Goal: Task Accomplishment & Management: Manage account settings

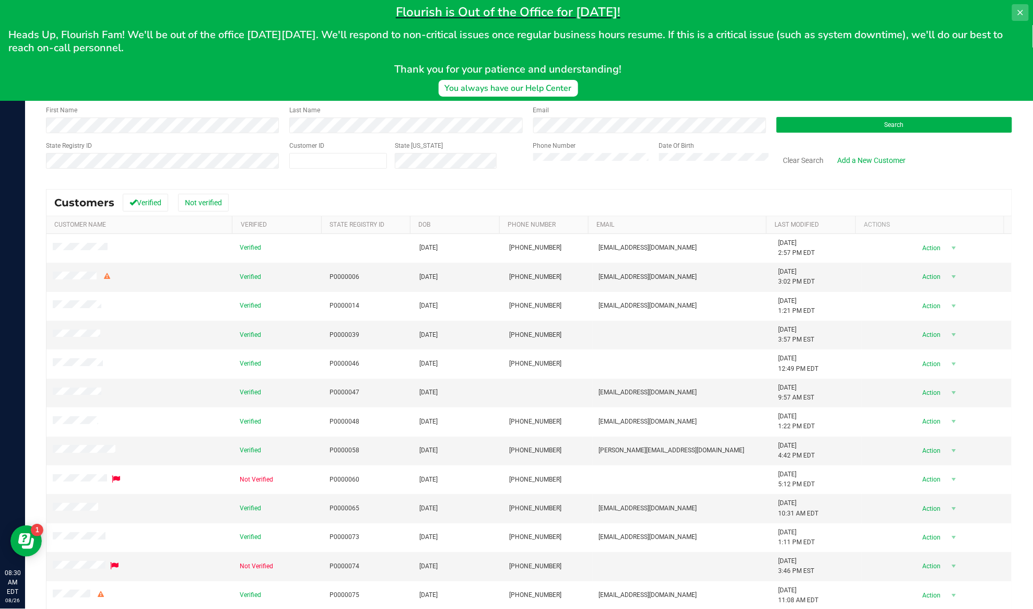
click at [774, 11] on icon at bounding box center [1020, 12] width 8 height 8
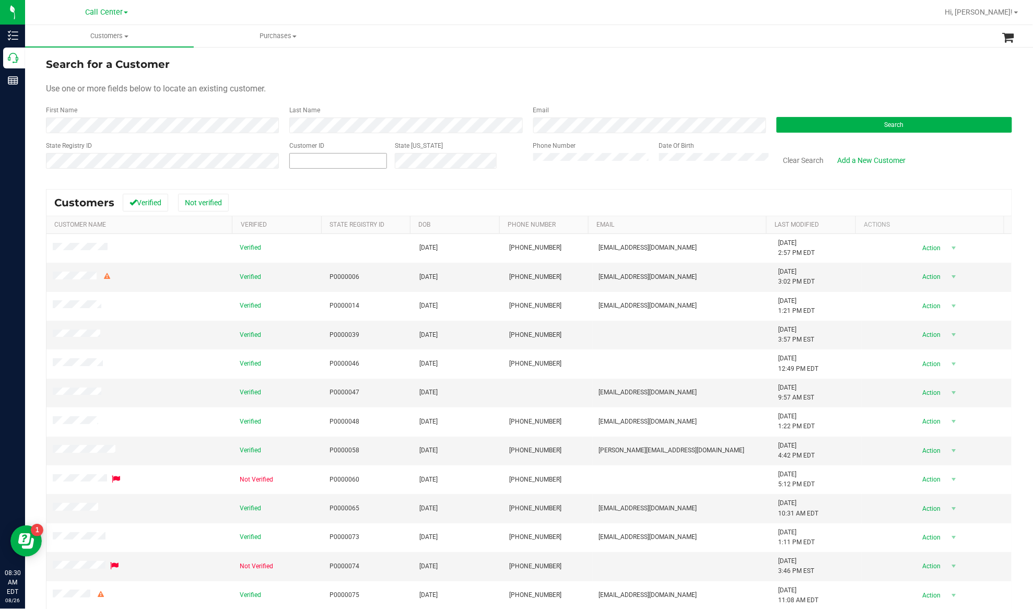
click at [351, 161] on span at bounding box center [338, 161] width 98 height 16
paste input "297428"
type input "297428"
click at [774, 120] on button "Search" at bounding box center [893, 125] width 235 height 16
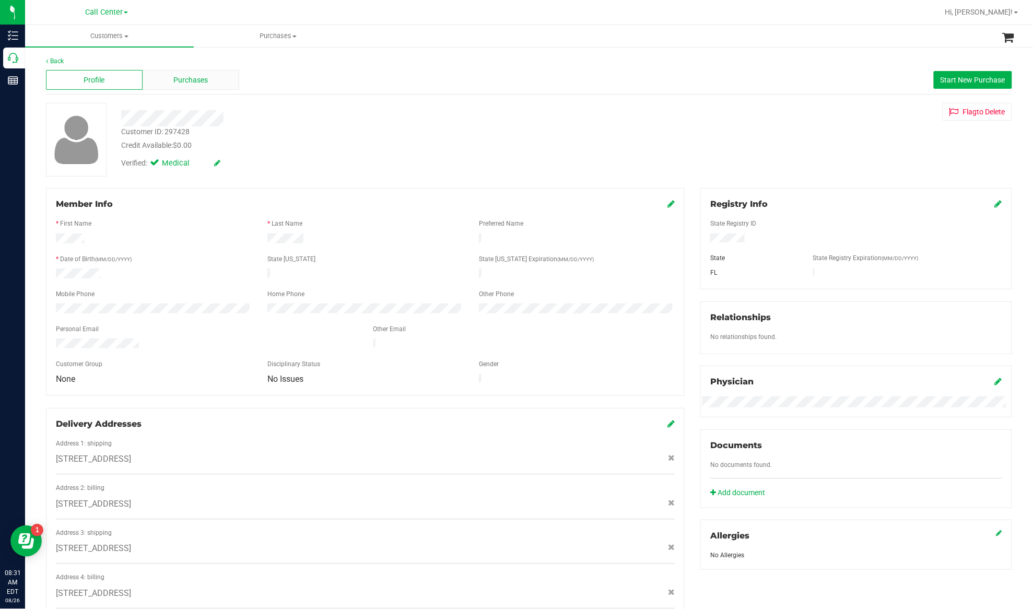
click at [199, 82] on span "Purchases" at bounding box center [191, 80] width 34 height 11
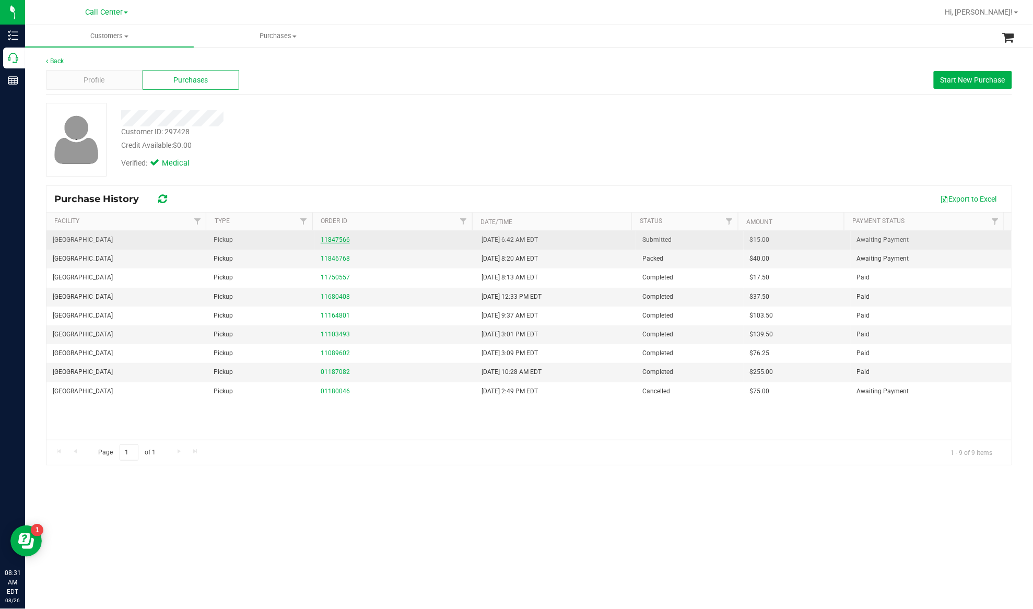
click at [342, 241] on link "11847566" at bounding box center [335, 239] width 29 height 7
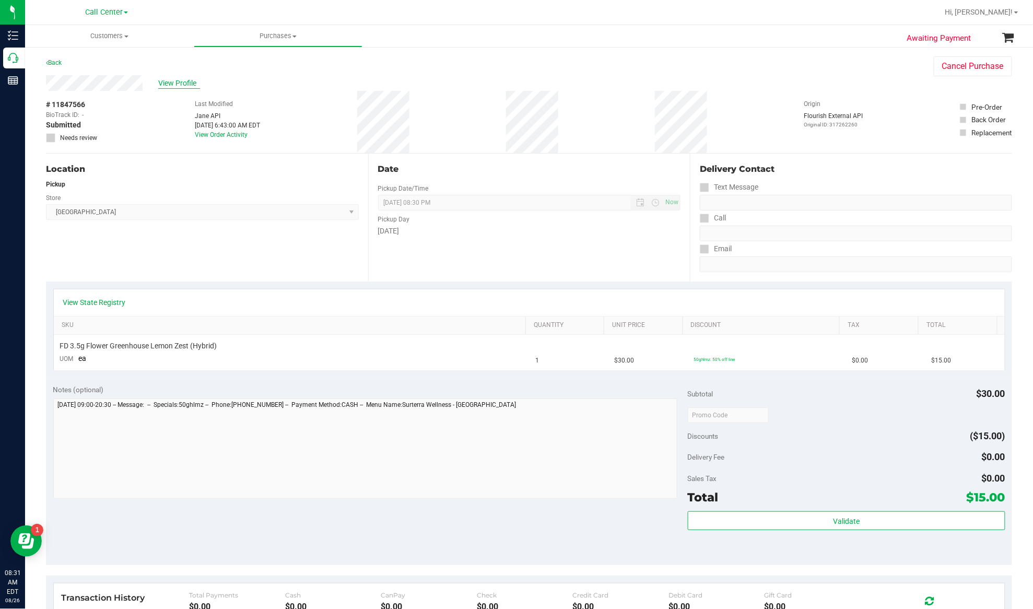
click at [172, 86] on span "View Profile" at bounding box center [179, 83] width 42 height 11
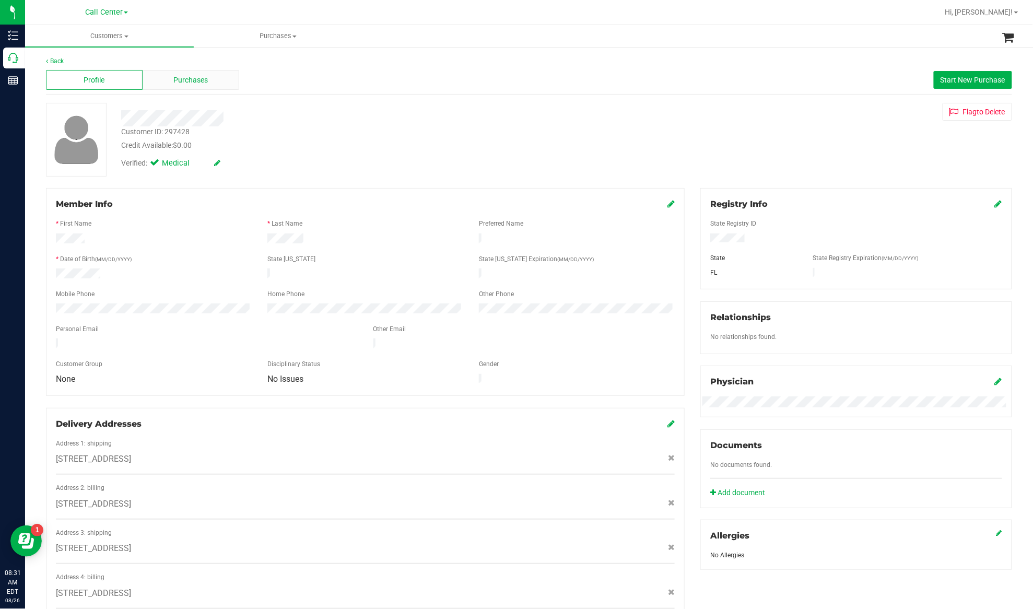
click at [197, 86] on div "Purchases" at bounding box center [191, 80] width 97 height 20
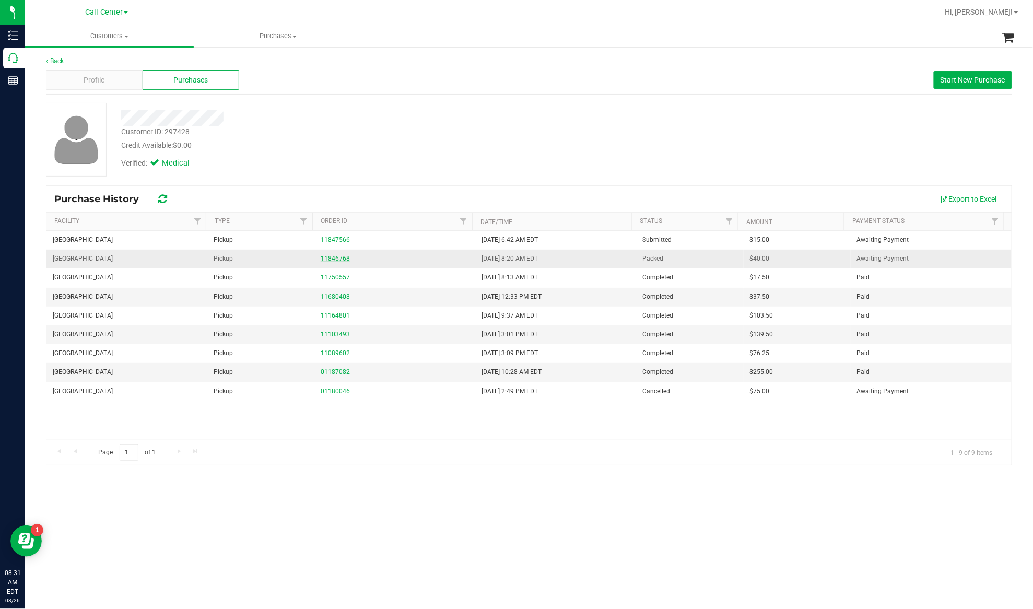
click at [333, 259] on link "11846768" at bounding box center [335, 258] width 29 height 7
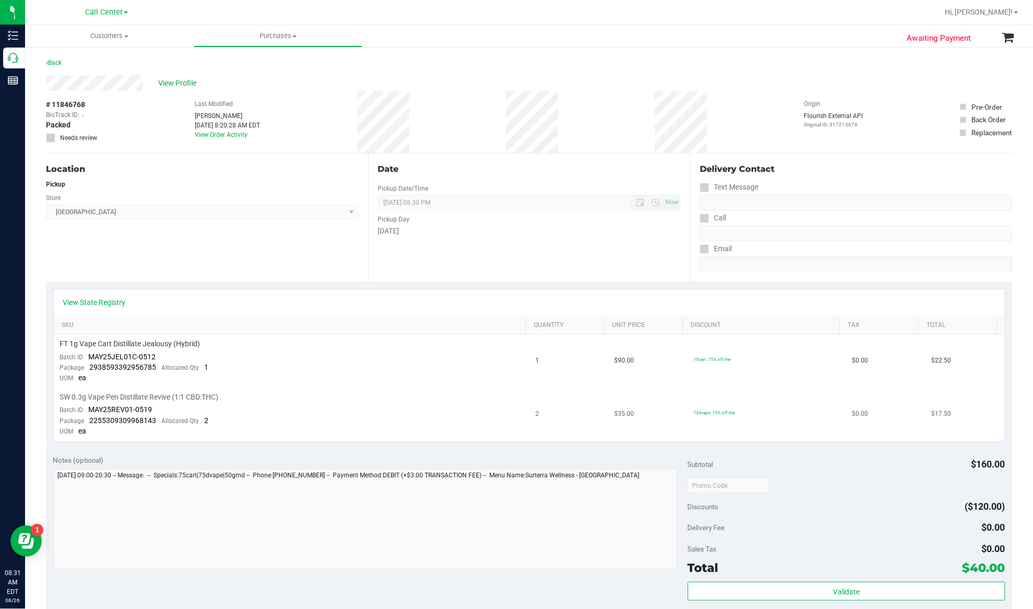
drag, startPoint x: 215, startPoint y: 446, endPoint x: 196, endPoint y: 400, distance: 49.6
click at [215, 447] on div "Notes (optional) Subtotal $160.00 Discounts ($120.00) Delivery Fee $0.00 Sales …" at bounding box center [529, 541] width 966 height 188
click at [107, 302] on link "View State Registry" at bounding box center [94, 302] width 63 height 10
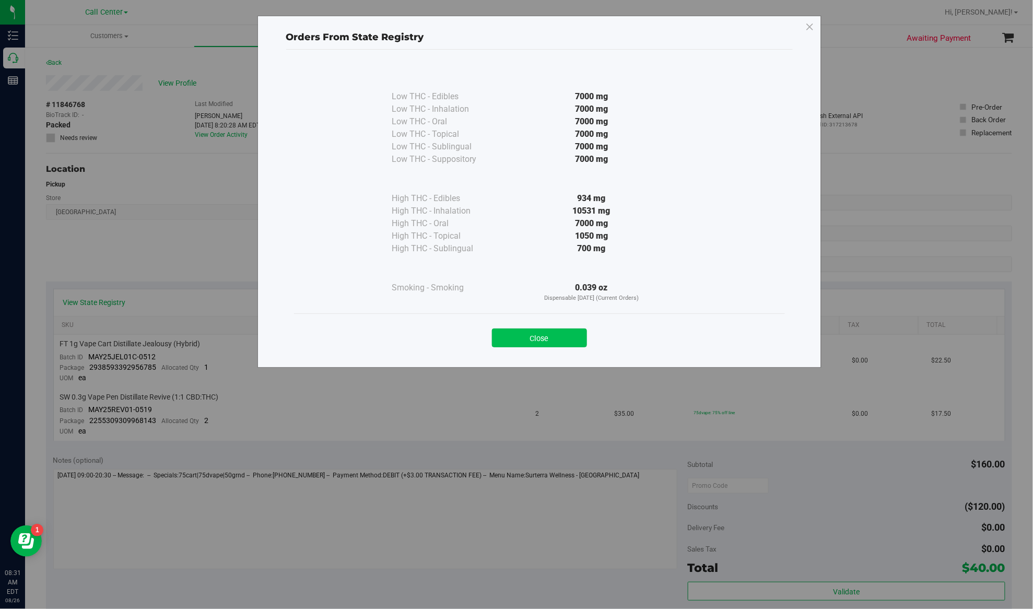
click at [515, 336] on button "Close" at bounding box center [539, 337] width 95 height 19
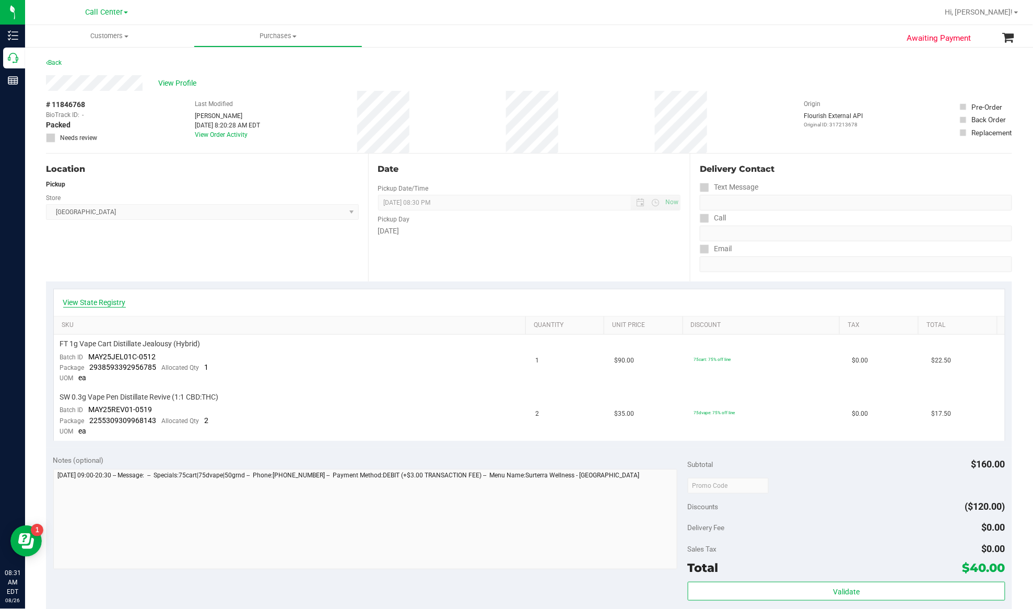
click at [97, 302] on link "View State Registry" at bounding box center [94, 302] width 63 height 10
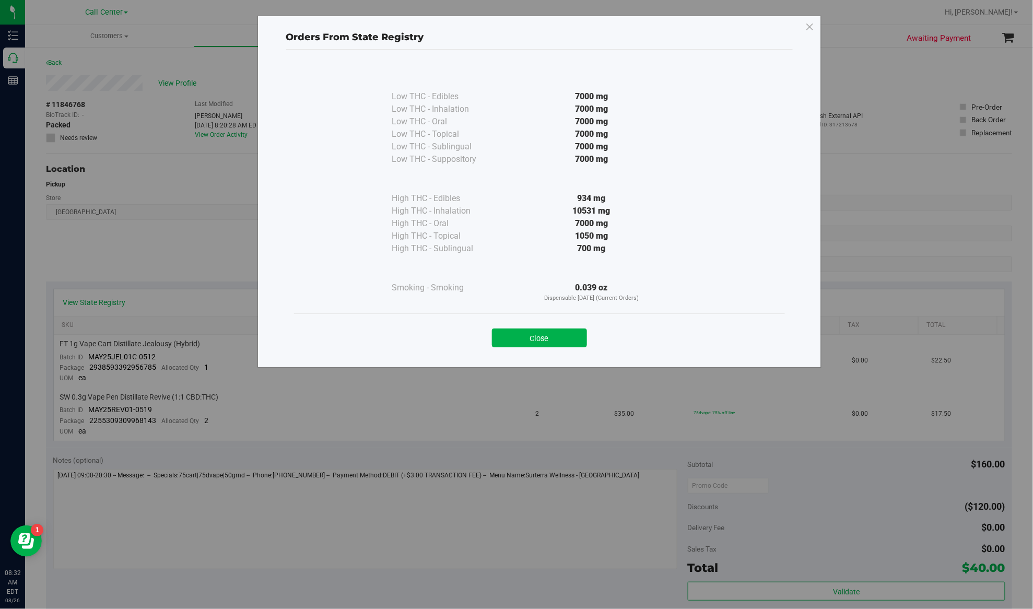
click at [562, 333] on button "Close" at bounding box center [539, 337] width 95 height 19
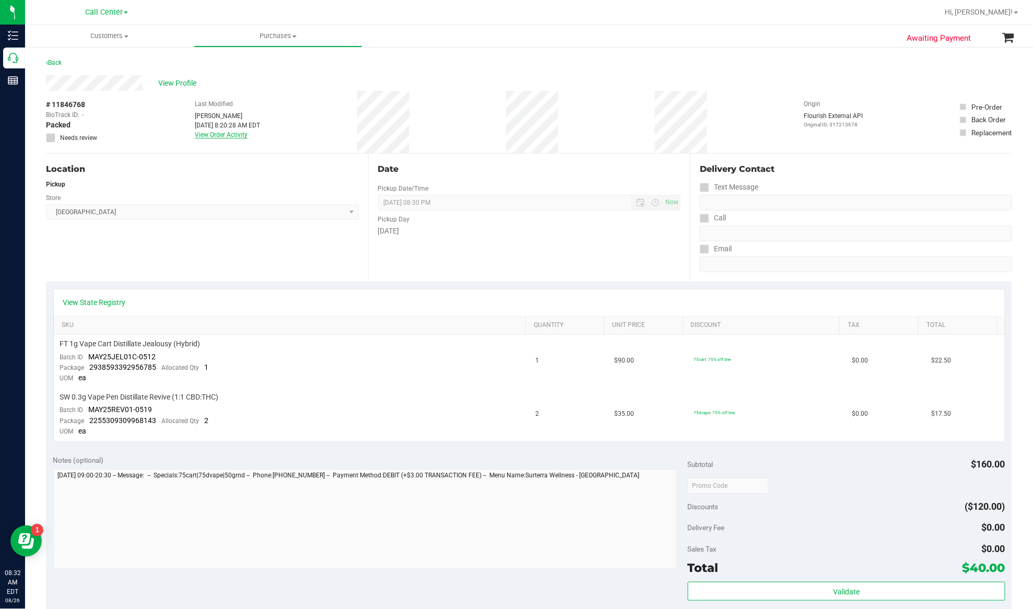
click at [216, 138] on link "View Order Activity" at bounding box center [221, 134] width 53 height 7
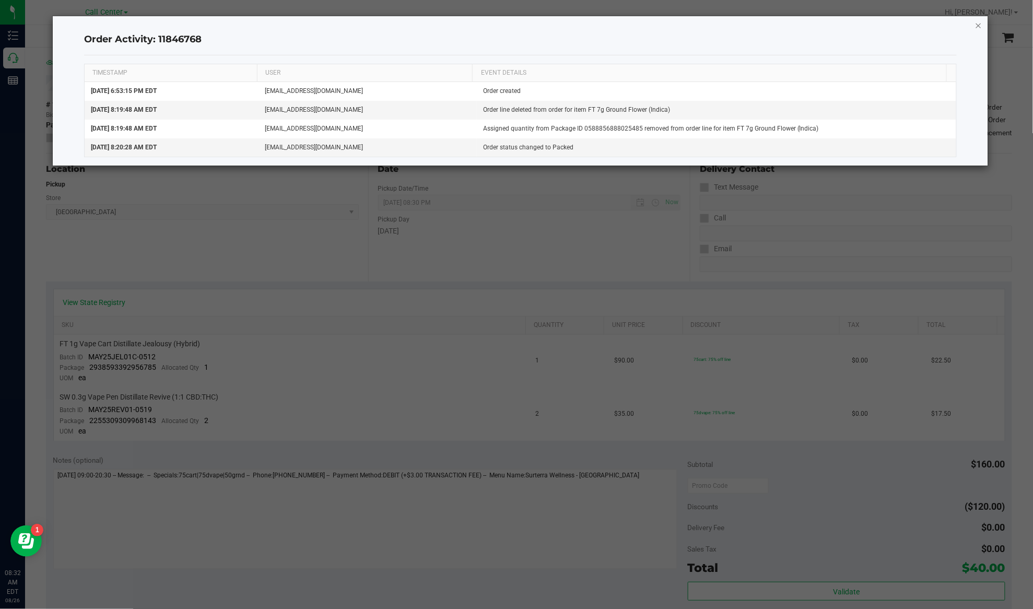
click at [774, 23] on icon "button" at bounding box center [978, 25] width 7 height 13
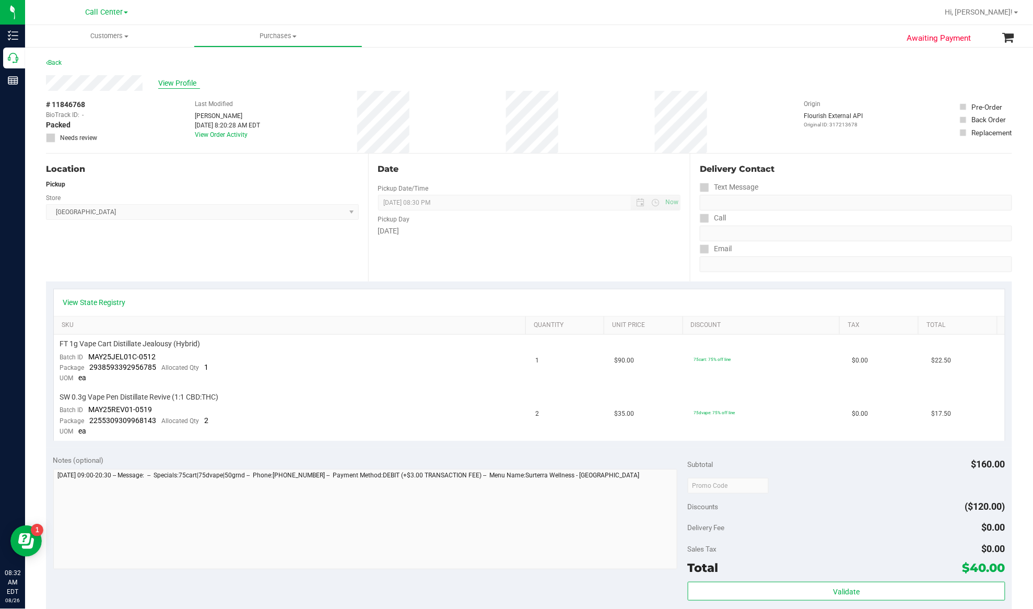
click at [168, 78] on span "View Profile" at bounding box center [179, 83] width 42 height 11
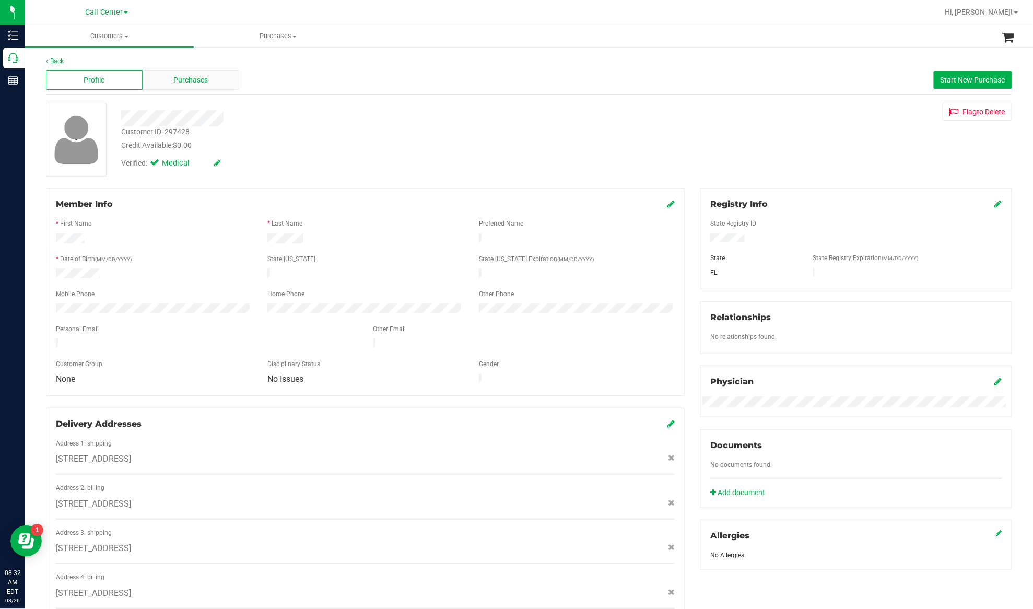
click at [208, 80] on div "Purchases" at bounding box center [191, 80] width 97 height 20
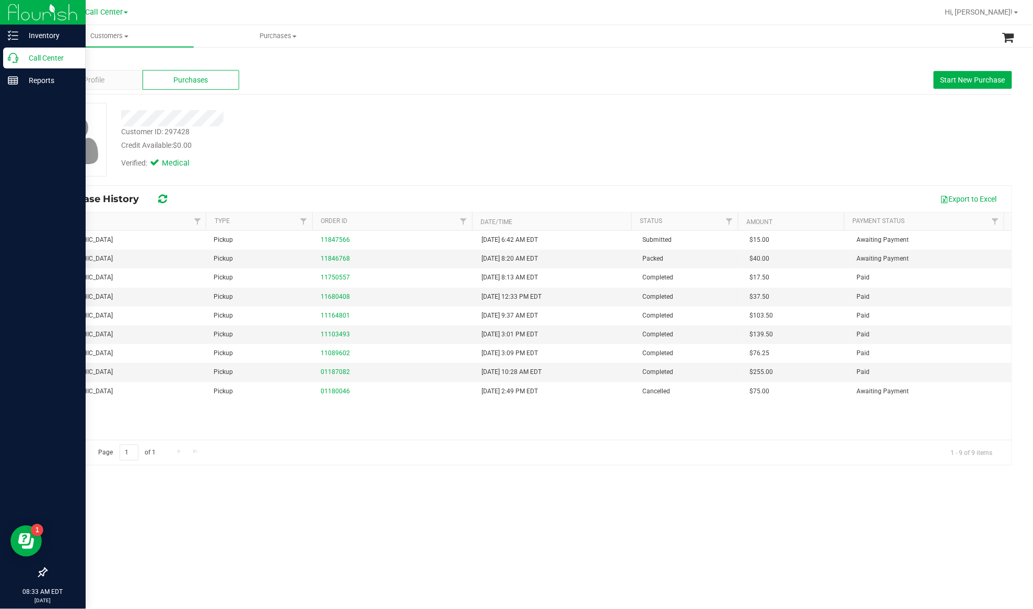
click at [36, 57] on p "Call Center" at bounding box center [49, 58] width 63 height 13
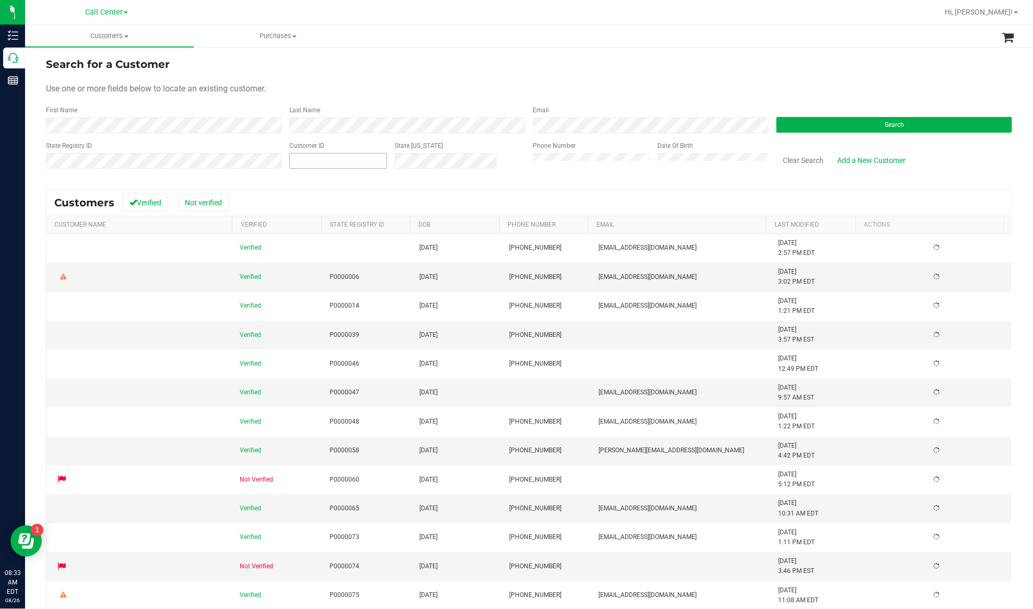
click at [312, 159] on input "text" at bounding box center [338, 160] width 97 height 15
paste input "376033"
type input "376033"
click at [774, 124] on button "Search" at bounding box center [893, 125] width 235 height 16
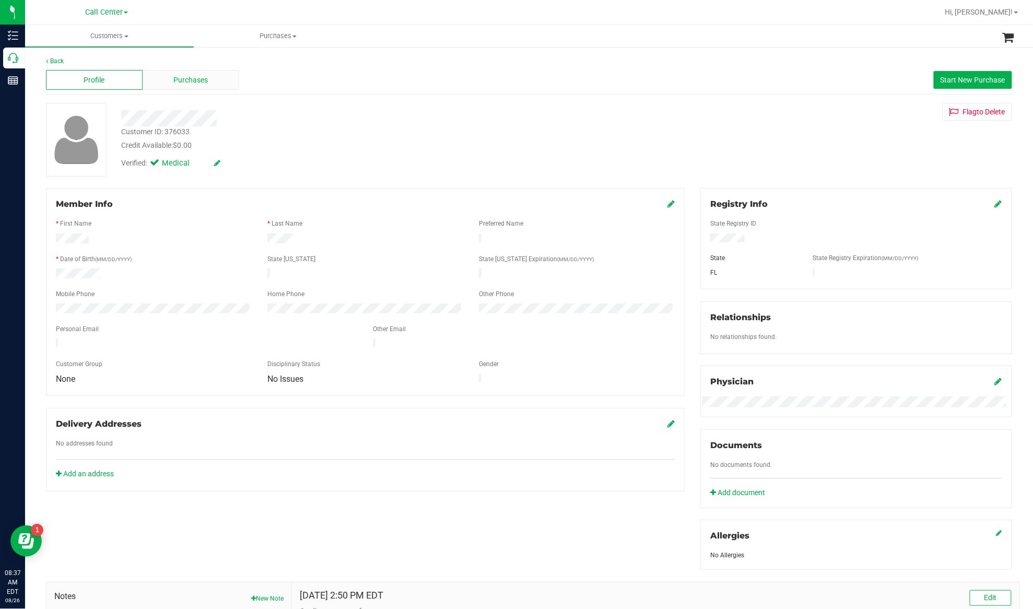
click at [191, 79] on span "Purchases" at bounding box center [191, 80] width 34 height 11
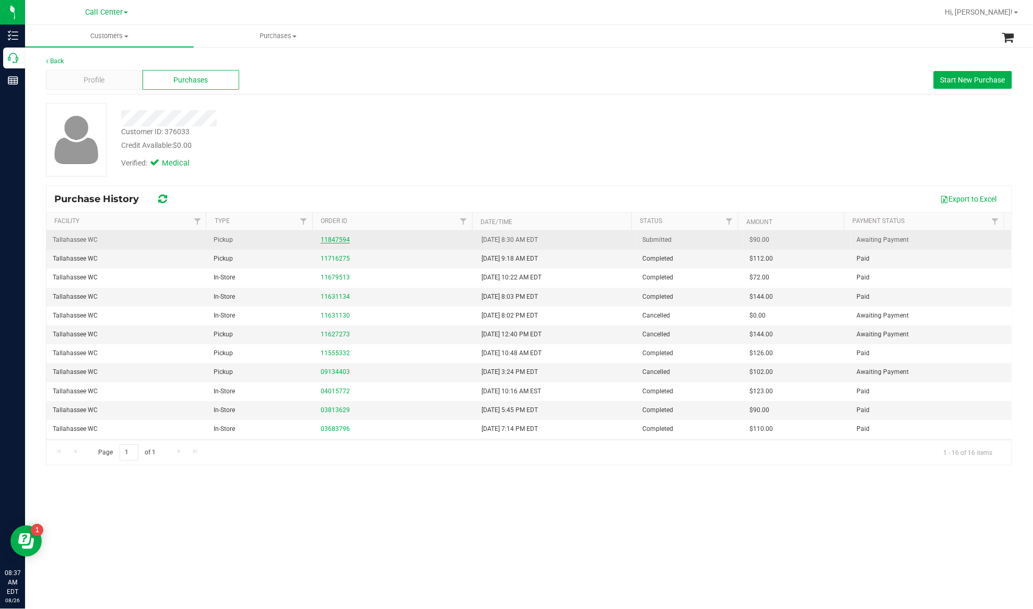
click at [326, 241] on link "11847594" at bounding box center [335, 239] width 29 height 7
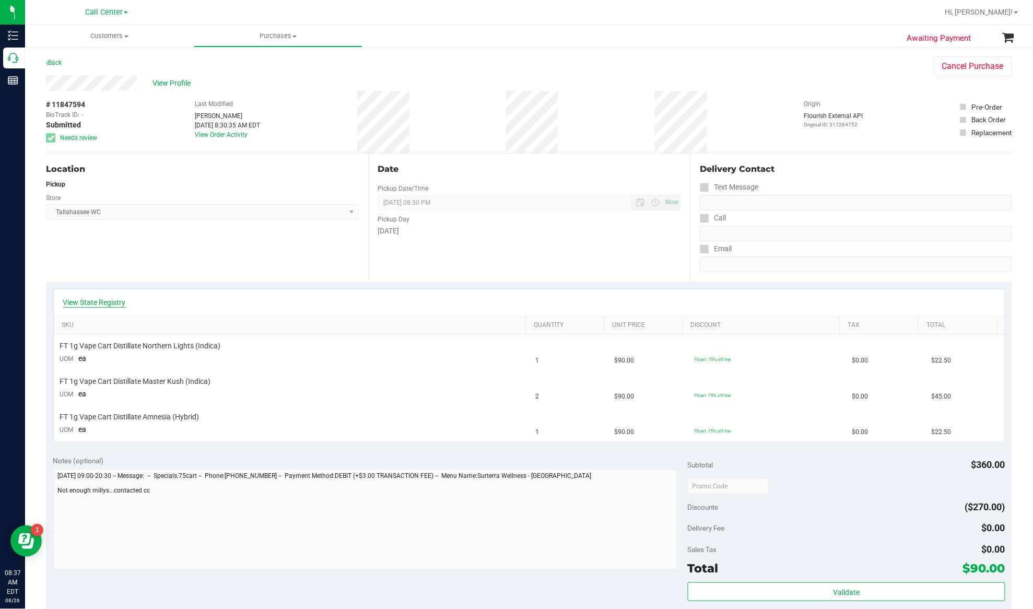
click at [99, 304] on link "View State Registry" at bounding box center [94, 302] width 63 height 10
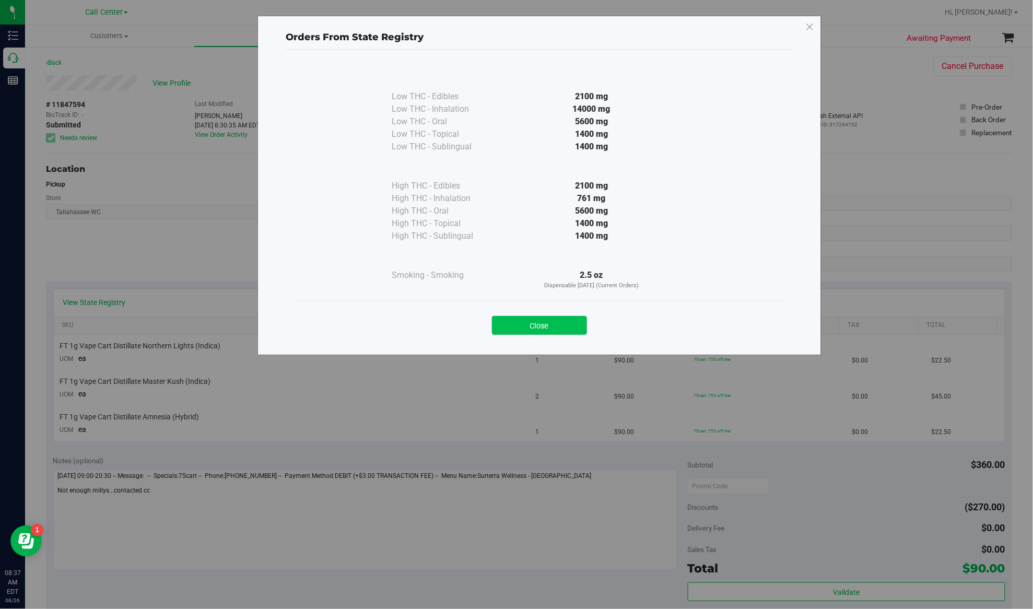
click at [529, 326] on button "Close" at bounding box center [539, 325] width 95 height 19
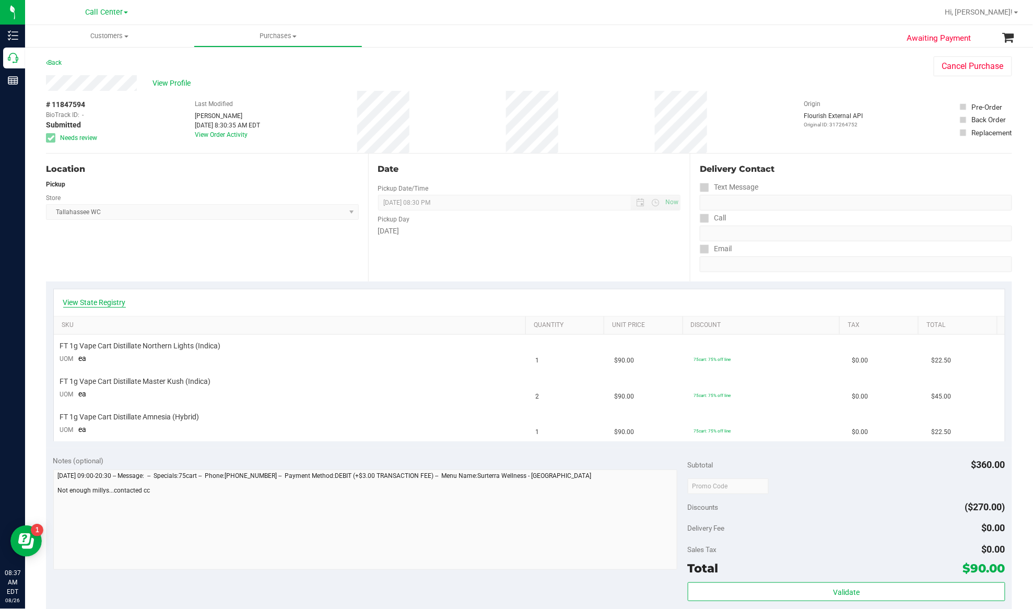
click at [117, 301] on link "View State Registry" at bounding box center [94, 302] width 63 height 10
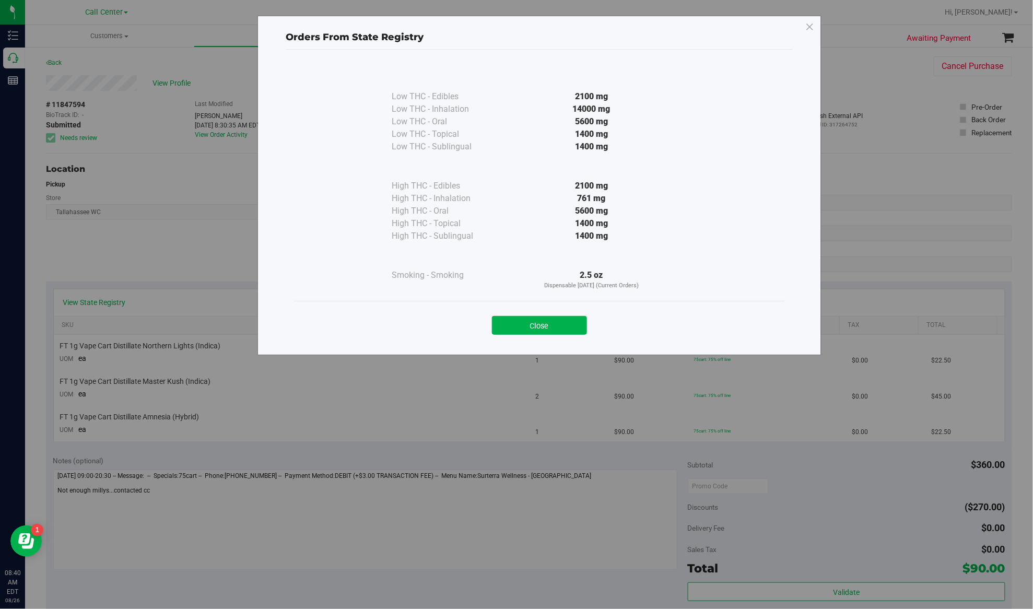
drag, startPoint x: 535, startPoint y: 329, endPoint x: 541, endPoint y: 331, distance: 6.6
click at [536, 329] on button "Close" at bounding box center [539, 325] width 95 height 19
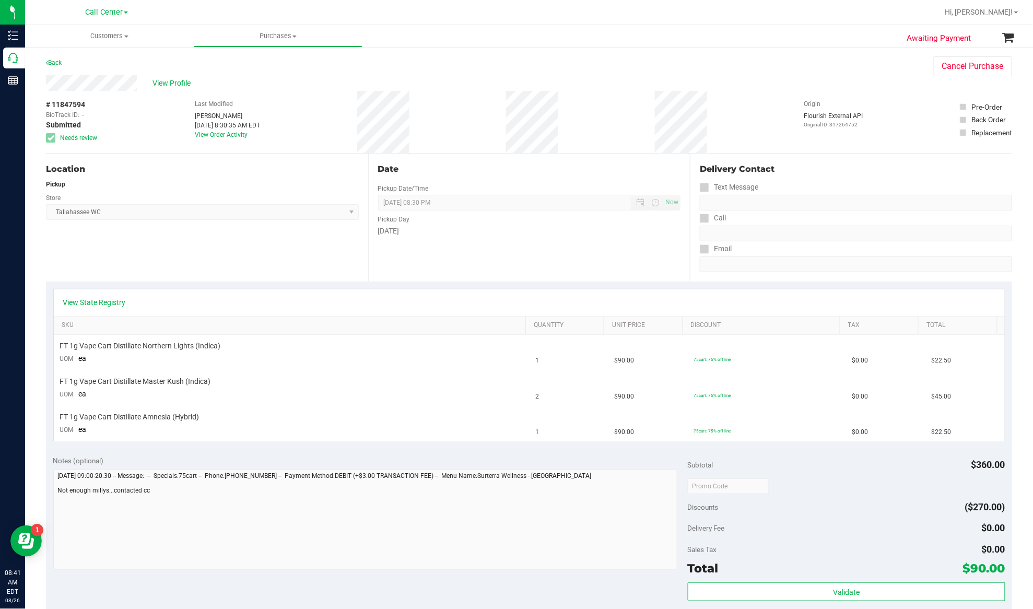
click at [321, 260] on div "Location Pickup Store Tallahassee WC Select Store Bonita Springs WC Boynton Bea…" at bounding box center [207, 217] width 322 height 128
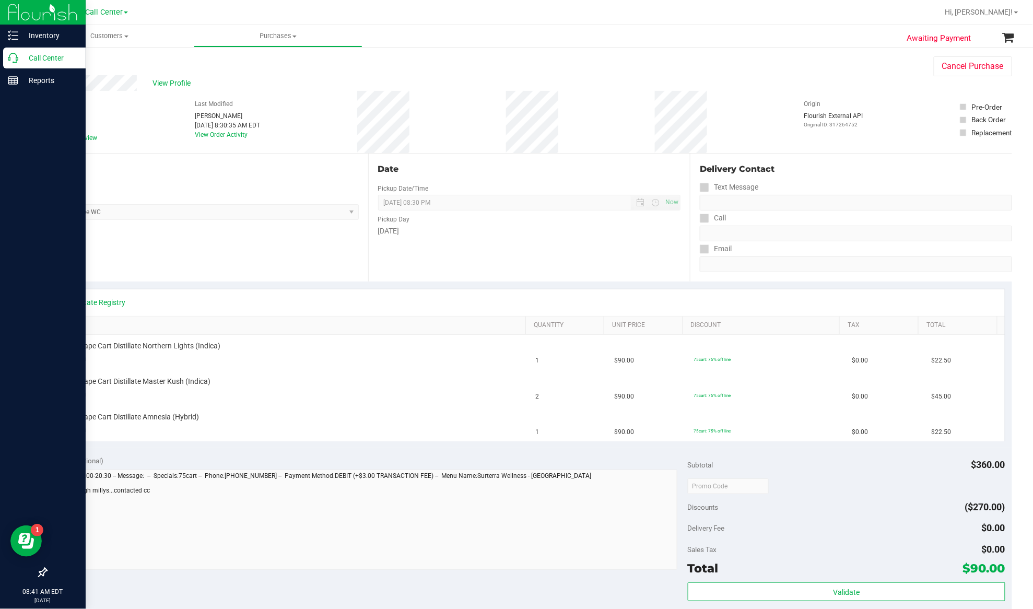
click at [42, 59] on p "Call Center" at bounding box center [49, 58] width 63 height 13
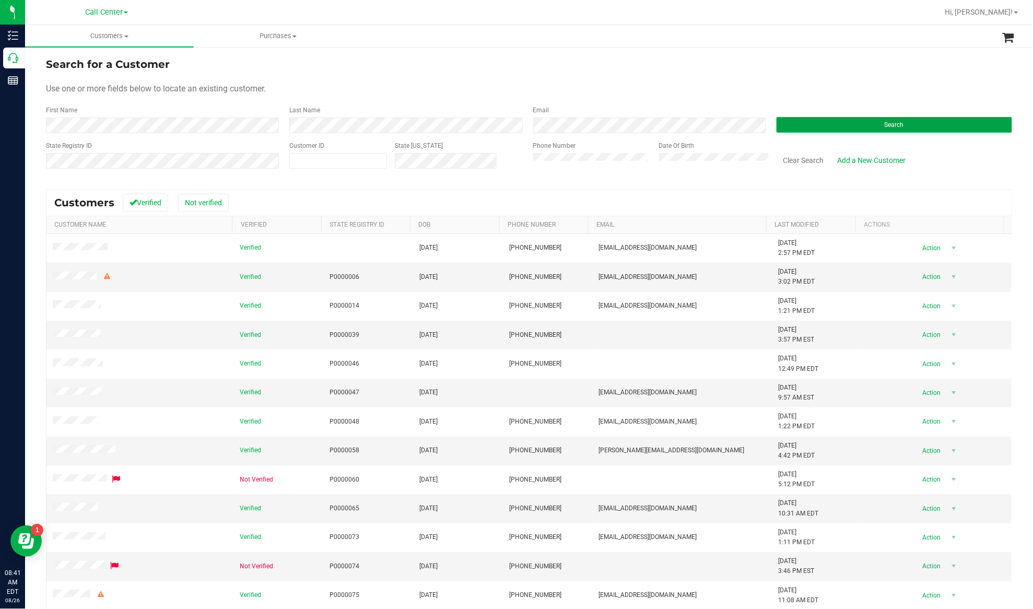
click at [774, 125] on button "Search" at bounding box center [893, 125] width 235 height 16
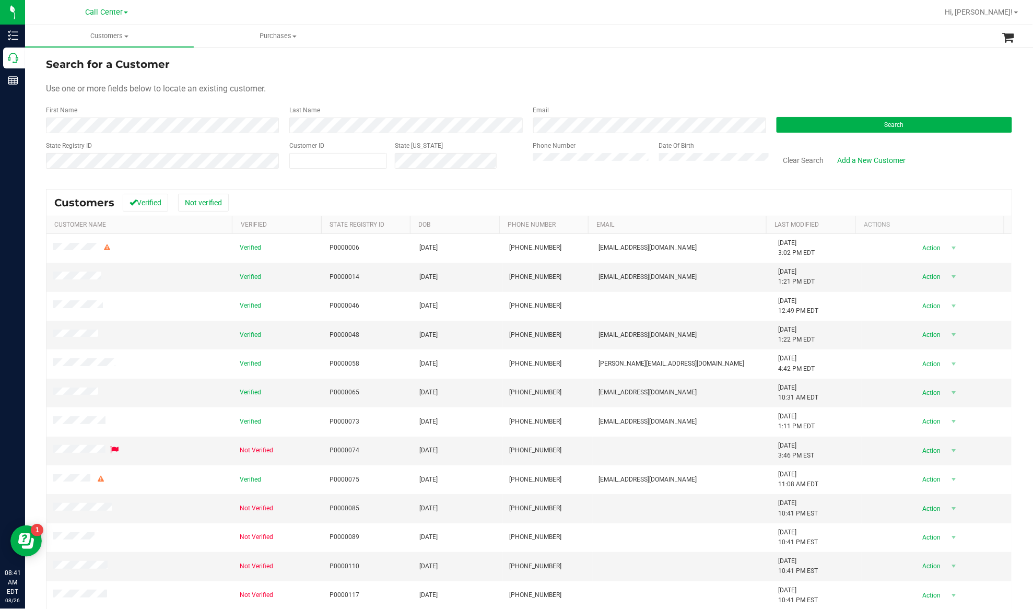
click at [500, 159] on div "State Registry ID Customer ID State ID Phone Number Date Of Birth Clear Search …" at bounding box center [529, 159] width 966 height 37
click at [774, 125] on button "Search" at bounding box center [893, 125] width 235 height 16
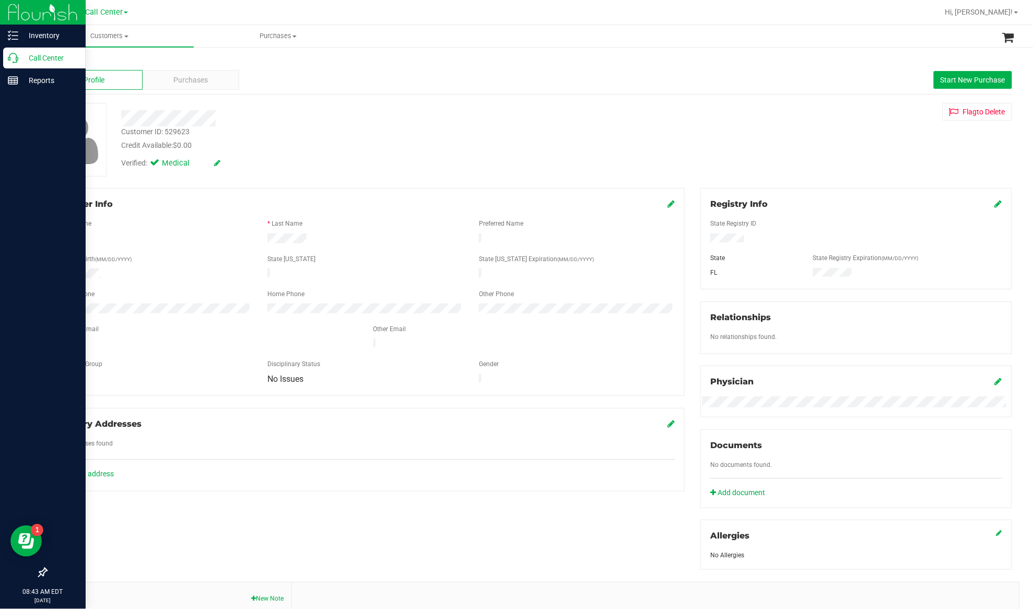
click at [34, 57] on p "Call Center" at bounding box center [49, 58] width 63 height 13
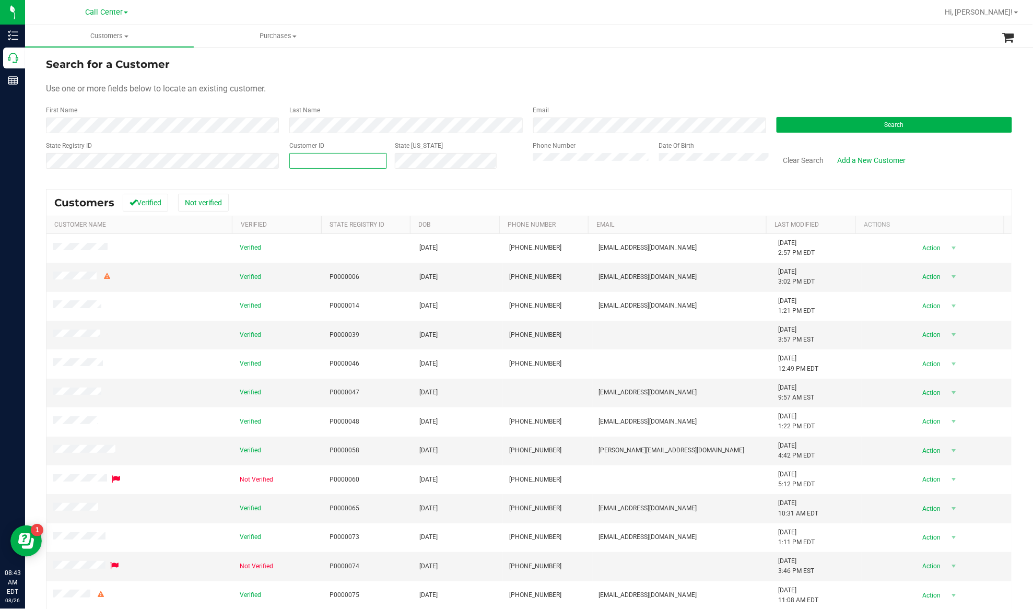
click at [345, 166] on span at bounding box center [338, 161] width 98 height 16
paste input "7273589310"
type input "7273589310"
click at [774, 161] on button "Clear Search" at bounding box center [803, 160] width 54 height 18
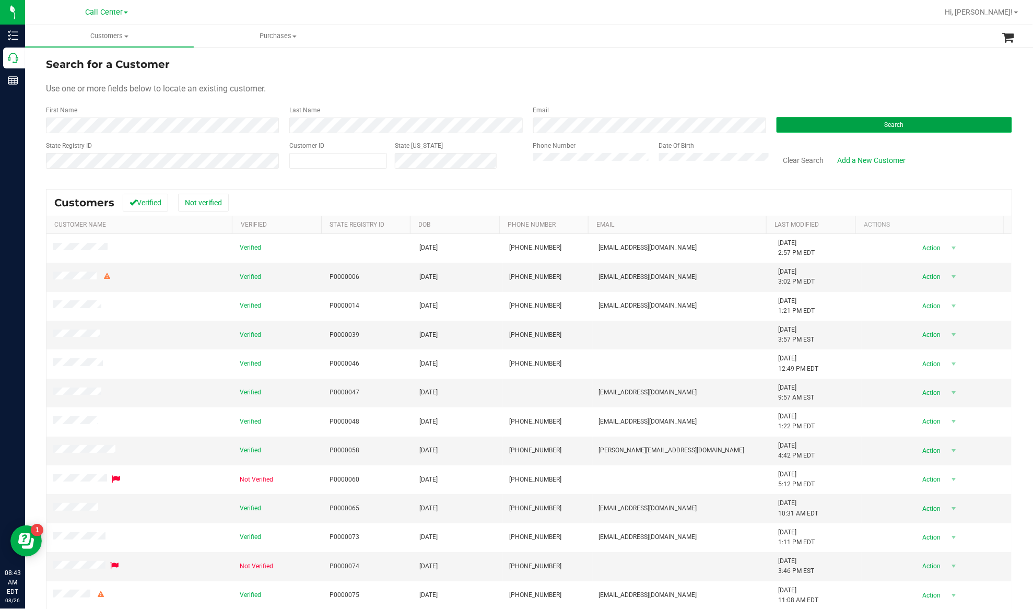
click at [774, 124] on button "Search" at bounding box center [893, 125] width 235 height 16
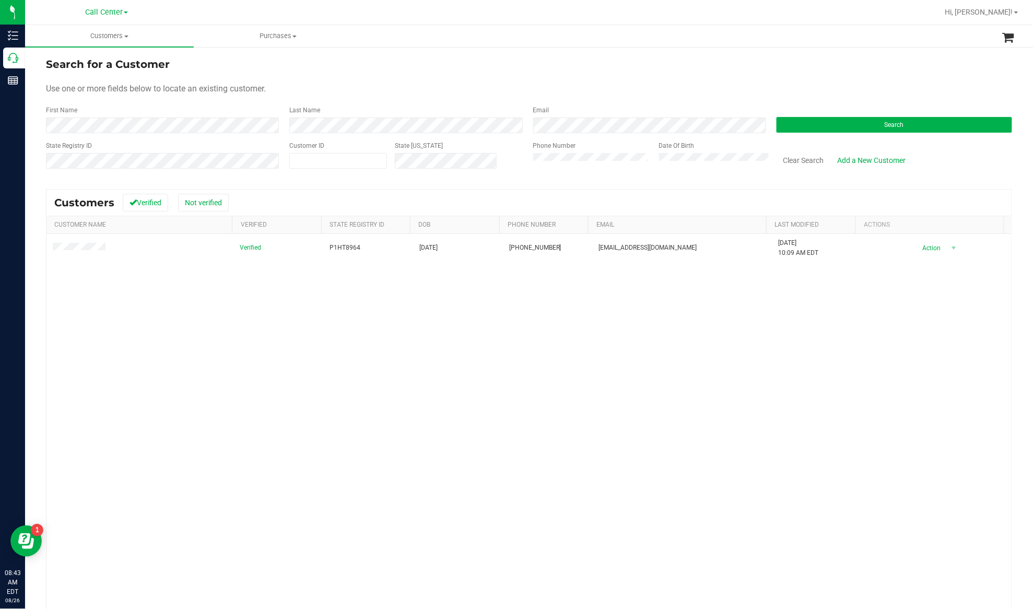
drag, startPoint x: 165, startPoint y: 385, endPoint x: 133, endPoint y: 337, distance: 57.5
click at [165, 385] on div "Verified P1HT8964 08/02/1967 (727) 358-9310 magnoliacostumes73@yahoo.com 5/19/2…" at bounding box center [528, 426] width 965 height 384
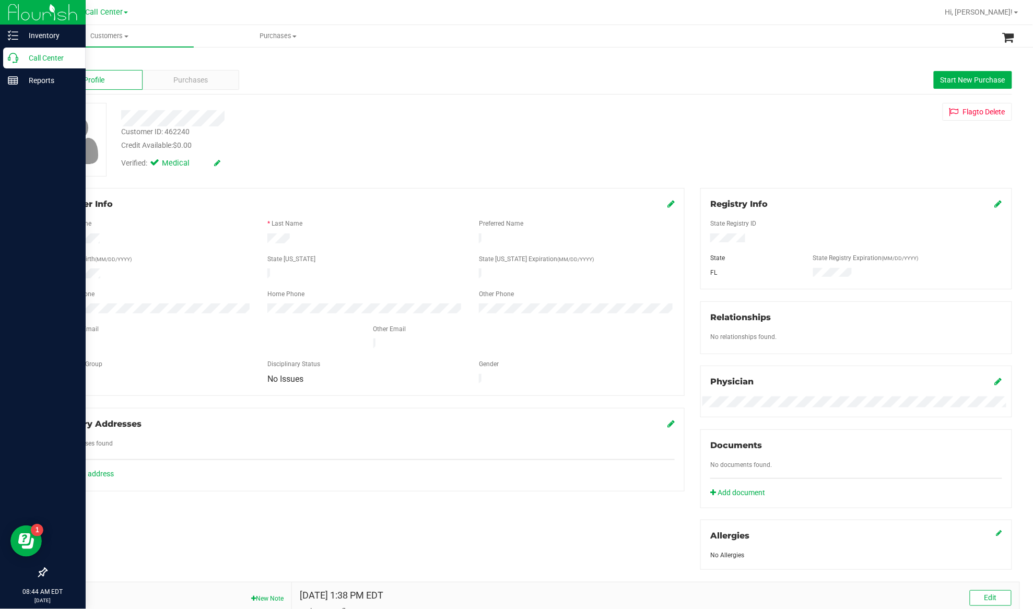
click at [32, 59] on p "Call Center" at bounding box center [49, 58] width 63 height 13
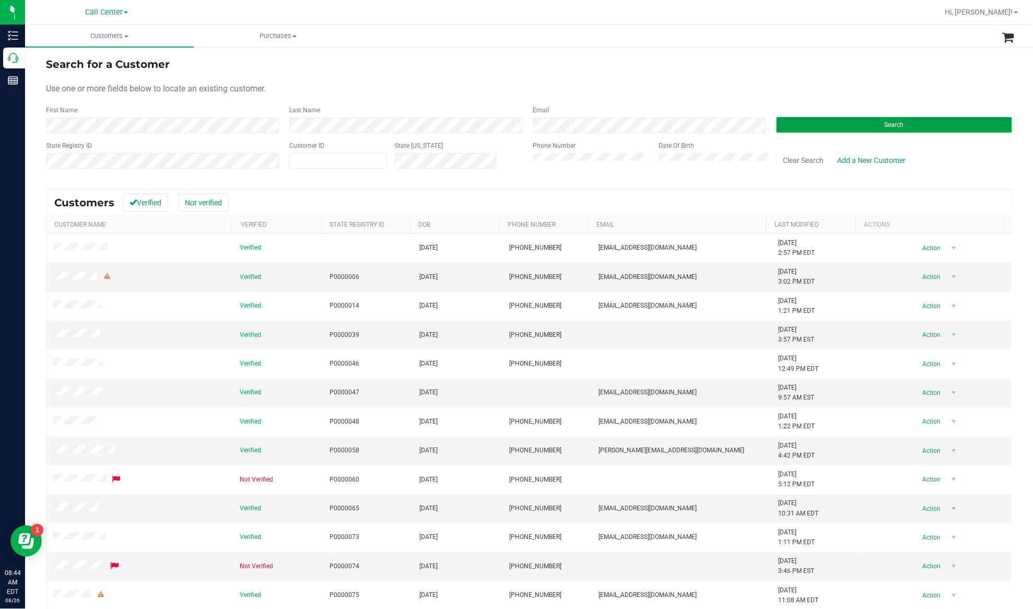
click at [774, 126] on button "Search" at bounding box center [893, 125] width 235 height 16
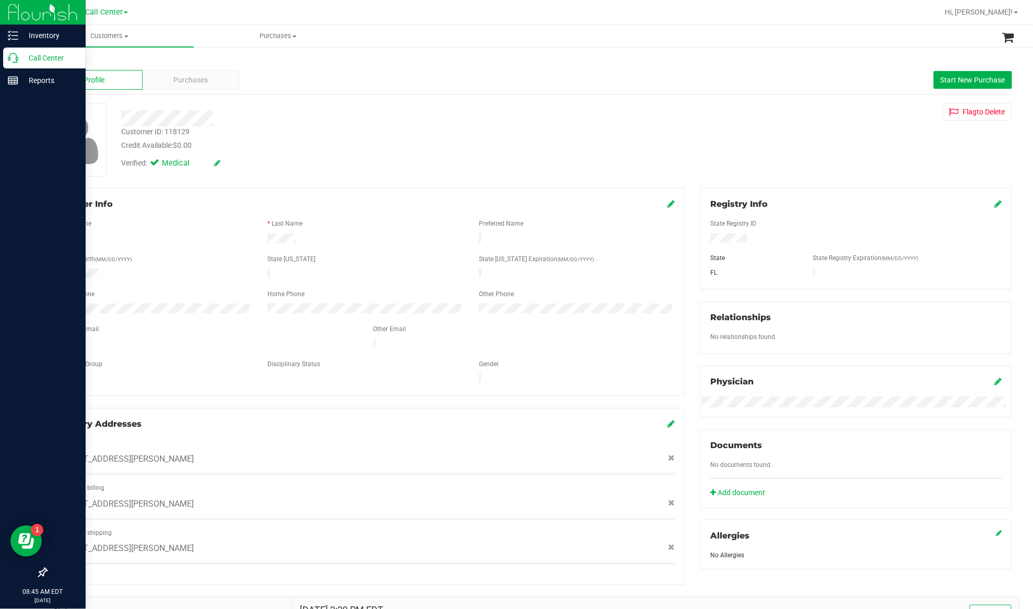
click at [31, 55] on p "Call Center" at bounding box center [49, 58] width 63 height 13
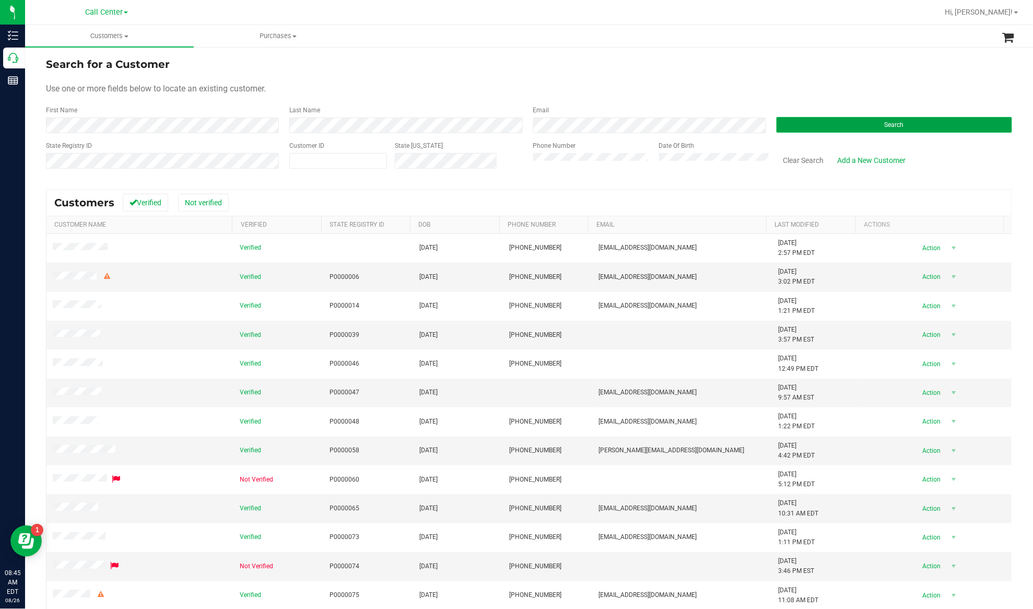
click at [774, 120] on button "Search" at bounding box center [893, 125] width 235 height 16
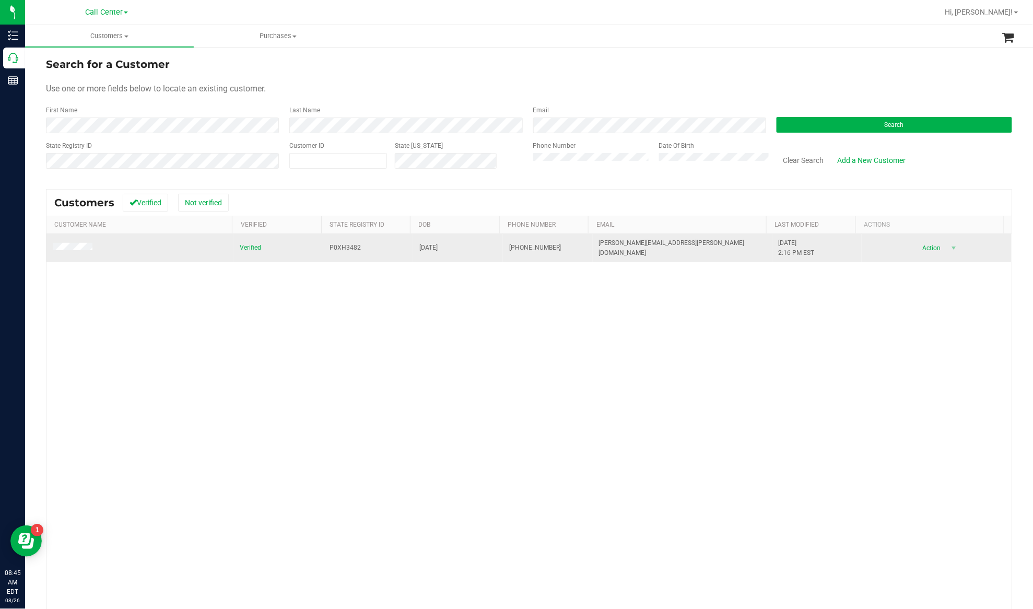
click at [82, 253] on span at bounding box center [74, 248] width 43 height 11
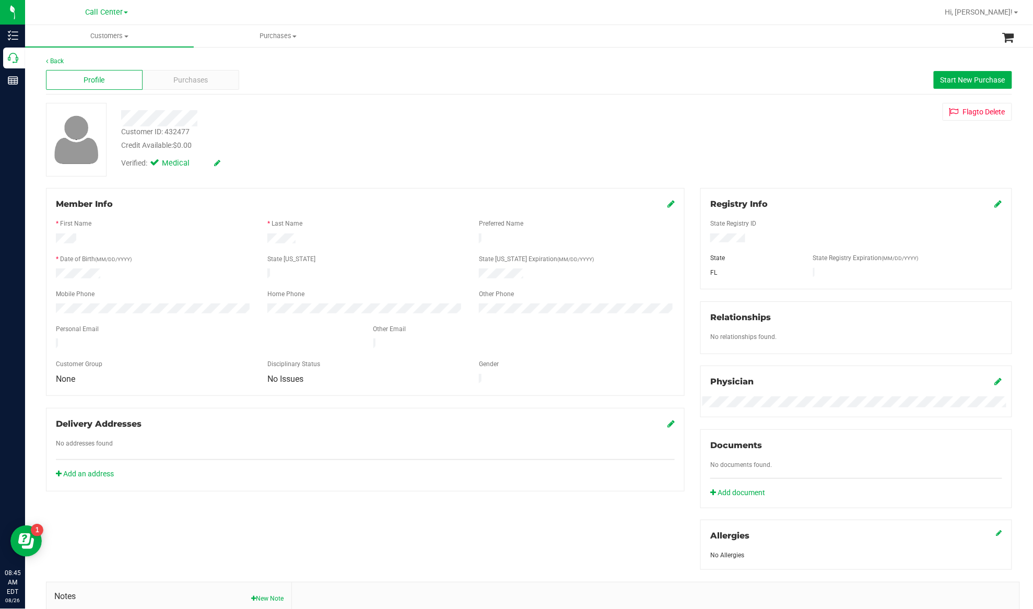
drag, startPoint x: 239, startPoint y: 232, endPoint x: 244, endPoint y: 233, distance: 5.3
click at [239, 232] on div at bounding box center [365, 232] width 619 height 3
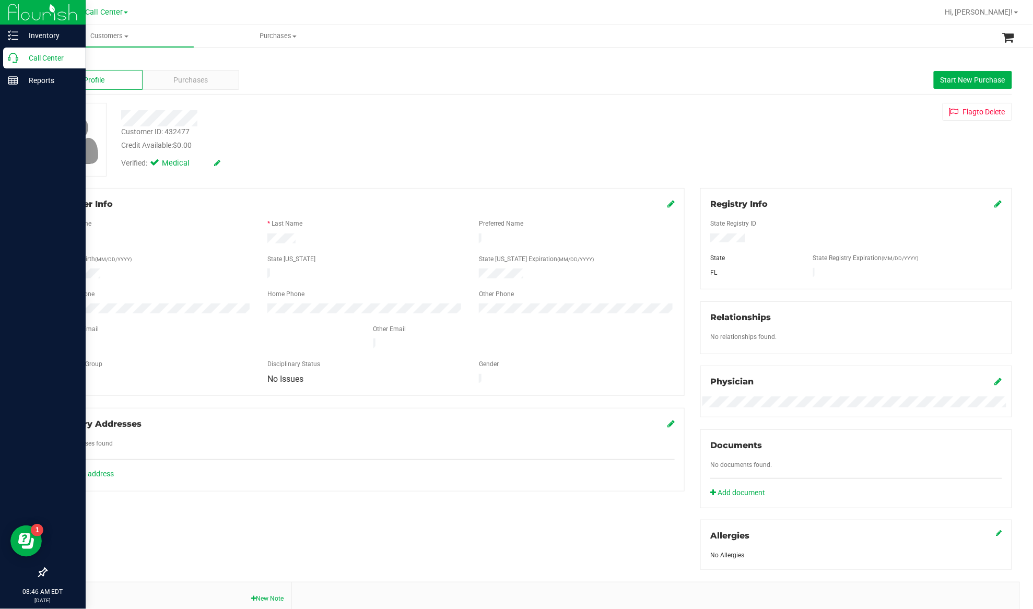
click at [25, 54] on p "Call Center" at bounding box center [49, 58] width 63 height 13
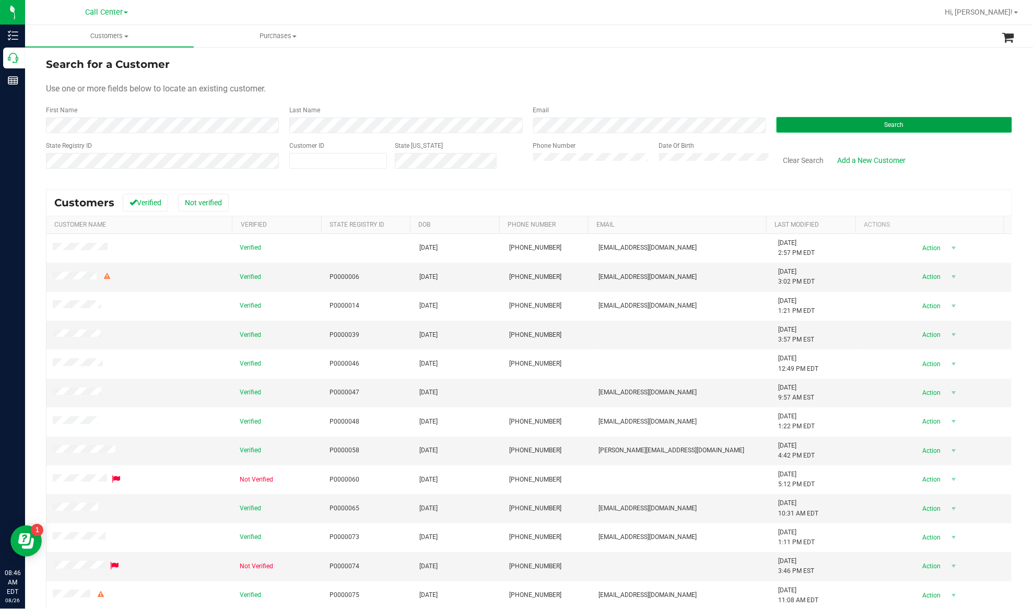
click at [774, 126] on button "Search" at bounding box center [893, 125] width 235 height 16
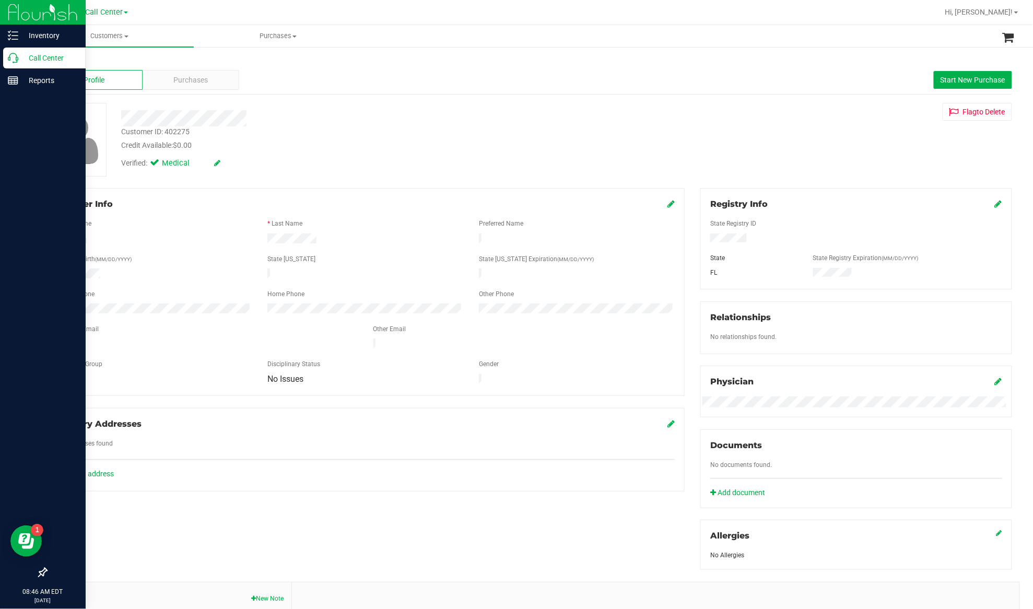
click at [40, 62] on p "Call Center" at bounding box center [49, 58] width 63 height 13
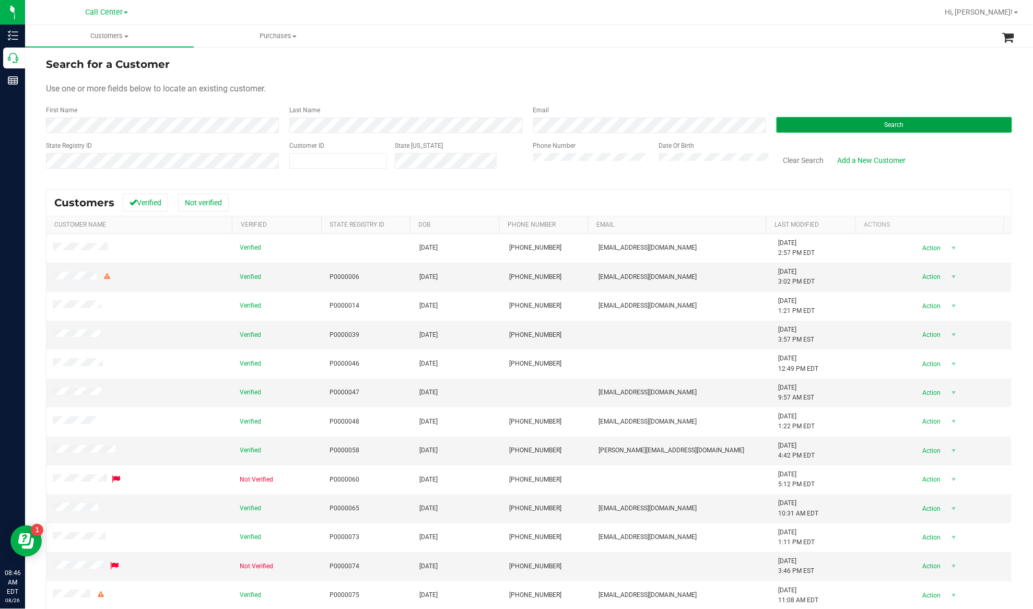
click at [774, 126] on button "Search" at bounding box center [893, 125] width 235 height 16
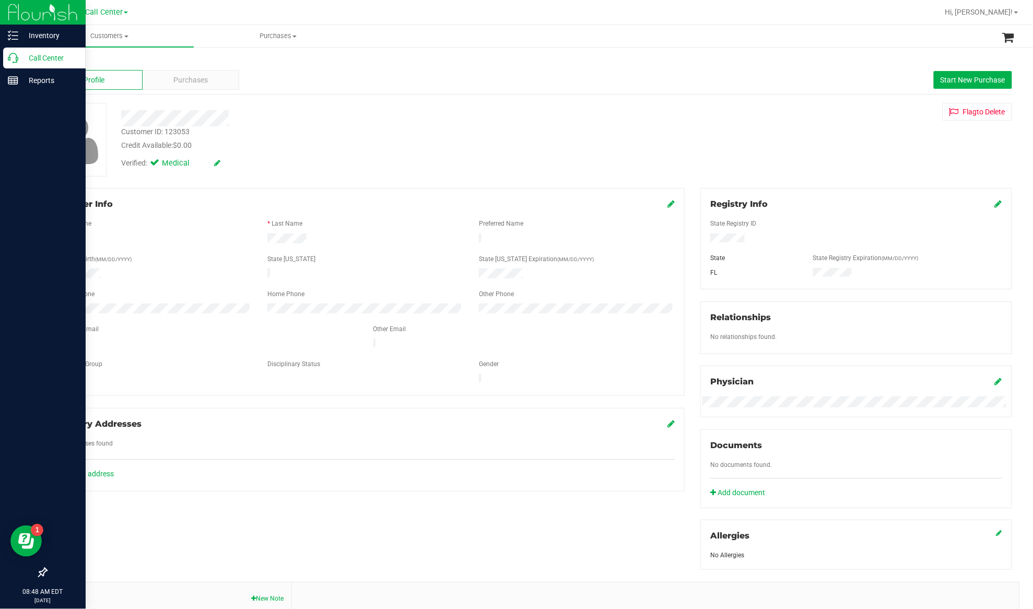
click at [48, 63] on p "Call Center" at bounding box center [49, 58] width 63 height 13
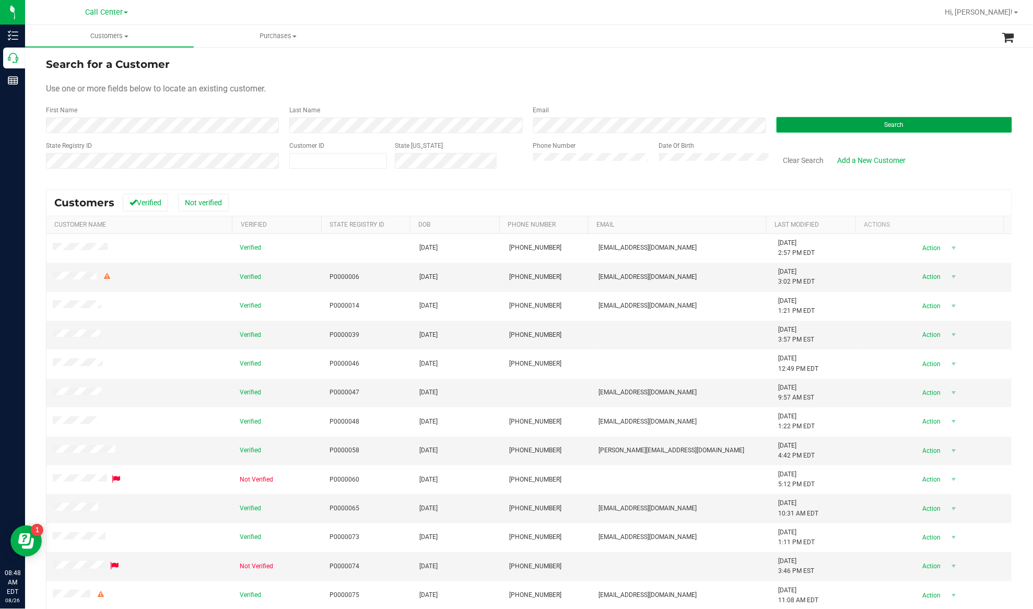
click at [774, 129] on button "Search" at bounding box center [893, 125] width 235 height 16
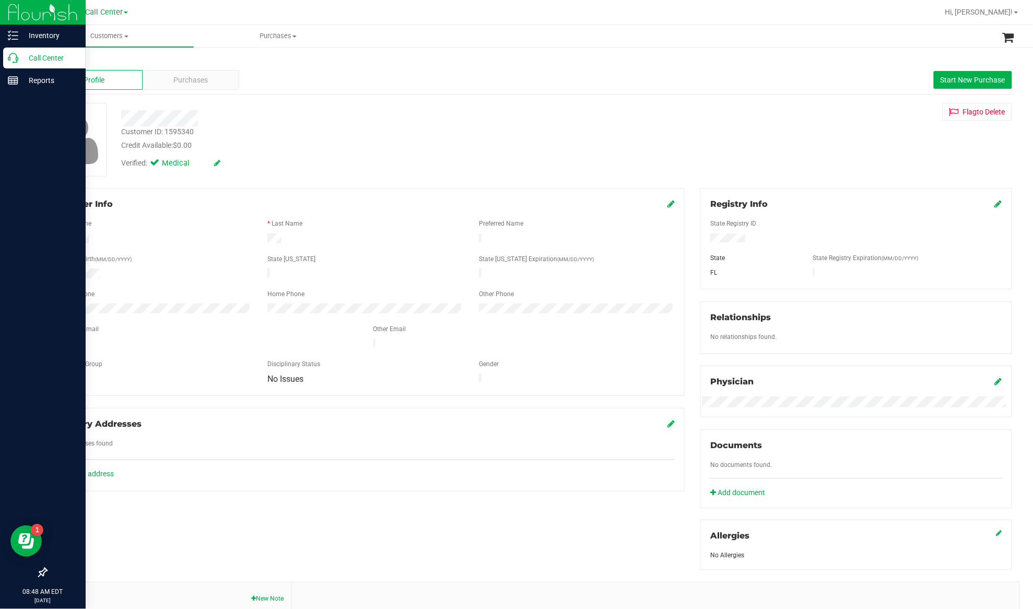
click at [36, 54] on p "Call Center" at bounding box center [49, 58] width 63 height 13
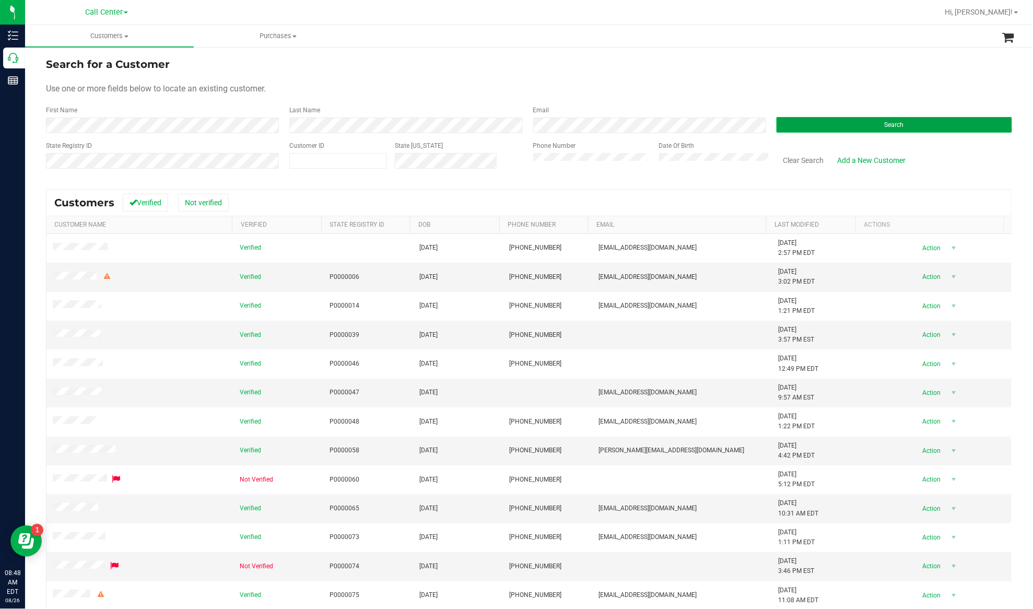
click at [774, 122] on button "Search" at bounding box center [893, 125] width 235 height 16
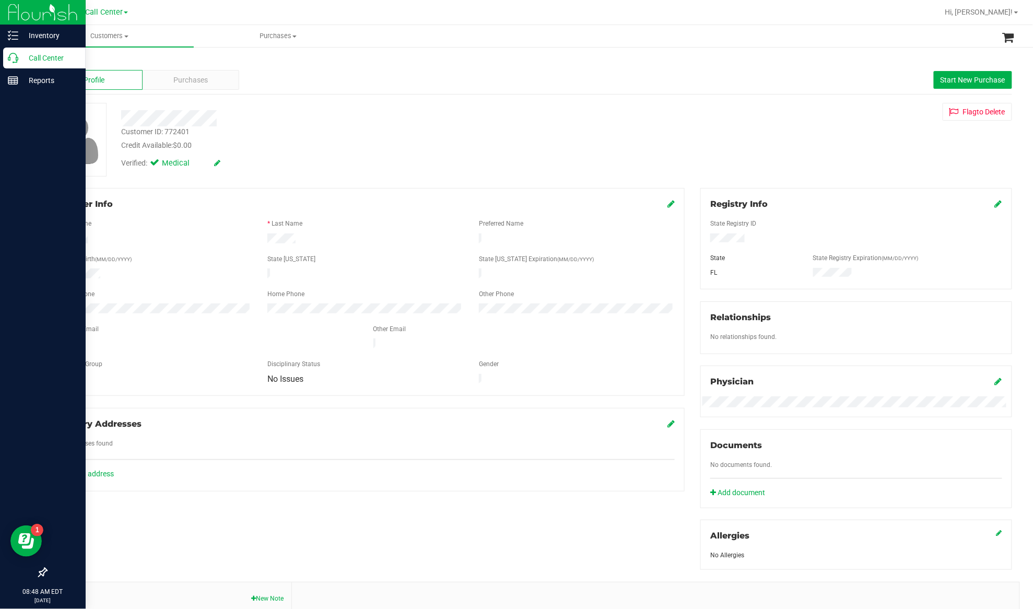
click at [34, 56] on p "Call Center" at bounding box center [49, 58] width 63 height 13
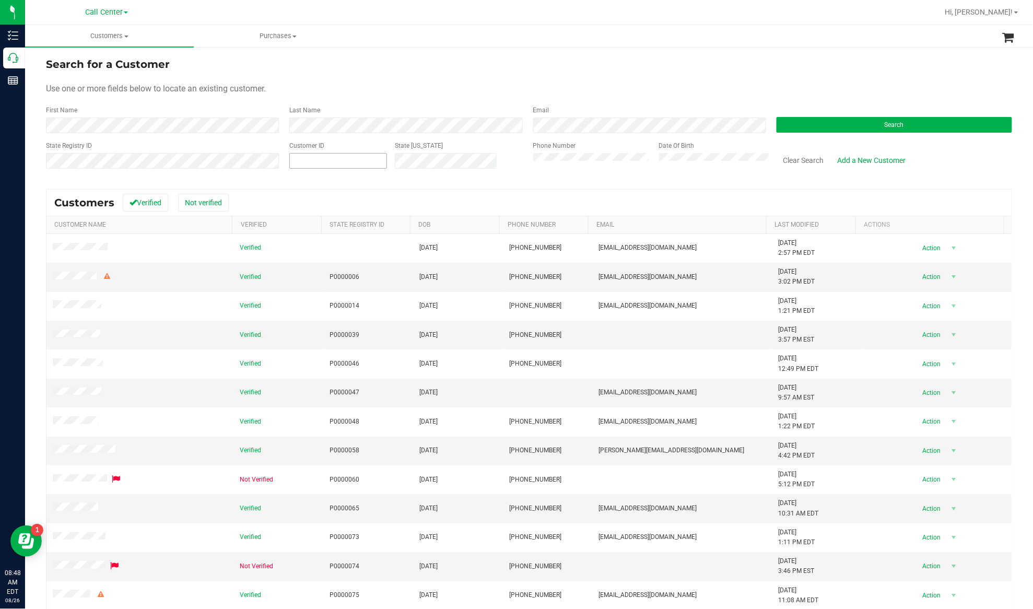
click at [354, 161] on span at bounding box center [338, 161] width 98 height 16
paste input "3059684203"
type input "3059684203"
click at [774, 157] on button "Clear Search" at bounding box center [803, 160] width 54 height 18
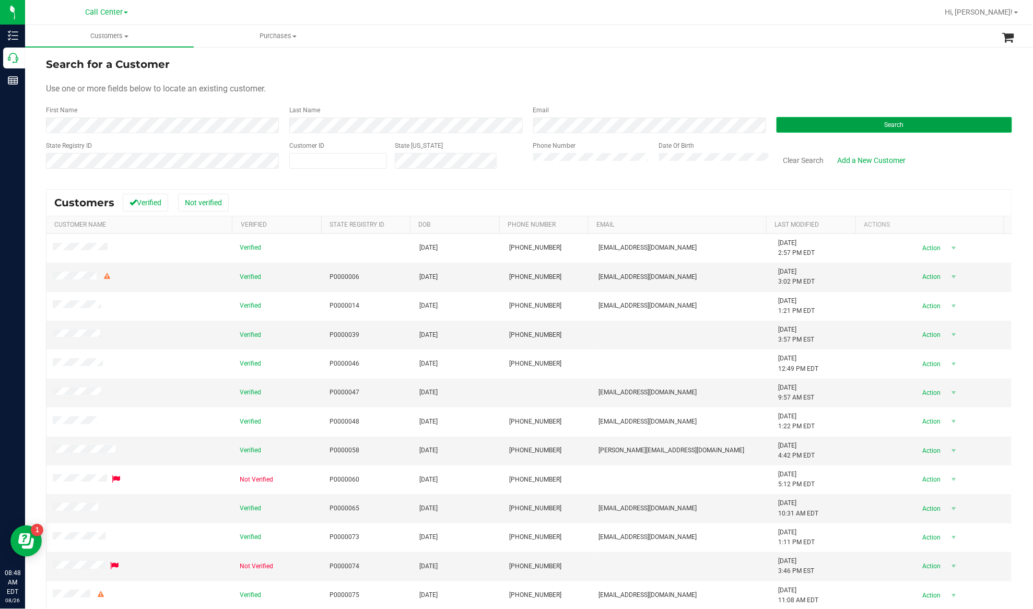
click at [774, 123] on button "Search" at bounding box center [893, 125] width 235 height 16
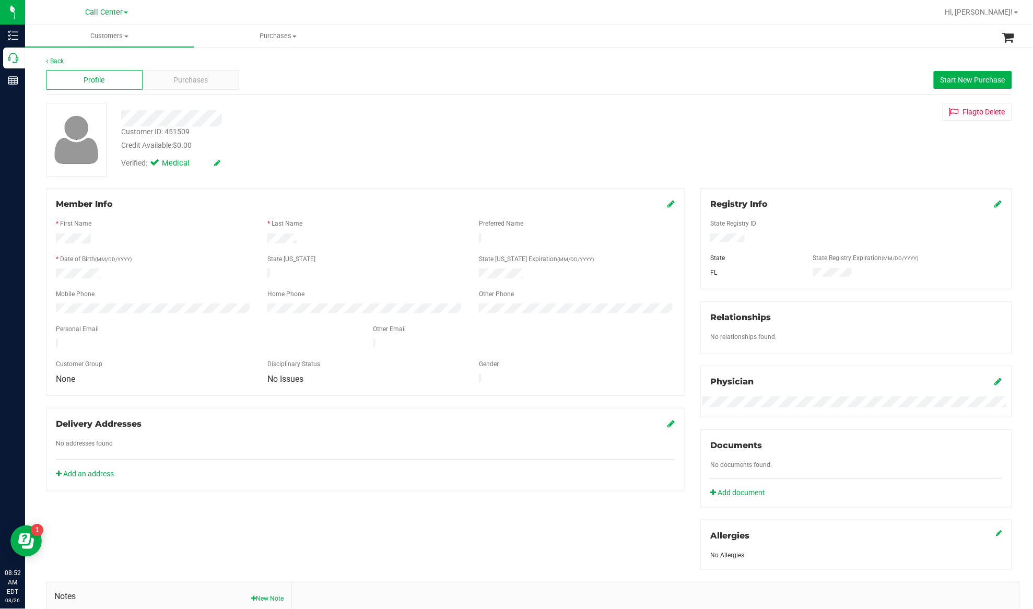
click at [119, 396] on div "Member Info * First Name * Last Name Preferred Name * Date of Birth (MM/DD/YYYY…" at bounding box center [365, 339] width 654 height 303
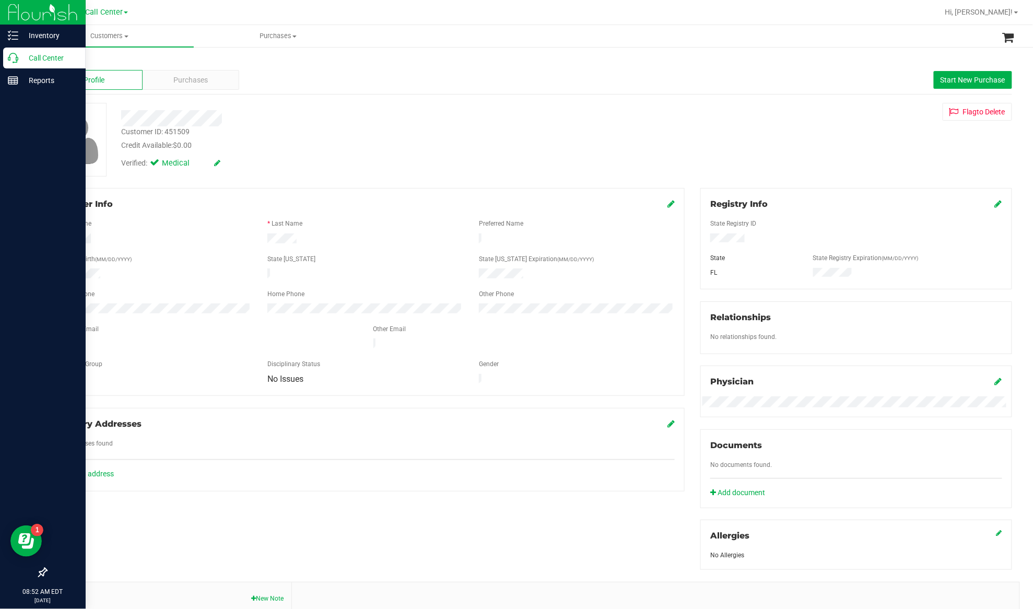
click at [48, 56] on p "Call Center" at bounding box center [49, 58] width 63 height 13
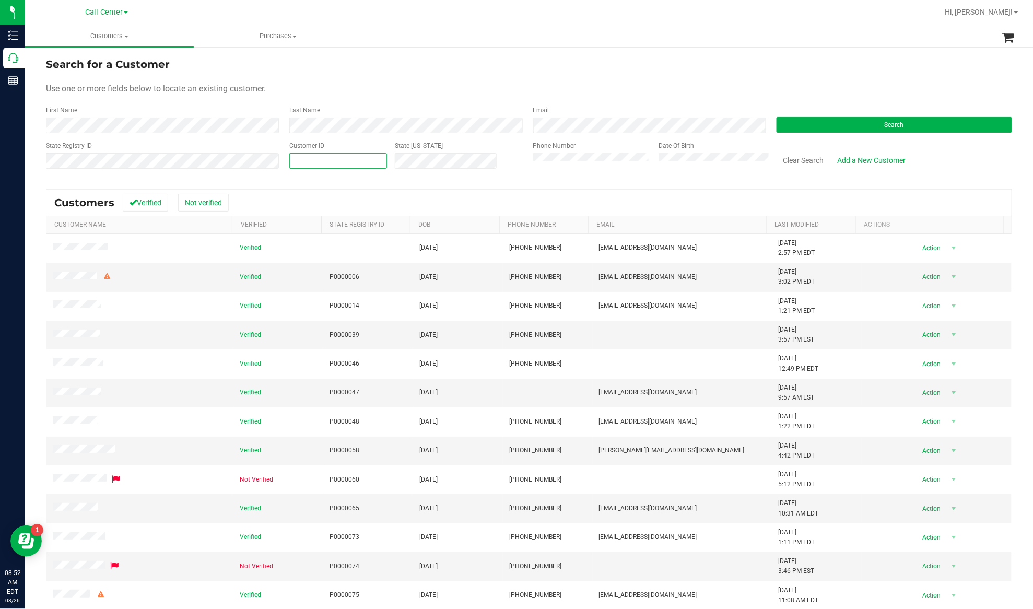
click at [330, 161] on span at bounding box center [338, 161] width 98 height 16
paste input "545608"
type input "545608"
click at [774, 128] on button "Search" at bounding box center [893, 125] width 235 height 16
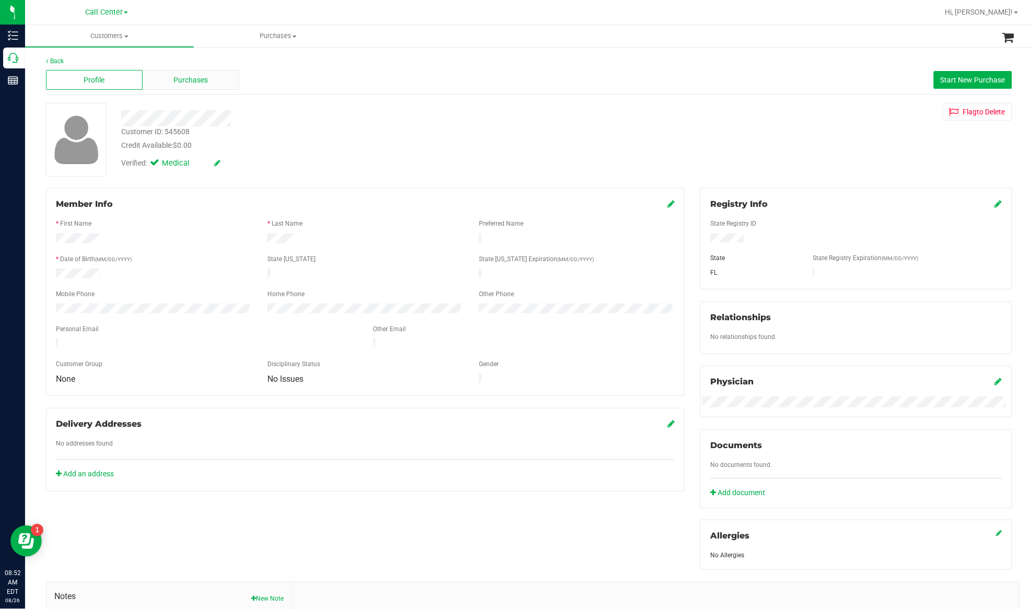
click at [191, 77] on span "Purchases" at bounding box center [191, 80] width 34 height 11
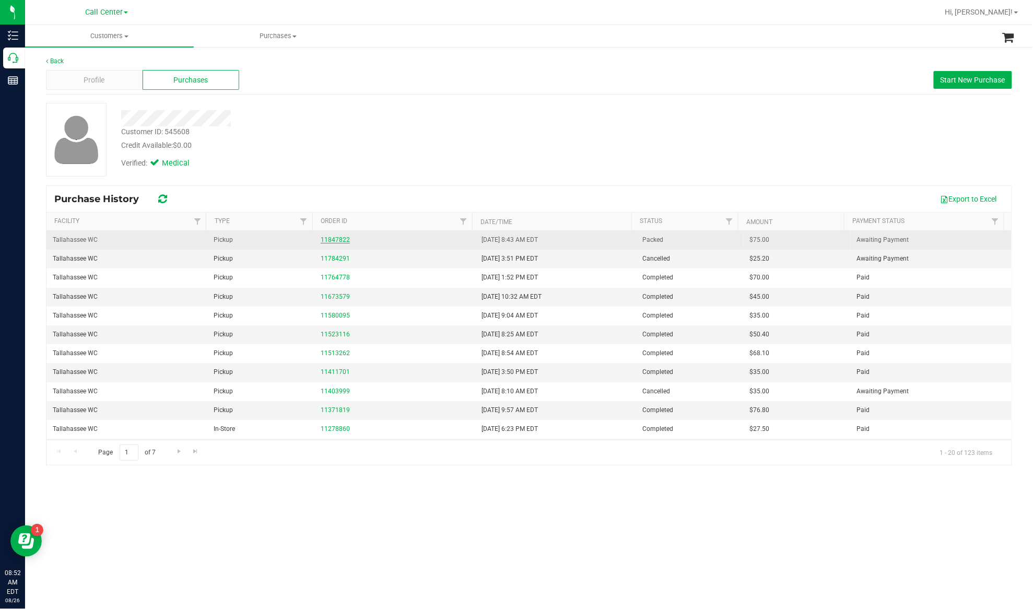
click at [338, 241] on link "11847822" at bounding box center [335, 239] width 29 height 7
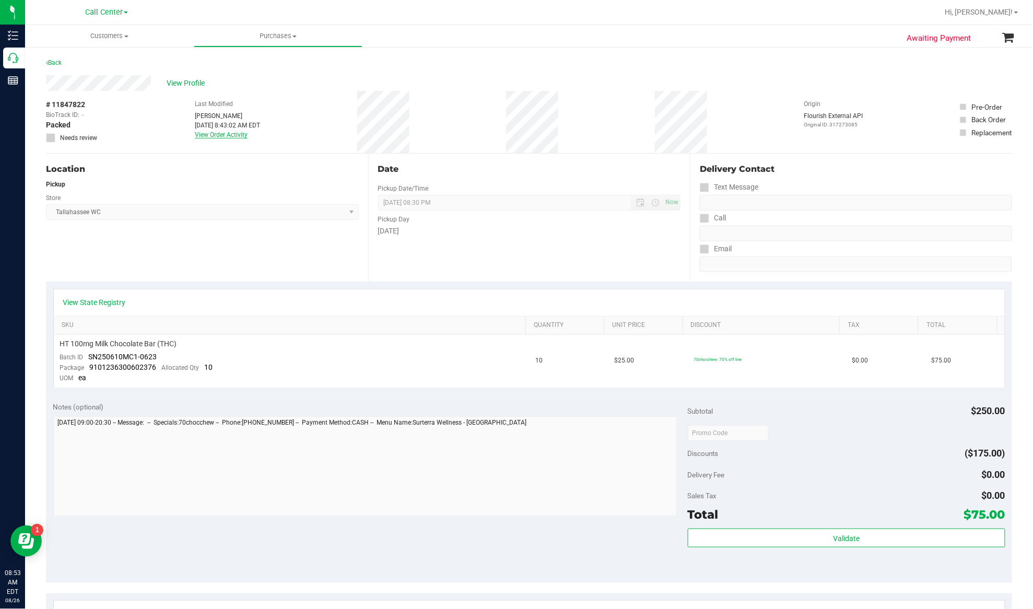
click at [237, 134] on link "View Order Activity" at bounding box center [221, 134] width 53 height 7
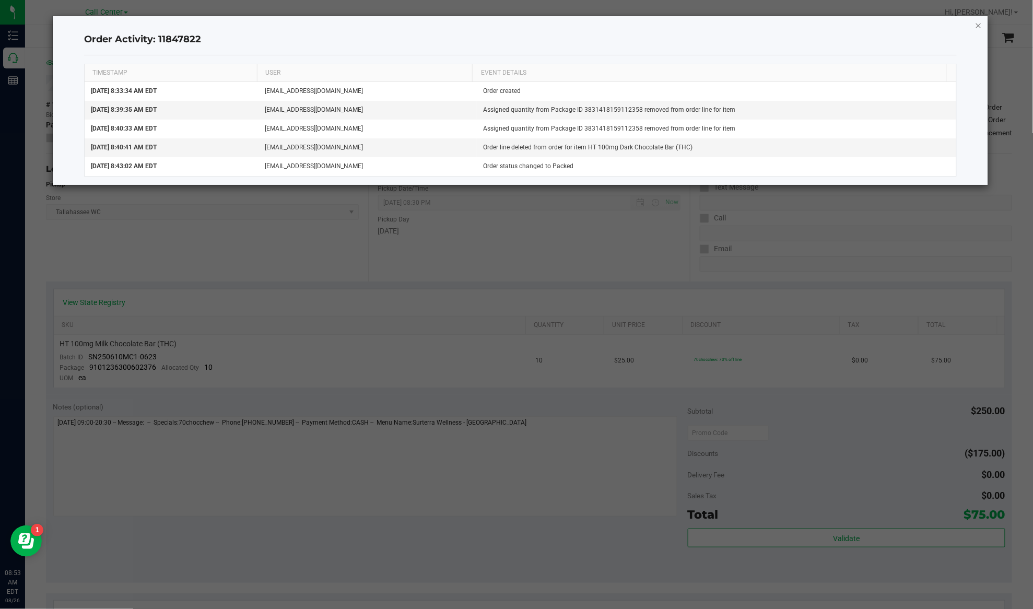
click at [774, 23] on icon "button" at bounding box center [978, 25] width 7 height 13
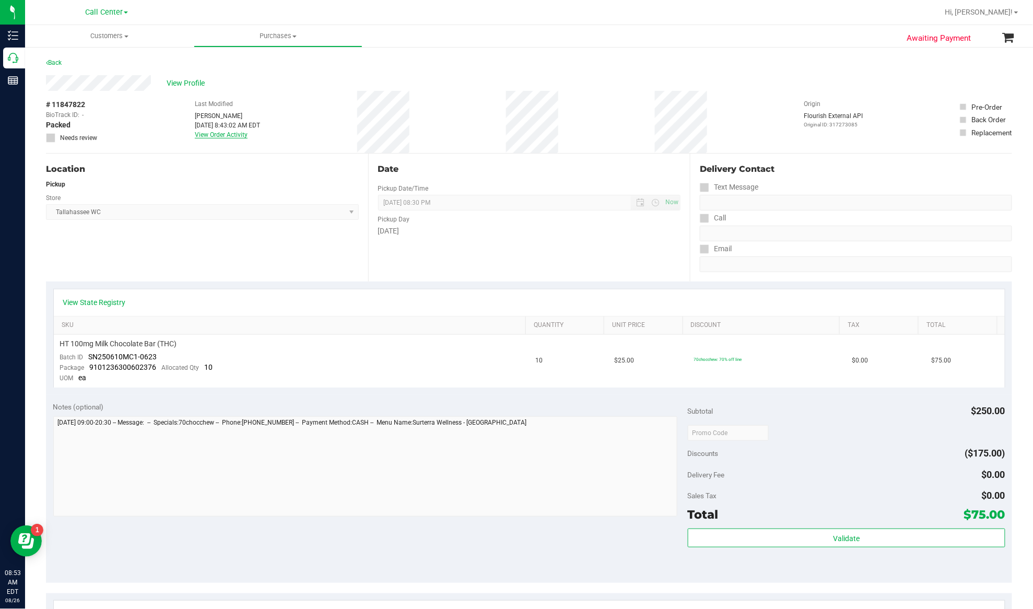
click at [226, 134] on link "View Order Activity" at bounding box center [221, 134] width 53 height 7
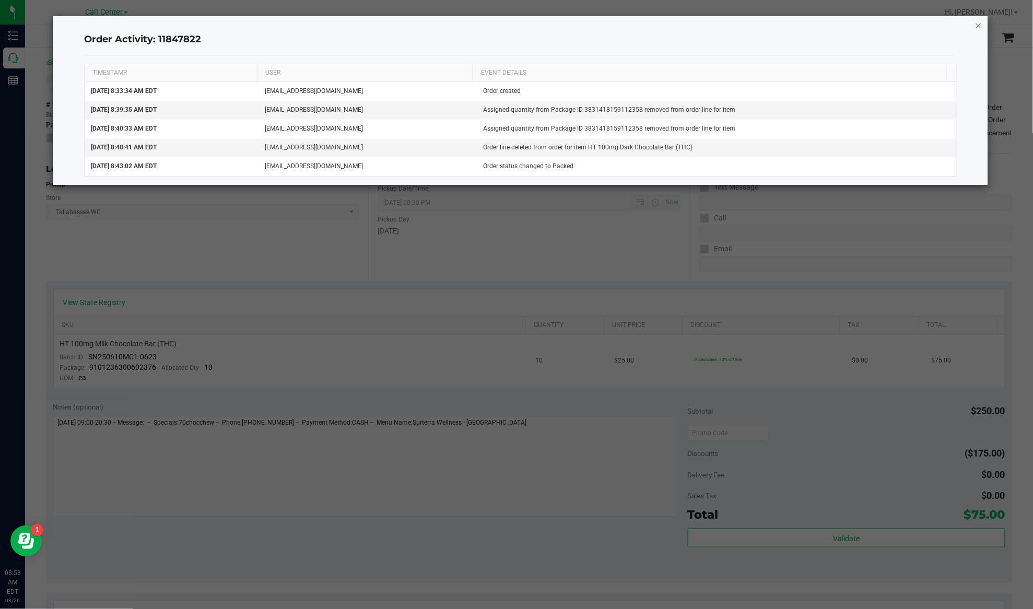
click at [774, 28] on icon "button" at bounding box center [978, 25] width 7 height 13
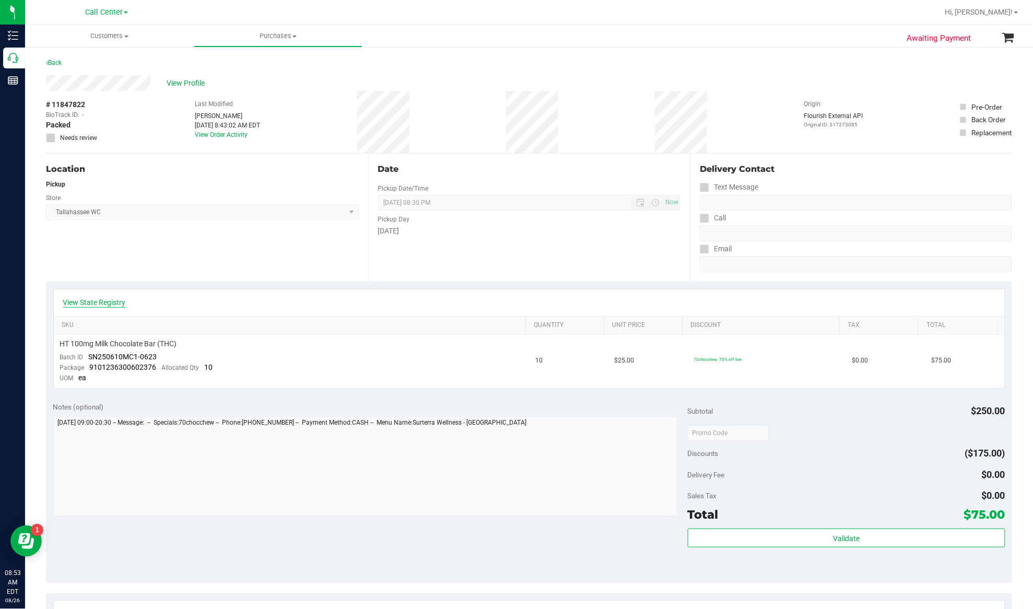
click at [99, 305] on link "View State Registry" at bounding box center [94, 302] width 63 height 10
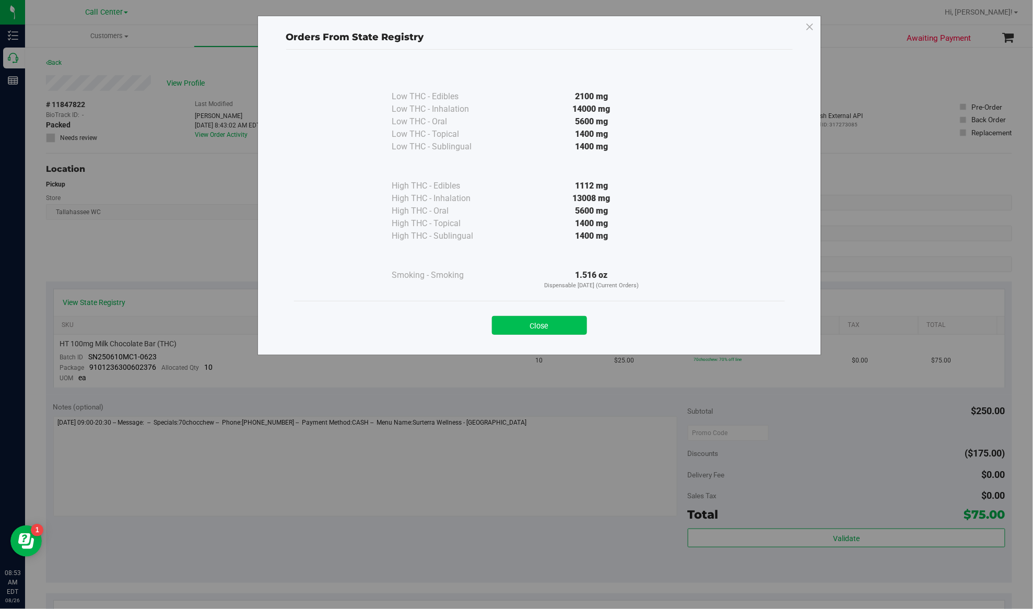
click at [541, 326] on button "Close" at bounding box center [539, 325] width 95 height 19
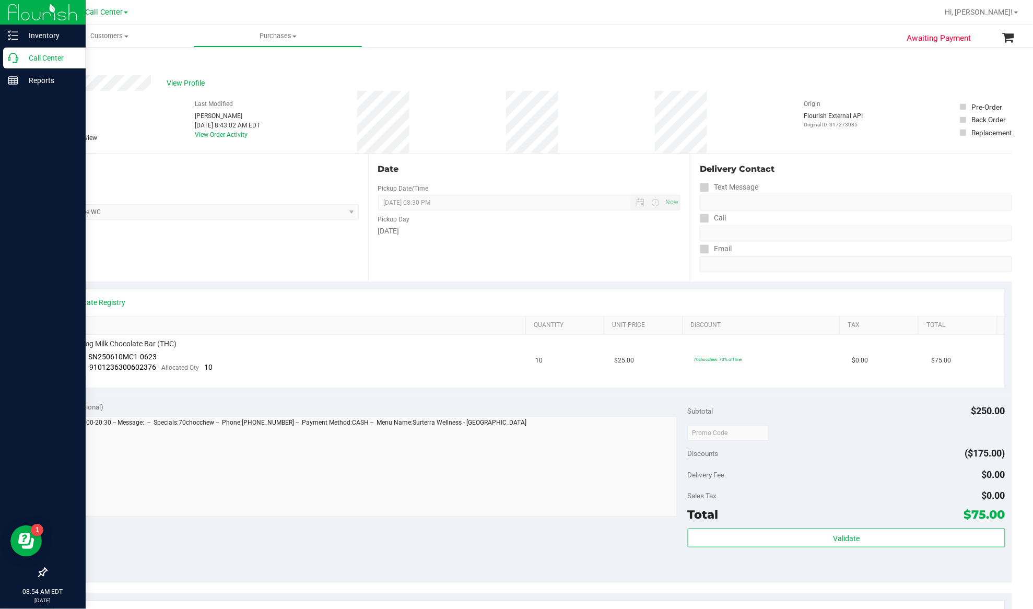
click at [37, 56] on p "Call Center" at bounding box center [49, 58] width 63 height 13
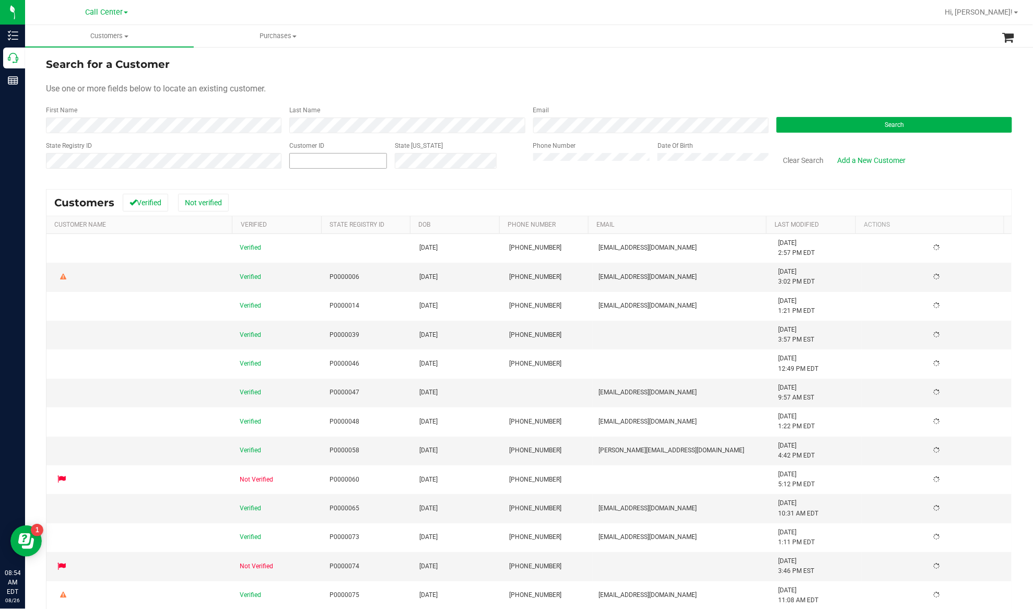
click at [294, 159] on input "text" at bounding box center [338, 160] width 97 height 15
paste input "661016"
type input "661016"
click at [774, 116] on div "Search" at bounding box center [890, 119] width 243 height 28
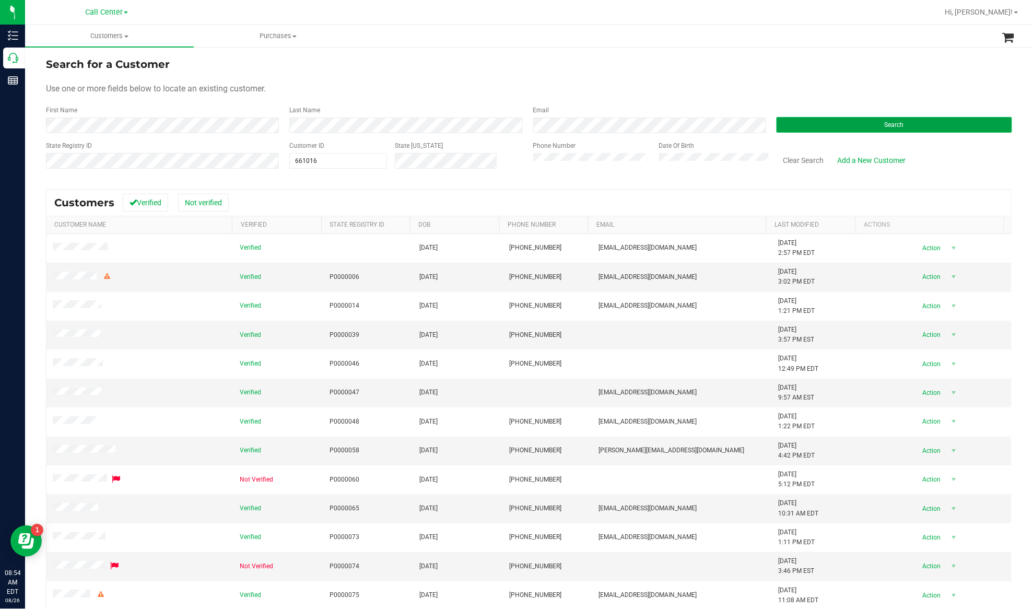
click at [774, 120] on button "Search" at bounding box center [893, 125] width 235 height 16
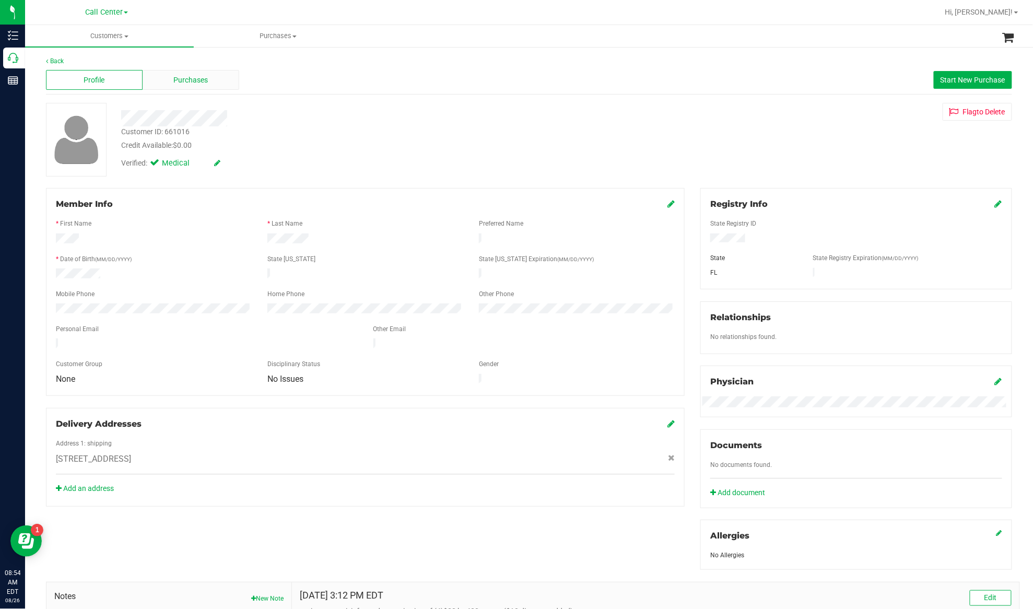
click at [198, 81] on span "Purchases" at bounding box center [191, 80] width 34 height 11
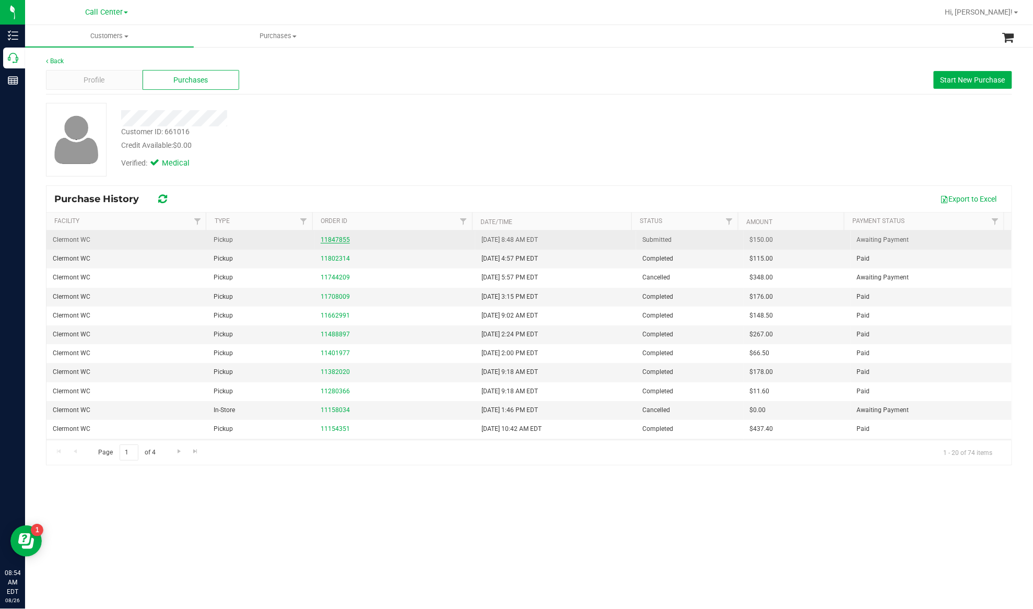
click at [338, 240] on link "11847855" at bounding box center [335, 239] width 29 height 7
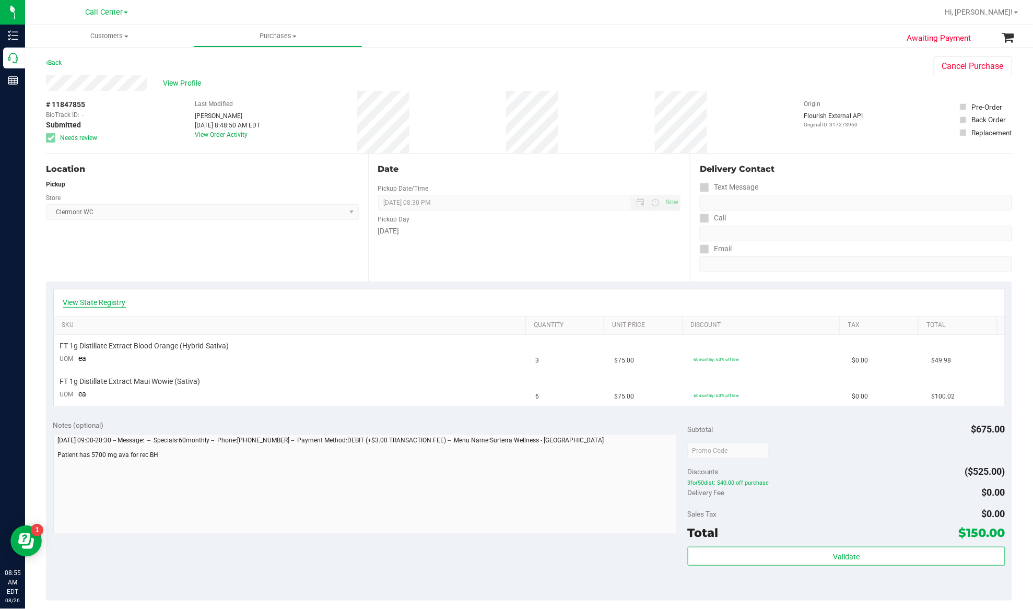
click at [113, 307] on link "View State Registry" at bounding box center [94, 302] width 63 height 10
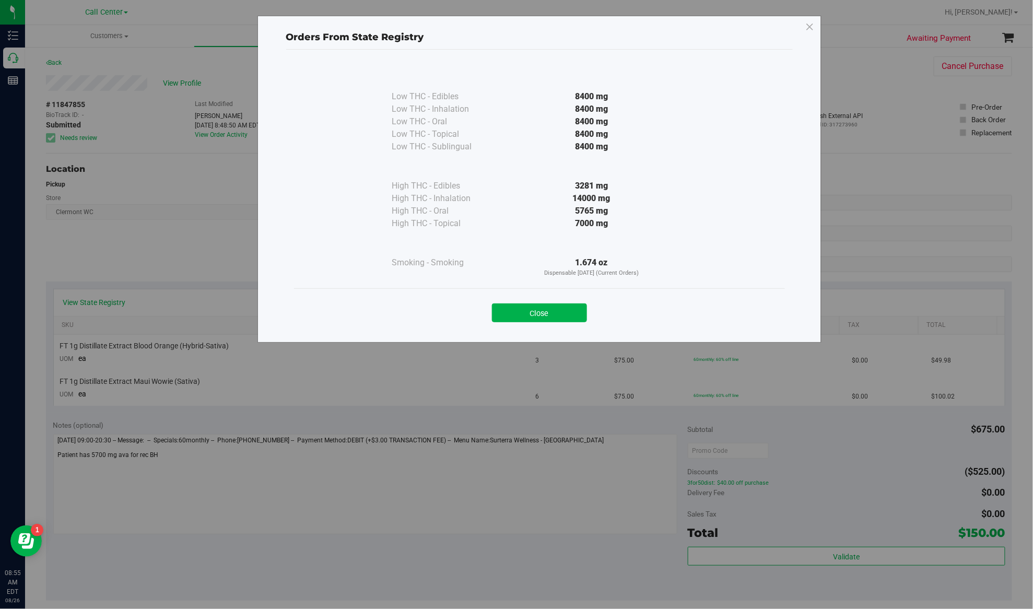
click at [228, 452] on div "Orders From State Registry Low THC - Edibles 8400 mg" at bounding box center [520, 304] width 1041 height 609
click at [342, 253] on div "Low THC - Edibles 8400 mg Low THC - Inhalation" at bounding box center [539, 176] width 491 height 224
drag, startPoint x: 304, startPoint y: 256, endPoint x: 347, endPoint y: 266, distance: 44.1
click at [304, 257] on div "Low THC - Edibles 8400 mg Low THC - Inhalation" at bounding box center [539, 176] width 491 height 224
click at [516, 312] on button "Close" at bounding box center [539, 312] width 95 height 19
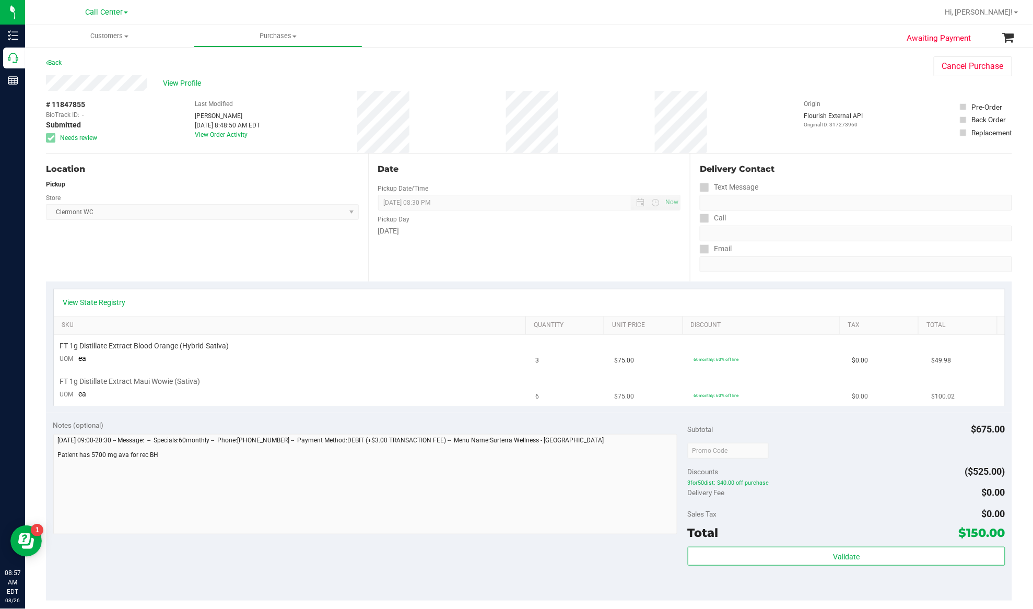
click at [144, 385] on span "FT 1g Distillate Extract Maui Wowie (Sativa)" at bounding box center [130, 381] width 140 height 10
click at [143, 385] on span "FT 1g Distillate Extract Maui Wowie (Sativa)" at bounding box center [130, 381] width 140 height 10
click at [143, 384] on span "FT 1g Distillate Extract Maui Wowie (Sativa)" at bounding box center [130, 381] width 140 height 10
copy div "FT 1g Distillate Extract Maui Wowie (Sativa)"
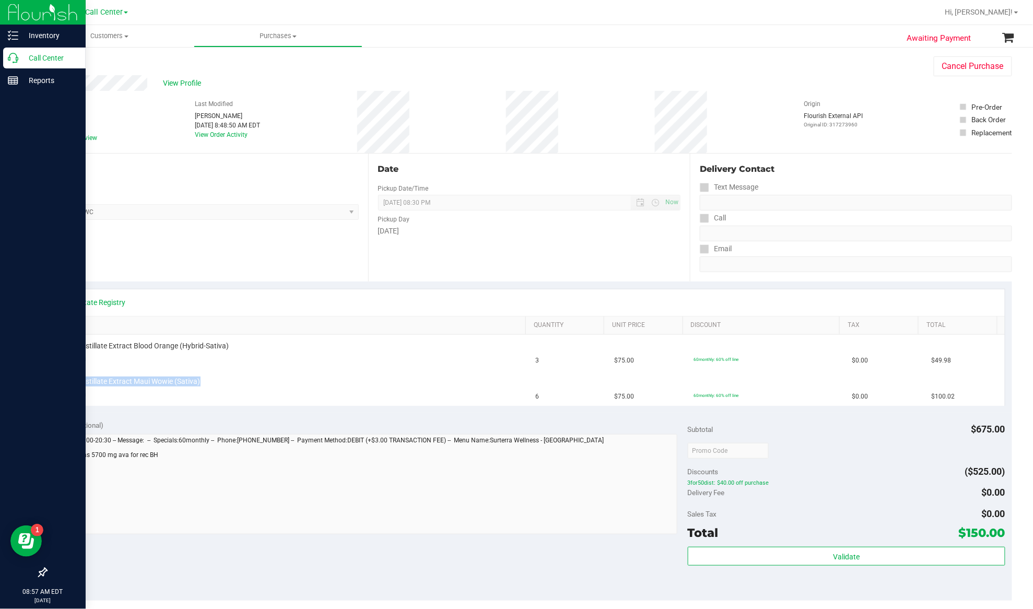
click at [44, 54] on p "Call Center" at bounding box center [49, 58] width 63 height 13
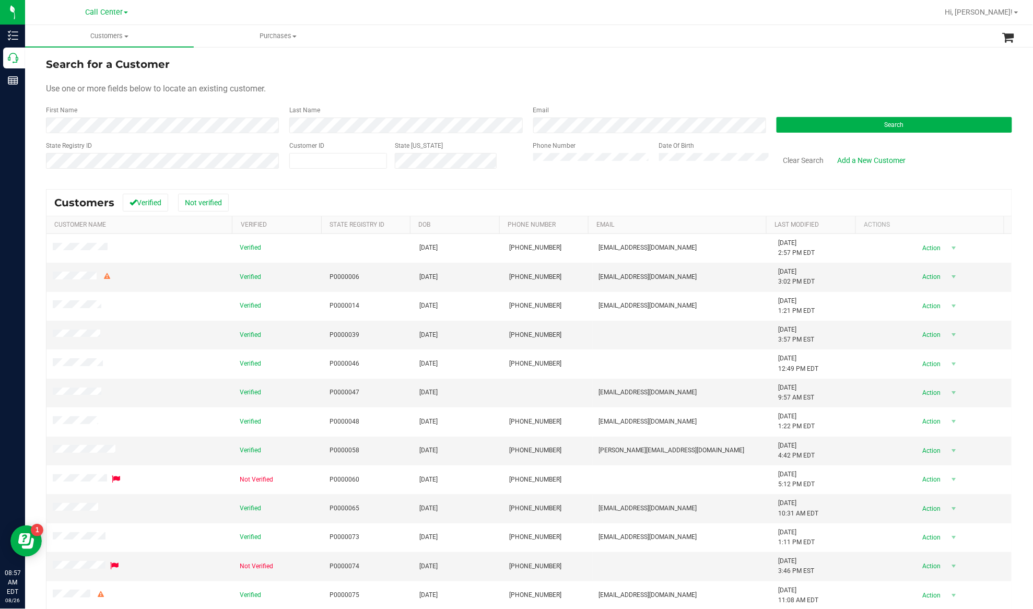
click at [224, 149] on div "State Registry ID" at bounding box center [163, 159] width 235 height 37
click at [325, 166] on span at bounding box center [338, 161] width 98 height 16
paste input "662118"
type input "662118"
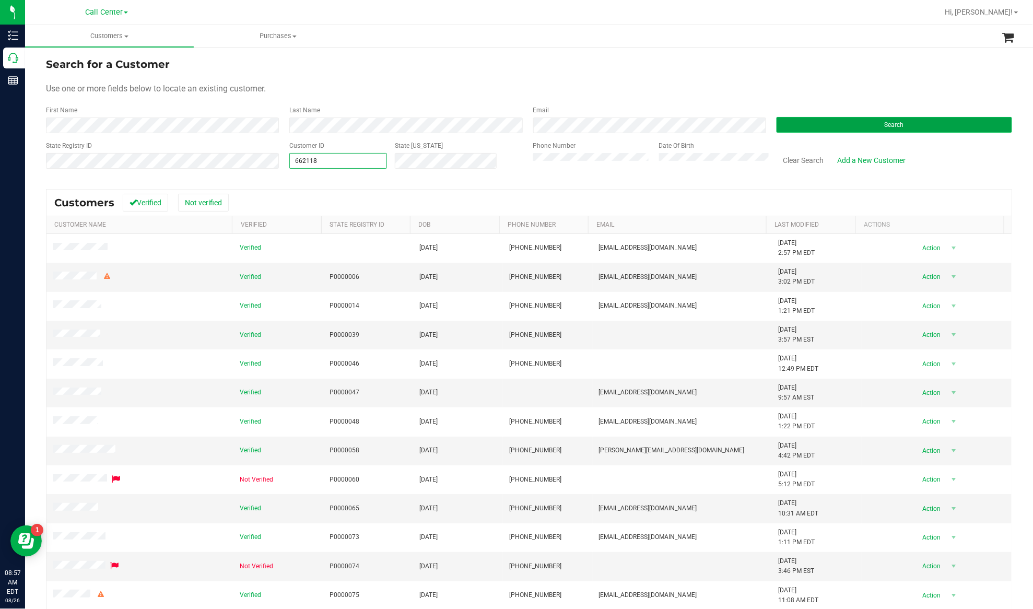
click at [774, 124] on button "Search" at bounding box center [893, 125] width 235 height 16
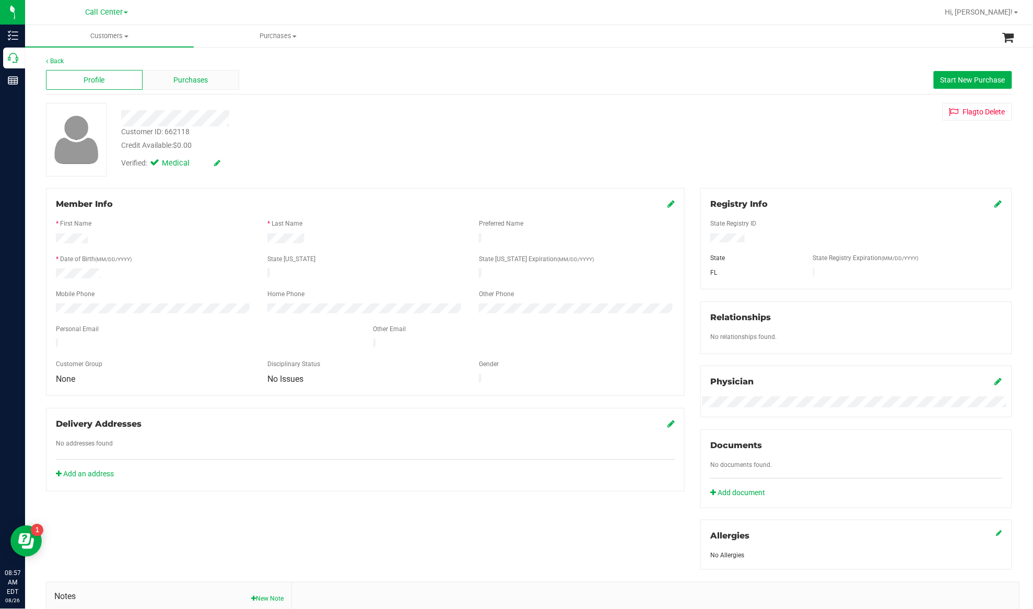
click at [174, 75] on span "Purchases" at bounding box center [191, 80] width 34 height 11
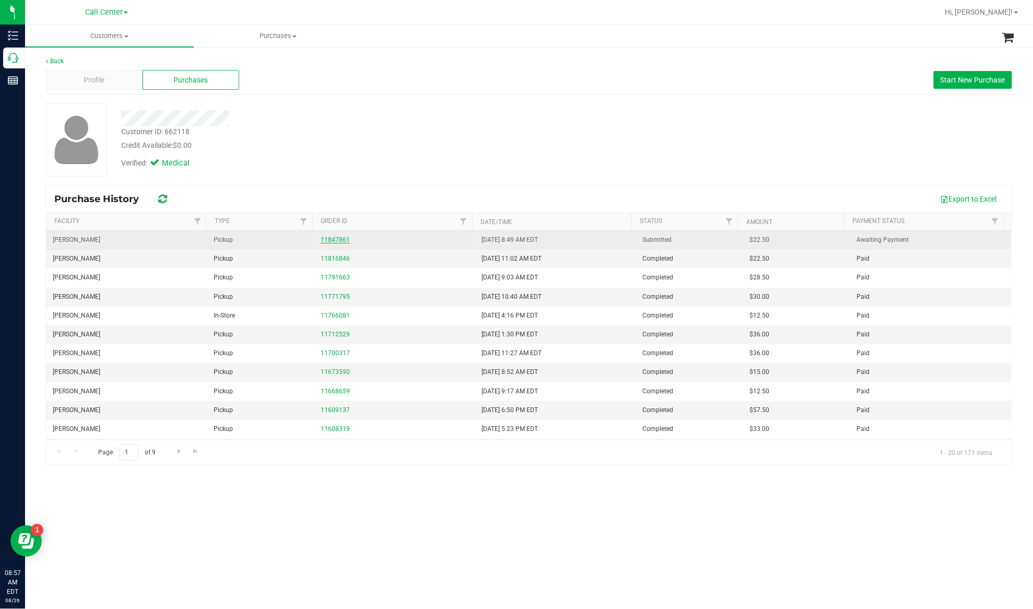
click at [336, 239] on link "11847861" at bounding box center [335, 239] width 29 height 7
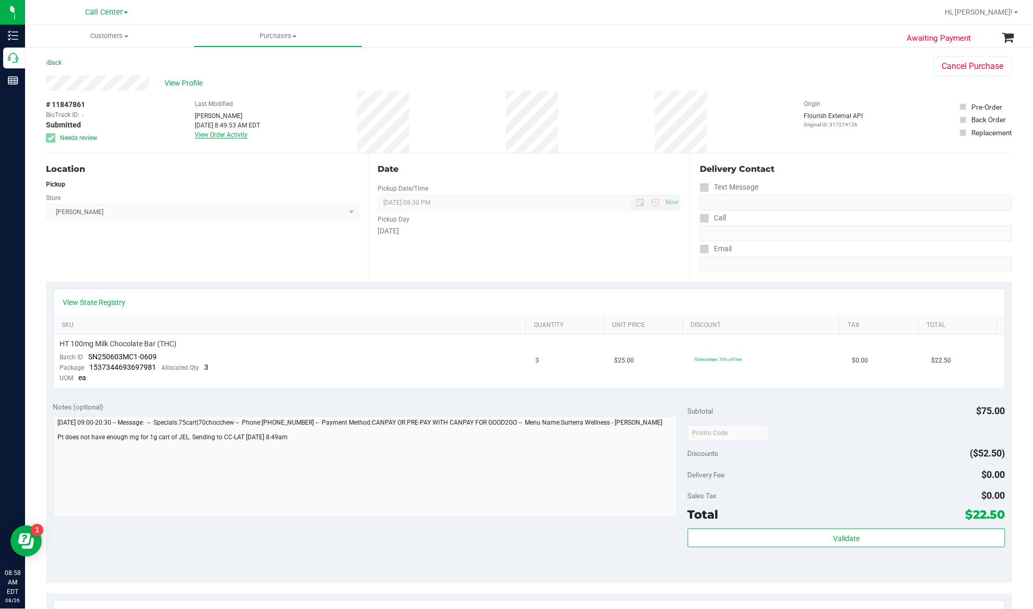
click at [230, 132] on link "View Order Activity" at bounding box center [221, 134] width 53 height 7
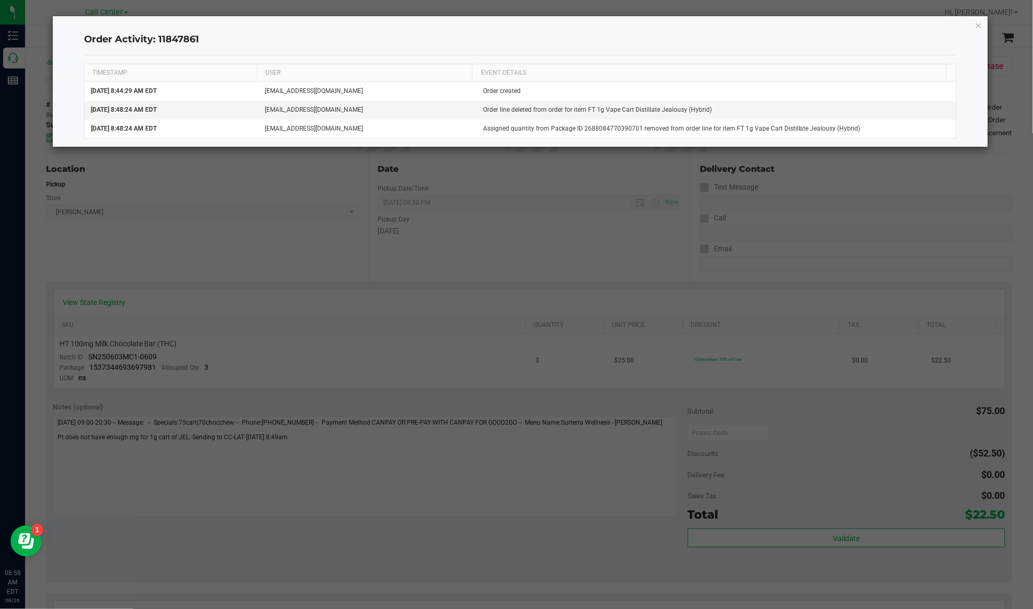
click at [774, 26] on div "Order Activity: 11847861 TIMESTAMP USER EVENT DETAILS Aug 26, 2025 8:44:29 AM E…" at bounding box center [521, 81] width 936 height 131
click at [774, 26] on icon "button" at bounding box center [978, 25] width 7 height 13
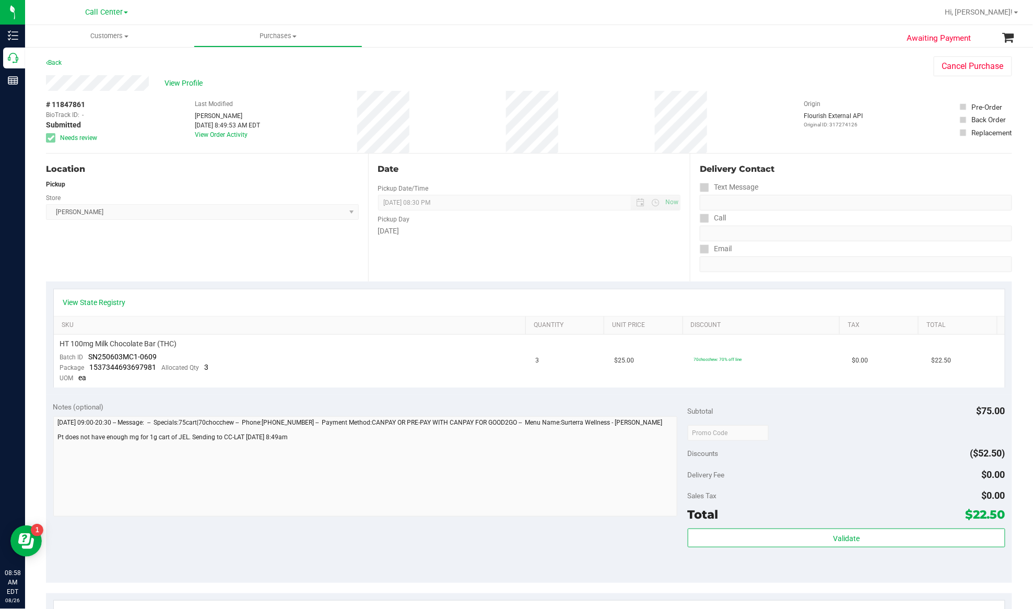
click at [111, 310] on div "View State Registry" at bounding box center [529, 302] width 951 height 27
click at [109, 301] on link "View State Registry" at bounding box center [94, 302] width 63 height 10
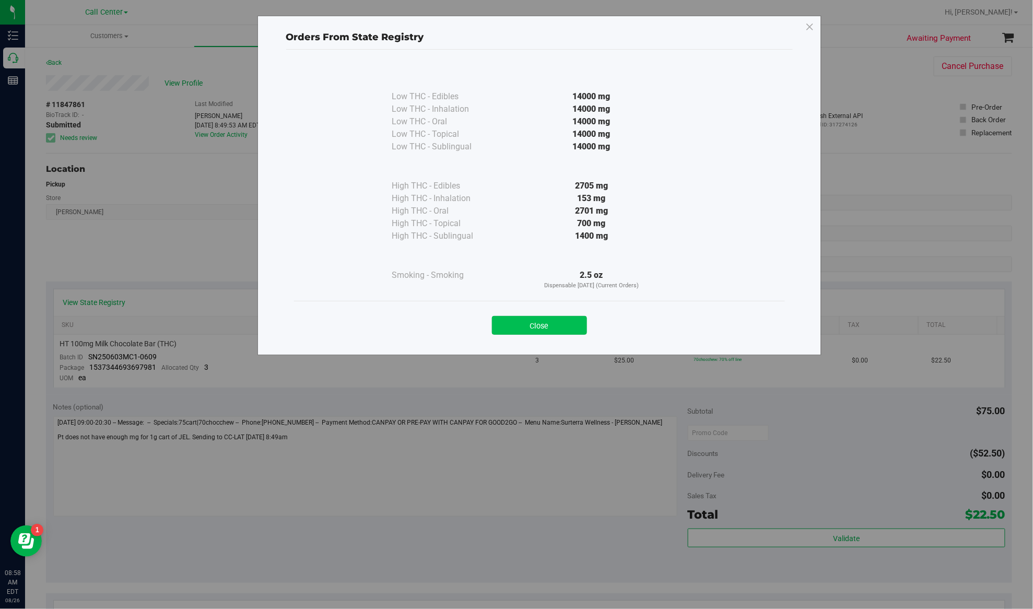
click at [527, 328] on button "Close" at bounding box center [539, 325] width 95 height 19
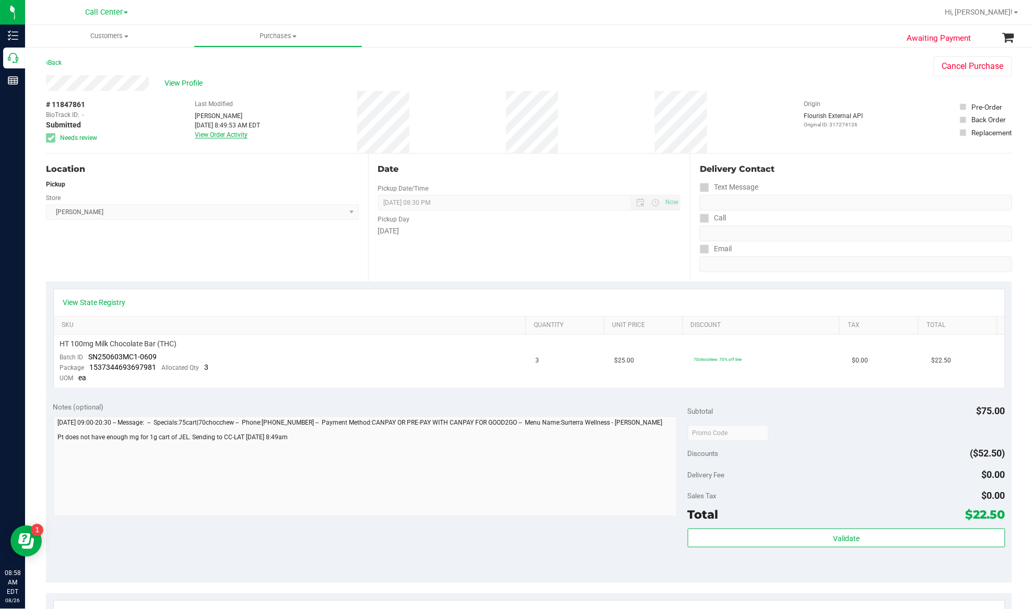
click at [212, 136] on link "View Order Activity" at bounding box center [221, 134] width 53 height 7
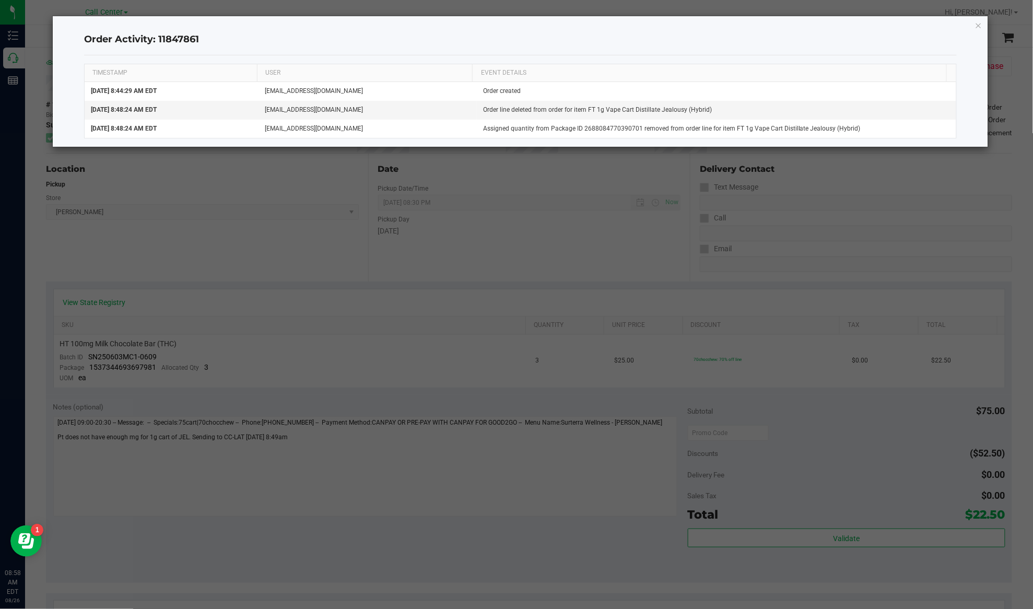
click at [774, 28] on div "Order Activity: 11847861 TIMESTAMP USER EVENT DETAILS Aug 26, 2025 8:44:29 AM E…" at bounding box center [521, 81] width 936 height 131
click at [774, 28] on icon "button" at bounding box center [978, 25] width 7 height 13
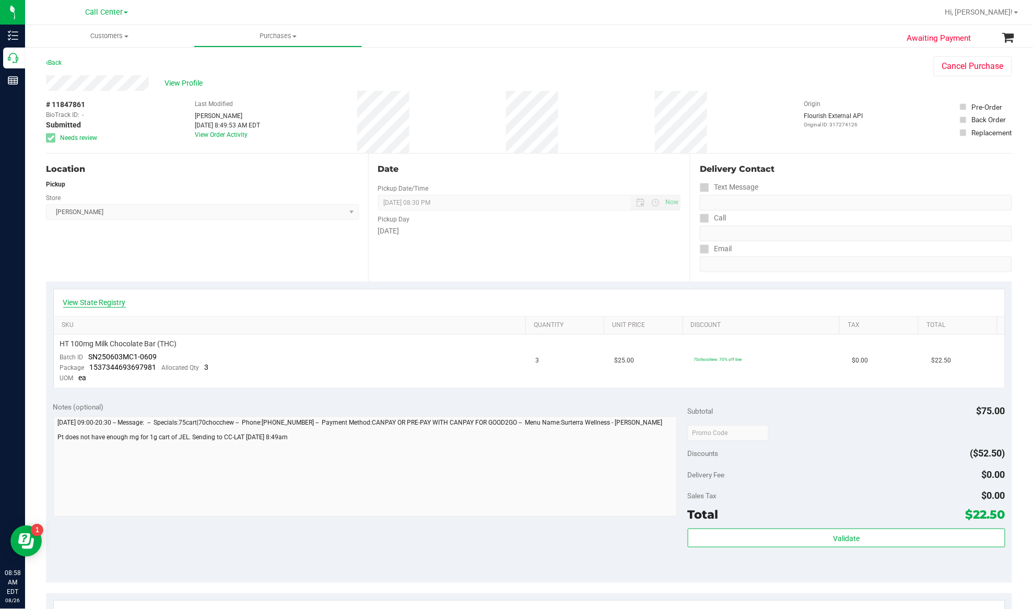
click at [94, 305] on link "View State Registry" at bounding box center [94, 302] width 63 height 10
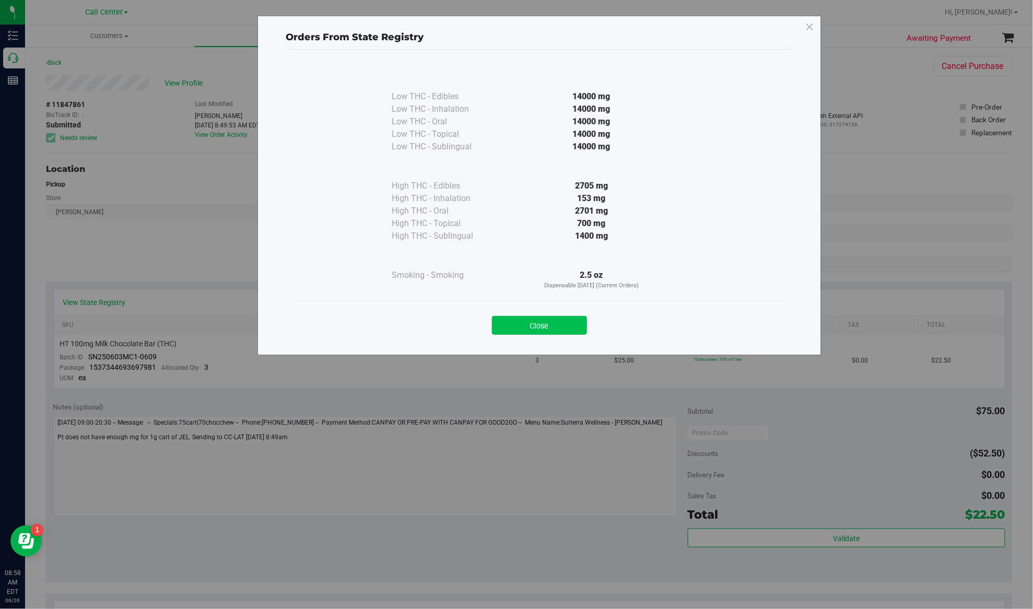
click at [527, 320] on button "Close" at bounding box center [539, 325] width 95 height 19
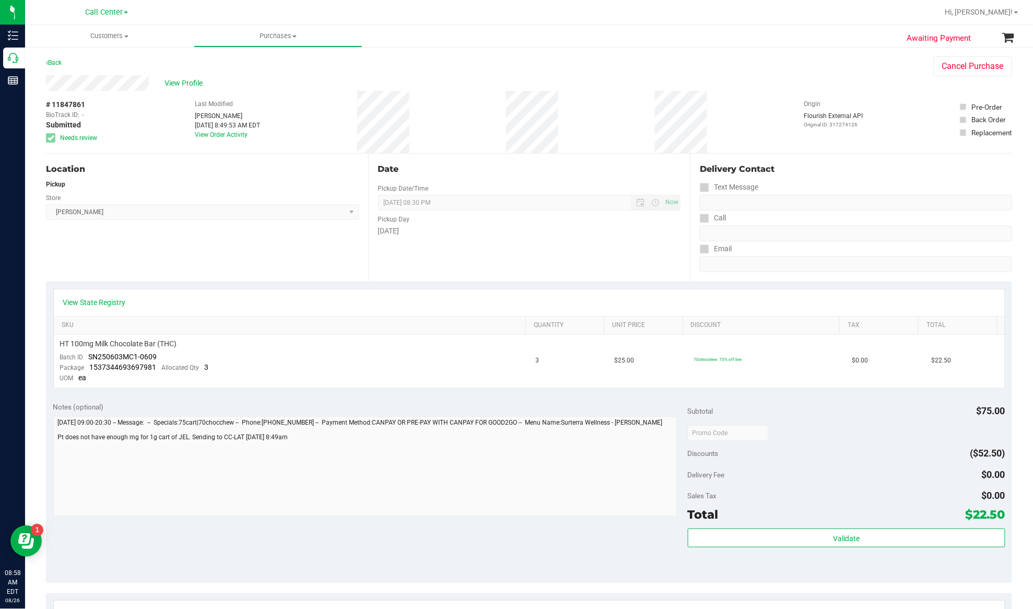
drag, startPoint x: 151, startPoint y: 214, endPoint x: 162, endPoint y: 195, distance: 21.5
click at [151, 214] on span "Brandon WC Select Store Bonita Springs WC Boynton Beach WC Bradenton WC Brandon…" at bounding box center [202, 212] width 313 height 16
click at [193, 78] on span "View Profile" at bounding box center [185, 83] width 42 height 11
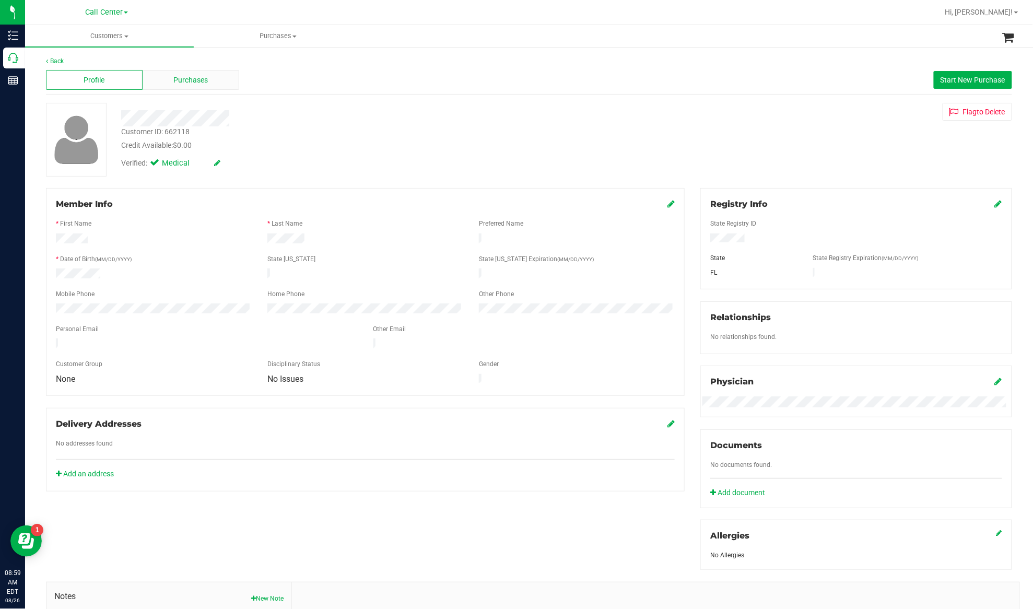
click at [182, 78] on span "Purchases" at bounding box center [191, 80] width 34 height 11
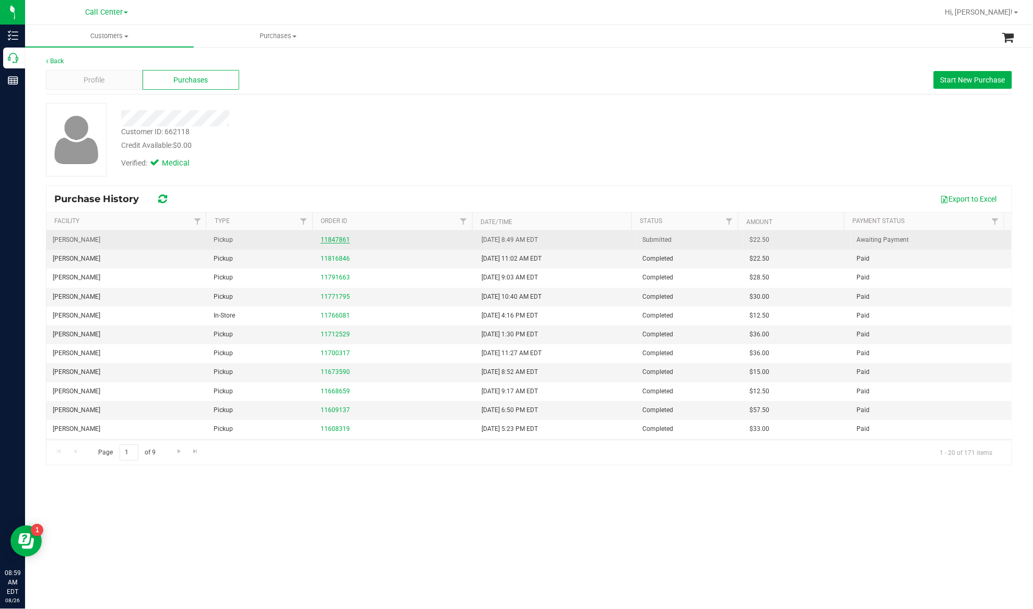
click at [328, 241] on link "11847861" at bounding box center [335, 239] width 29 height 7
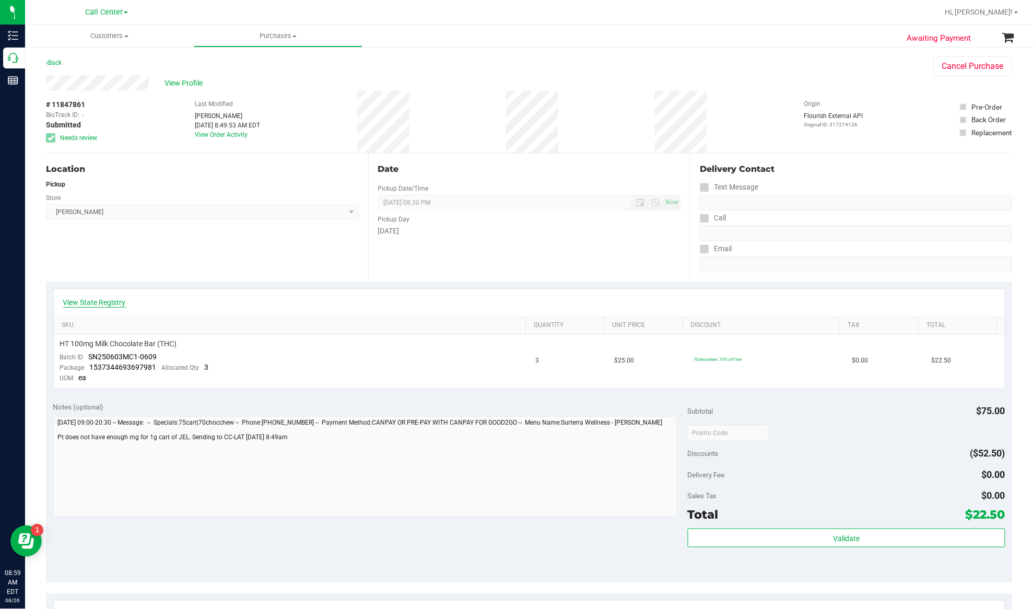
click at [109, 305] on link "View State Registry" at bounding box center [94, 302] width 63 height 10
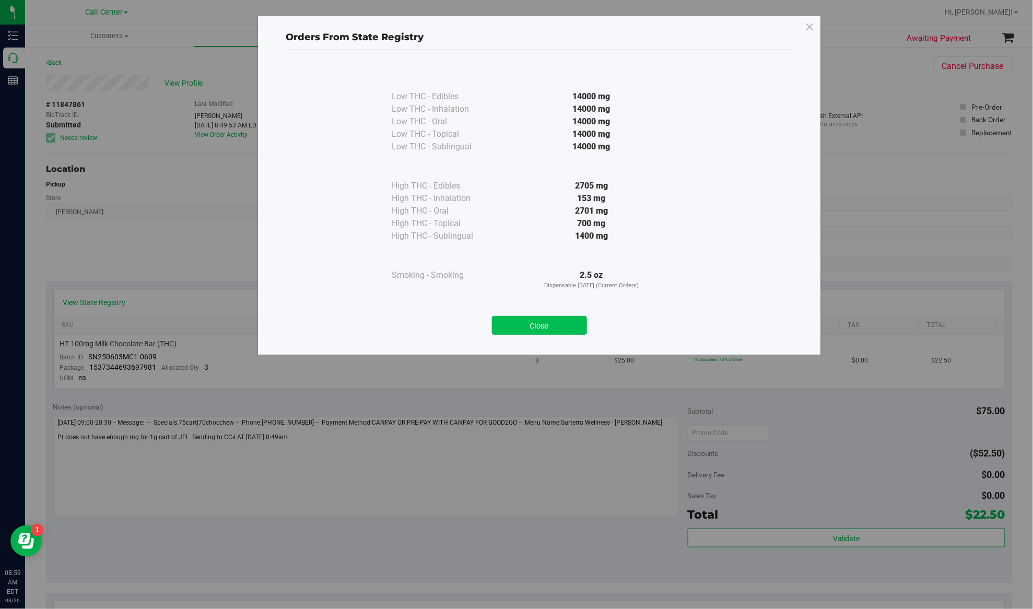
click at [517, 325] on button "Close" at bounding box center [539, 325] width 95 height 19
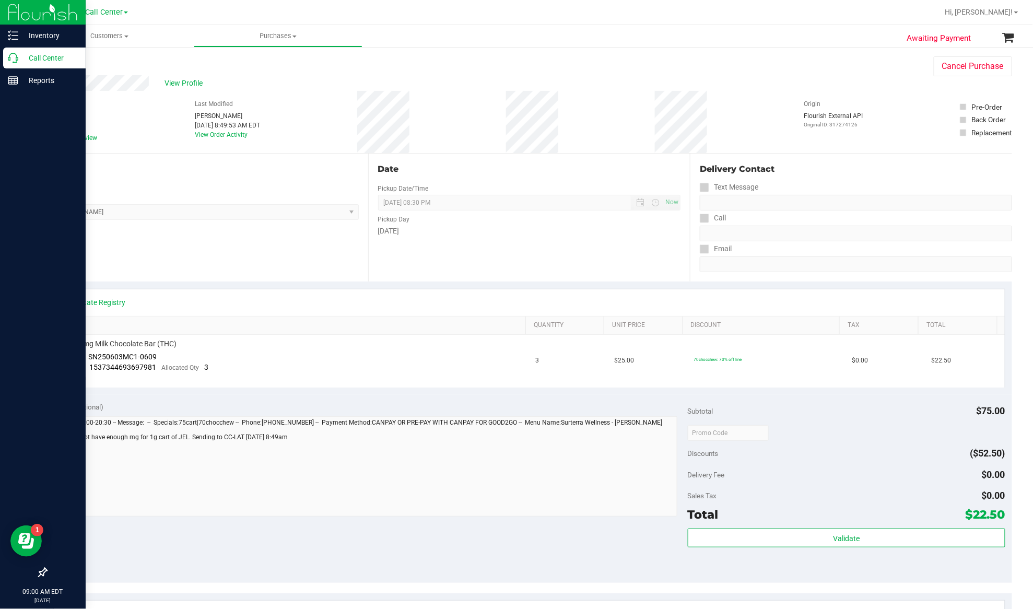
click at [26, 57] on p "Call Center" at bounding box center [49, 58] width 63 height 13
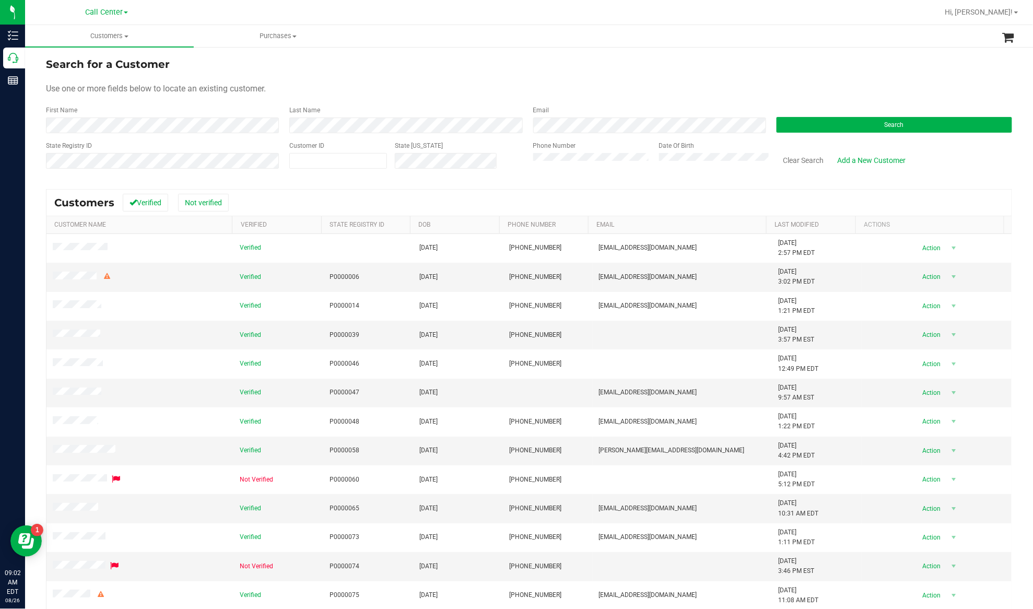
click at [356, 95] on form "Search for a Customer Use one or more fields below to locate an existing custom…" at bounding box center [529, 117] width 966 height 122
click at [774, 126] on button "Search" at bounding box center [893, 125] width 235 height 16
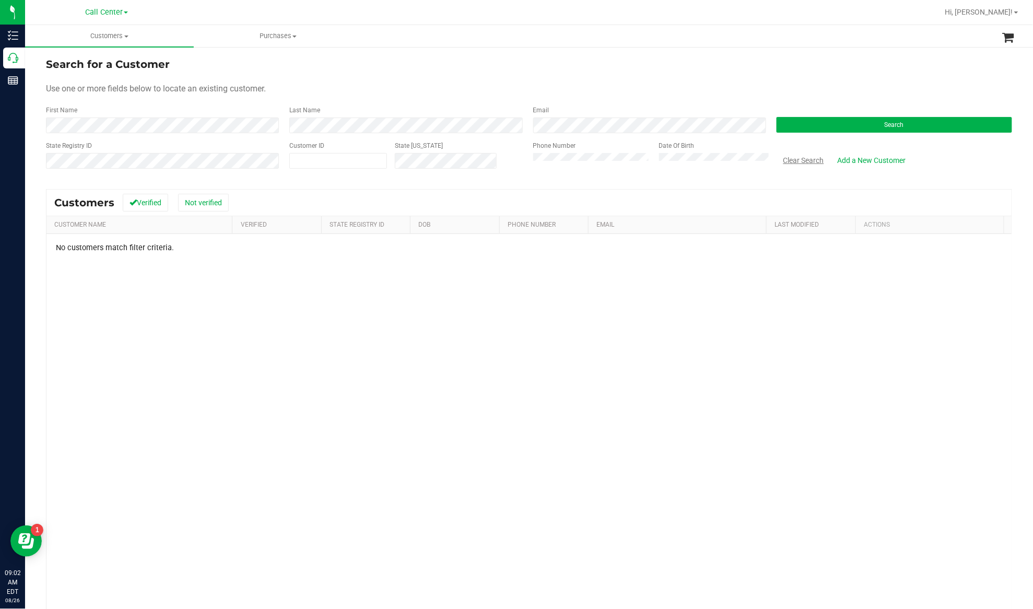
click at [774, 161] on button "Clear Search" at bounding box center [803, 160] width 54 height 18
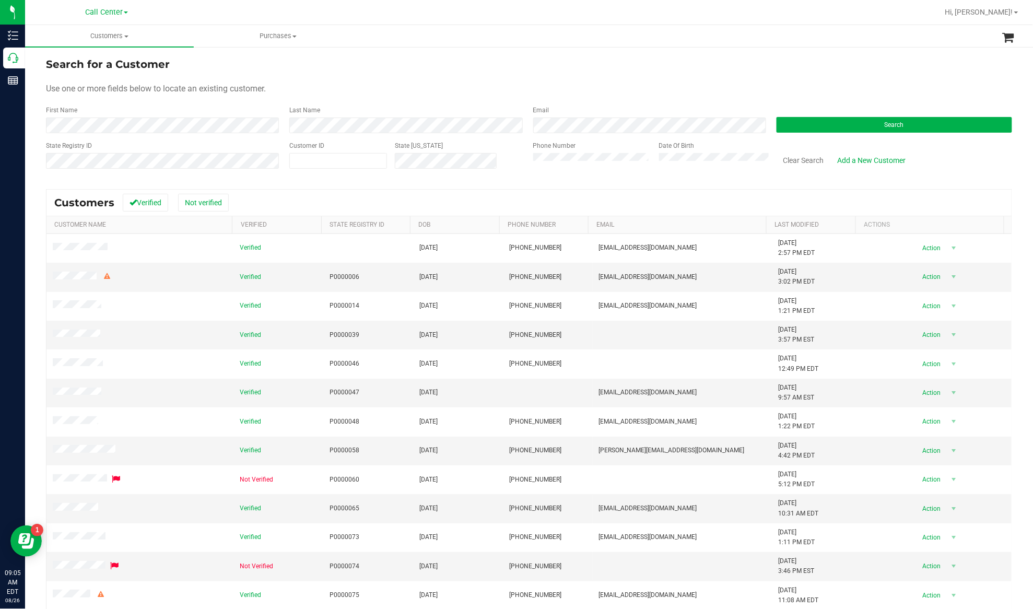
click at [180, 99] on form "Search for a Customer Use one or more fields below to locate an existing custom…" at bounding box center [529, 117] width 966 height 122
click at [774, 161] on button "Clear Search" at bounding box center [803, 160] width 54 height 18
click at [774, 125] on button "Search" at bounding box center [893, 125] width 235 height 16
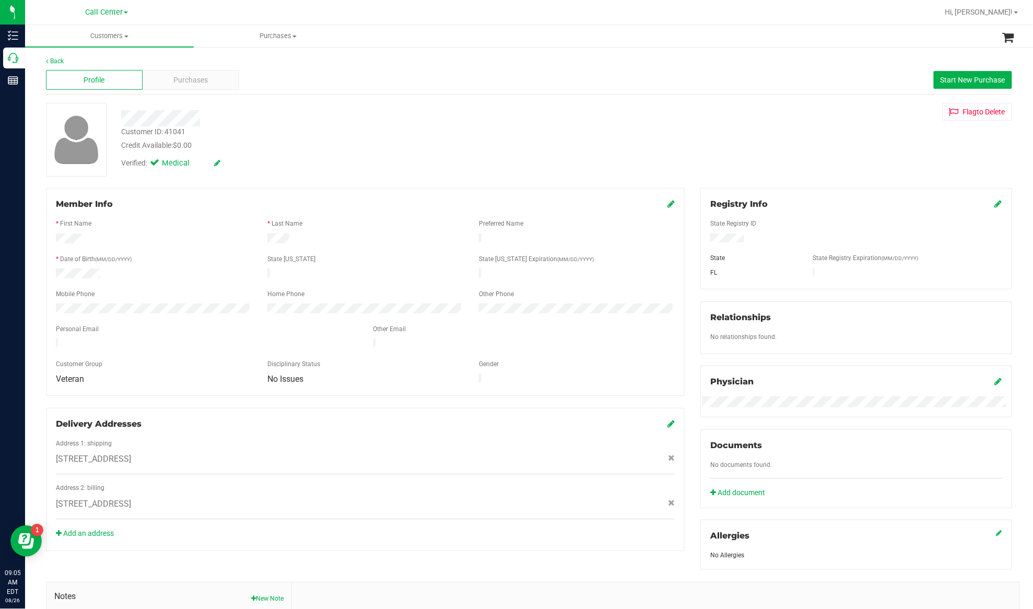
drag, startPoint x: 191, startPoint y: 311, endPoint x: 350, endPoint y: 266, distance: 165.1
click at [194, 310] on form "Member Info * First Name * Last Name Preferred Name * Date of Birth (MM/DD/YYYY…" at bounding box center [365, 292] width 619 height 188
click at [163, 80] on div "Purchases" at bounding box center [191, 80] width 97 height 20
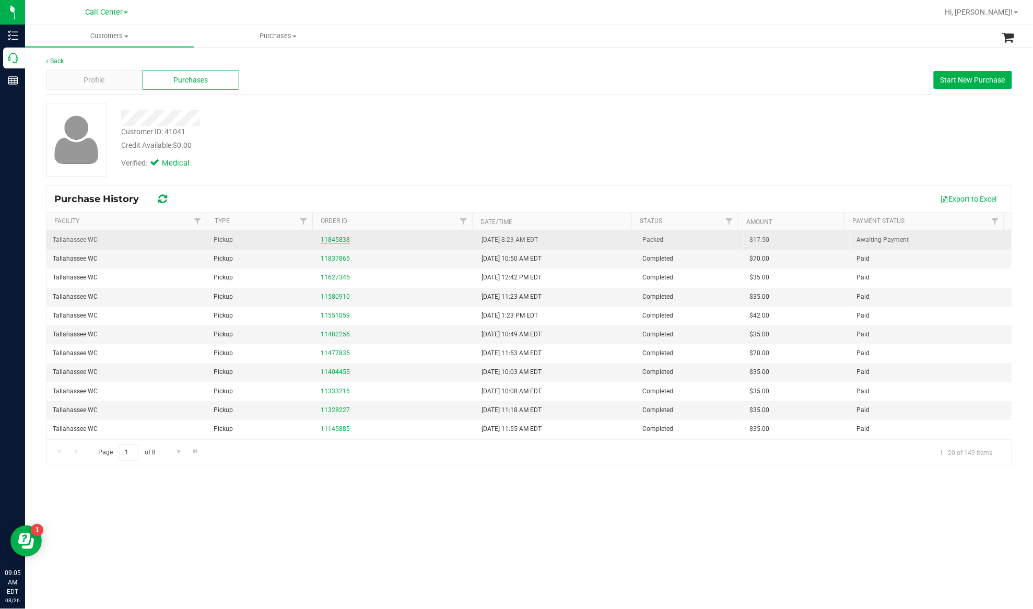
click at [333, 240] on link "11845838" at bounding box center [335, 239] width 29 height 7
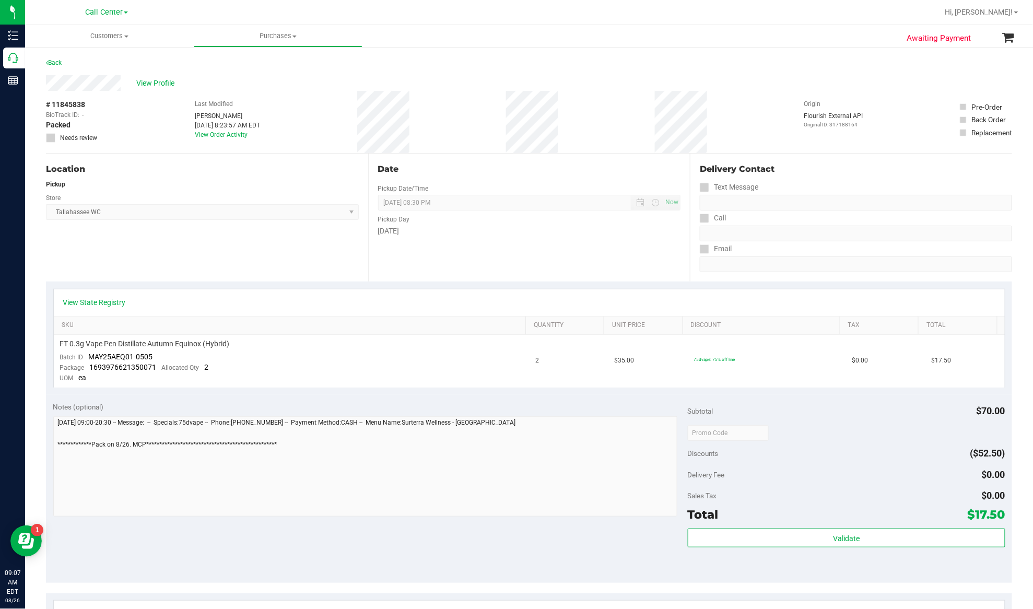
click at [128, 251] on div "Location Pickup Store Tallahassee WC Select Store Bonita Springs WC Boynton Bea…" at bounding box center [207, 217] width 322 height 128
click at [78, 105] on span "# 11845838" at bounding box center [65, 104] width 39 height 11
click at [78, 104] on span "# 11845838" at bounding box center [65, 104] width 39 height 11
click at [77, 105] on span "# 11845838" at bounding box center [65, 104] width 39 height 11
copy div "# 11845838"
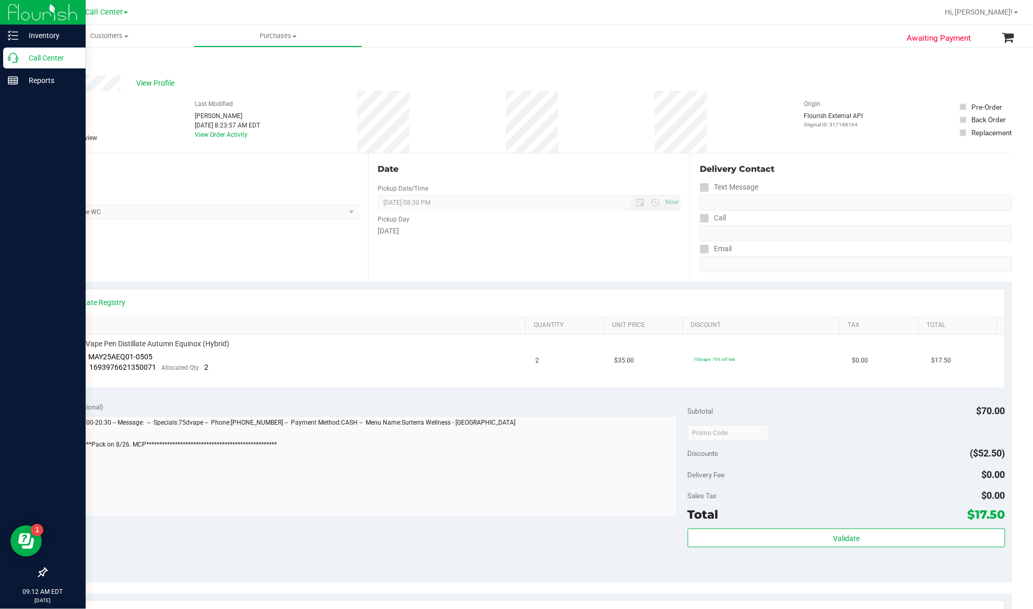
click at [29, 60] on p "Call Center" at bounding box center [49, 58] width 63 height 13
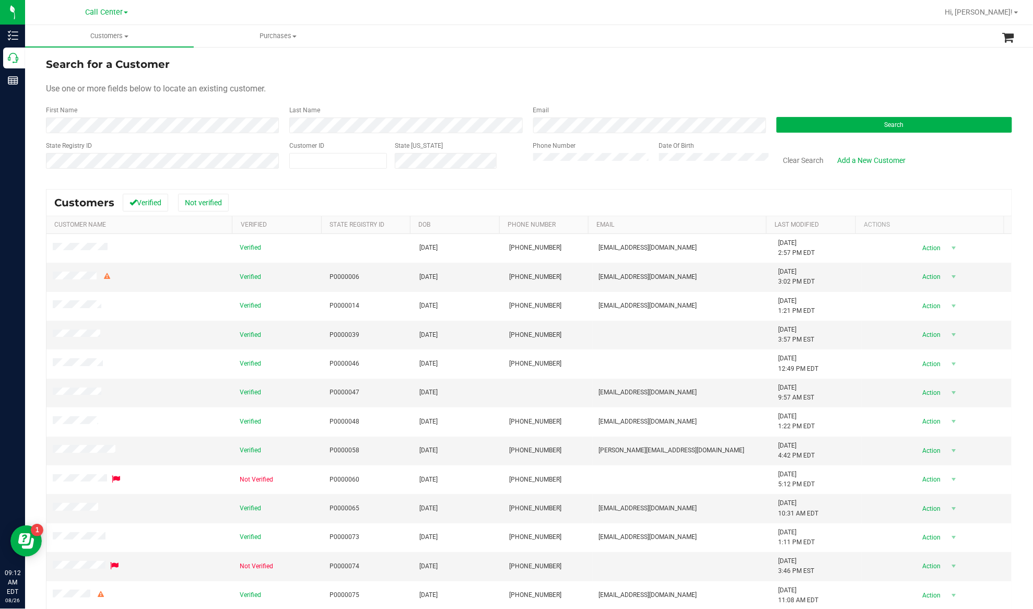
click at [236, 174] on div "State Registry ID" at bounding box center [163, 159] width 235 height 37
click at [774, 127] on button "Search" at bounding box center [893, 125] width 235 height 16
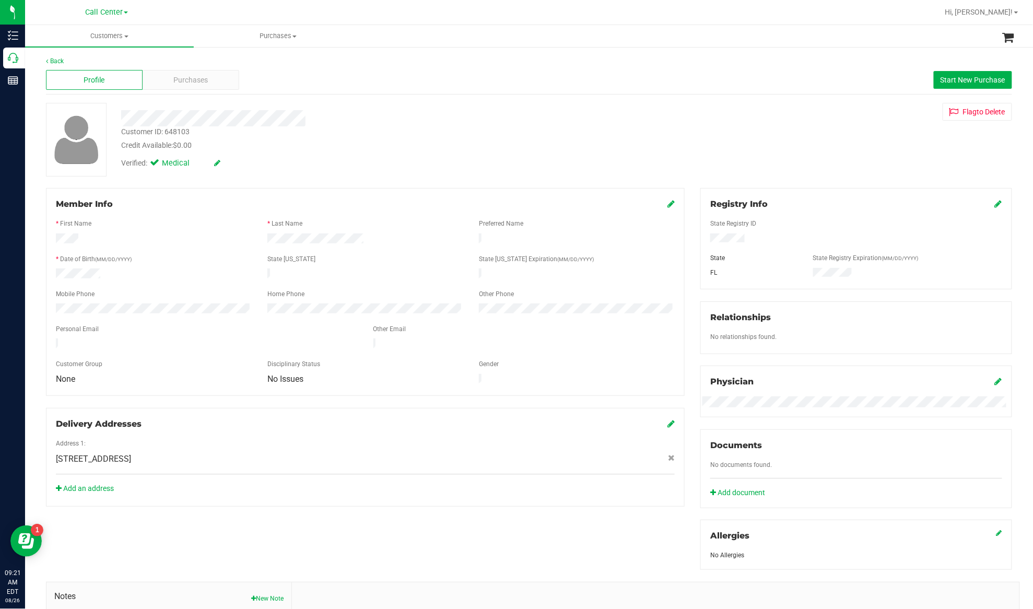
click at [136, 301] on div at bounding box center [365, 302] width 619 height 3
click at [176, 70] on div "Purchases" at bounding box center [191, 80] width 97 height 20
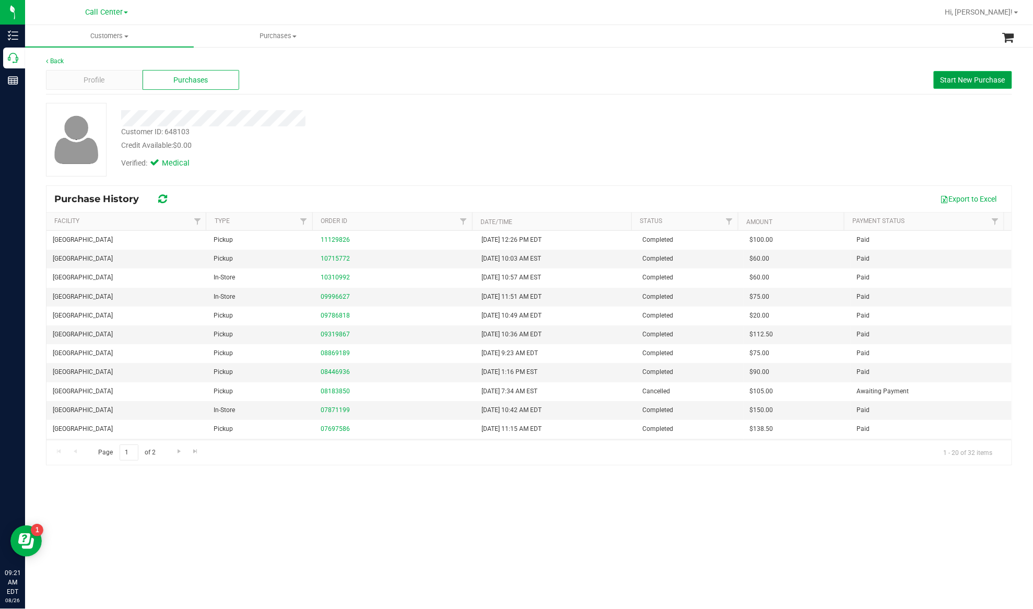
click at [774, 78] on span "Start New Purchase" at bounding box center [972, 80] width 65 height 8
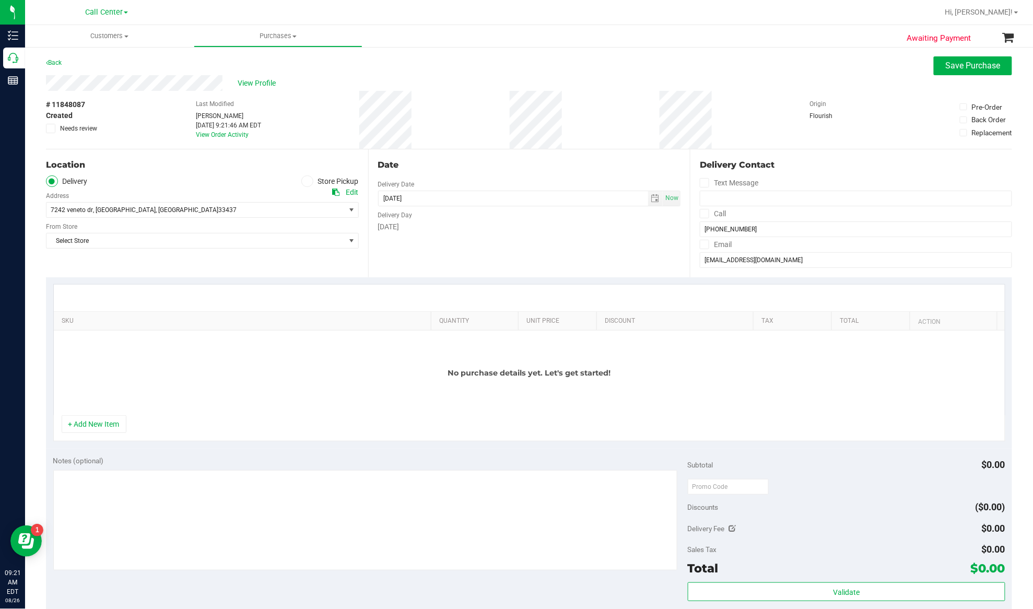
click at [304, 181] on icon at bounding box center [307, 181] width 6 height 0
click at [0, 0] on input "Store Pickup" at bounding box center [0, 0] width 0 height 0
click at [291, 209] on span "Select Store" at bounding box center [195, 210] width 299 height 15
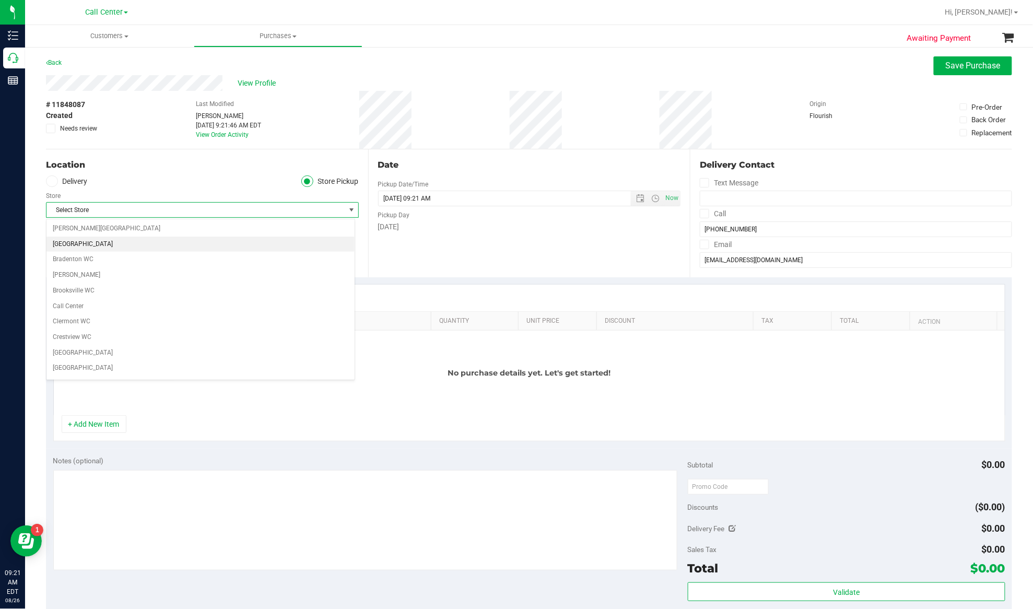
click at [210, 245] on li "Boynton Beach WC" at bounding box center [200, 245] width 308 height 16
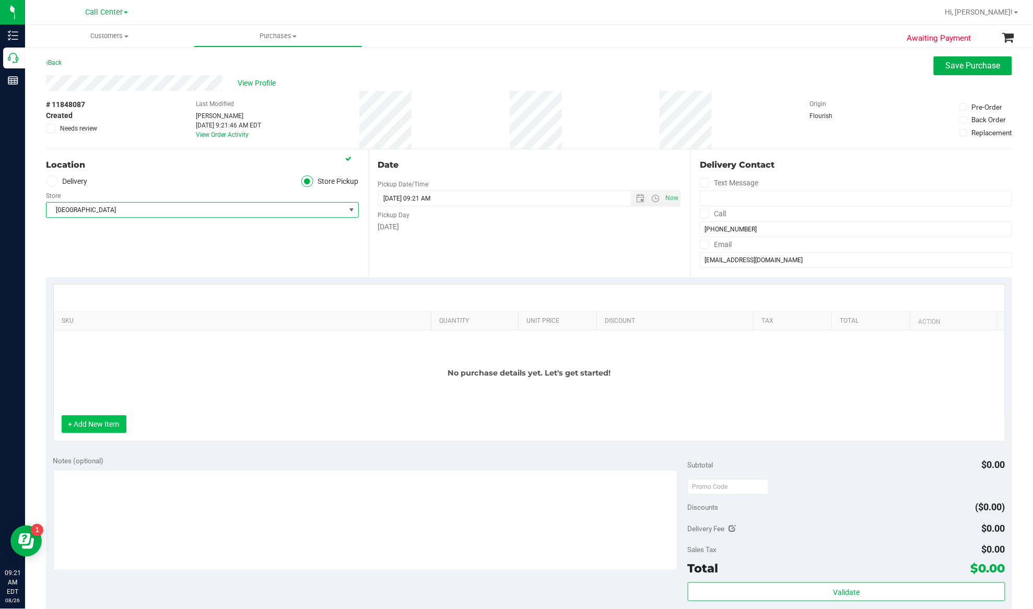
click at [89, 431] on button "+ Add New Item" at bounding box center [94, 424] width 65 height 18
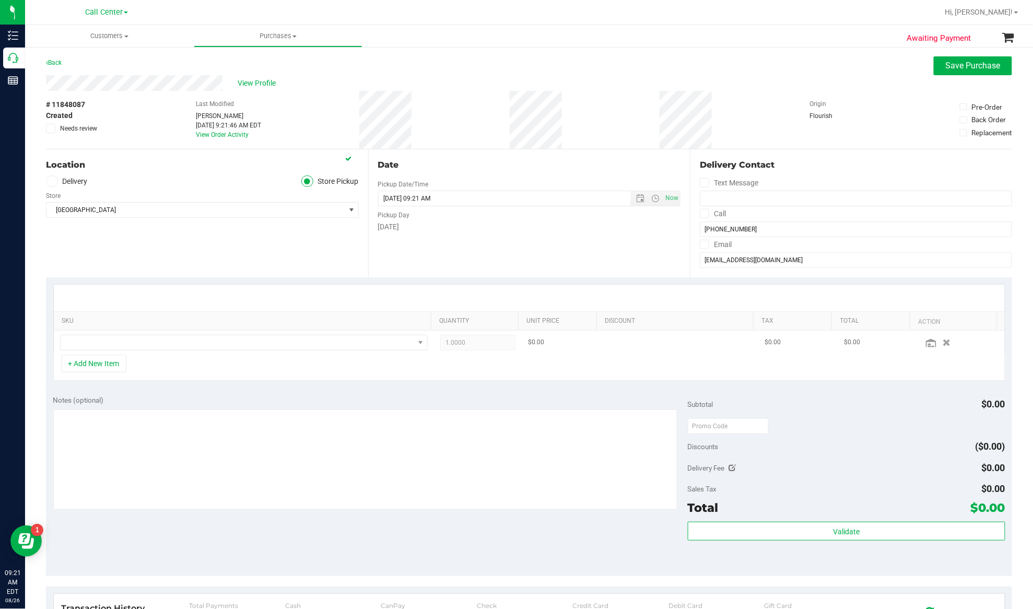
click at [82, 335] on td at bounding box center [244, 342] width 380 height 24
click at [82, 339] on span "NO DATA FOUND" at bounding box center [237, 342] width 353 height 15
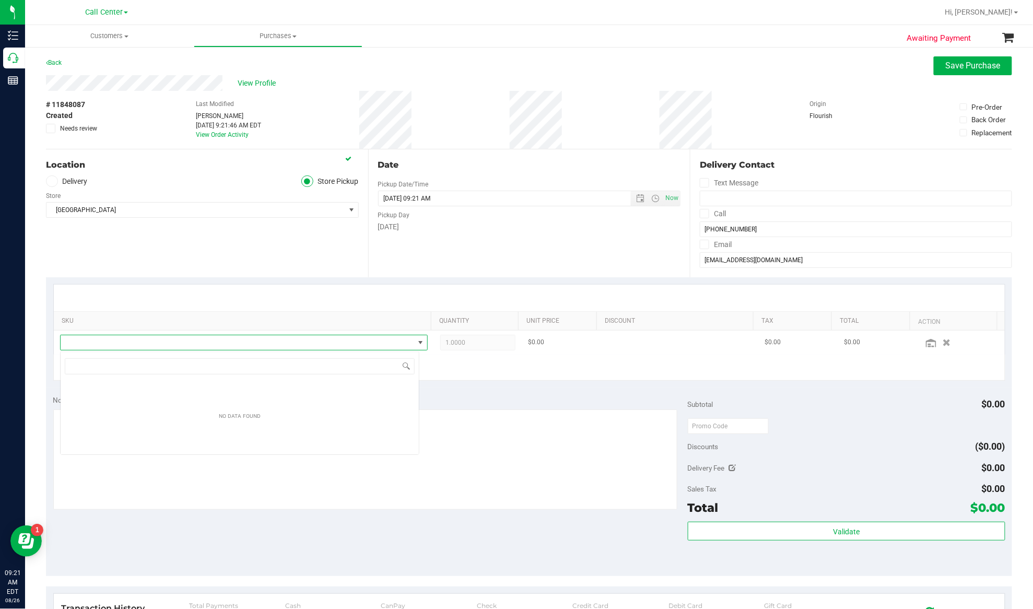
scroll to position [16, 360]
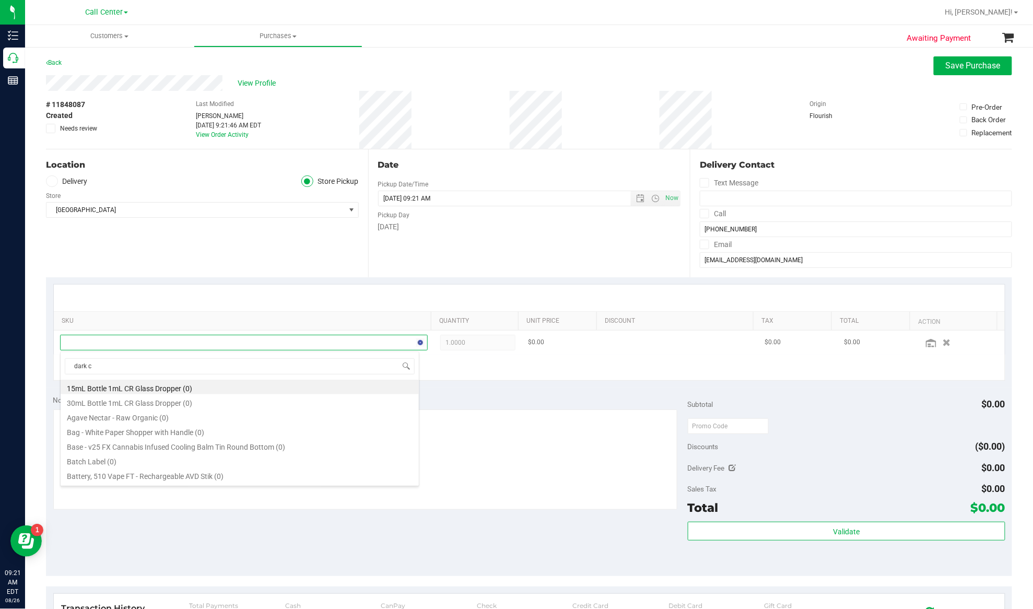
type input "dark ch"
click at [115, 393] on li "HT 100mg Dark Chocolate Bar (THC) (37)" at bounding box center [240, 394] width 358 height 15
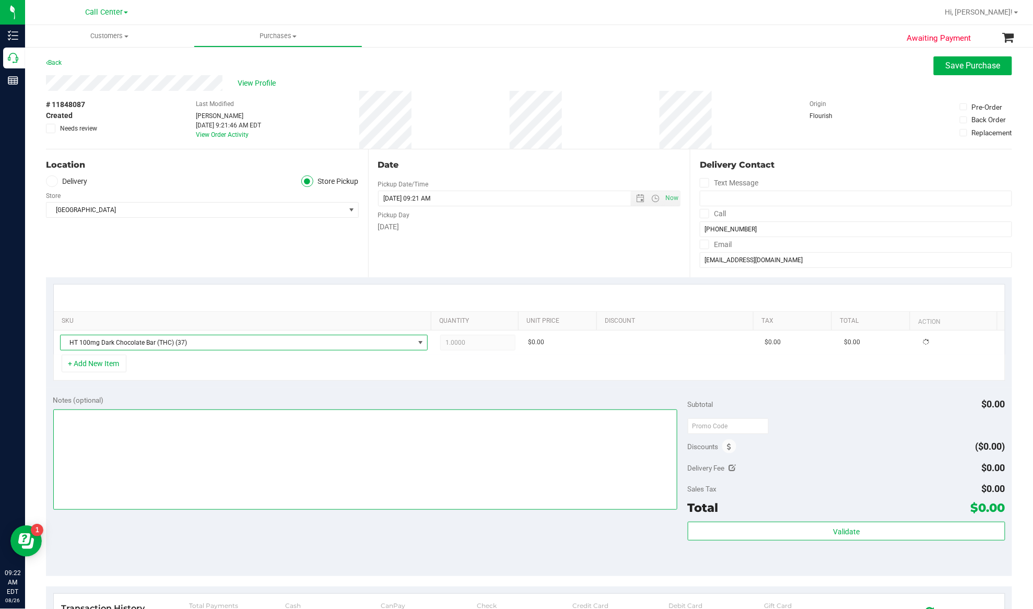
click at [111, 456] on textarea at bounding box center [365, 459] width 624 height 100
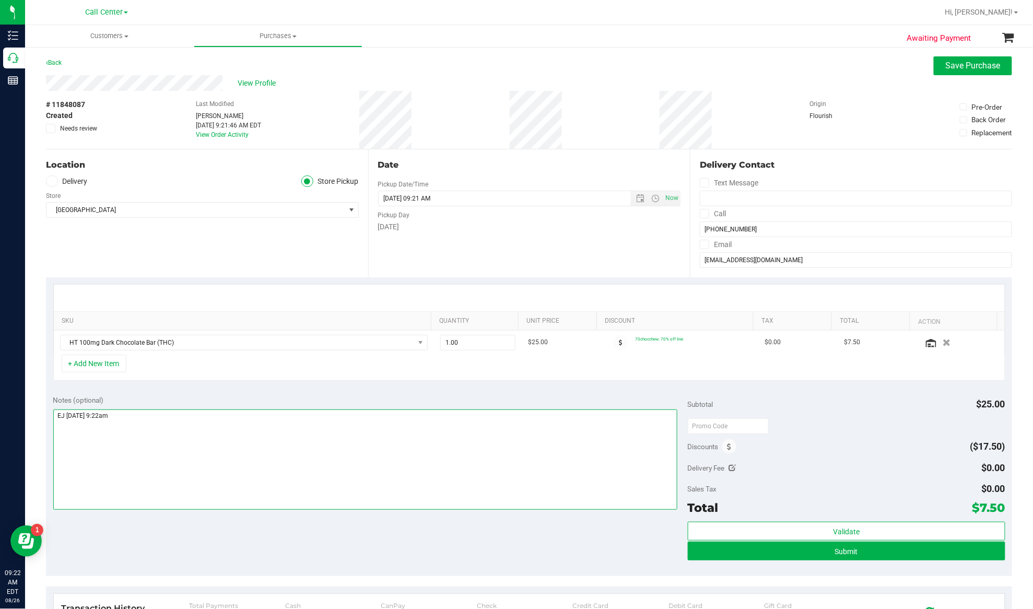
click at [199, 456] on textarea at bounding box center [365, 459] width 624 height 100
drag, startPoint x: 95, startPoint y: 416, endPoint x: 116, endPoint y: 426, distance: 23.3
click at [128, 426] on textarea at bounding box center [365, 459] width 624 height 100
click at [99, 416] on textarea at bounding box center [365, 459] width 624 height 100
type textarea "EJ 8/26/25 9:22 am"
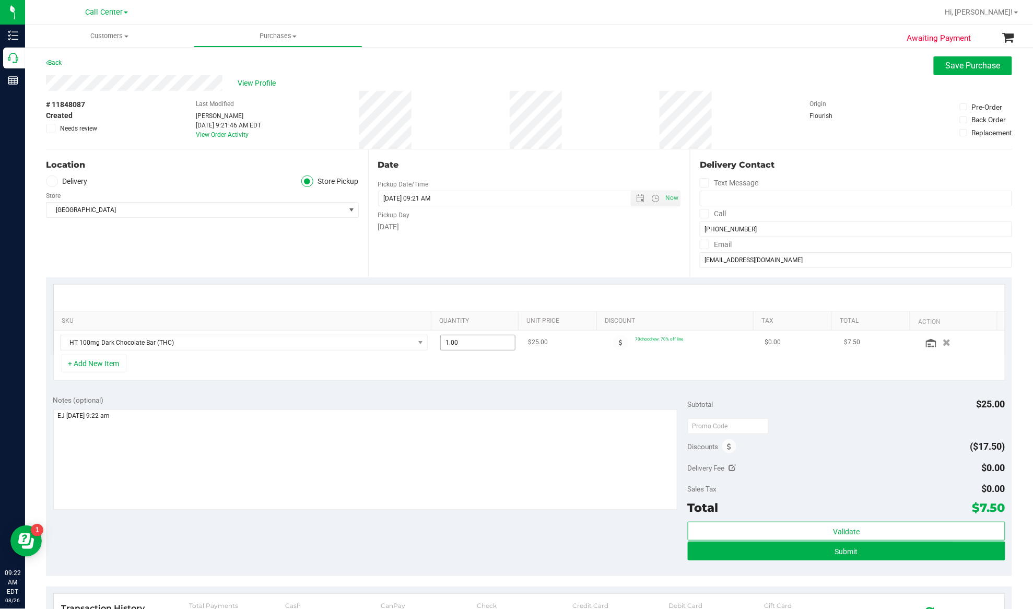
click at [450, 347] on span "1.00 1" at bounding box center [477, 343] width 75 height 16
type input "10"
click at [446, 386] on div "SKU Quantity Unit Price Discount Tax Total Action HT 100mg Dark Chocolate Bar (…" at bounding box center [529, 332] width 966 height 111
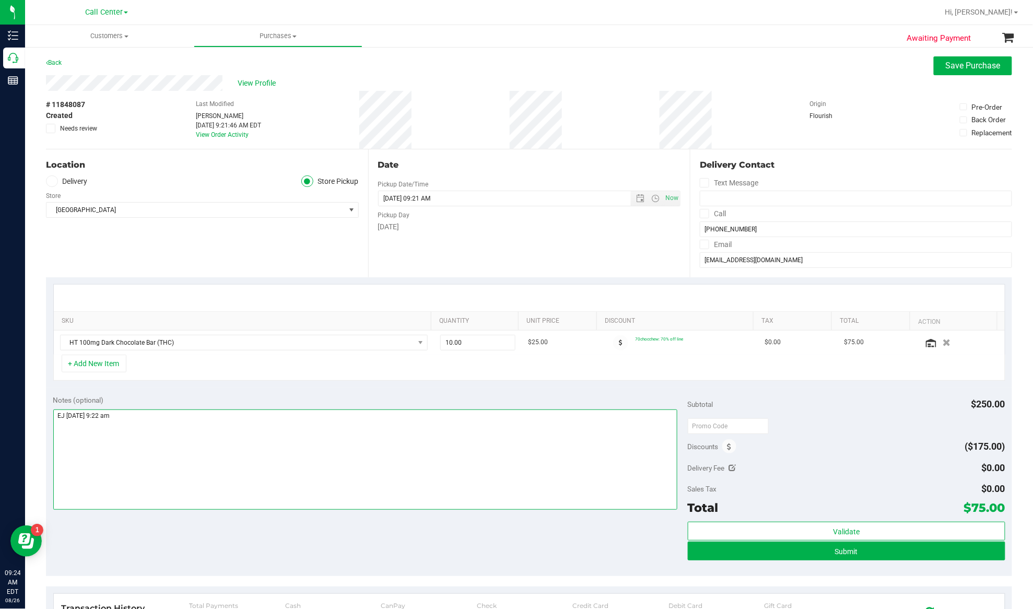
click at [205, 456] on textarea at bounding box center [365, 459] width 624 height 100
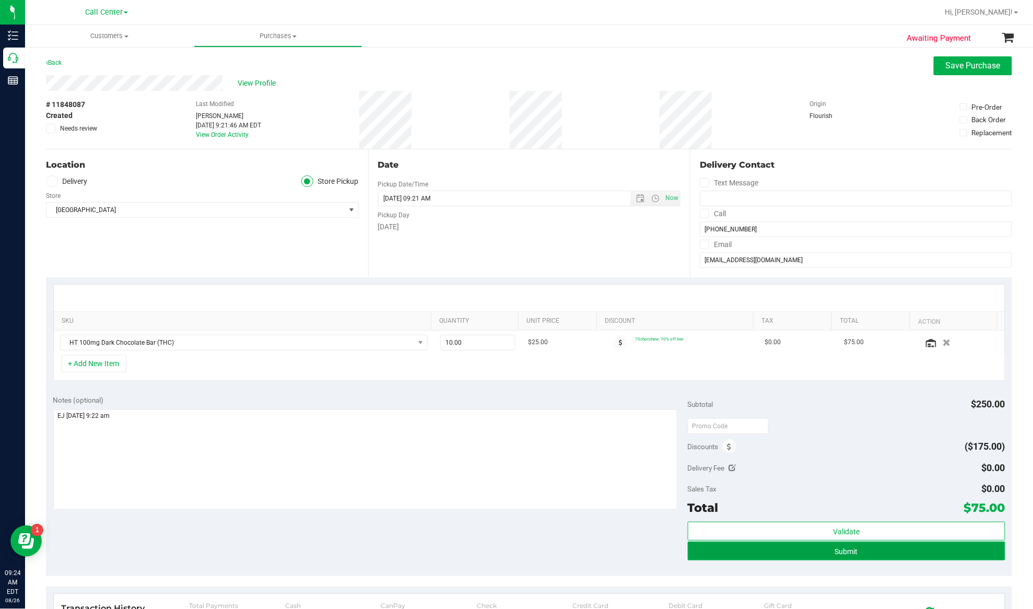
click at [774, 456] on button "Submit" at bounding box center [846, 550] width 317 height 19
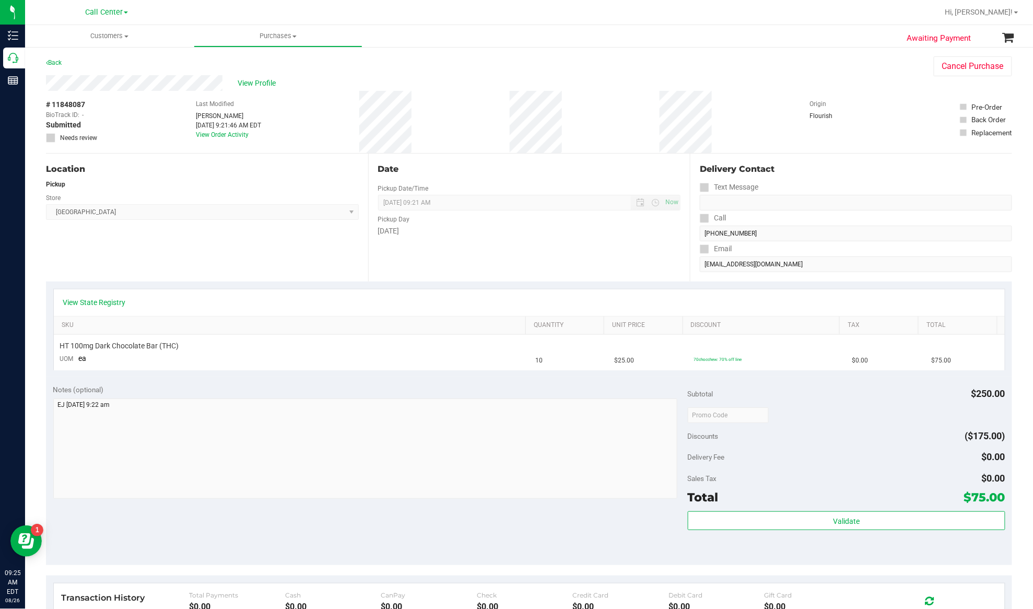
click at [76, 102] on span "# 11848087" at bounding box center [65, 104] width 39 height 11
copy div "# 11848087"
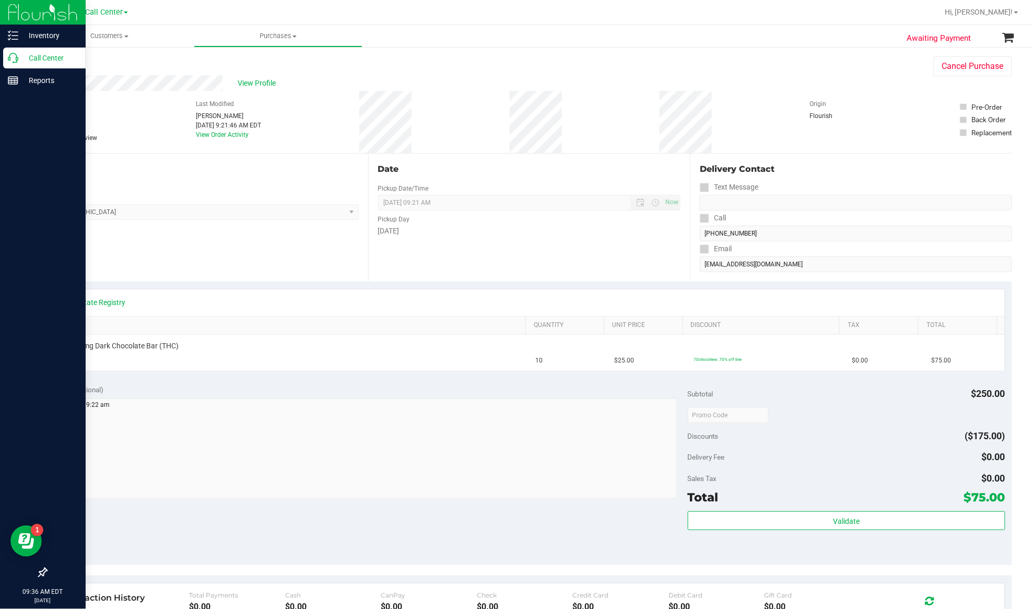
click at [51, 55] on p "Call Center" at bounding box center [49, 58] width 63 height 13
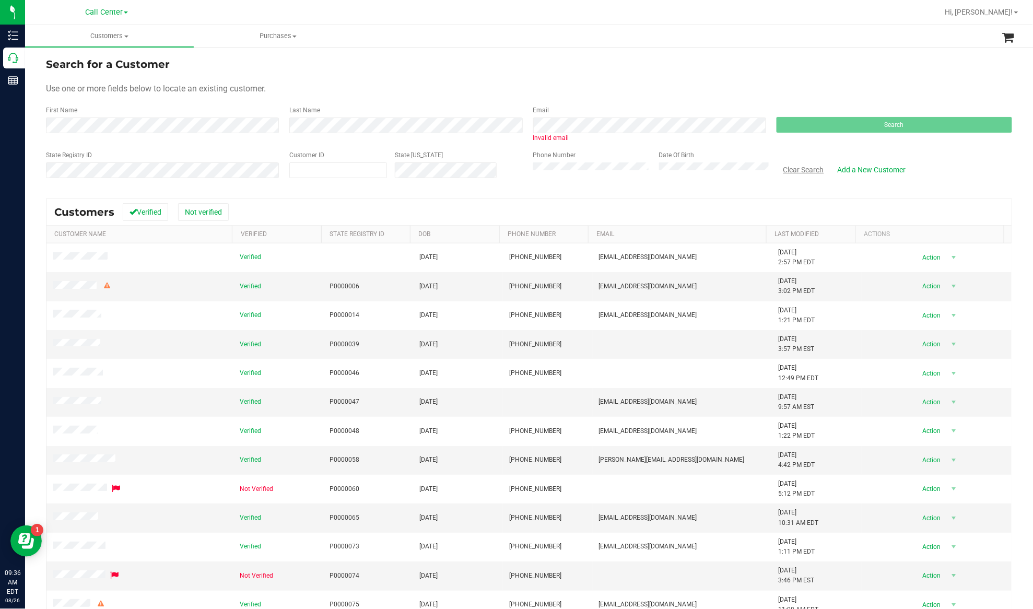
click at [807, 163] on button "Clear Search" at bounding box center [803, 170] width 54 height 18
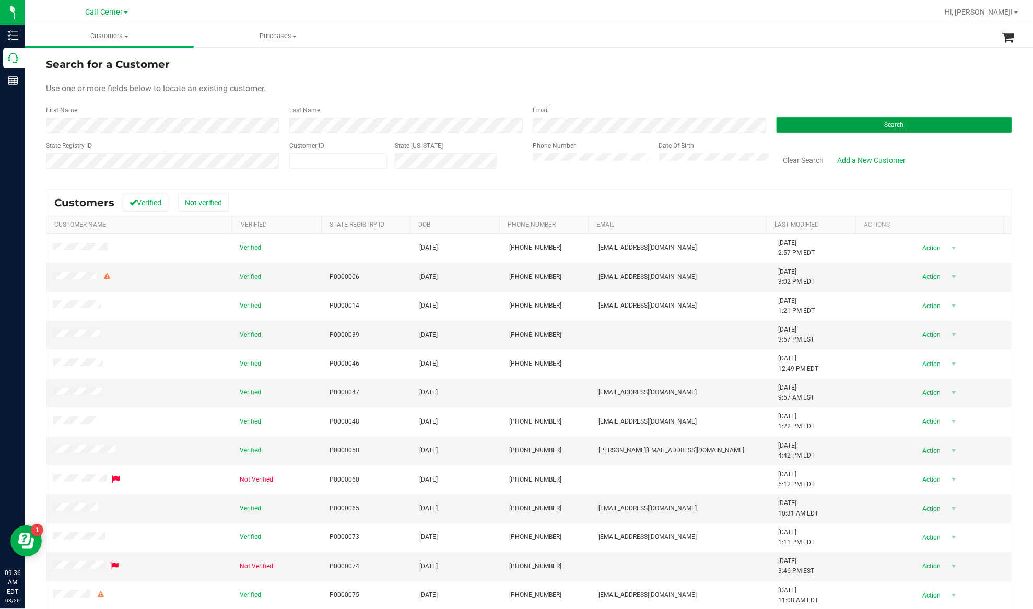
click at [789, 120] on button "Search" at bounding box center [893, 125] width 235 height 16
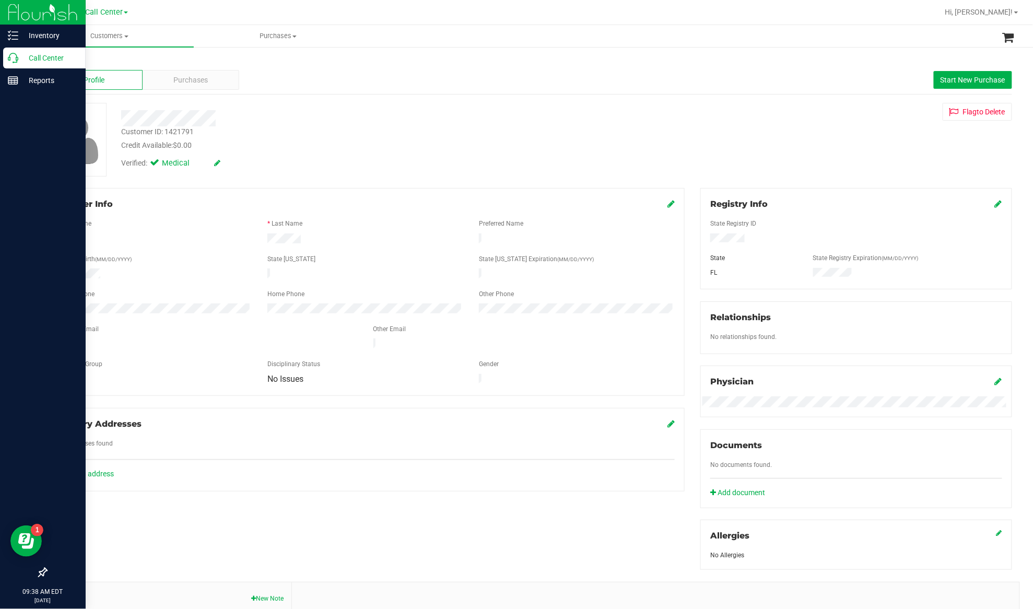
drag, startPoint x: 29, startPoint y: 56, endPoint x: 49, endPoint y: 64, distance: 21.1
click at [29, 56] on p "Call Center" at bounding box center [49, 58] width 63 height 13
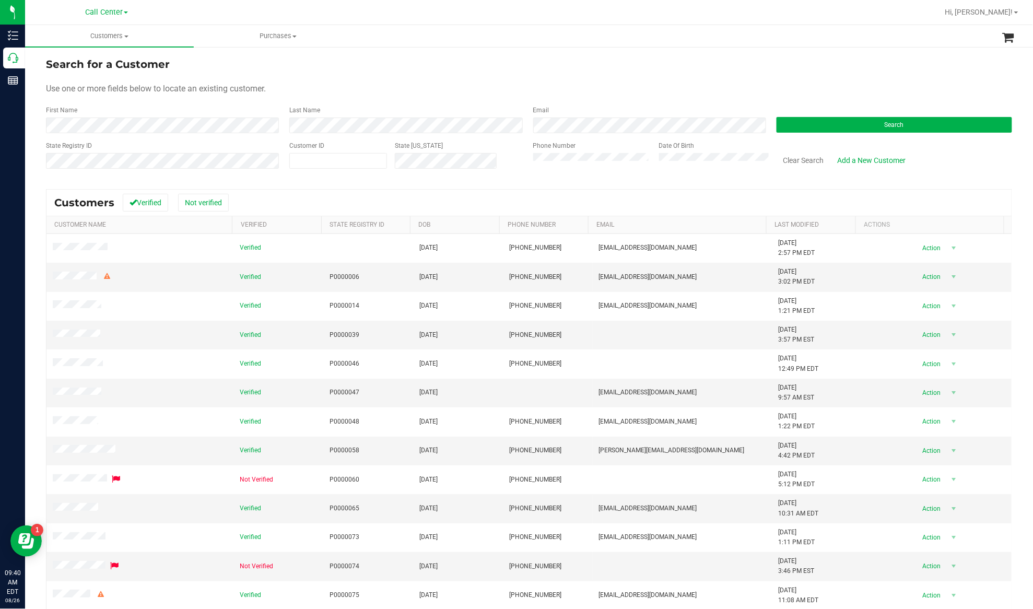
click at [344, 147] on div "Customer ID" at bounding box center [338, 159] width 98 height 37
click at [796, 127] on button "Search" at bounding box center [893, 125] width 235 height 16
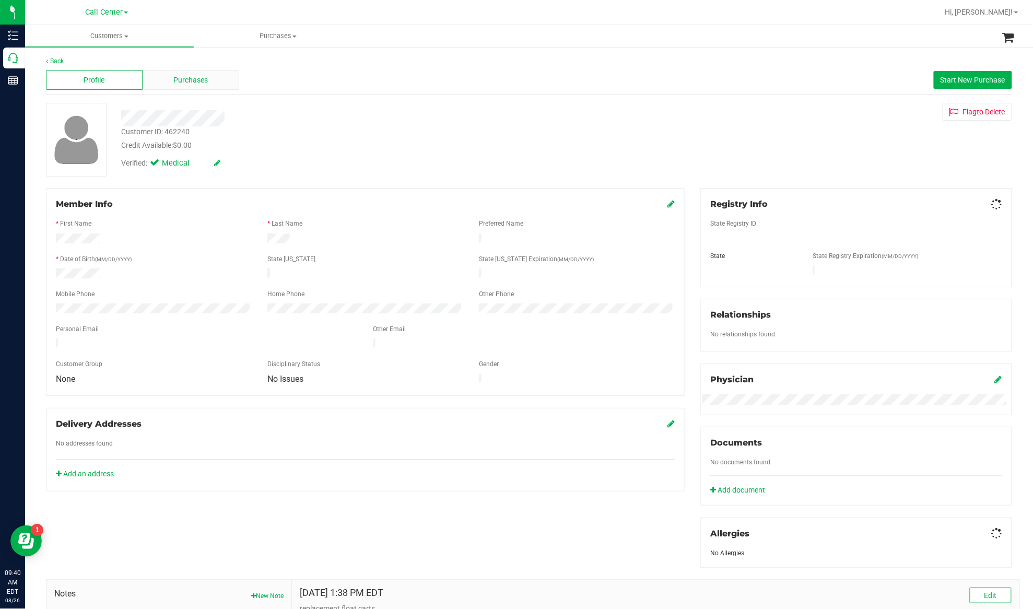
click at [152, 78] on div "Purchases" at bounding box center [191, 80] width 97 height 20
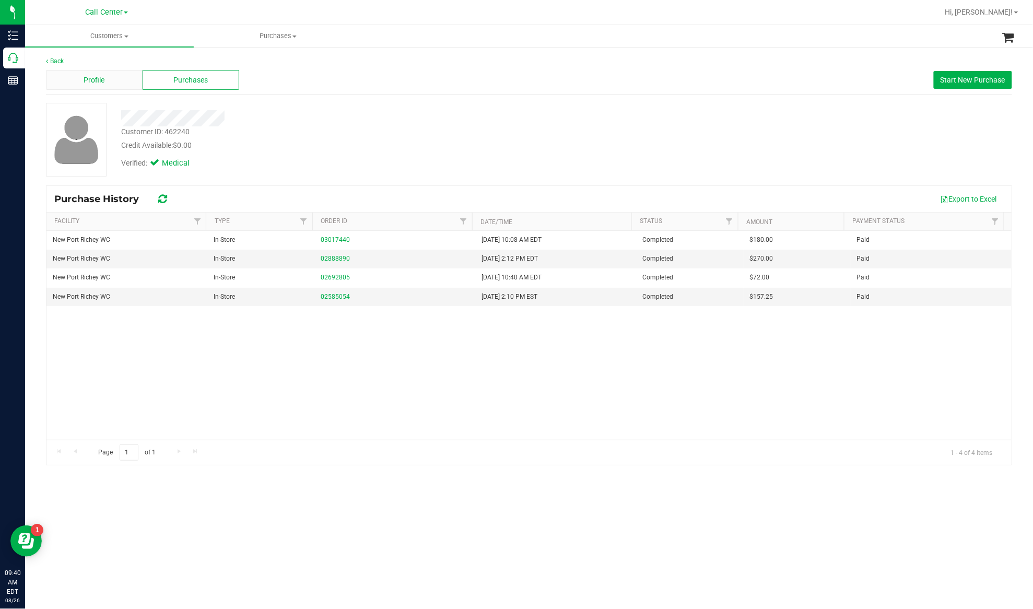
click at [94, 78] on span "Profile" at bounding box center [94, 80] width 21 height 11
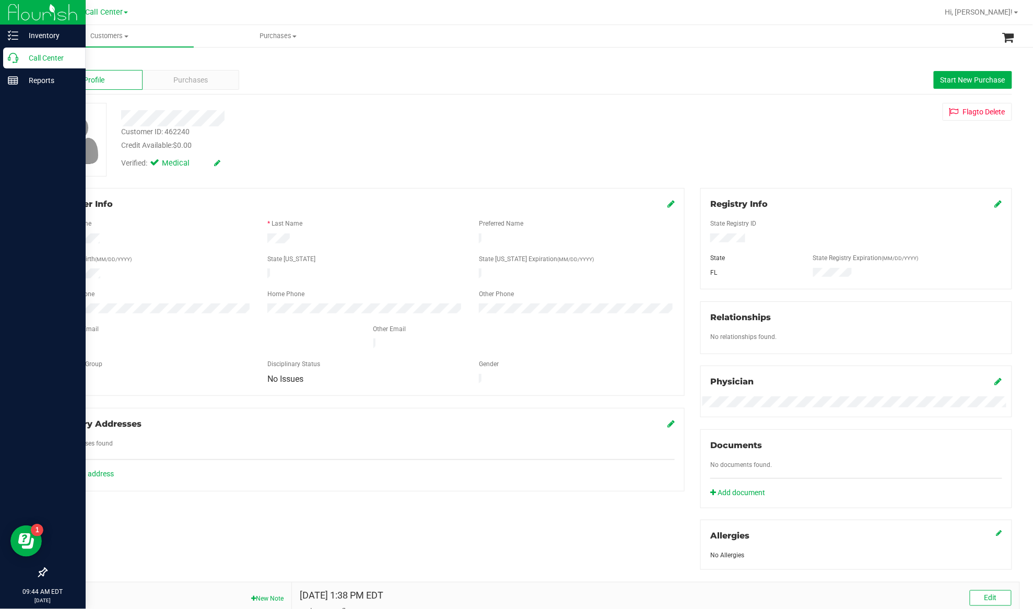
click at [39, 55] on p "Call Center" at bounding box center [49, 58] width 63 height 13
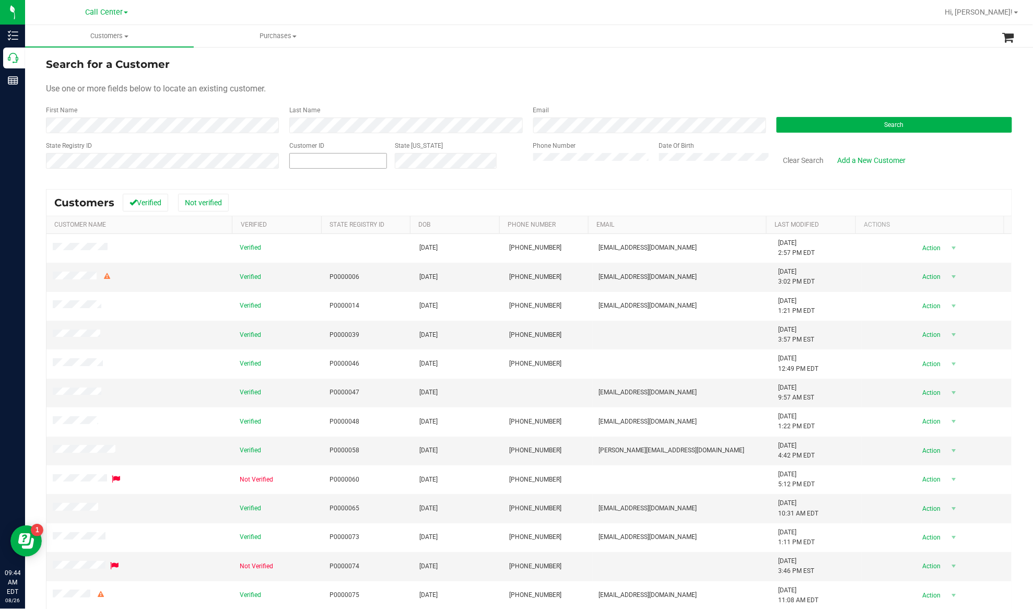
click at [304, 160] on span at bounding box center [338, 161] width 98 height 16
paste input "8505441940"
type input "8505441940"
click at [801, 161] on button "Clear Search" at bounding box center [803, 160] width 54 height 18
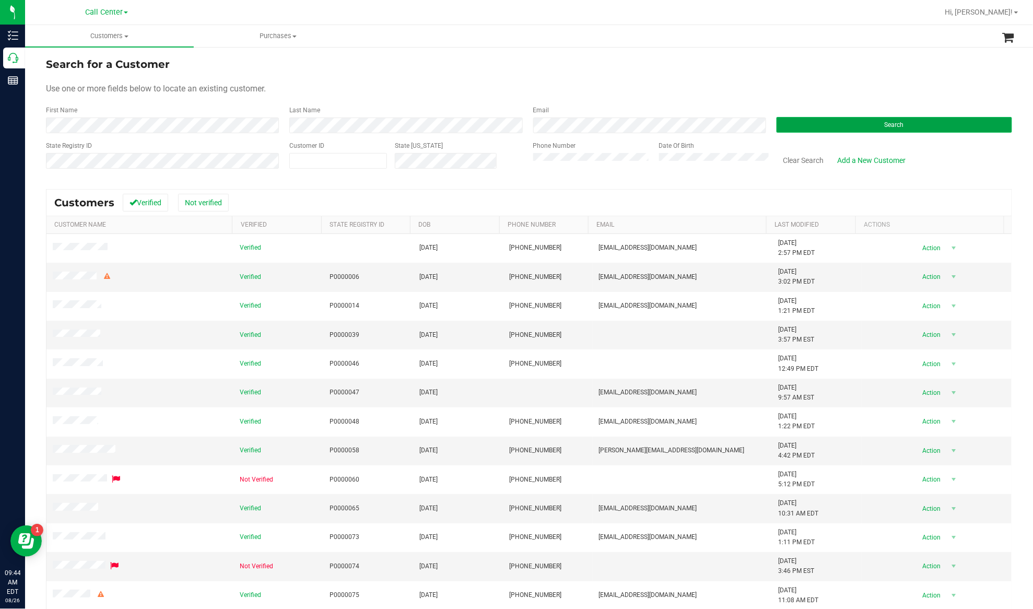
click at [778, 123] on button "Search" at bounding box center [893, 125] width 235 height 16
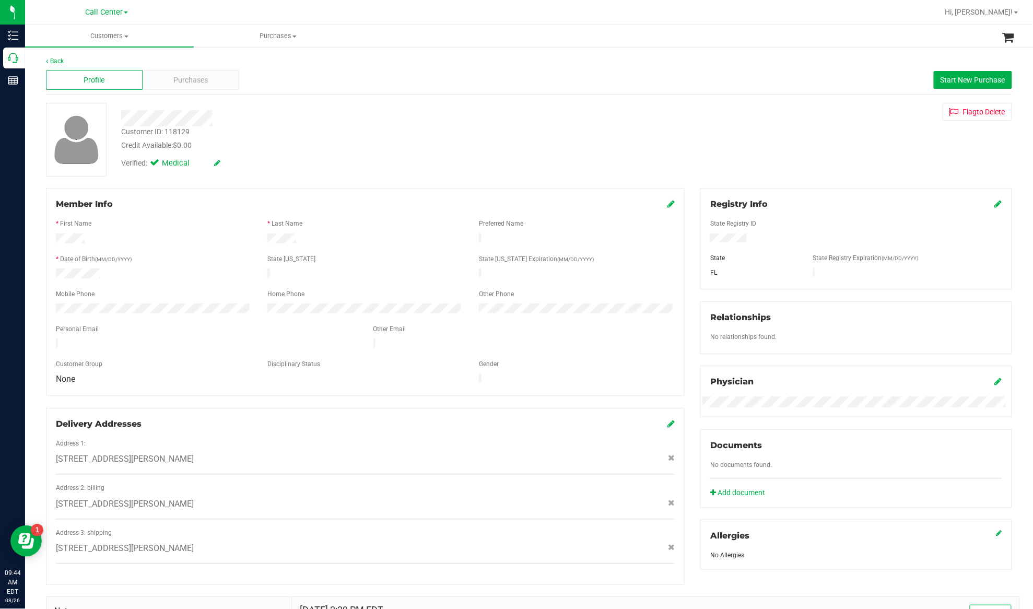
click at [202, 249] on div at bounding box center [365, 250] width 619 height 8
click at [204, 90] on div "Profile Purchases Start New Purchase" at bounding box center [529, 80] width 966 height 29
click at [205, 84] on span "Purchases" at bounding box center [191, 80] width 34 height 11
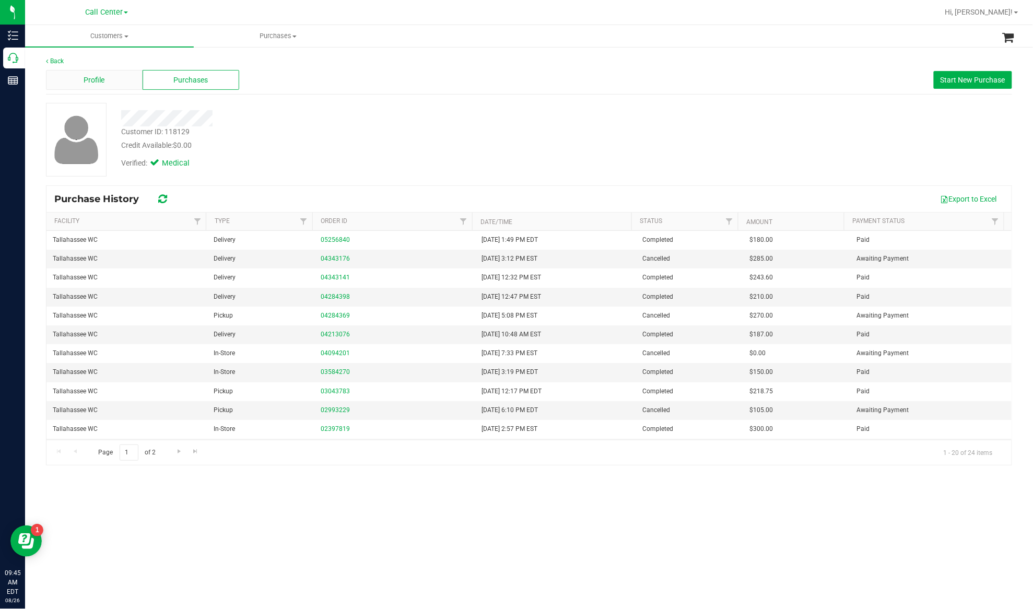
click at [104, 80] on span "Profile" at bounding box center [94, 80] width 21 height 11
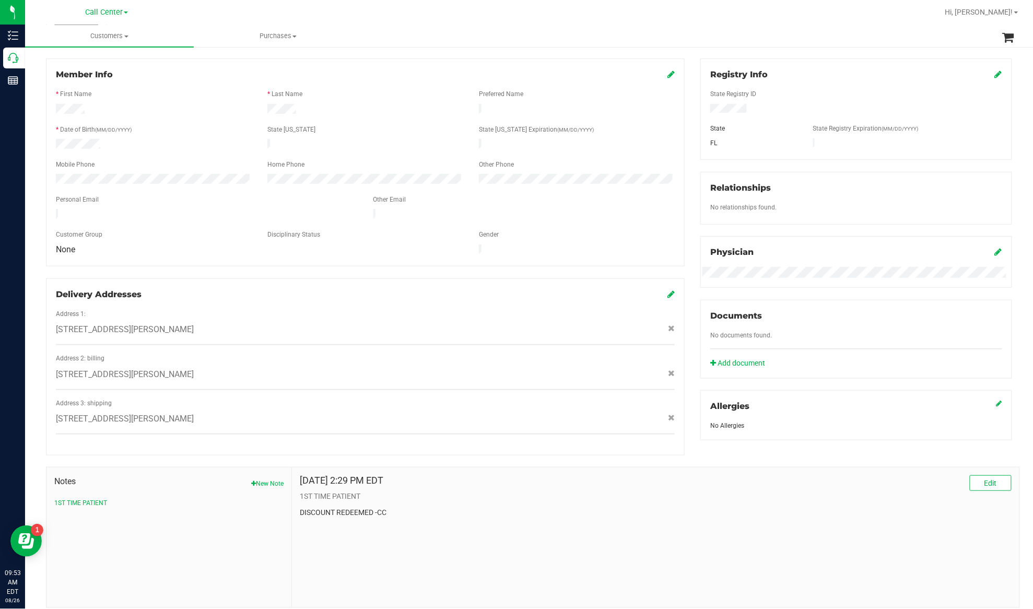
scroll to position [155, 0]
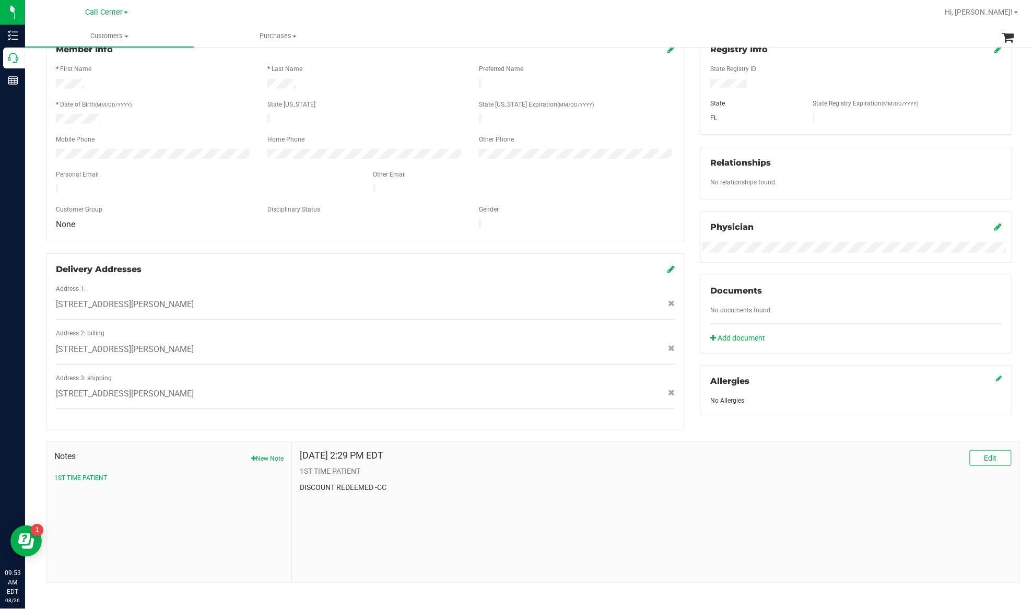
click at [262, 483] on div "Notes New Note 1ST TIME PATIENT" at bounding box center [168, 512] width 245 height 140
click at [984, 454] on span "Edit" at bounding box center [990, 458] width 13 height 8
click at [253, 454] on button "New Note" at bounding box center [267, 458] width 32 height 9
click at [312, 481] on input "Note Title" at bounding box center [656, 486] width 712 height 16
type input "WINBACK SURVEY CC"
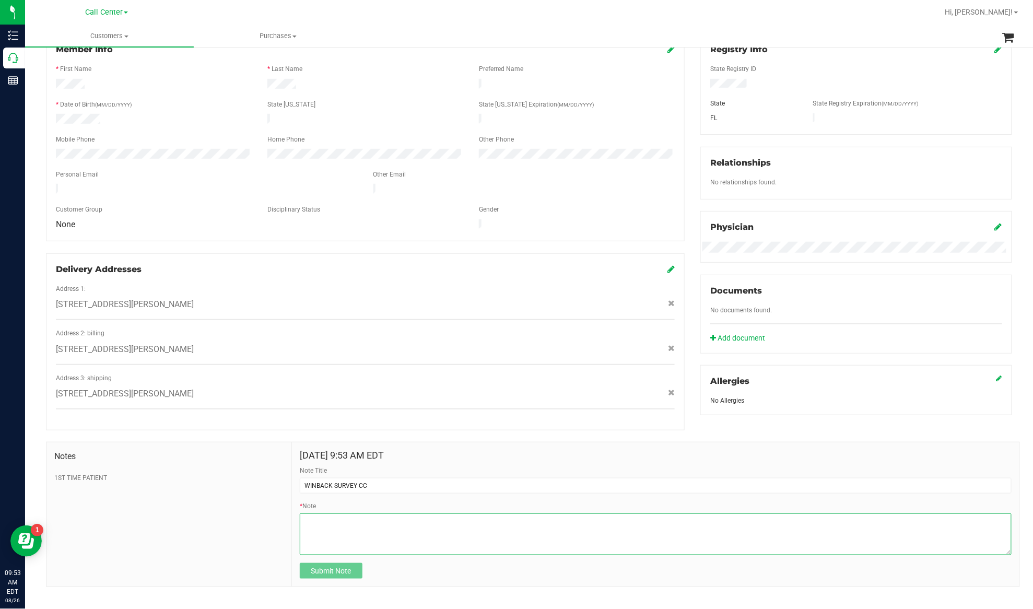
click at [329, 521] on textarea "* Note" at bounding box center [656, 534] width 712 height 42
type textarea "p"
click at [314, 516] on textarea "* Note" at bounding box center [656, 534] width 712 height 42
click at [347, 513] on textarea "* Note" at bounding box center [656, 534] width 712 height 42
click at [442, 513] on textarea "* Note" at bounding box center [656, 534] width 712 height 42
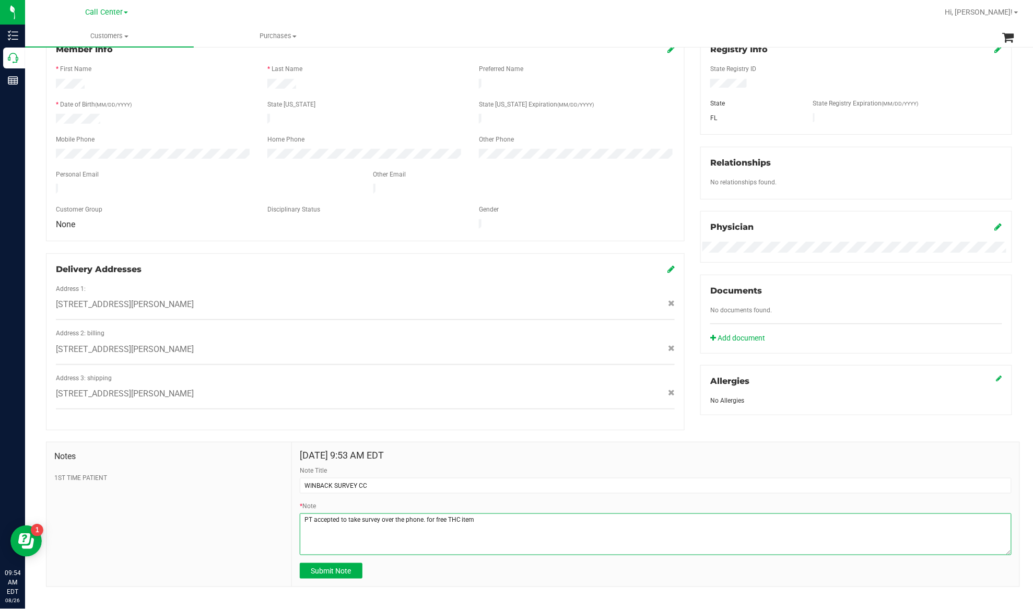
click at [475, 516] on textarea "* Note" at bounding box center [656, 534] width 712 height 42
click at [431, 516] on textarea "* Note" at bounding box center [656, 534] width 712 height 42
click at [424, 514] on textarea "* Note" at bounding box center [656, 534] width 712 height 42
drag, startPoint x: 463, startPoint y: 513, endPoint x: 453, endPoint y: 513, distance: 9.4
click at [453, 513] on textarea "* Note" at bounding box center [656, 534] width 712 height 42
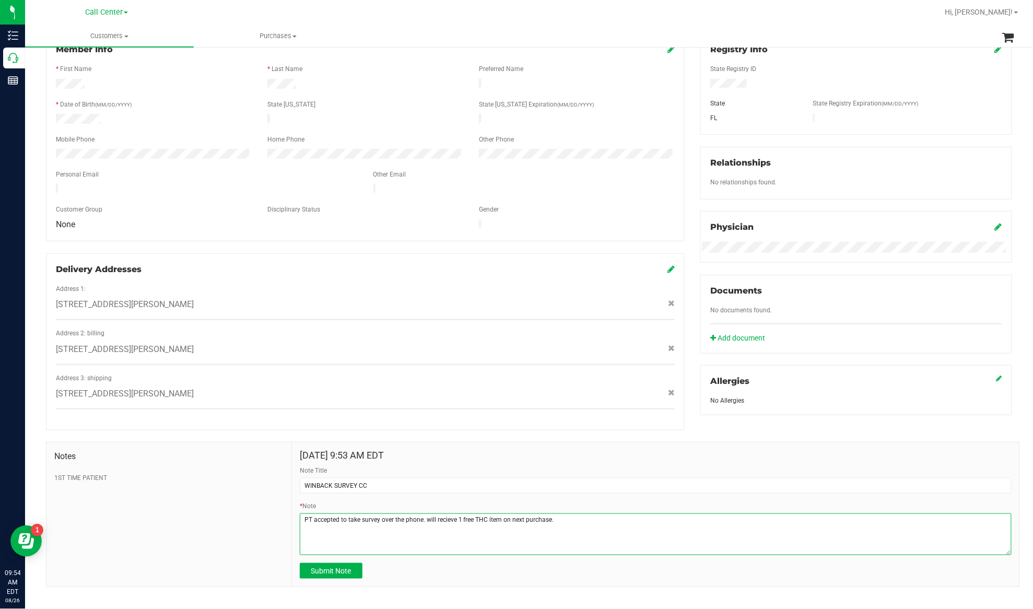
click at [443, 513] on textarea "* Note" at bounding box center [656, 534] width 712 height 42
click at [552, 514] on textarea "* Note" at bounding box center [656, 534] width 712 height 42
click at [598, 515] on textarea "* Note" at bounding box center [656, 534] width 712 height 42
type textarea "PT accepted to take survey over the phone. will receive 1 free THC item on next…"
click at [337, 566] on span "Submit Note" at bounding box center [331, 570] width 40 height 8
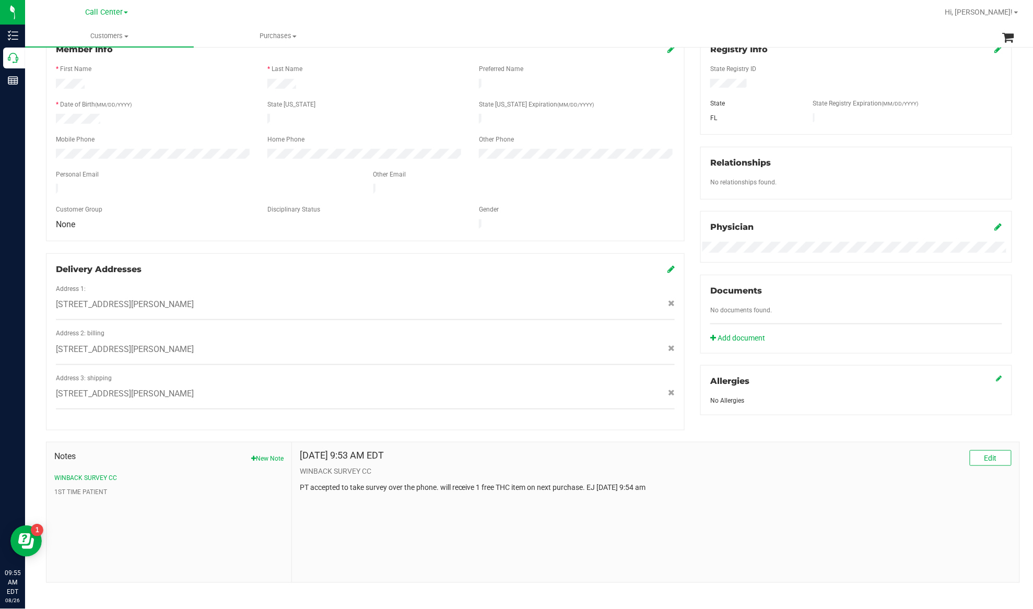
click at [447, 482] on p "PT accepted to take survey over the phone. will receive 1 free THC item on next…" at bounding box center [656, 487] width 712 height 11
copy body "PT accepted to take survey over the phone. will receive 1 free THC item on next…"
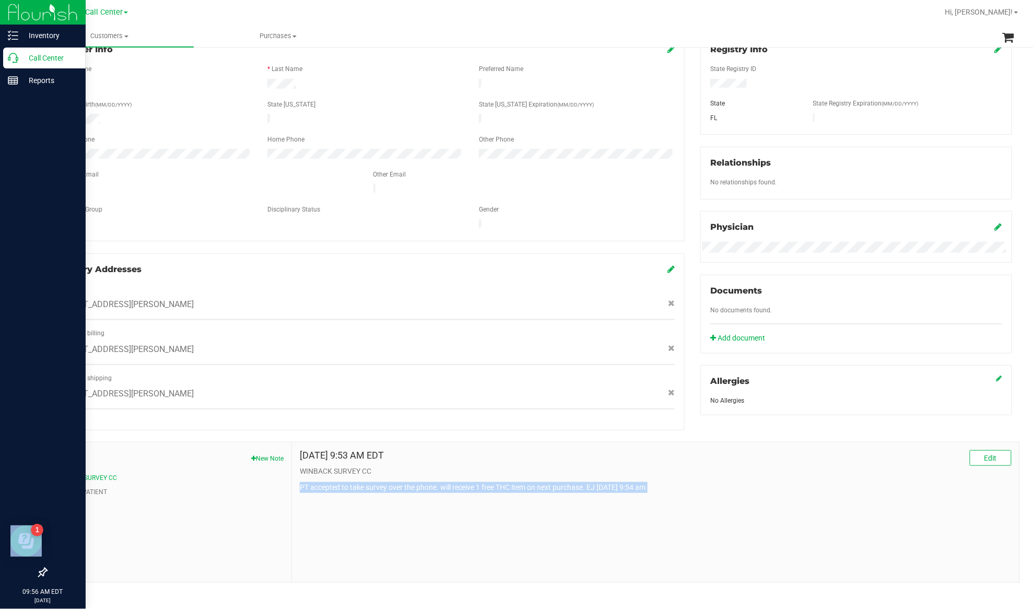
click at [40, 53] on p "Call Center" at bounding box center [49, 58] width 63 height 13
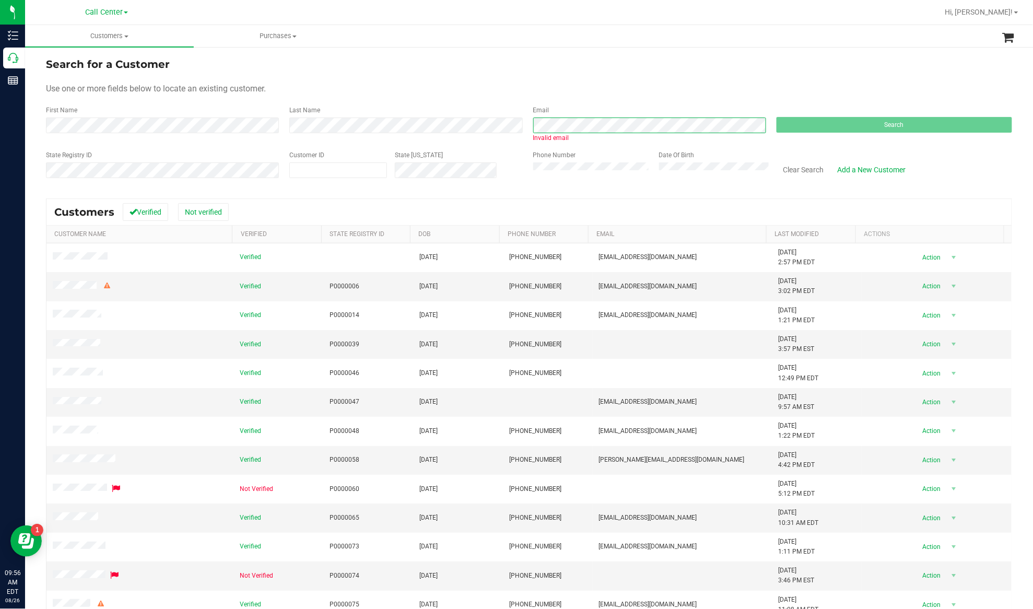
click at [516, 132] on div "First Name Last Name Email Invalid email Search" at bounding box center [529, 123] width 966 height 37
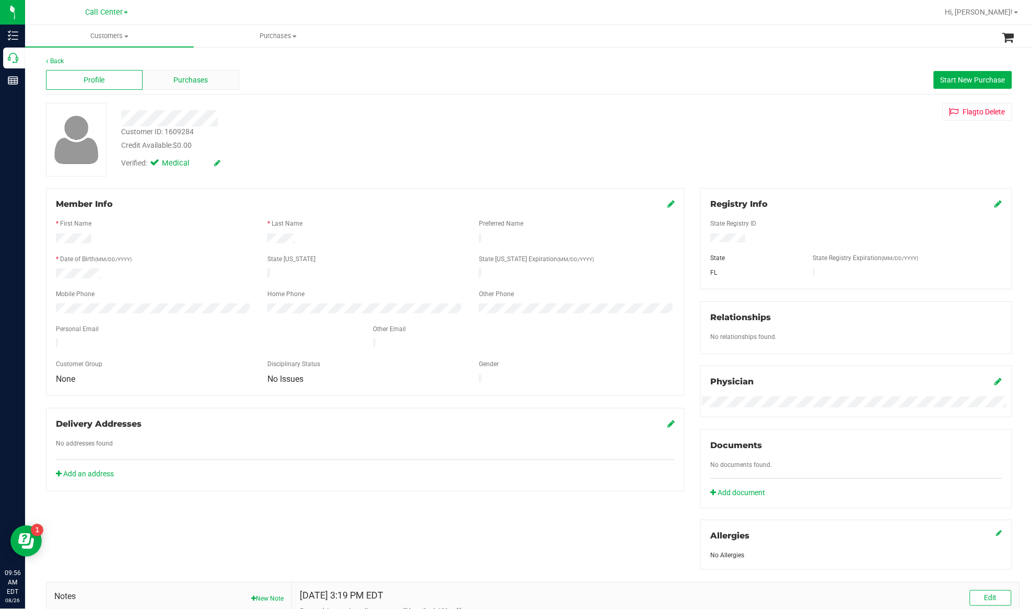
click at [188, 84] on span "Purchases" at bounding box center [191, 80] width 34 height 11
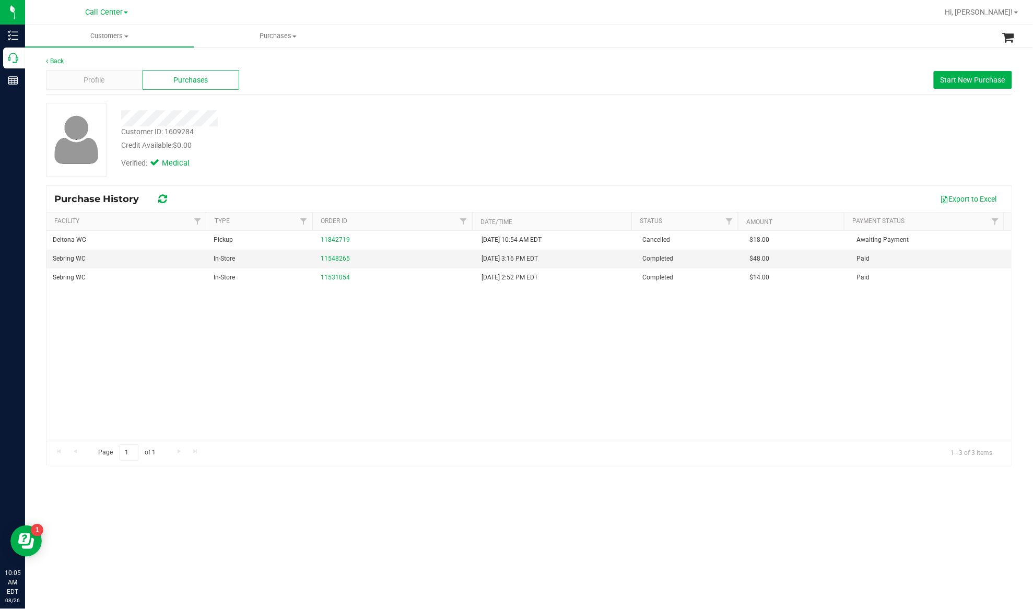
drag, startPoint x: 128, startPoint y: 340, endPoint x: 113, endPoint y: 310, distance: 34.1
click at [128, 340] on div "Deltona WC Pickup 11842719 8/25/2025 10:54 AM EDT Cancelled $18.00 Awaiting Pay…" at bounding box center [528, 335] width 965 height 209
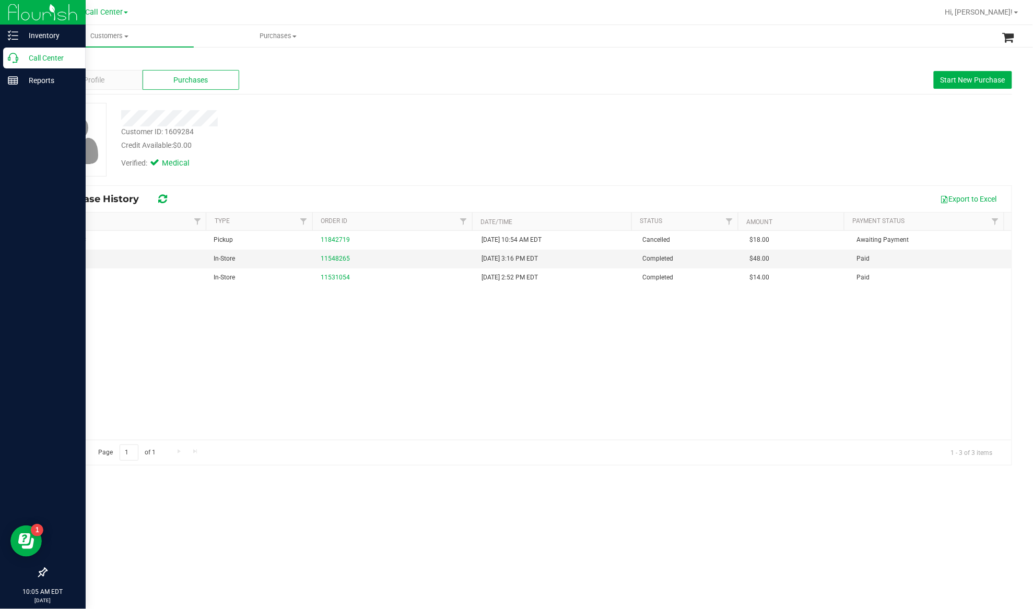
click at [47, 58] on p "Call Center" at bounding box center [49, 58] width 63 height 13
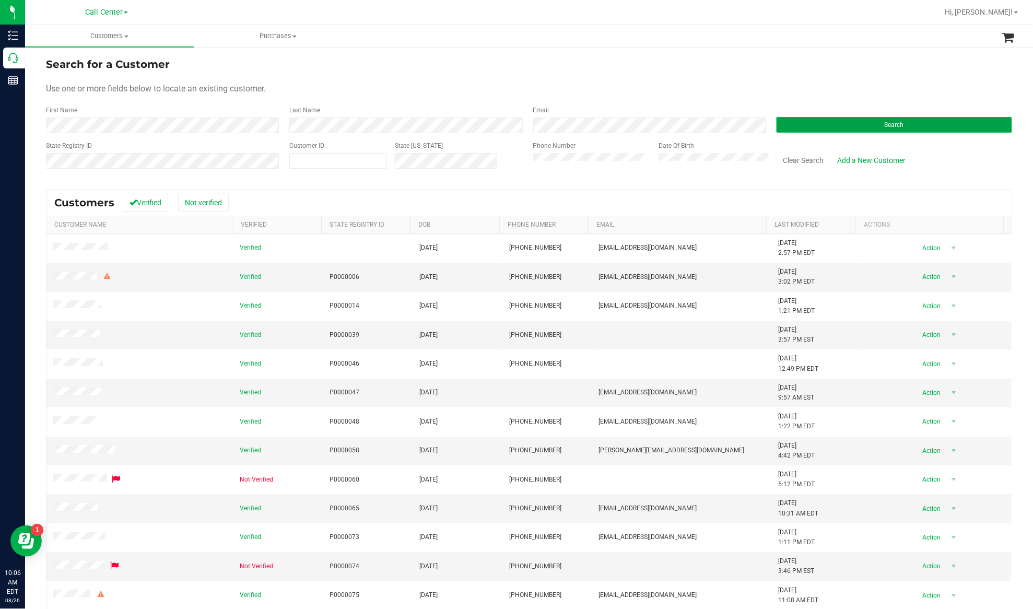
click at [826, 118] on button "Search" at bounding box center [893, 125] width 235 height 16
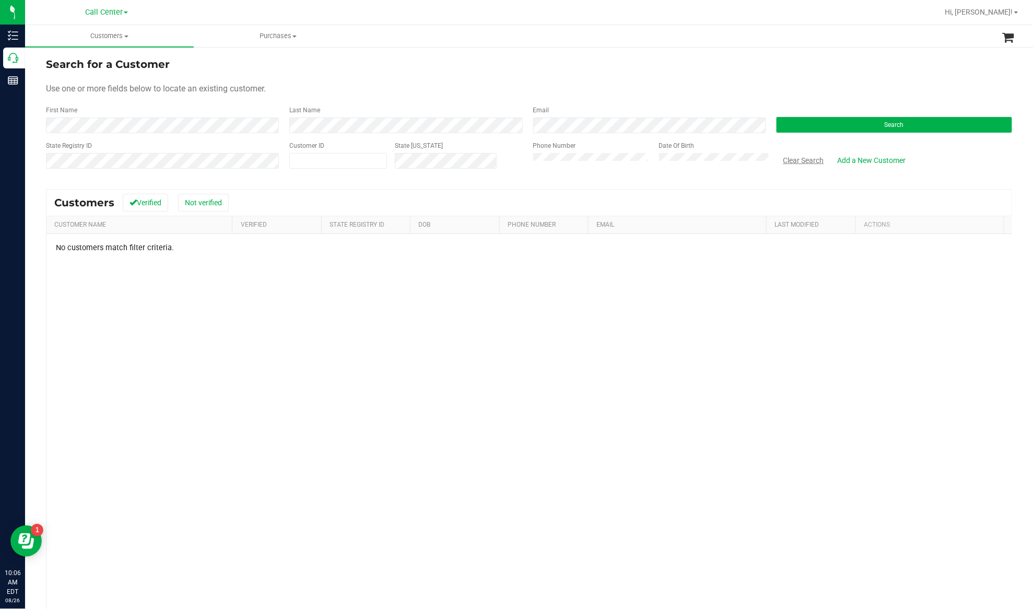
click at [795, 163] on button "Clear Search" at bounding box center [803, 160] width 54 height 18
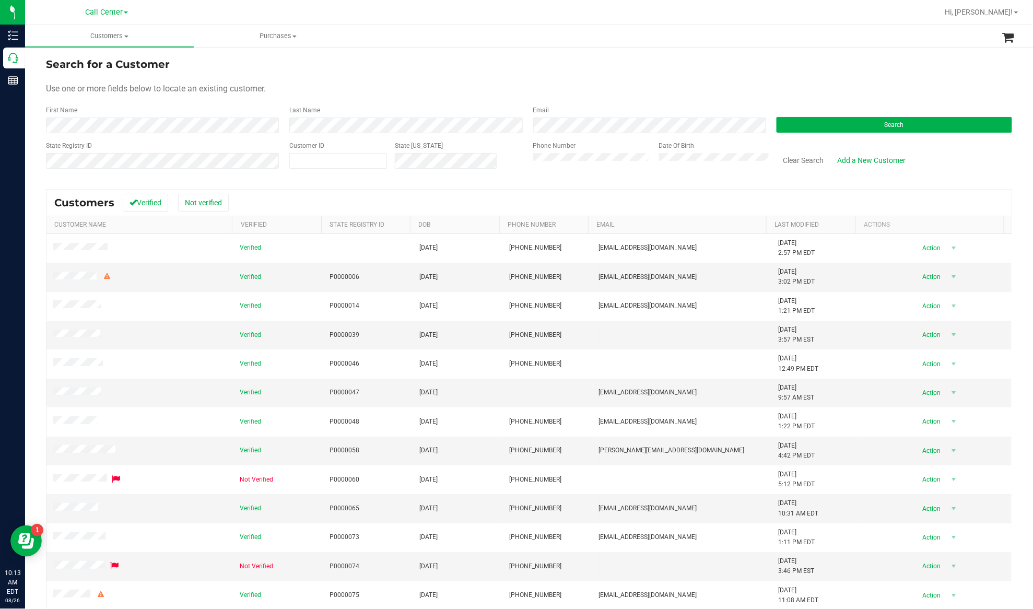
drag, startPoint x: 339, startPoint y: 85, endPoint x: 365, endPoint y: 91, distance: 27.4
click at [339, 85] on div "Use one or more fields below to locate an existing customer." at bounding box center [529, 88] width 966 height 13
click at [794, 134] on form "Search for a Customer Use one or more fields below to locate an existing custom…" at bounding box center [529, 117] width 966 height 122
click at [794, 126] on button "Search" at bounding box center [893, 125] width 235 height 16
click at [861, 118] on button "Search" at bounding box center [893, 125] width 235 height 16
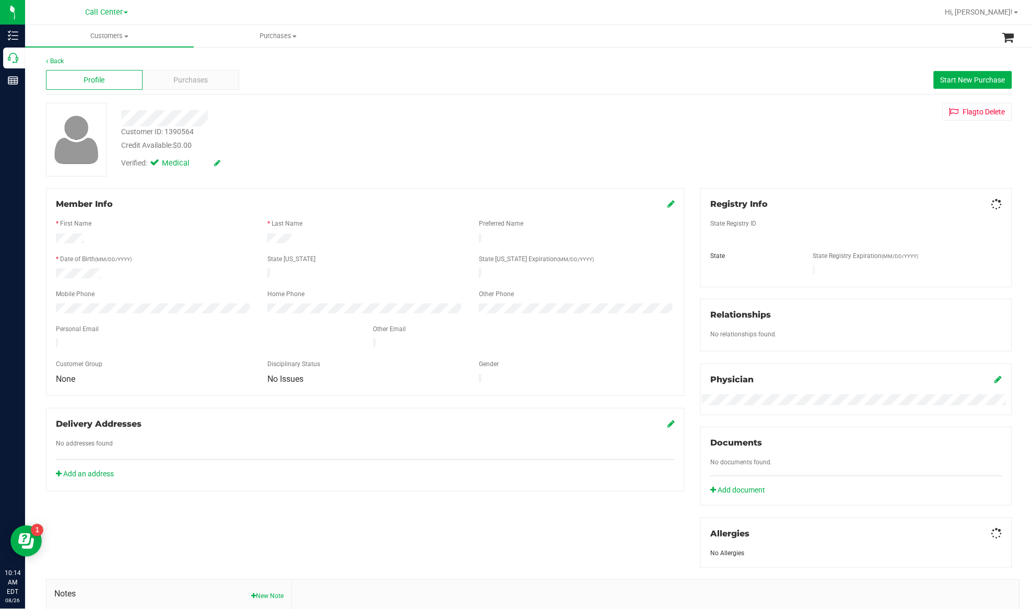
click at [230, 185] on div "Back Profile Purchases Start New Purchase Customer ID: 1390564 Credit Available…" at bounding box center [529, 388] width 966 height 664
click at [193, 82] on span "Purchases" at bounding box center [191, 80] width 34 height 11
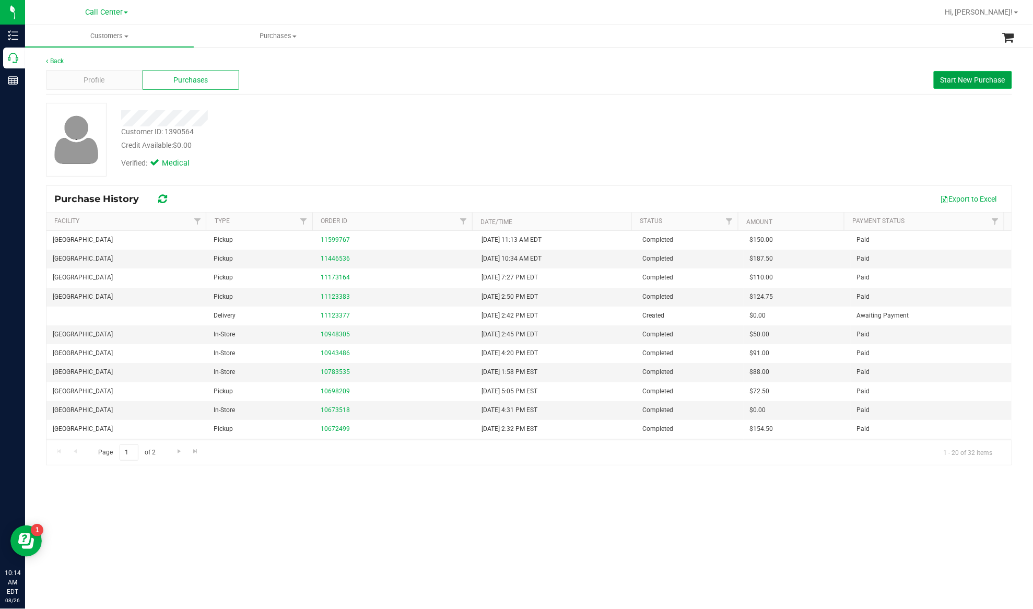
click at [947, 80] on span "Start New Purchase" at bounding box center [972, 80] width 65 height 8
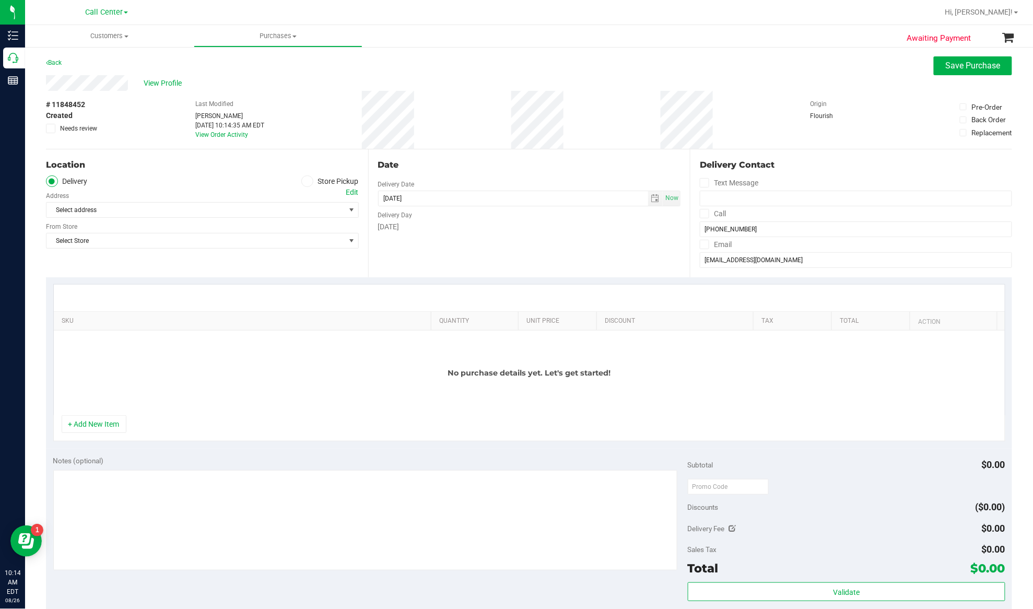
click at [304, 181] on icon at bounding box center [307, 181] width 6 height 0
click at [0, 0] on input "Store Pickup" at bounding box center [0, 0] width 0 height 0
click at [290, 205] on span "Select Store" at bounding box center [195, 210] width 299 height 15
click at [193, 187] on div "Store" at bounding box center [202, 194] width 313 height 15
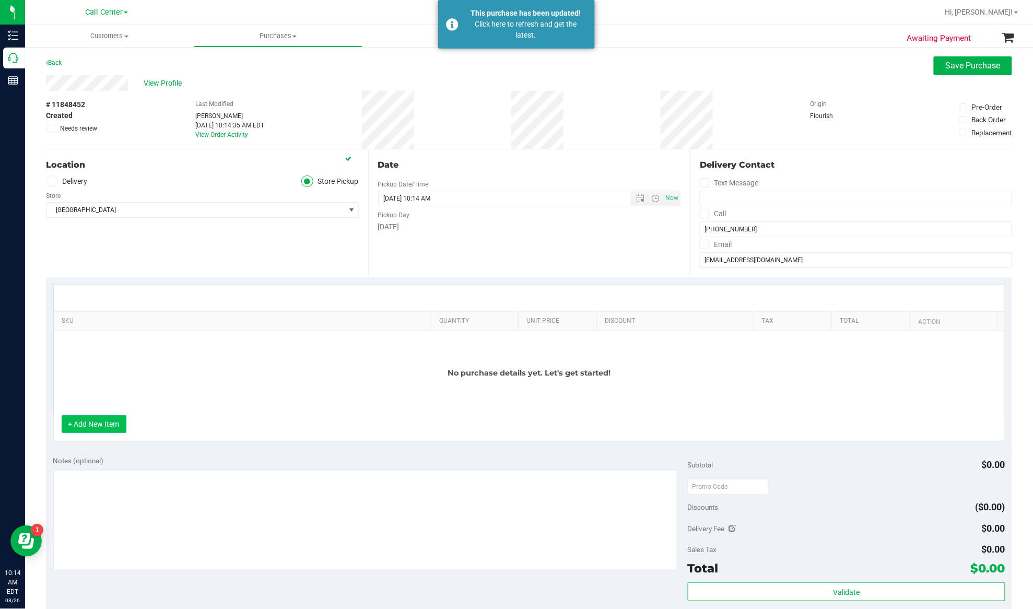
click at [111, 433] on button "+ Add New Item" at bounding box center [94, 424] width 65 height 18
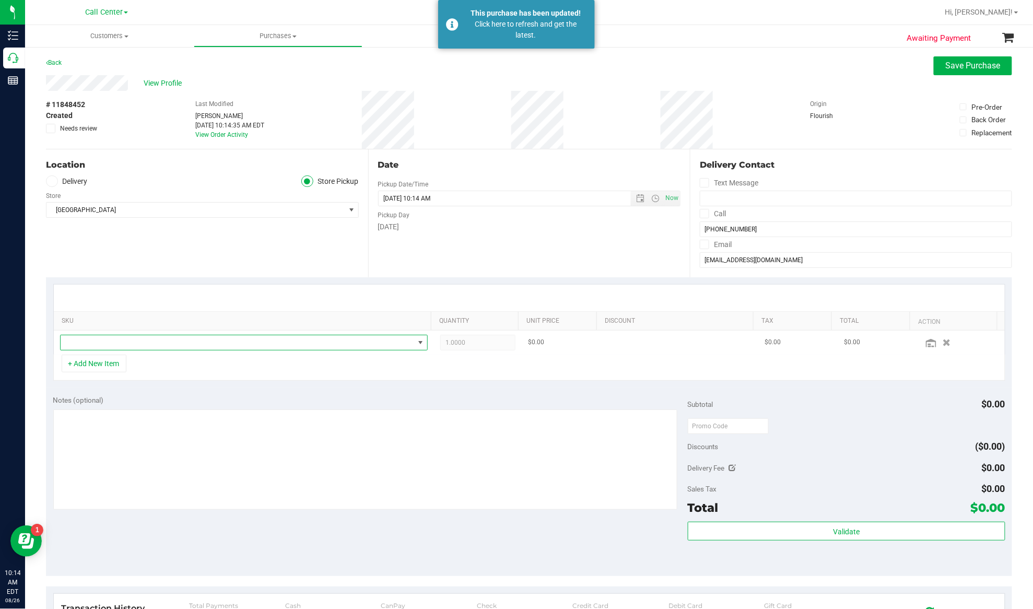
click at [112, 337] on span "NO DATA FOUND" at bounding box center [237, 342] width 353 height 15
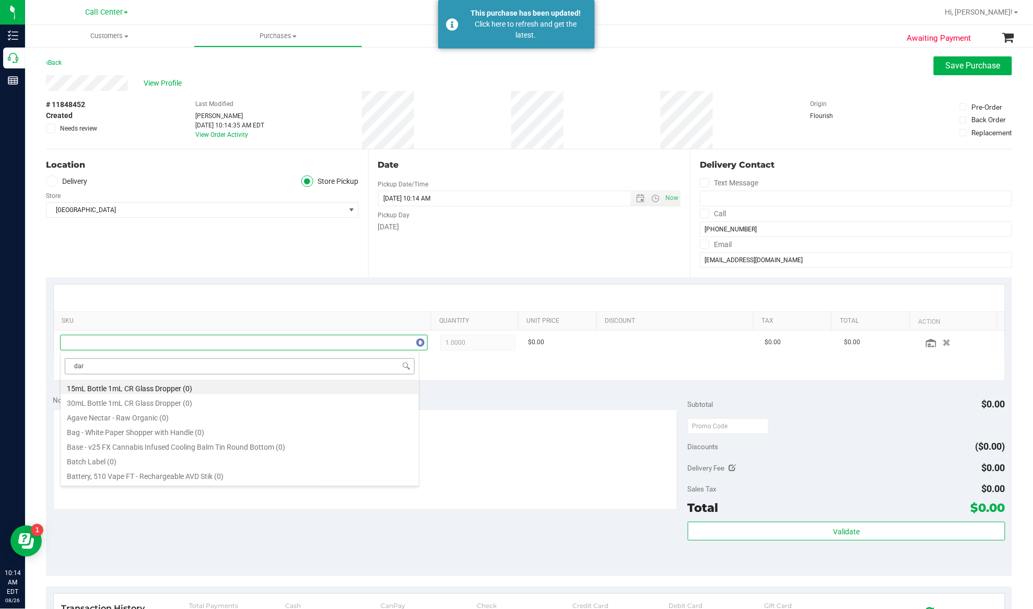
type input "dark"
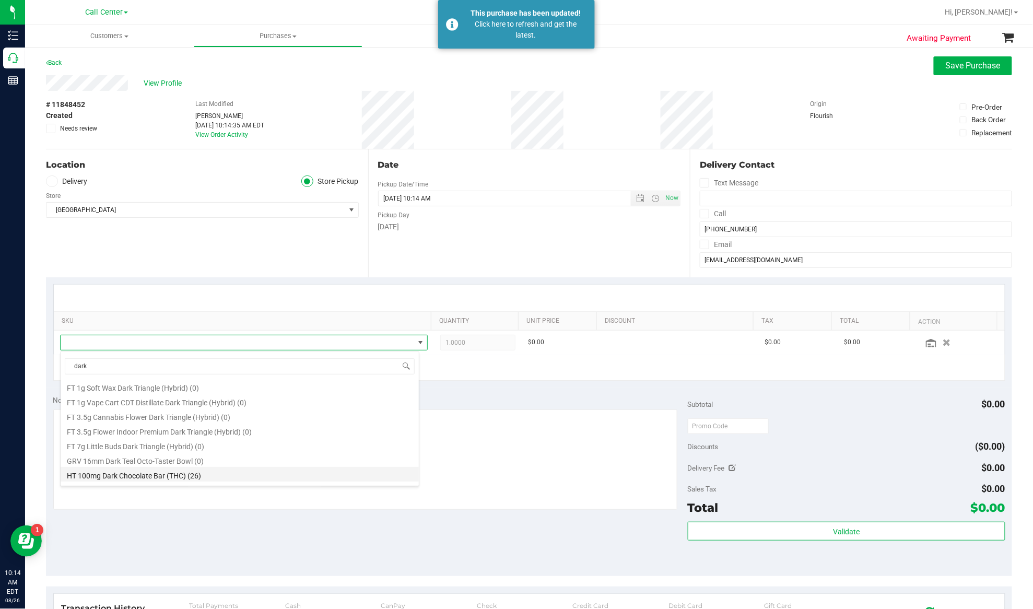
click at [143, 475] on li "HT 100mg Dark Chocolate Bar (THC) (26)" at bounding box center [240, 474] width 358 height 15
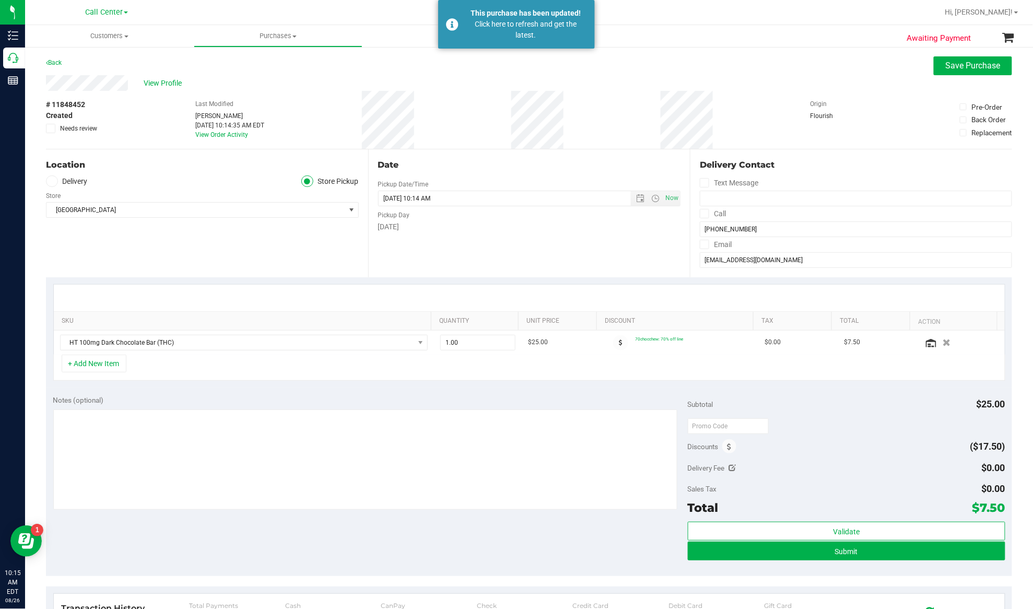
click at [155, 253] on div "Location Delivery Store Pickup Store Deerfield Beach WC Select Store Bonita Spr…" at bounding box center [207, 213] width 322 height 128
drag, startPoint x: 479, startPoint y: 345, endPoint x: 433, endPoint y: 345, distance: 45.4
click at [440, 345] on span "1.00 1" at bounding box center [477, 343] width 75 height 16
type input "20"
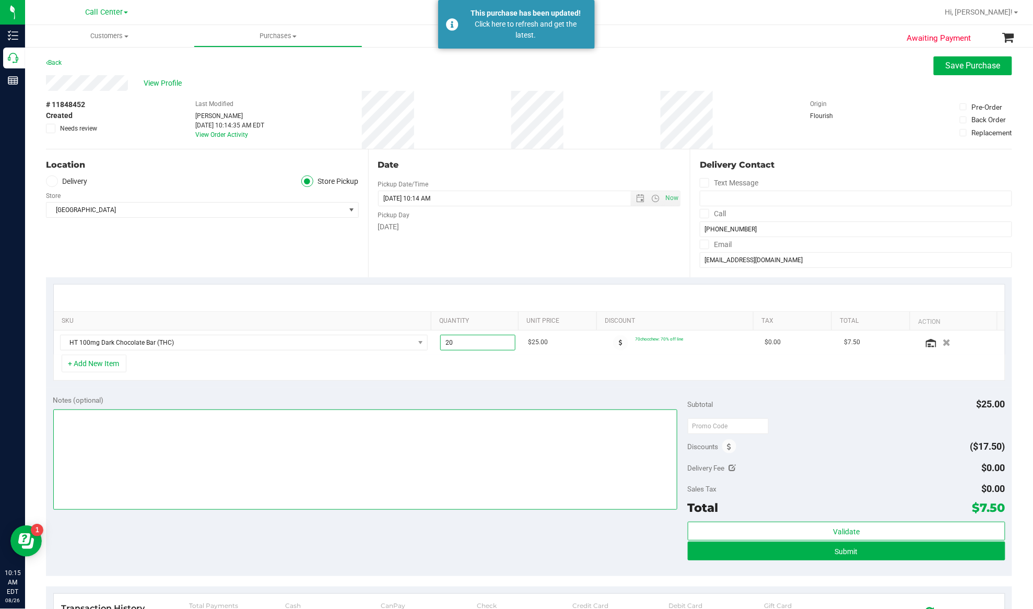
type input "20.00"
click at [469, 424] on textarea at bounding box center [365, 459] width 624 height 100
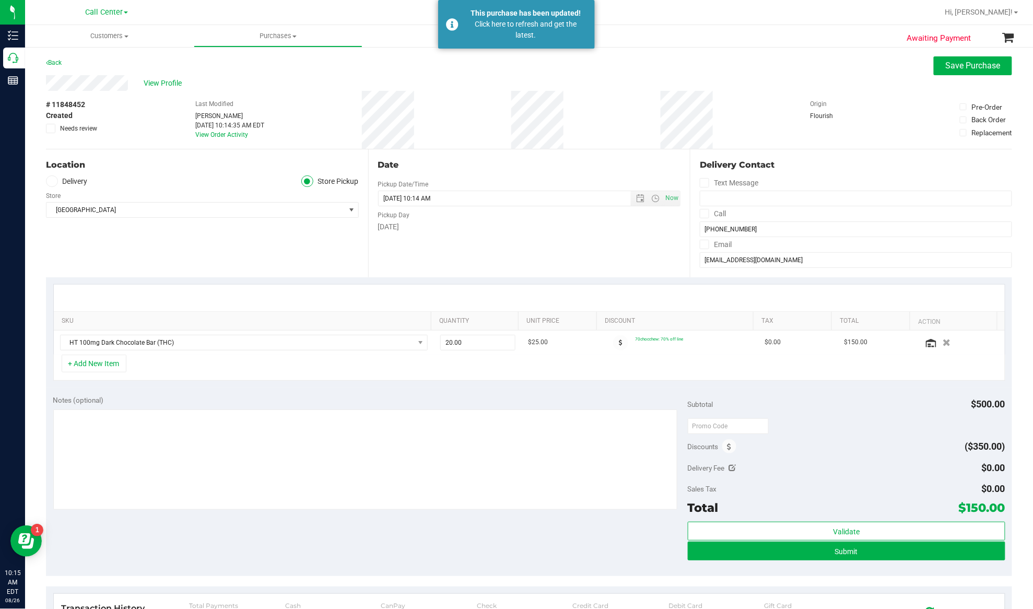
click at [205, 258] on div "Location Delivery Store Pickup Store Deerfield Beach WC Select Store Bonita Spr…" at bounding box center [207, 213] width 322 height 128
click at [99, 364] on button "+ Add New Item" at bounding box center [94, 363] width 65 height 18
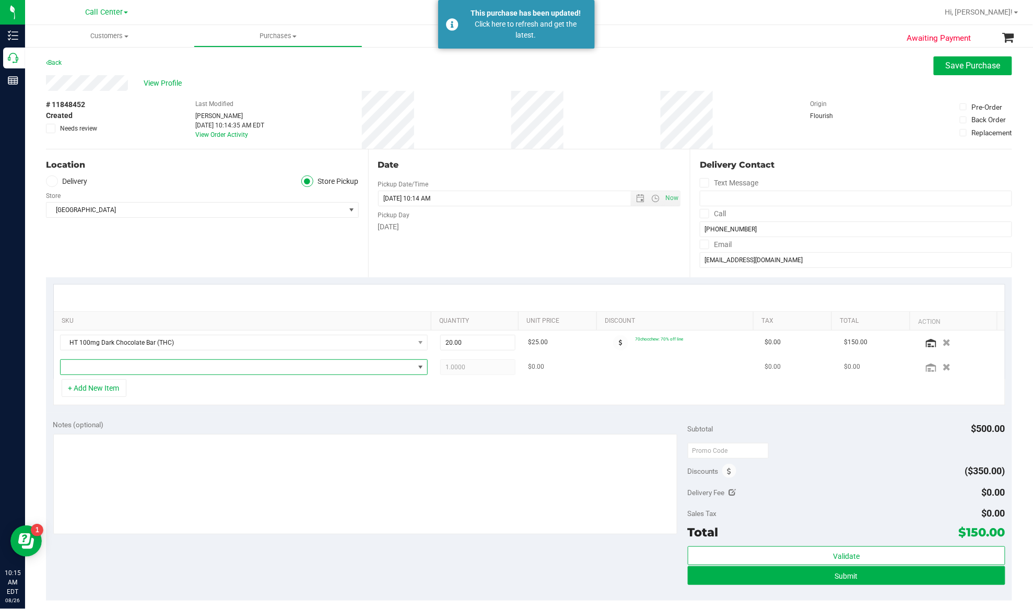
click at [115, 363] on span "NO DATA FOUND" at bounding box center [237, 367] width 353 height 15
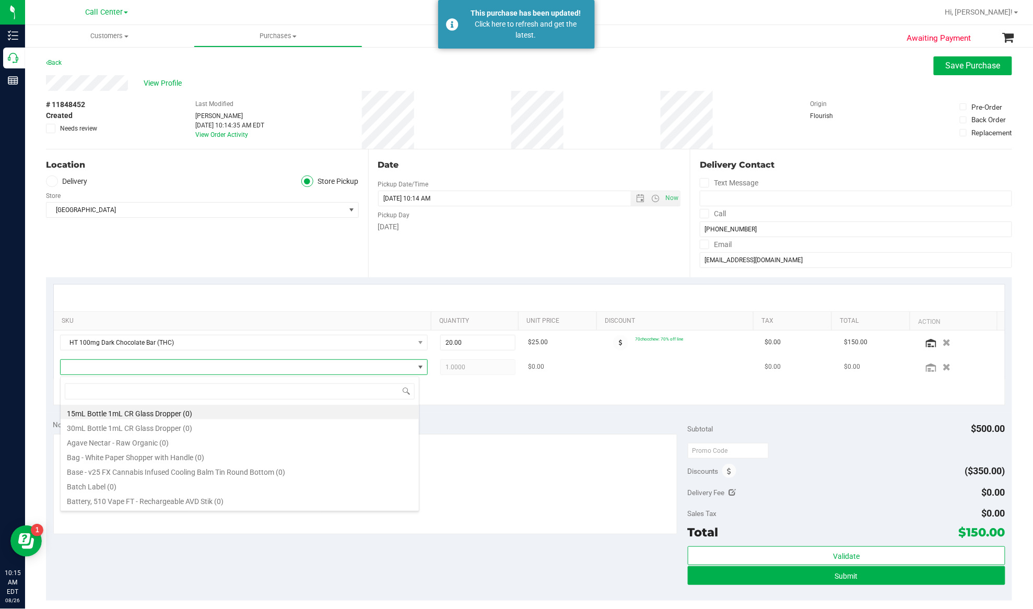
scroll to position [16, 360]
type input "dark"
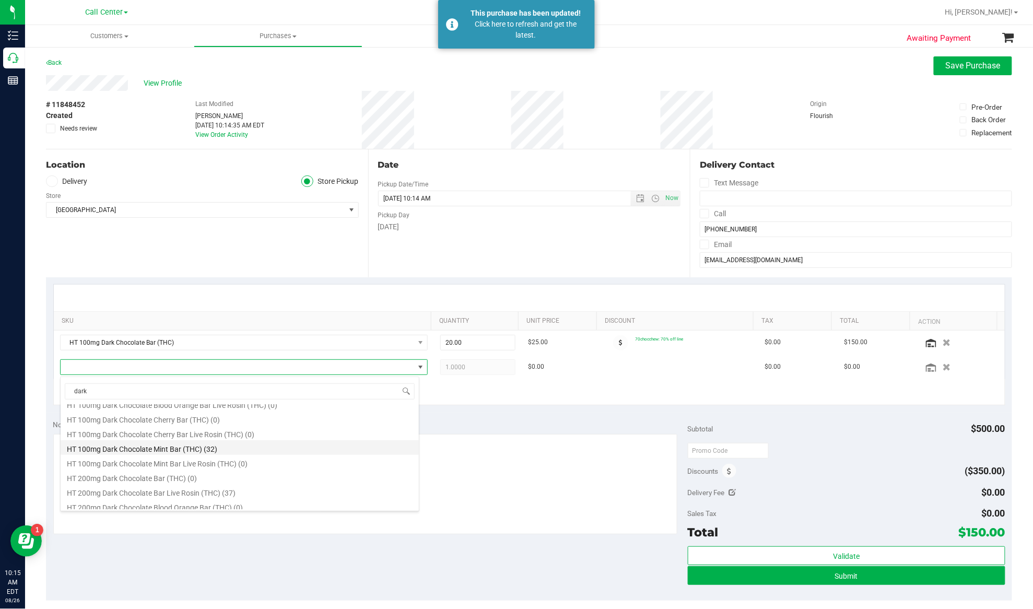
click at [147, 449] on li "HT 100mg Dark Chocolate Mint Bar (THC) (32)" at bounding box center [240, 447] width 358 height 15
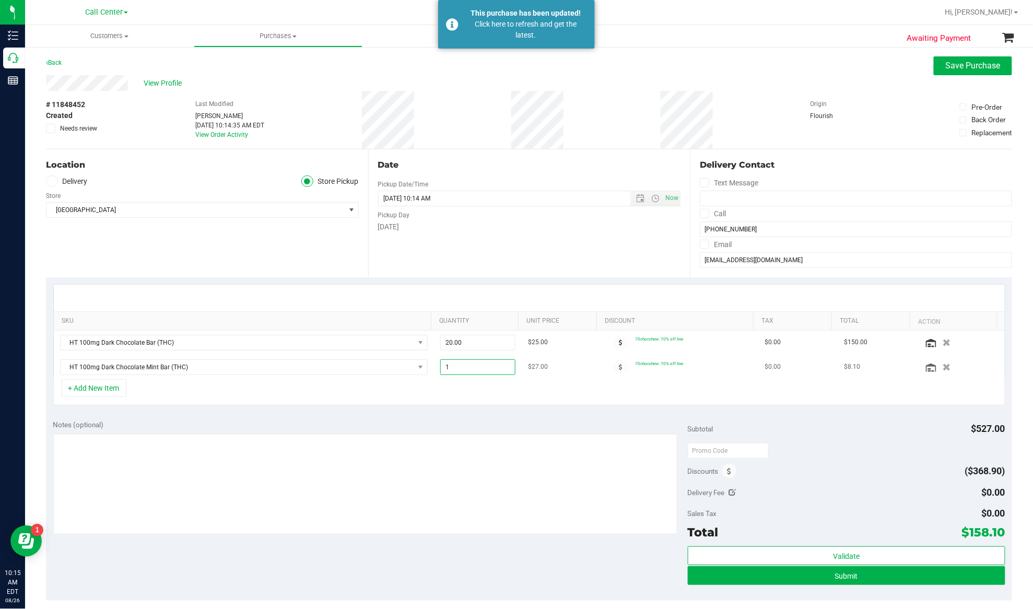
drag, startPoint x: 456, startPoint y: 370, endPoint x: 428, endPoint y: 369, distance: 28.2
click at [434, 369] on td "1.00 1" at bounding box center [478, 367] width 88 height 24
type input "4"
type input "4.00"
click at [396, 405] on div "+ Add New Item" at bounding box center [529, 392] width 952 height 26
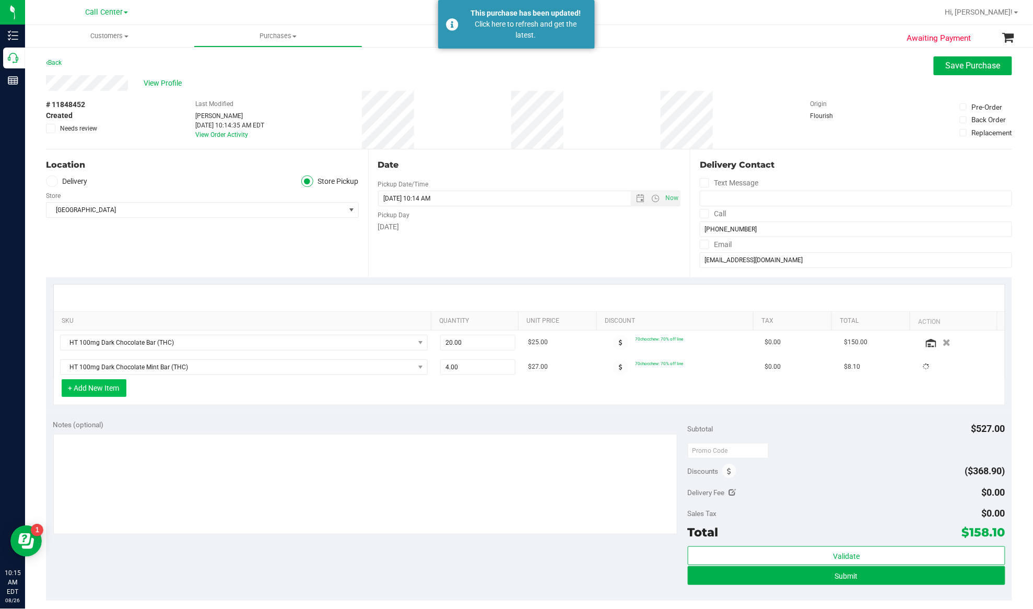
click at [72, 391] on button "+ Add New Item" at bounding box center [94, 388] width 65 height 18
click at [88, 389] on button "+ Add New Item" at bounding box center [94, 388] width 65 height 18
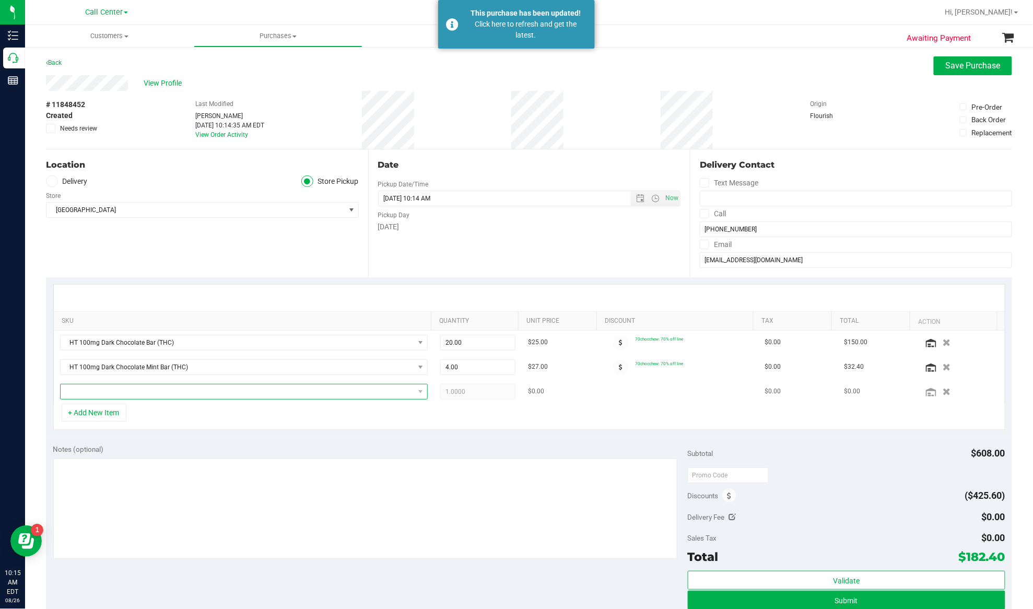
click at [90, 395] on span "NO DATA FOUND" at bounding box center [237, 391] width 353 height 15
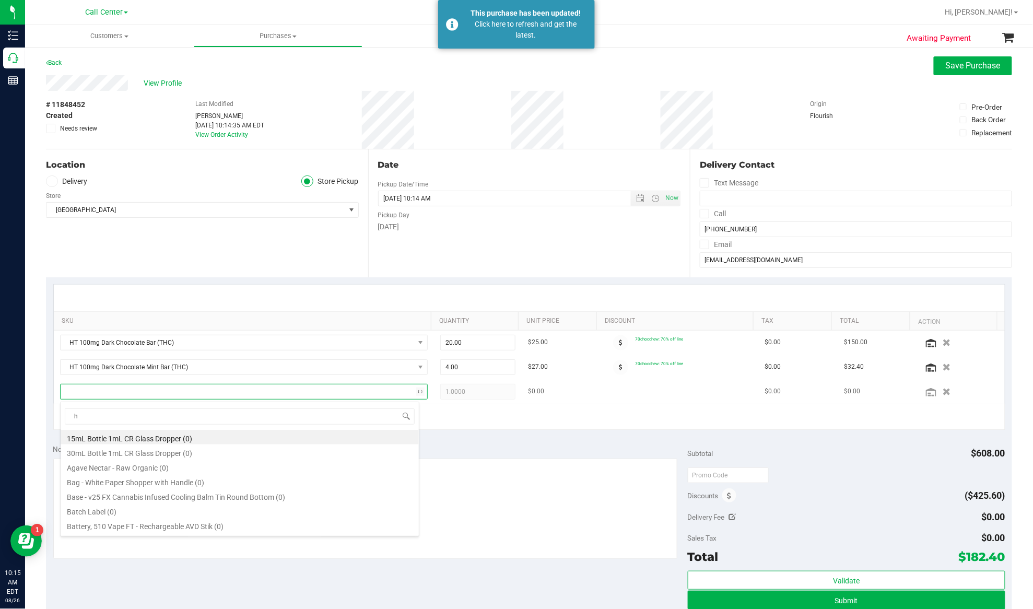
scroll to position [16, 356]
type input "hash coin"
click at [117, 510] on li "FT 2g Hash Coin (Hybrid) (3)" at bounding box center [240, 510] width 358 height 15
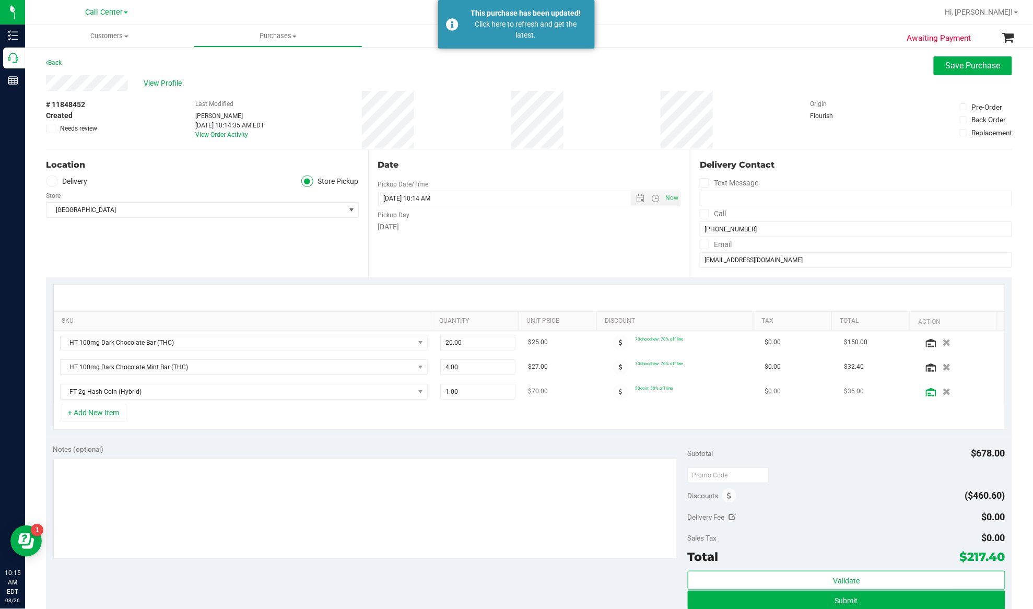
click at [926, 392] on icon at bounding box center [931, 392] width 10 height 8
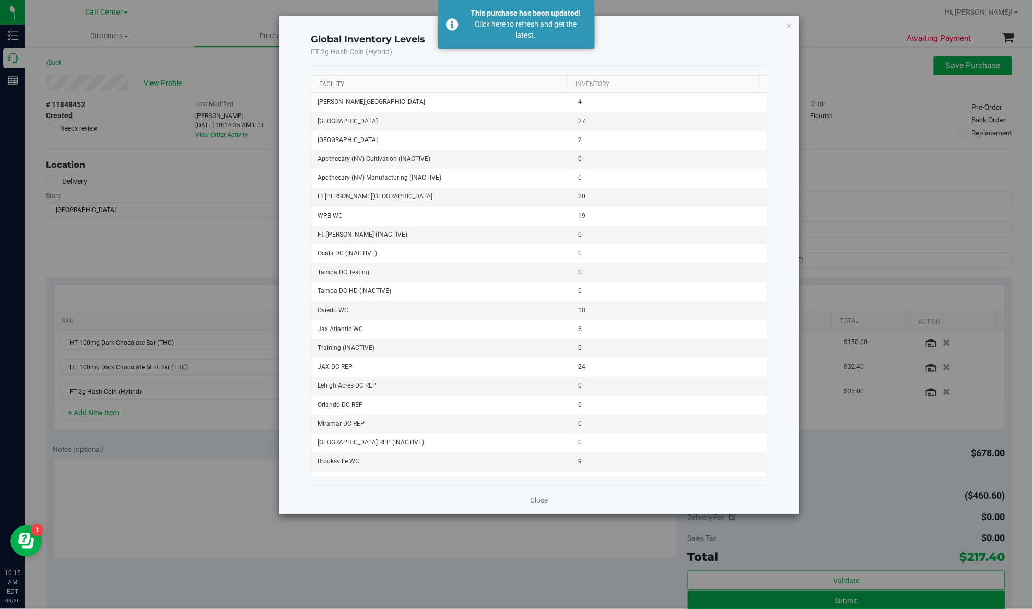
click at [326, 84] on link "Facility" at bounding box center [332, 83] width 25 height 7
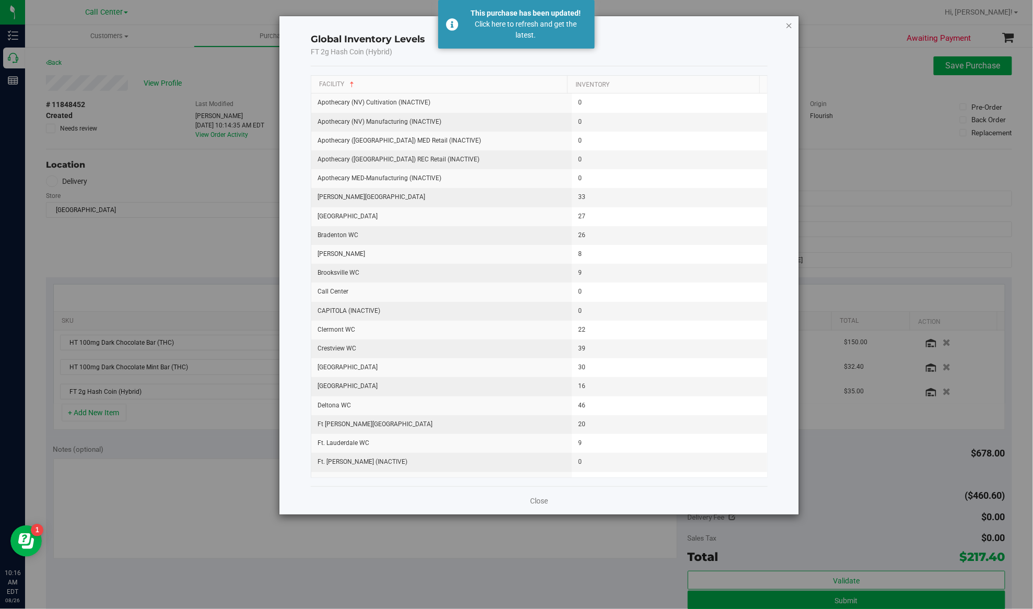
click at [786, 26] on icon "button" at bounding box center [788, 25] width 7 height 13
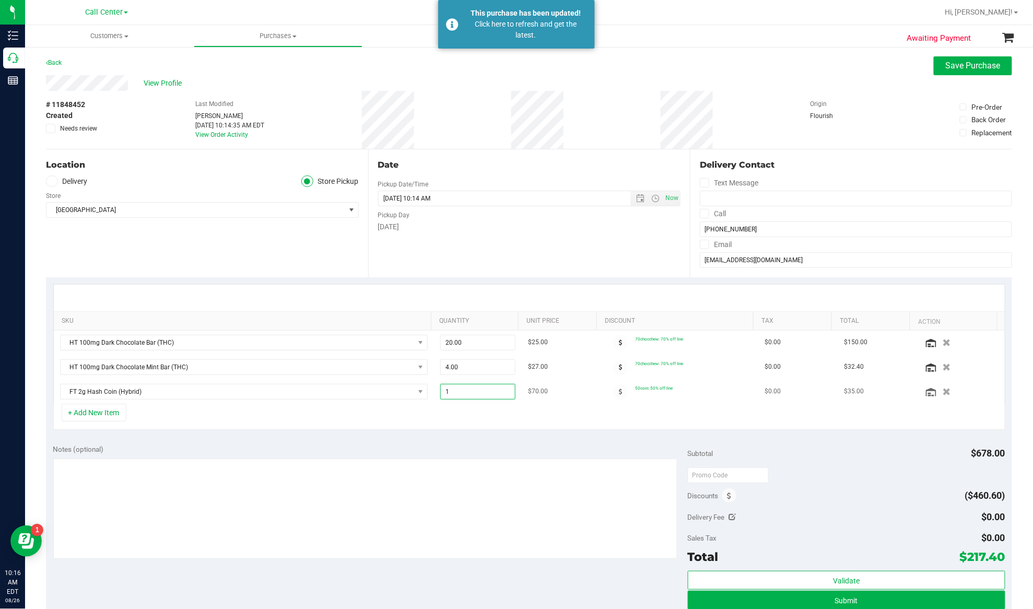
drag, startPoint x: 459, startPoint y: 397, endPoint x: 430, endPoint y: 399, distance: 29.3
click at [434, 399] on td "1.00 1" at bounding box center [478, 392] width 88 height 24
type input "4"
type input "4.00"
click at [223, 264] on div "Location Delivery Store Pickup Store Deerfield Beach WC Select Store Bonita Spr…" at bounding box center [207, 213] width 322 height 128
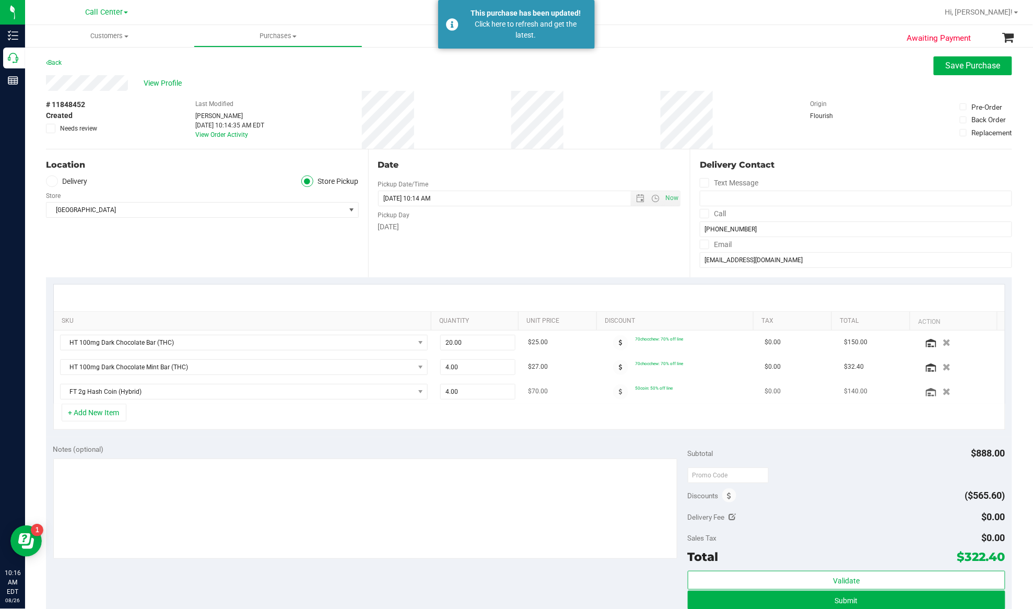
scroll to position [69, 0]
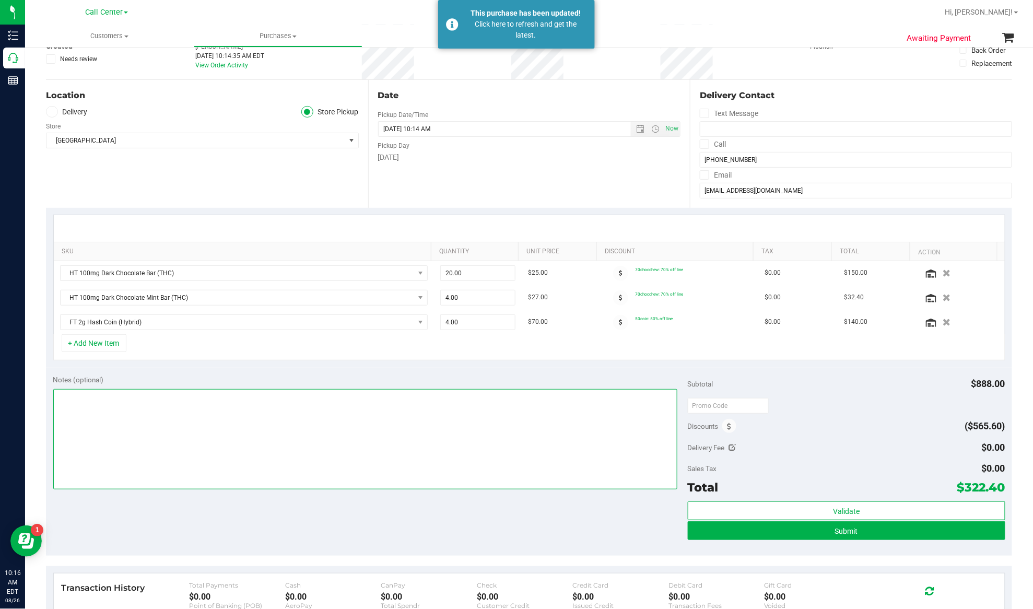
click at [389, 456] on textarea at bounding box center [365, 439] width 624 height 100
type textarea "EJ 8/26/25 10:16am"
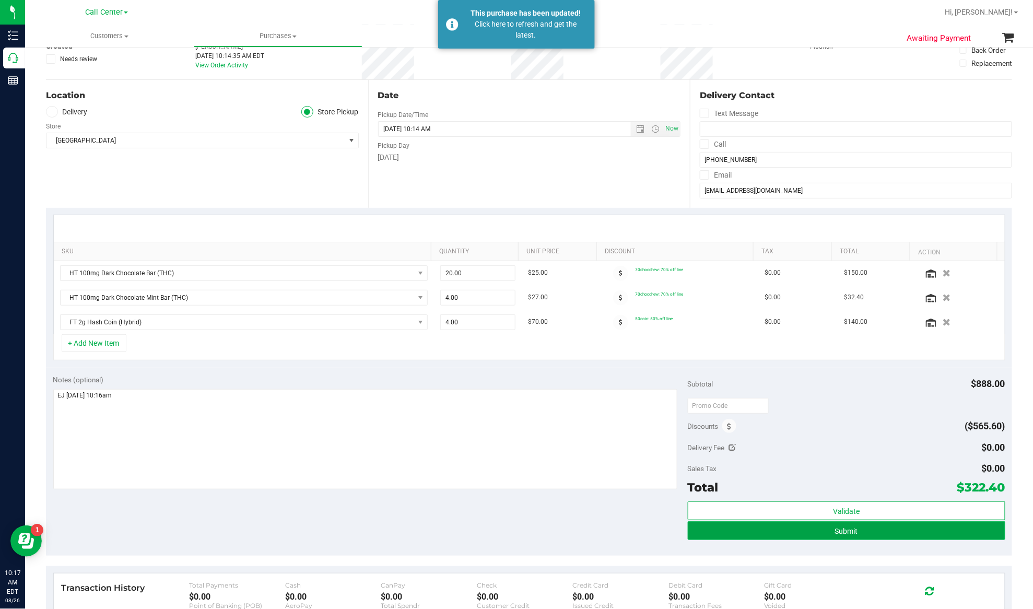
click at [740, 531] on button "Submit" at bounding box center [846, 530] width 317 height 19
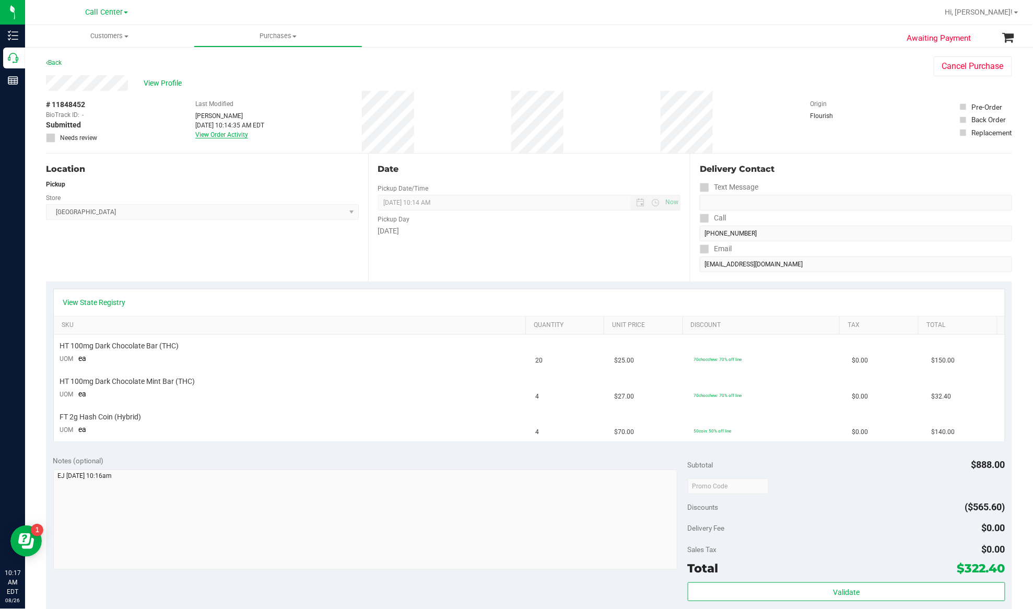
click at [217, 134] on link "View Order Activity" at bounding box center [221, 134] width 53 height 7
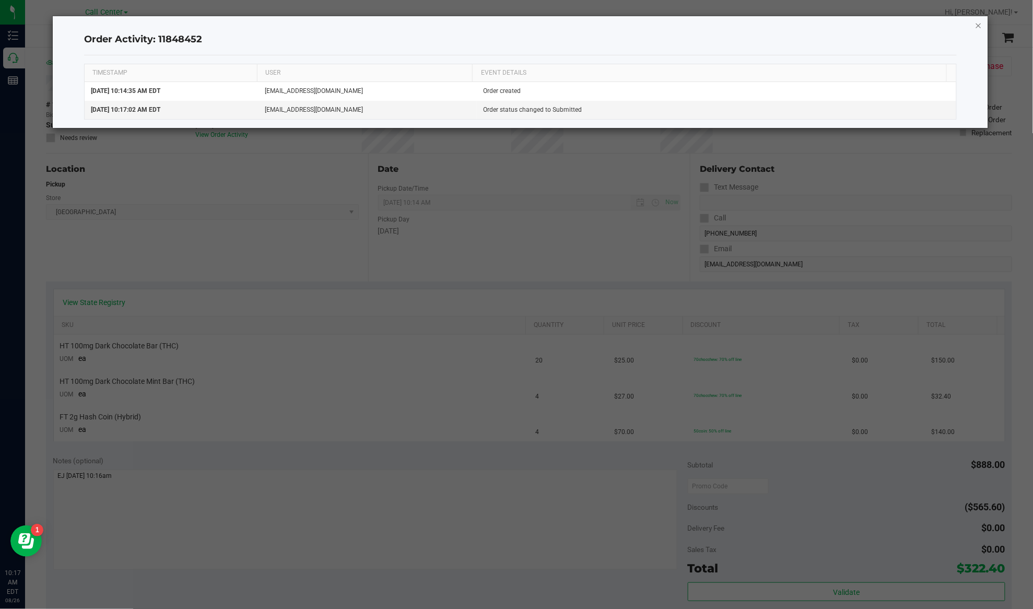
click at [976, 28] on icon "button" at bounding box center [978, 25] width 7 height 13
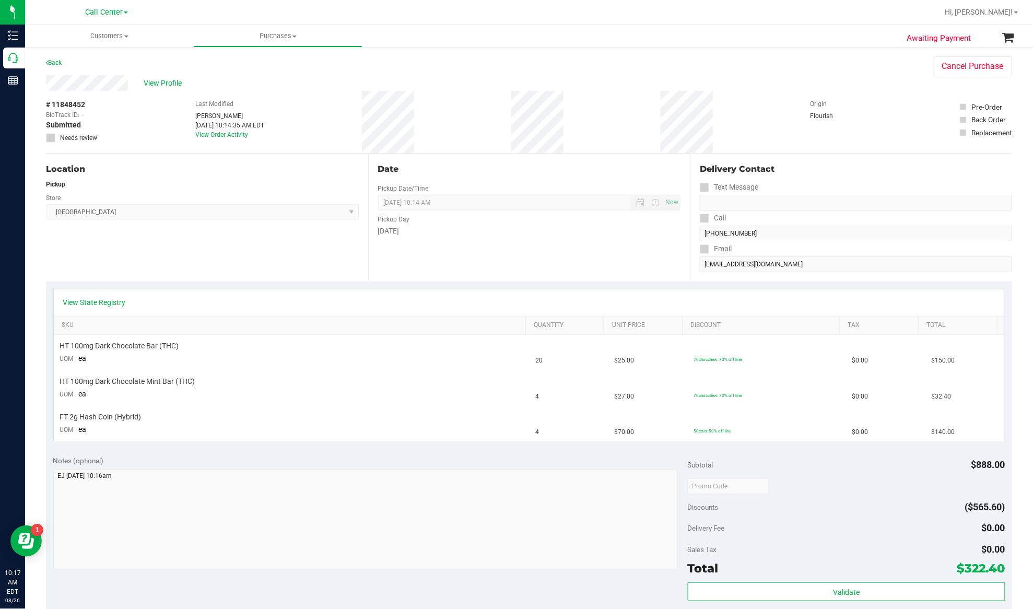
click at [65, 101] on span "# 11848452" at bounding box center [65, 104] width 39 height 11
copy div "# 11848452"
click at [148, 79] on span "View Profile" at bounding box center [165, 83] width 42 height 11
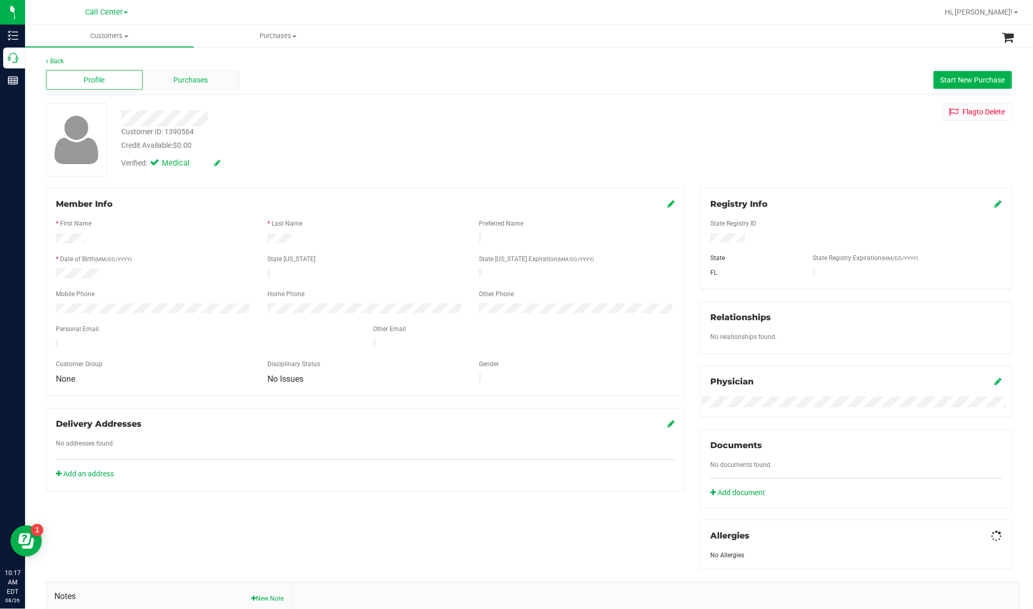
click at [166, 80] on div "Purchases" at bounding box center [191, 80] width 97 height 20
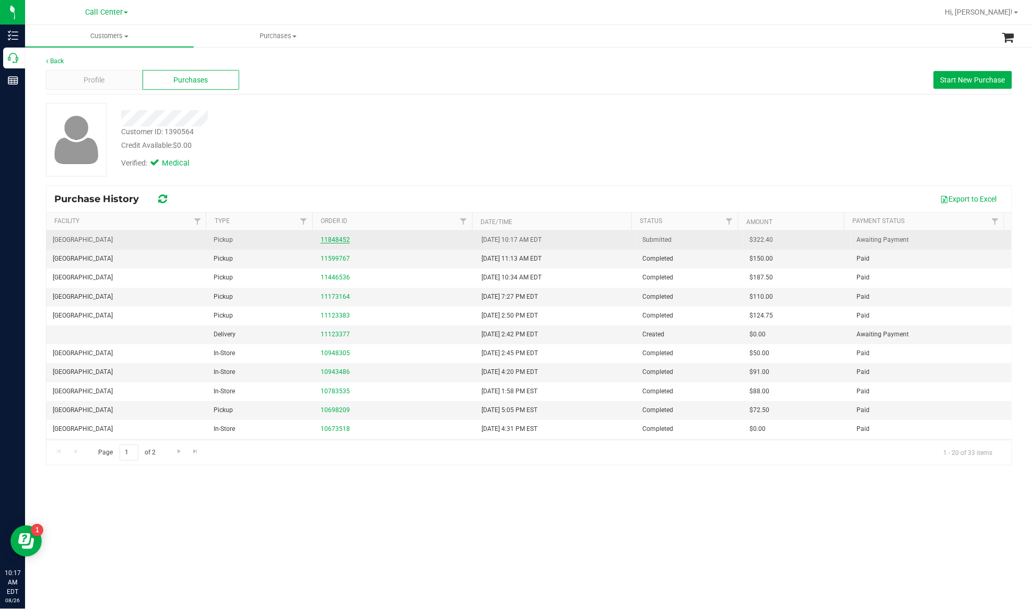
click at [330, 238] on link "11848452" at bounding box center [335, 239] width 29 height 7
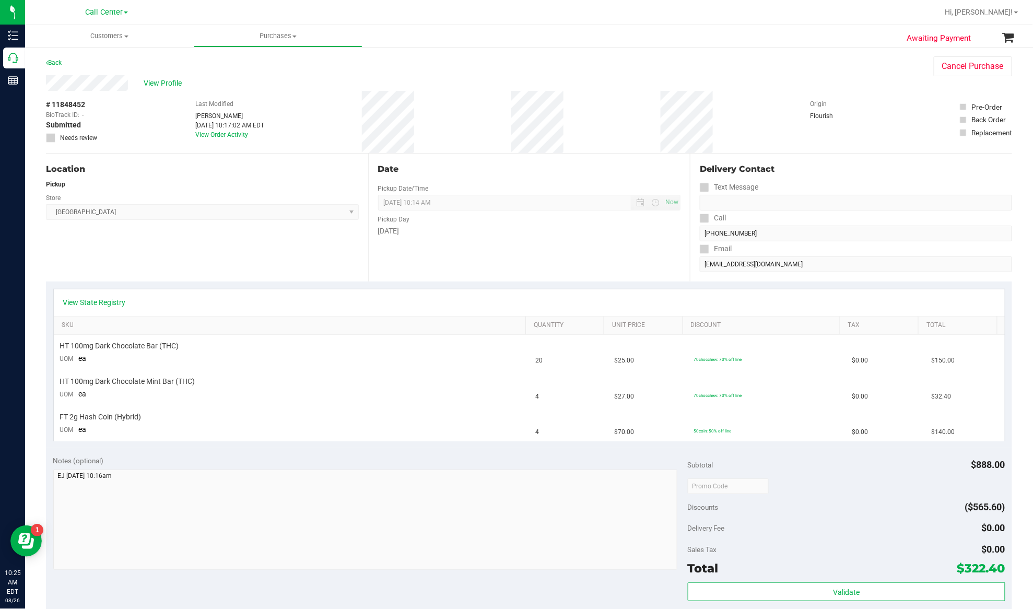
click at [117, 262] on div "Location Pickup Store Deerfield Beach WC Select Store Bonita Springs WC Boynton…" at bounding box center [207, 217] width 322 height 128
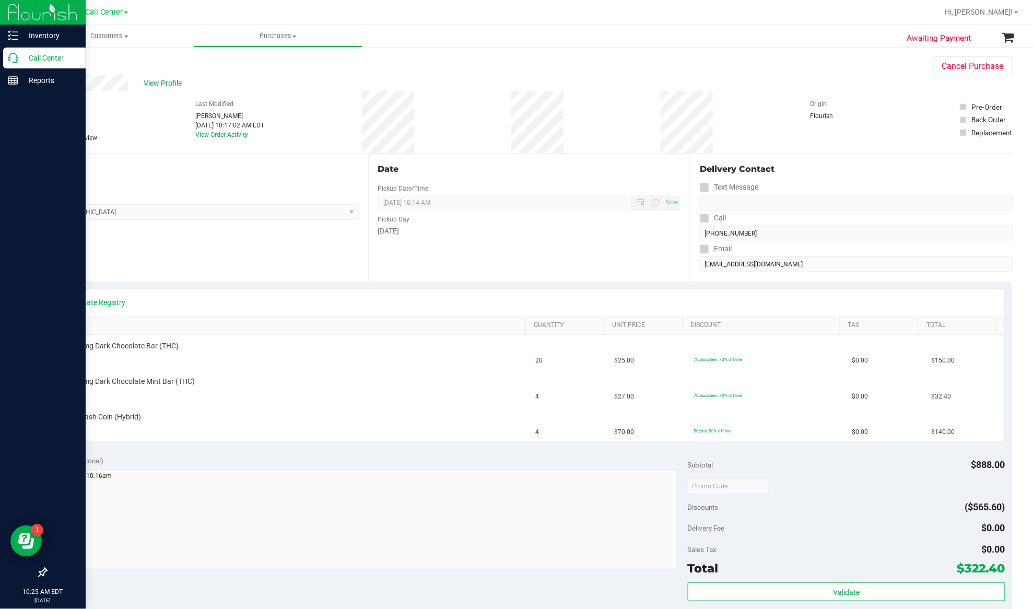
click at [29, 52] on p "Call Center" at bounding box center [49, 58] width 63 height 13
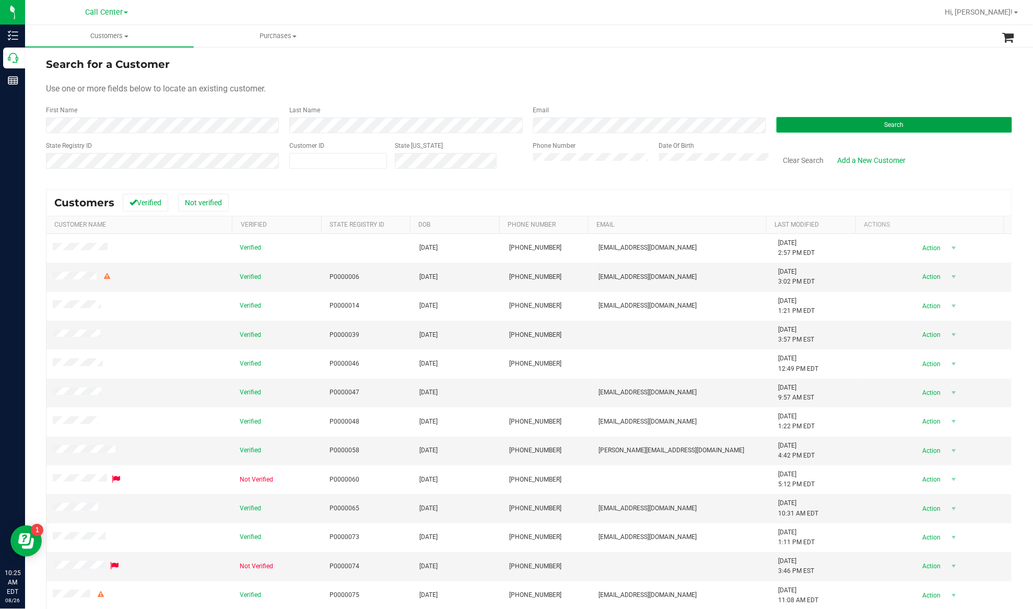
click at [796, 124] on button "Search" at bounding box center [893, 125] width 235 height 16
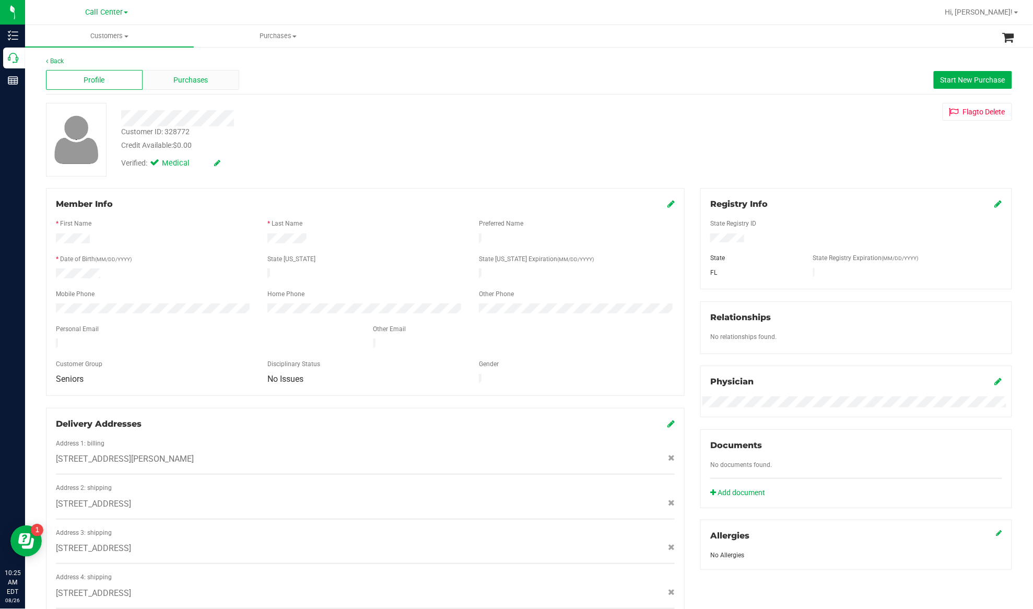
click at [205, 84] on div "Purchases" at bounding box center [191, 80] width 97 height 20
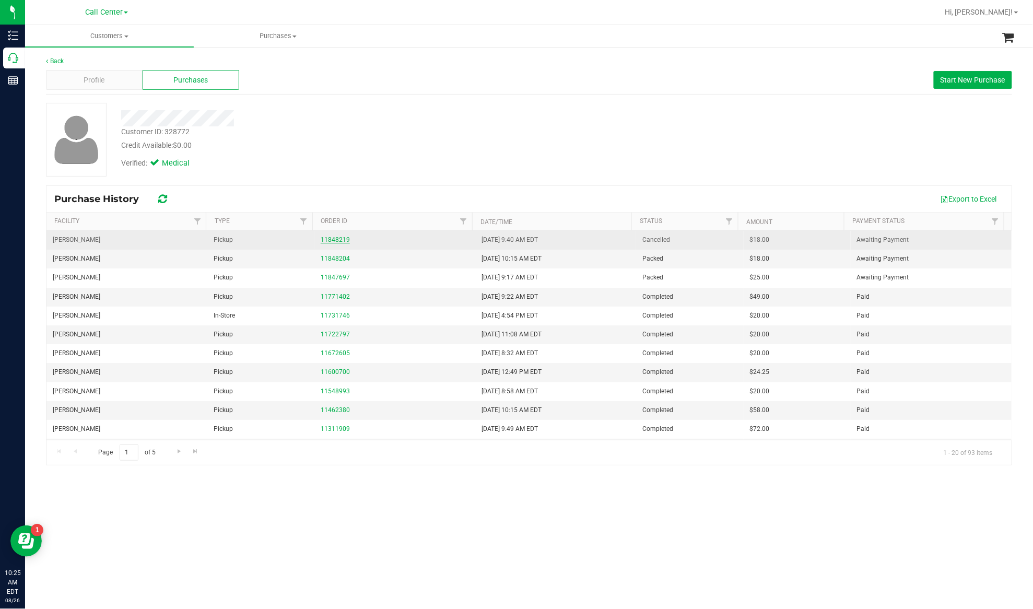
click at [339, 239] on link "11848219" at bounding box center [335, 239] width 29 height 7
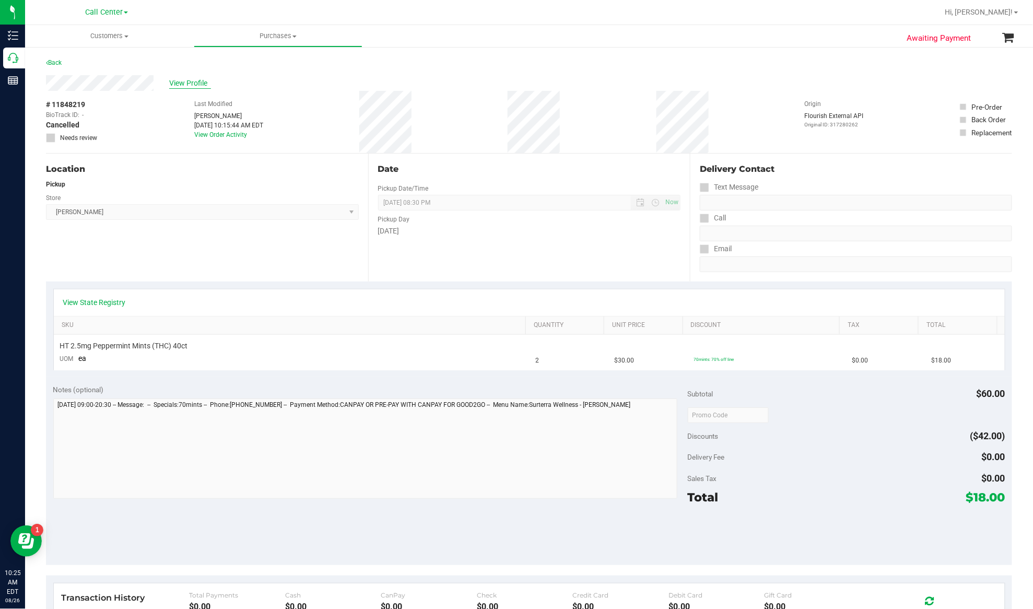
click at [190, 84] on span "View Profile" at bounding box center [190, 83] width 42 height 11
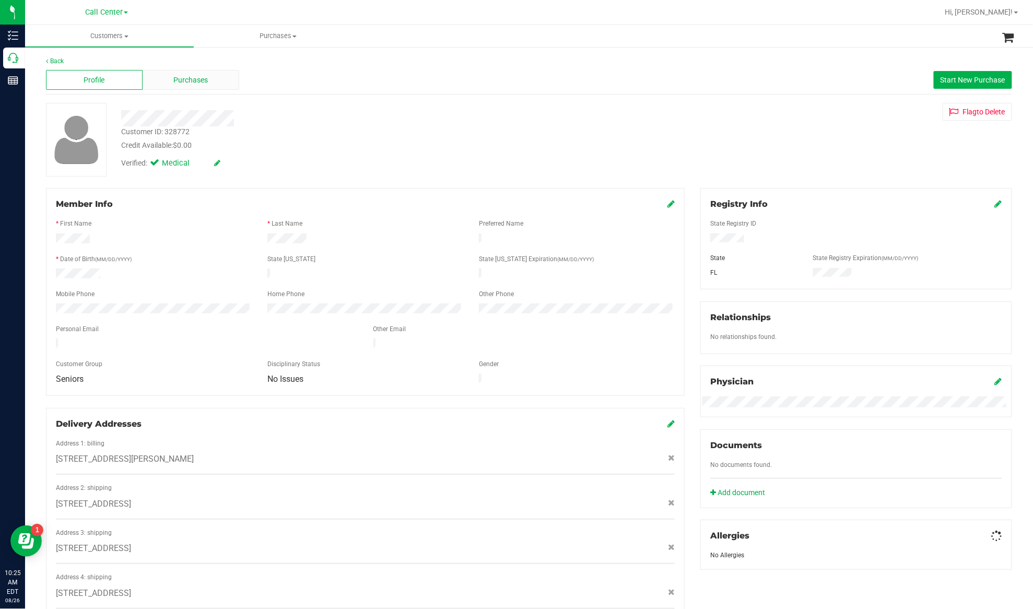
click at [185, 81] on span "Purchases" at bounding box center [191, 80] width 34 height 11
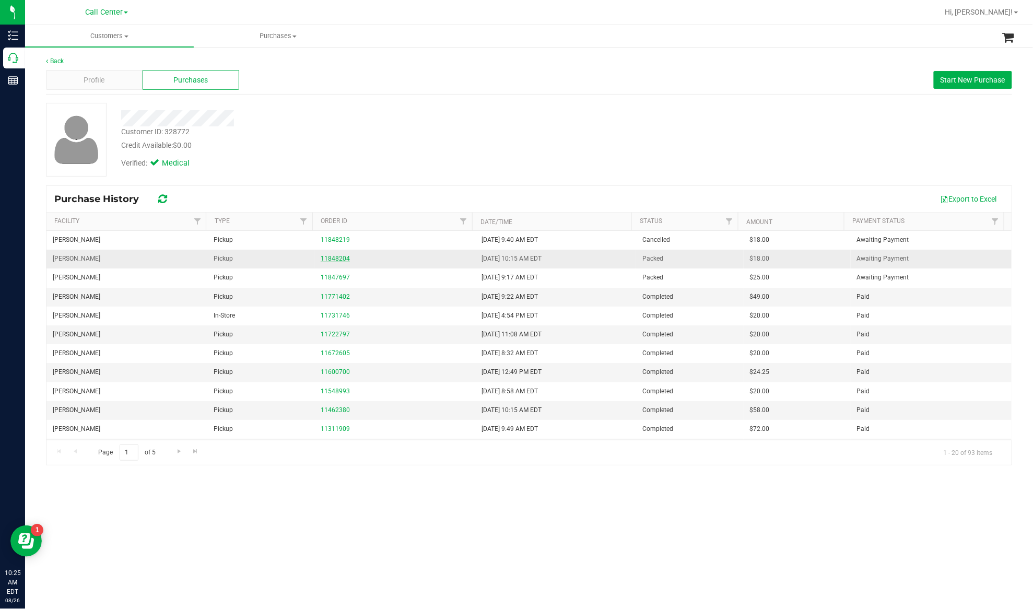
click at [341, 259] on link "11848204" at bounding box center [335, 258] width 29 height 7
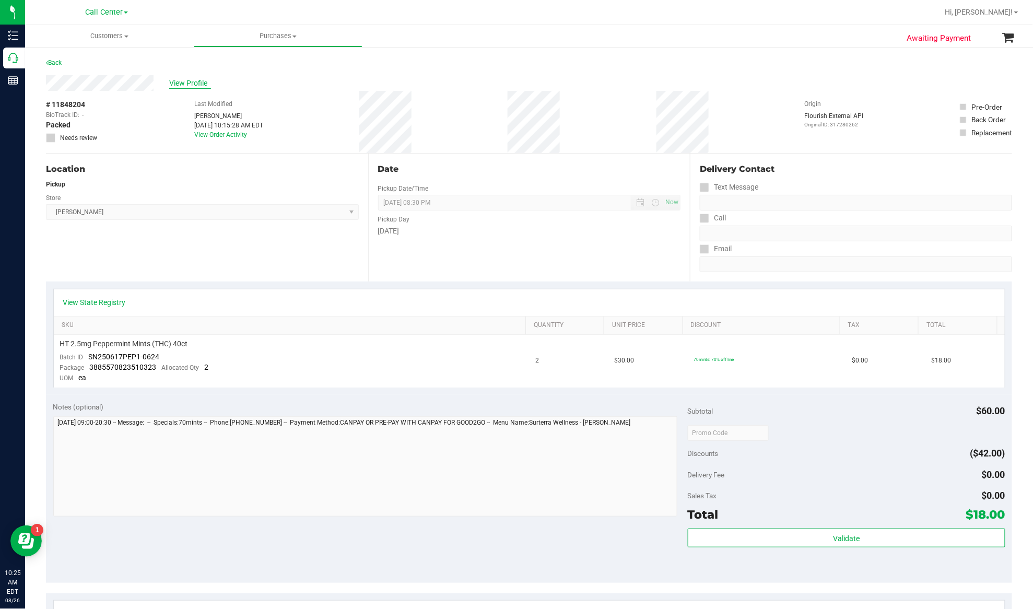
click at [193, 81] on span "View Profile" at bounding box center [190, 83] width 42 height 11
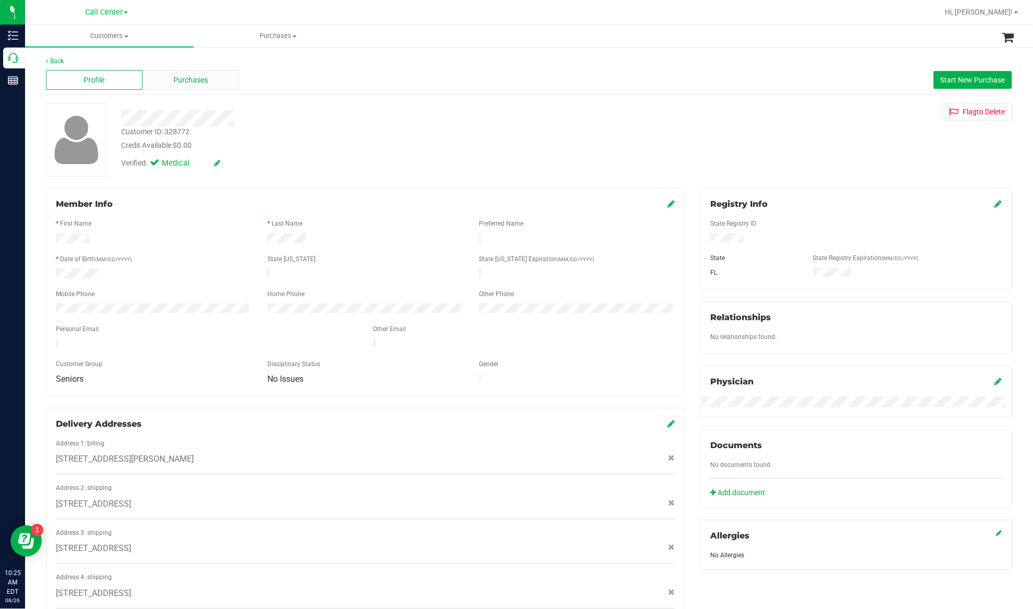
click at [202, 84] on span "Purchases" at bounding box center [191, 80] width 34 height 11
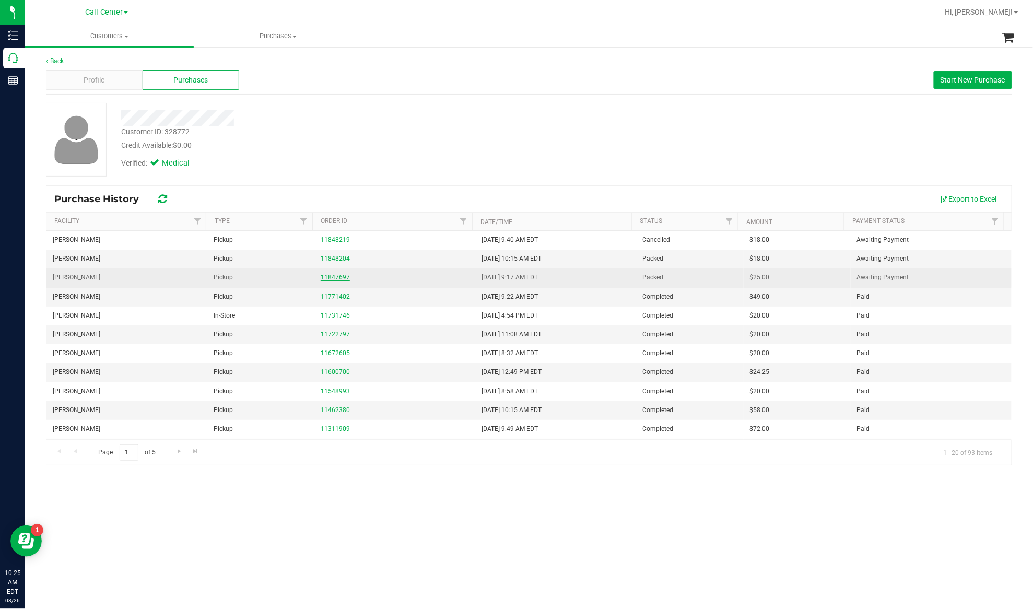
click at [339, 280] on link "11847697" at bounding box center [335, 277] width 29 height 7
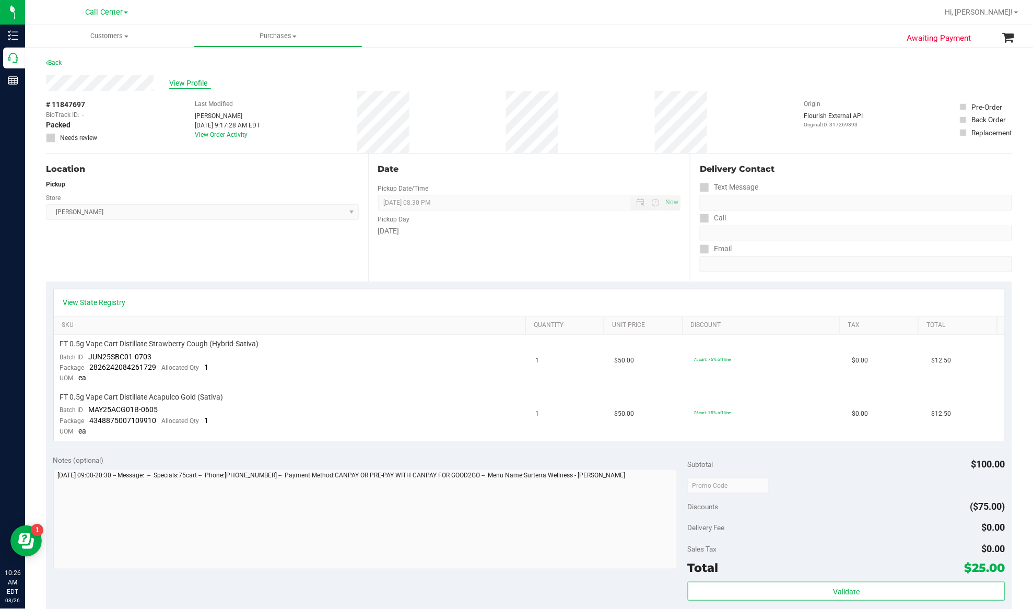
click at [178, 80] on span "View Profile" at bounding box center [190, 83] width 42 height 11
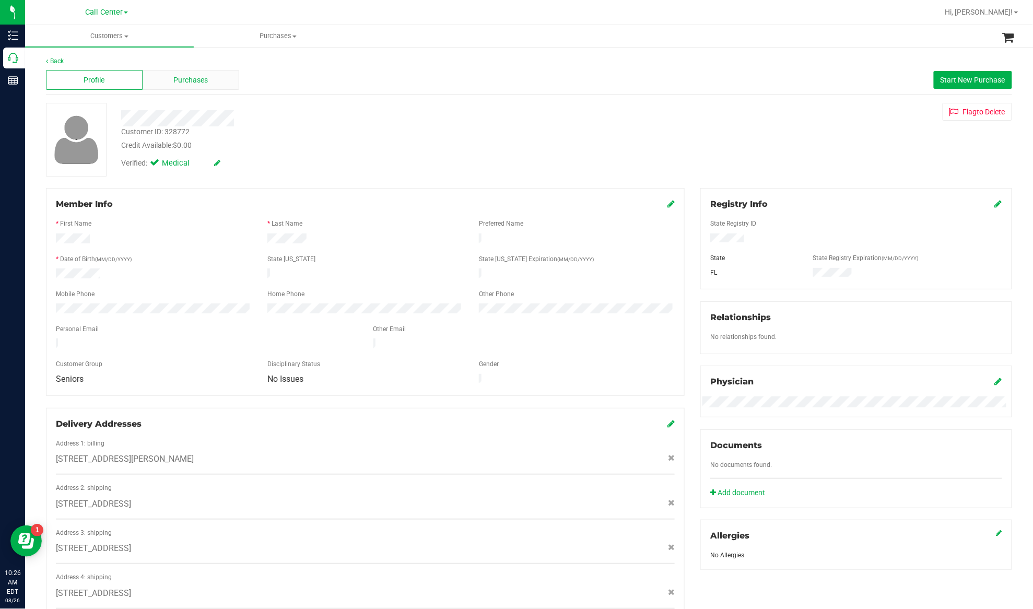
click at [195, 76] on span "Purchases" at bounding box center [191, 80] width 34 height 11
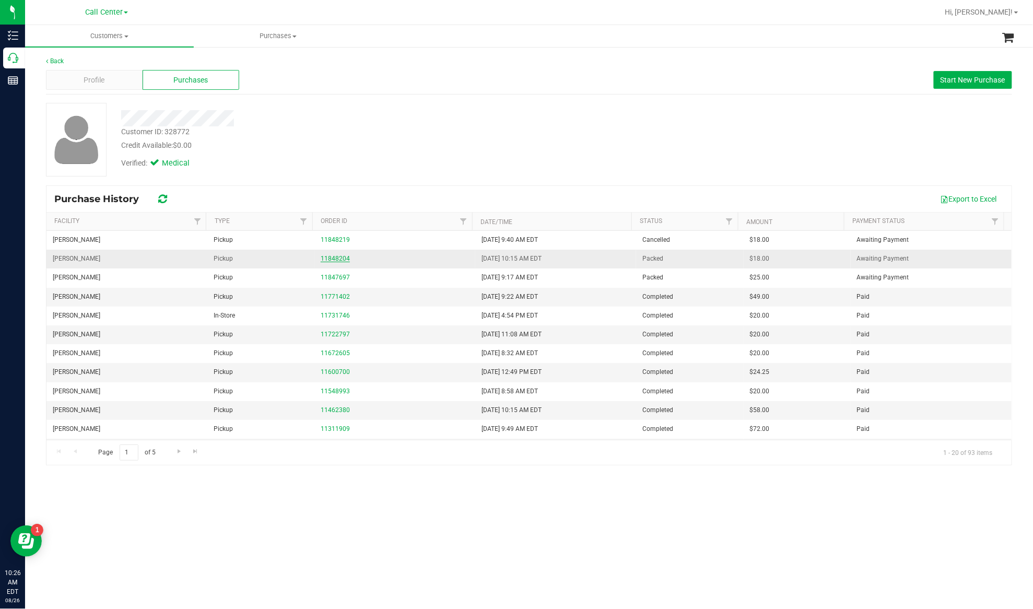
click at [328, 257] on link "11848204" at bounding box center [335, 258] width 29 height 7
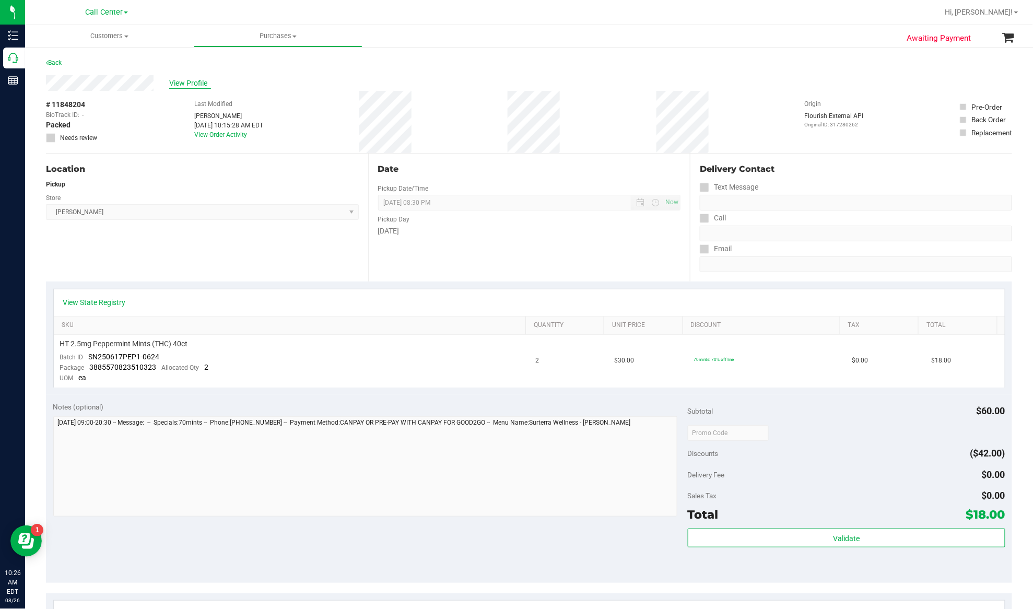
click at [191, 80] on span "View Profile" at bounding box center [190, 83] width 42 height 11
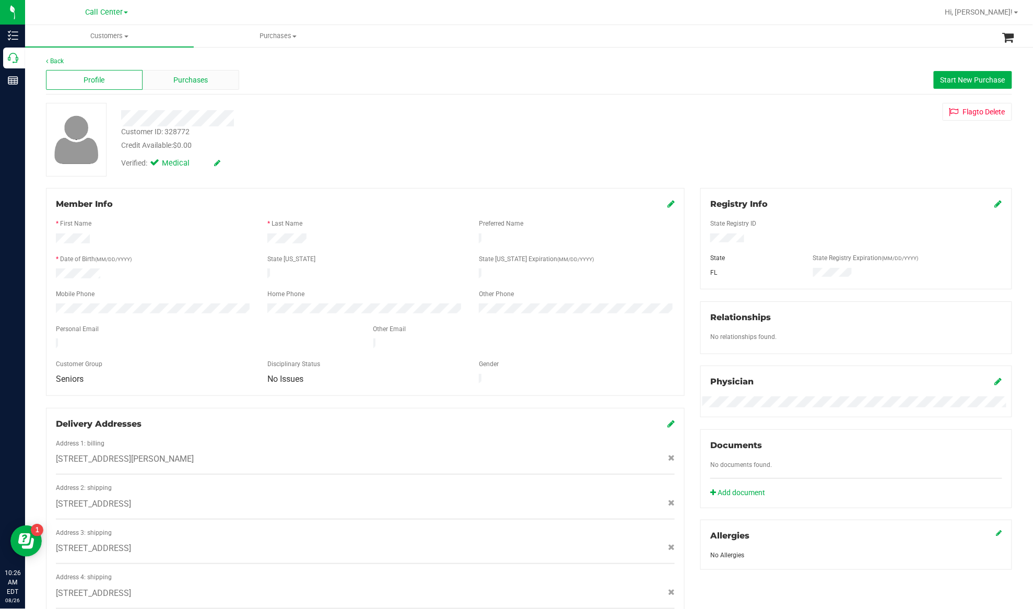
click at [197, 81] on span "Purchases" at bounding box center [191, 80] width 34 height 11
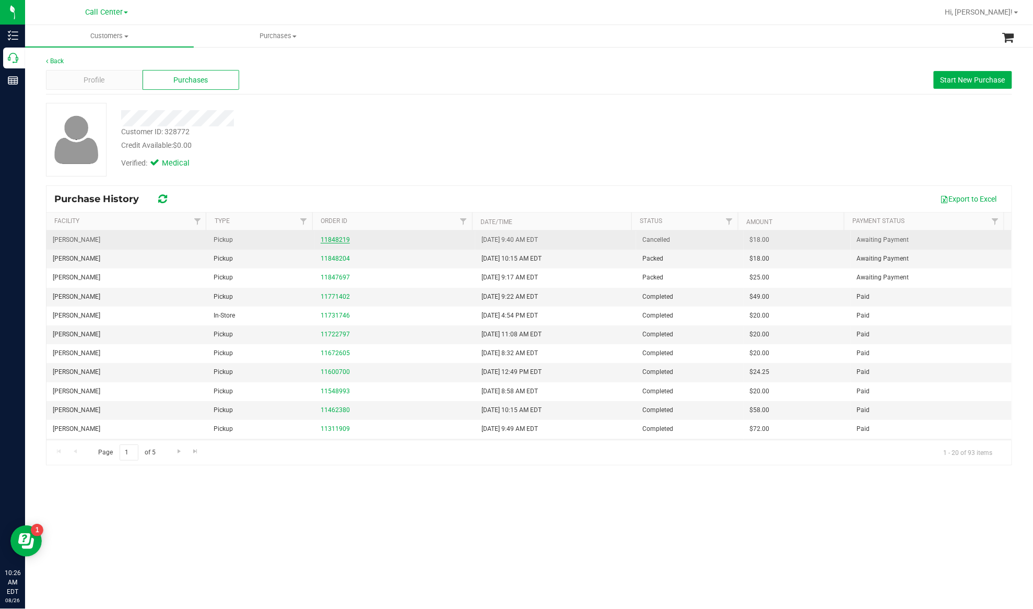
click at [329, 241] on link "11848219" at bounding box center [335, 239] width 29 height 7
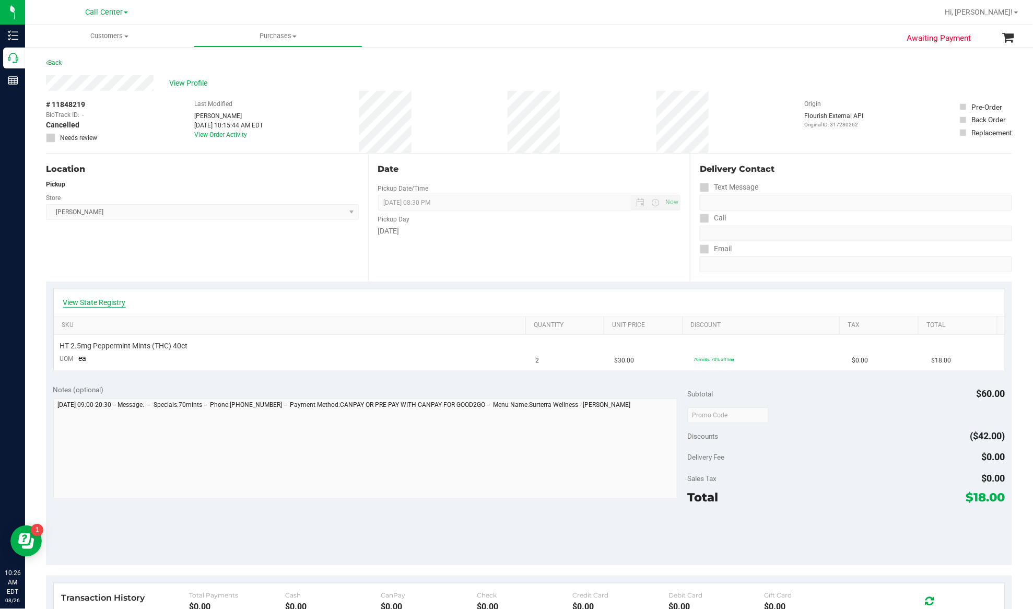
click at [116, 302] on link "View State Registry" at bounding box center [94, 302] width 63 height 10
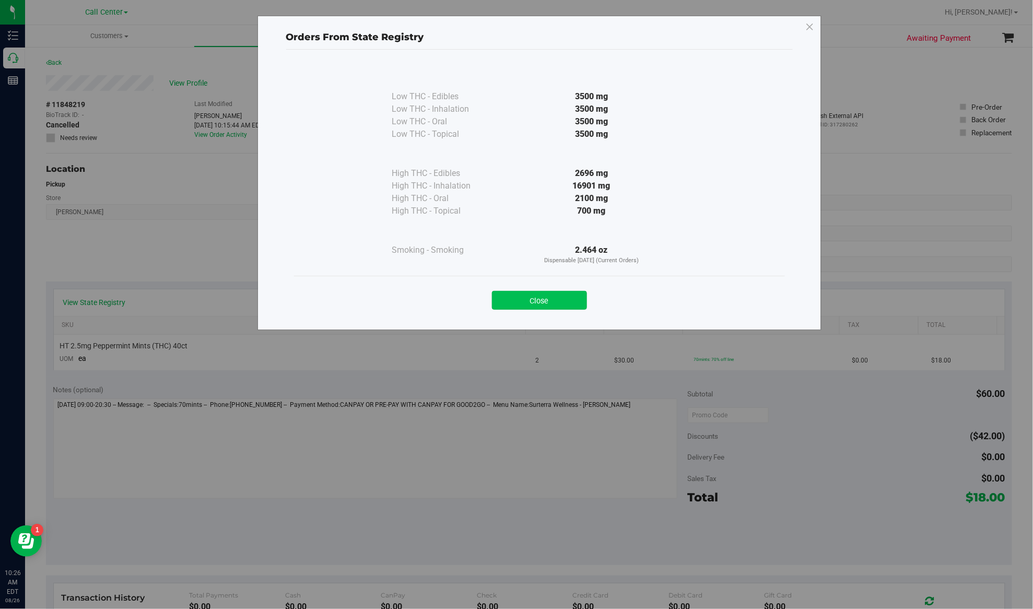
click at [521, 305] on button "Close" at bounding box center [539, 300] width 95 height 19
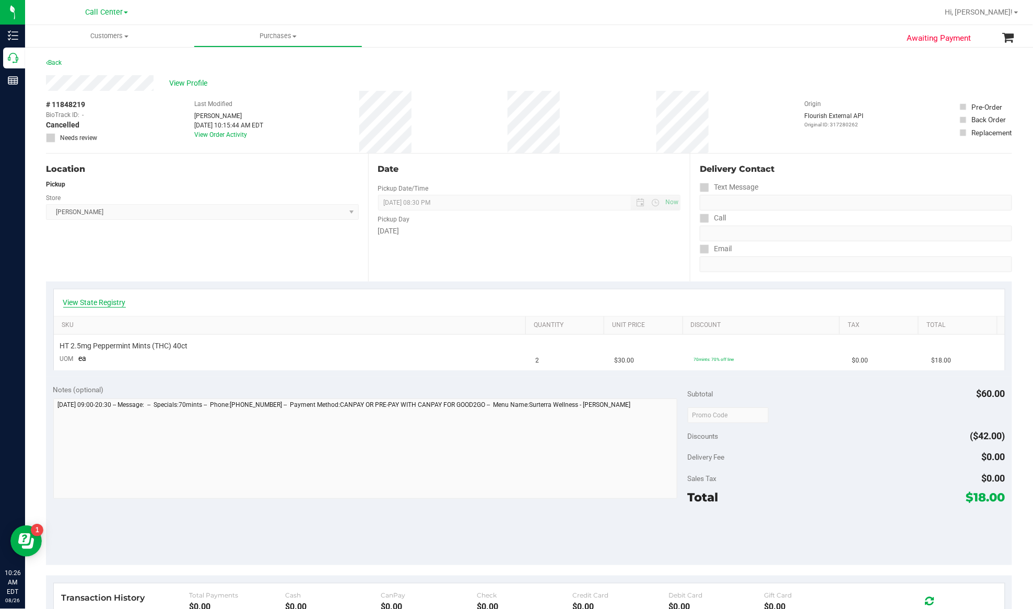
click at [119, 301] on link "View State Registry" at bounding box center [94, 302] width 63 height 10
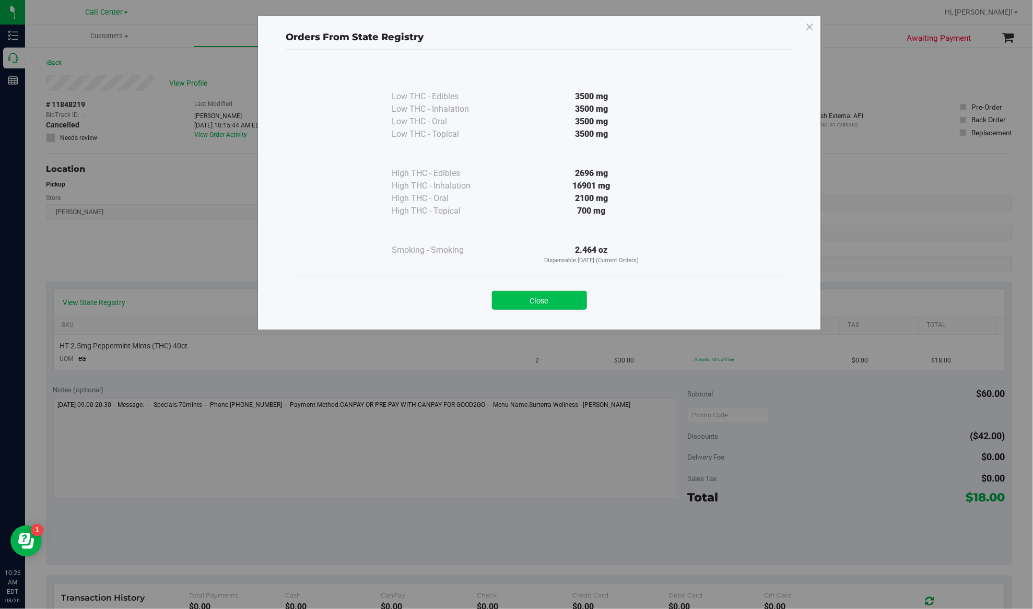
click at [528, 308] on button "Close" at bounding box center [539, 300] width 95 height 19
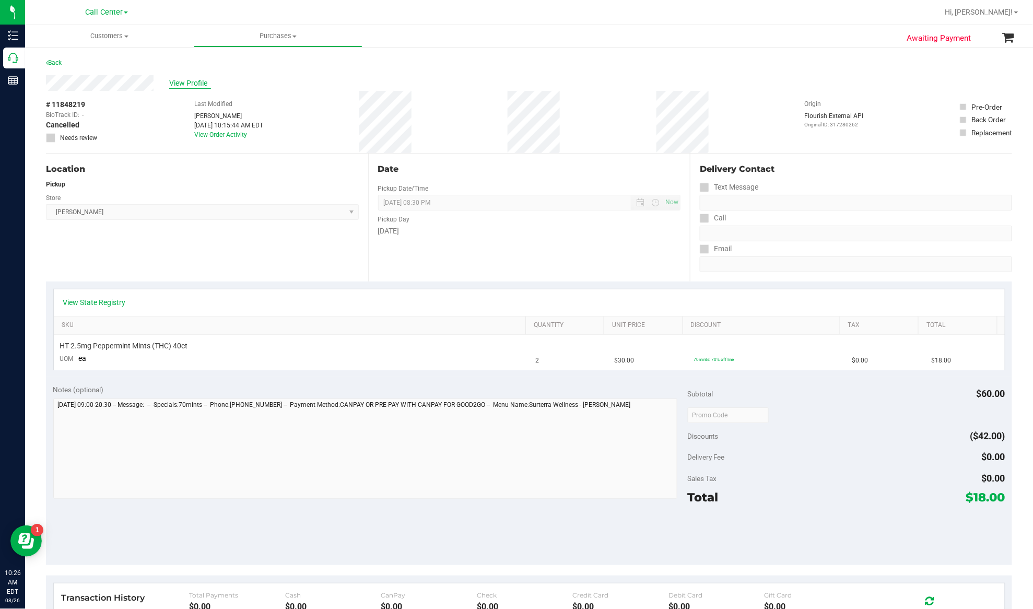
click at [191, 82] on span "View Profile" at bounding box center [190, 83] width 42 height 11
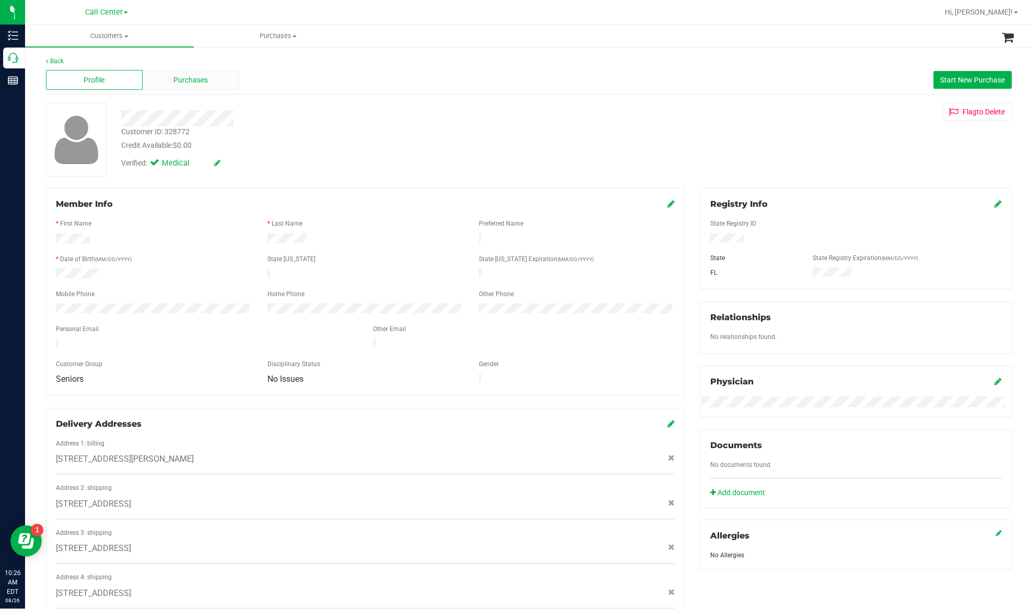
click at [194, 86] on div "Purchases" at bounding box center [191, 80] width 97 height 20
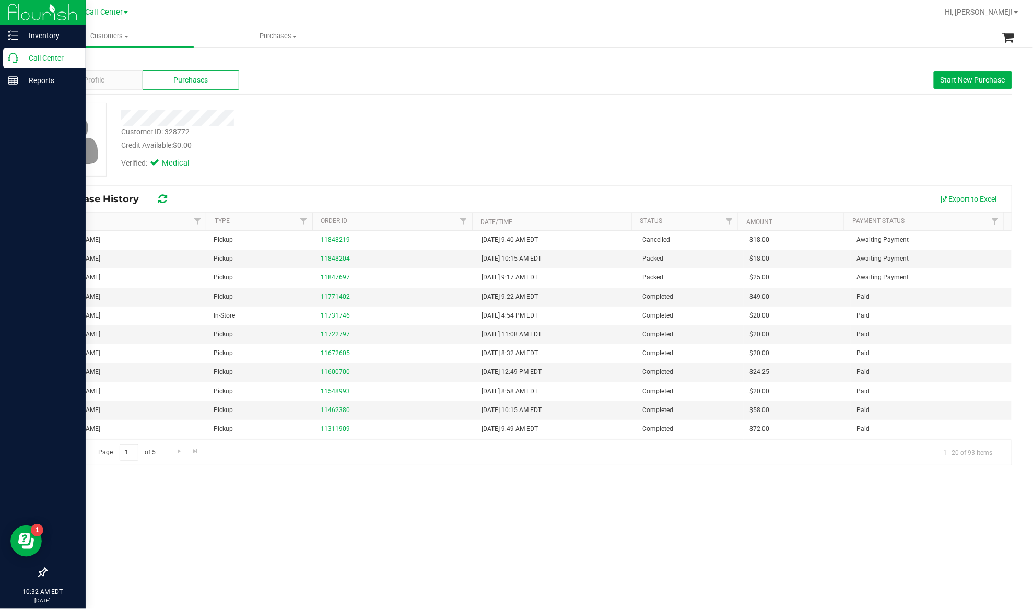
click at [26, 57] on p "Call Center" at bounding box center [49, 58] width 63 height 13
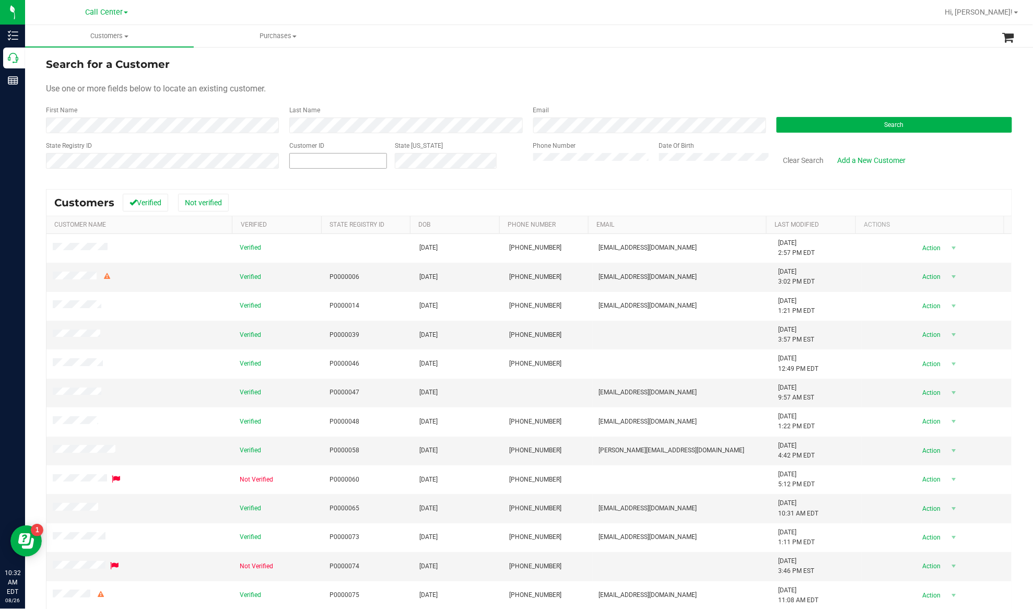
click at [314, 155] on span at bounding box center [338, 161] width 98 height 16
paste input "8505441940"
type input "8505441940"
click at [804, 159] on button "Clear Search" at bounding box center [803, 160] width 54 height 18
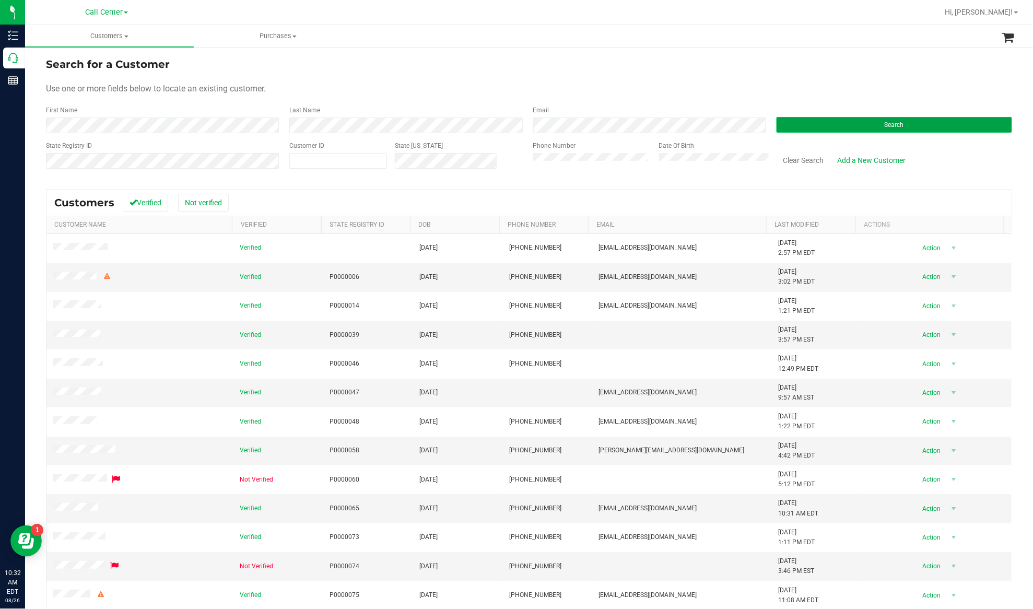
click at [806, 122] on button "Search" at bounding box center [893, 125] width 235 height 16
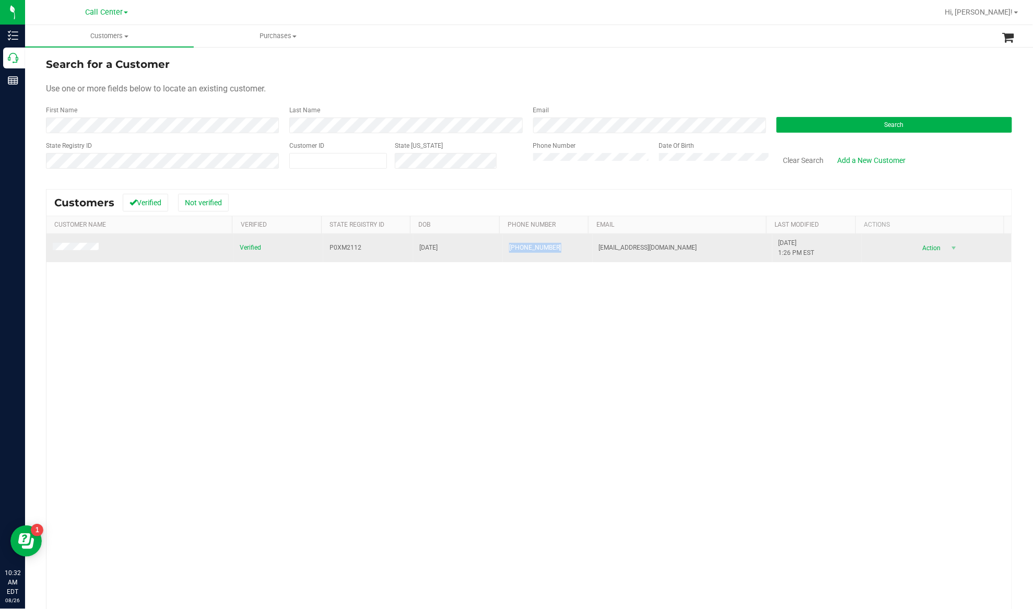
drag, startPoint x: 550, startPoint y: 247, endPoint x: 499, endPoint y: 249, distance: 50.7
click at [503, 249] on td "(850) 544-1940" at bounding box center [548, 248] width 90 height 28
drag, startPoint x: 355, startPoint y: 247, endPoint x: 324, endPoint y: 250, distance: 30.9
click at [324, 250] on td "P0XM2112" at bounding box center [368, 248] width 90 height 28
copy span "P0XM2112"
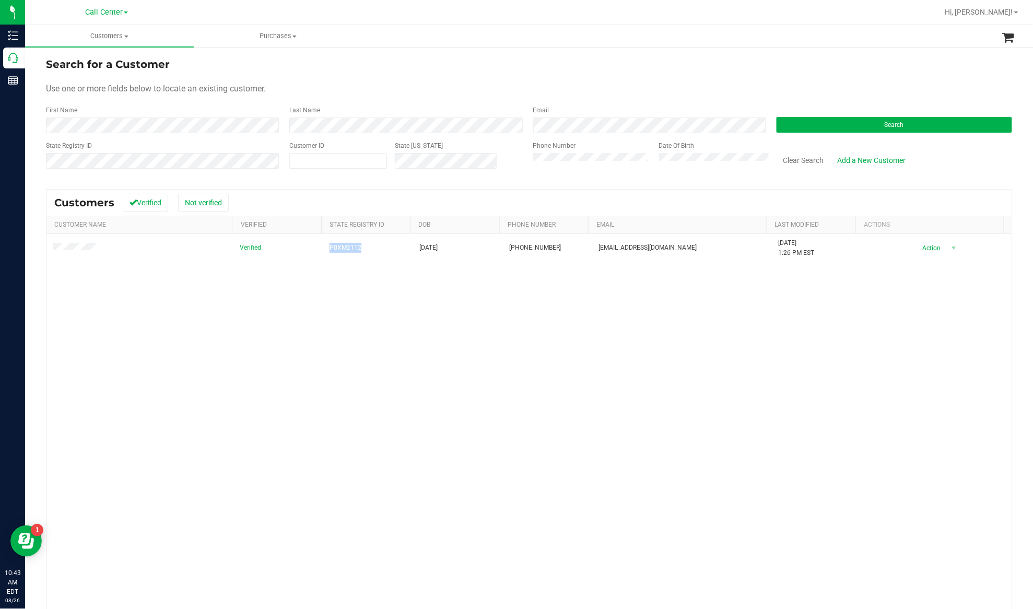
click at [193, 387] on div "Verified P0XM2112 07/09/1963 (850) 544-1940 rainey_d@ymail.com 1/28/2020 1:26 P…" at bounding box center [528, 426] width 965 height 384
click at [782, 157] on button "Clear Search" at bounding box center [803, 160] width 54 height 18
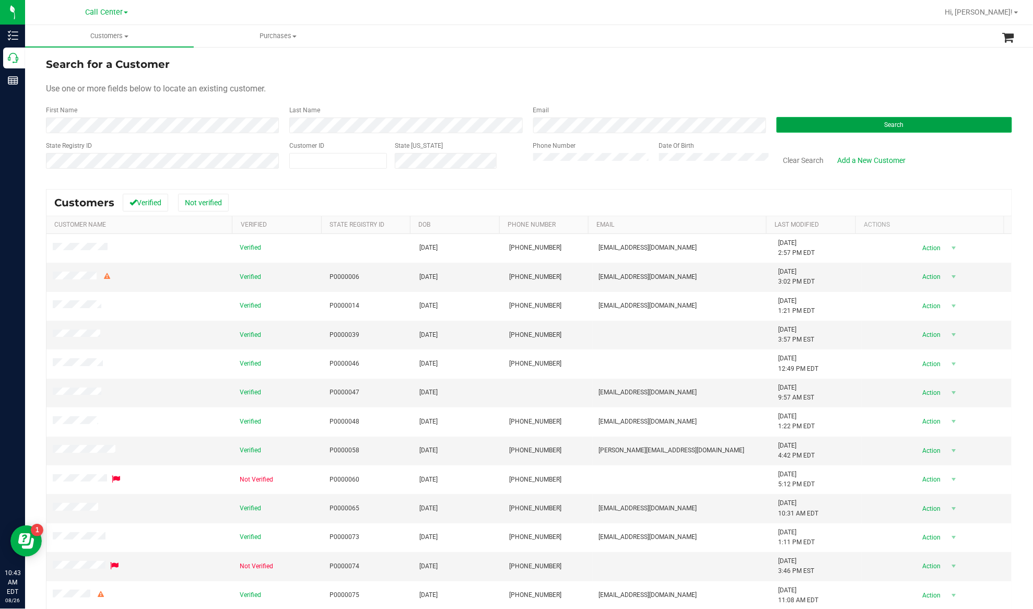
click at [834, 126] on button "Search" at bounding box center [893, 125] width 235 height 16
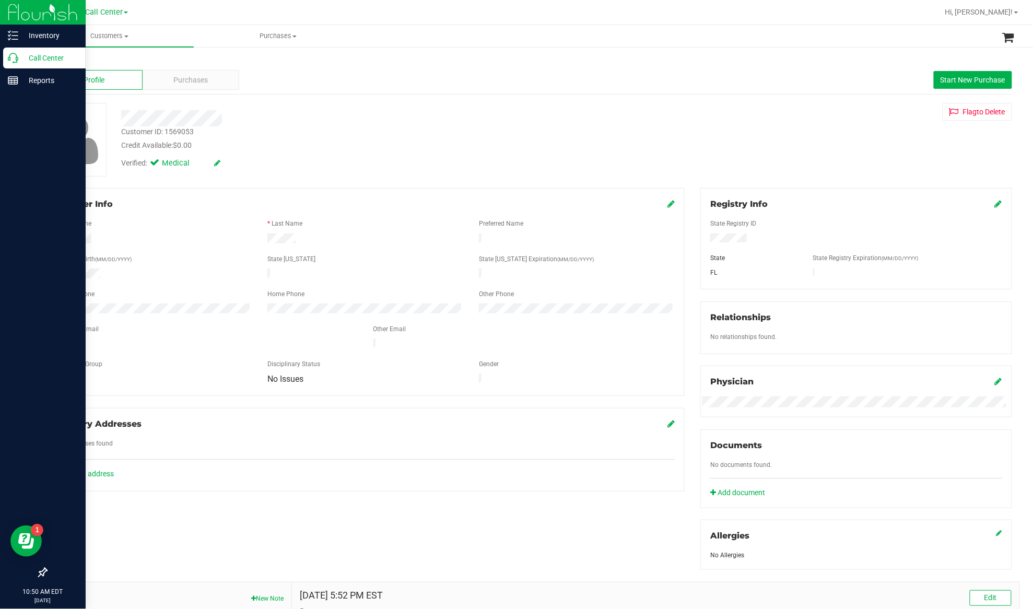
click at [58, 53] on p "Call Center" at bounding box center [49, 58] width 63 height 13
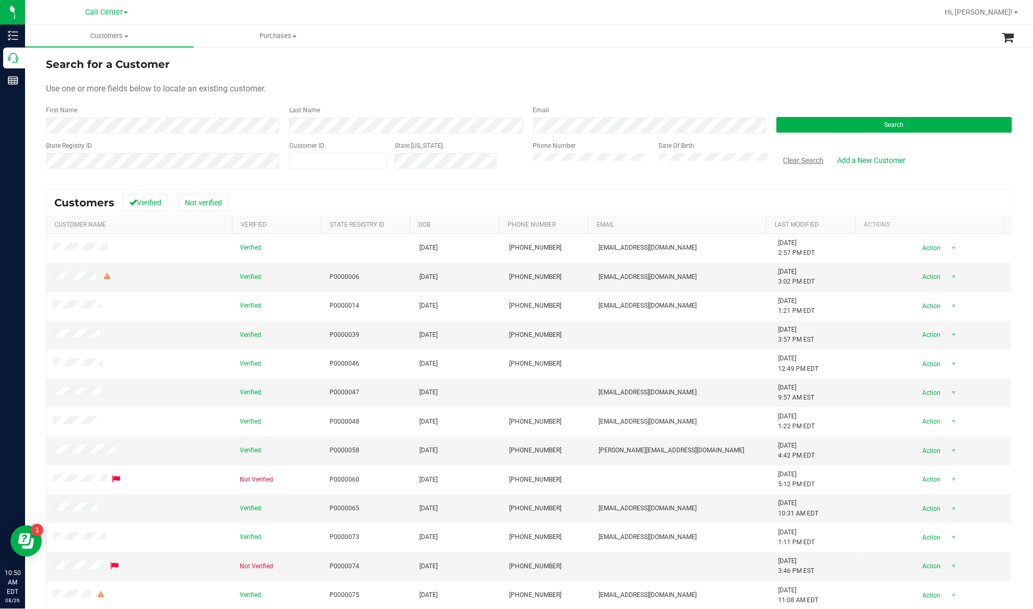
click at [801, 168] on button "Clear Search" at bounding box center [803, 160] width 54 height 18
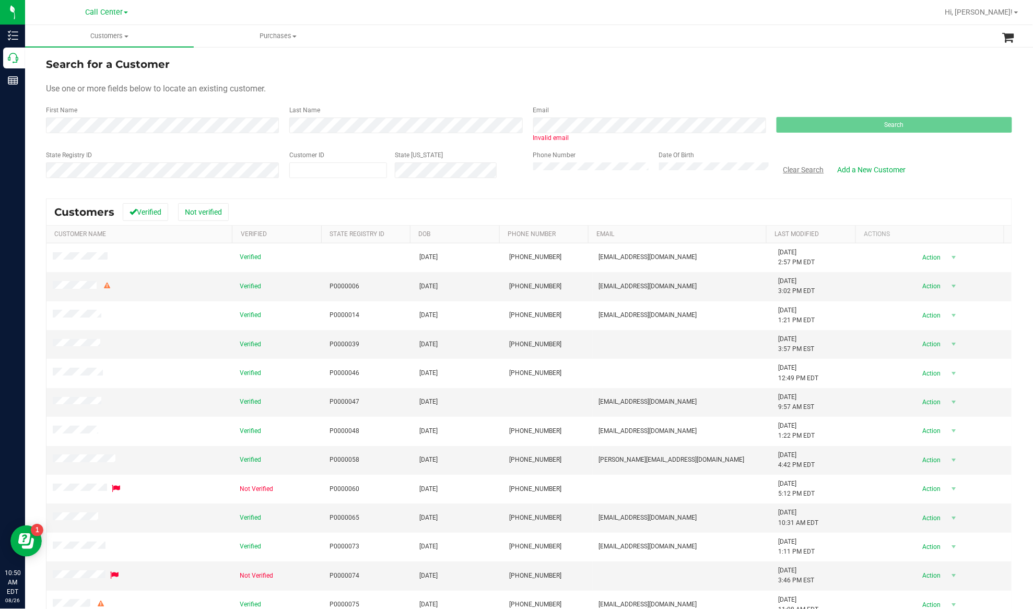
click at [788, 166] on button "Clear Search" at bounding box center [803, 170] width 54 height 18
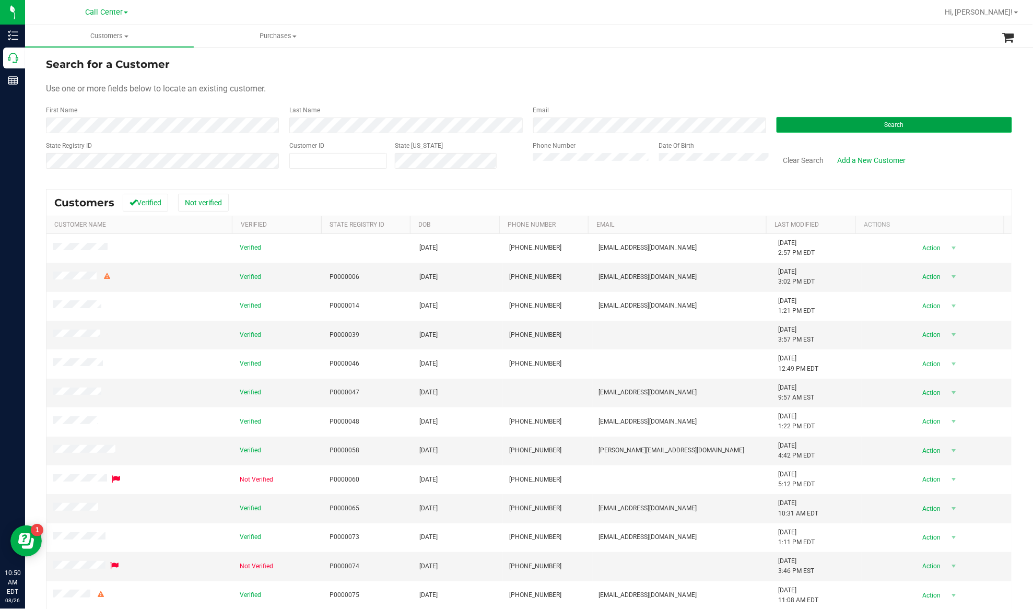
click at [795, 119] on button "Search" at bounding box center [893, 125] width 235 height 16
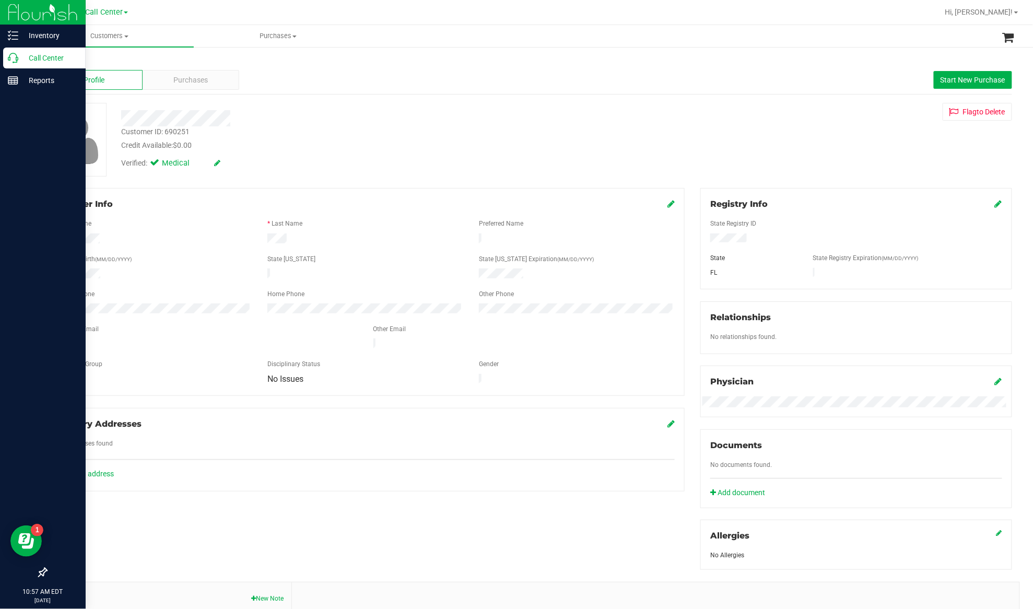
click at [29, 53] on p "Call Center" at bounding box center [49, 58] width 63 height 13
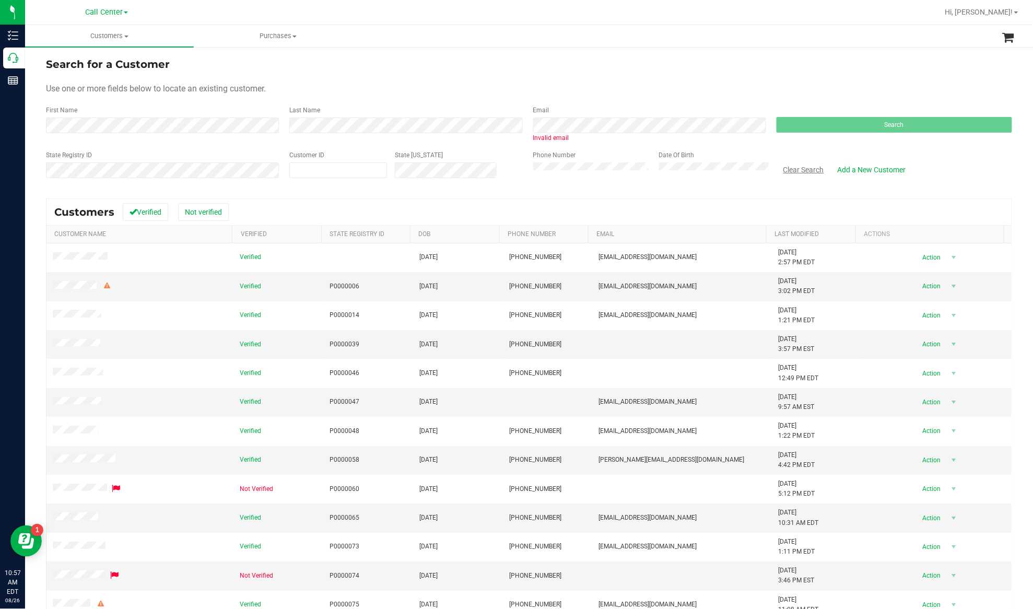
click at [807, 164] on button "Clear Search" at bounding box center [803, 170] width 54 height 18
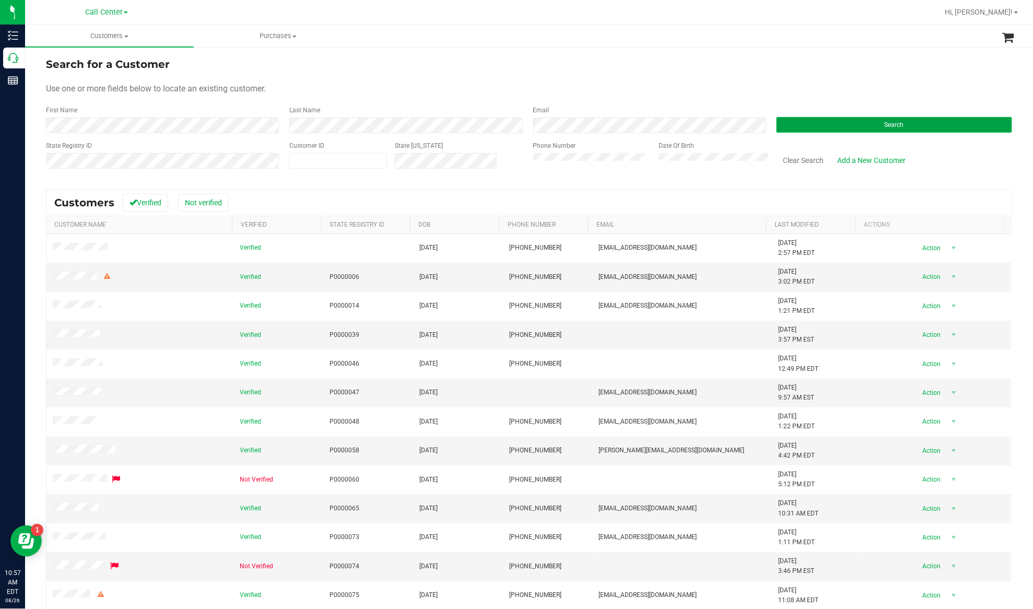
click at [793, 126] on button "Search" at bounding box center [893, 125] width 235 height 16
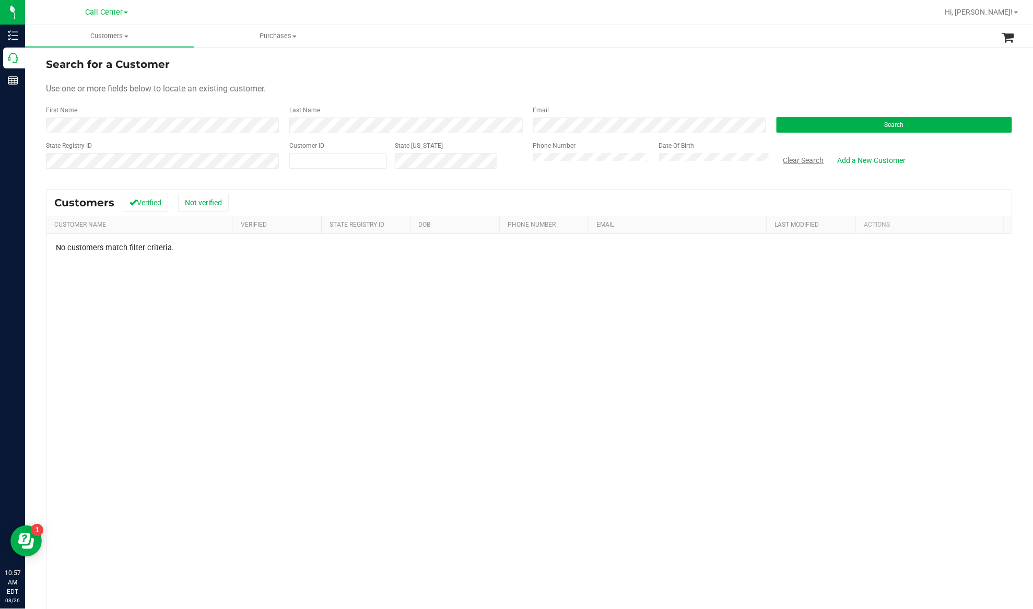
click at [786, 159] on button "Clear Search" at bounding box center [803, 160] width 54 height 18
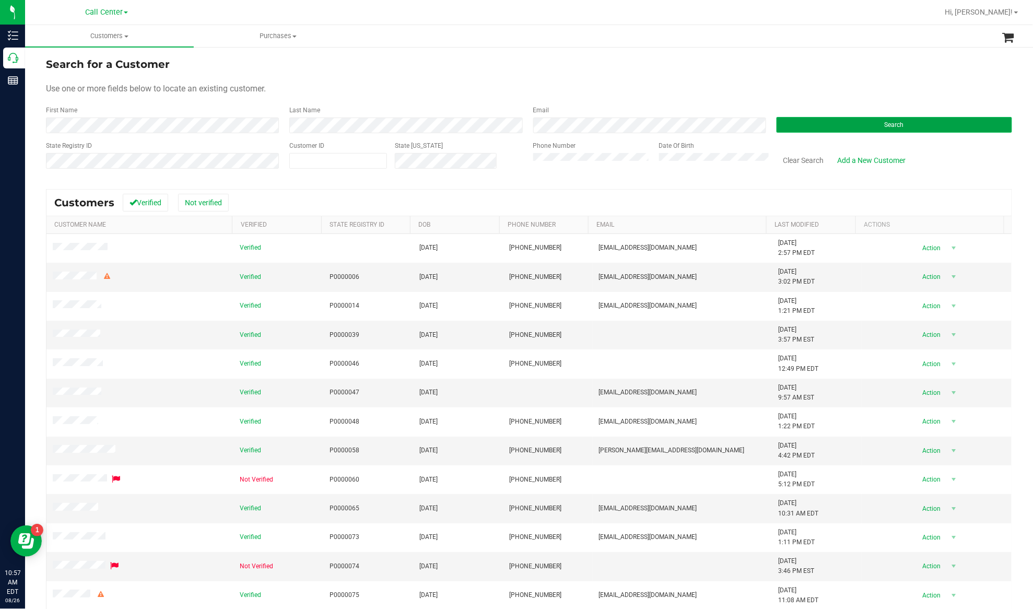
click at [927, 122] on button "Search" at bounding box center [893, 125] width 235 height 16
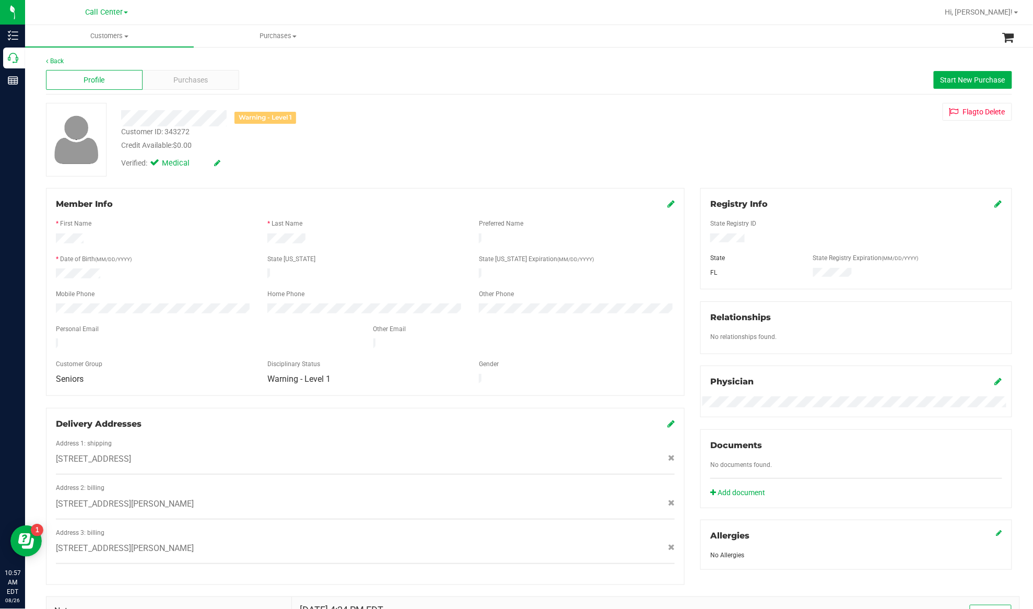
click at [219, 209] on div "Member Info" at bounding box center [365, 204] width 619 height 13
click at [195, 76] on span "Purchases" at bounding box center [191, 80] width 34 height 11
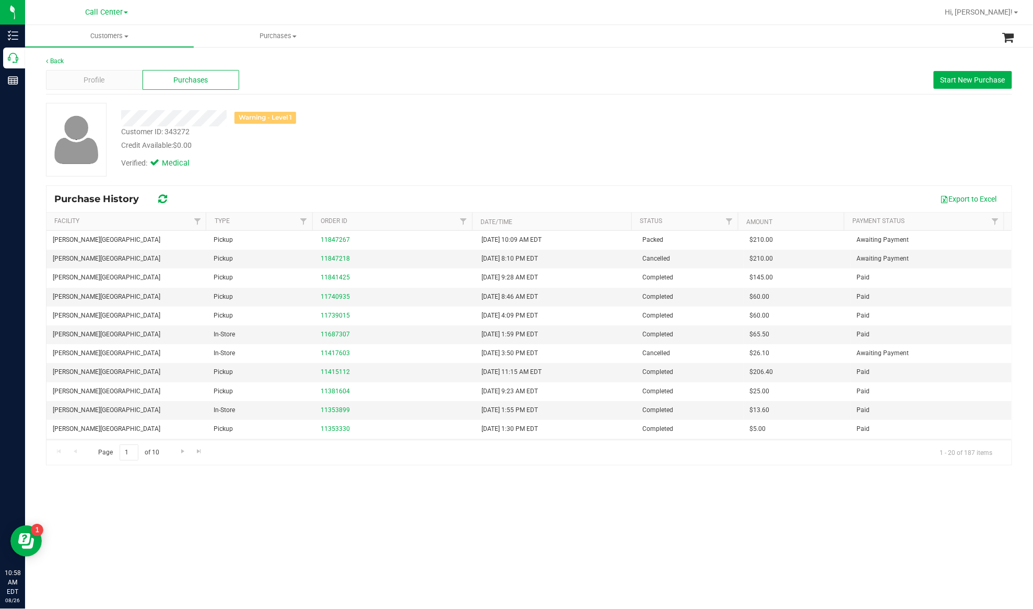
click at [240, 165] on div "Verified: Medical" at bounding box center [195, 163] width 148 height 11
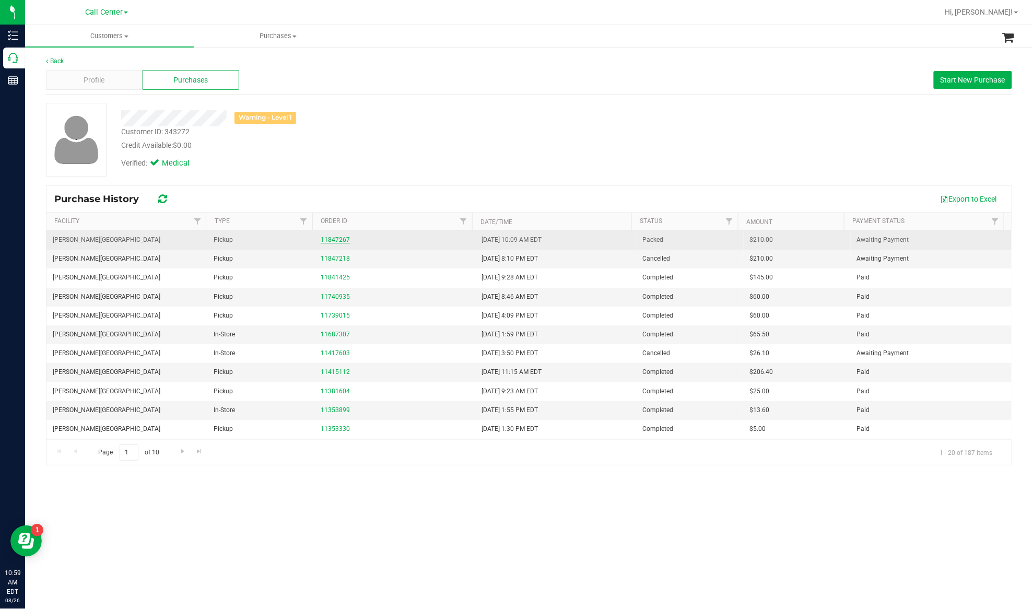
click at [334, 240] on link "11847267" at bounding box center [335, 239] width 29 height 7
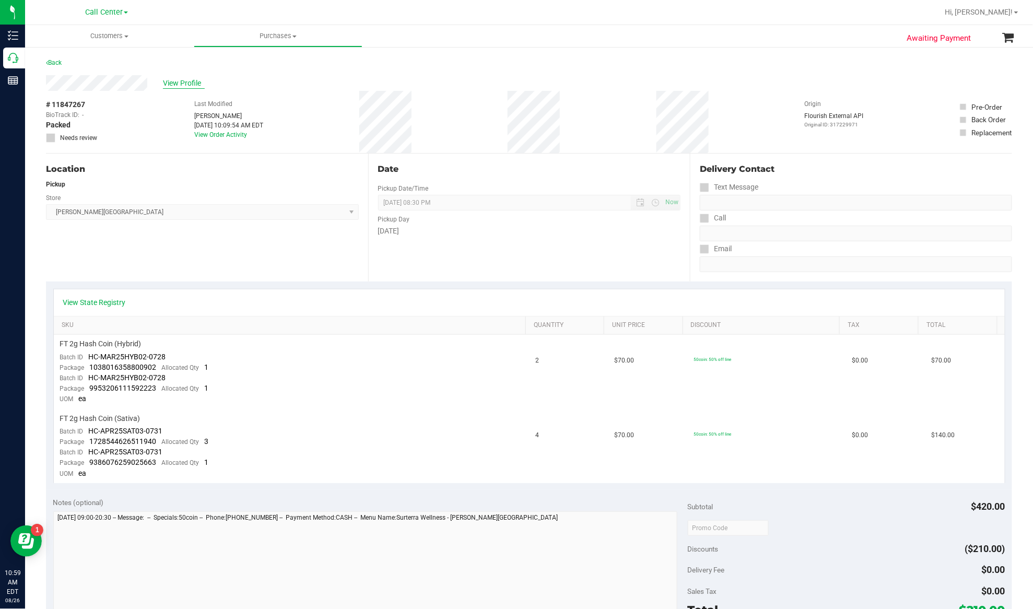
click at [184, 84] on span "View Profile" at bounding box center [184, 83] width 42 height 11
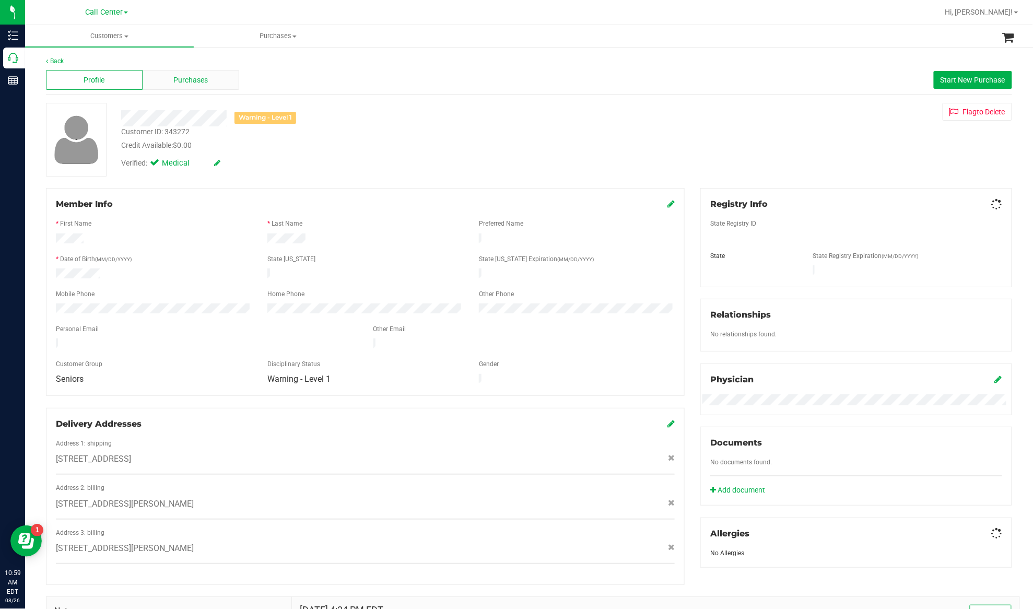
click at [186, 80] on span "Purchases" at bounding box center [191, 80] width 34 height 11
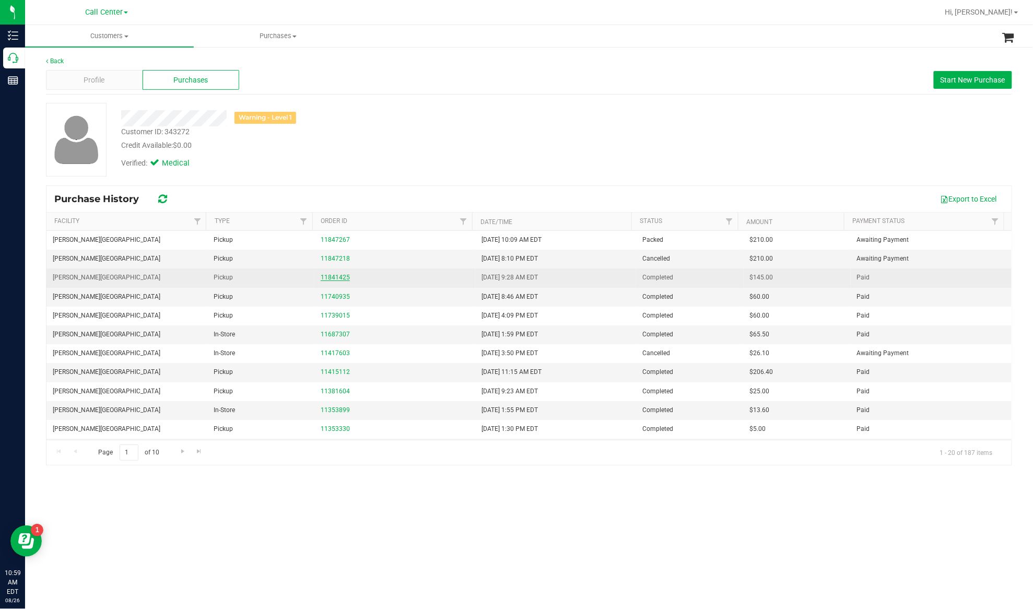
click at [335, 281] on link "11841425" at bounding box center [335, 277] width 29 height 7
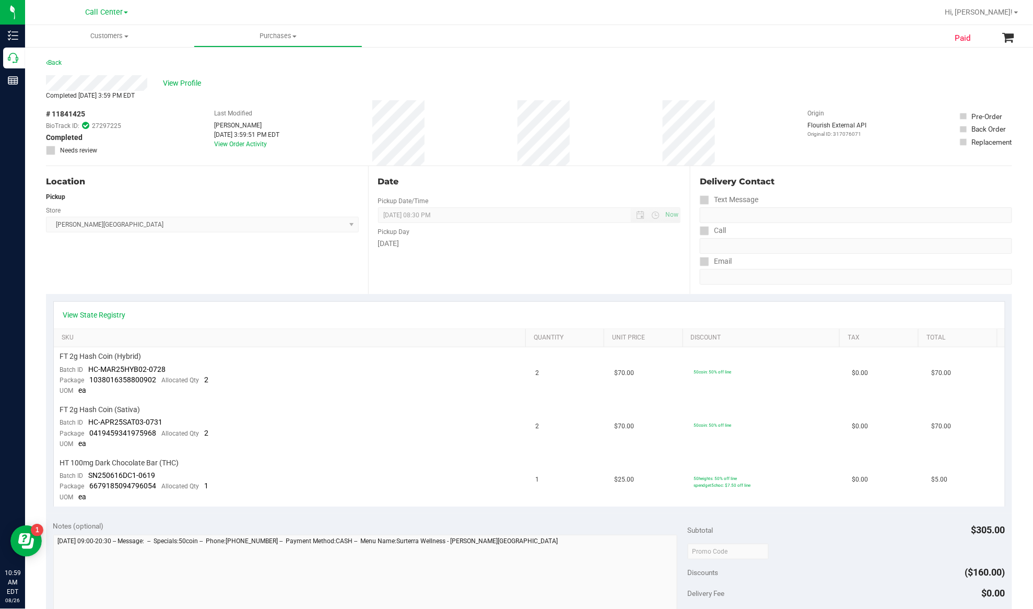
click at [150, 281] on div "Location Pickup Store Merritt Island WC Select Store Bonita Springs WC Boynton …" at bounding box center [207, 230] width 322 height 128
click at [153, 282] on div "Location Pickup Store Merritt Island WC Select Store Bonita Springs WC Boynton …" at bounding box center [207, 230] width 322 height 128
click at [213, 259] on div "Location Pickup Store Merritt Island WC Select Store Bonita Springs WC Boynton …" at bounding box center [207, 230] width 322 height 128
click at [193, 82] on span "View Profile" at bounding box center [184, 83] width 42 height 11
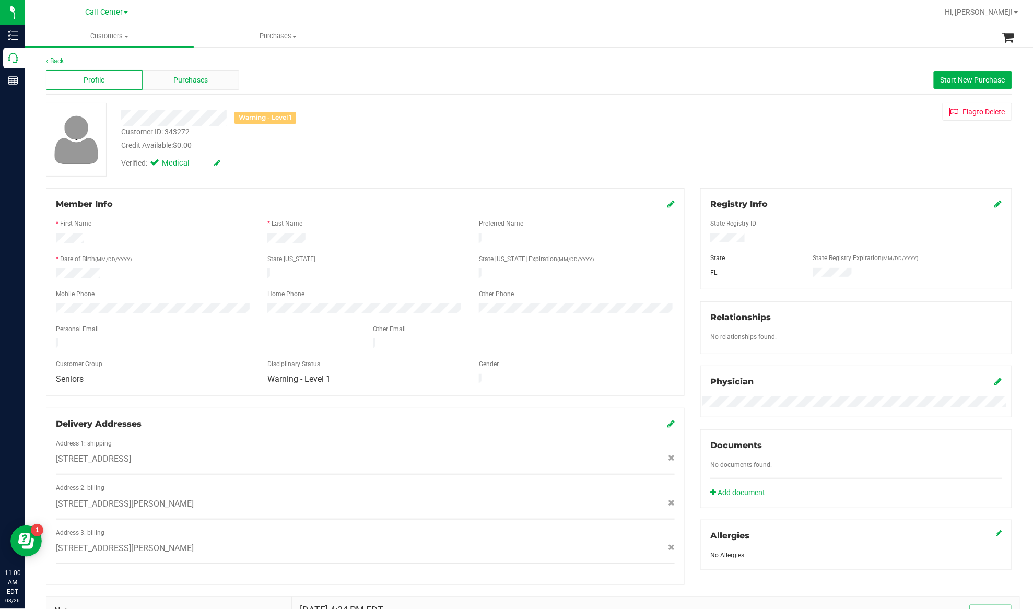
click at [192, 82] on span "Purchases" at bounding box center [191, 80] width 34 height 11
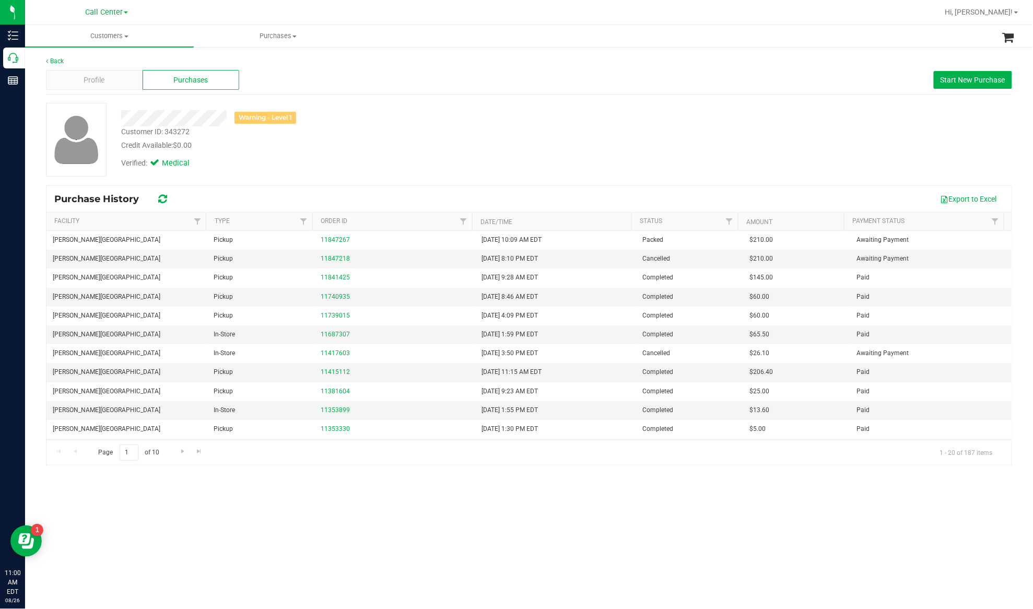
click at [223, 185] on div "Purchase History Export to Excel Facility Type Order ID Date/Time Status Amount…" at bounding box center [529, 325] width 966 height 280
click at [39, 152] on div at bounding box center [75, 140] width 75 height 74
click at [182, 450] on span "Go to the next page" at bounding box center [183, 451] width 8 height 8
click at [77, 452] on span "Go to the previous page" at bounding box center [75, 451] width 8 height 8
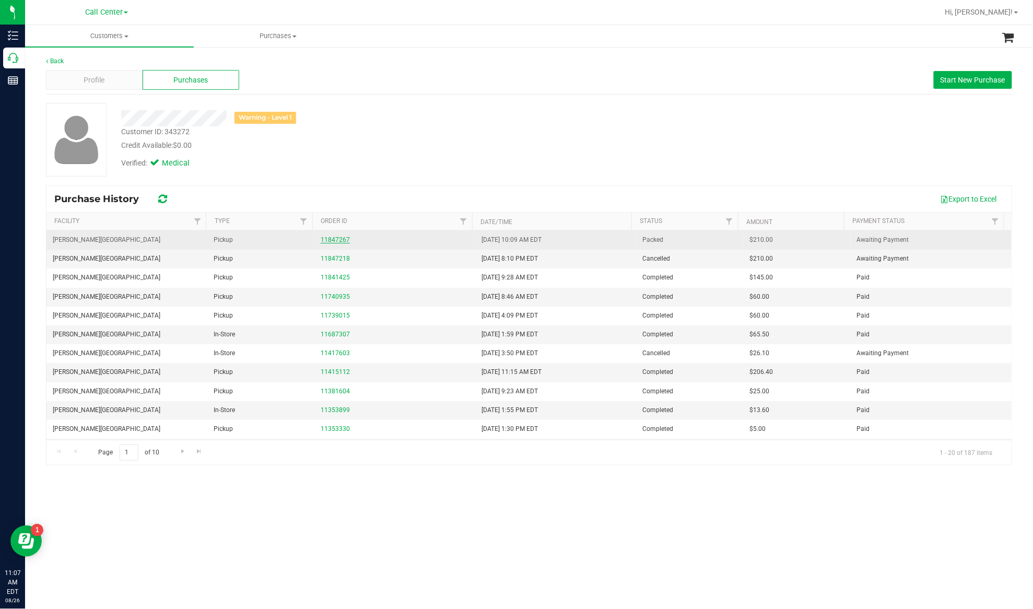
click at [339, 240] on link "11847267" at bounding box center [335, 239] width 29 height 7
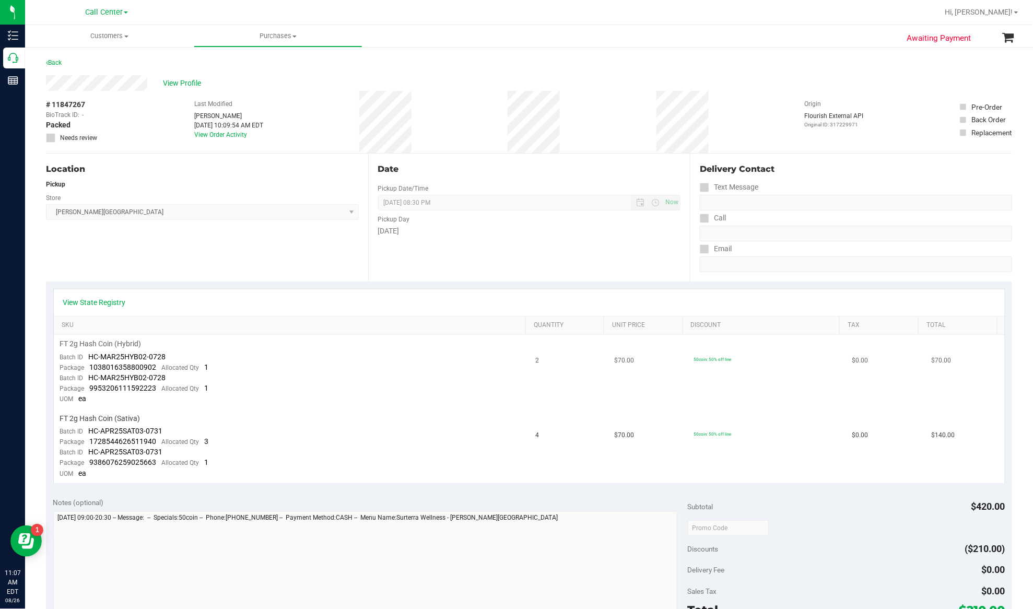
click at [241, 376] on td "FT 2g Hash Coin (Hybrid) Batch ID HC-MAR25HYB02-0728 Package 1038016358800902 A…" at bounding box center [292, 372] width 476 height 74
click at [202, 262] on div "Location Pickup Store Merritt Island WC Select Store Bonita Springs WC Boynton …" at bounding box center [207, 217] width 322 height 128
click at [178, 80] on span "View Profile" at bounding box center [184, 83] width 42 height 11
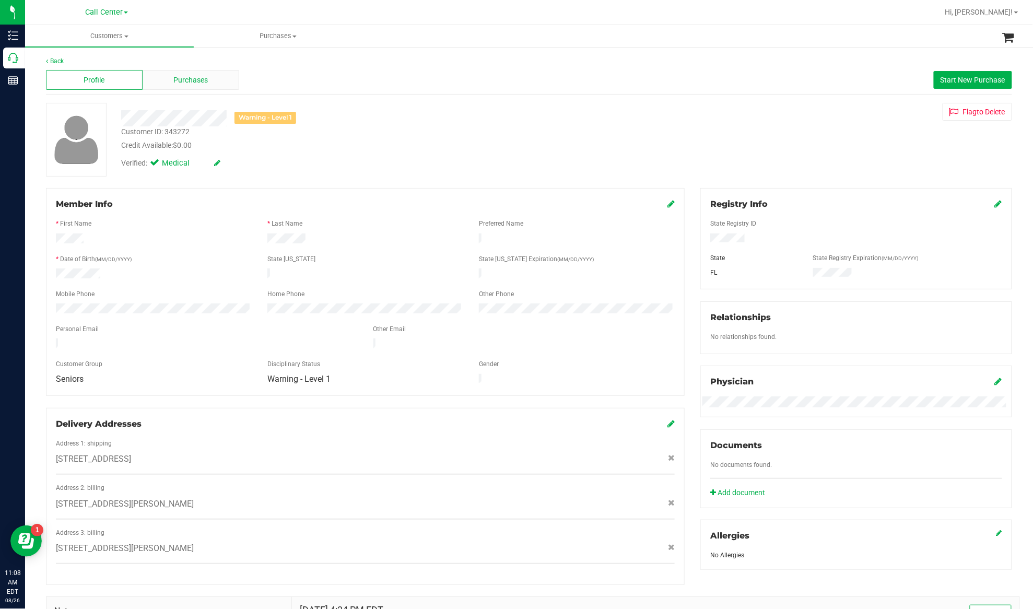
click at [203, 88] on div "Purchases" at bounding box center [191, 80] width 97 height 20
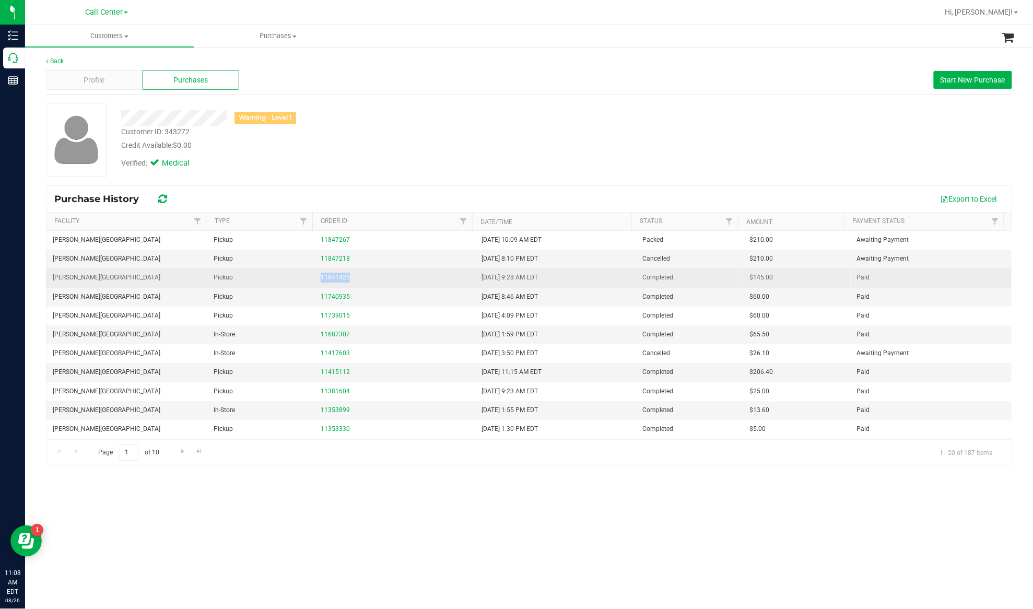
drag, startPoint x: 393, startPoint y: 277, endPoint x: 318, endPoint y: 283, distance: 74.9
click at [321, 282] on div "11841425" at bounding box center [395, 278] width 148 height 10
copy link "11841425"
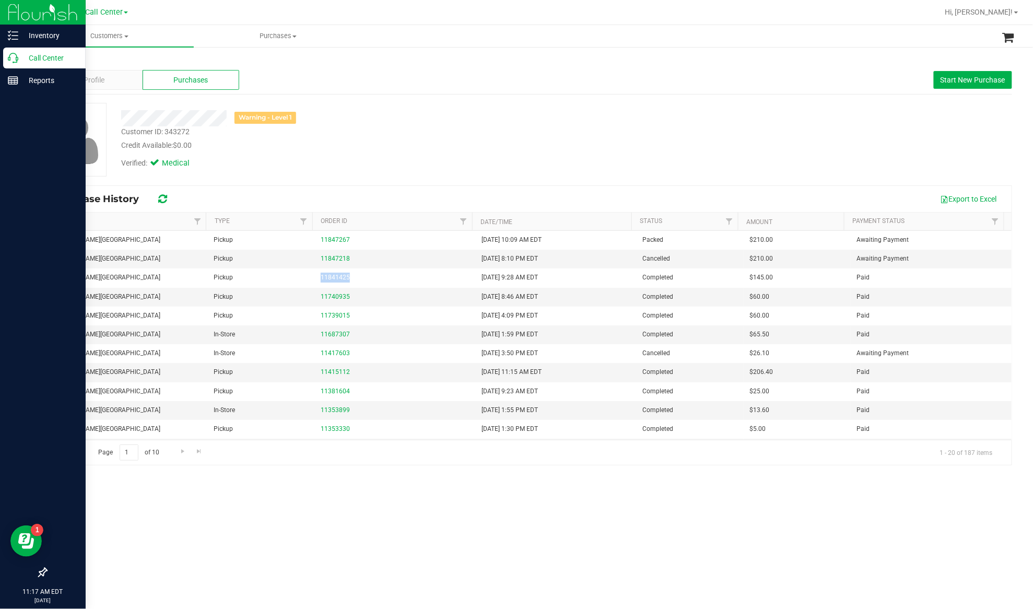
click at [39, 57] on p "Call Center" at bounding box center [49, 58] width 63 height 13
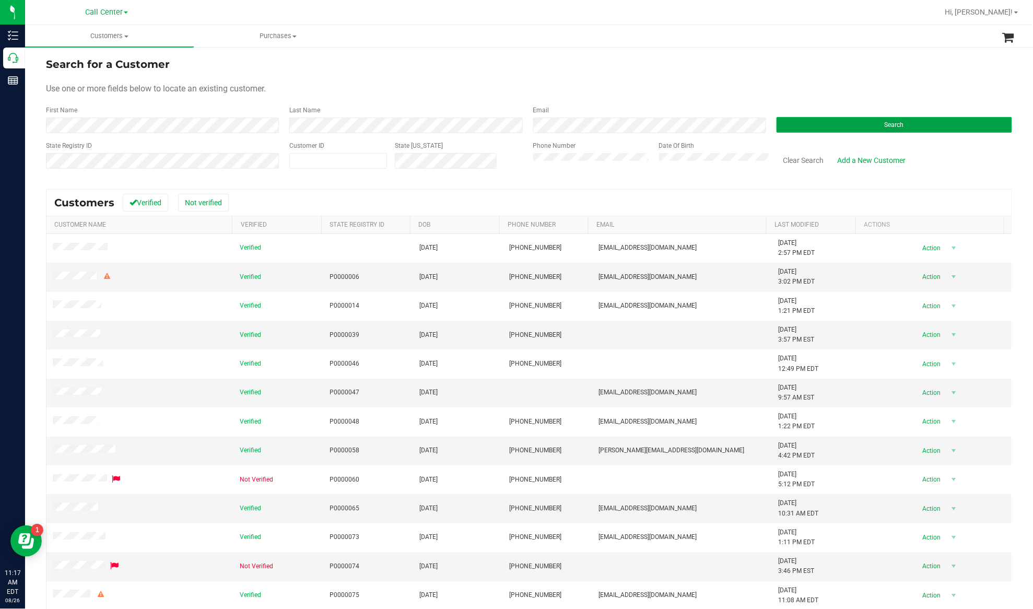
click at [777, 130] on button "Search" at bounding box center [893, 125] width 235 height 16
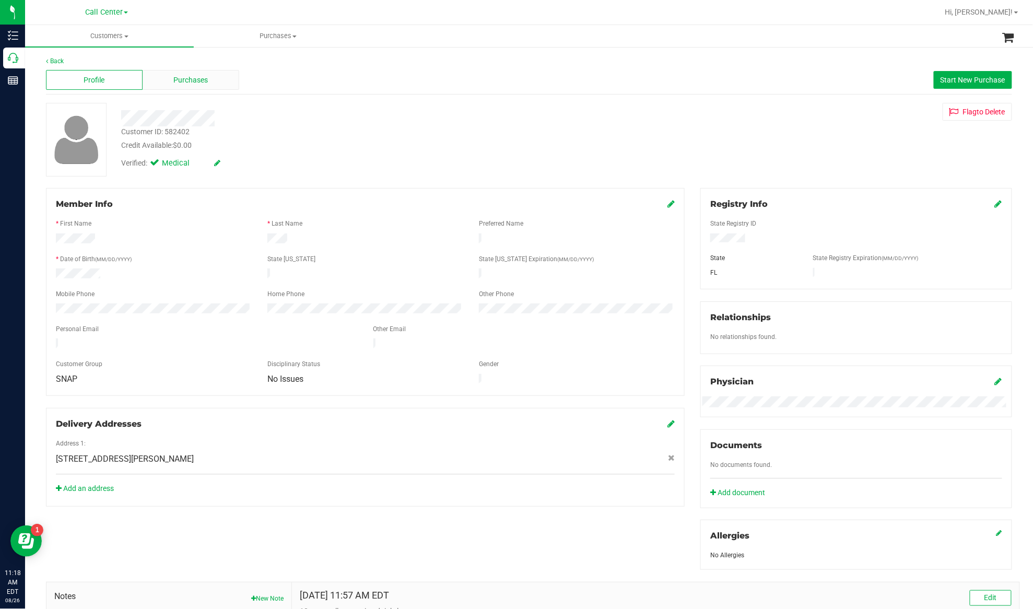
click at [204, 80] on span "Purchases" at bounding box center [191, 80] width 34 height 11
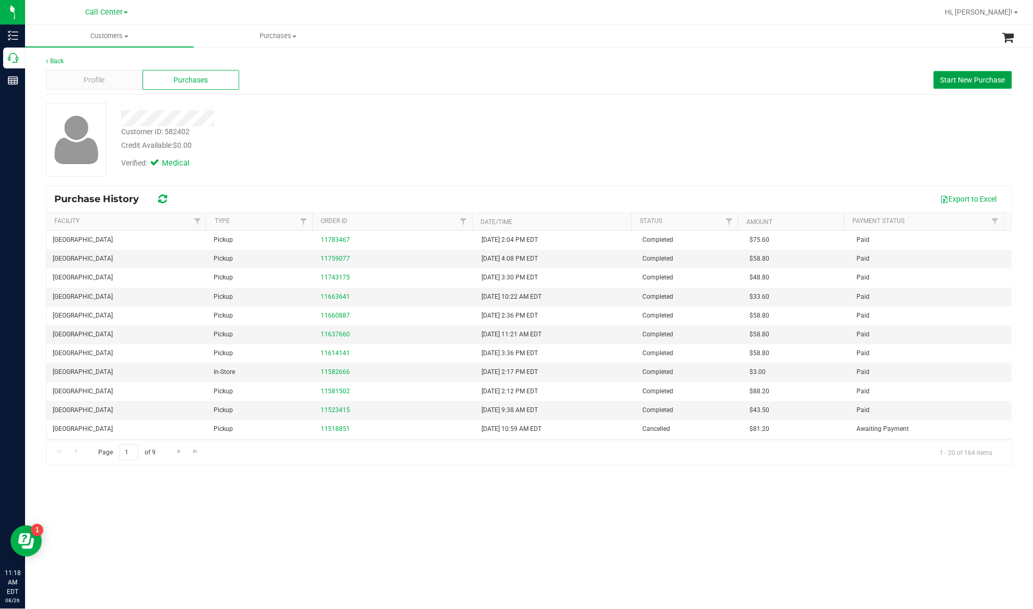
click at [976, 82] on span "Start New Purchase" at bounding box center [972, 80] width 65 height 8
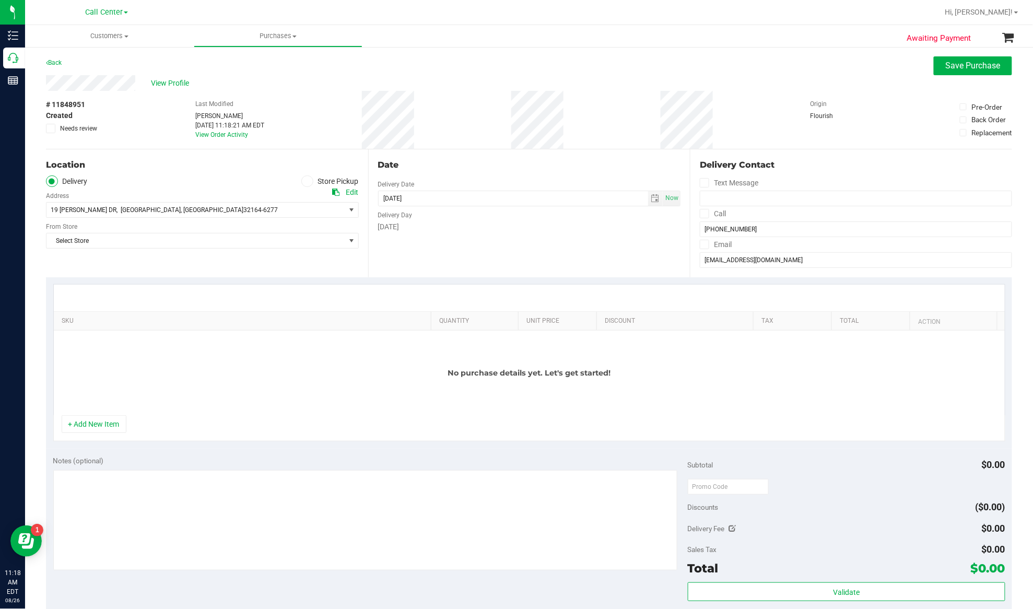
click at [306, 180] on span at bounding box center [307, 181] width 12 height 12
click at [0, 0] on input "Store Pickup" at bounding box center [0, 0] width 0 height 0
click at [282, 207] on span "Select Store" at bounding box center [195, 210] width 299 height 15
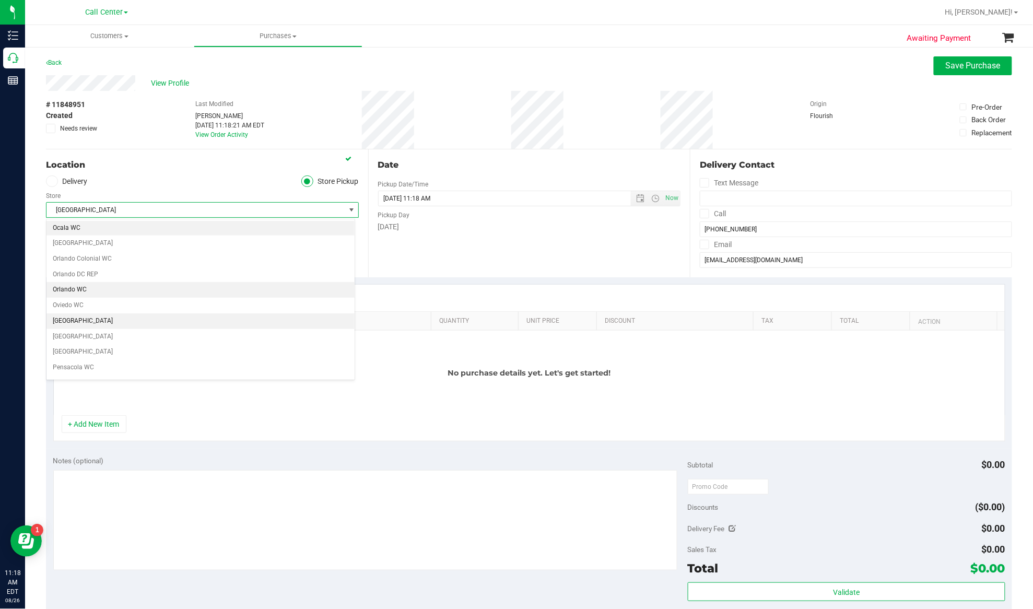
scroll to position [500, 0]
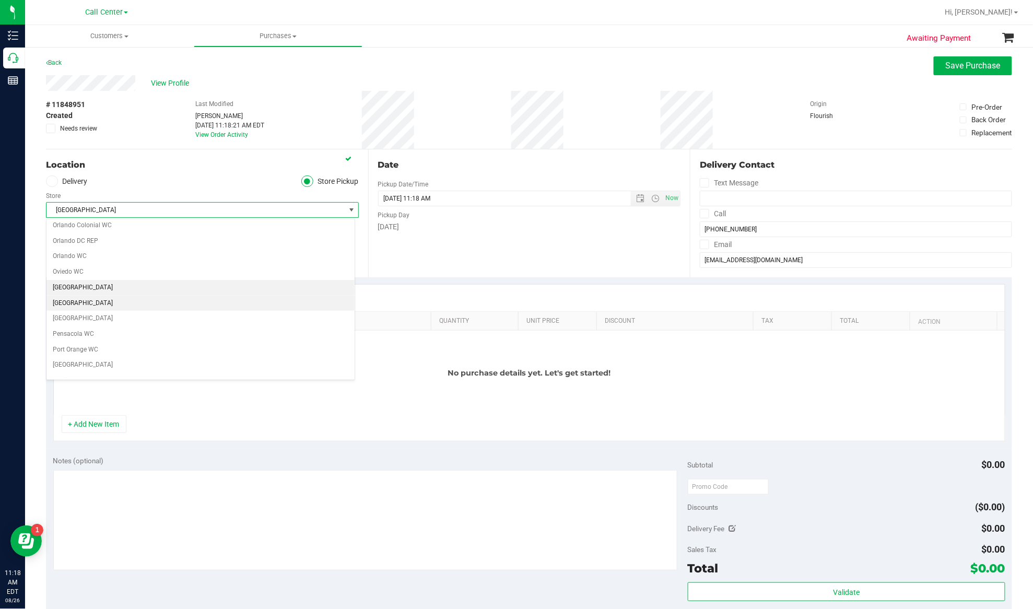
click at [100, 311] on li "Palm Coast WC" at bounding box center [200, 304] width 308 height 16
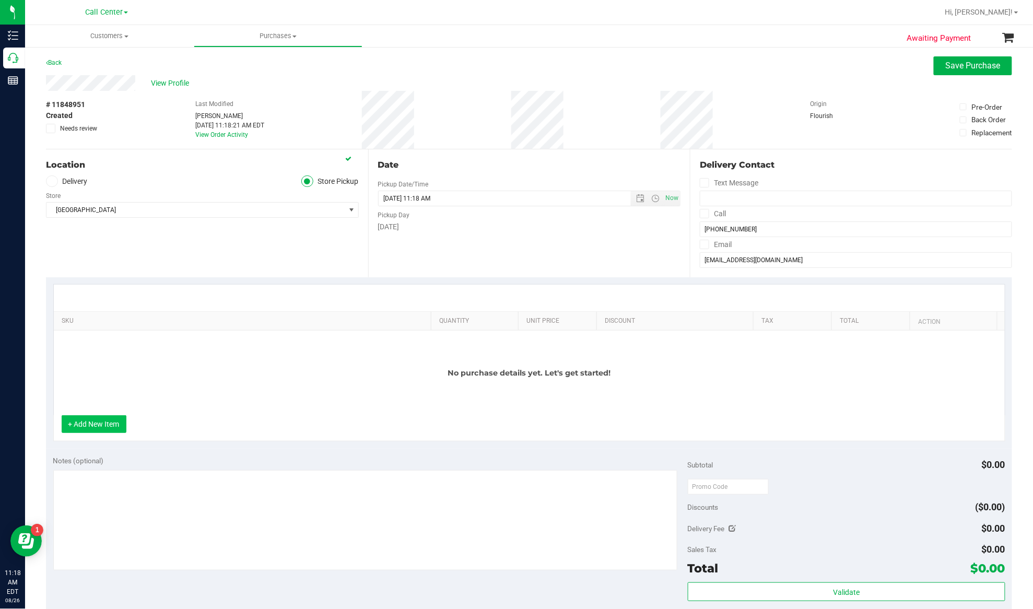
click at [92, 433] on button "+ Add New Item" at bounding box center [94, 424] width 65 height 18
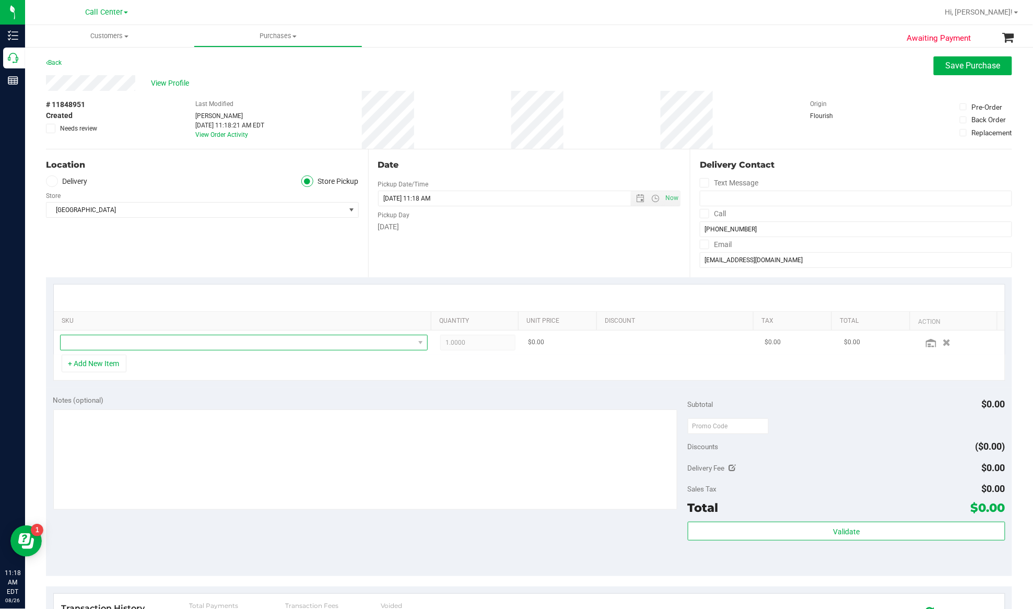
click at [92, 346] on span "NO DATA FOUND" at bounding box center [237, 342] width 353 height 15
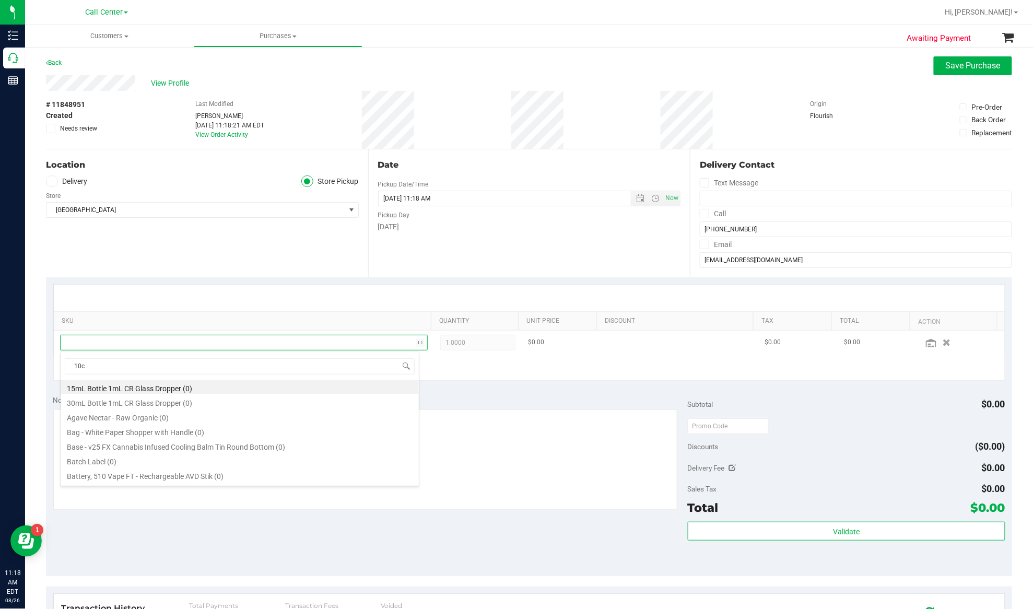
type input "10ct"
click at [209, 420] on li "Container - v24 WNA Quick Soft Chews 10mg 10ct IND Pineapple Coconut (0)" at bounding box center [240, 416] width 358 height 15
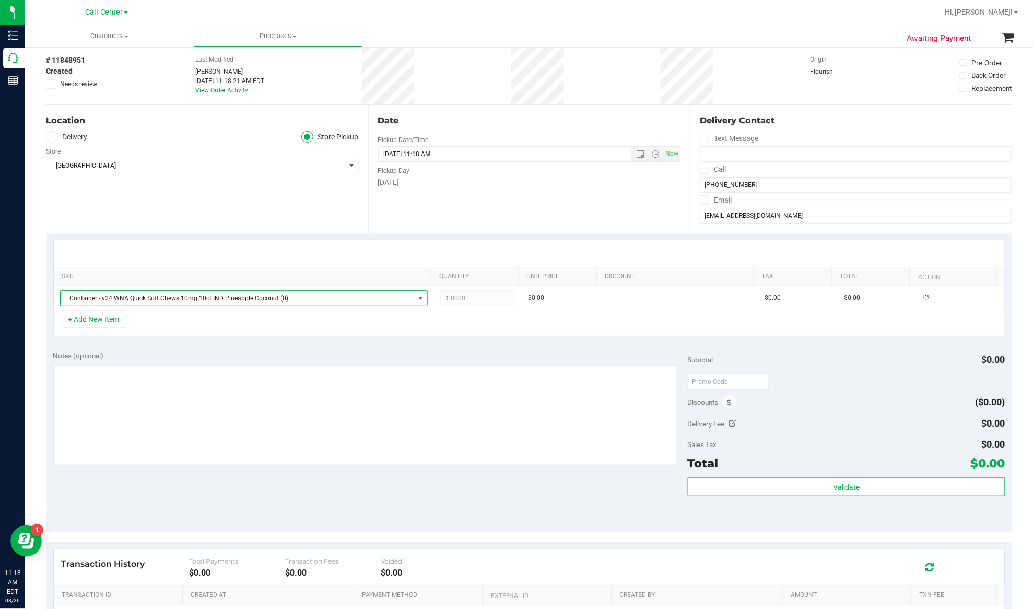
scroll to position [69, 0]
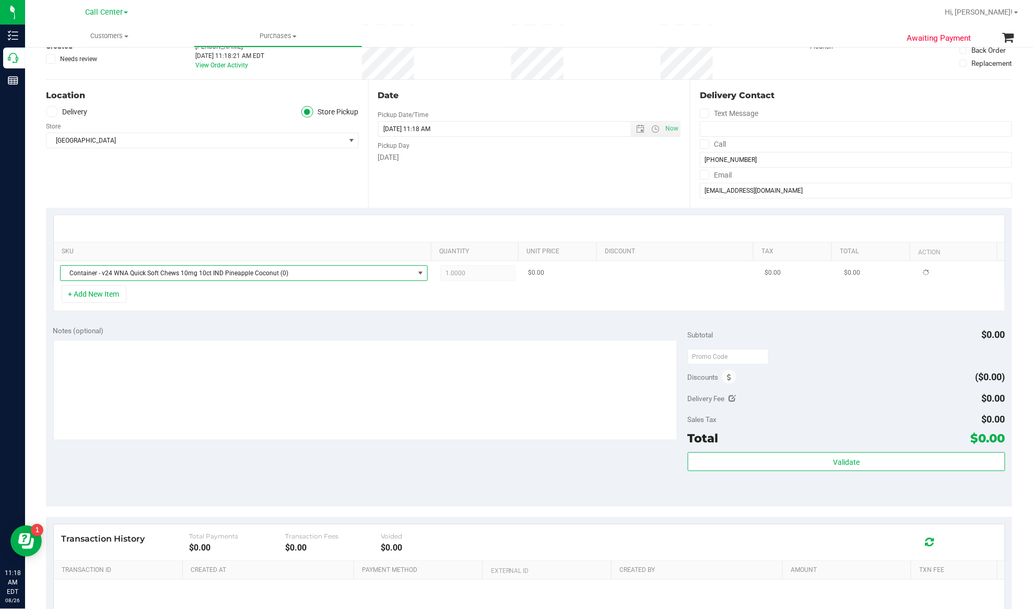
click at [135, 270] on span "Container - v24 WNA Quick Soft Chews 10mg 10ct IND Pineapple Coconut (0)" at bounding box center [237, 273] width 353 height 15
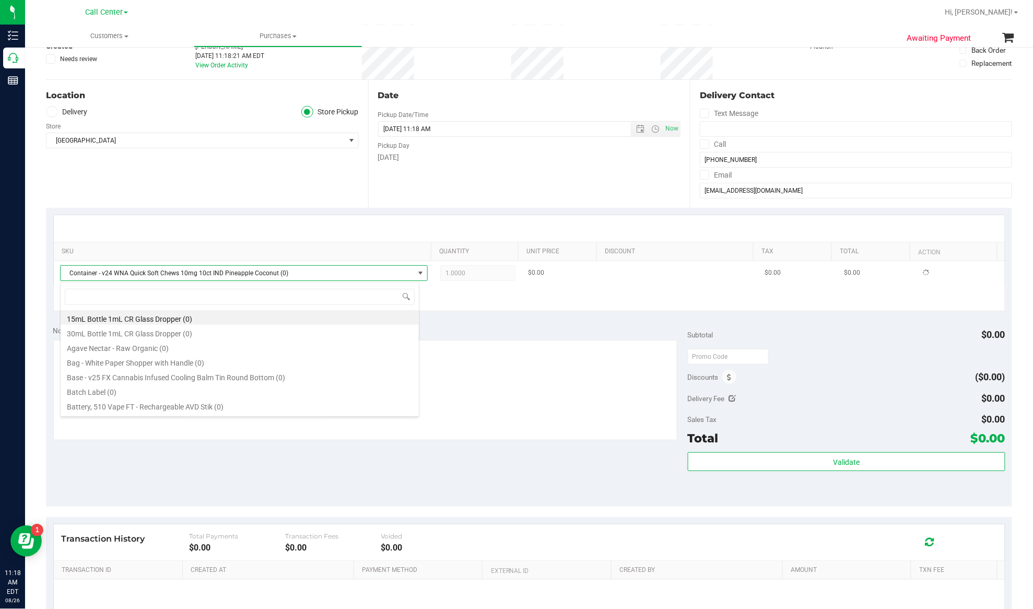
scroll to position [0, 0]
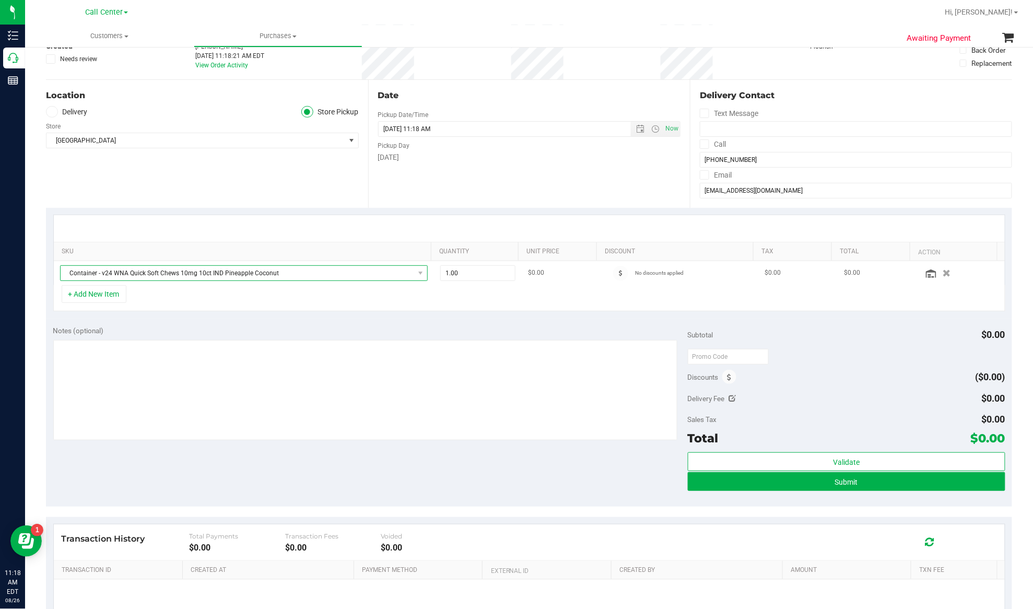
click at [172, 275] on span "Container - v24 WNA Quick Soft Chews 10mg 10ct IND Pineapple Coconut" at bounding box center [237, 273] width 353 height 15
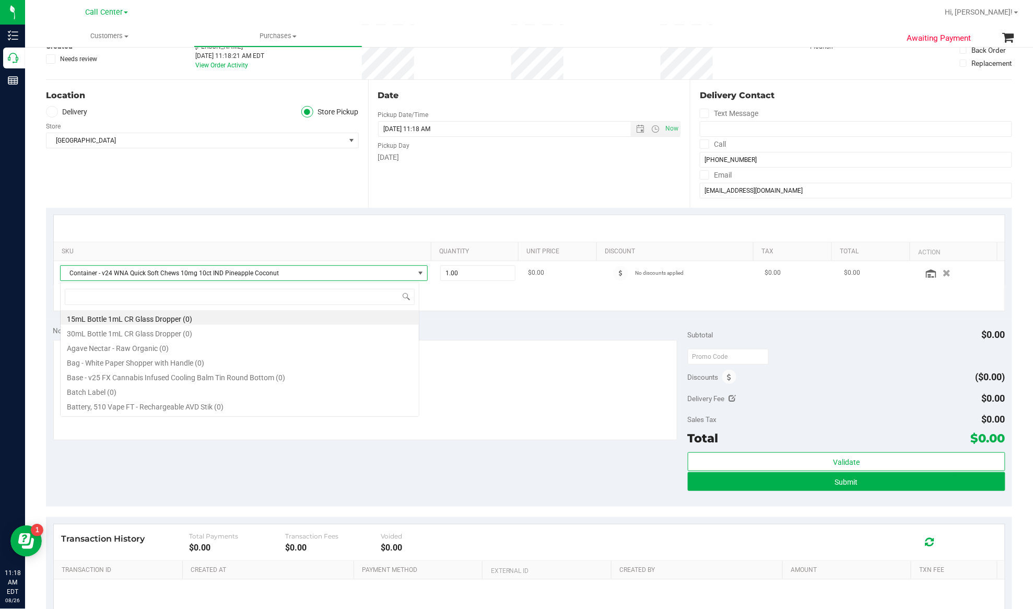
scroll to position [16, 360]
type input "10ct"
click at [138, 330] on li "FT 0.35g Pre-Roll (Indica) 10ct (12)" at bounding box center [240, 328] width 358 height 15
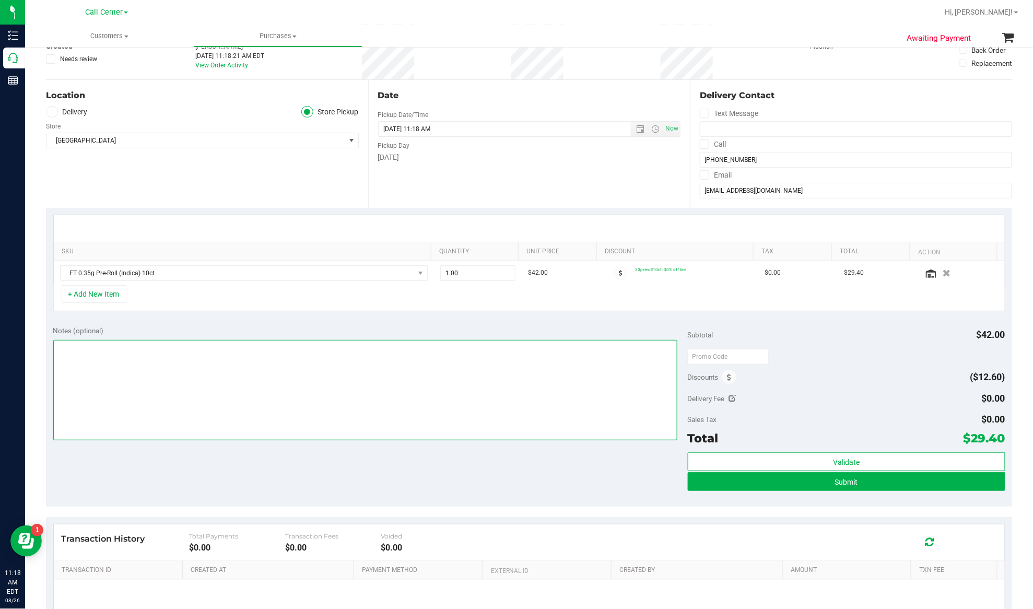
drag, startPoint x: 200, startPoint y: 383, endPoint x: 203, endPoint y: 372, distance: 10.6
click at [200, 383] on textarea at bounding box center [365, 390] width 624 height 100
drag, startPoint x: 453, startPoint y: 272, endPoint x: 429, endPoint y: 275, distance: 24.7
click at [434, 275] on td "1.00 1" at bounding box center [478, 273] width 88 height 24
type input "2"
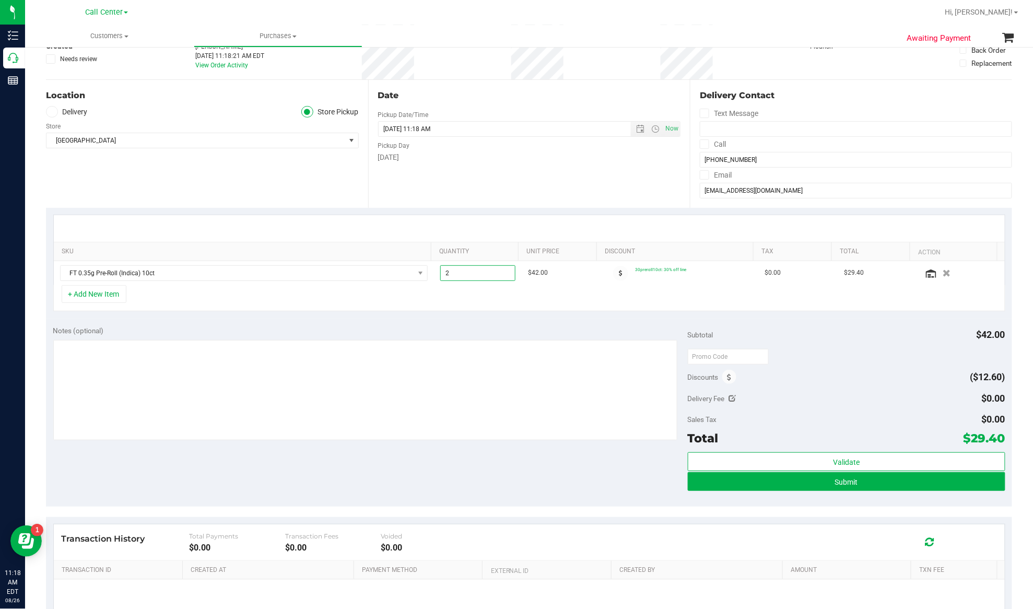
type input "2.00"
click at [418, 336] on div "Notes (optional)" at bounding box center [370, 330] width 634 height 10
click at [385, 404] on textarea at bounding box center [365, 390] width 624 height 100
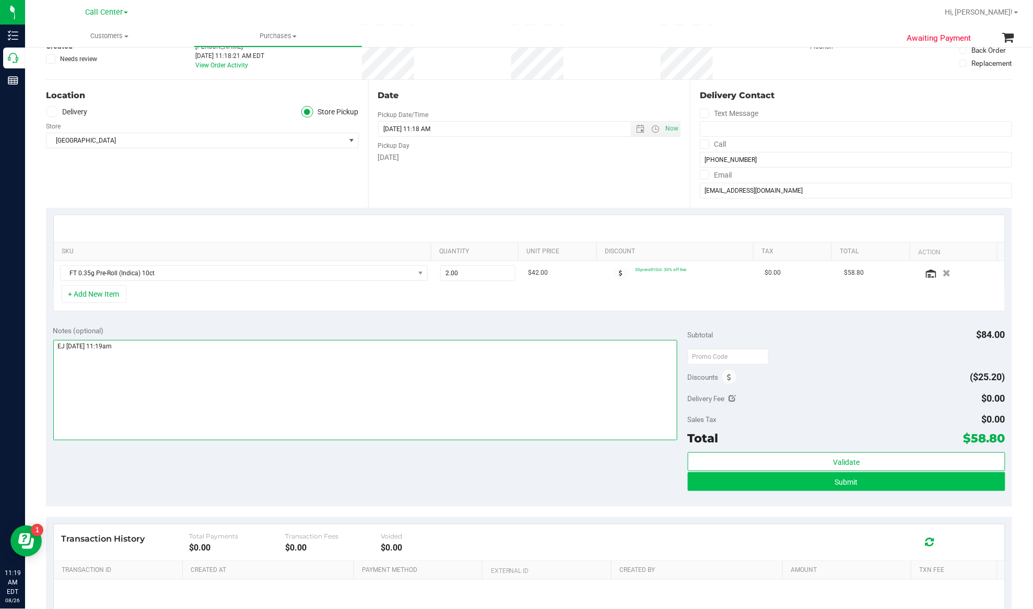
type textarea "EJ 8/26/25 11:19am"
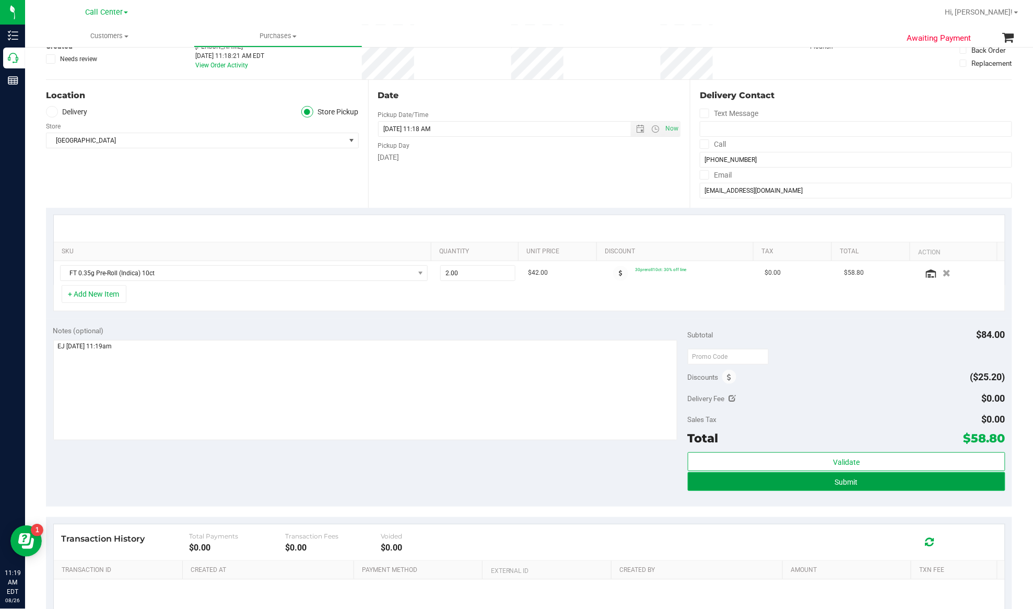
click at [823, 489] on button "Submit" at bounding box center [846, 481] width 317 height 19
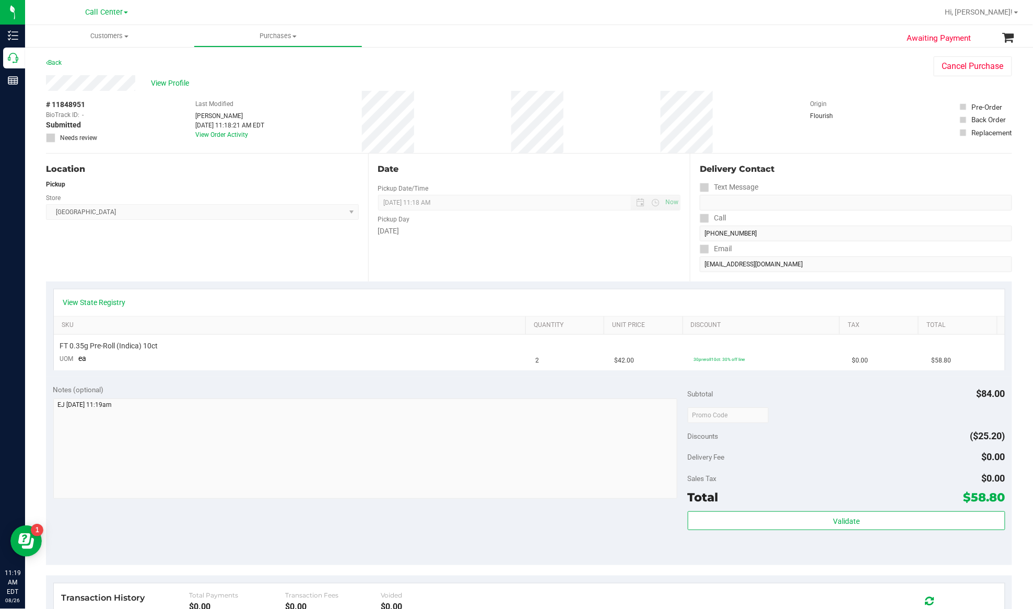
click at [76, 102] on span "# 11848951" at bounding box center [65, 104] width 39 height 11
copy div "# 11848951"
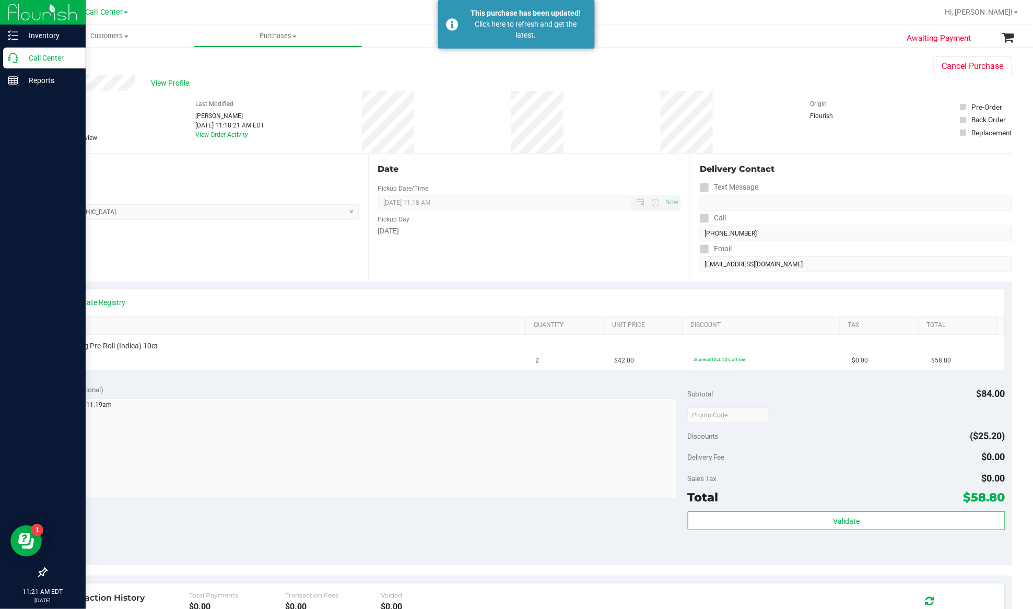
drag, startPoint x: 28, startPoint y: 58, endPoint x: 42, endPoint y: 65, distance: 15.6
click at [28, 58] on p "Call Center" at bounding box center [49, 58] width 63 height 13
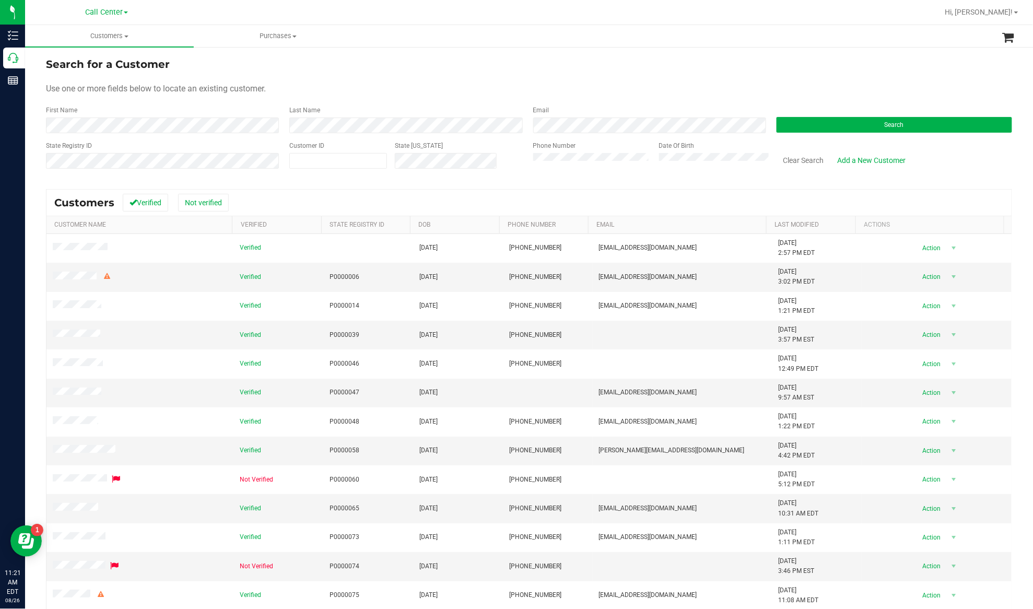
click at [551, 134] on form "Search for a Customer Use one or more fields below to locate an existing custom…" at bounding box center [529, 117] width 966 height 122
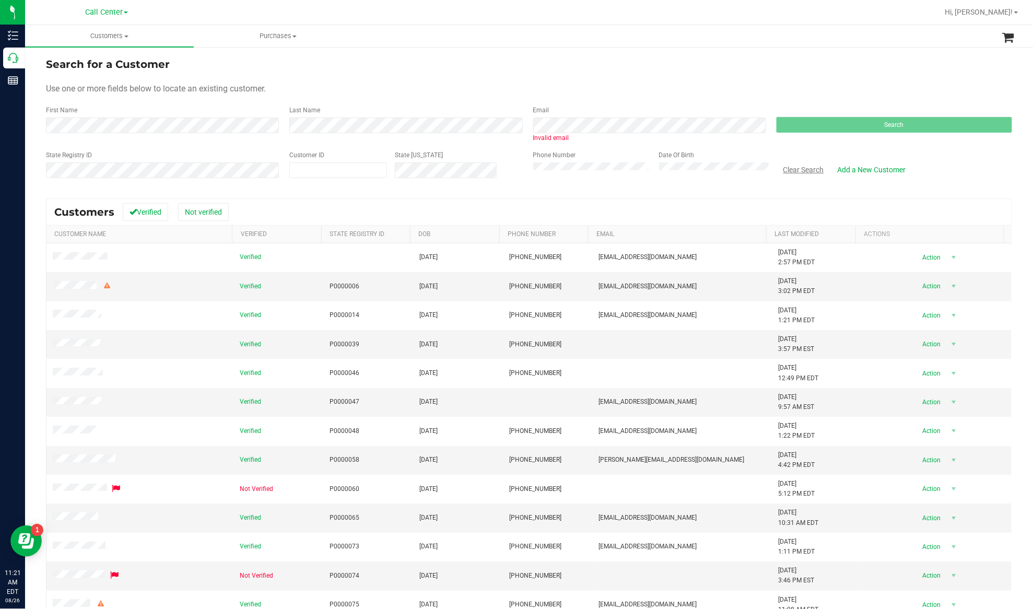
click at [791, 172] on button "Clear Search" at bounding box center [803, 170] width 54 height 18
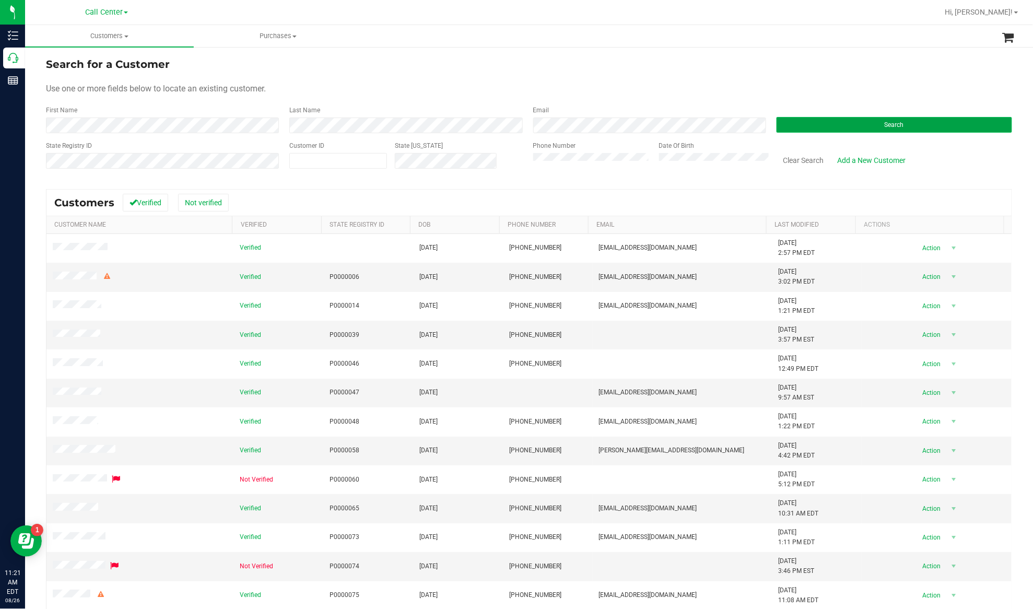
click at [814, 124] on button "Search" at bounding box center [893, 125] width 235 height 16
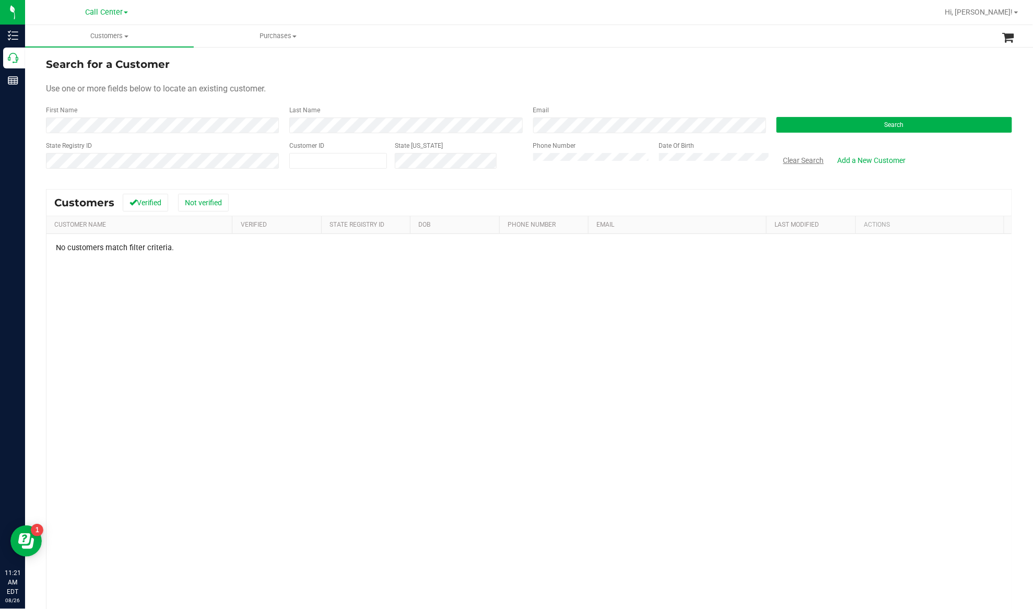
click at [792, 161] on button "Clear Search" at bounding box center [803, 160] width 54 height 18
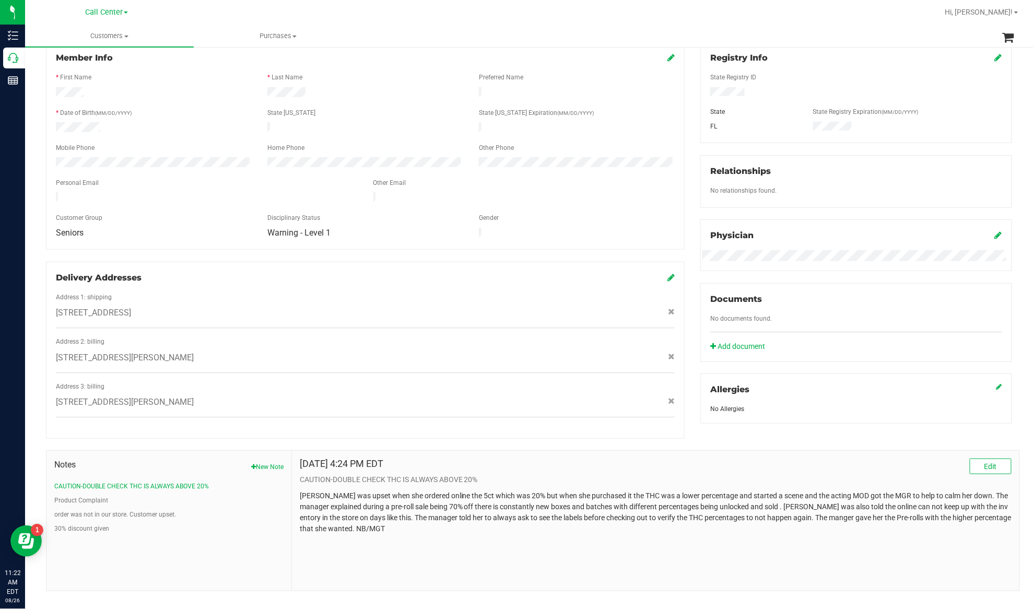
scroll to position [155, 0]
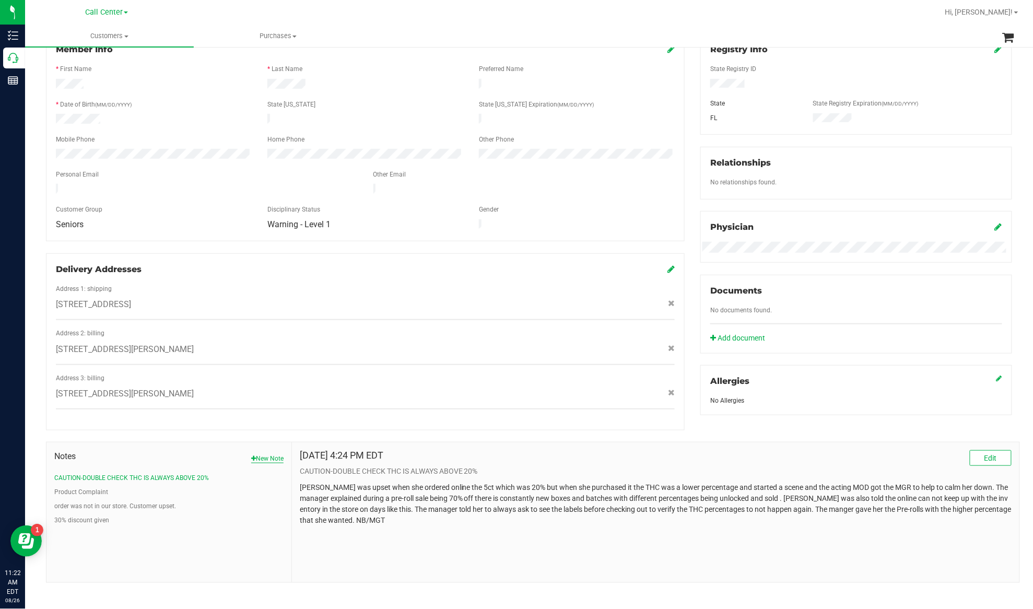
click at [266, 454] on button "New Note" at bounding box center [267, 458] width 32 height 9
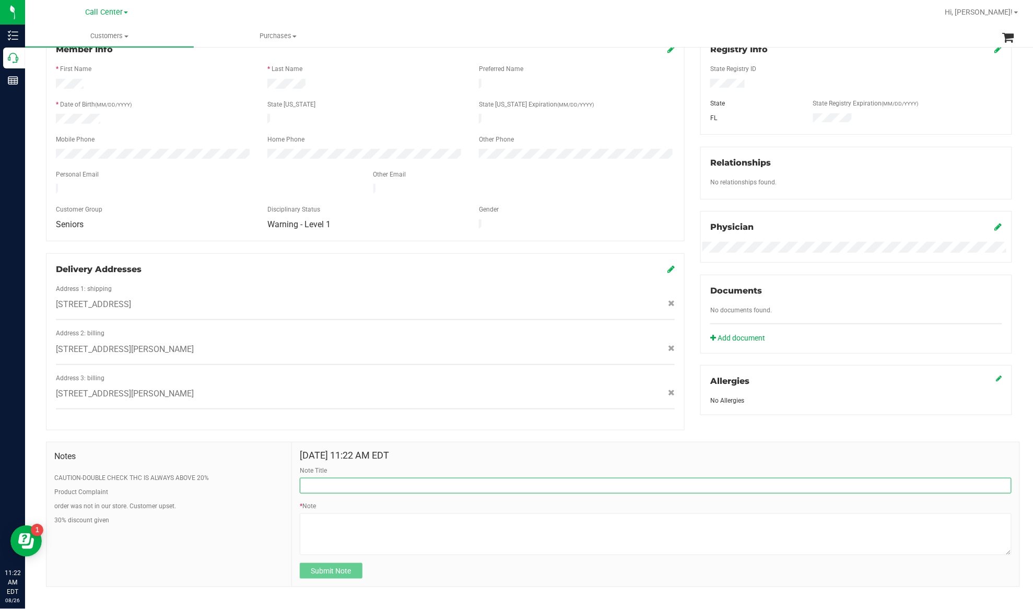
click at [313, 478] on input "Note Title" at bounding box center [656, 486] width 712 height 16
paste input "HOVANEC"
drag, startPoint x: 346, startPoint y: 474, endPoint x: 289, endPoint y: 486, distance: 58.1
click at [292, 486] on div "Aug 26, 2025 11:22 AM EDT Note Title HOVANEC * Note Submit Note" at bounding box center [655, 514] width 727 height 144
click at [345, 478] on input "PT called CC toconfirm points" at bounding box center [656, 486] width 712 height 16
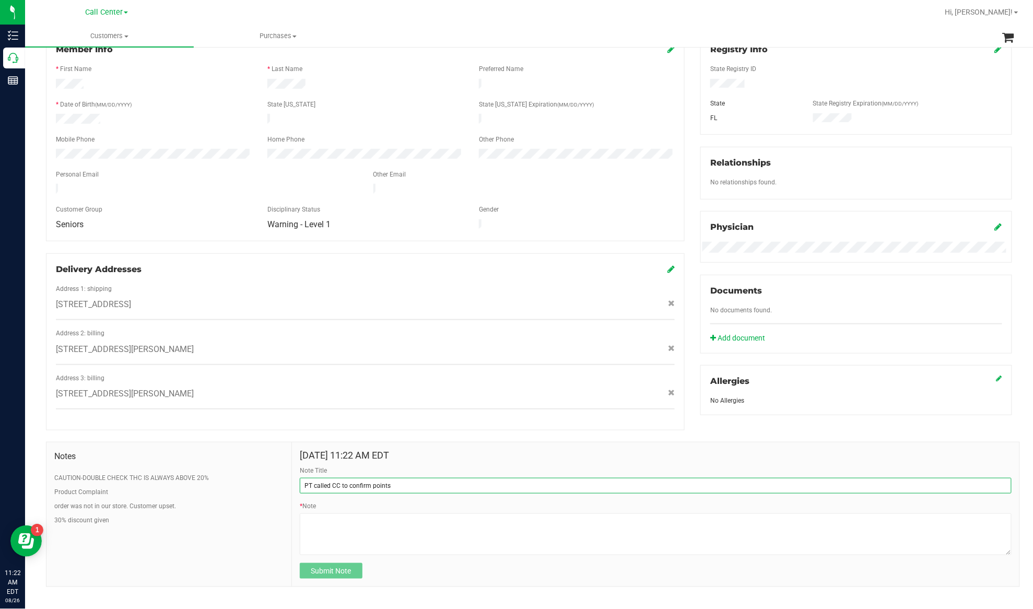
drag, startPoint x: 396, startPoint y: 476, endPoint x: 285, endPoint y: 481, distance: 111.3
click at [285, 481] on div "Notes CAUTION-DOUBLE CHECK THC IS ALWAYS ABOVE 20% Product Complaint order was …" at bounding box center [533, 514] width 974 height 145
type input "PT called CC to confirm points"
click at [316, 519] on textarea "* Note" at bounding box center [656, 534] width 712 height 42
paste textarea "PT called CC to confirm points"
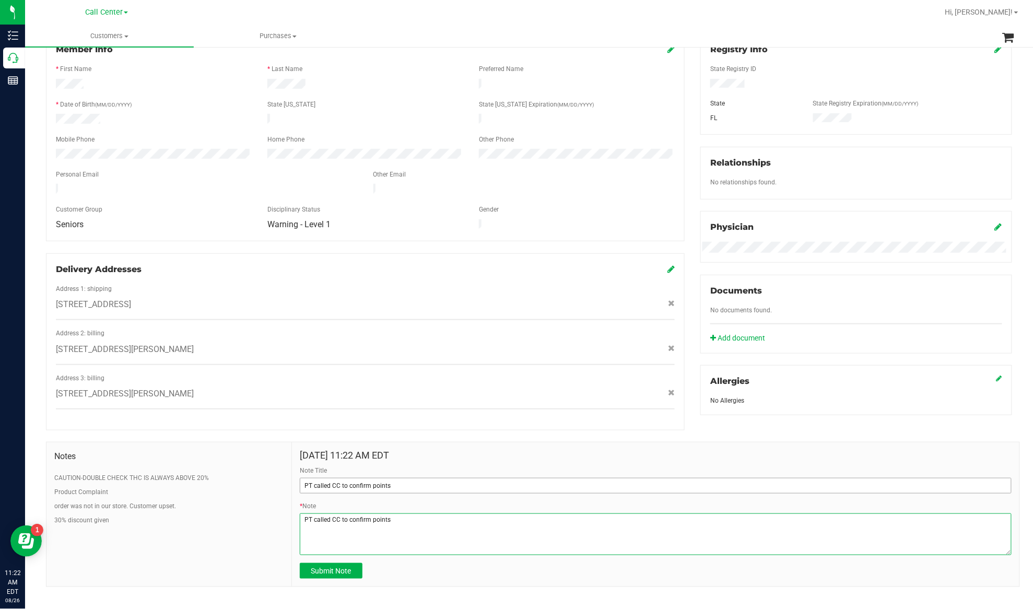
type textarea "PT called CC to confirm points"
click at [344, 479] on input "PT called CC to confirm points" at bounding box center [656, 486] width 712 height 16
type input "loylaty points"
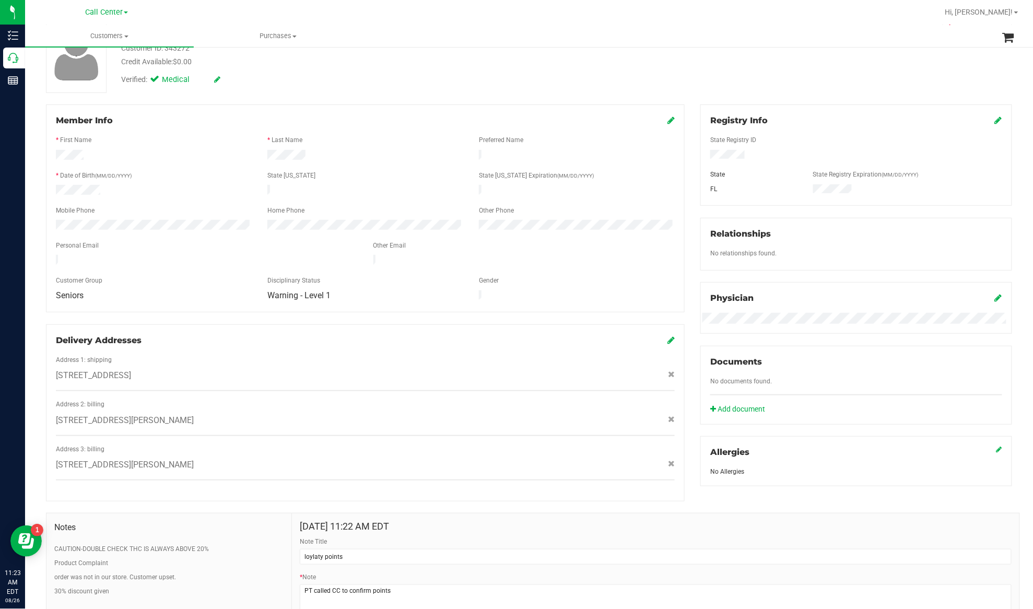
scroll to position [0, 0]
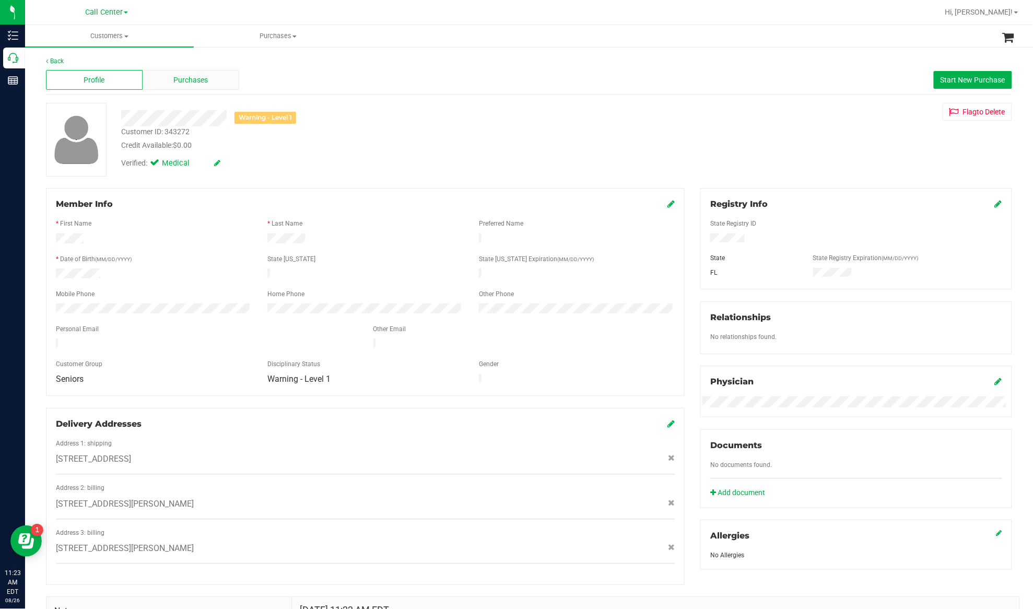
click at [166, 76] on div "Purchases" at bounding box center [191, 80] width 97 height 20
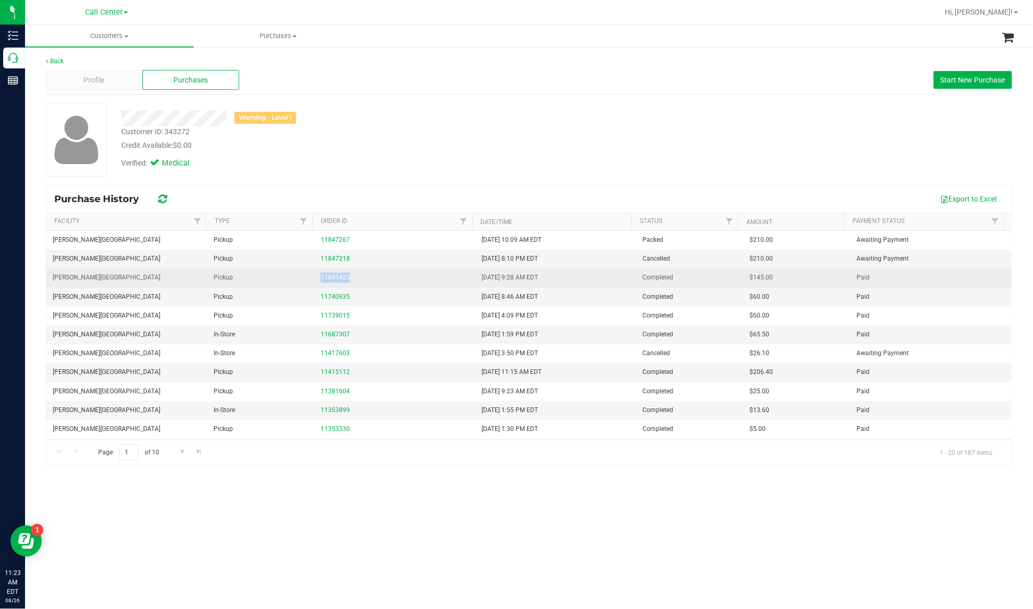
drag, startPoint x: 356, startPoint y: 274, endPoint x: 316, endPoint y: 281, distance: 39.7
click at [316, 281] on td "11841425" at bounding box center [394, 277] width 161 height 19
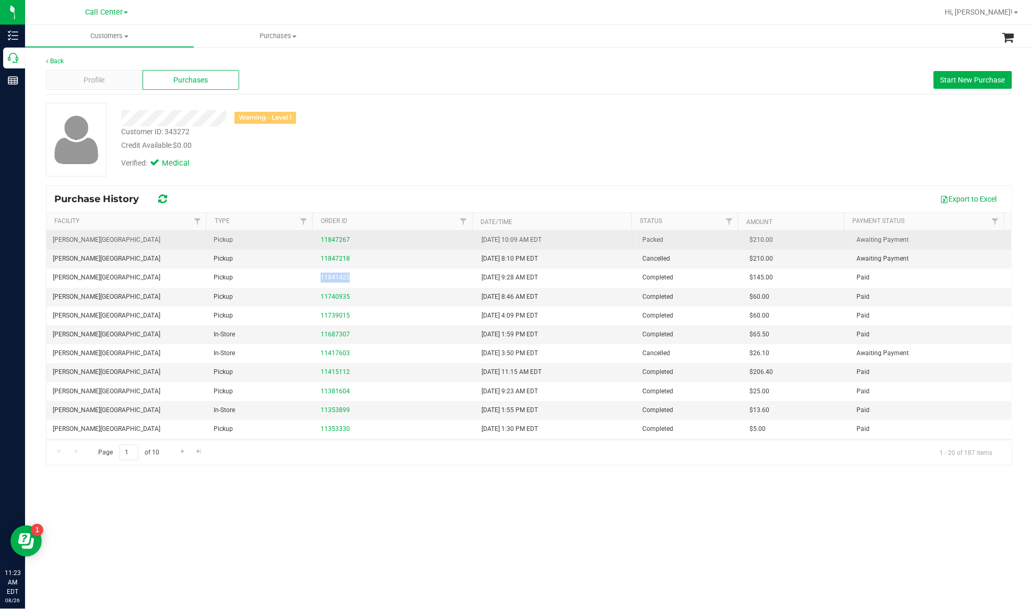
copy link "11841425"
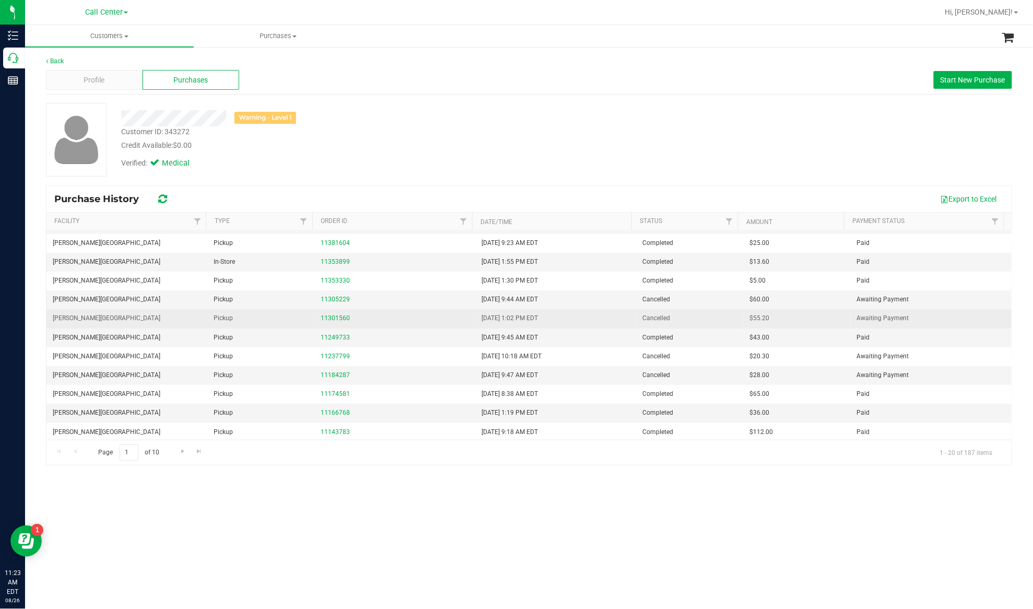
scroll to position [172, 0]
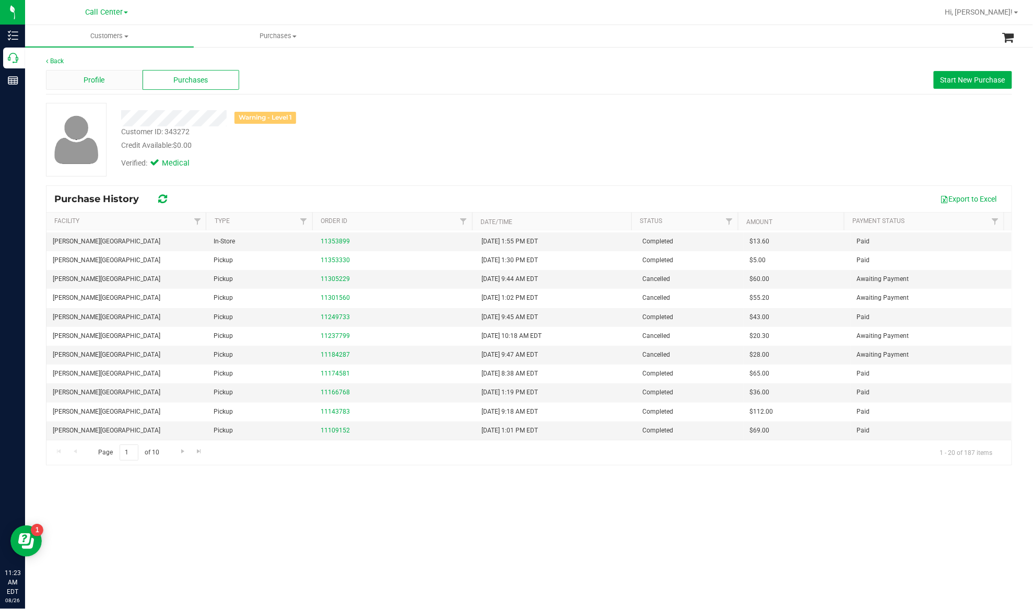
click at [98, 86] on div "Profile" at bounding box center [94, 80] width 97 height 20
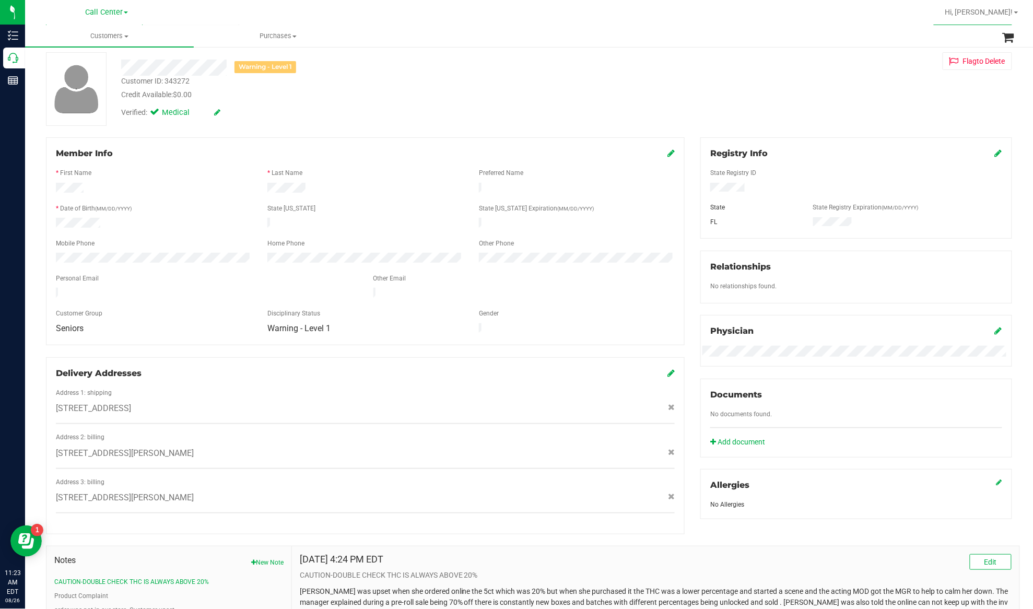
scroll to position [155, 0]
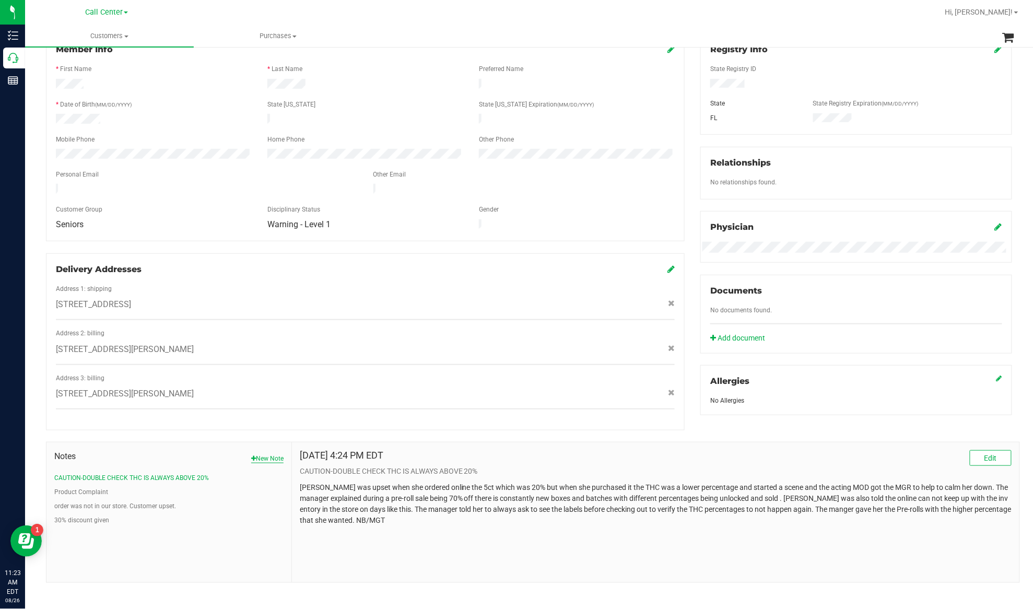
click at [270, 454] on button "New Note" at bounding box center [267, 458] width 32 height 9
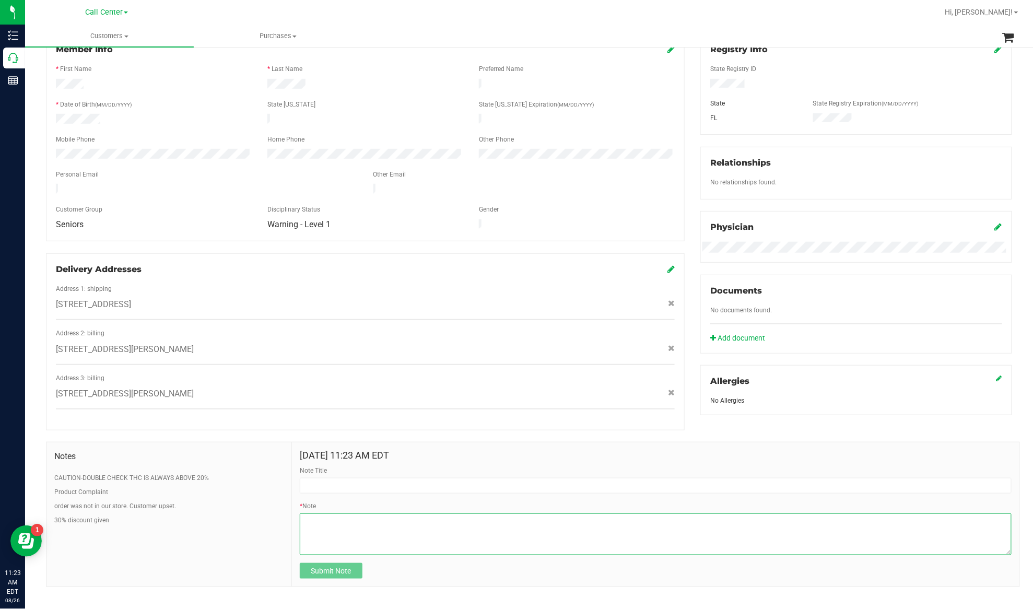
click at [334, 519] on textarea "* Note" at bounding box center [656, 534] width 712 height 42
paste textarea "11841425"
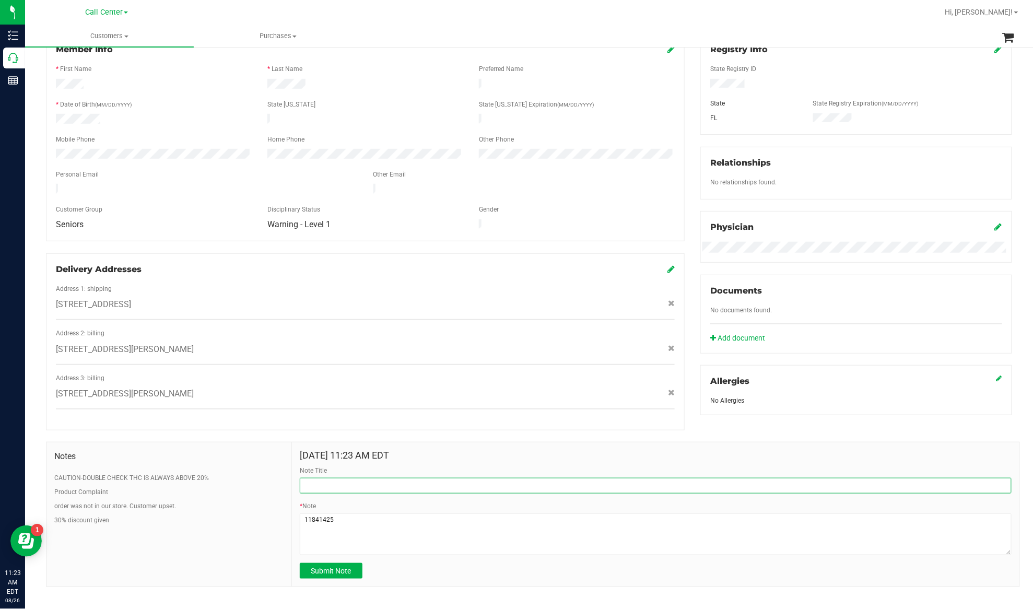
click at [326, 485] on input "Note Title" at bounding box center [656, 486] width 712 height 16
click at [356, 515] on textarea "* Note" at bounding box center [656, 534] width 712 height 42
type textarea "11841425 145"
click at [330, 482] on input "Note Title" at bounding box center [656, 486] width 712 height 16
type input "loylaty points"
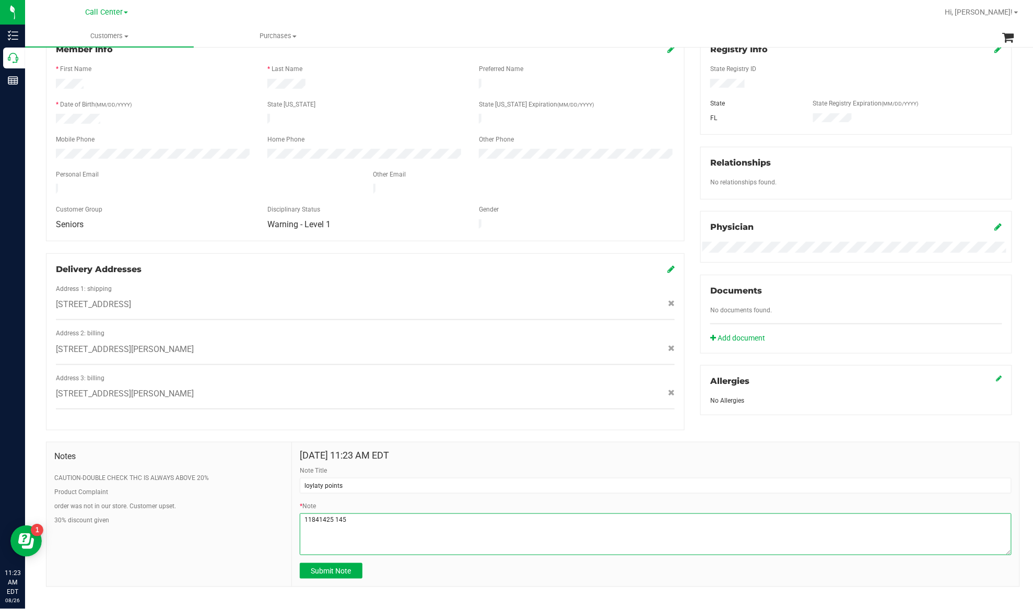
click at [301, 513] on textarea "* Note" at bounding box center [656, 534] width 712 height 42
click at [350, 514] on textarea "* Note" at bounding box center [656, 534] width 712 height 42
click at [397, 519] on textarea "* Note" at bounding box center [656, 534] width 712 height 42
click at [362, 527] on textarea "* Note" at bounding box center [656, 534] width 712 height 42
click at [527, 529] on textarea "* Note" at bounding box center [656, 534] width 712 height 42
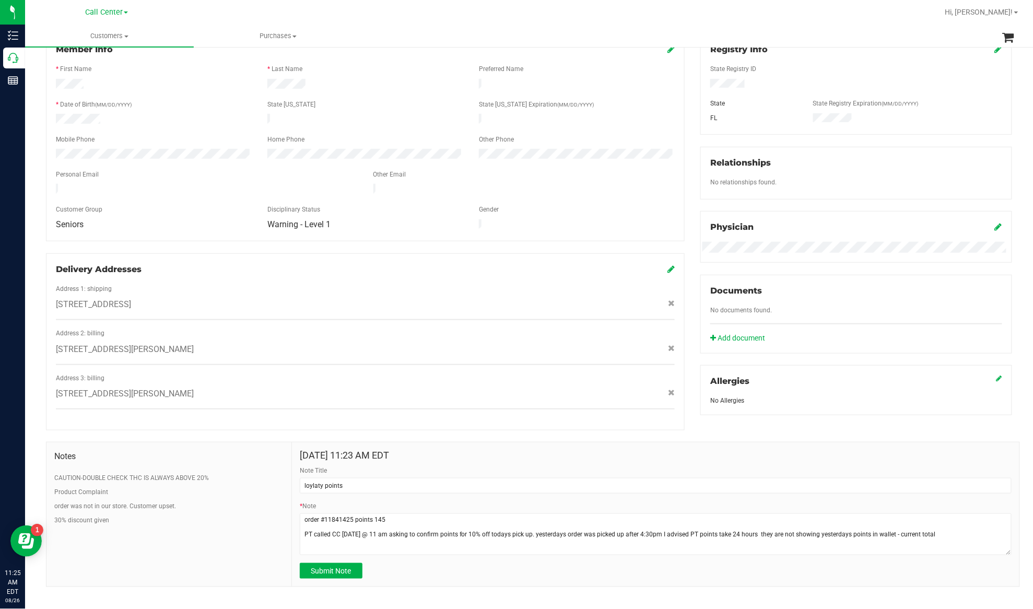
click at [232, 407] on div "Delivery Addresses Address 1: shipping 336 TUNBRIDGE DR , ROCKLEDGE , FL 32955 …" at bounding box center [365, 341] width 639 height 177
click at [928, 525] on textarea "* Note" at bounding box center [656, 534] width 712 height 42
paste textarea "463.7"
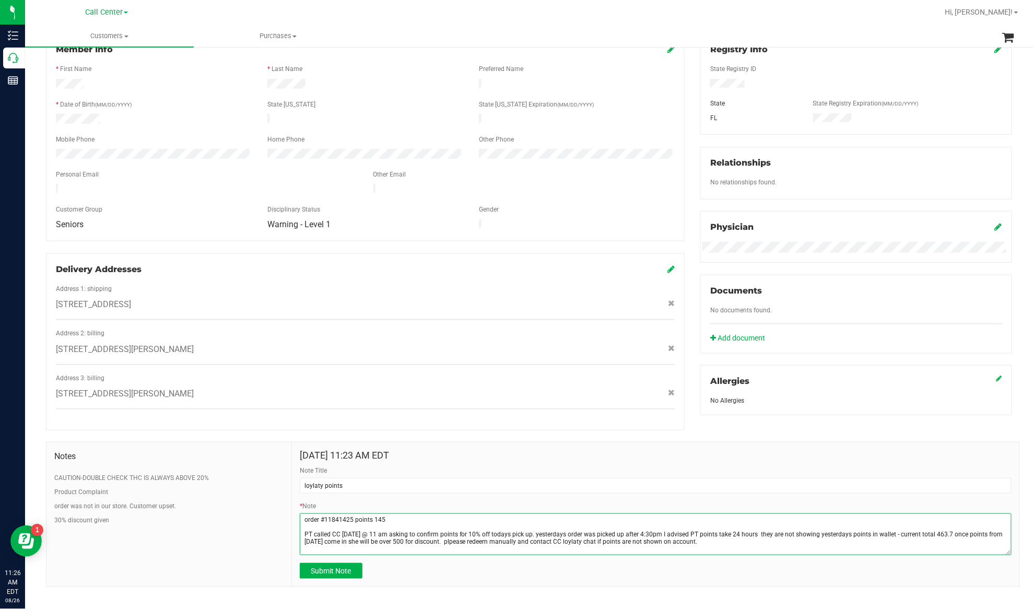
click at [569, 538] on textarea "* Note" at bounding box center [656, 534] width 712 height 42
click at [744, 528] on textarea "* Note" at bounding box center [656, 534] width 712 height 42
click at [702, 539] on textarea "* Note" at bounding box center [656, 534] width 712 height 42
click at [734, 537] on textarea "* Note" at bounding box center [656, 534] width 712 height 42
type textarea "order #11841425 points 145 PT called CC today @ 11 am asking to confirm points …"
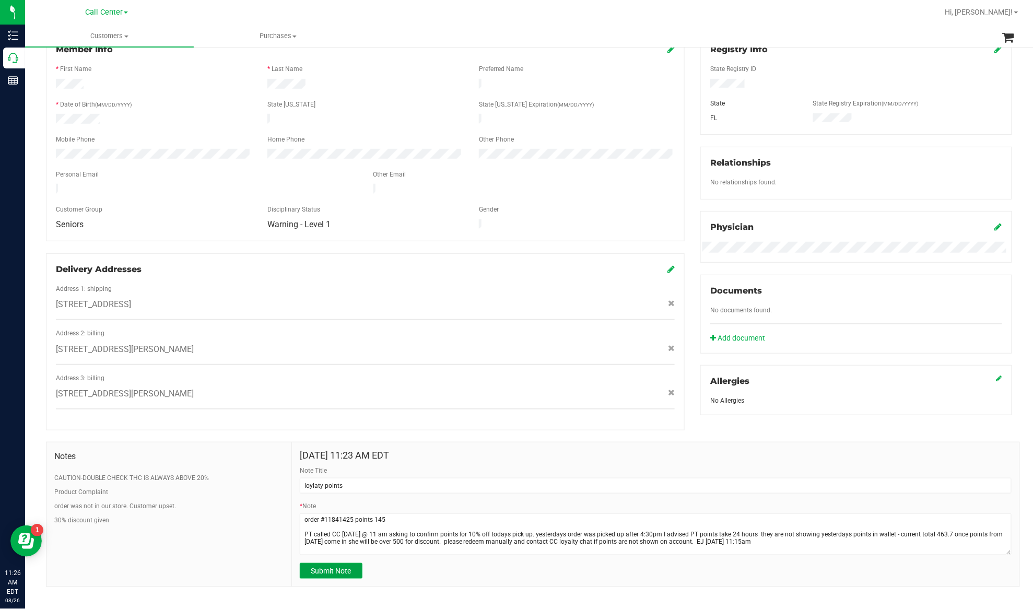
click at [335, 566] on span "Submit Note" at bounding box center [331, 570] width 40 height 8
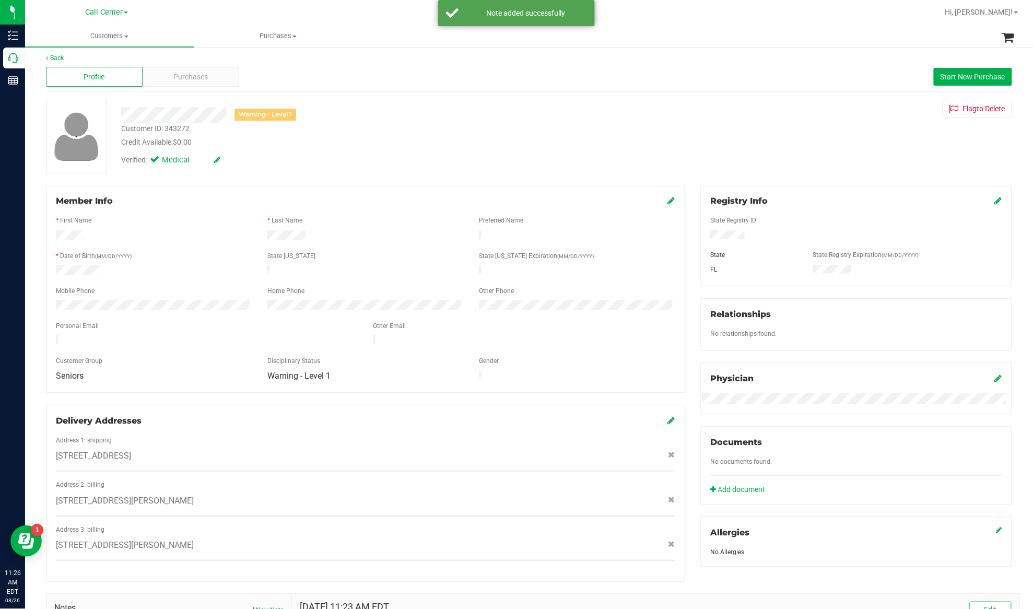
scroll to position [0, 0]
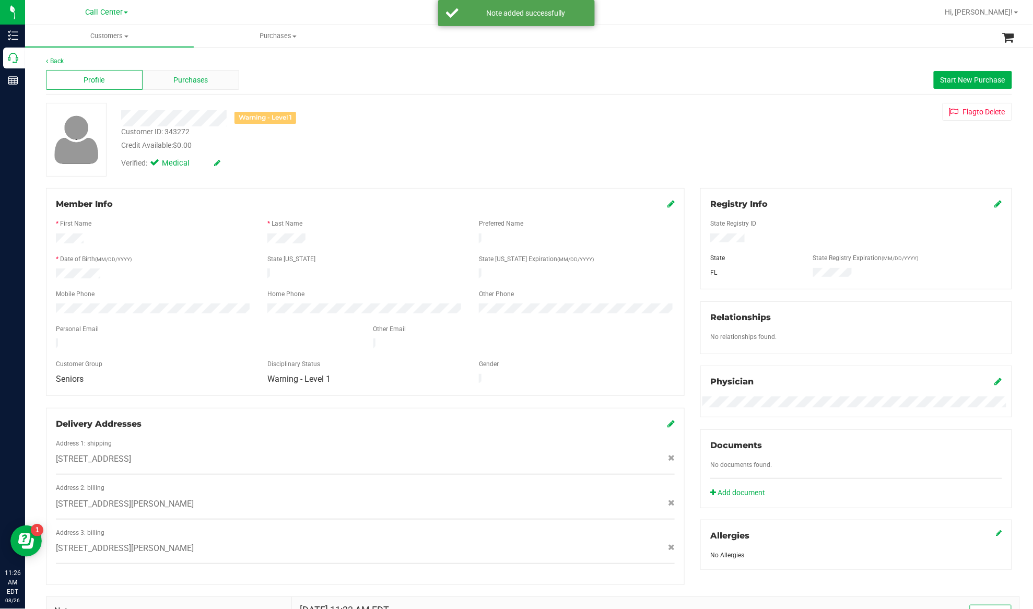
click at [184, 84] on span "Purchases" at bounding box center [191, 80] width 34 height 11
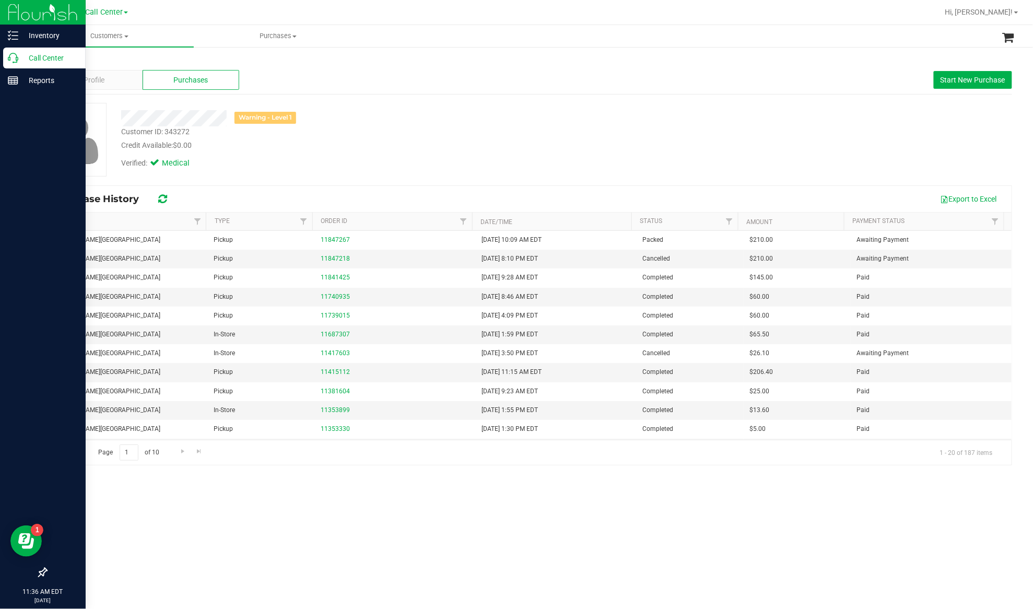
click at [38, 55] on p "Call Center" at bounding box center [49, 58] width 63 height 13
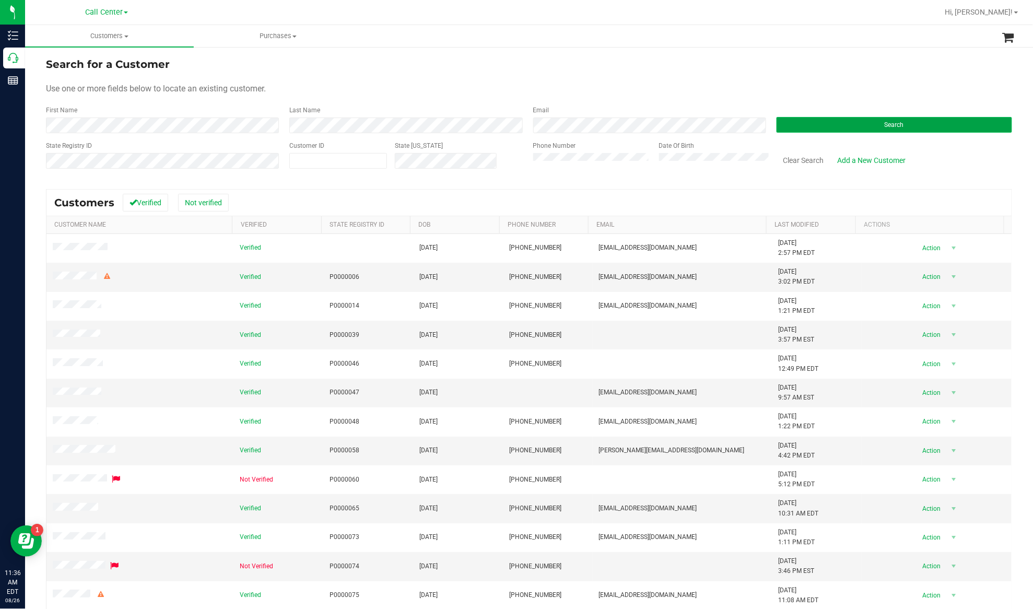
click at [796, 123] on button "Search" at bounding box center [893, 125] width 235 height 16
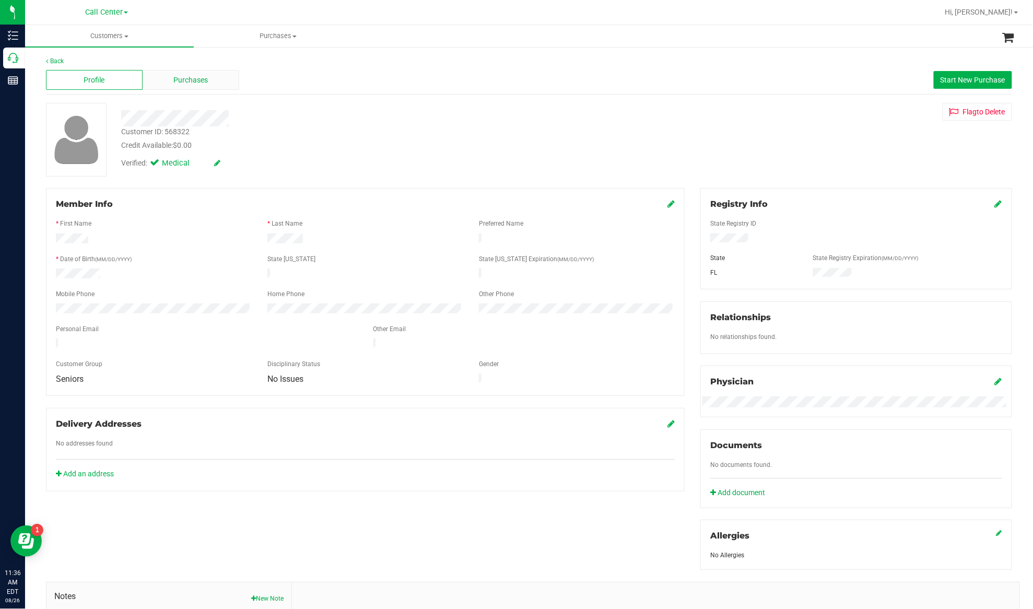
click at [197, 76] on span "Purchases" at bounding box center [191, 80] width 34 height 11
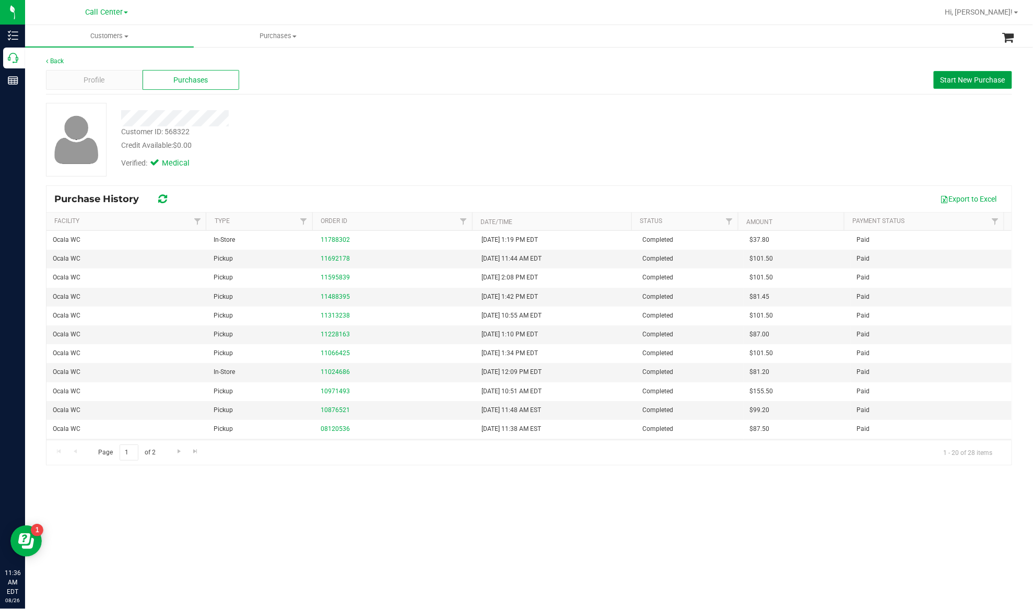
drag, startPoint x: 979, startPoint y: 84, endPoint x: 1013, endPoint y: 132, distance: 58.8
click at [979, 82] on span "Start New Purchase" at bounding box center [972, 80] width 65 height 8
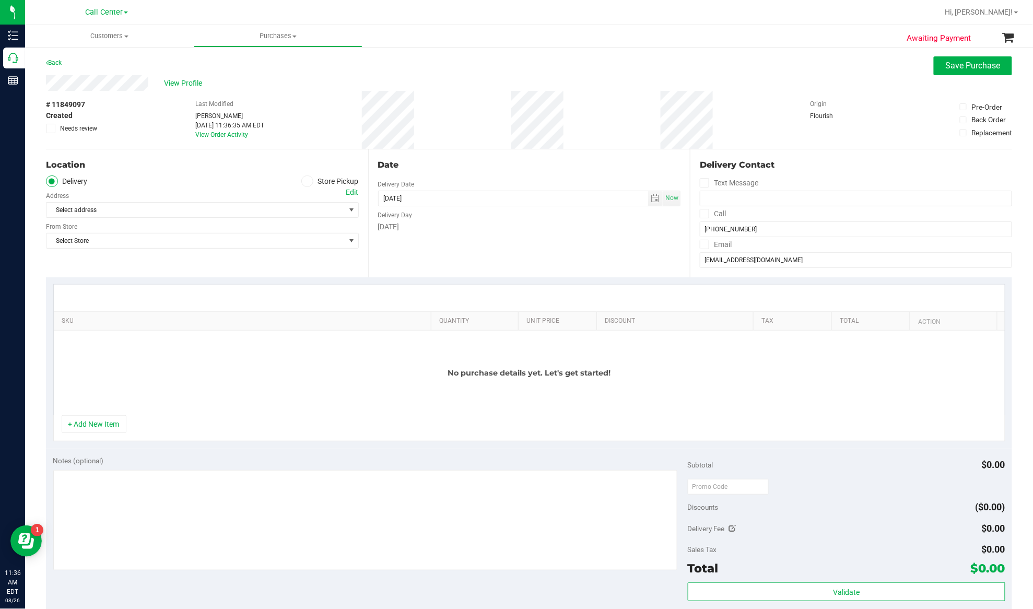
click at [192, 167] on div "Location" at bounding box center [202, 165] width 313 height 13
click at [304, 181] on icon at bounding box center [307, 181] width 6 height 0
click at [0, 0] on input "Store Pickup" at bounding box center [0, 0] width 0 height 0
click at [276, 211] on span "Select Store" at bounding box center [195, 210] width 299 height 15
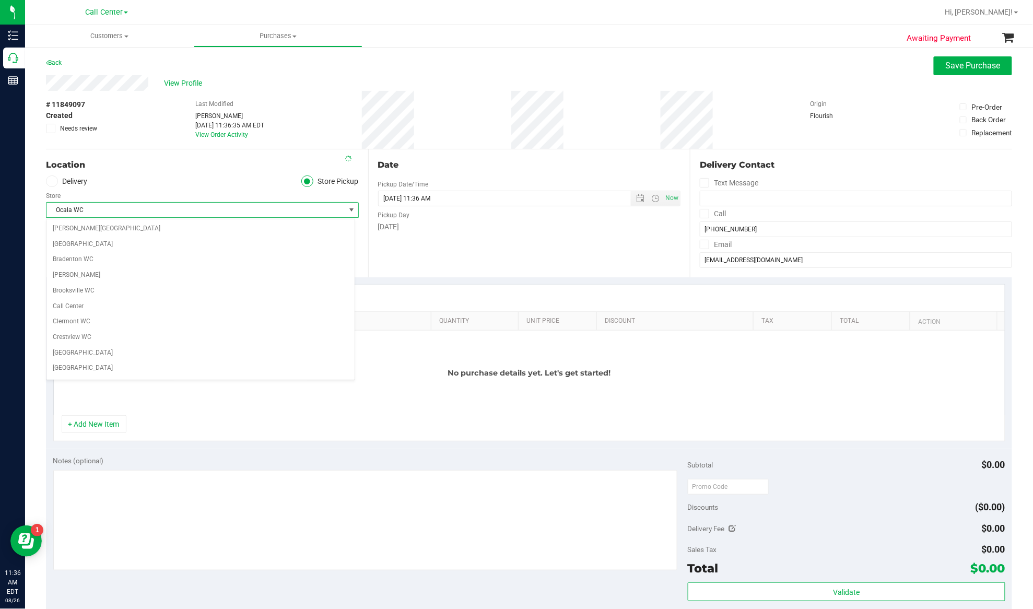
scroll to position [335, 0]
click at [206, 189] on div "Store" at bounding box center [202, 194] width 313 height 15
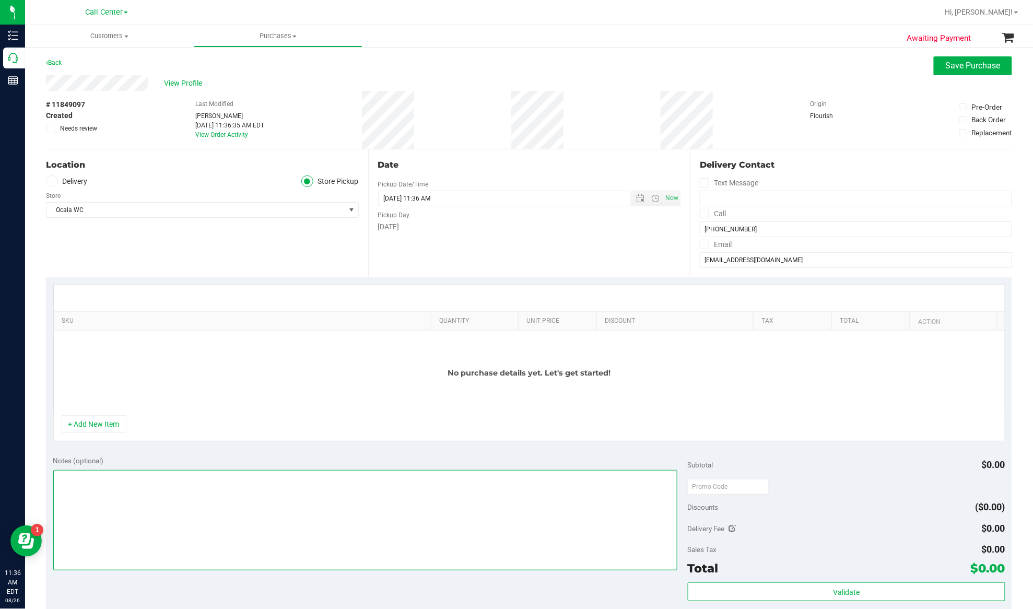
click at [151, 520] on textarea at bounding box center [365, 520] width 624 height 100
type textarea "EJ 8/26/25 11:37am"
drag, startPoint x: 97, startPoint y: 432, endPoint x: 101, endPoint y: 421, distance: 12.2
click at [97, 433] on button "+ Add New Item" at bounding box center [94, 424] width 65 height 18
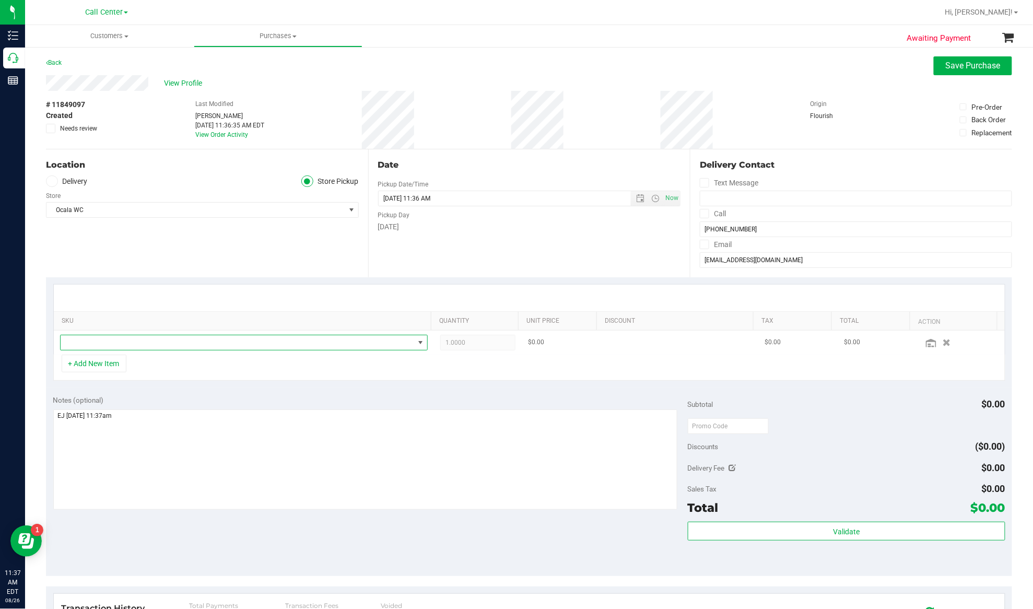
click at [100, 345] on span "NO DATA FOUND" at bounding box center [237, 342] width 353 height 15
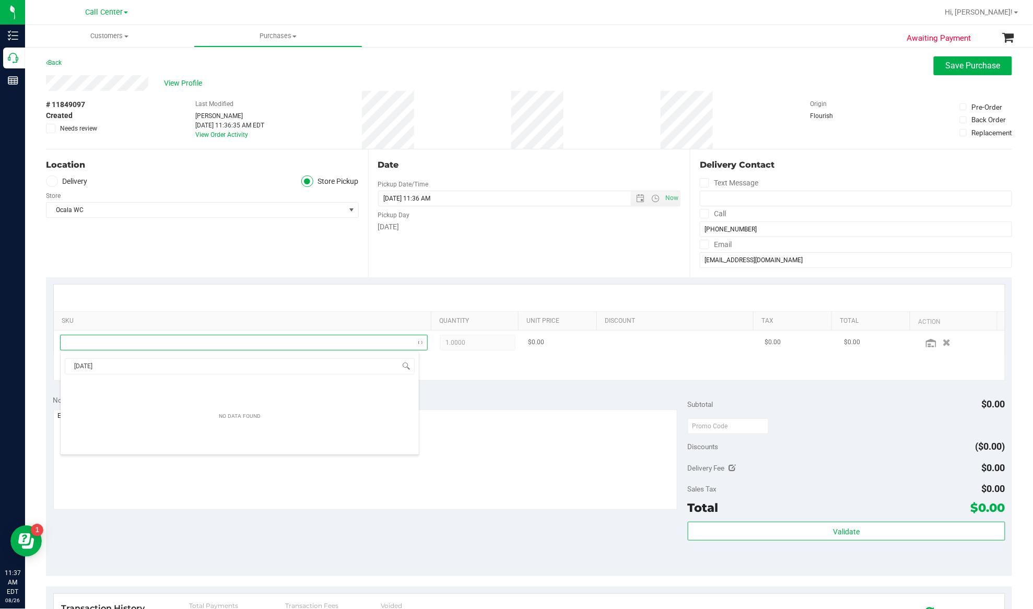
scroll to position [16, 360]
drag, startPoint x: 122, startPoint y: 368, endPoint x: 49, endPoint y: 374, distance: 73.4
click at [49, 374] on body "Inventory Call Center Reports 11:37 AM EDT 08/26/2025 08/26 Call Center Hi, Eja…" at bounding box center [516, 304] width 1033 height 609
type input "citus"
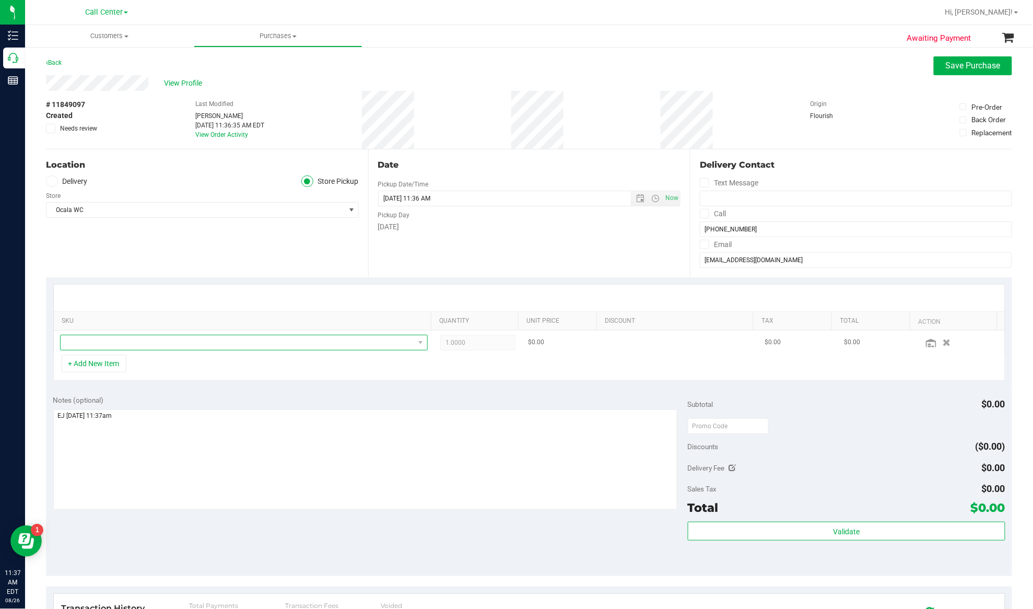
click at [181, 341] on span "NO DATA FOUND" at bounding box center [237, 342] width 353 height 15
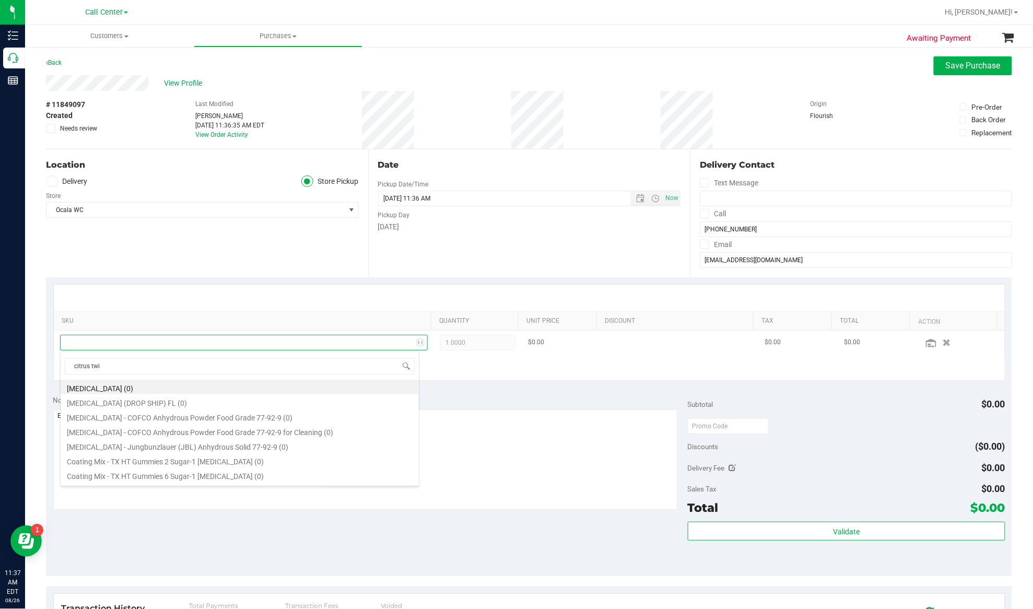
type input "citrus twis"
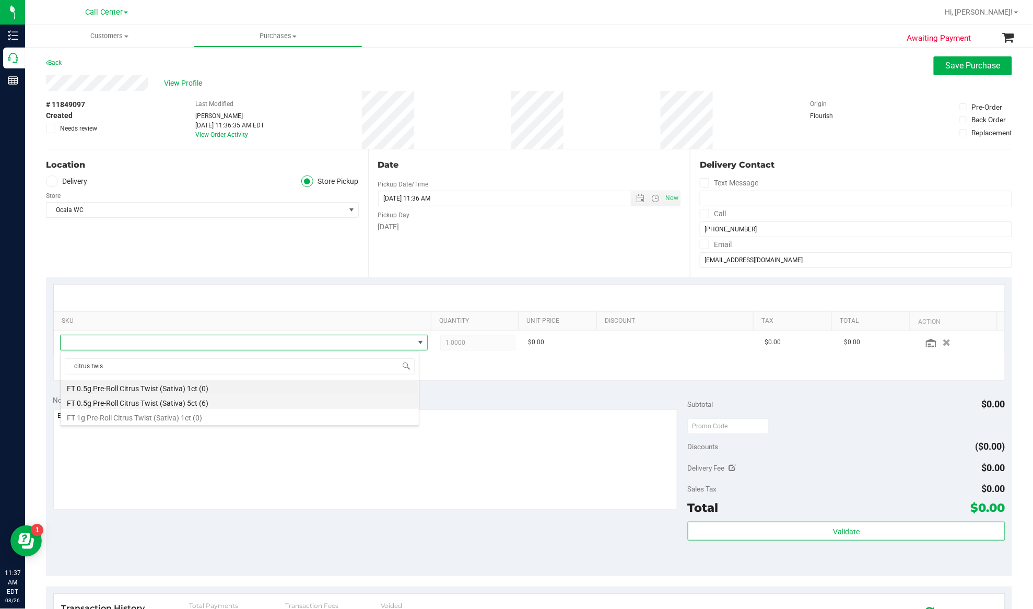
click at [166, 406] on li "FT 0.5g Pre-Roll Citrus Twist (Sativa) 5ct (6)" at bounding box center [240, 401] width 358 height 15
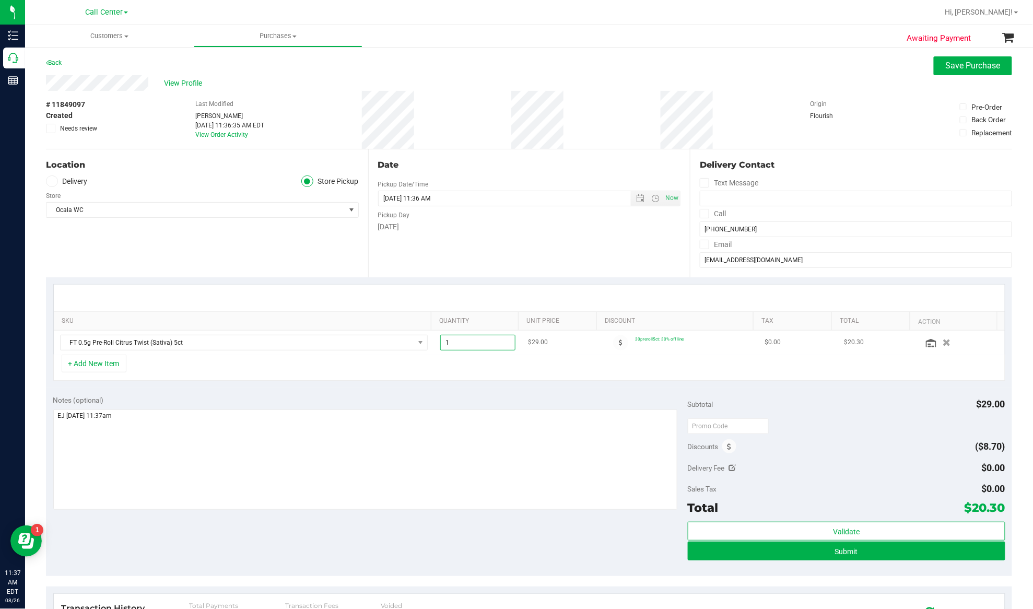
drag, startPoint x: 455, startPoint y: 344, endPoint x: 428, endPoint y: 347, distance: 27.3
click at [434, 347] on td "1.00 1" at bounding box center [478, 342] width 88 height 24
type input "2"
type input "2.00"
click at [434, 351] on td "2.00 2" at bounding box center [478, 342] width 88 height 24
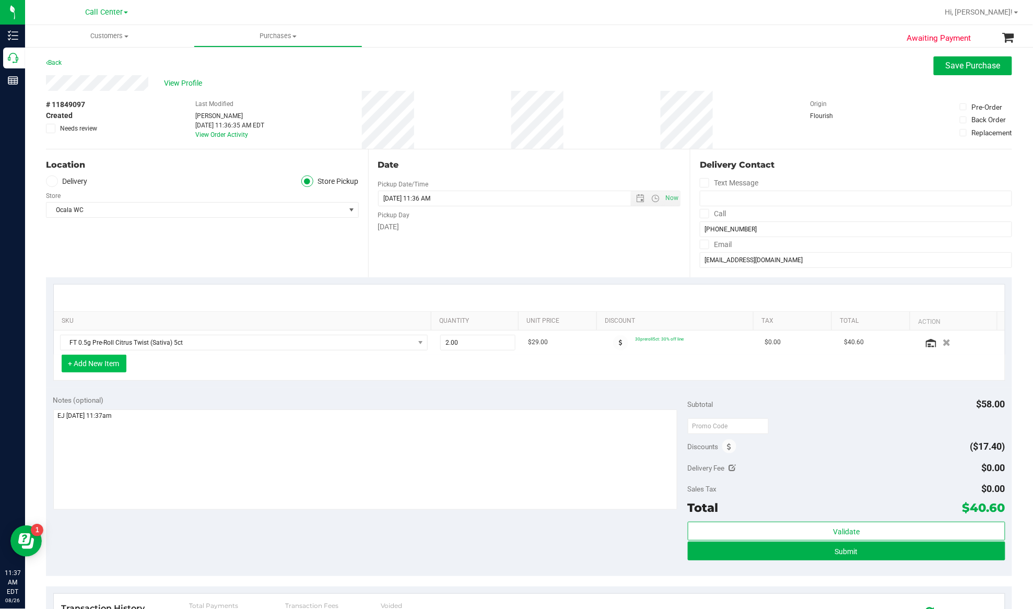
click at [110, 368] on button "+ Add New Item" at bounding box center [94, 363] width 65 height 18
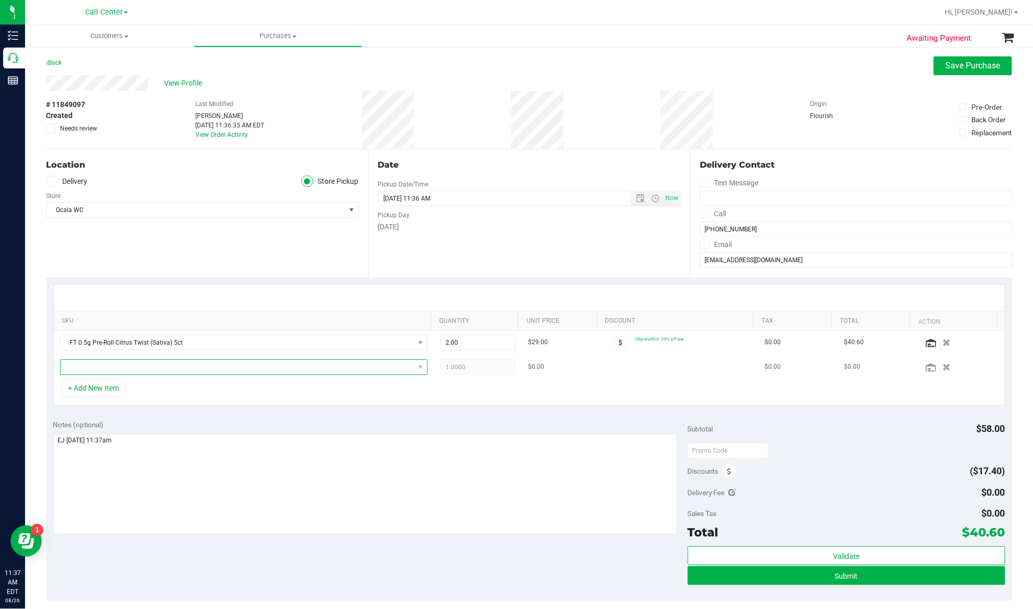
click at [152, 370] on span "NO DATA FOUND" at bounding box center [237, 367] width 353 height 15
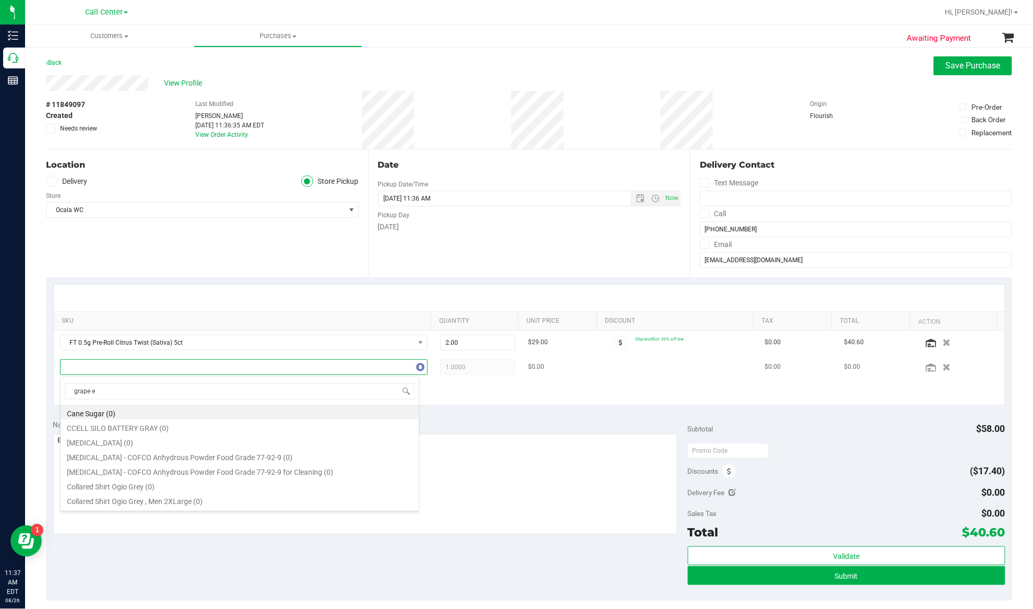
type input "grape es"
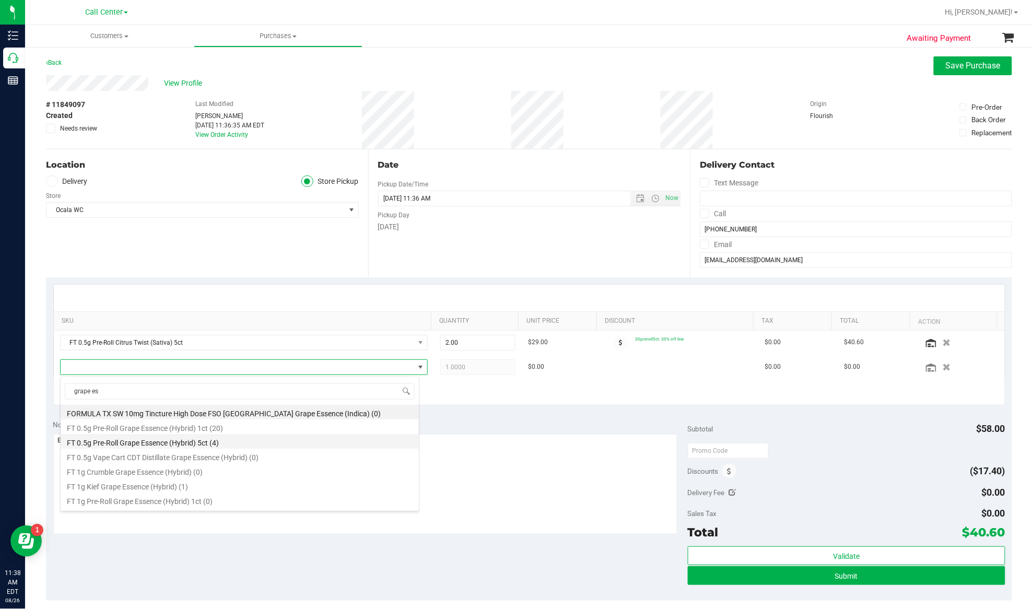
click at [159, 436] on li "FT 0.5g Pre-Roll Grape Essence (Hybrid) 5ct (4)" at bounding box center [240, 441] width 358 height 15
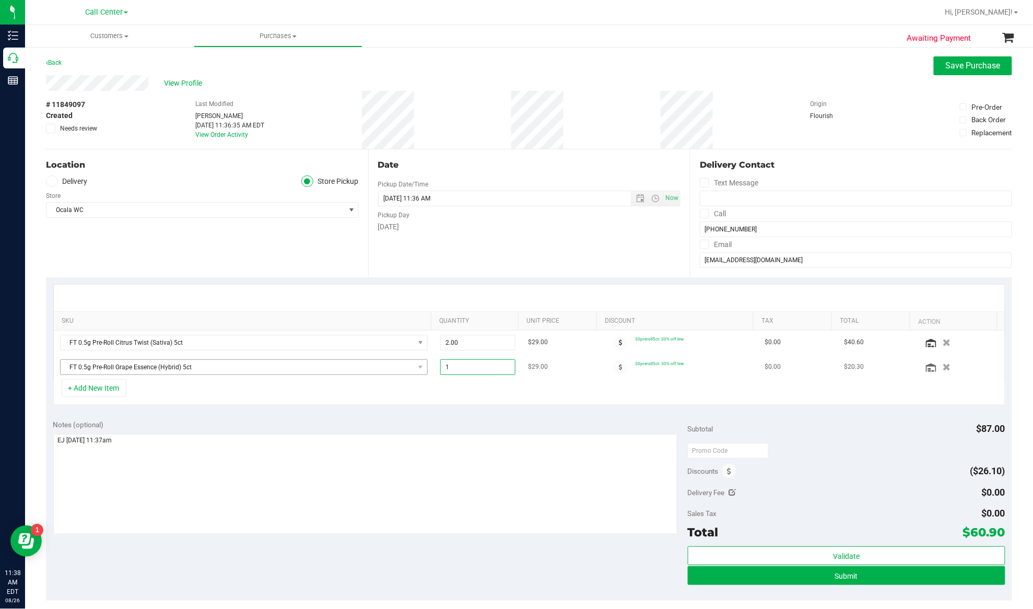
drag, startPoint x: 445, startPoint y: 368, endPoint x: 417, endPoint y: 372, distance: 28.5
click at [417, 372] on tr "FT 0.5g Pre-Roll Grape Essence (Hybrid) 5ct 1.00 1 $29.00 30preroll5ct: 30% off…" at bounding box center [529, 367] width 951 height 24
type input "2"
type input "2.00"
click at [222, 280] on div "SKU Quantity Unit Price Discount Tax Total Action FT 0.5g Pre-Roll Citrus Twist…" at bounding box center [529, 344] width 966 height 135
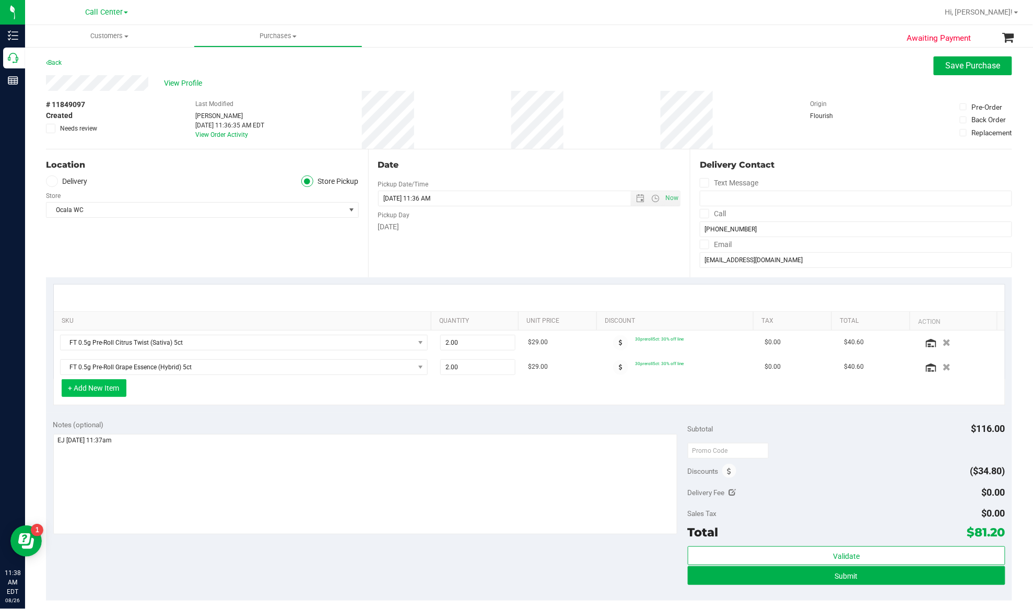
click at [103, 387] on button "+ Add New Item" at bounding box center [94, 388] width 65 height 18
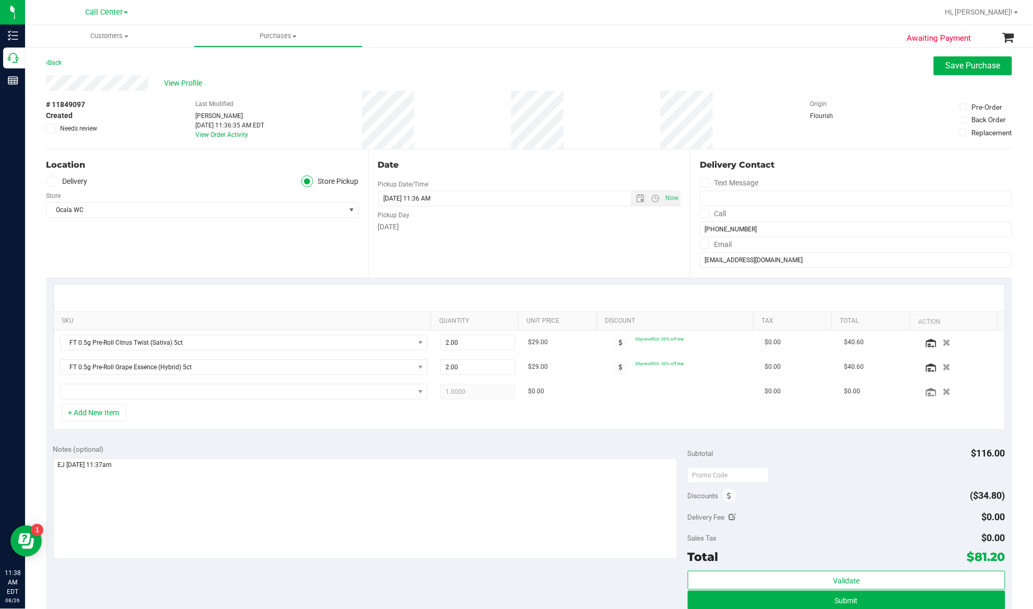
click at [234, 450] on div "Notes (optional)" at bounding box center [370, 449] width 634 height 10
click at [942, 395] on icon "button" at bounding box center [946, 391] width 9 height 8
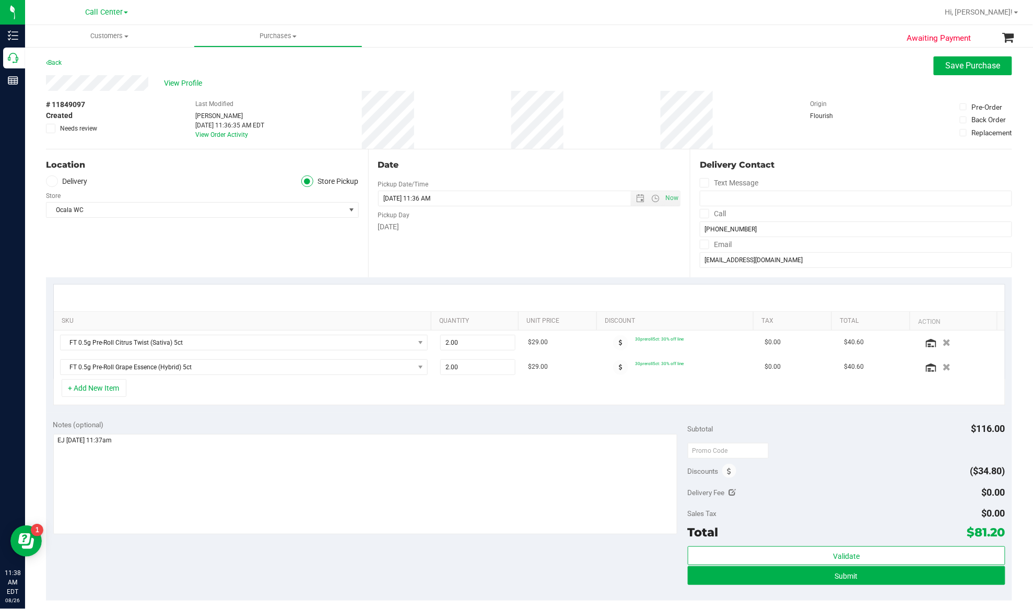
click at [78, 103] on span "# 11849097" at bounding box center [65, 104] width 39 height 11
copy div "# 11849097"
click at [809, 578] on button "Submit" at bounding box center [846, 575] width 317 height 19
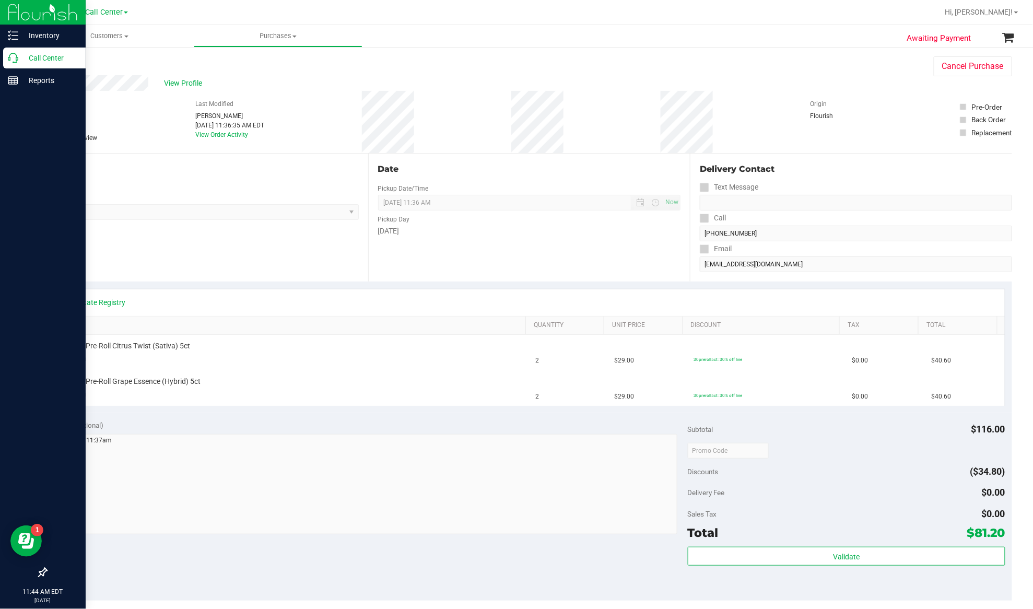
drag, startPoint x: 32, startPoint y: 49, endPoint x: 40, endPoint y: 49, distance: 7.3
click at [33, 49] on div "Call Center" at bounding box center [44, 58] width 82 height 21
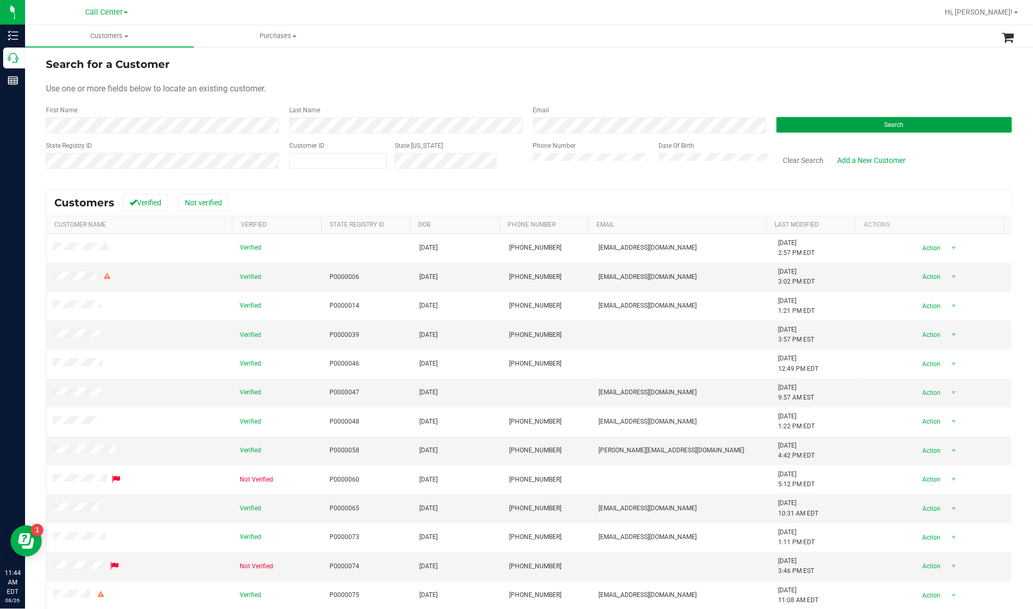
click at [795, 131] on button "Search" at bounding box center [893, 125] width 235 height 16
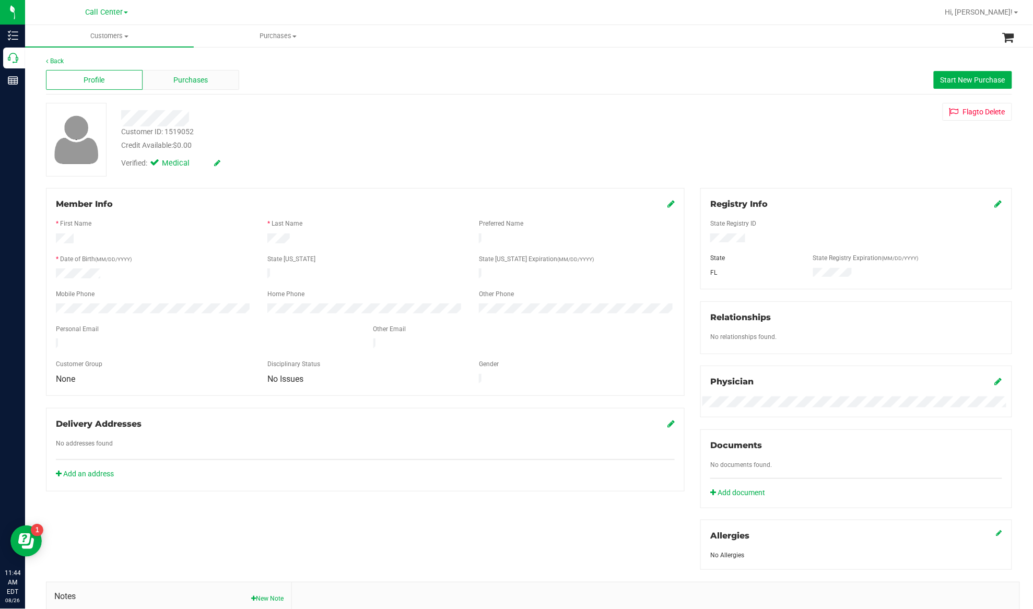
click at [193, 87] on div "Purchases" at bounding box center [191, 80] width 97 height 20
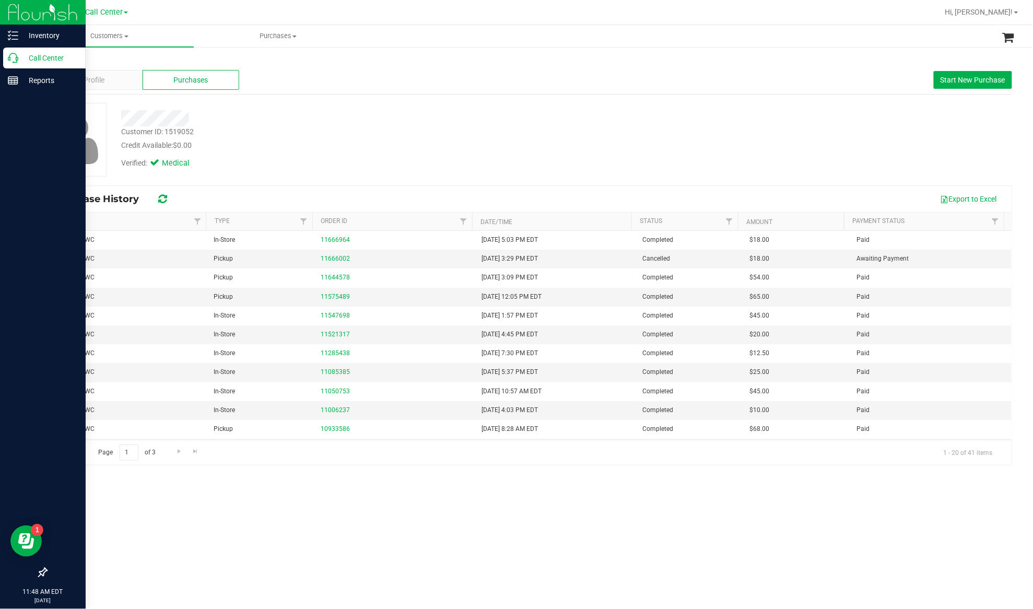
click at [46, 57] on p "Call Center" at bounding box center [49, 58] width 63 height 13
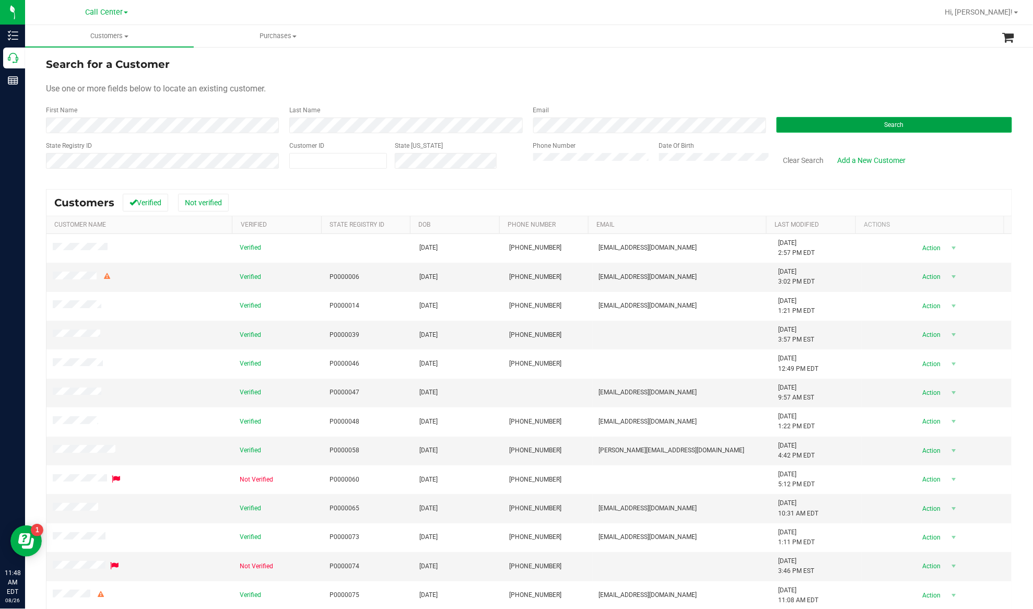
click at [791, 124] on button "Search" at bounding box center [893, 125] width 235 height 16
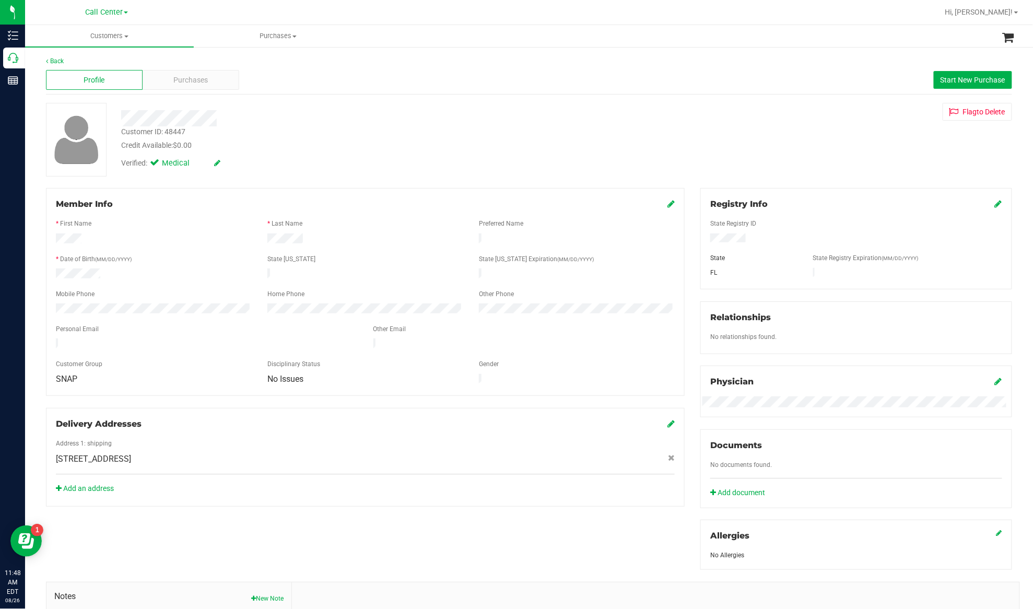
click at [727, 233] on div at bounding box center [856, 238] width 308 height 11
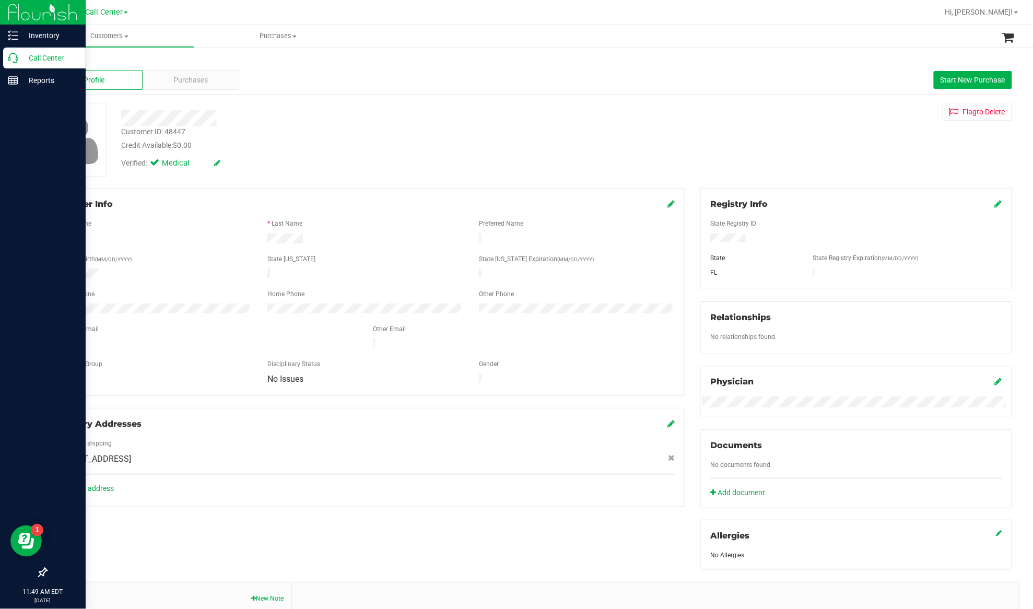
click at [43, 52] on p "Call Center" at bounding box center [49, 58] width 63 height 13
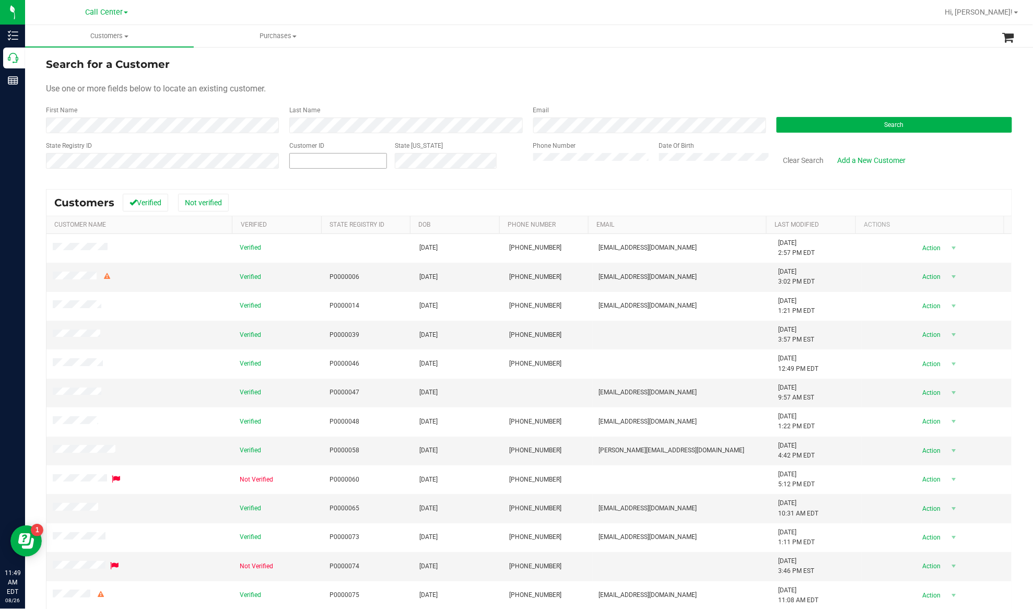
click at [322, 156] on span at bounding box center [338, 161] width 98 height 16
paste input "84215"
type input "84215"
click at [805, 120] on button "Search" at bounding box center [893, 125] width 235 height 16
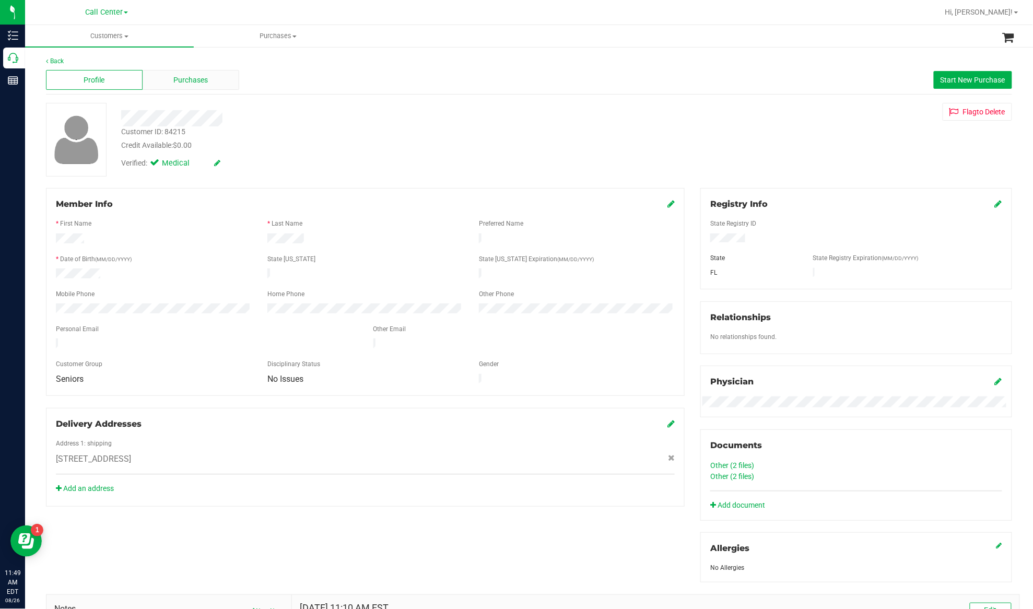
click at [196, 73] on div "Purchases" at bounding box center [191, 80] width 97 height 20
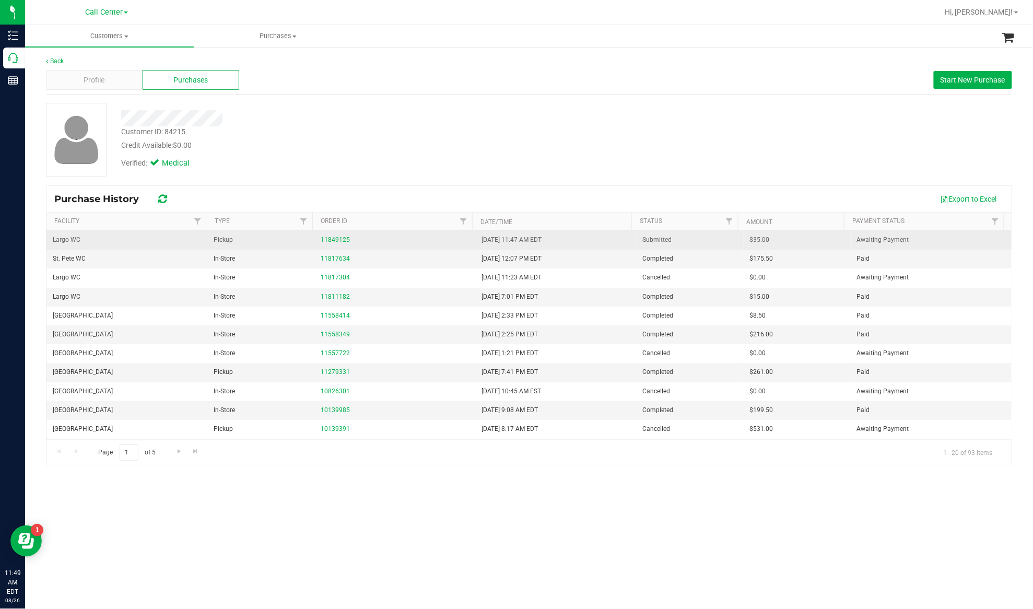
click at [333, 236] on div "11849125" at bounding box center [395, 240] width 148 height 10
click at [336, 238] on link "11849125" at bounding box center [335, 239] width 29 height 7
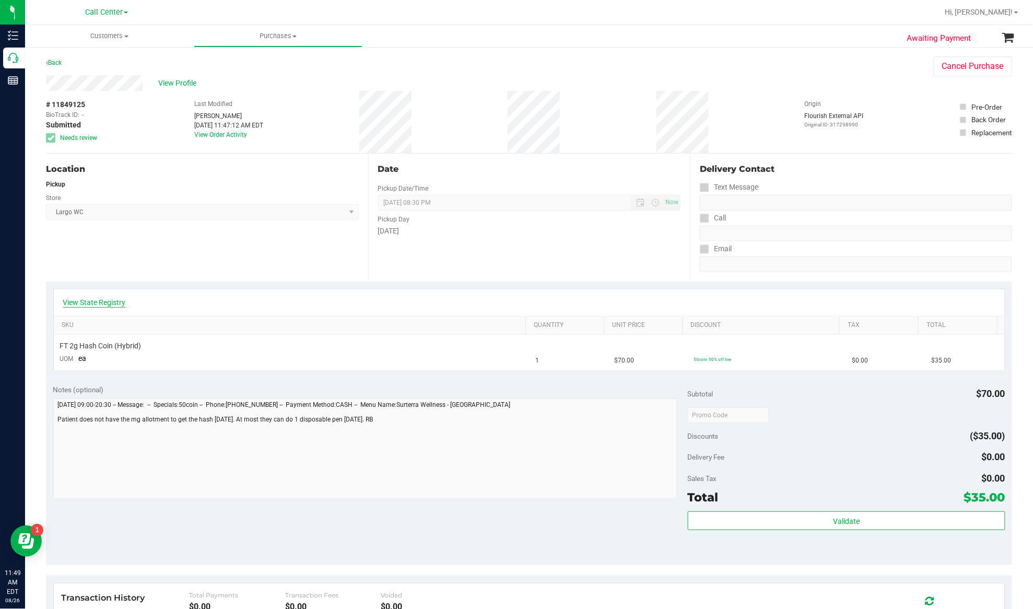
click at [117, 305] on link "View State Registry" at bounding box center [94, 302] width 63 height 10
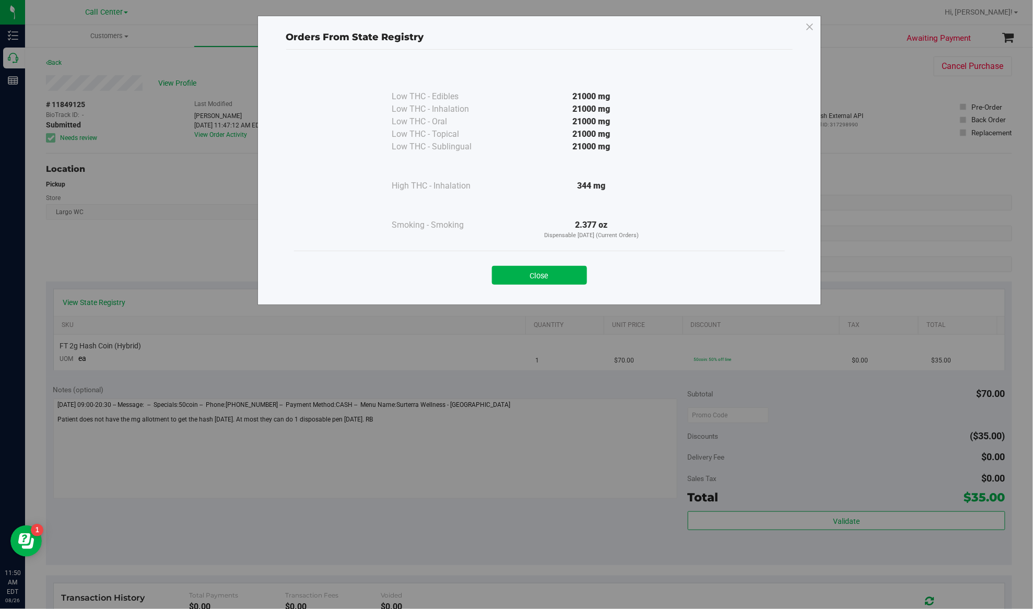
click at [345, 264] on div "Close" at bounding box center [539, 272] width 475 height 26
click at [550, 276] on button "Close" at bounding box center [539, 275] width 95 height 19
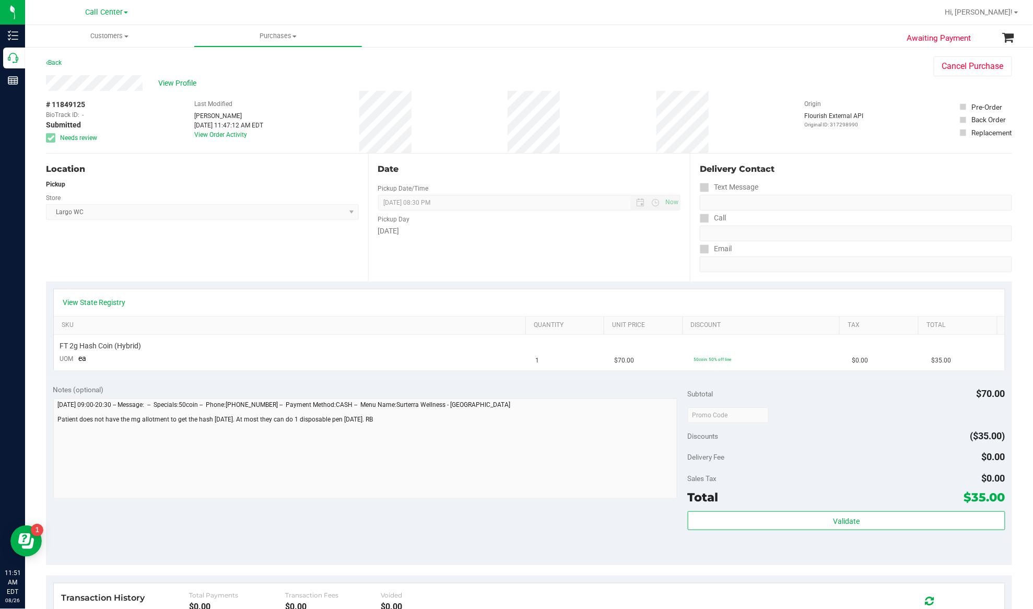
click at [74, 228] on div "Location Pickup Store Largo WC Select Store Bonita Springs WC Boynton Beach WC …" at bounding box center [207, 217] width 322 height 128
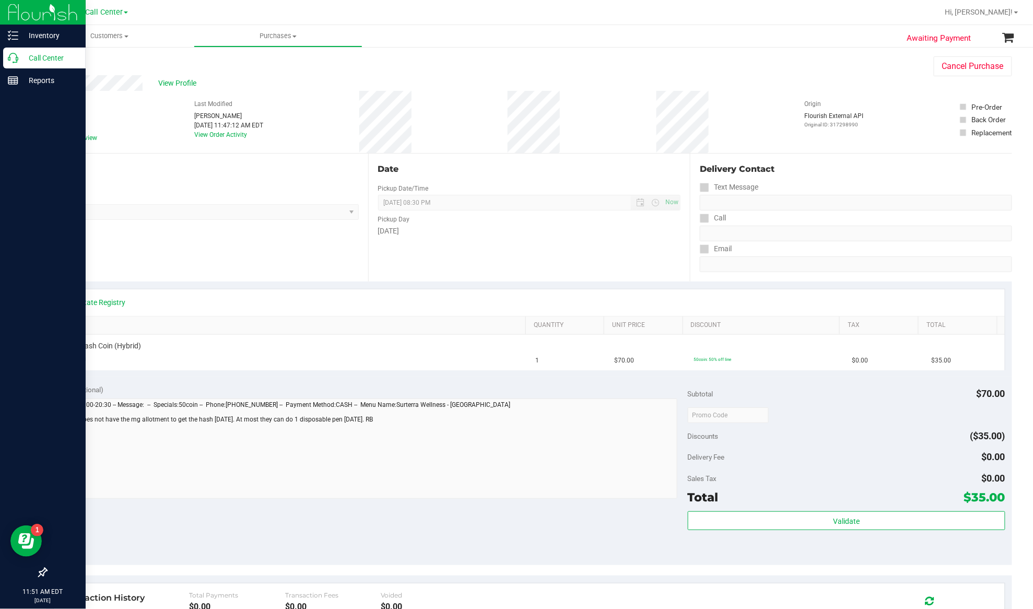
click at [47, 55] on p "Call Center" at bounding box center [49, 58] width 63 height 13
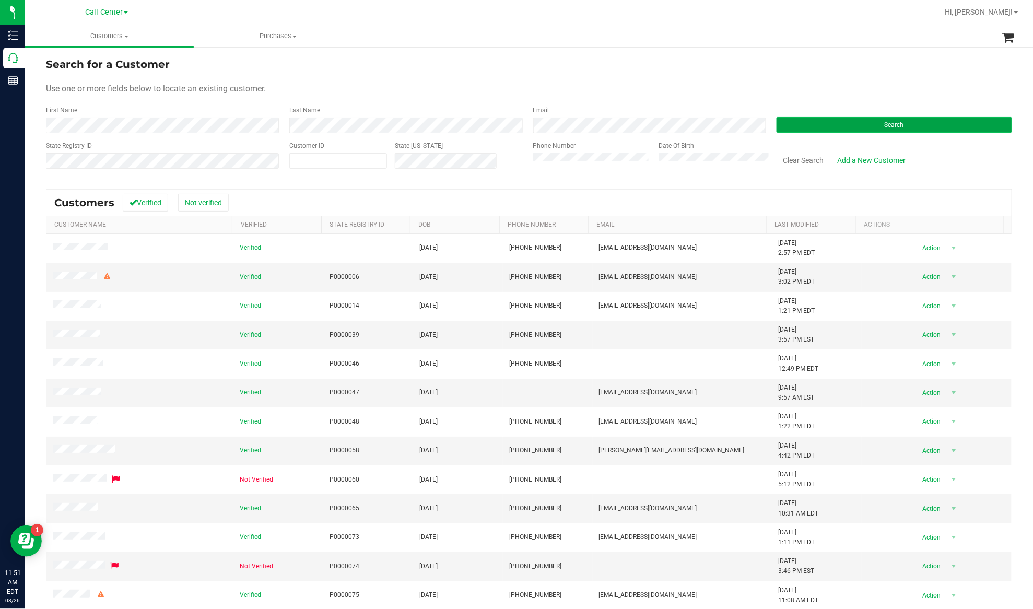
click at [798, 121] on button "Search" at bounding box center [893, 125] width 235 height 16
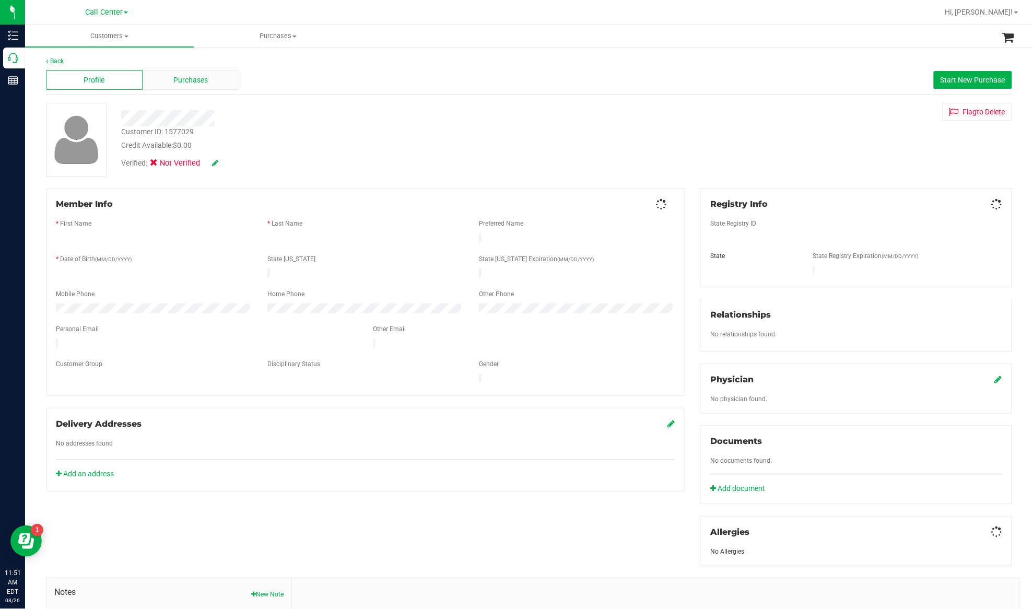
click at [181, 78] on span "Purchases" at bounding box center [191, 80] width 34 height 11
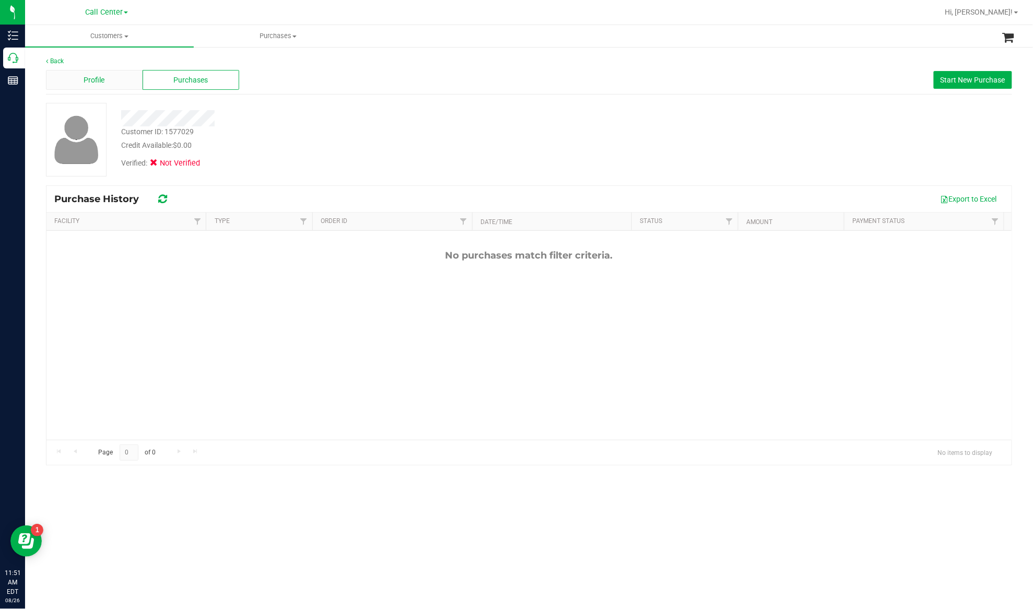
click at [99, 84] on span "Profile" at bounding box center [94, 80] width 21 height 11
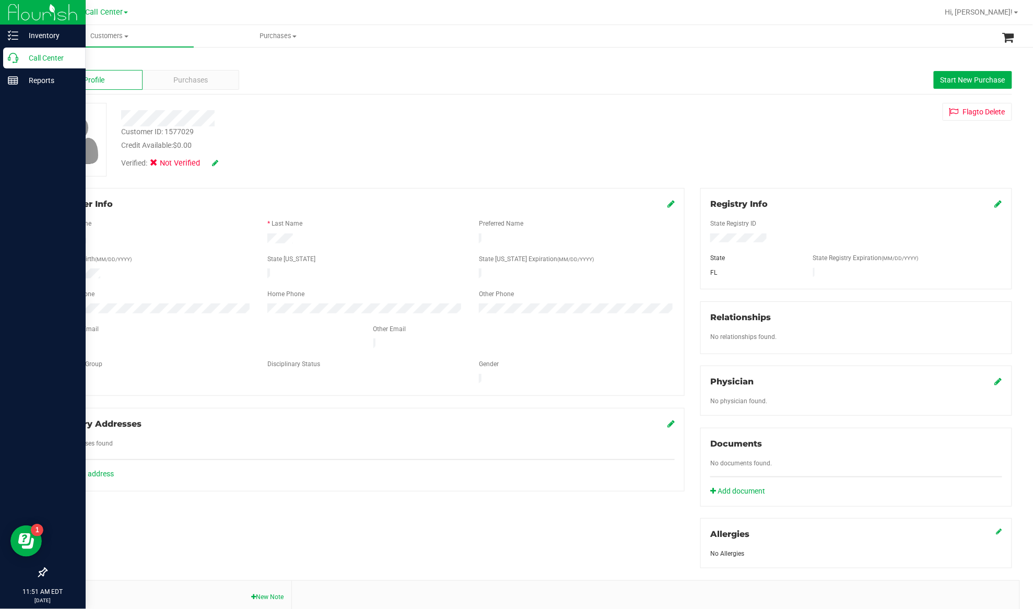
click at [55, 53] on p "Call Center" at bounding box center [49, 58] width 63 height 13
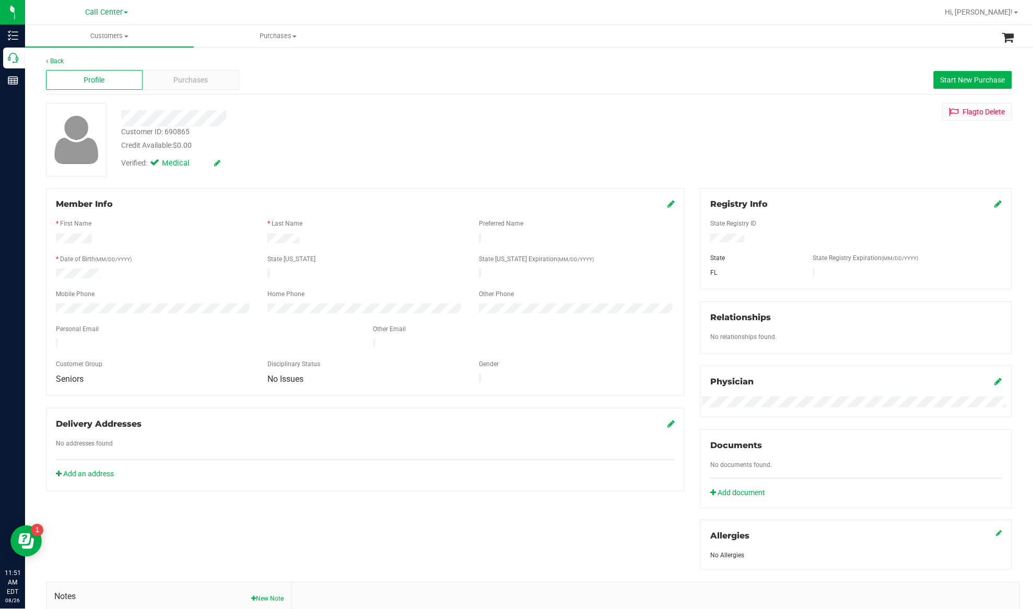
click at [660, 204] on div "Member Info" at bounding box center [365, 204] width 619 height 13
click at [667, 205] on icon at bounding box center [670, 203] width 7 height 8
click at [665, 205] on icon at bounding box center [669, 204] width 9 height 8
click at [184, 86] on div "Purchases" at bounding box center [191, 80] width 97 height 20
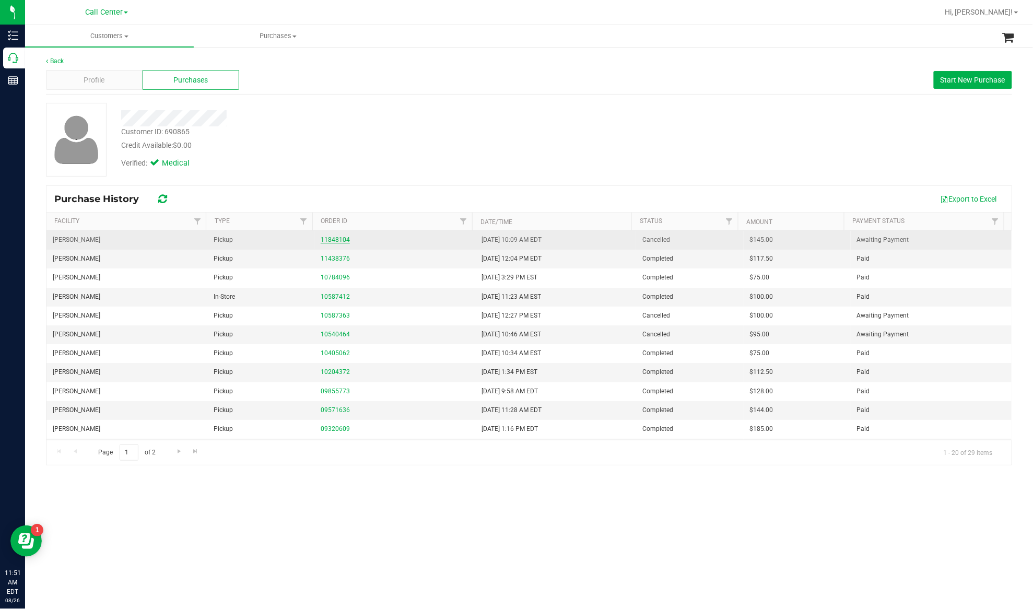
click at [336, 240] on link "11848104" at bounding box center [335, 239] width 29 height 7
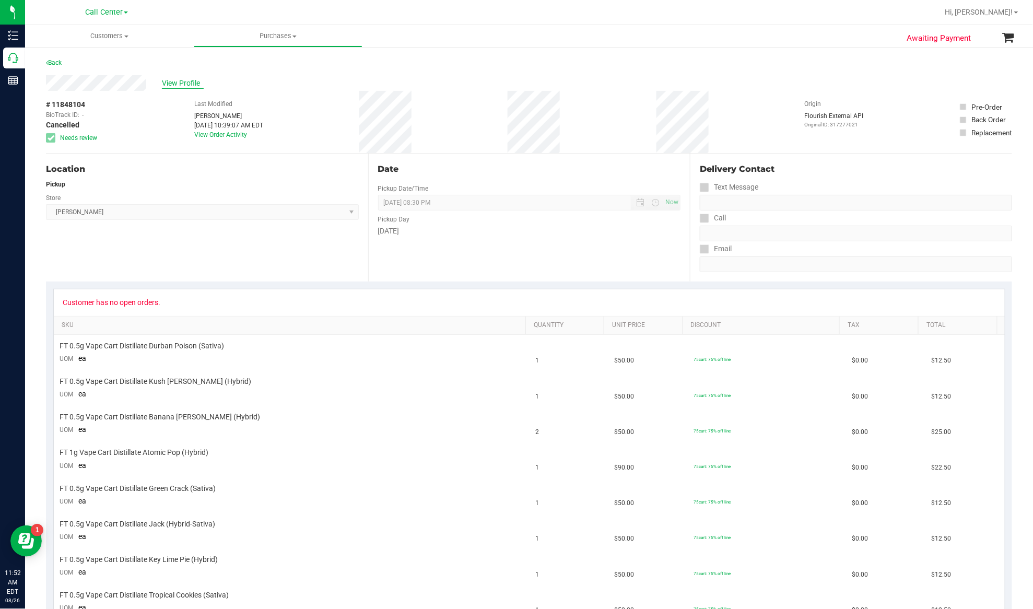
click at [188, 84] on span "View Profile" at bounding box center [183, 83] width 42 height 11
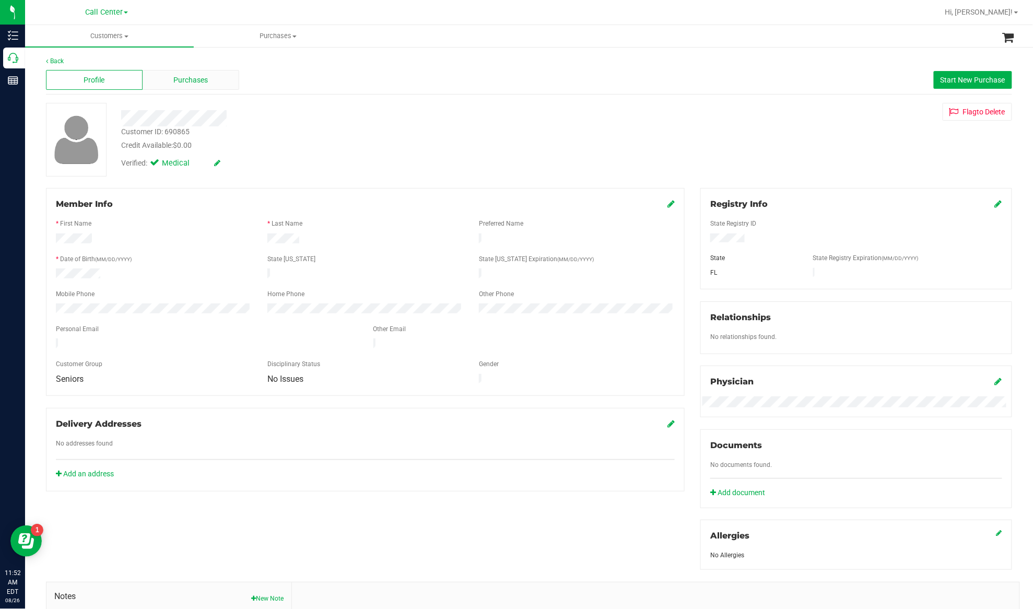
click at [190, 82] on span "Purchases" at bounding box center [191, 80] width 34 height 11
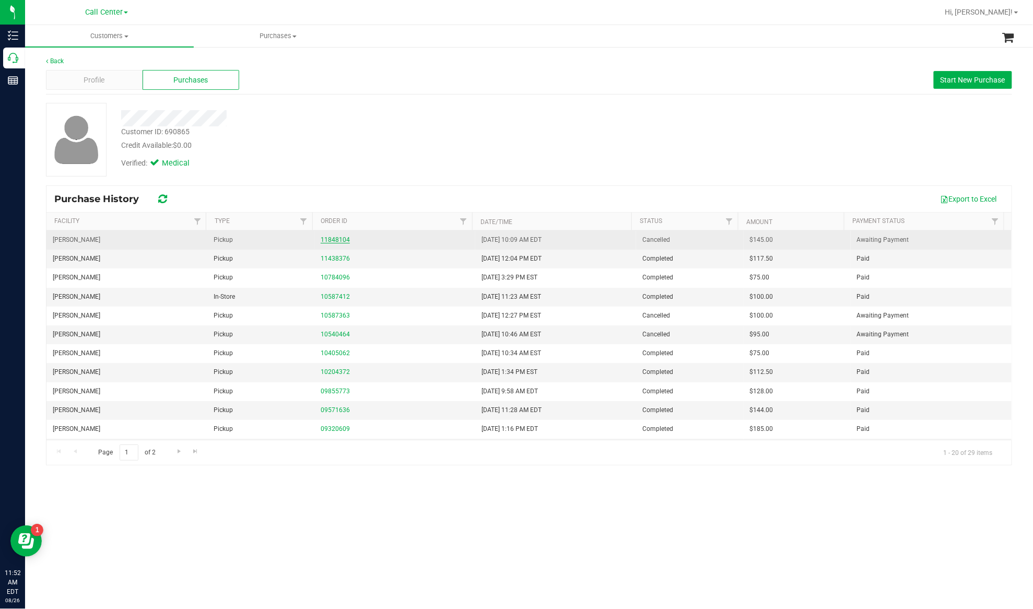
click at [335, 241] on link "11848104" at bounding box center [335, 239] width 29 height 7
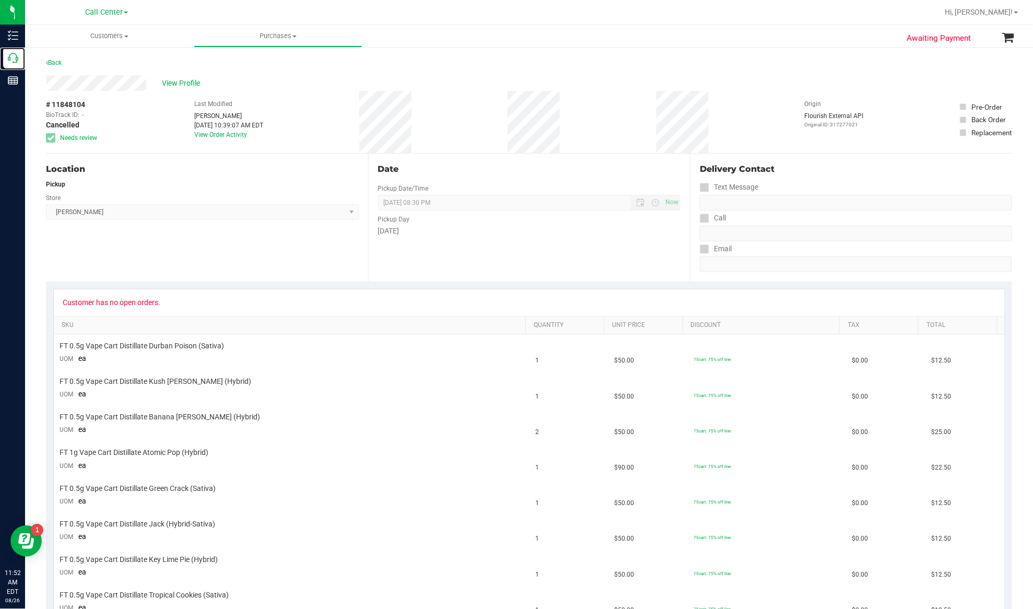
drag, startPoint x: 37, startPoint y: 59, endPoint x: 1030, endPoint y: 311, distance: 1024.5
click at [0, 0] on p "Call Center" at bounding box center [0, 0] width 0 height 0
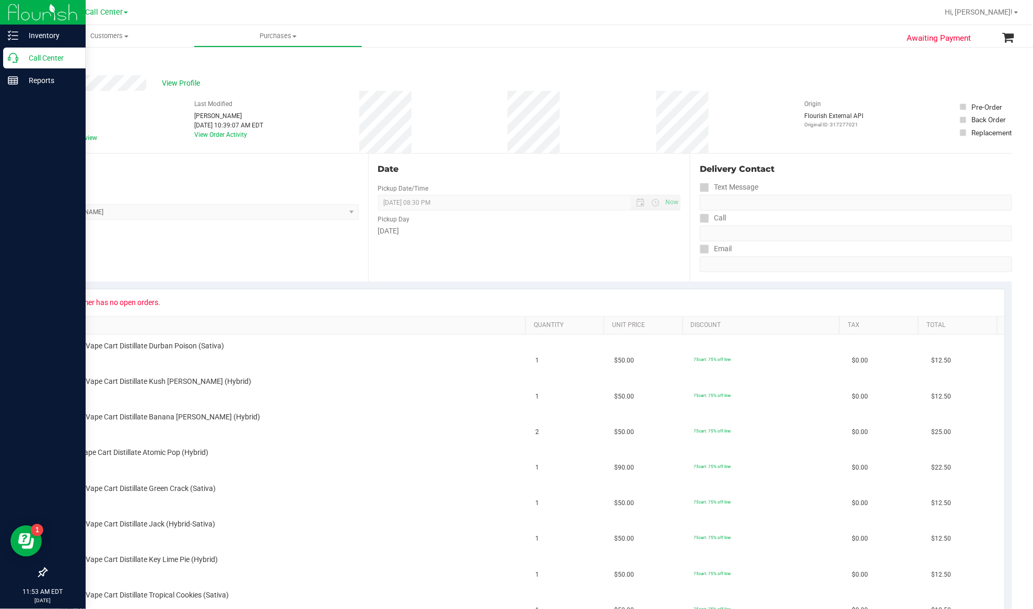
click at [34, 53] on p "Call Center" at bounding box center [49, 58] width 63 height 13
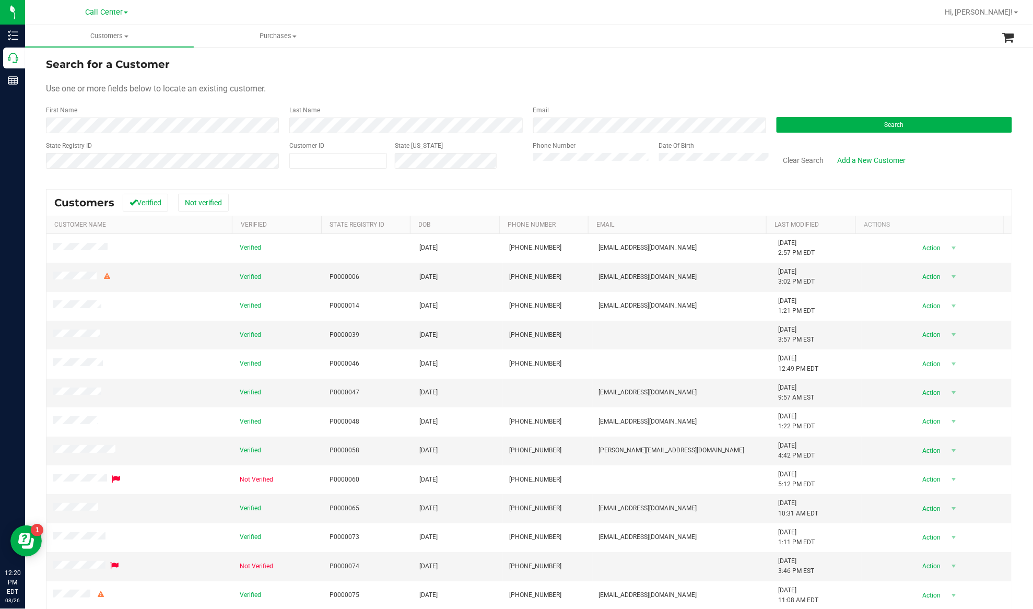
click at [372, 82] on div "Use one or more fields below to locate an existing customer." at bounding box center [529, 88] width 966 height 13
click at [791, 124] on button "Search" at bounding box center [893, 125] width 235 height 16
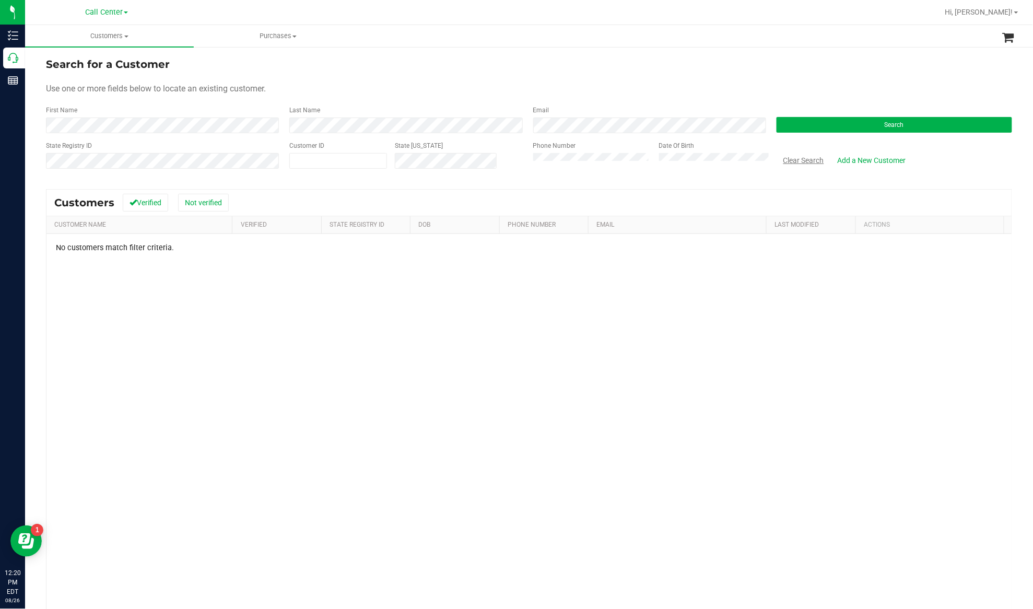
click at [792, 161] on button "Clear Search" at bounding box center [803, 160] width 54 height 18
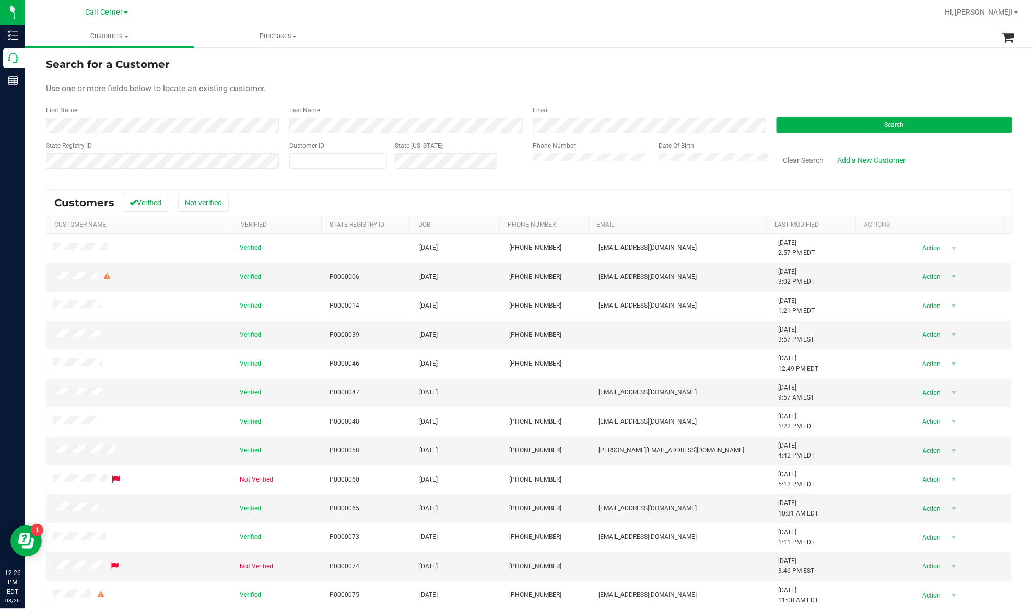
click at [347, 74] on form "Search for a Customer Use one or more fields below to locate an existing custom…" at bounding box center [529, 117] width 966 height 122
click at [796, 121] on button "Search" at bounding box center [893, 125] width 235 height 16
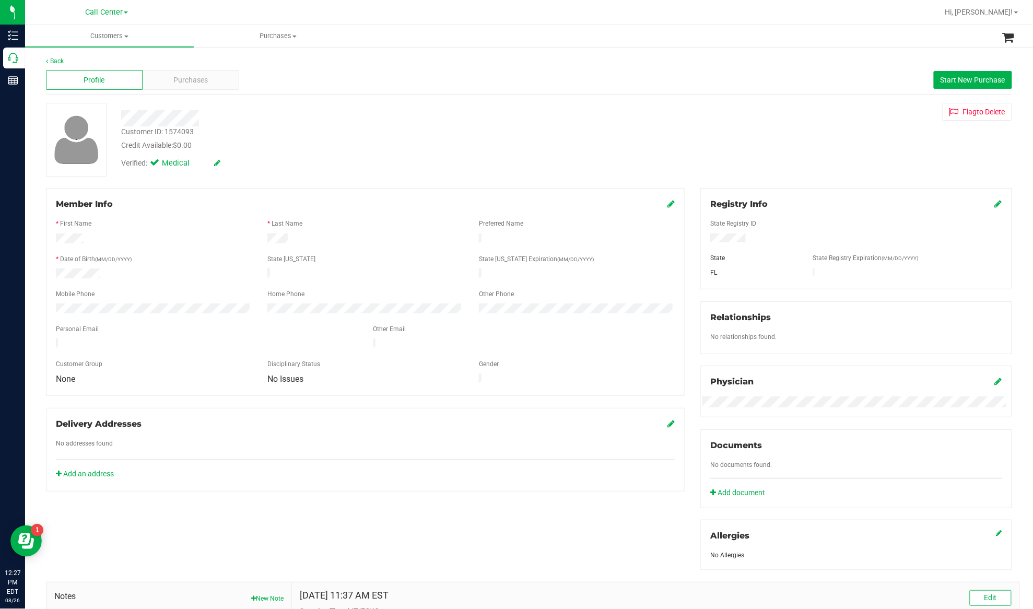
drag, startPoint x: 159, startPoint y: 228, endPoint x: 167, endPoint y: 224, distance: 8.4
click at [159, 228] on div "* First Name" at bounding box center [153, 225] width 211 height 12
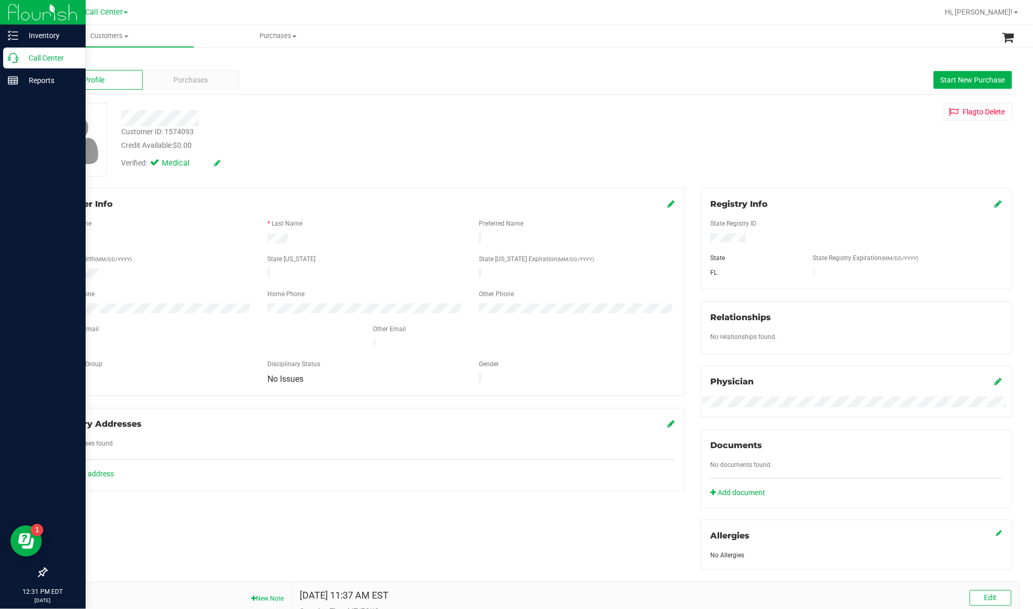
click at [14, 55] on icon at bounding box center [13, 58] width 10 height 10
click at [39, 53] on p "Call Center" at bounding box center [49, 58] width 63 height 13
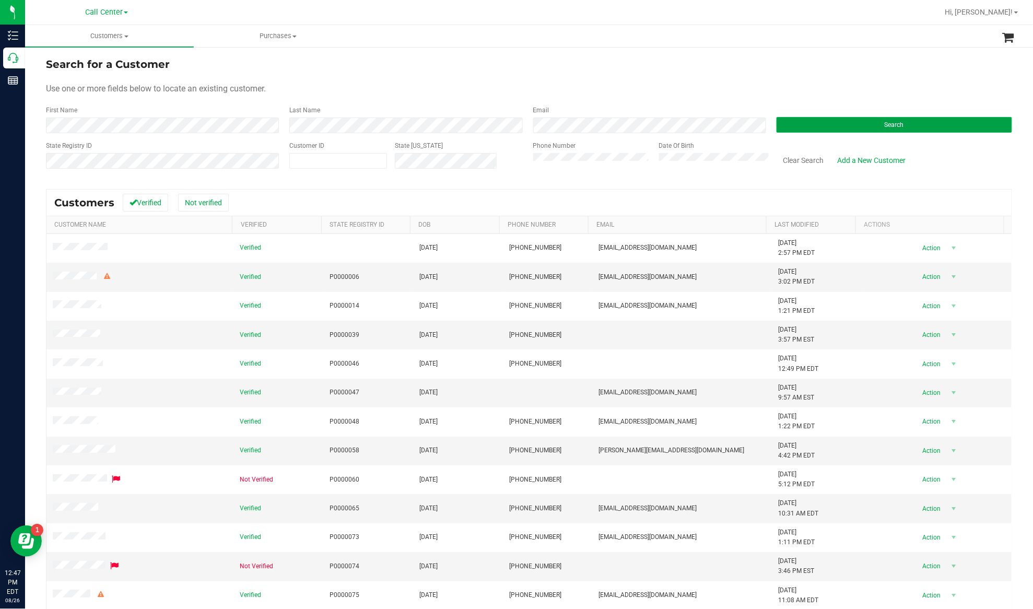
click at [804, 128] on button "Search" at bounding box center [893, 125] width 235 height 16
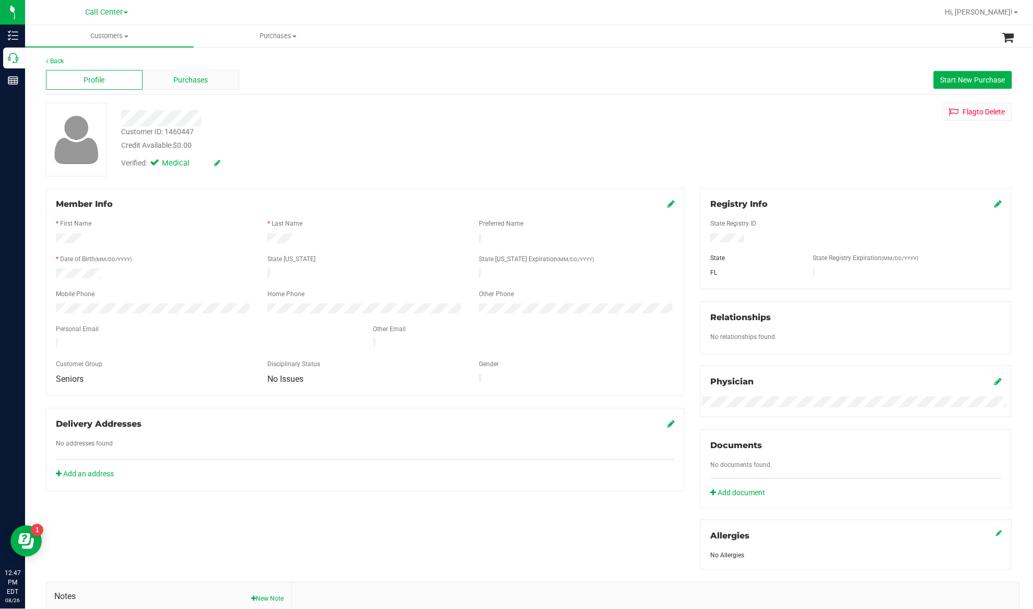
click at [179, 76] on span "Purchases" at bounding box center [191, 80] width 34 height 11
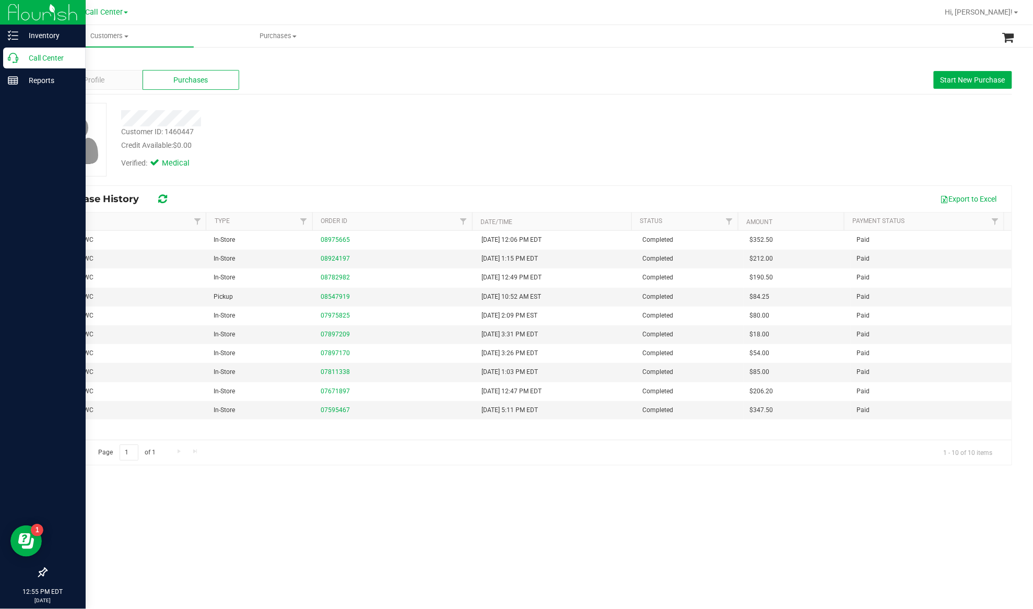
click at [44, 54] on p "Call Center" at bounding box center [49, 58] width 63 height 13
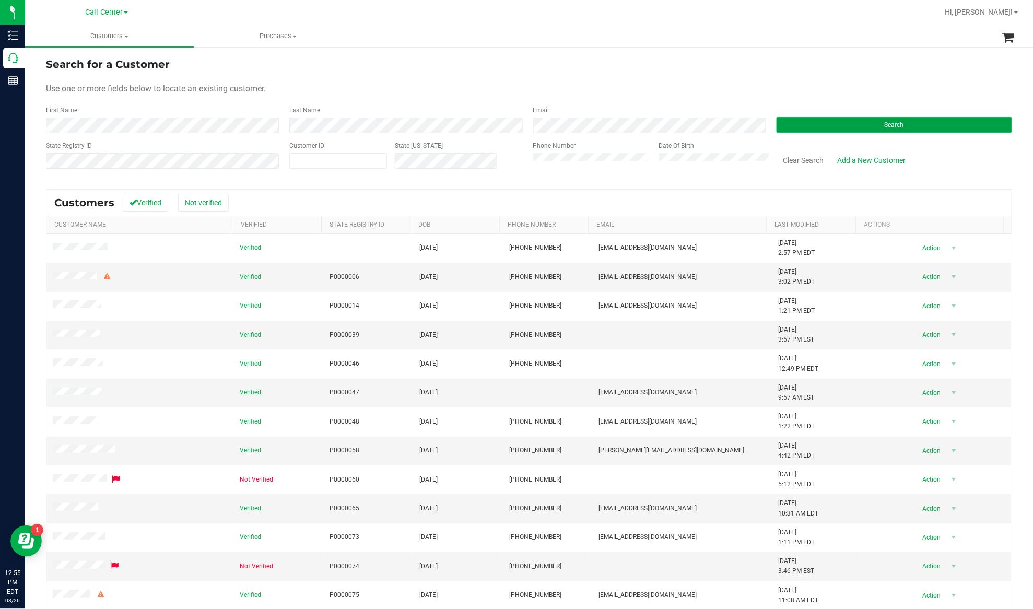
click at [800, 120] on button "Search" at bounding box center [893, 125] width 235 height 16
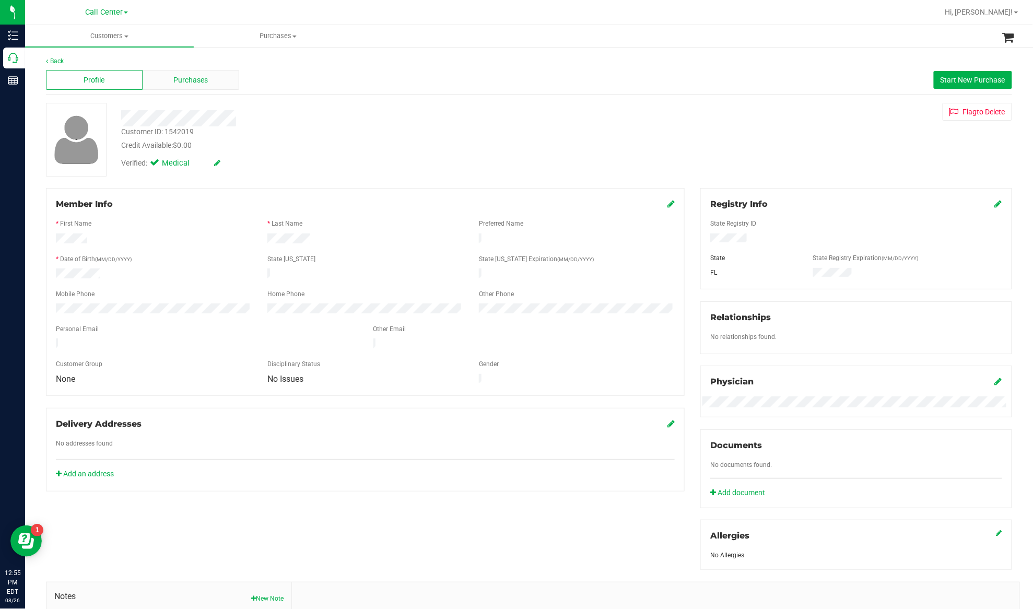
click at [187, 80] on span "Purchases" at bounding box center [191, 80] width 34 height 11
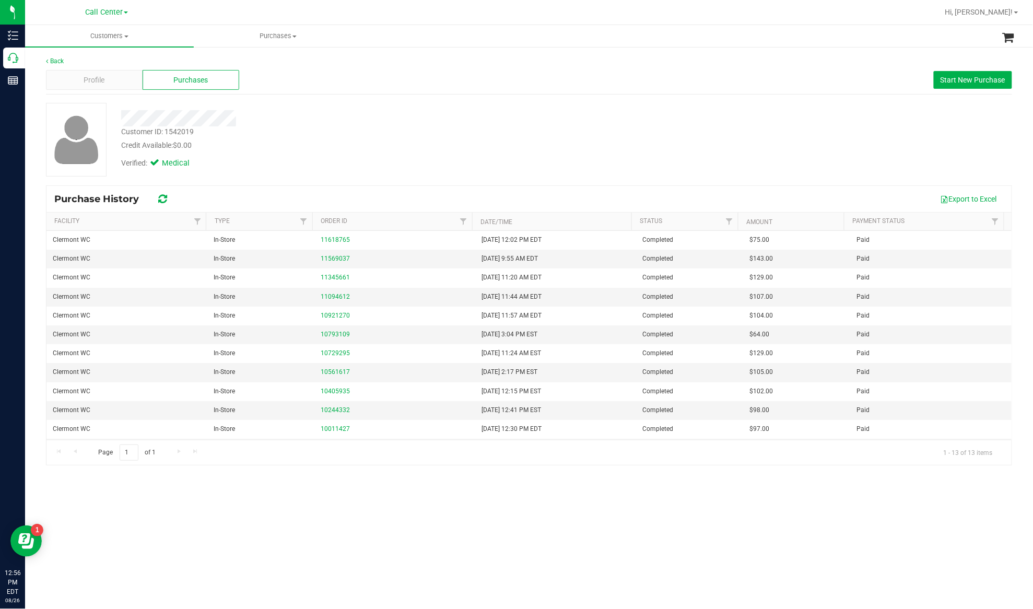
click at [196, 545] on div "Customers All customers Add a new customer All physicians Purchases All purchas…" at bounding box center [529, 317] width 1008 height 584
click at [94, 69] on div "Profile Purchases Start New Purchase" at bounding box center [529, 80] width 966 height 29
click at [115, 89] on div "Profile Purchases Start New Purchase" at bounding box center [529, 80] width 966 height 29
click at [116, 84] on div "Profile" at bounding box center [94, 80] width 97 height 20
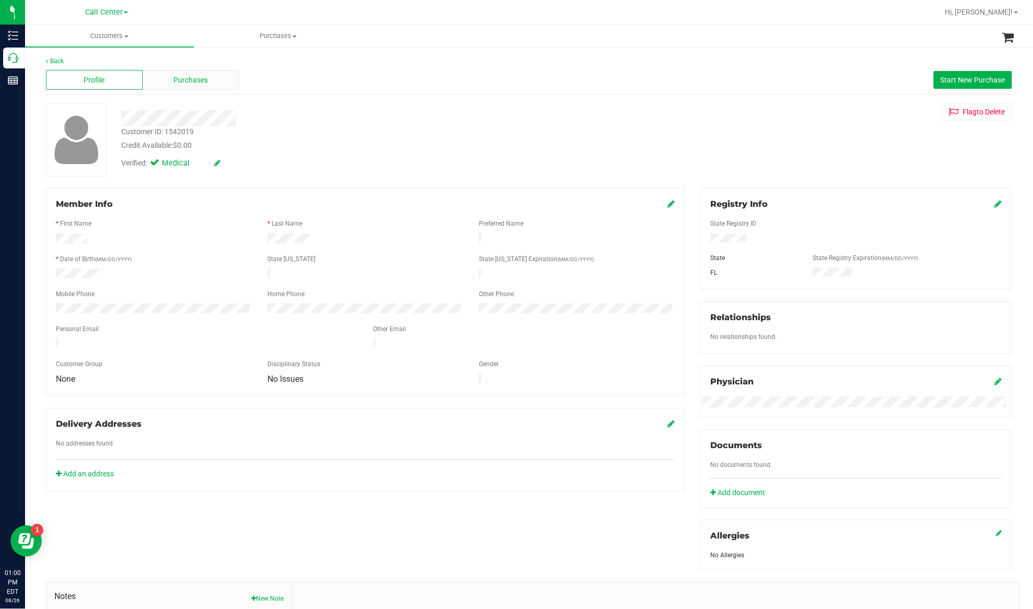
click at [189, 82] on span "Purchases" at bounding box center [191, 80] width 34 height 11
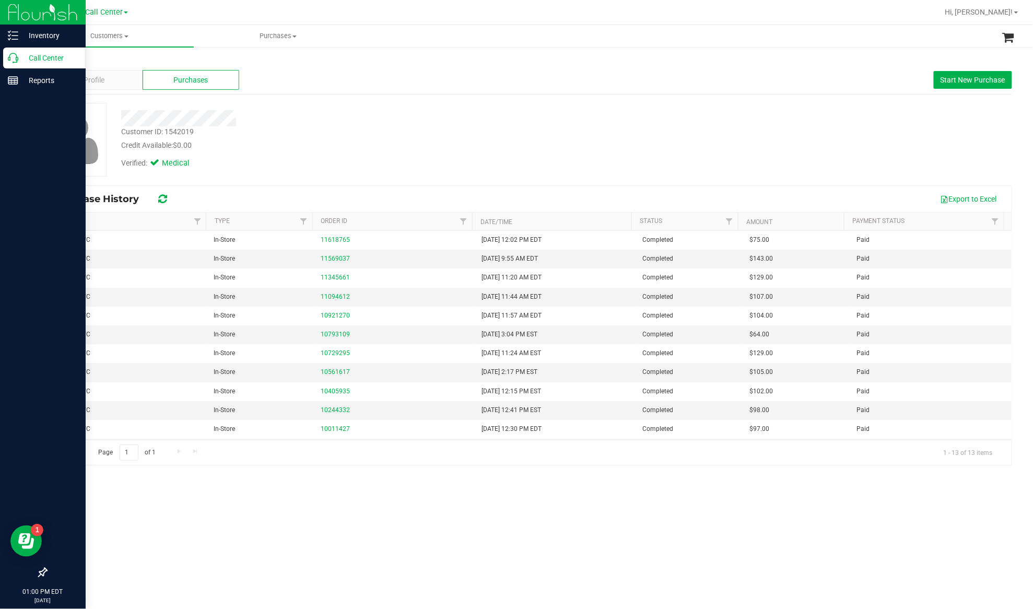
click at [40, 50] on div "Call Center" at bounding box center [44, 58] width 82 height 21
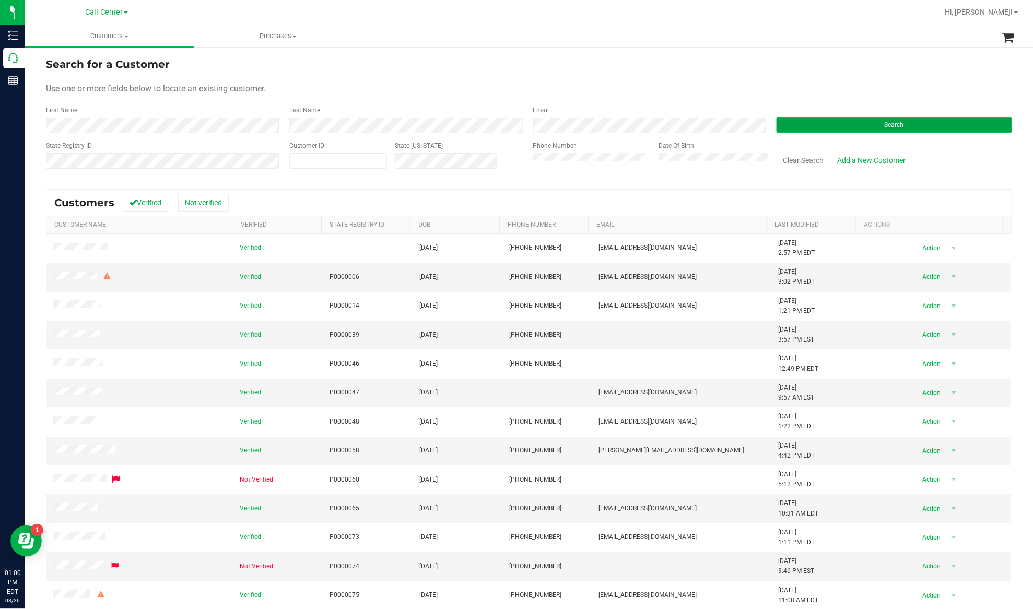
click at [801, 130] on button "Search" at bounding box center [893, 125] width 235 height 16
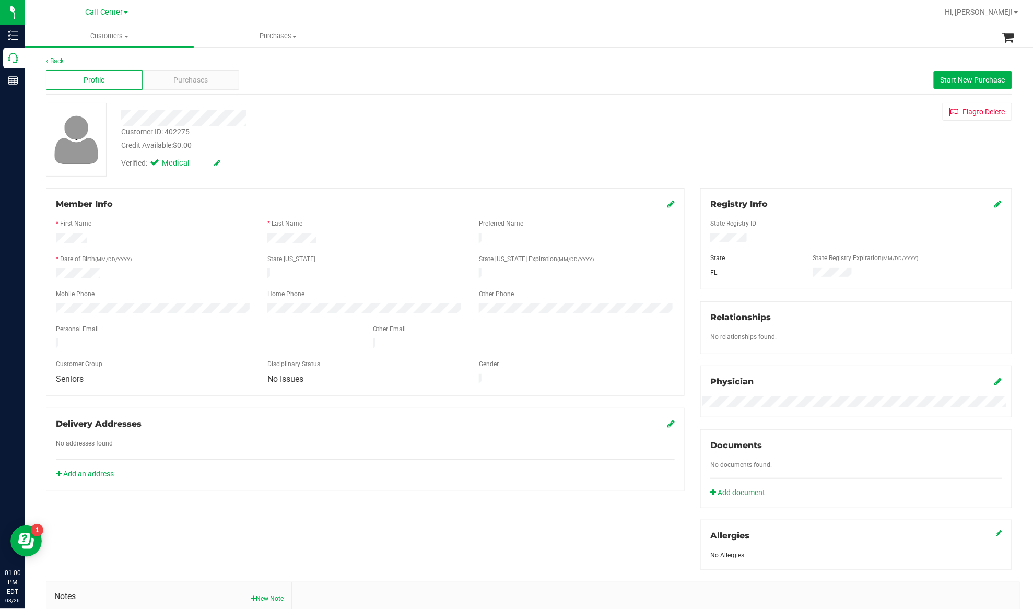
click at [206, 430] on div at bounding box center [365, 434] width 619 height 8
click at [207, 74] on div "Purchases" at bounding box center [191, 80] width 97 height 20
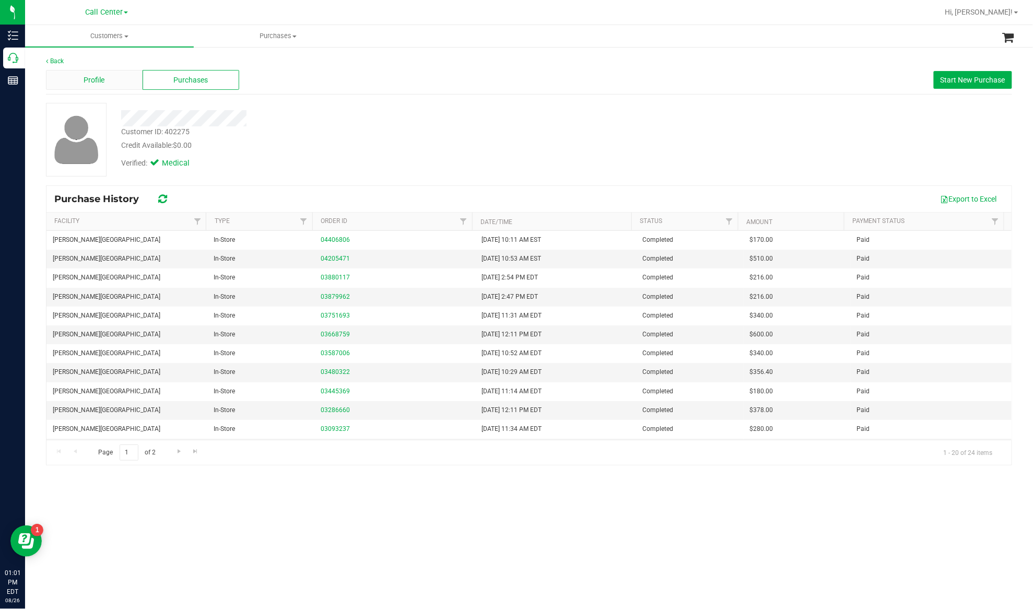
click at [111, 80] on div "Profile" at bounding box center [94, 80] width 97 height 20
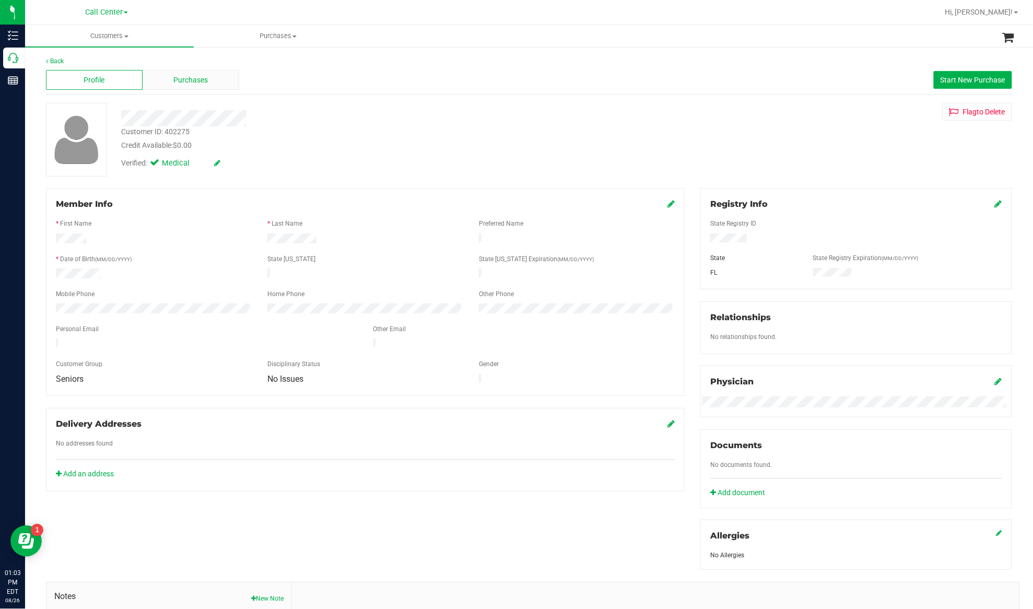
click at [170, 73] on div "Purchases" at bounding box center [191, 80] width 97 height 20
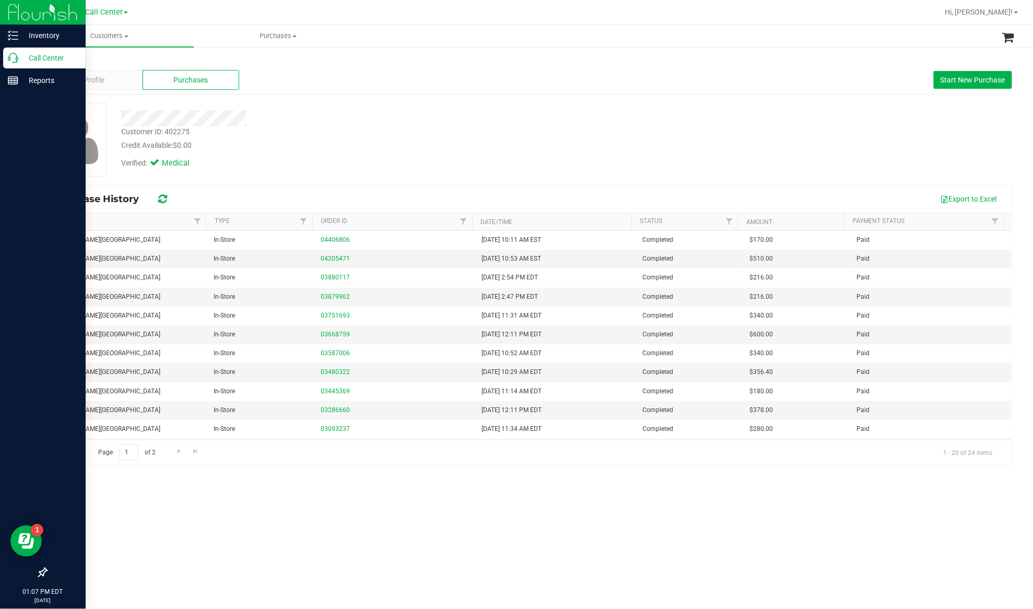
click at [36, 57] on p "Call Center" at bounding box center [49, 58] width 63 height 13
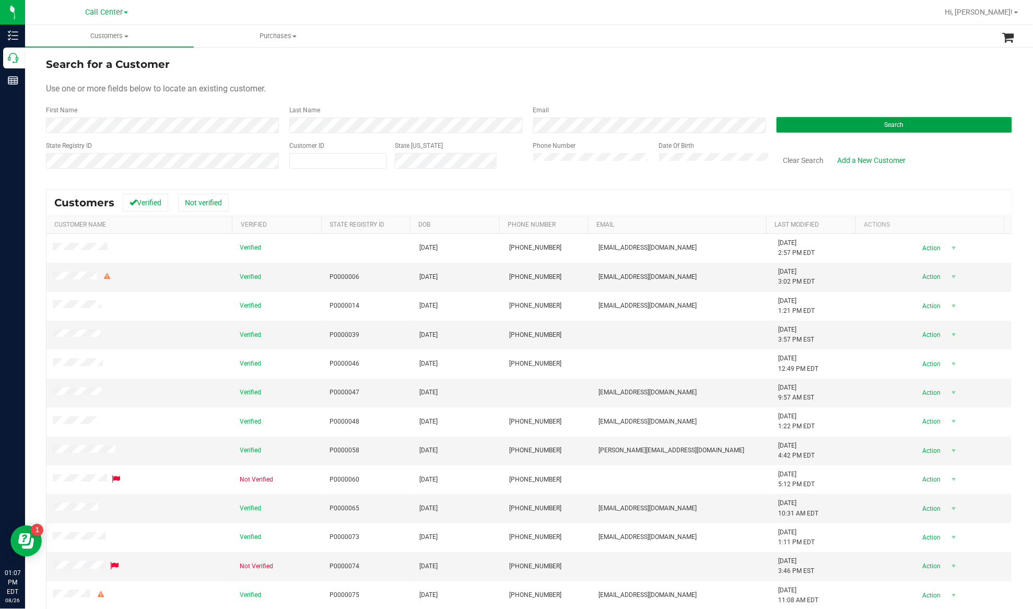
click at [795, 125] on button "Search" at bounding box center [893, 125] width 235 height 16
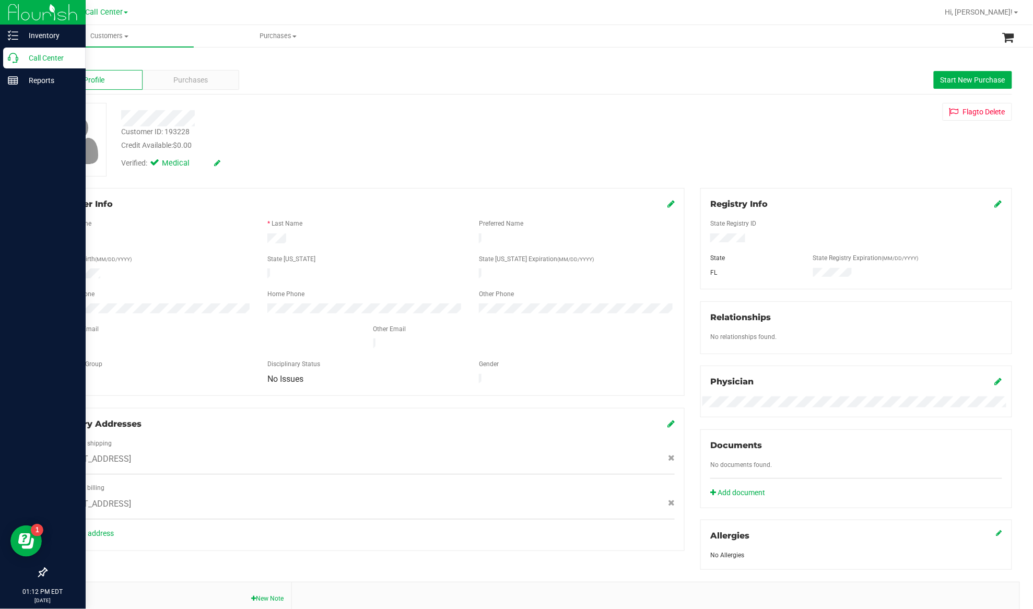
click at [29, 56] on p "Call Center" at bounding box center [49, 58] width 63 height 13
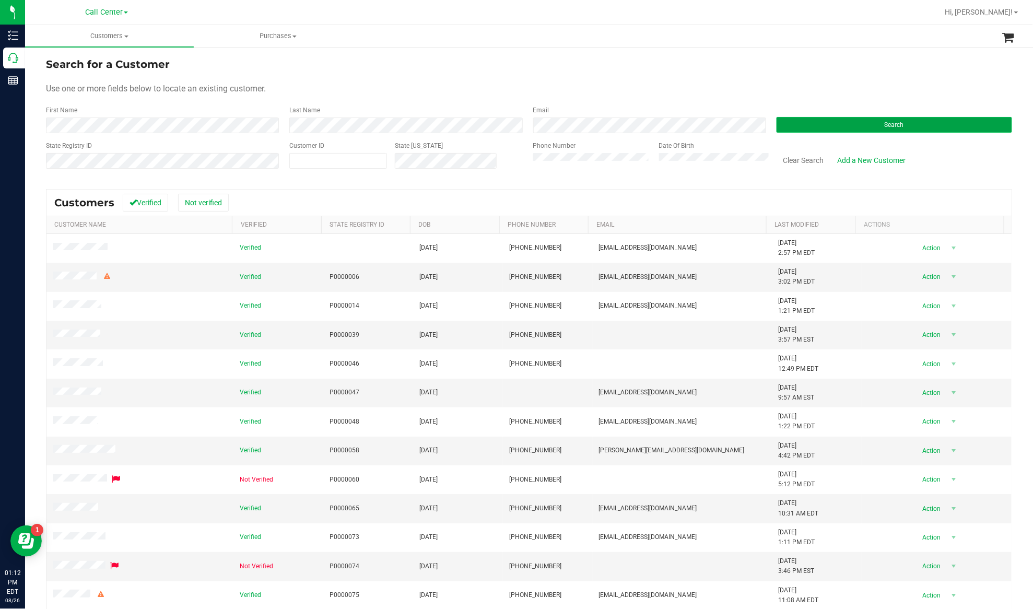
click at [813, 124] on button "Search" at bounding box center [893, 125] width 235 height 16
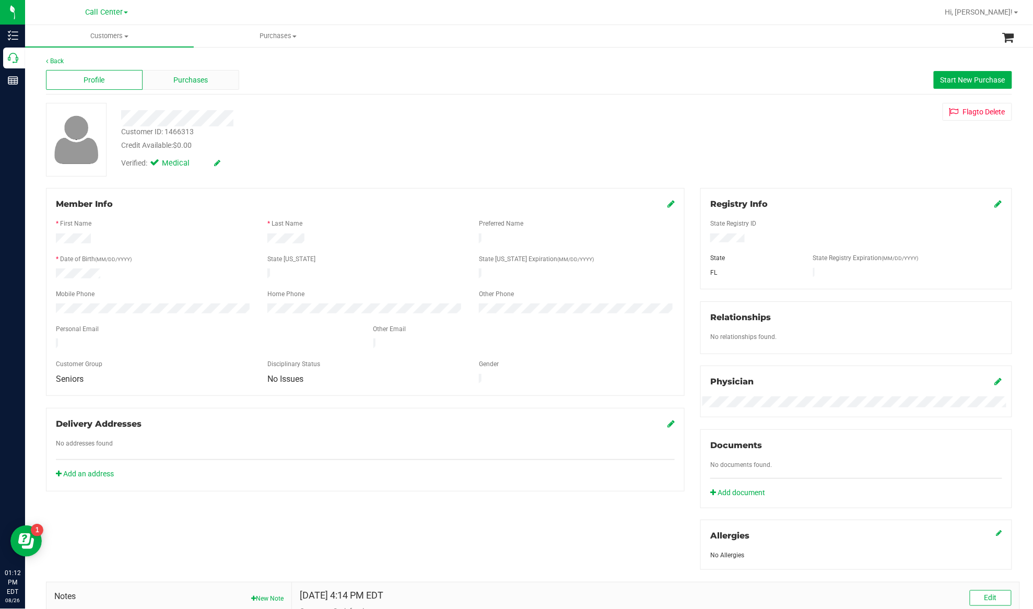
click at [186, 82] on span "Purchases" at bounding box center [191, 80] width 34 height 11
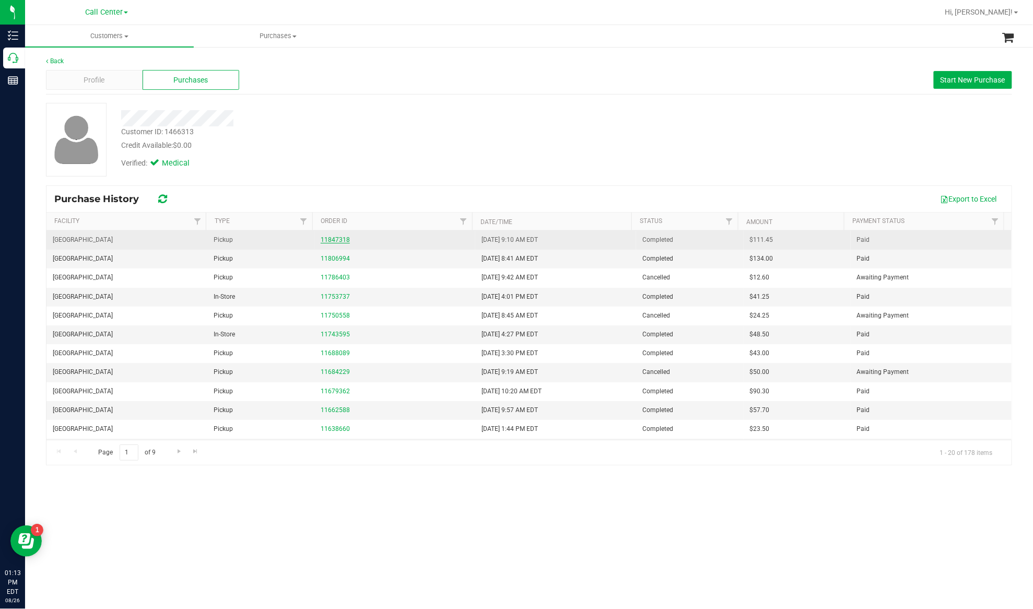
click at [336, 243] on link "11847318" at bounding box center [335, 239] width 29 height 7
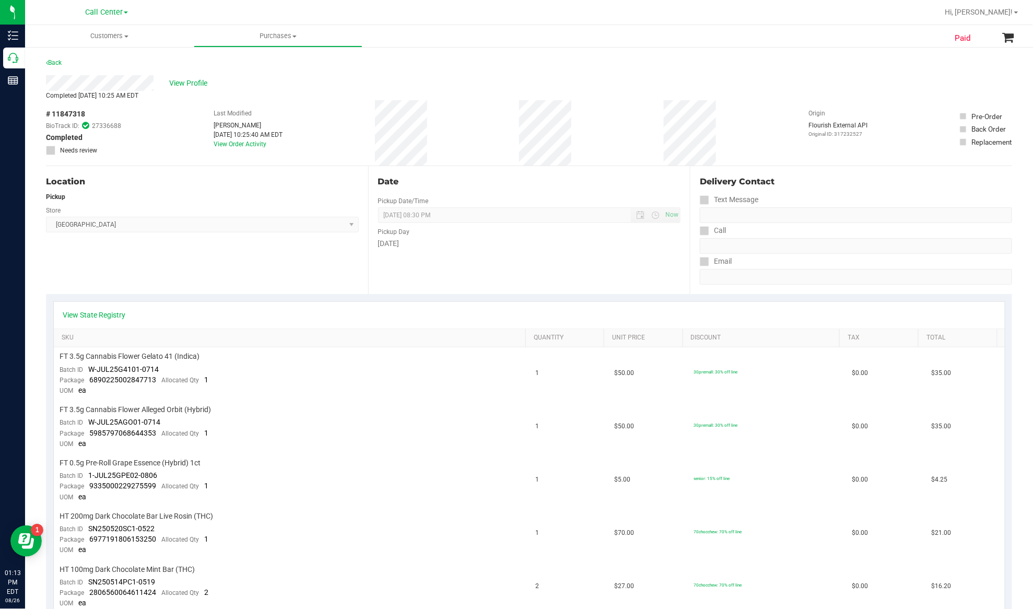
click at [209, 262] on div "Location Pickup Store Boynton Beach WC Select Store Bonita Springs WC Boynton B…" at bounding box center [207, 230] width 322 height 128
click at [192, 280] on div "Location Pickup Store Boynton Beach WC Select Store Bonita Springs WC Boynton B…" at bounding box center [207, 230] width 322 height 128
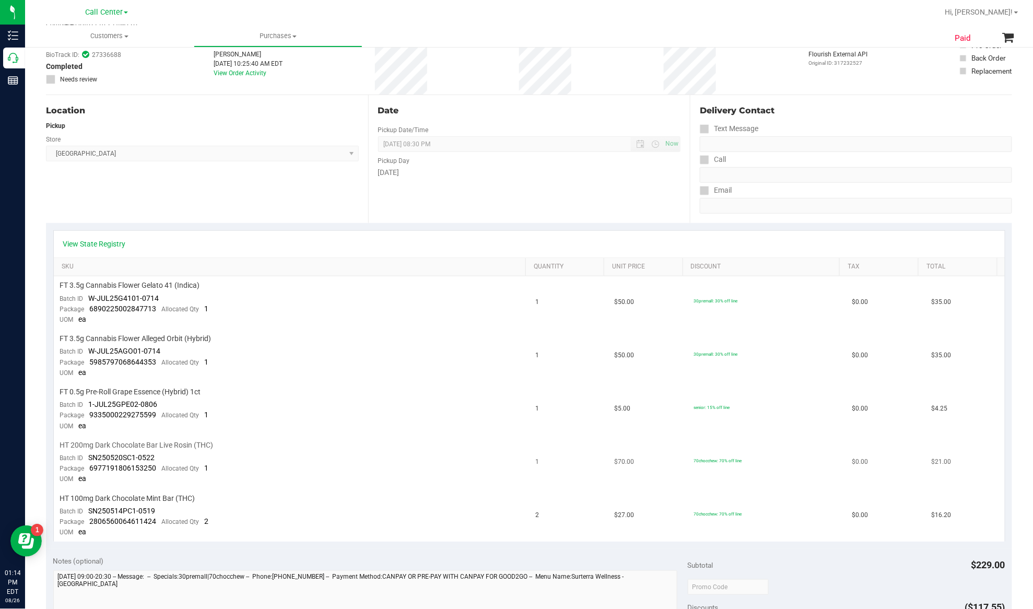
scroll to position [69, 0]
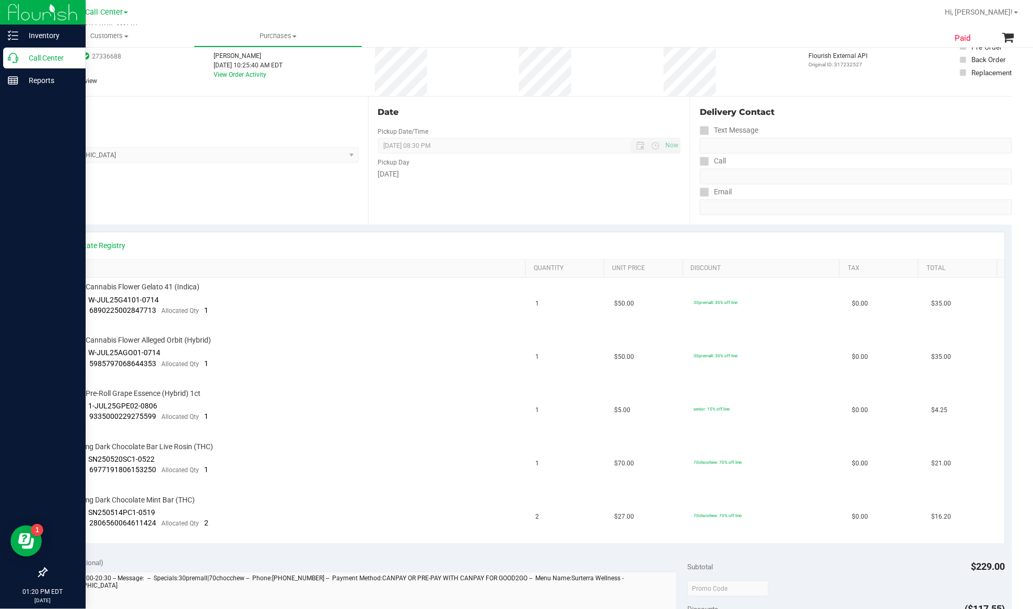
click at [39, 56] on p "Call Center" at bounding box center [49, 58] width 63 height 13
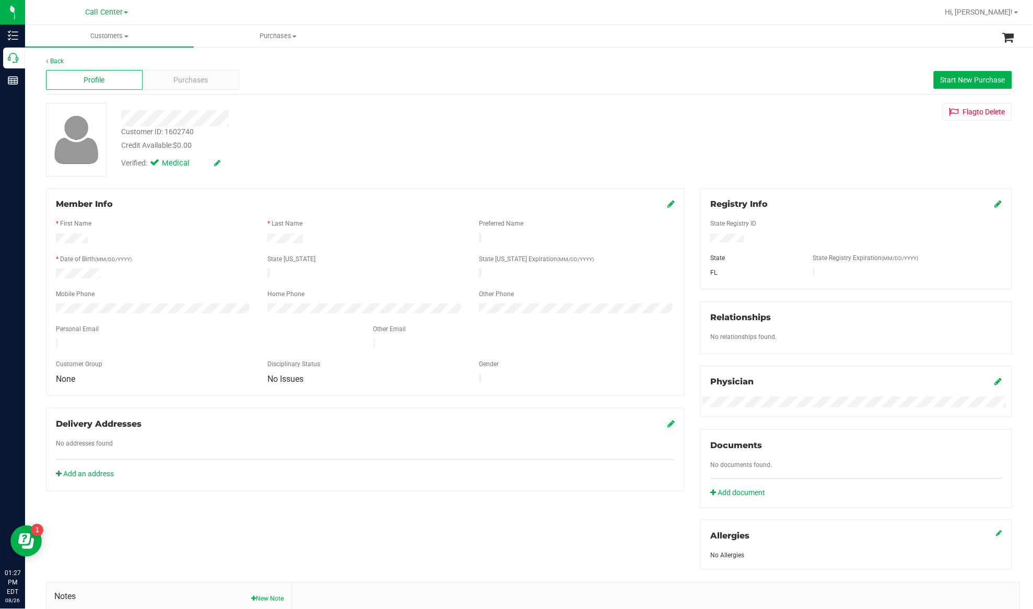
click at [172, 493] on div "Member Info * First Name * Last Name Preferred Name * Date of Birth (MM/DD/YYYY…" at bounding box center [529, 455] width 982 height 534
click at [226, 80] on div "Purchases" at bounding box center [191, 80] width 97 height 20
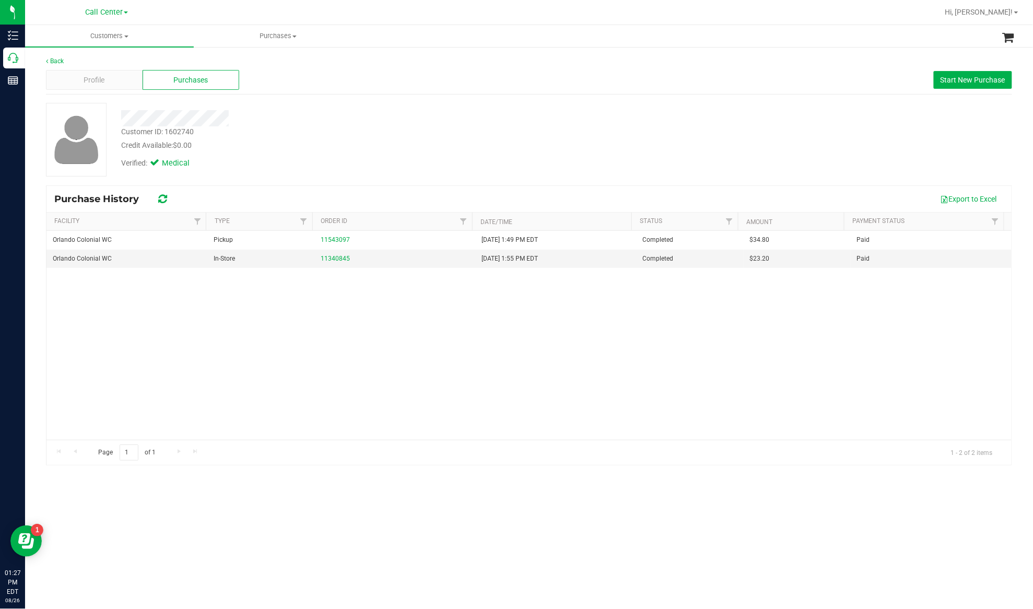
click at [220, 328] on div "Orlando Colonial WC Pickup 11543097 6/28/2025 1:49 PM EDT Completed $34.80 Paid…" at bounding box center [528, 335] width 965 height 209
click at [947, 82] on span "Start New Purchase" at bounding box center [972, 80] width 65 height 8
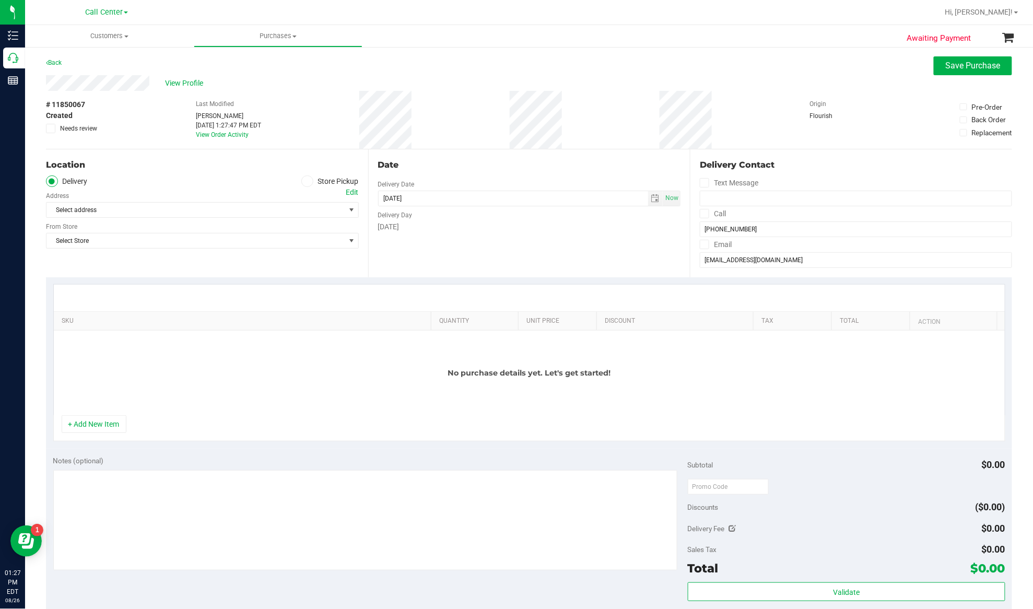
click at [304, 181] on icon at bounding box center [307, 181] width 6 height 0
click at [0, 0] on input "Store Pickup" at bounding box center [0, 0] width 0 height 0
click at [267, 211] on span "Select Store" at bounding box center [195, 210] width 299 height 15
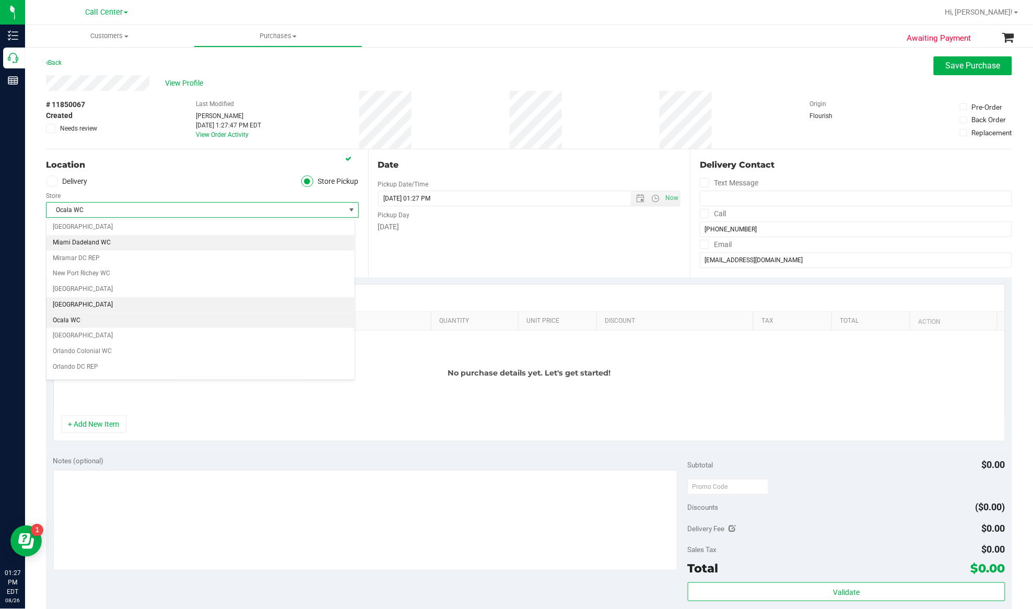
scroll to position [404, 0]
click at [116, 328] on li "Orlando Colonial WC" at bounding box center [200, 321] width 308 height 16
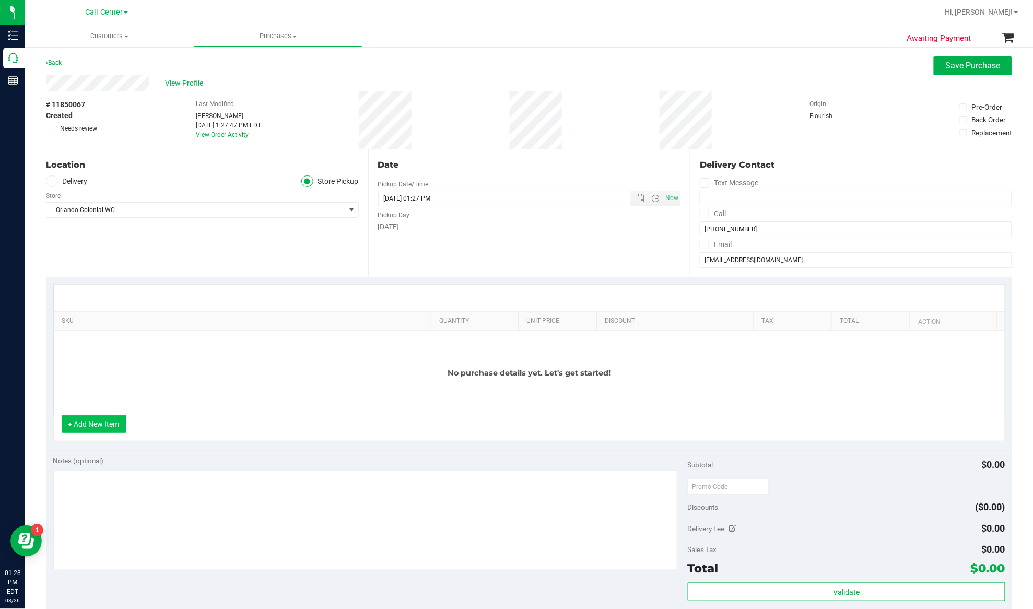
click at [99, 433] on button "+ Add New Item" at bounding box center [94, 424] width 65 height 18
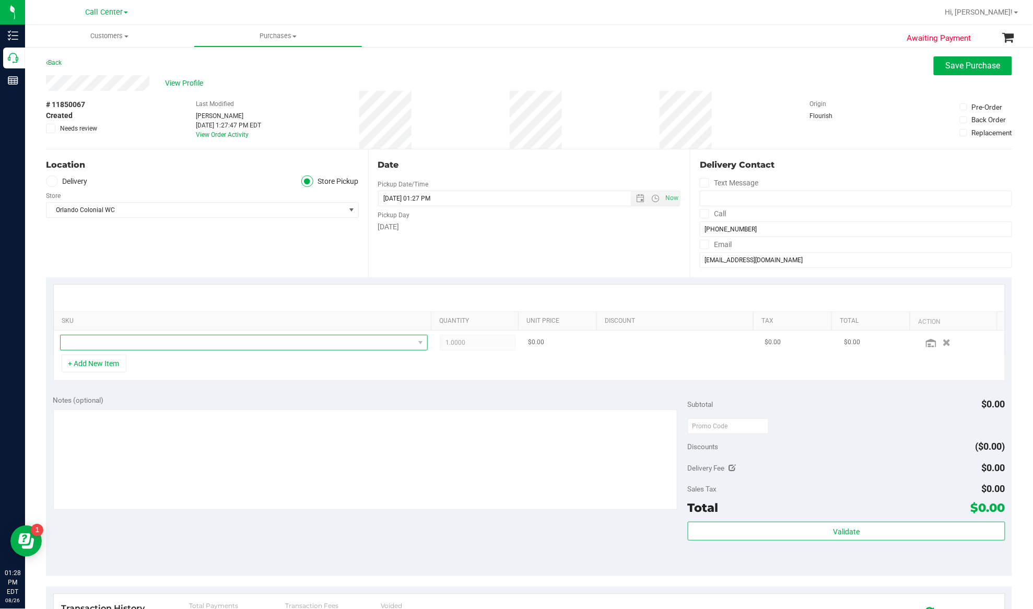
click at [141, 339] on span "NO DATA FOUND" at bounding box center [237, 342] width 353 height 15
type input "FT 0.5g Pre-Roll Le Mans (Hybrid-Sativa) 5ct"
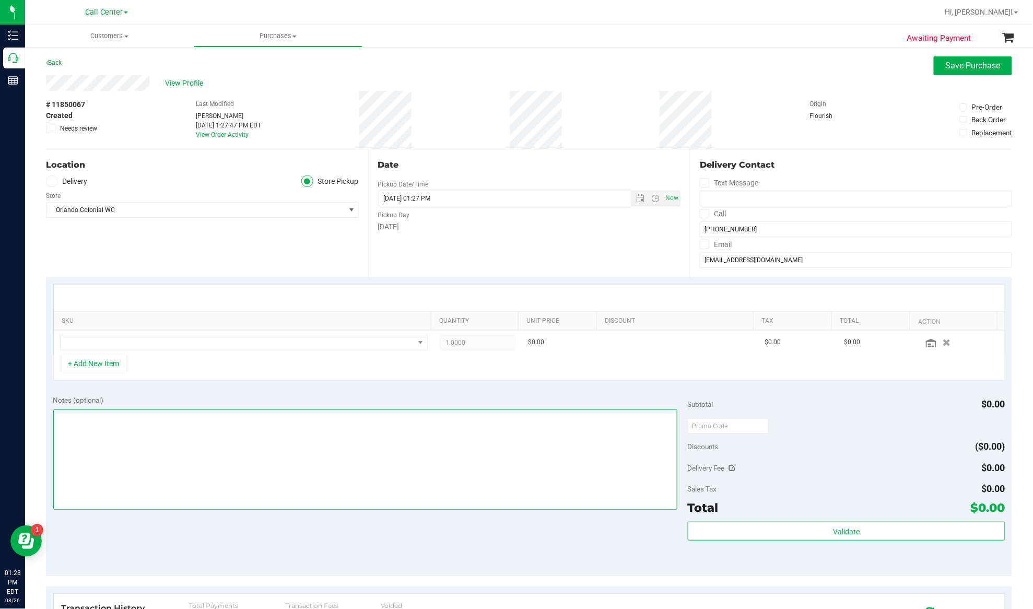
click at [168, 439] on textarea at bounding box center [365, 459] width 624 height 100
click at [224, 439] on textarea at bounding box center [365, 459] width 624 height 100
click at [75, 420] on textarea at bounding box center [365, 459] width 624 height 100
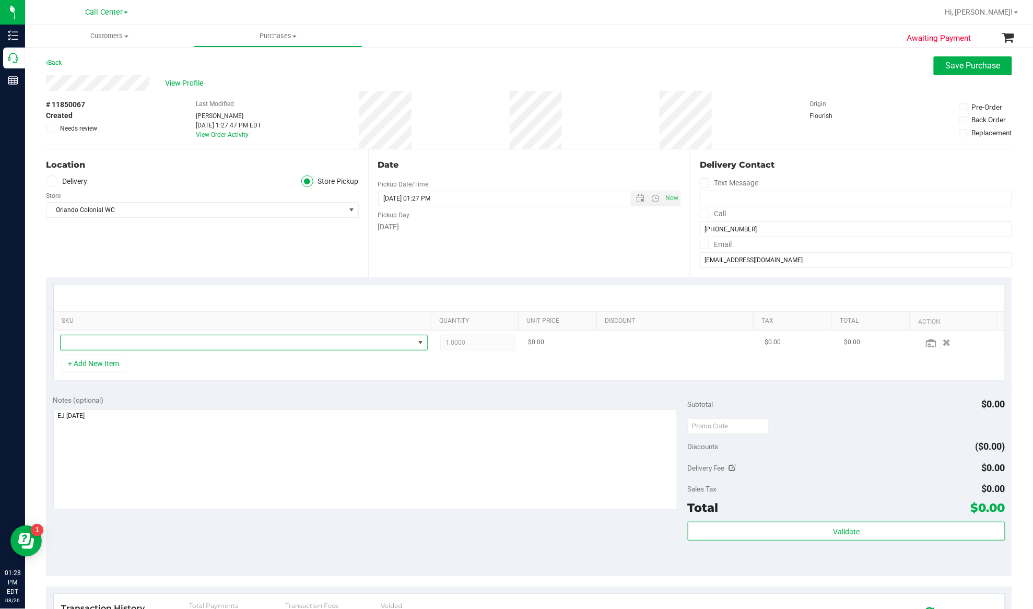
click at [232, 340] on span "NO DATA FOUND" at bounding box center [237, 342] width 353 height 15
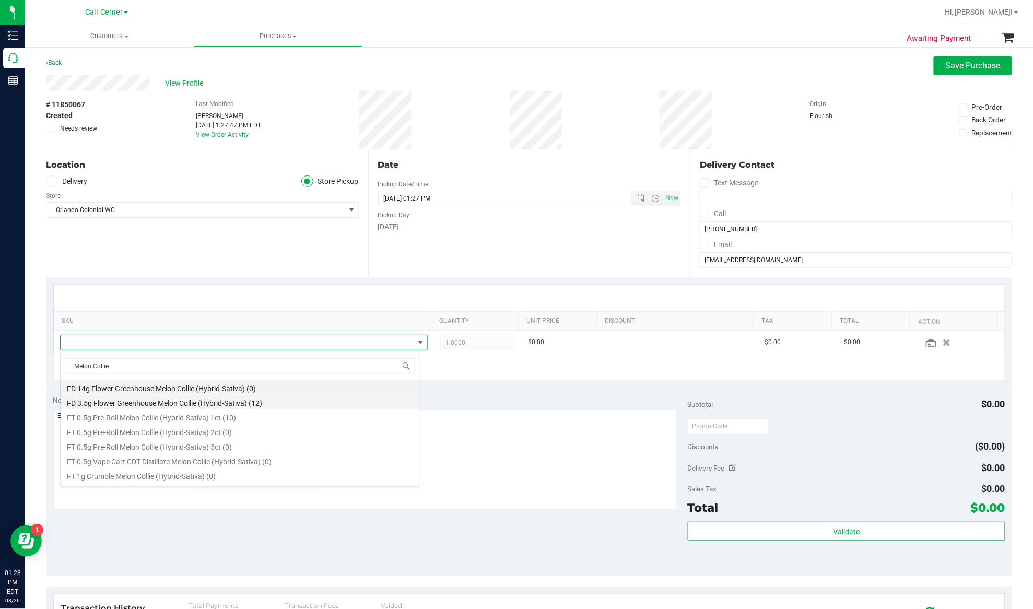
click at [169, 404] on li "FD 3.5g Flower Greenhouse Melon Collie (Hybrid-Sativa) (12)" at bounding box center [240, 401] width 358 height 15
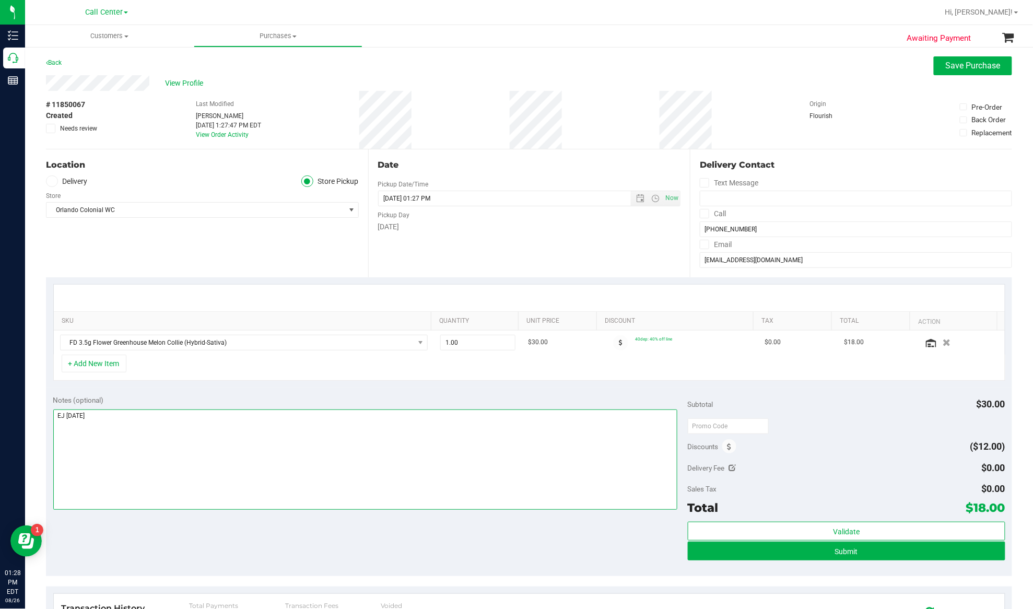
click at [121, 412] on textarea at bounding box center [365, 459] width 624 height 100
type textarea "EJ 8/25/25 1:29pm"
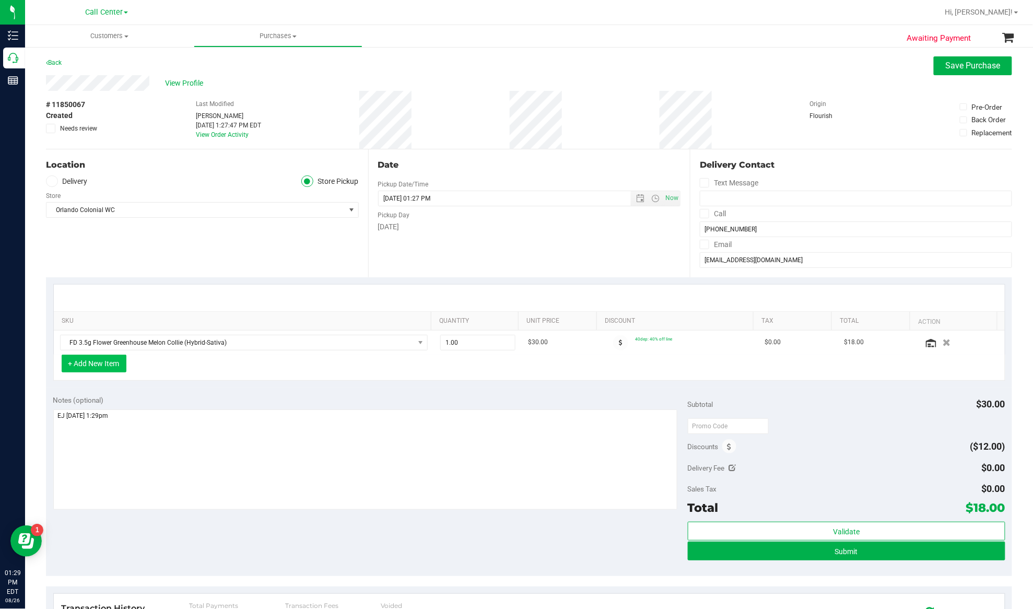
click at [81, 370] on button "+ Add New Item" at bounding box center [94, 363] width 65 height 18
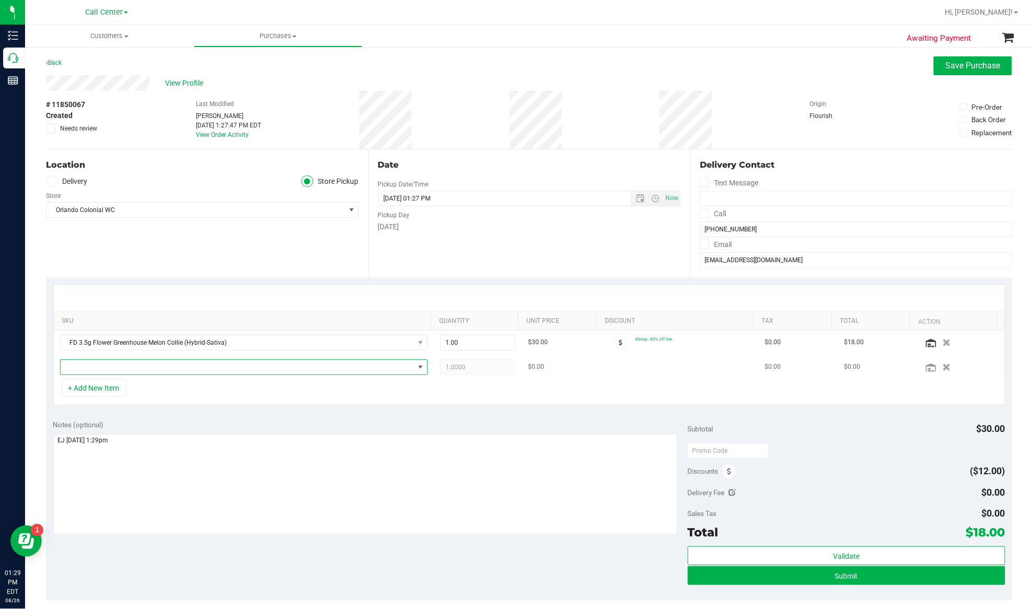
click at [87, 363] on span "NO DATA FOUND" at bounding box center [237, 367] width 353 height 15
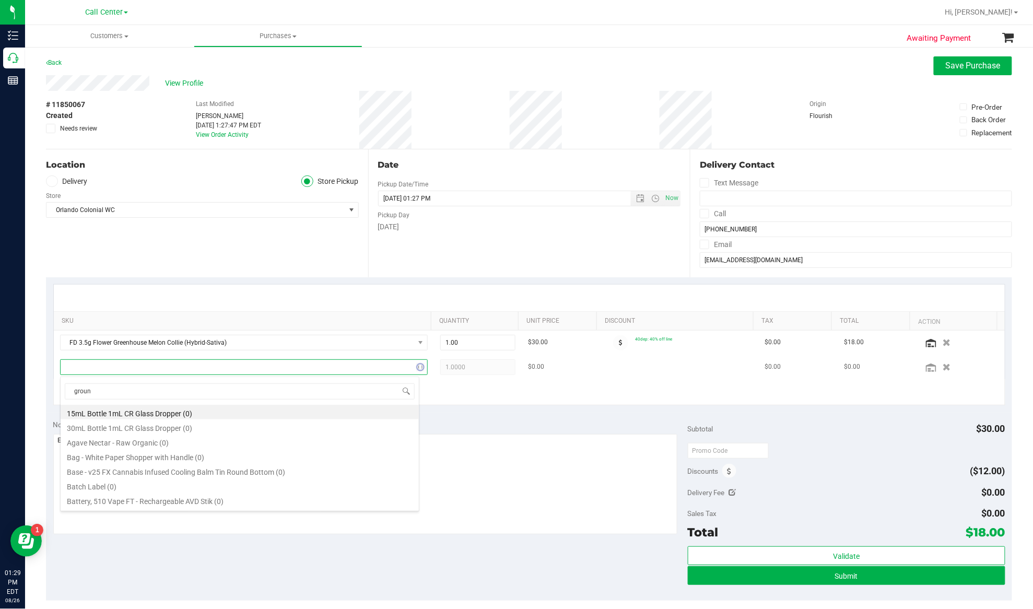
type input "ground"
click at [128, 483] on li "FT 7g Ground Flower (Sativa) (3)" at bounding box center [240, 485] width 358 height 15
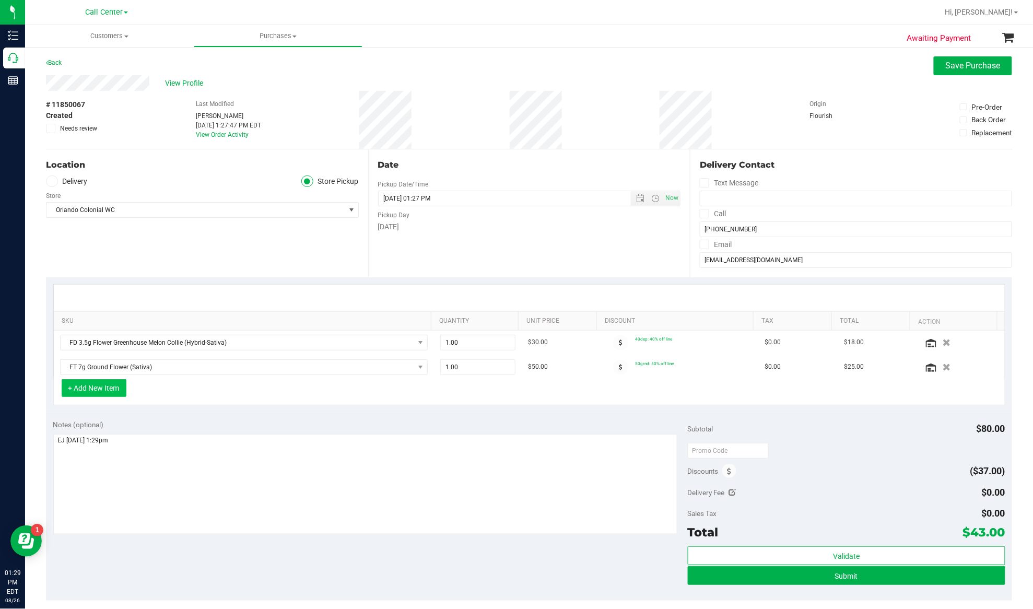
click at [102, 389] on button "+ Add New Item" at bounding box center [94, 388] width 65 height 18
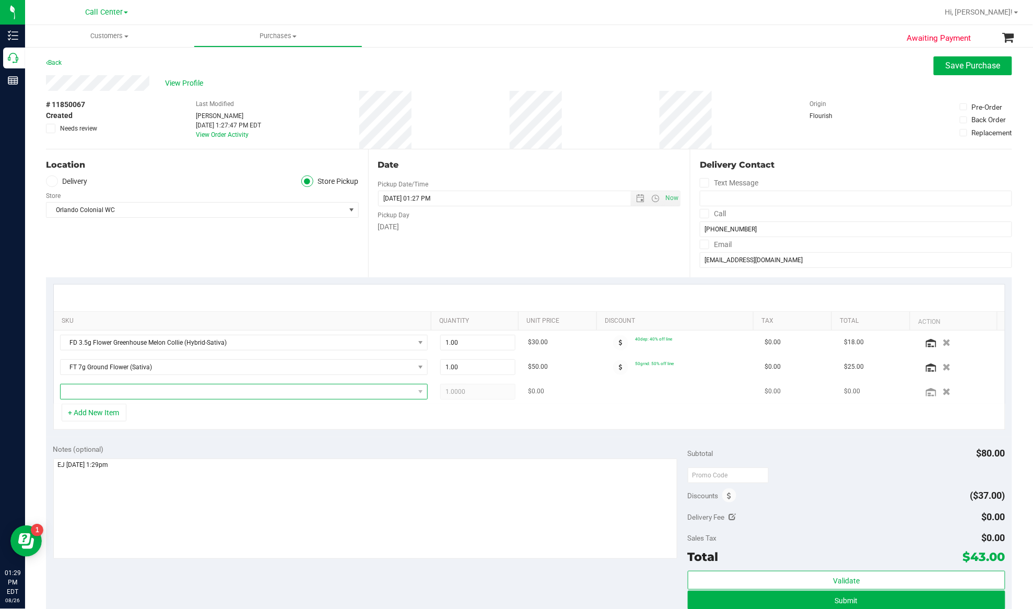
click at [105, 394] on span "NO DATA FOUND" at bounding box center [237, 391] width 353 height 15
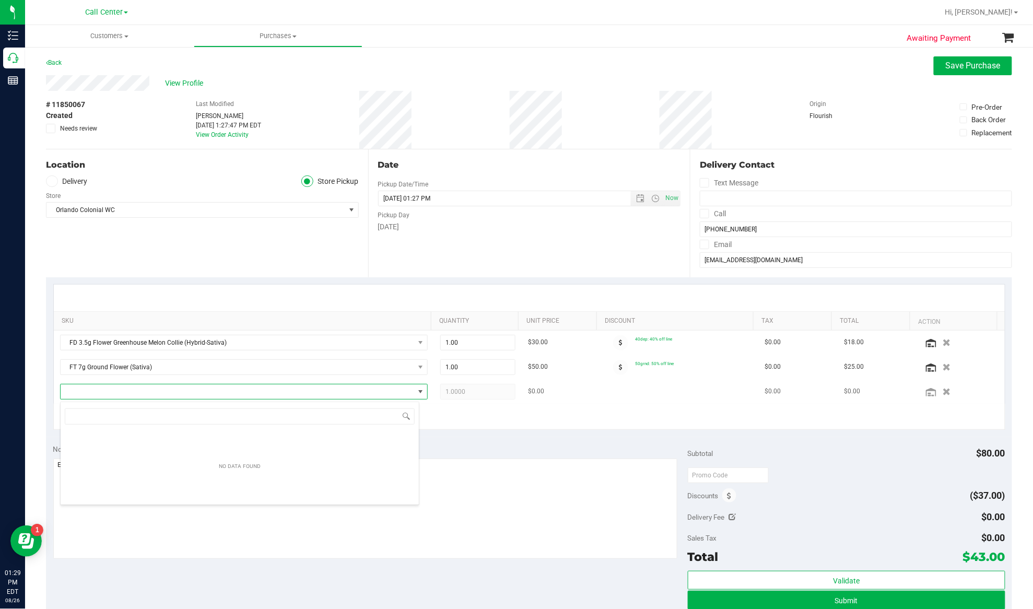
scroll to position [16, 356]
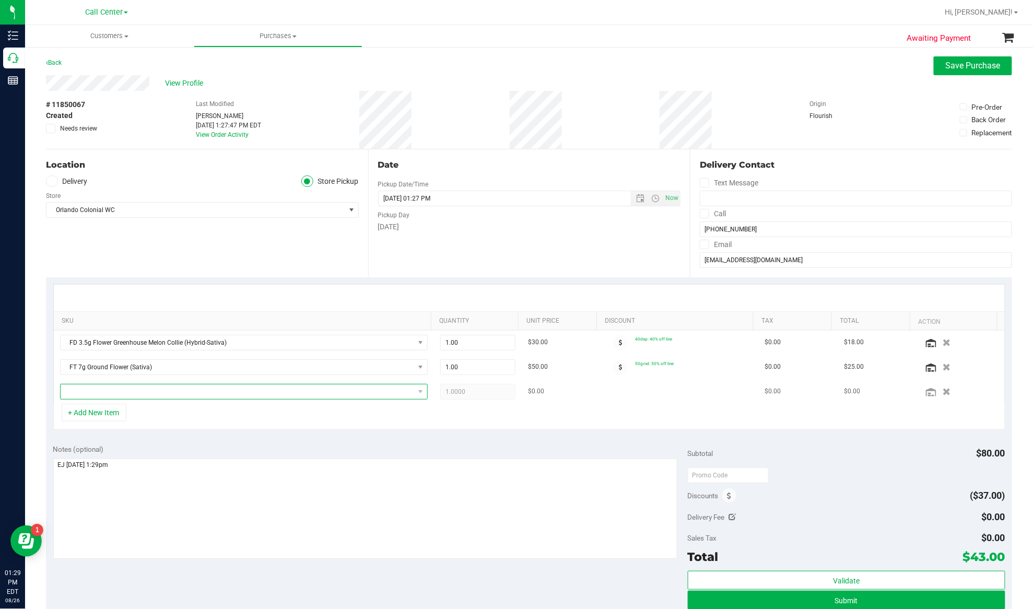
click at [140, 395] on span "NO DATA FOUND" at bounding box center [237, 391] width 353 height 15
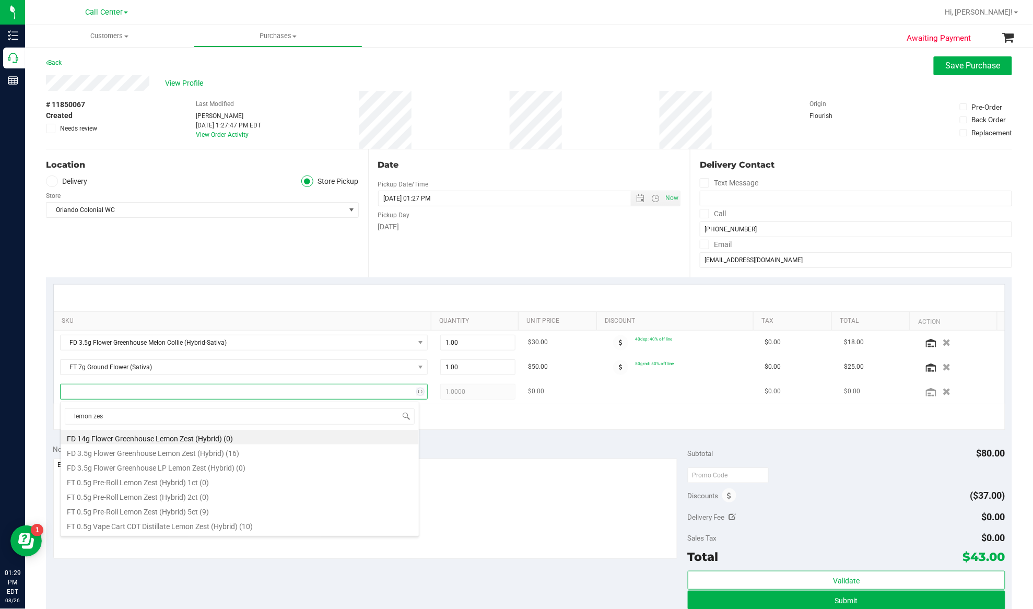
type input "lemon zest"
click at [151, 512] on li "FT 0.5g Pre-Roll Lemon Zest (Hybrid) 5ct (9)" at bounding box center [240, 510] width 358 height 15
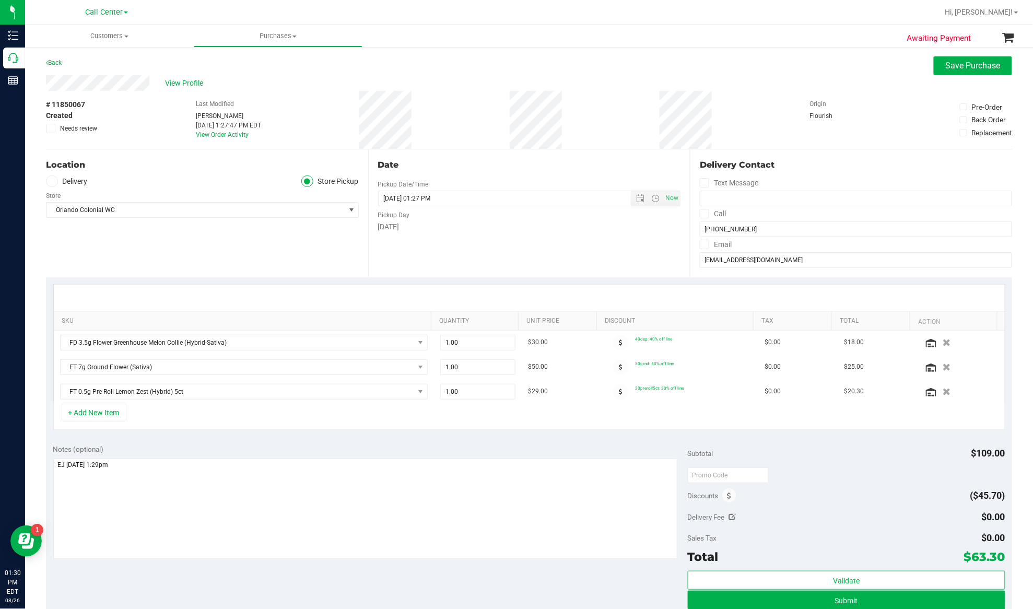
click at [163, 268] on div "Location Delivery Store Pickup Store Orlando Colonial WC Select Store Bonita Sp…" at bounding box center [207, 213] width 322 height 128
click at [518, 161] on div "Date" at bounding box center [529, 165] width 303 height 13
click at [220, 264] on div "Location Delivery Store Pickup Store Orlando Colonial WC Select Store Bonita Sp…" at bounding box center [207, 213] width 322 height 128
click at [219, 495] on textarea at bounding box center [365, 508] width 624 height 100
click at [78, 104] on span "# 11850067" at bounding box center [65, 104] width 39 height 11
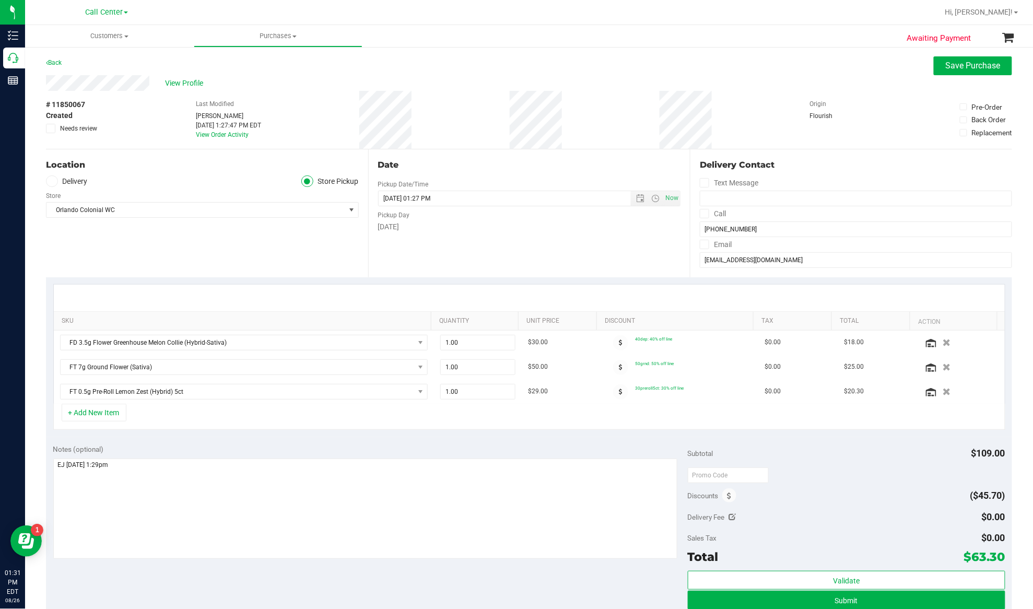
click at [78, 104] on span "# 11850067" at bounding box center [65, 104] width 39 height 11
copy div "# 11850067"
click at [876, 599] on button "Submit" at bounding box center [846, 599] width 317 height 19
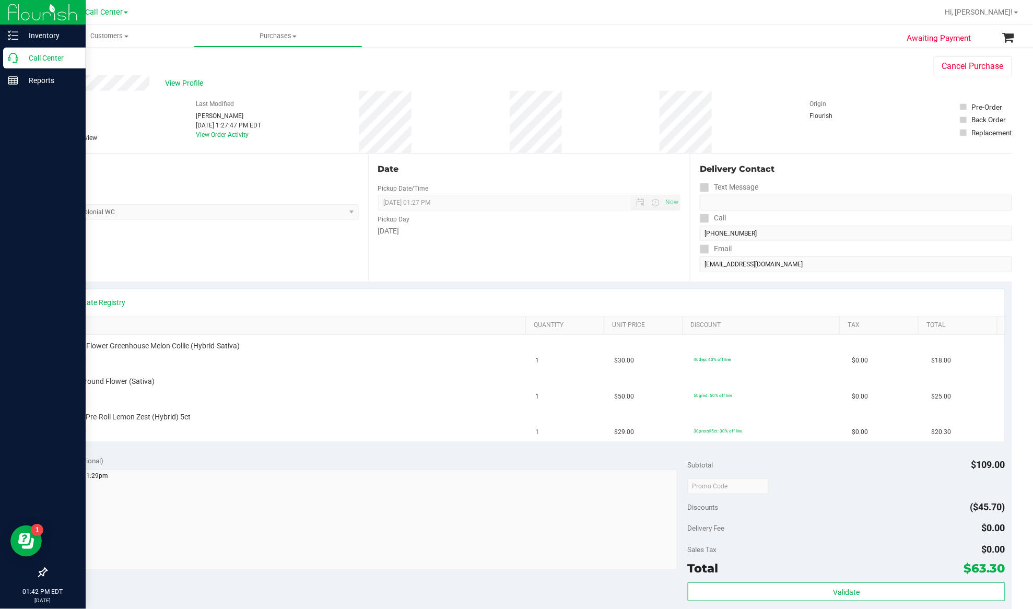
click at [51, 53] on p "Call Center" at bounding box center [49, 58] width 63 height 13
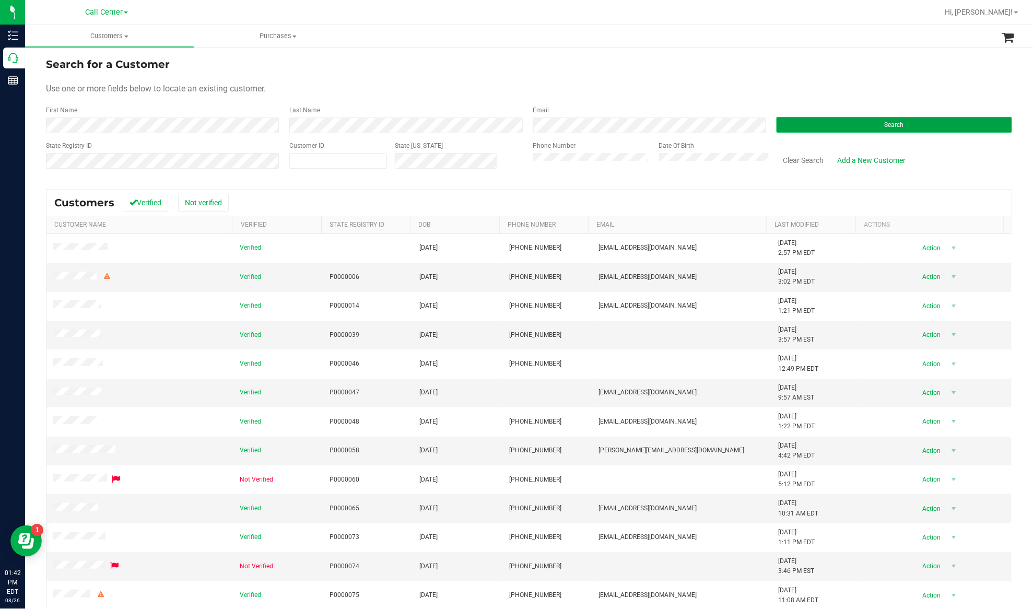
click at [802, 117] on button "Search" at bounding box center [893, 125] width 235 height 16
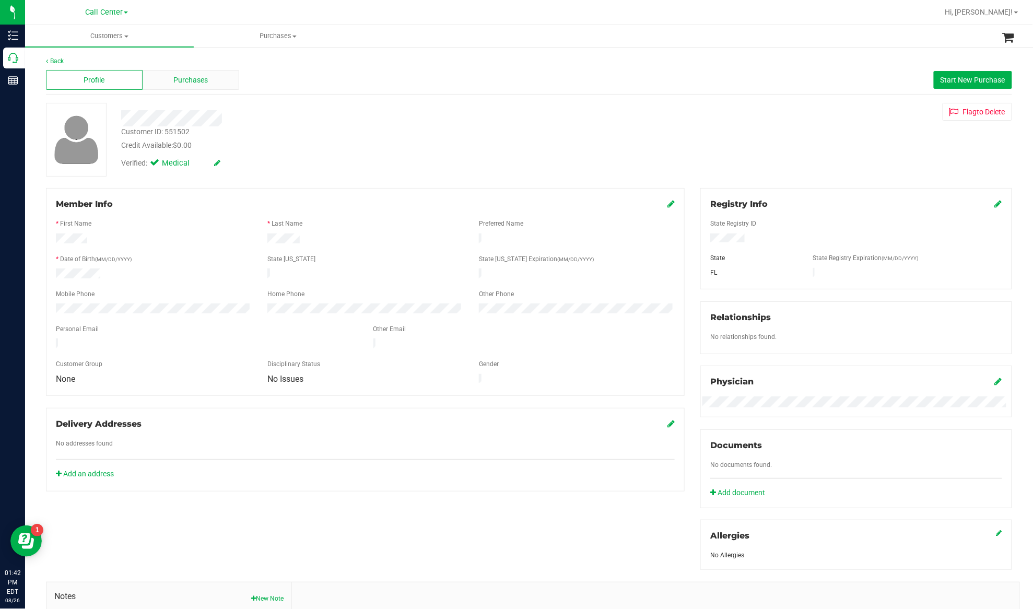
click at [162, 78] on div "Purchases" at bounding box center [191, 80] width 97 height 20
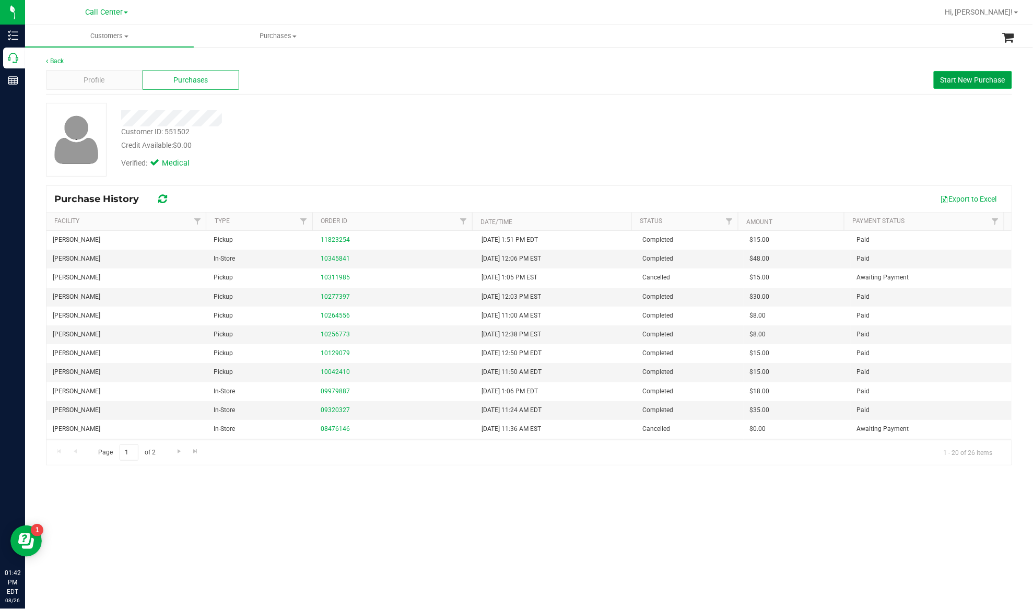
click at [960, 80] on span "Start New Purchase" at bounding box center [972, 80] width 65 height 8
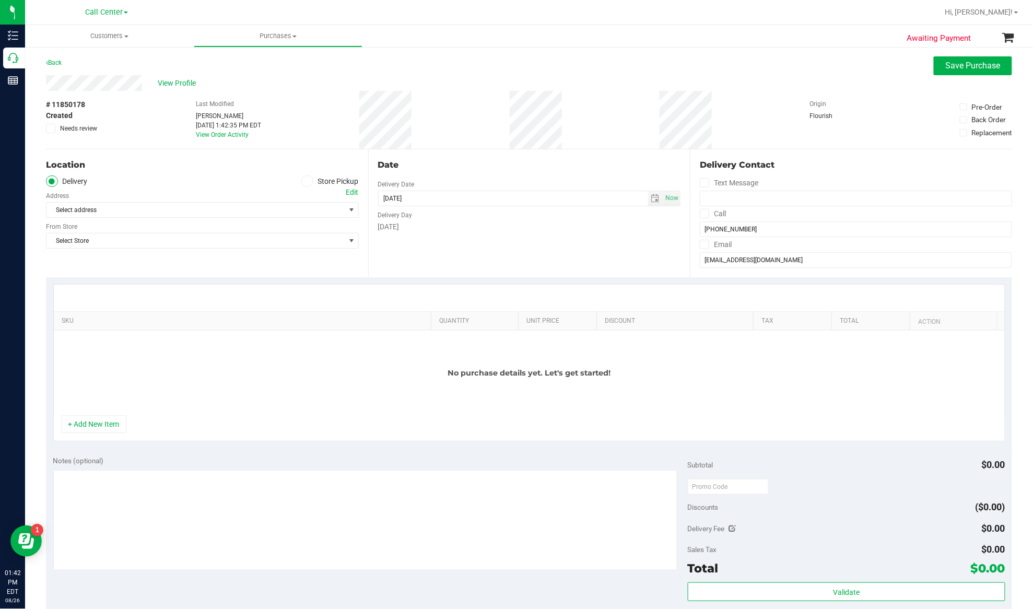
drag, startPoint x: 166, startPoint y: 182, endPoint x: 220, endPoint y: 185, distance: 54.4
click at [166, 182] on ul "Delivery Store Pickup" at bounding box center [202, 181] width 313 height 12
click at [307, 182] on span at bounding box center [307, 181] width 12 height 12
click at [0, 0] on input "Store Pickup" at bounding box center [0, 0] width 0 height 0
click at [290, 209] on span "Select Store" at bounding box center [195, 210] width 299 height 15
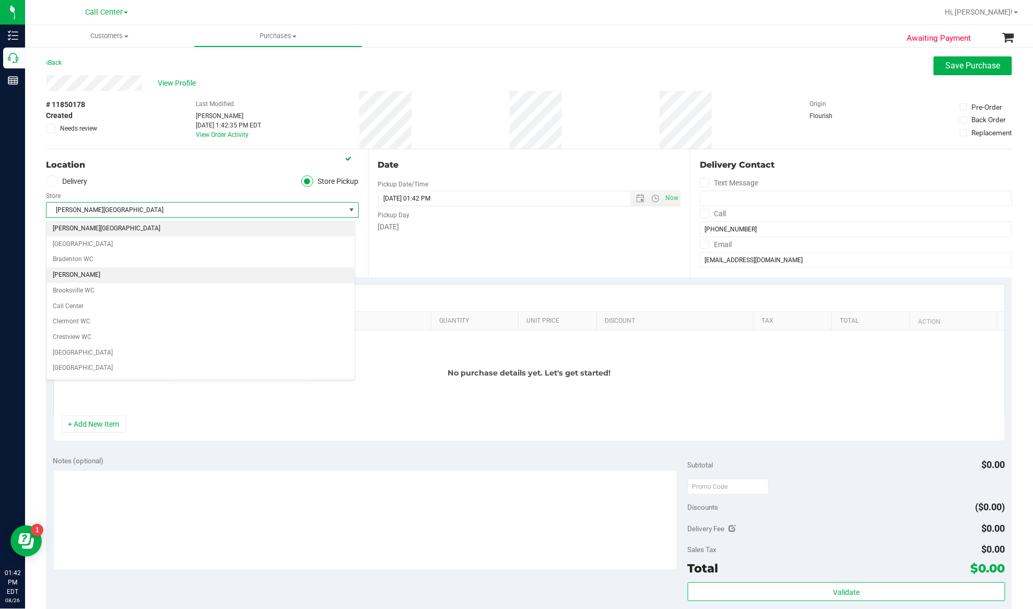
click at [161, 277] on li "Brandon WC" at bounding box center [200, 275] width 308 height 16
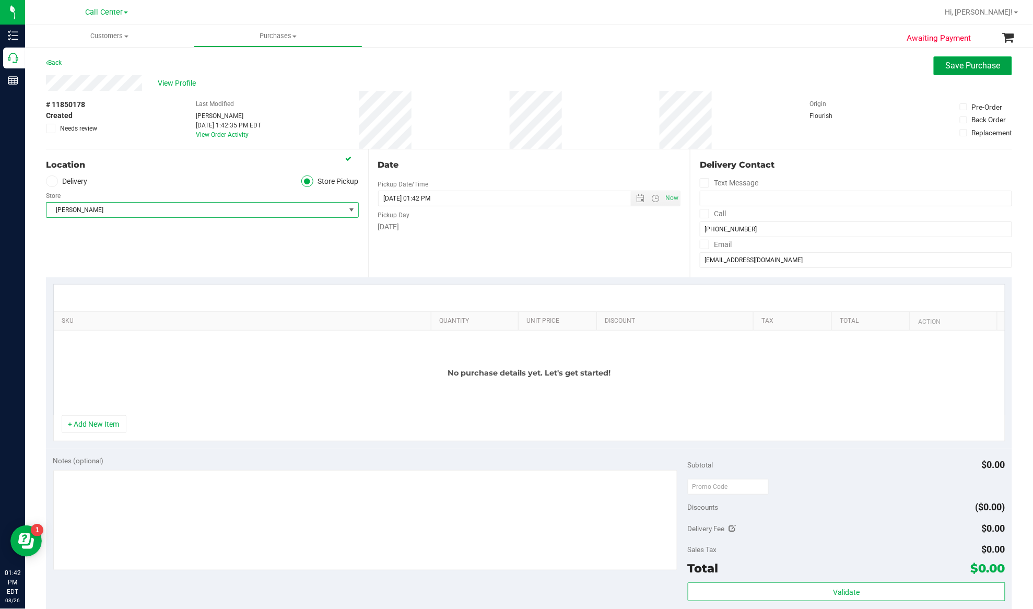
click at [954, 74] on button "Save Purchase" at bounding box center [972, 65] width 78 height 19
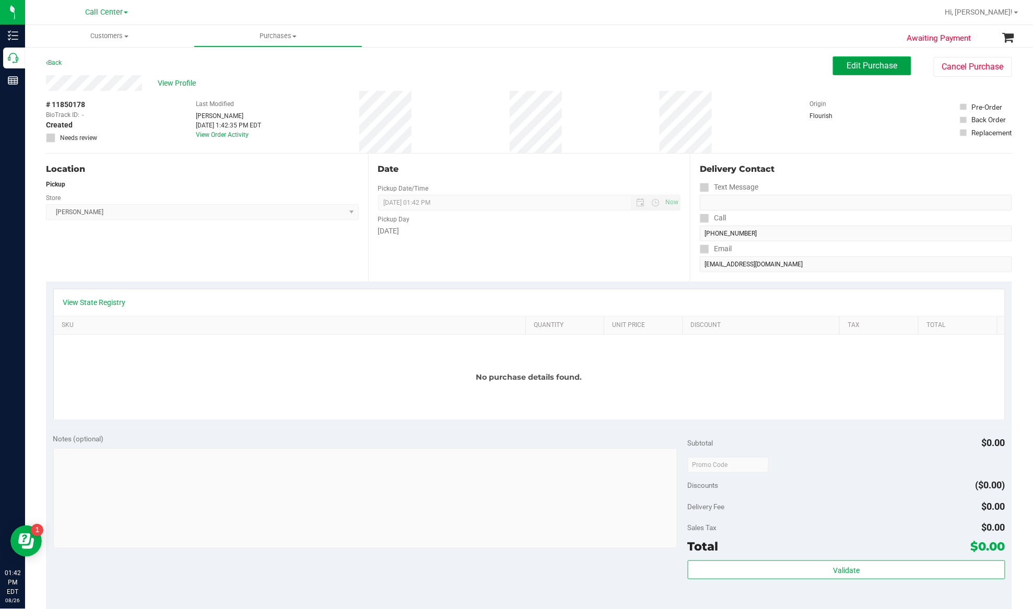
click at [874, 62] on span "Edit Purchase" at bounding box center [872, 66] width 51 height 10
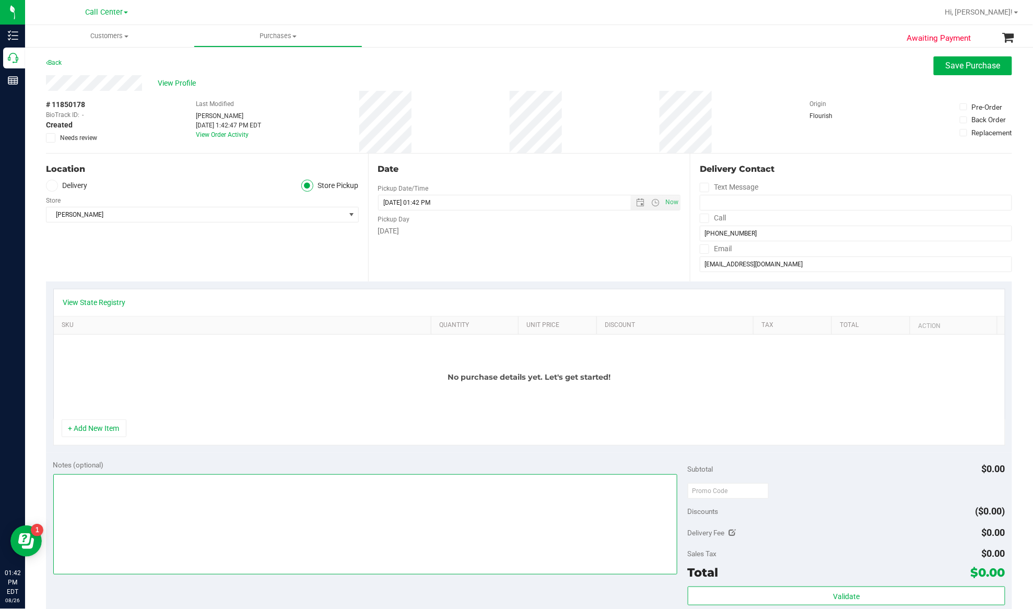
click at [78, 500] on textarea at bounding box center [365, 524] width 624 height 100
type textarea "EJ"
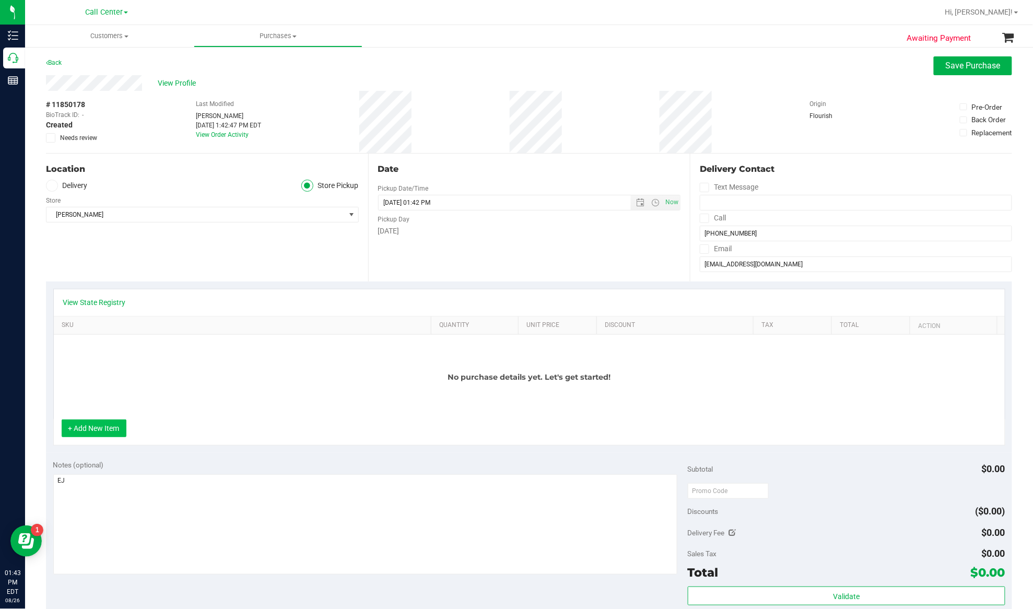
click at [109, 437] on button "+ Add New Item" at bounding box center [94, 428] width 65 height 18
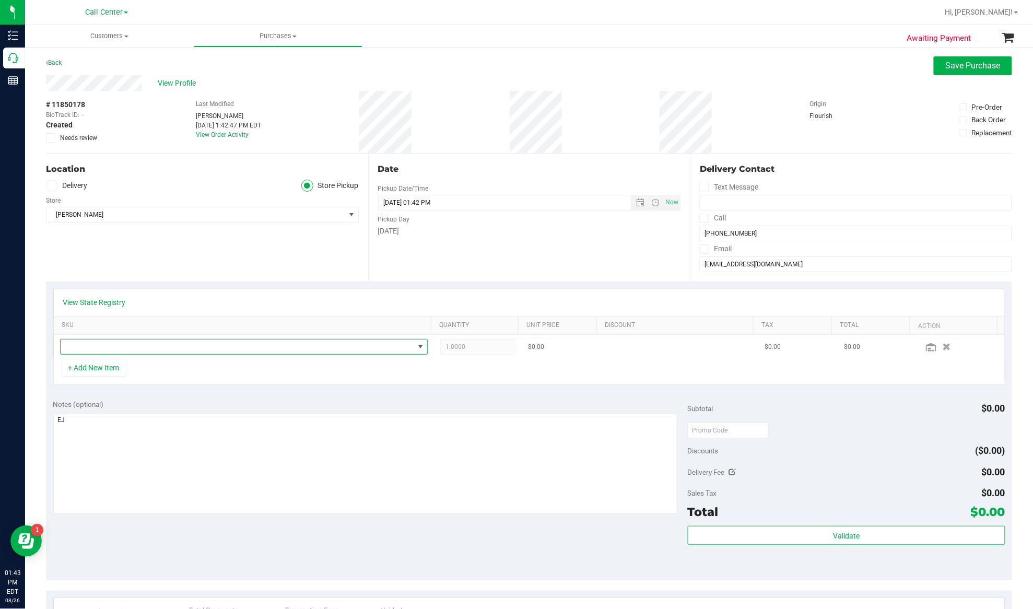
click at [103, 347] on span "NO DATA FOUND" at bounding box center [237, 346] width 353 height 15
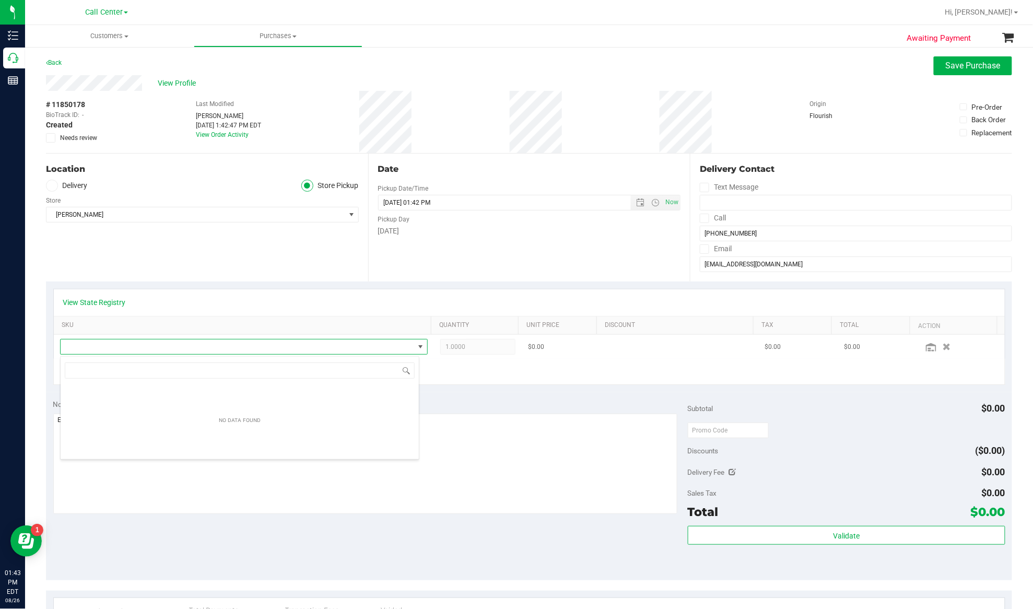
scroll to position [16, 360]
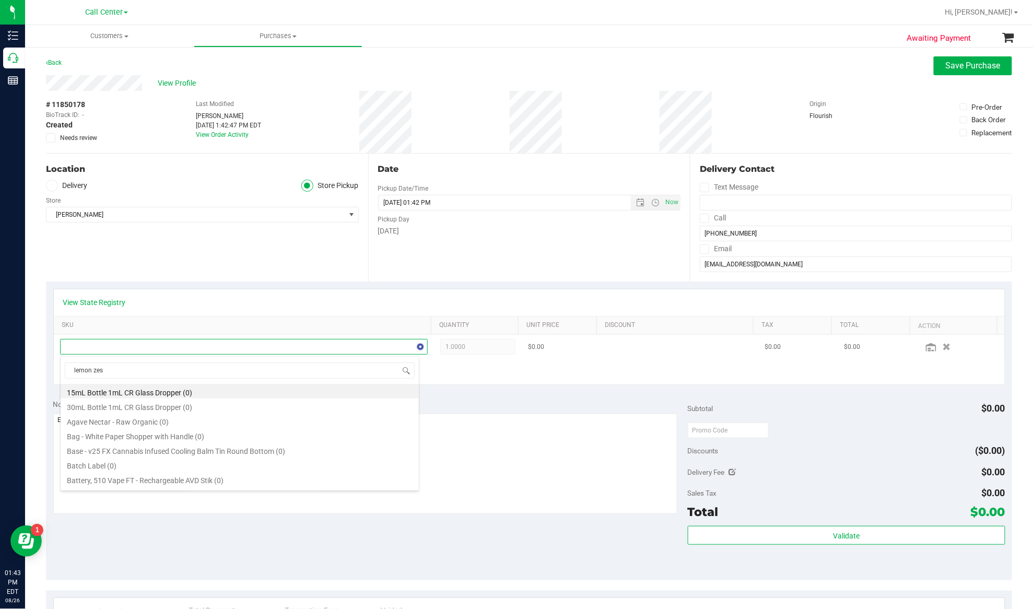
type input "lemon zest"
click at [119, 407] on li "FD 3.5g Flower Greenhouse Lemon Zest (Hybrid) (9)" at bounding box center [240, 405] width 358 height 15
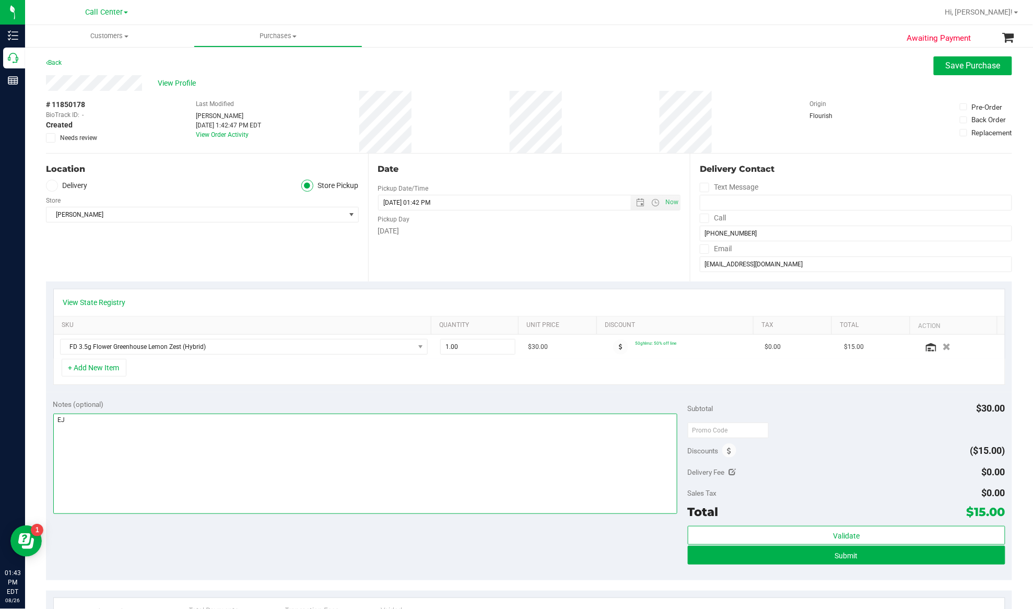
click at [166, 426] on textarea at bounding box center [365, 463] width 624 height 100
type textarea "EJ 8/26/25 1:43pm"
click at [847, 559] on span "Submit" at bounding box center [846, 555] width 23 height 8
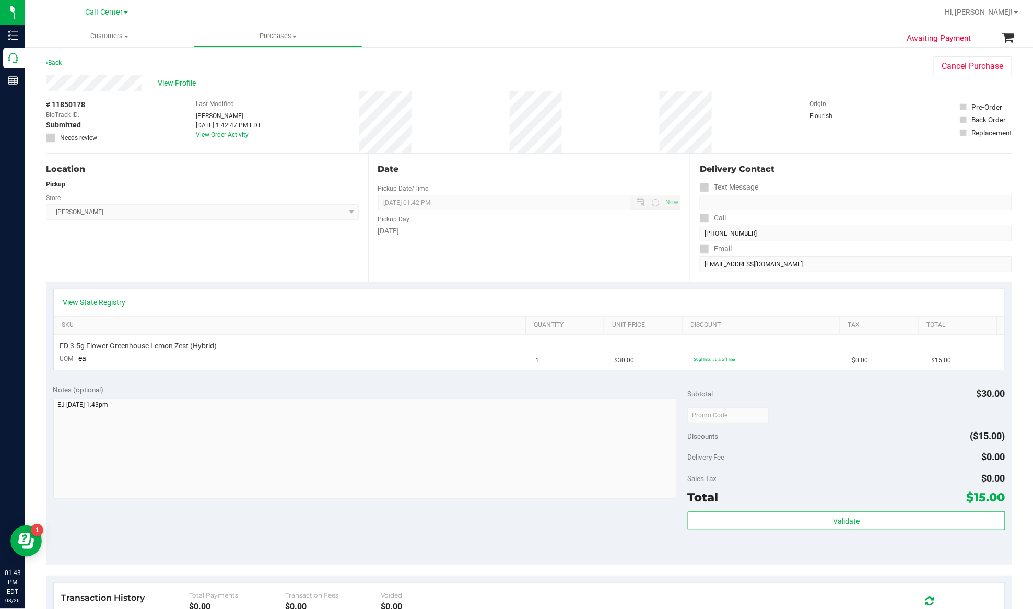
click at [63, 103] on span "# 11850178" at bounding box center [65, 104] width 39 height 11
copy div "# 11850178"
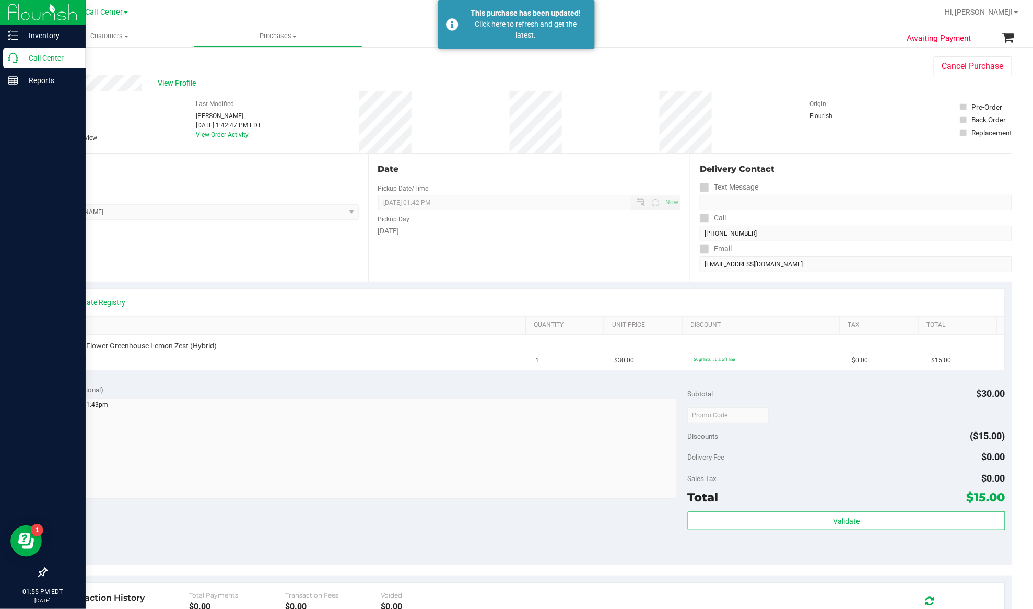
click at [47, 59] on p "Call Center" at bounding box center [49, 58] width 63 height 13
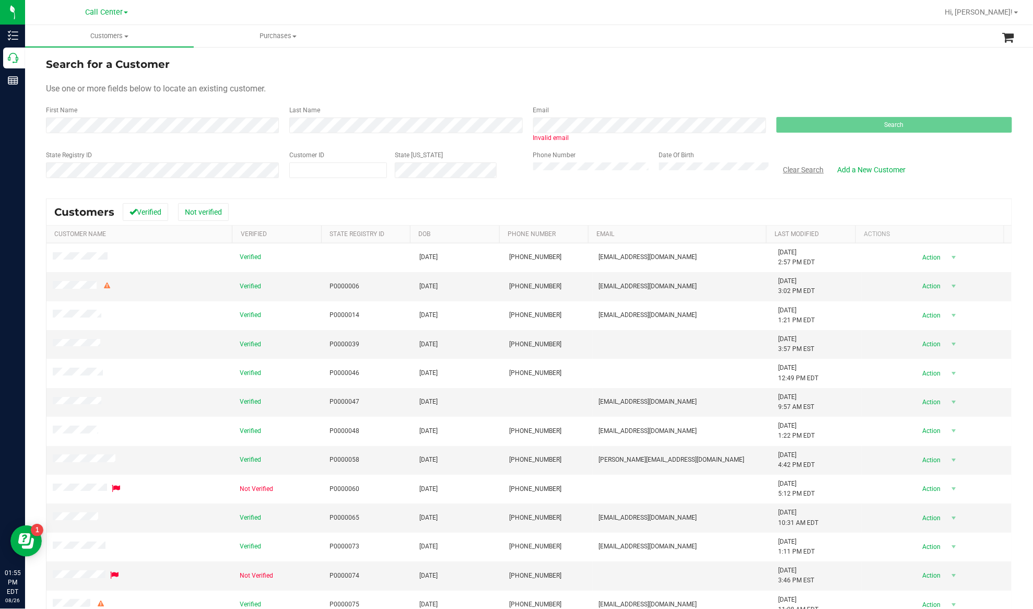
click at [806, 169] on button "Clear Search" at bounding box center [803, 170] width 54 height 18
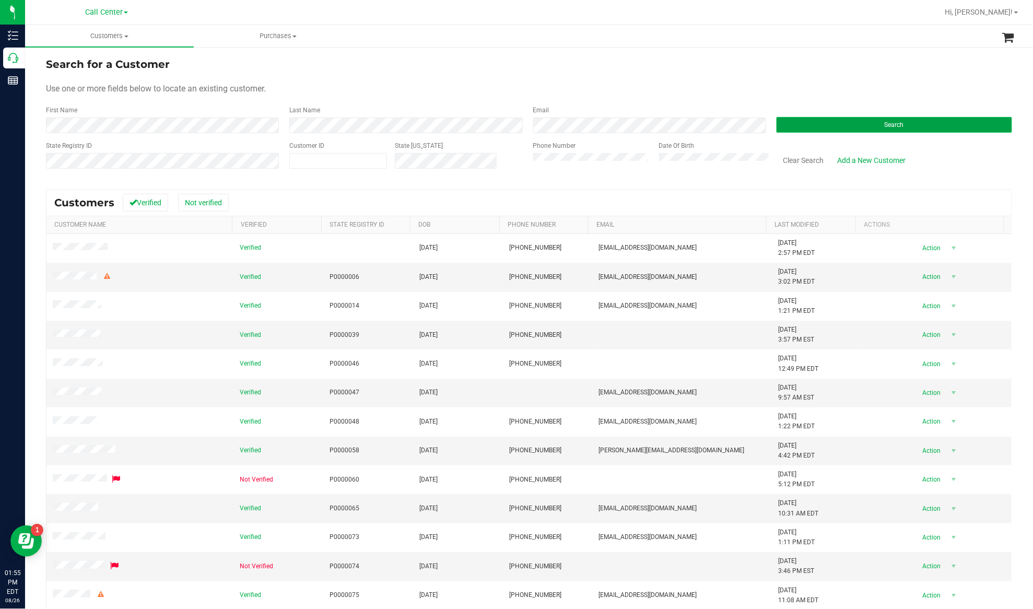
click at [782, 123] on button "Search" at bounding box center [893, 125] width 235 height 16
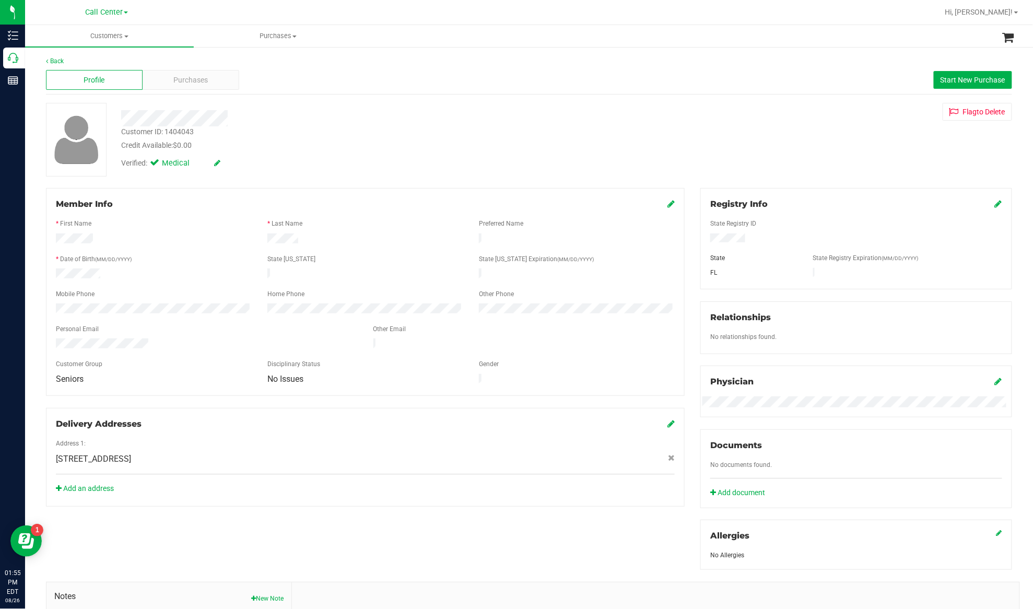
click at [180, 504] on div "Member Info * First Name * Last Name Preferred Name * Date of Birth (MM/DD/YYYY…" at bounding box center [529, 455] width 982 height 534
click at [174, 78] on span "Purchases" at bounding box center [191, 80] width 34 height 11
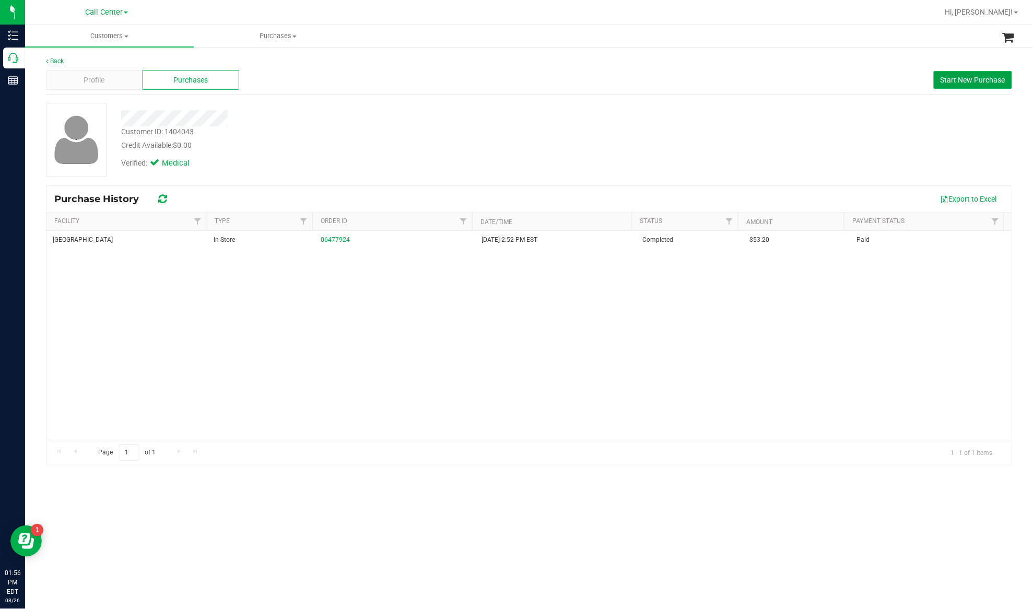
click at [956, 82] on span "Start New Purchase" at bounding box center [972, 80] width 65 height 8
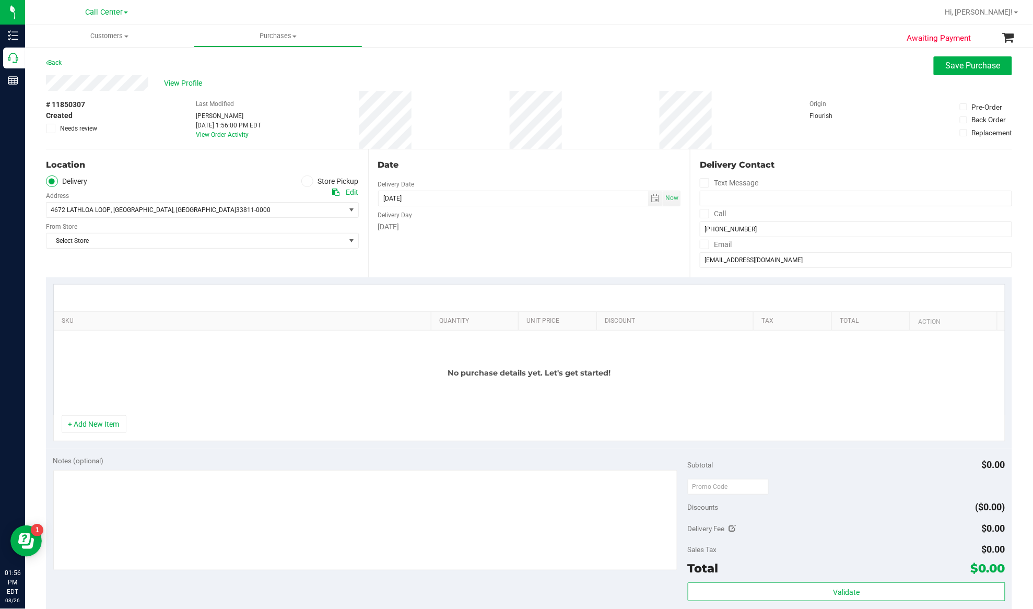
click at [301, 176] on span at bounding box center [307, 181] width 12 height 12
click at [0, 0] on input "Store Pickup" at bounding box center [0, 0] width 0 height 0
click at [287, 209] on span "Select Store" at bounding box center [195, 210] width 299 height 15
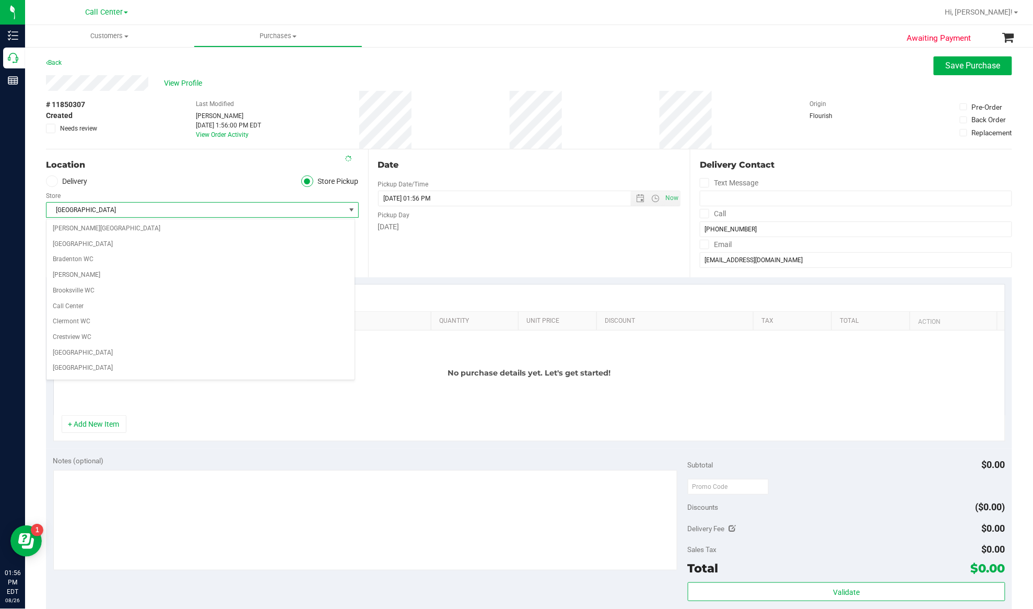
scroll to position [160, 0]
click at [150, 185] on ul "Delivery Store Pickup" at bounding box center [202, 181] width 313 height 12
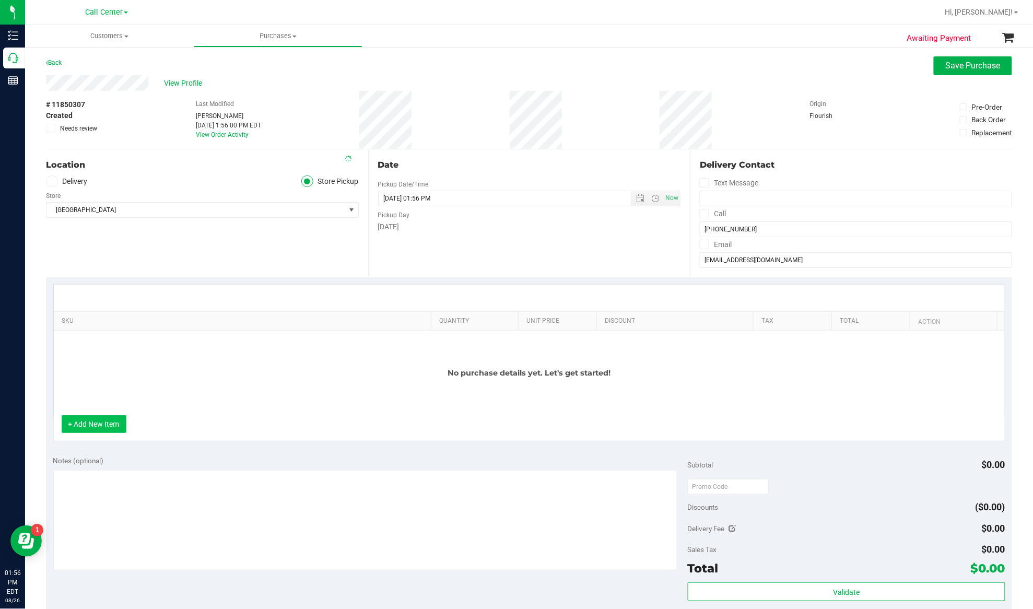
click at [98, 433] on button "+ Add New Item" at bounding box center [94, 424] width 65 height 18
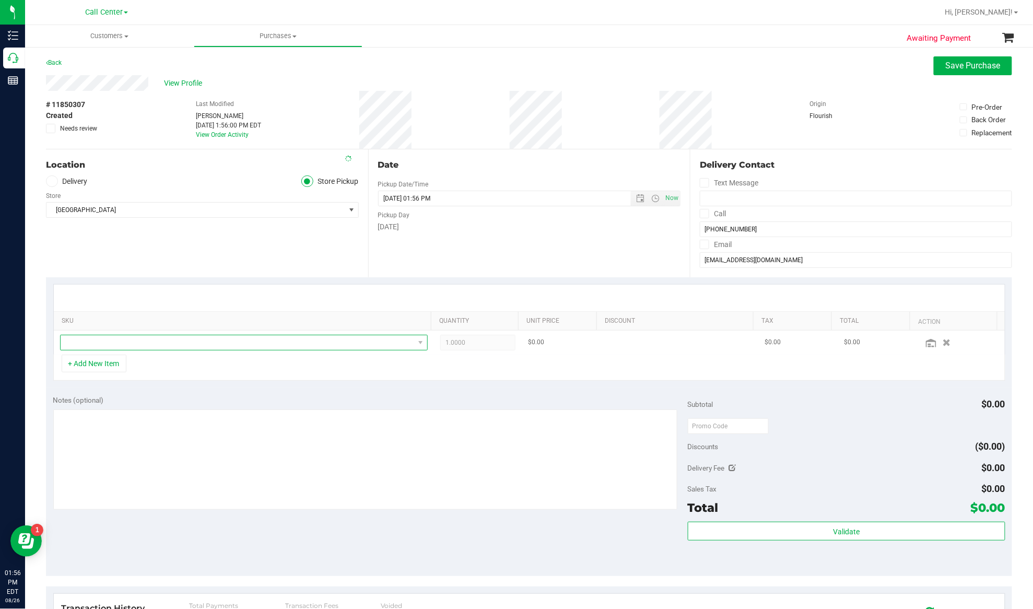
click at [92, 346] on span "NO DATA FOUND" at bounding box center [237, 342] width 353 height 15
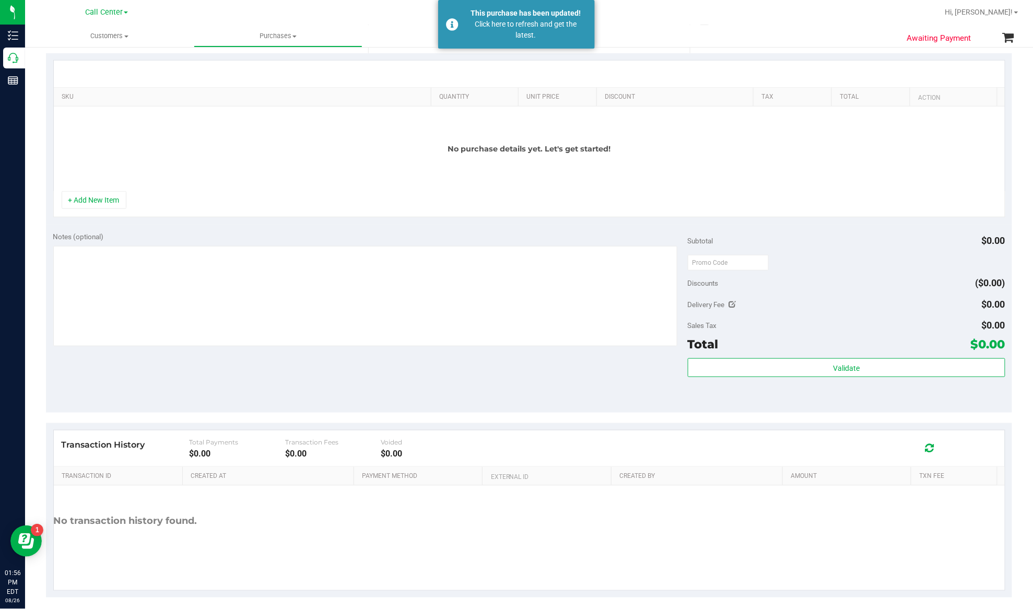
scroll to position [245, 0]
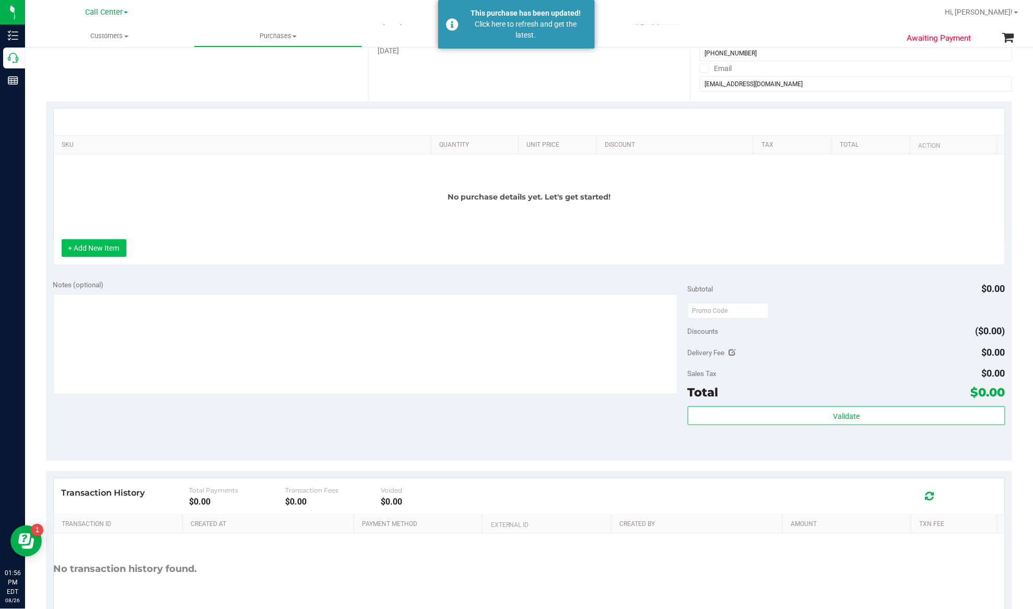
click at [101, 257] on button "+ Add New Item" at bounding box center [94, 248] width 65 height 18
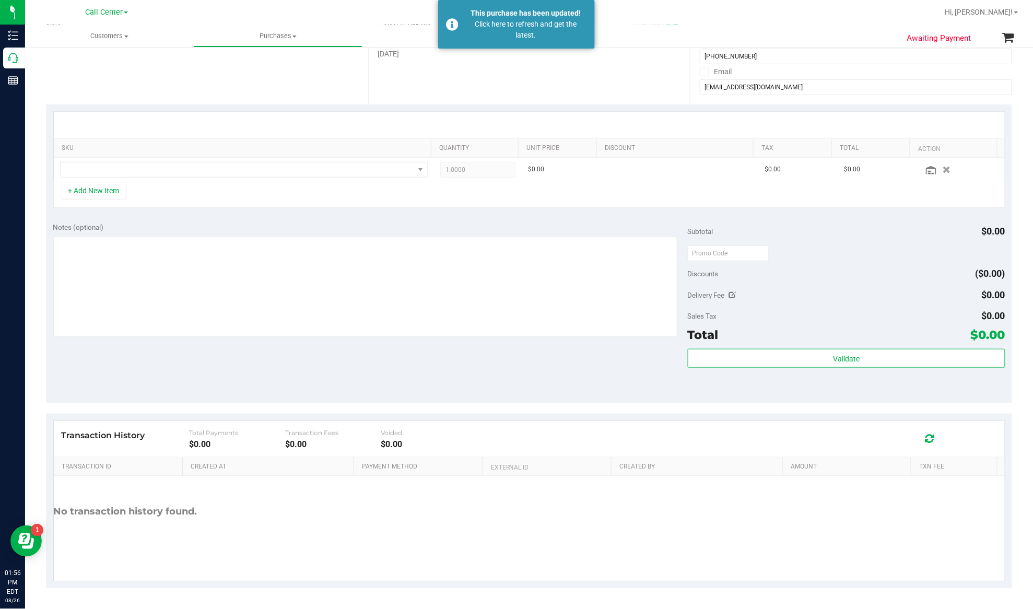
scroll to position [174, 0]
click at [97, 168] on span "NO DATA FOUND" at bounding box center [237, 169] width 353 height 15
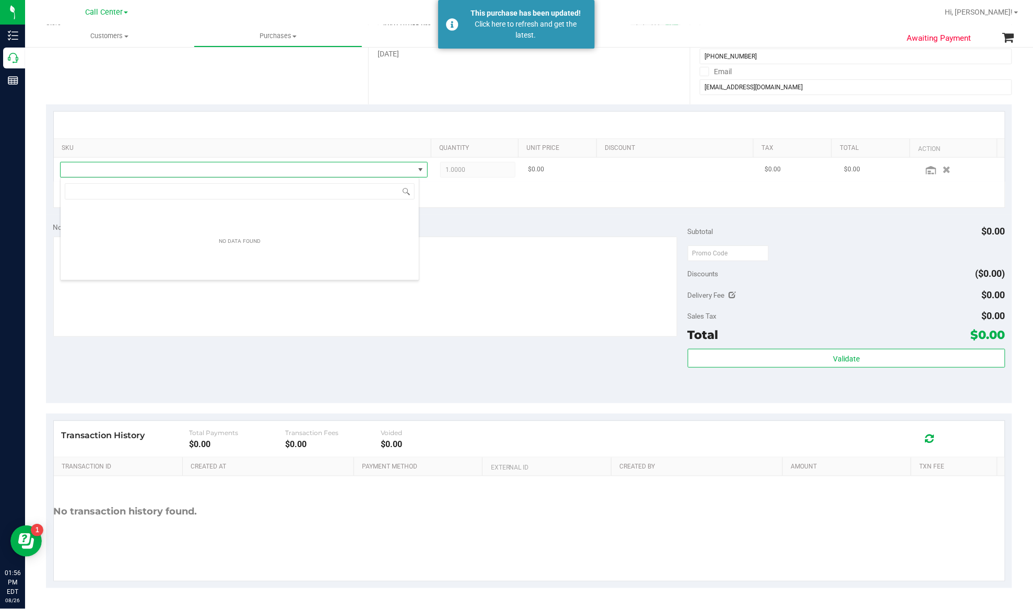
scroll to position [16, 360]
type input "hash coin"
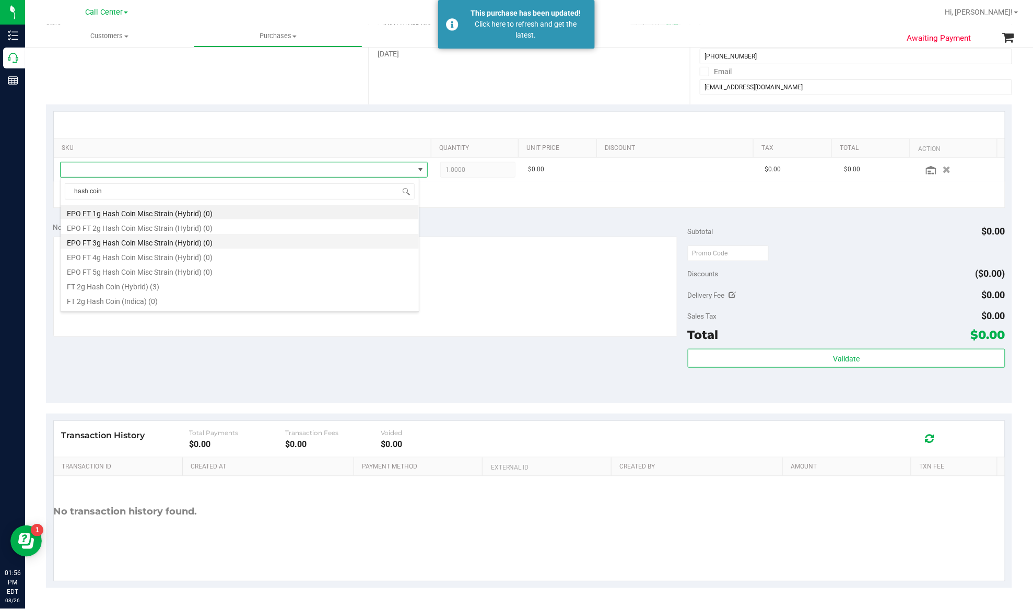
scroll to position [69, 0]
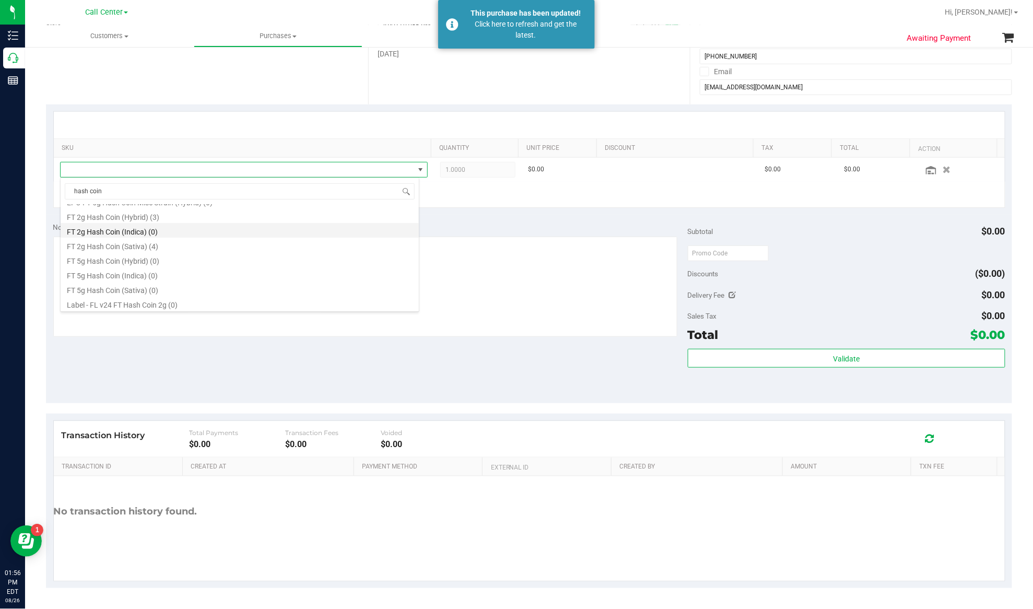
click at [125, 232] on li "FT 2g Hash Coin (Indica) (0)" at bounding box center [240, 230] width 358 height 15
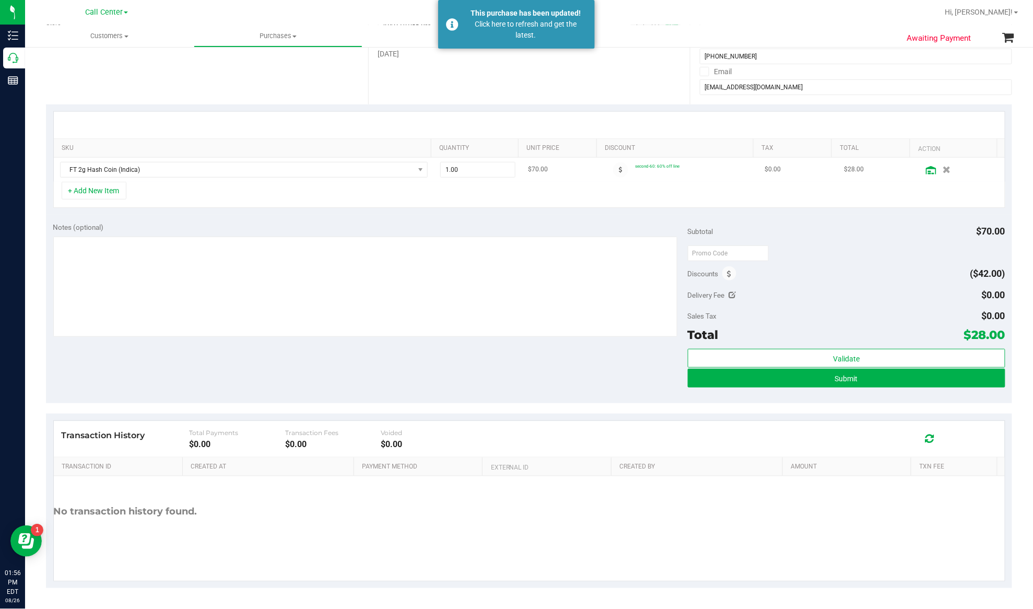
click at [926, 172] on icon at bounding box center [931, 170] width 10 height 8
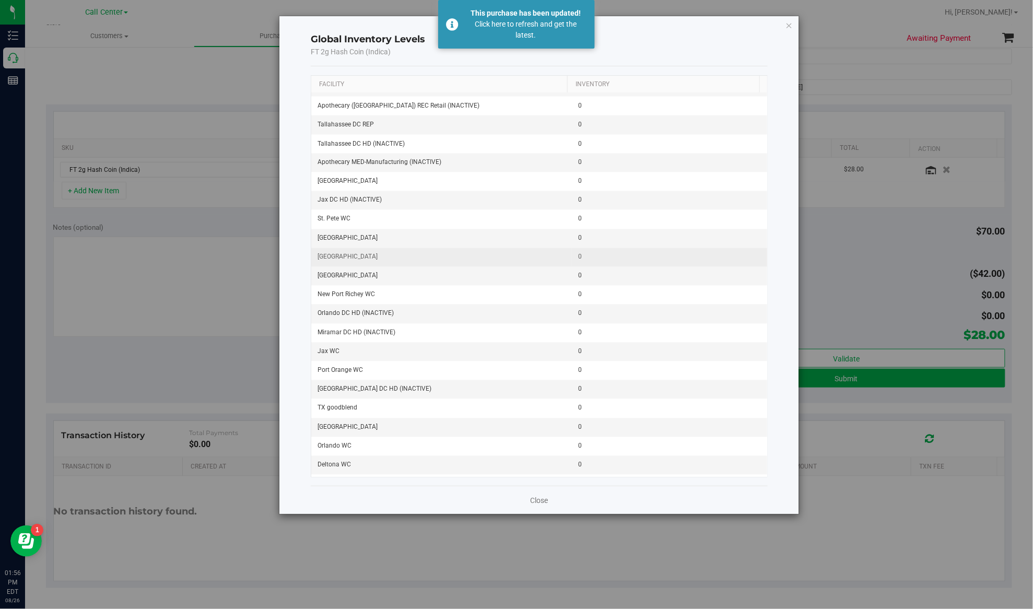
scroll to position [491, 0]
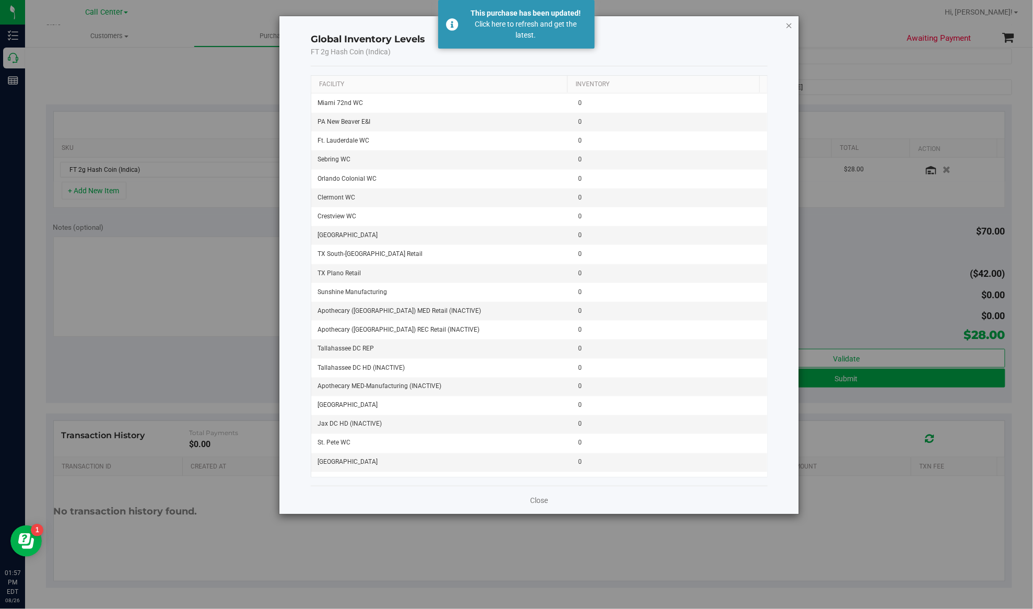
click at [787, 29] on icon "button" at bounding box center [788, 25] width 7 height 13
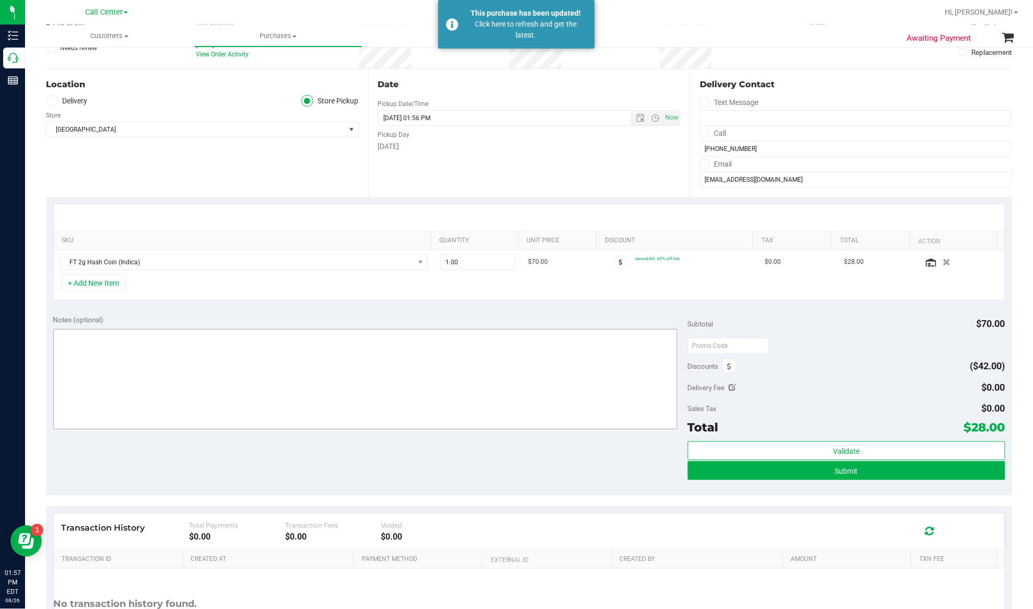
scroll to position [0, 0]
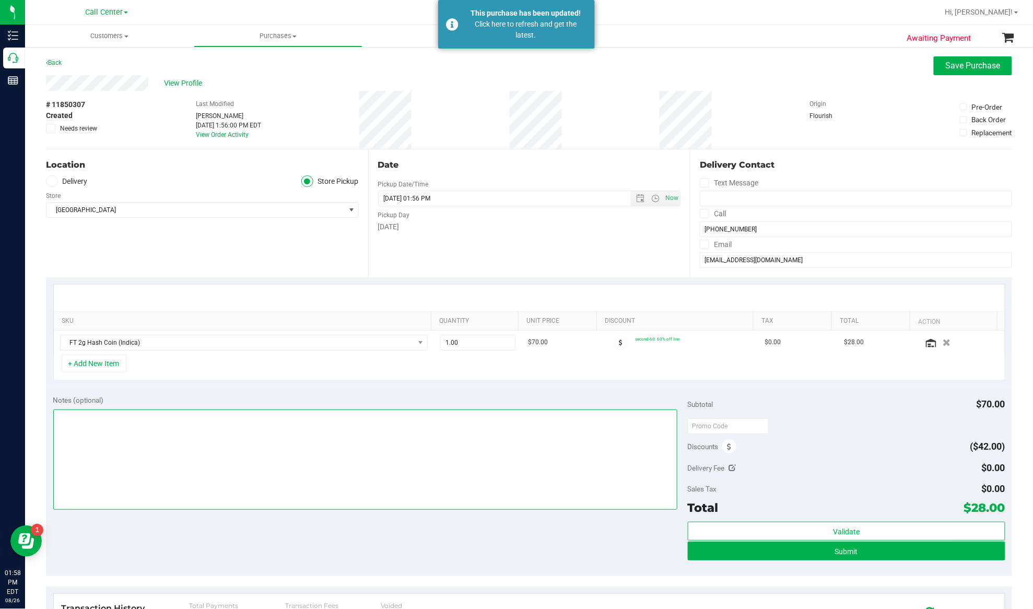
click at [302, 449] on textarea at bounding box center [365, 459] width 624 height 100
type textarea "EJ 8/26/25 1:59pm"
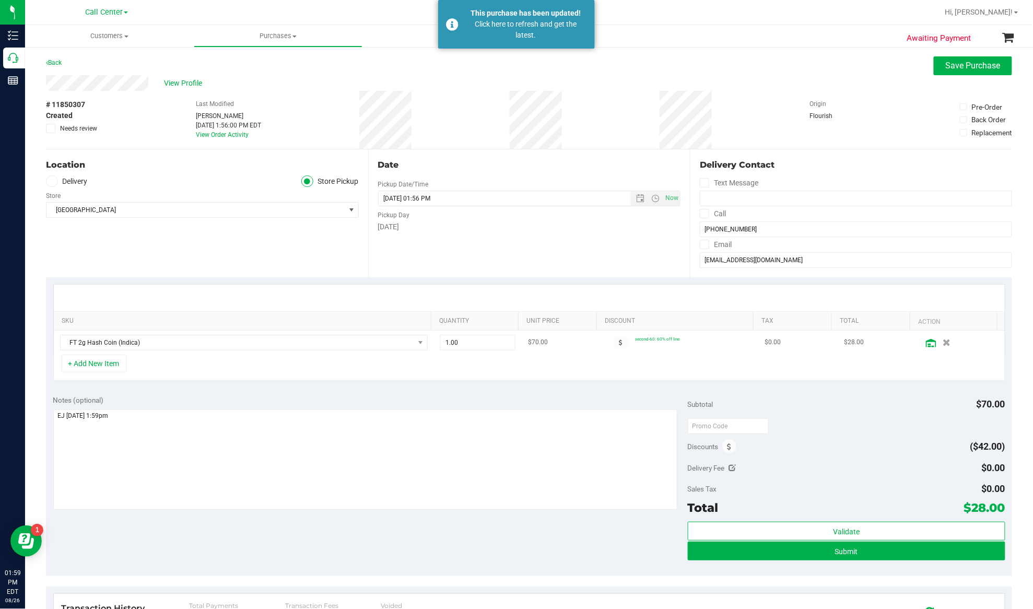
click at [926, 342] on icon at bounding box center [931, 343] width 10 height 8
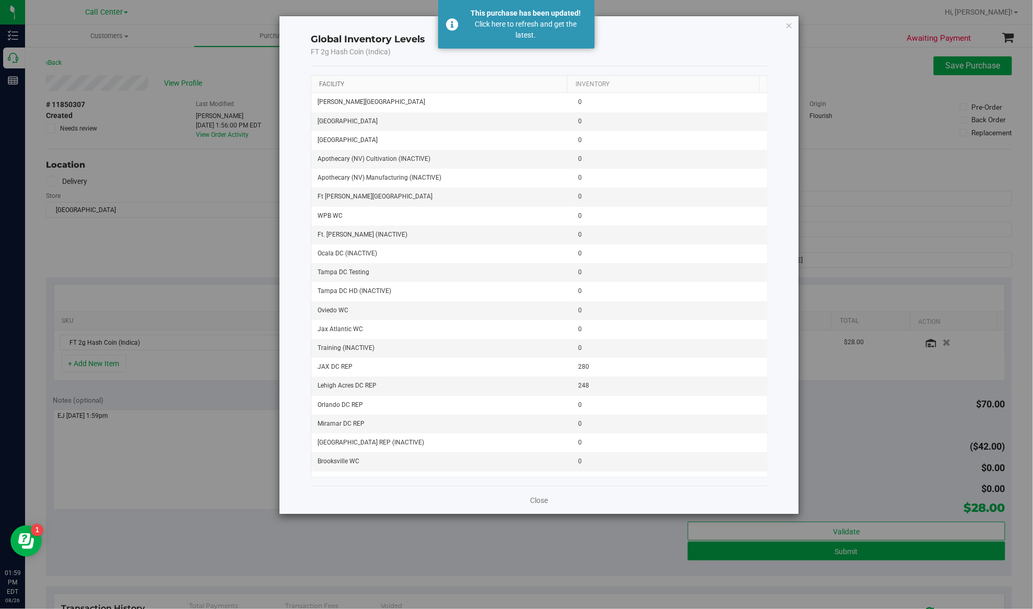
drag, startPoint x: 327, startPoint y: 86, endPoint x: 330, endPoint y: 92, distance: 7.0
click at [328, 86] on link "Facility" at bounding box center [332, 83] width 25 height 7
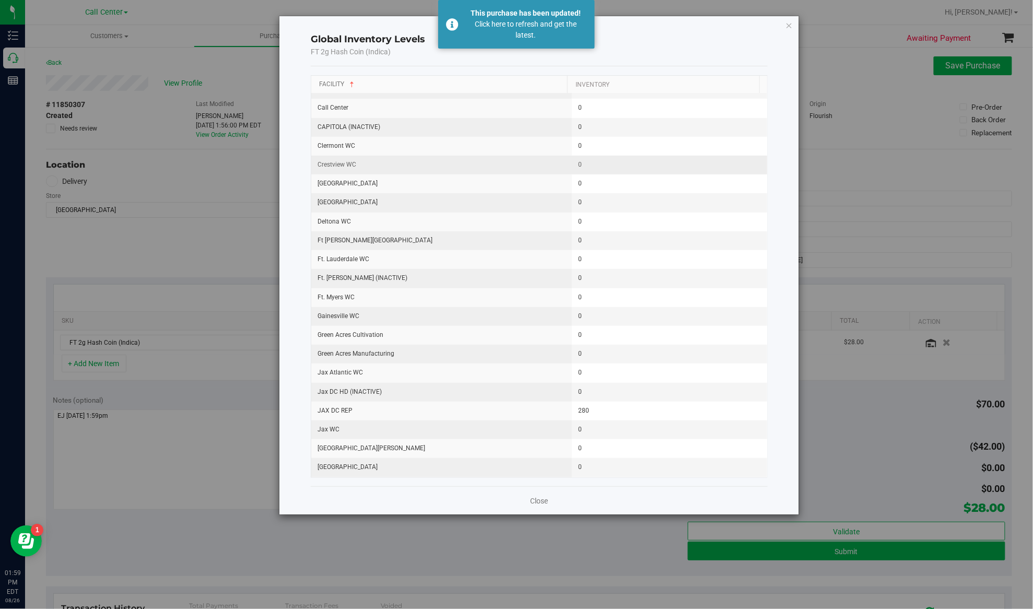
scroll to position [209, 0]
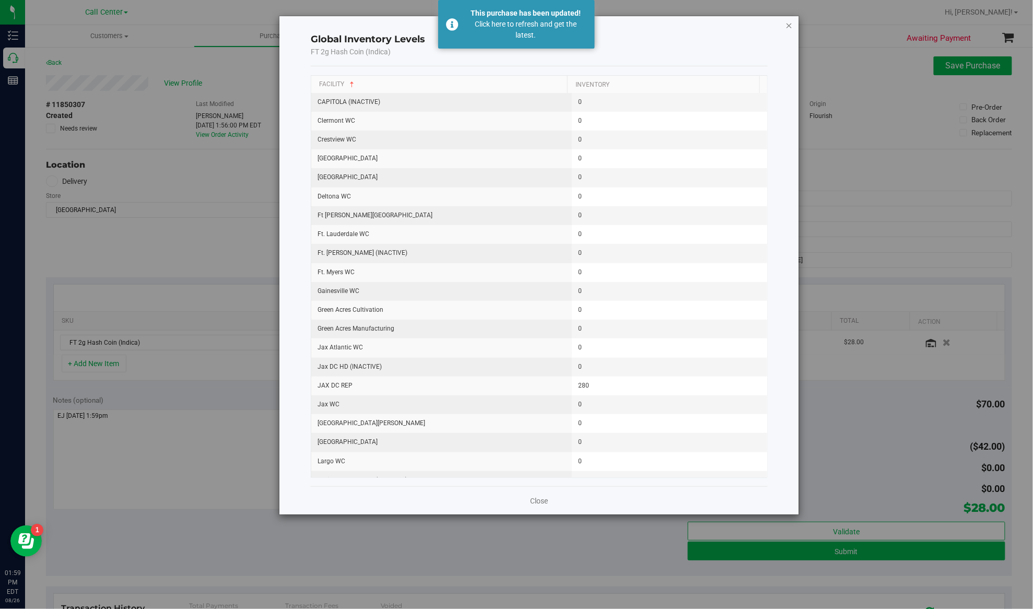
click at [791, 24] on icon "button" at bounding box center [788, 25] width 7 height 13
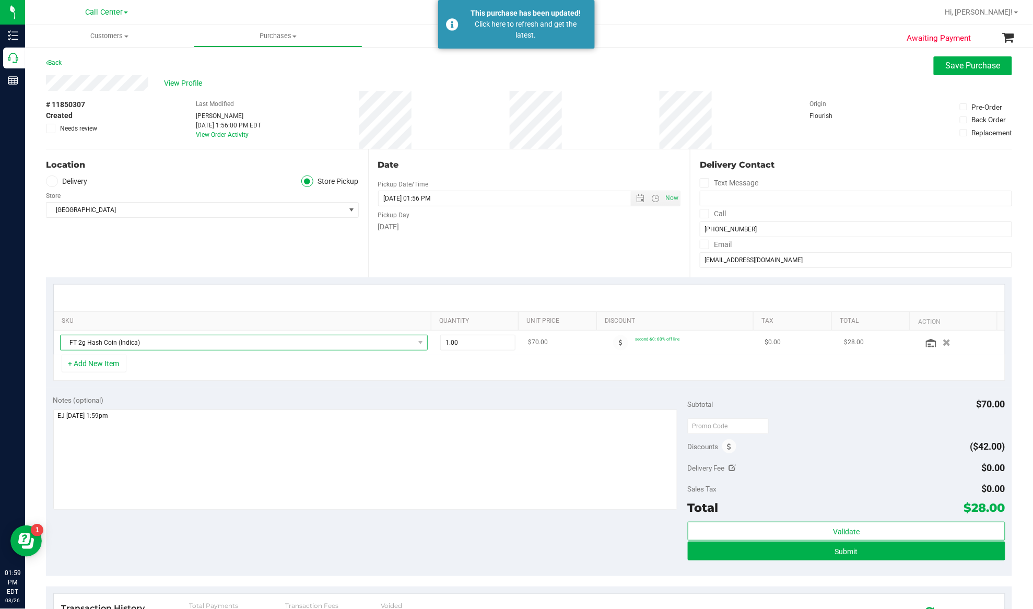
click at [193, 341] on span "FT 2g Hash Coin (Indica)" at bounding box center [237, 342] width 353 height 15
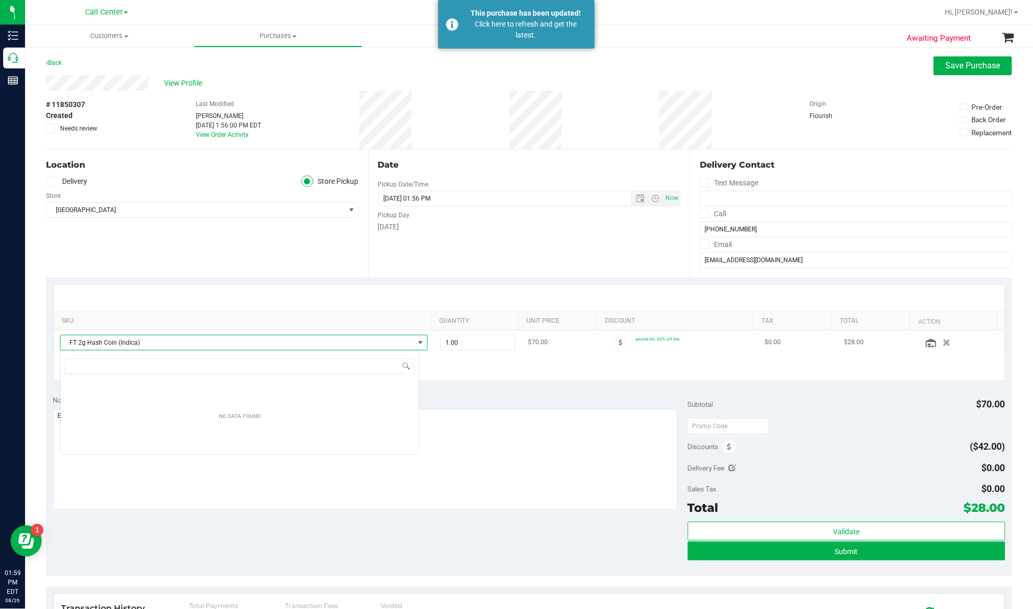
scroll to position [16, 360]
type input "hash coin"
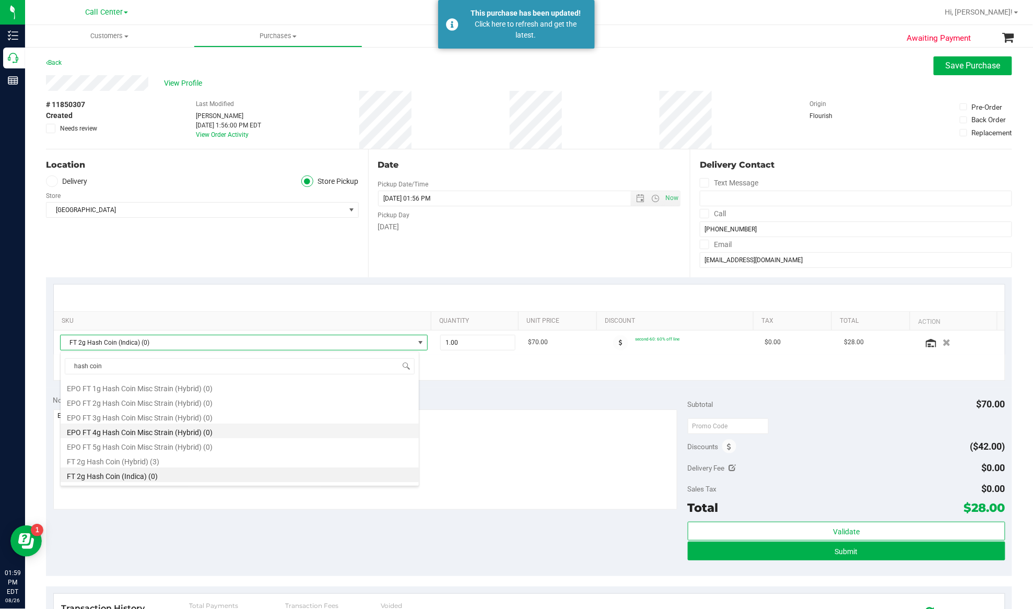
scroll to position [69, 0]
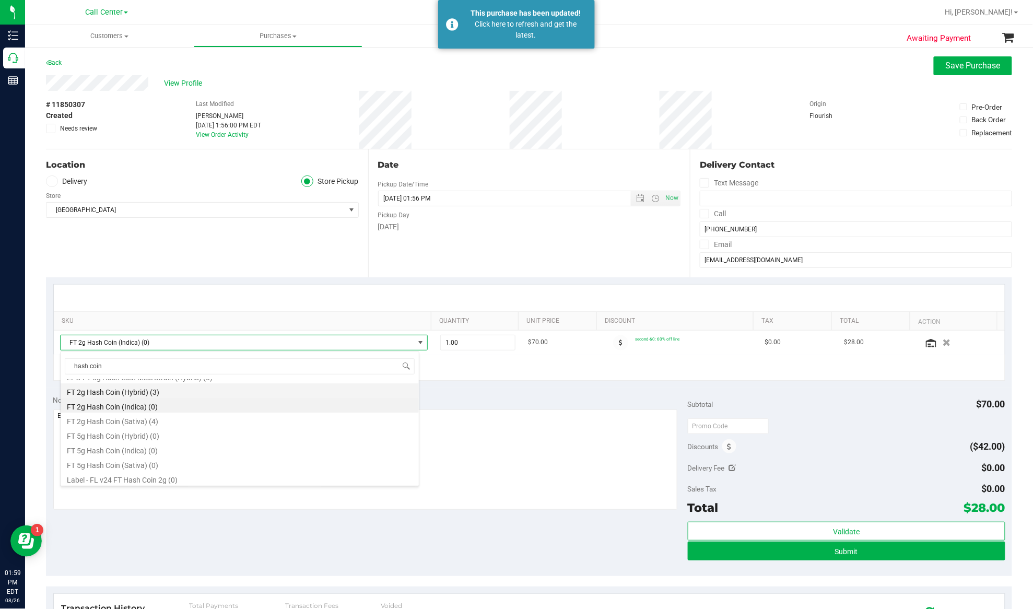
click at [129, 391] on li "FT 2g Hash Coin (Hybrid) (3)" at bounding box center [240, 390] width 358 height 15
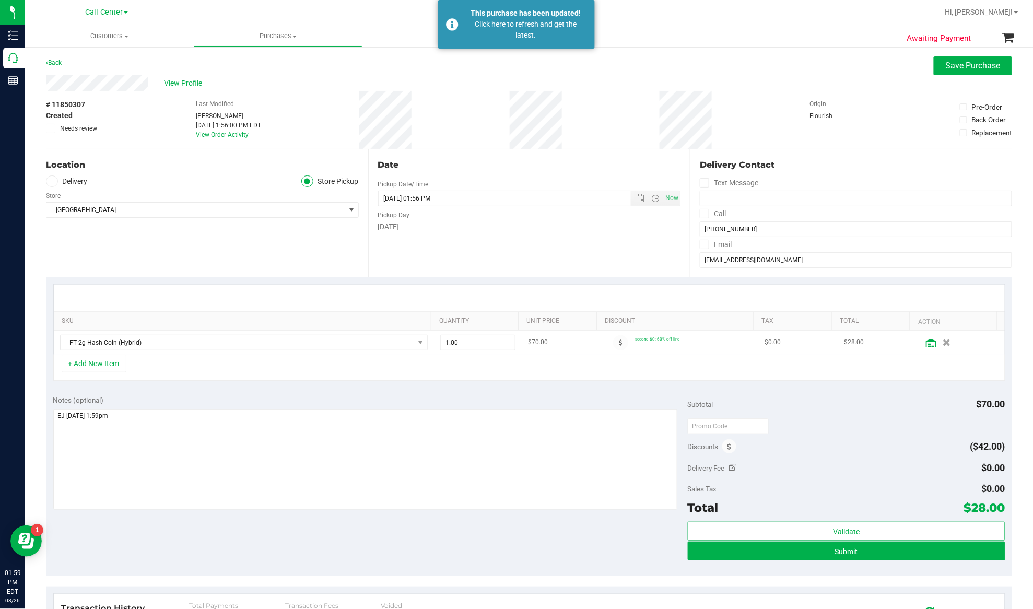
click at [926, 346] on icon at bounding box center [931, 343] width 10 height 8
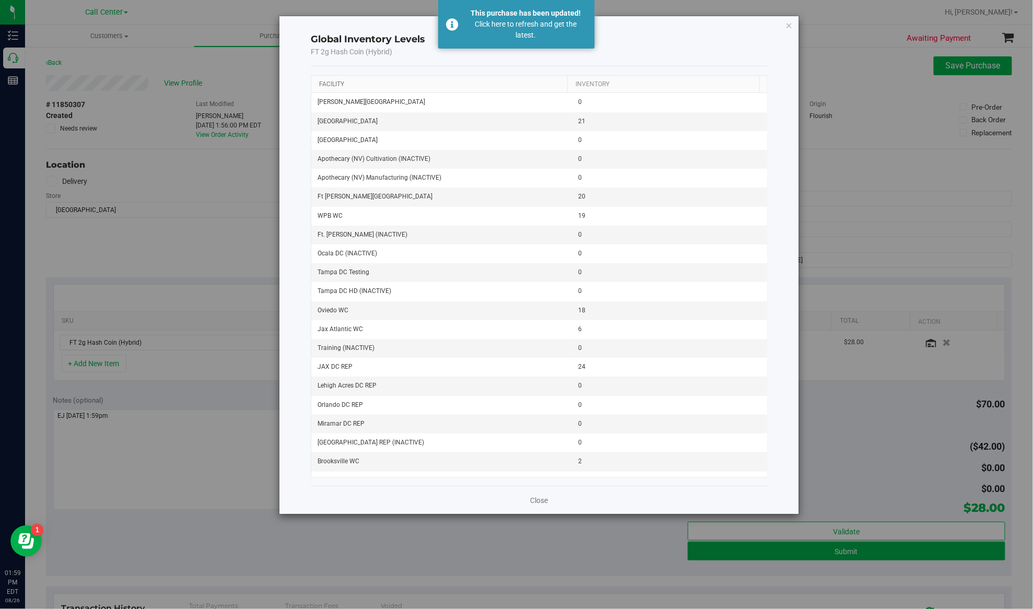
click at [330, 87] on link "Facility" at bounding box center [332, 83] width 25 height 7
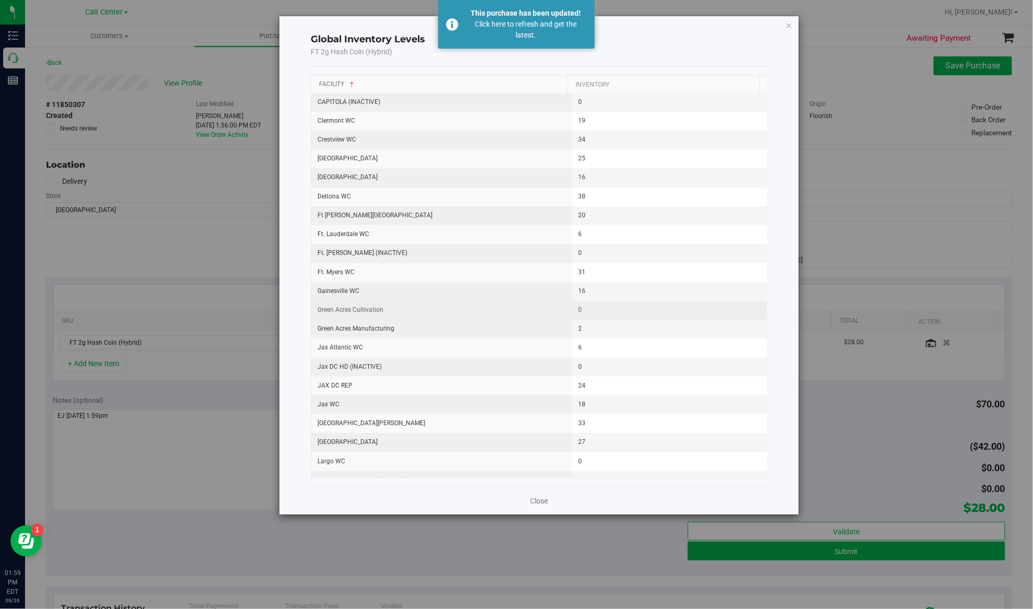
scroll to position [278, 0]
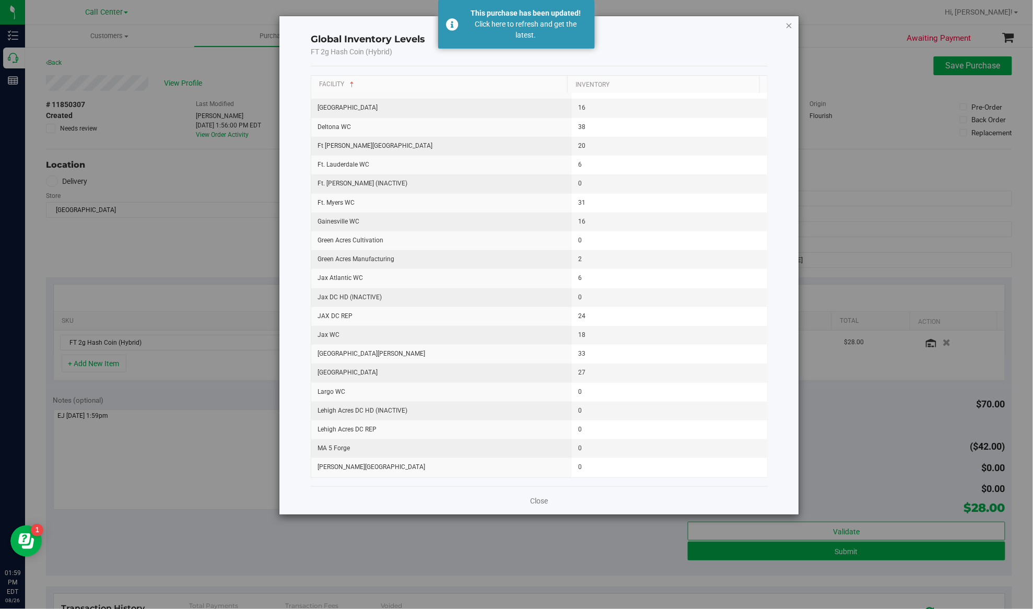
click at [788, 28] on icon "button" at bounding box center [788, 25] width 7 height 13
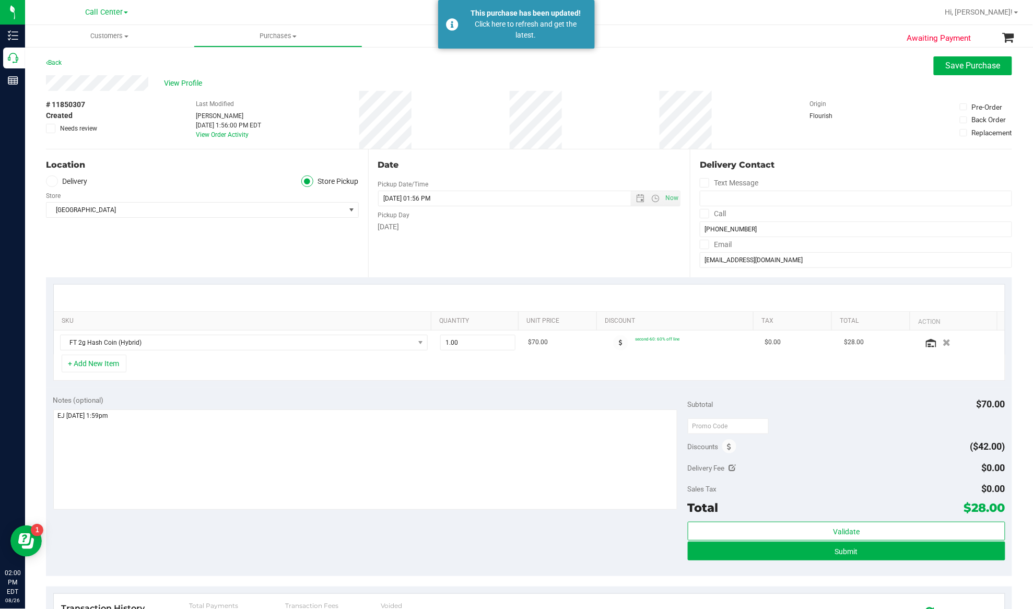
click at [169, 257] on div "Location Delivery Store Pickup Store Lakeland WC Select Store Bonita Springs WC…" at bounding box center [207, 213] width 322 height 128
click at [230, 281] on div "SKU Quantity Unit Price Discount Tax Total Action FT 2g Hash Coin (Hybrid) 1.00…" at bounding box center [529, 332] width 966 height 111
click at [220, 263] on div "Location Delivery Store Pickup Store Lakeland WC Select Store Bonita Springs WC…" at bounding box center [207, 213] width 322 height 128
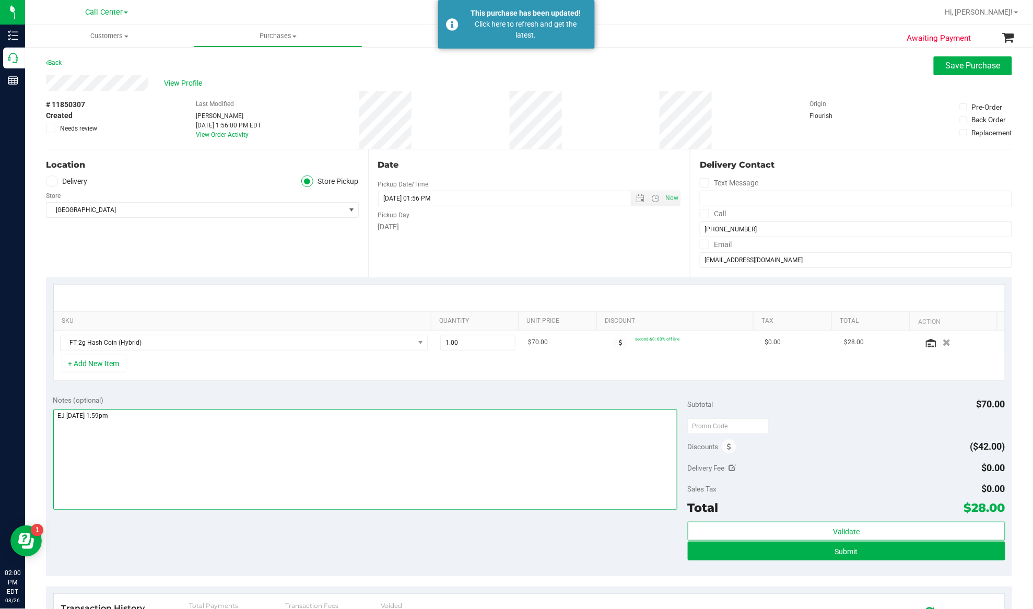
click at [168, 466] on textarea at bounding box center [365, 459] width 624 height 100
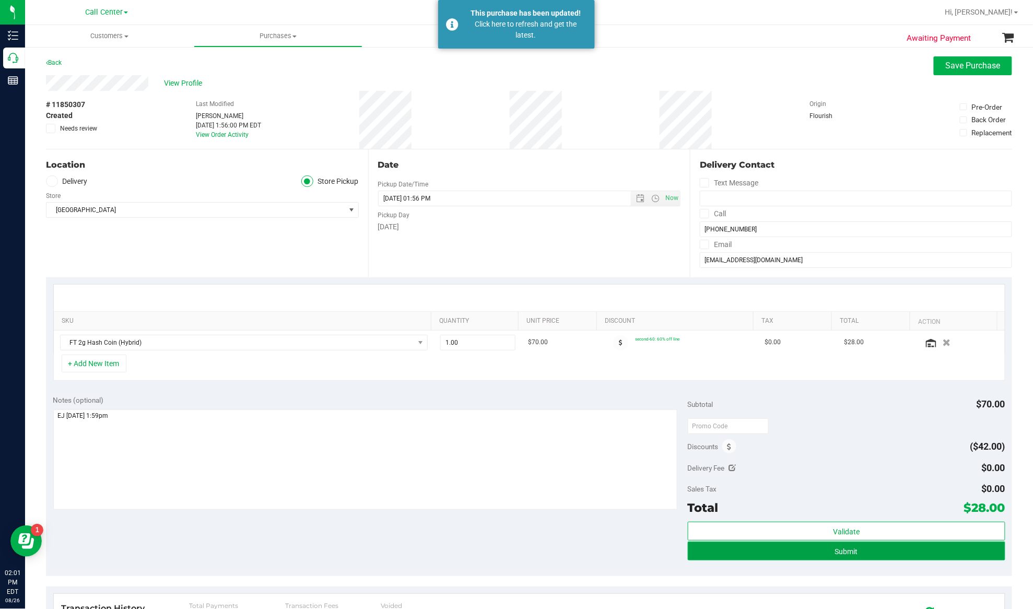
click at [820, 551] on button "Submit" at bounding box center [846, 550] width 317 height 19
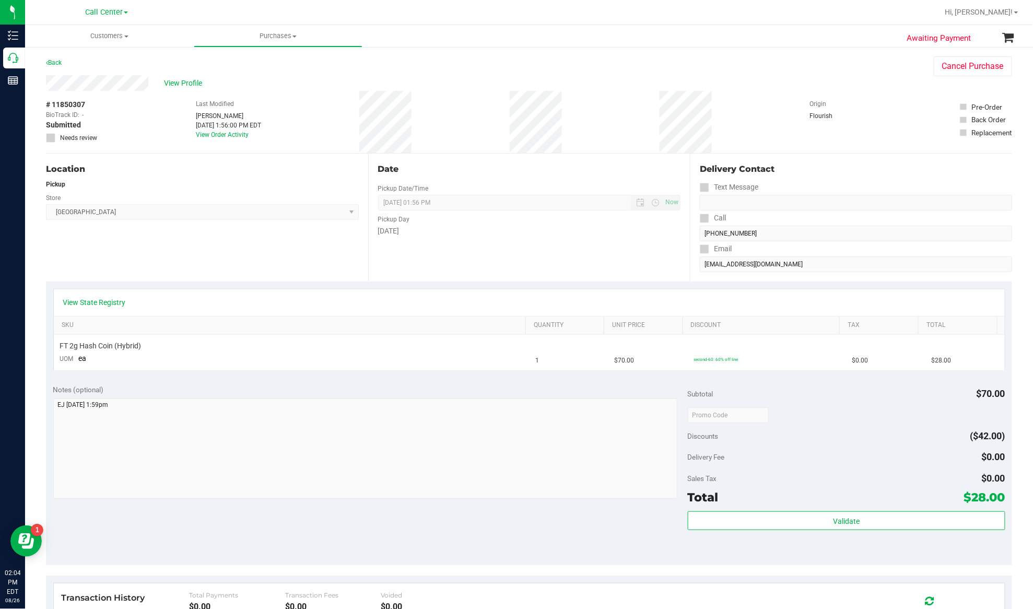
click at [60, 104] on span "# 11850307" at bounding box center [65, 104] width 39 height 11
copy div "# 11850307"
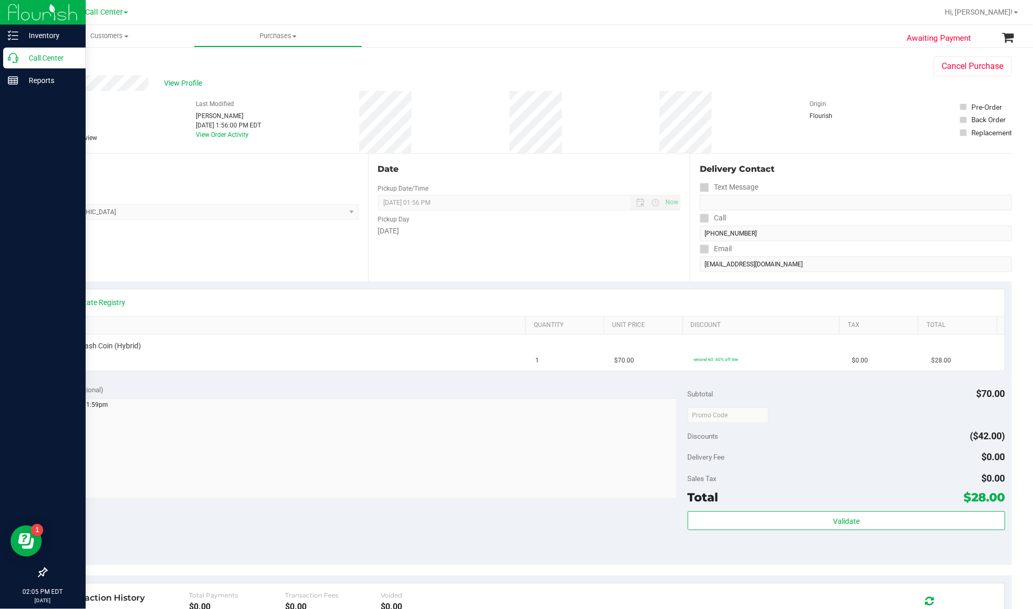
click at [40, 61] on p "Call Center" at bounding box center [49, 58] width 63 height 13
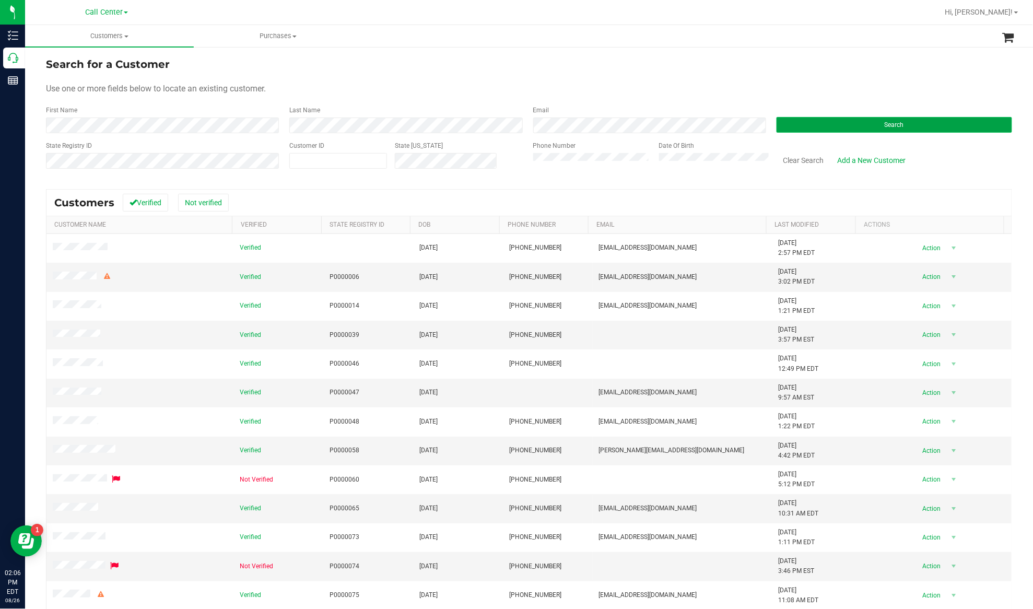
click at [811, 126] on button "Search" at bounding box center [893, 125] width 235 height 16
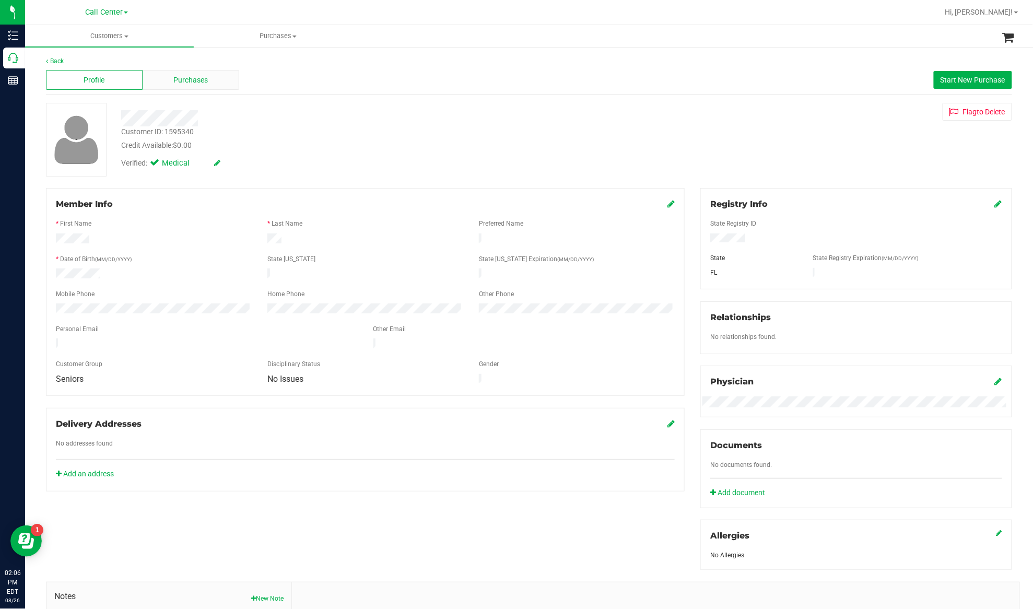
drag, startPoint x: 167, startPoint y: 92, endPoint x: 165, endPoint y: 86, distance: 6.6
click at [170, 88] on div "Profile Purchases Start New Purchase" at bounding box center [529, 80] width 966 height 29
click at [180, 82] on span "Purchases" at bounding box center [191, 80] width 34 height 11
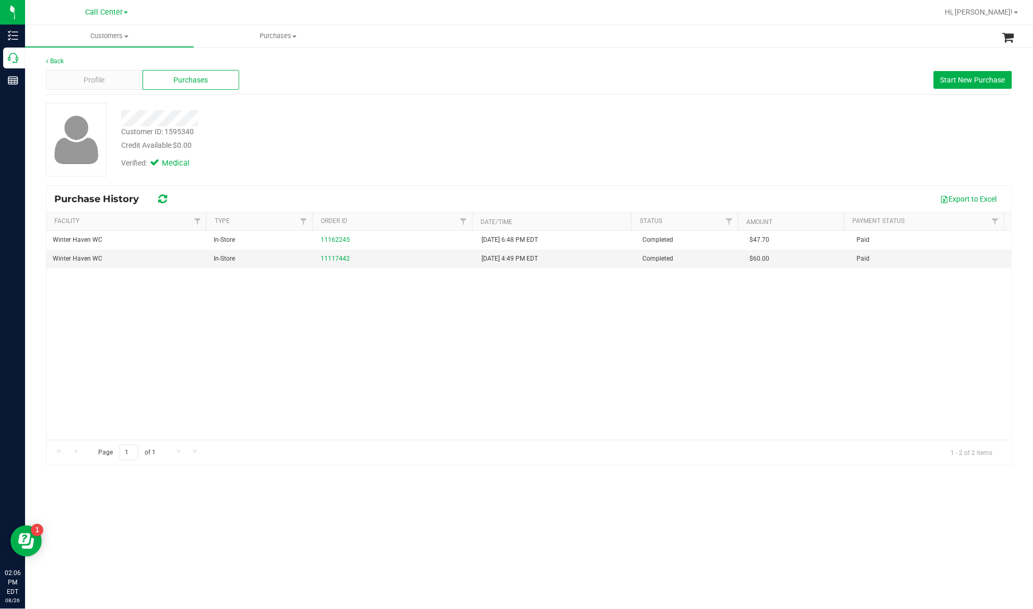
click at [84, 77] on span "Profile" at bounding box center [94, 80] width 21 height 11
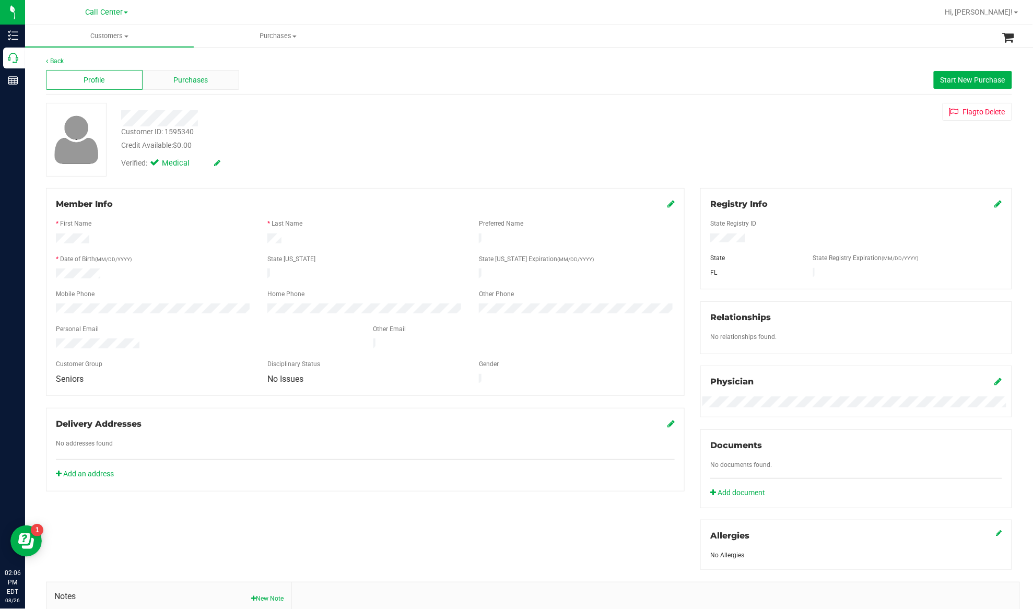
click at [161, 74] on div "Purchases" at bounding box center [191, 80] width 97 height 20
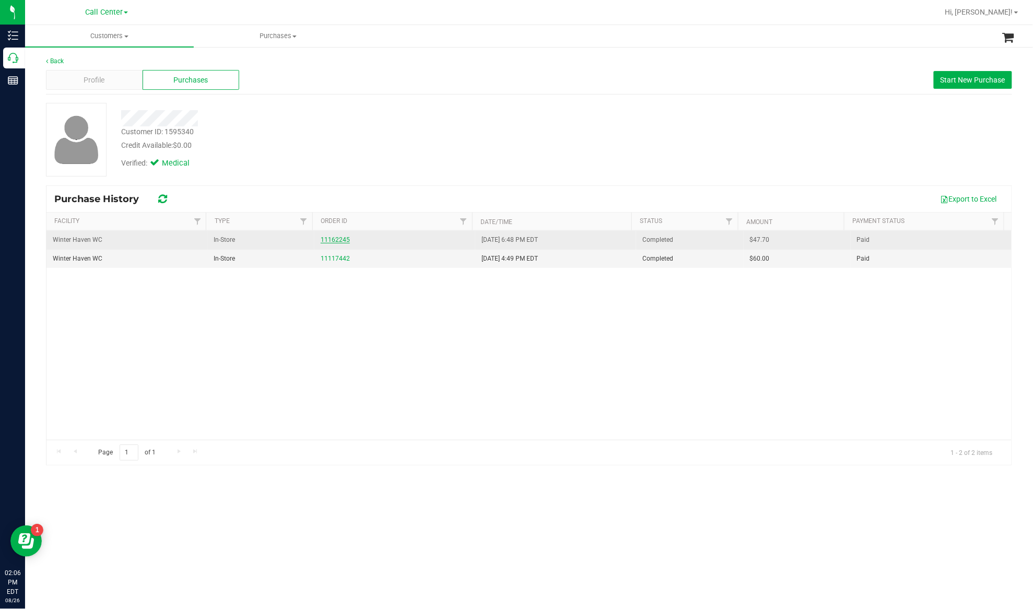
click at [342, 241] on link "11162245" at bounding box center [335, 239] width 29 height 7
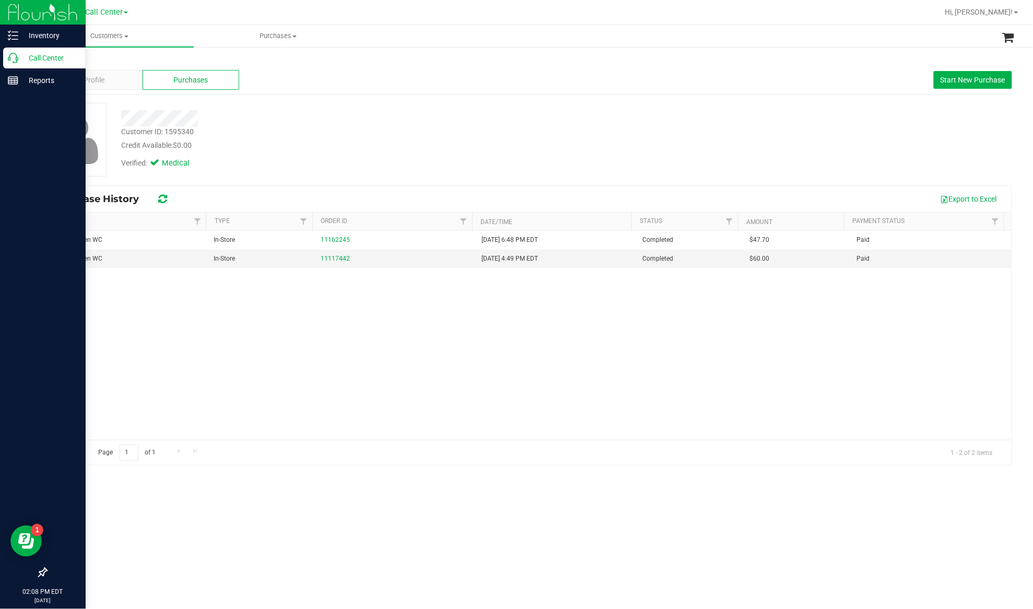
click at [40, 59] on p "Call Center" at bounding box center [49, 58] width 63 height 13
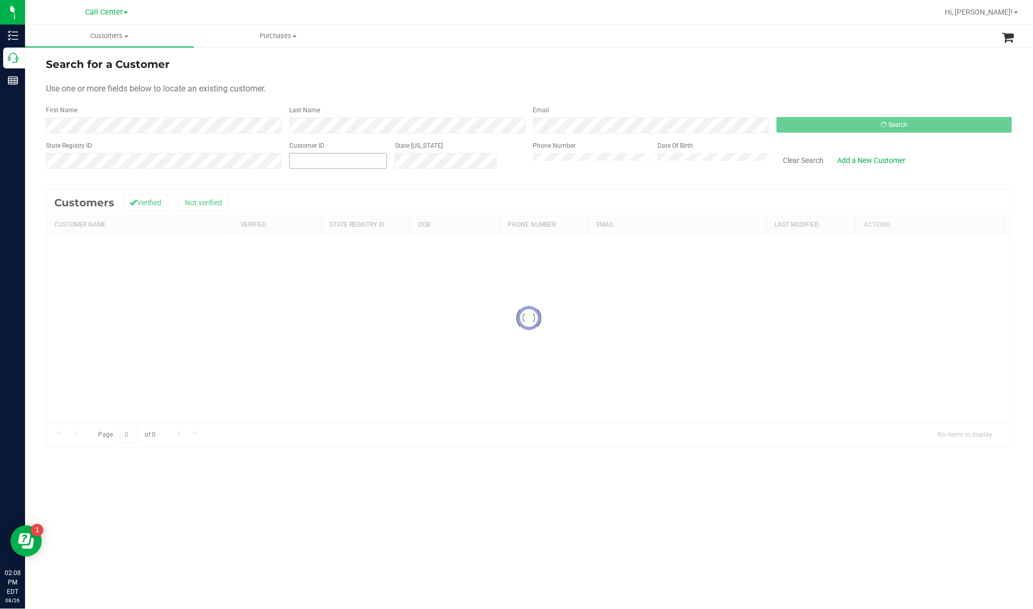
click at [314, 164] on input "text" at bounding box center [338, 160] width 97 height 15
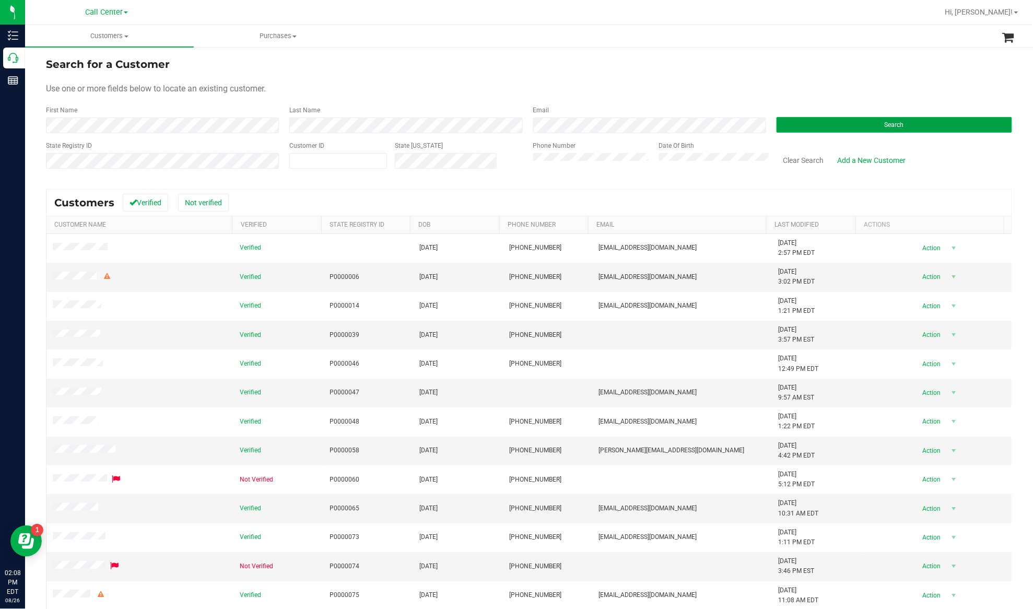
click at [782, 127] on button "Search" at bounding box center [893, 125] width 235 height 16
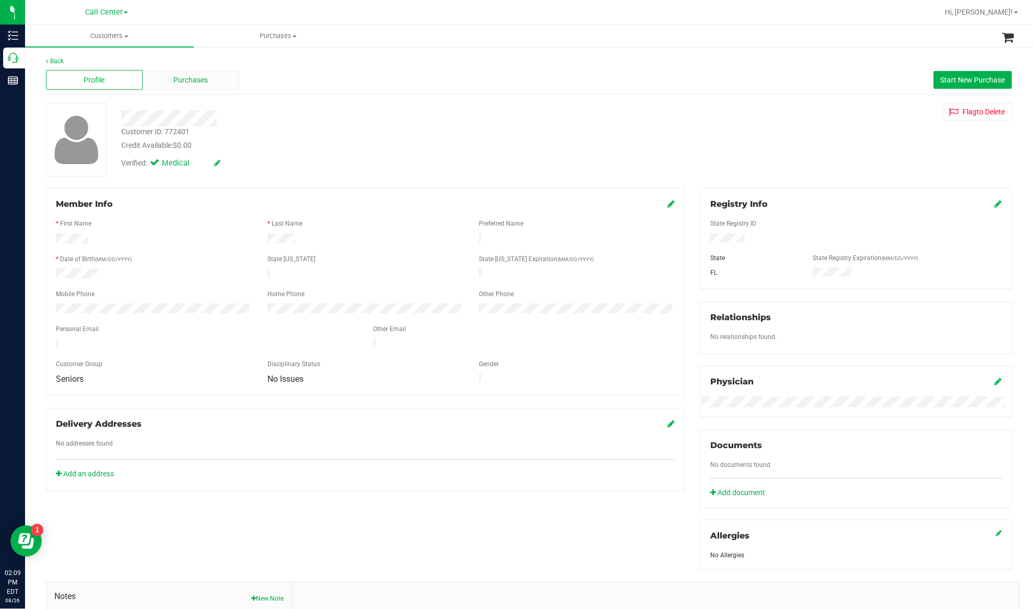
click at [189, 81] on span "Purchases" at bounding box center [191, 80] width 34 height 11
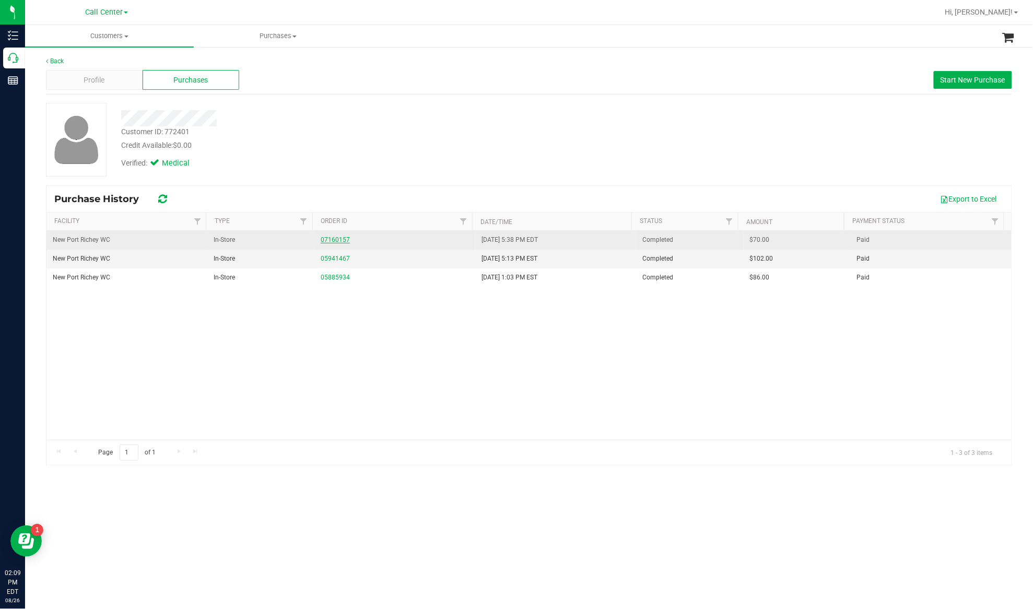
click at [337, 241] on link "07160157" at bounding box center [335, 239] width 29 height 7
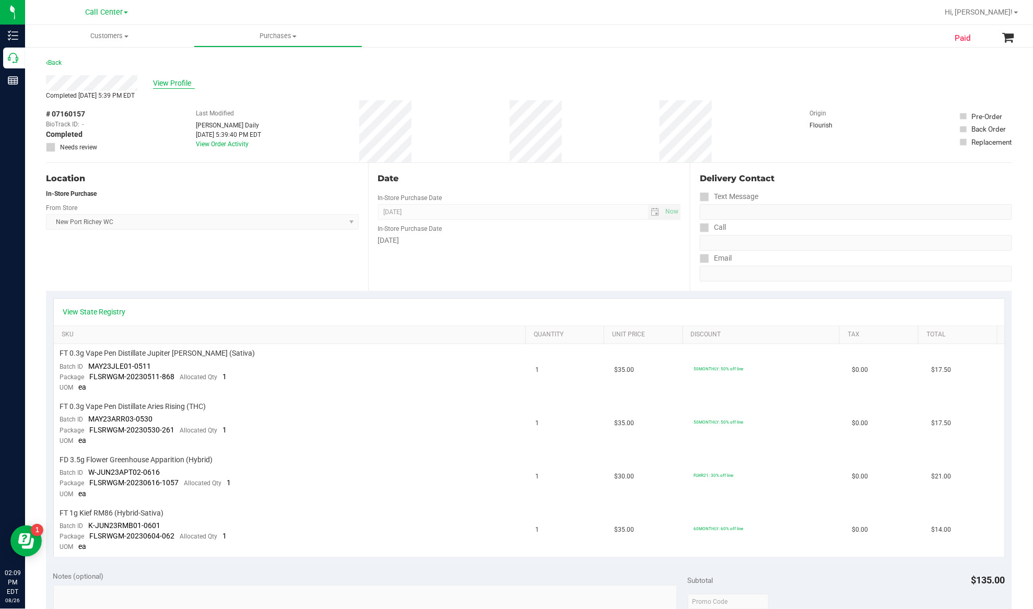
click at [165, 82] on span "View Profile" at bounding box center [174, 83] width 42 height 11
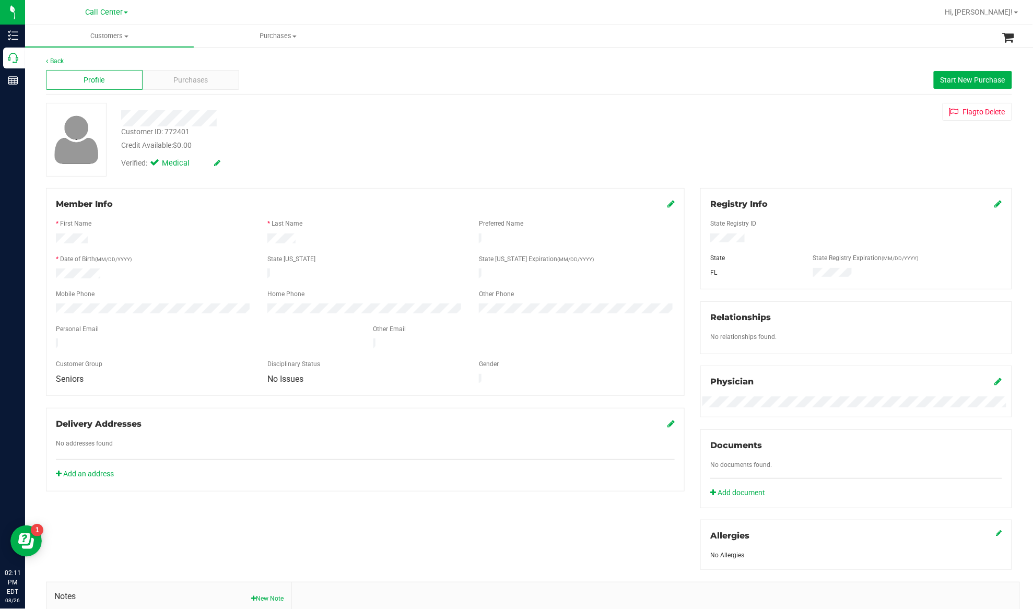
click at [211, 193] on div "Member Info * First Name * Last Name Preferred Name * Date of Birth (MM/DD/YYYY…" at bounding box center [365, 292] width 639 height 208
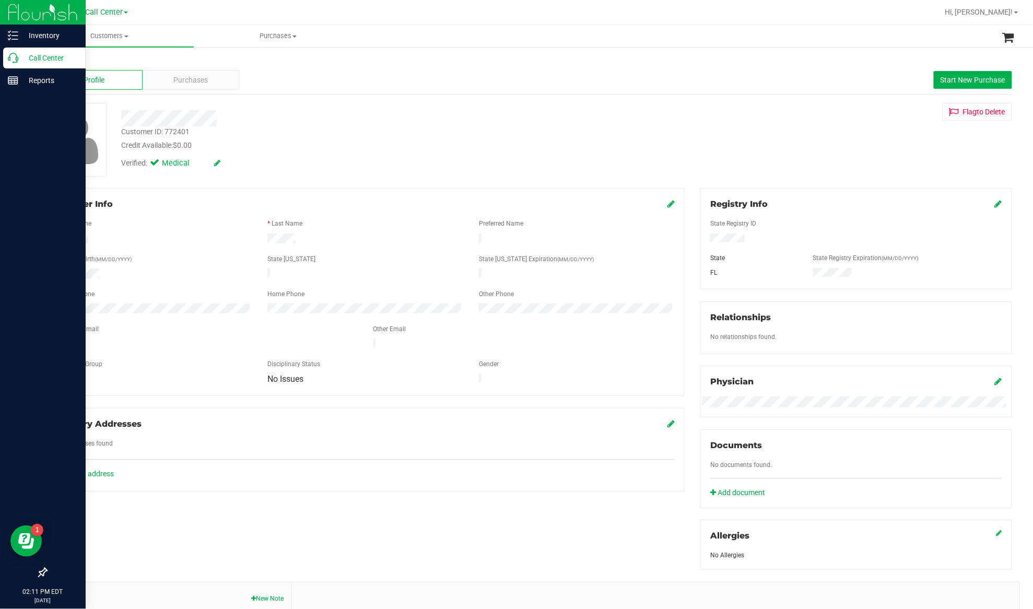
click at [46, 58] on p "Call Center" at bounding box center [49, 58] width 63 height 13
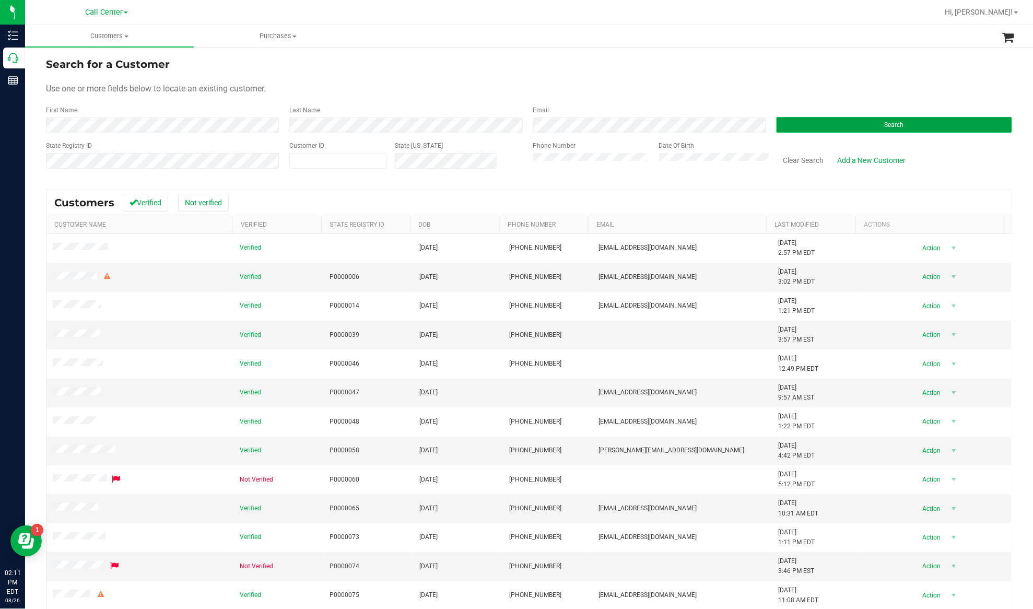
click at [787, 120] on button "Search" at bounding box center [893, 125] width 235 height 16
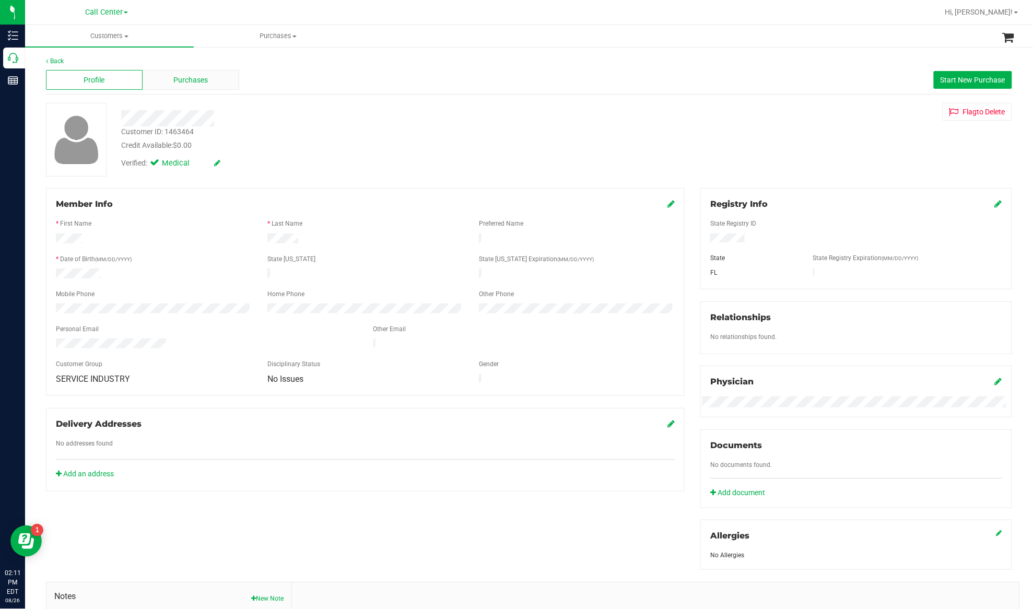
click at [176, 87] on div "Purchases" at bounding box center [191, 80] width 97 height 20
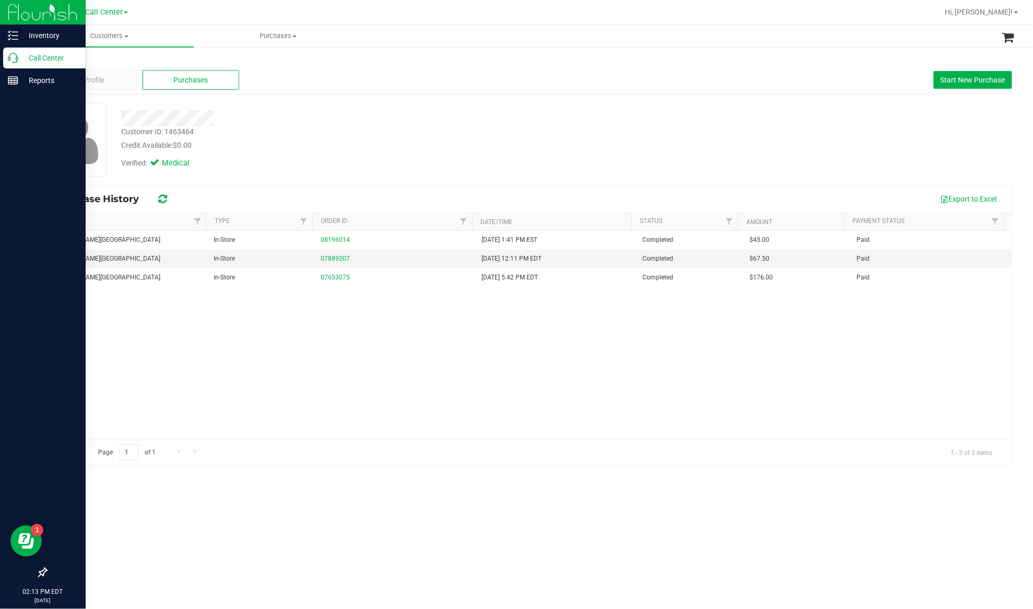
click at [50, 57] on p "Call Center" at bounding box center [49, 58] width 63 height 13
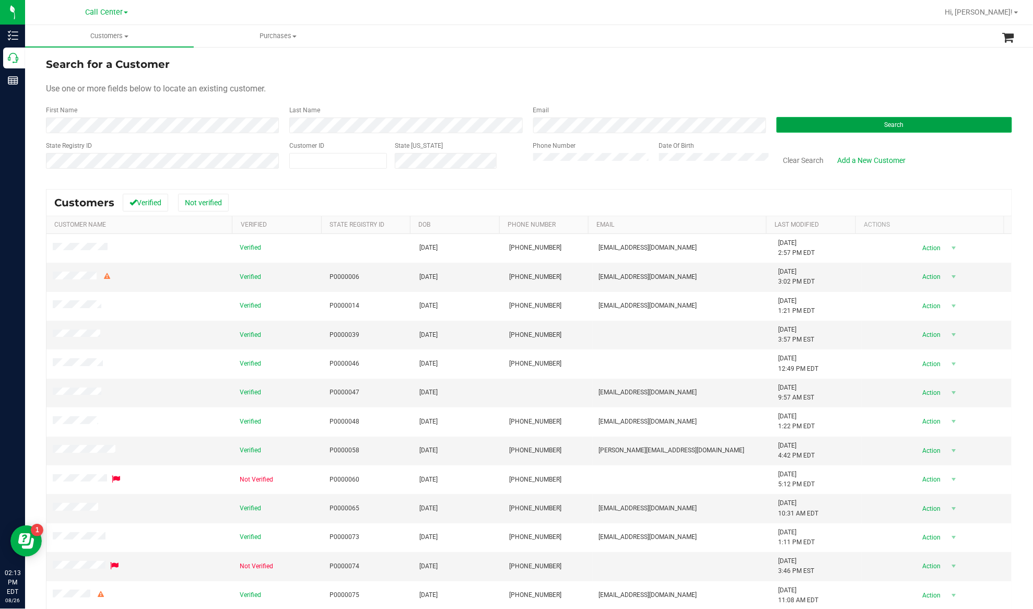
click at [790, 126] on button "Search" at bounding box center [893, 125] width 235 height 16
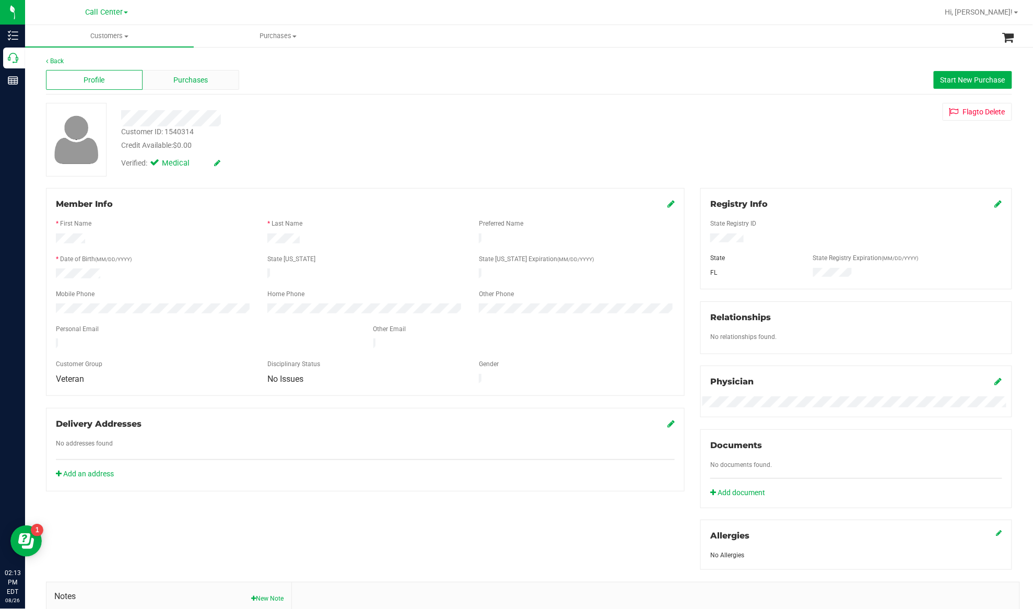
click at [178, 80] on span "Purchases" at bounding box center [191, 80] width 34 height 11
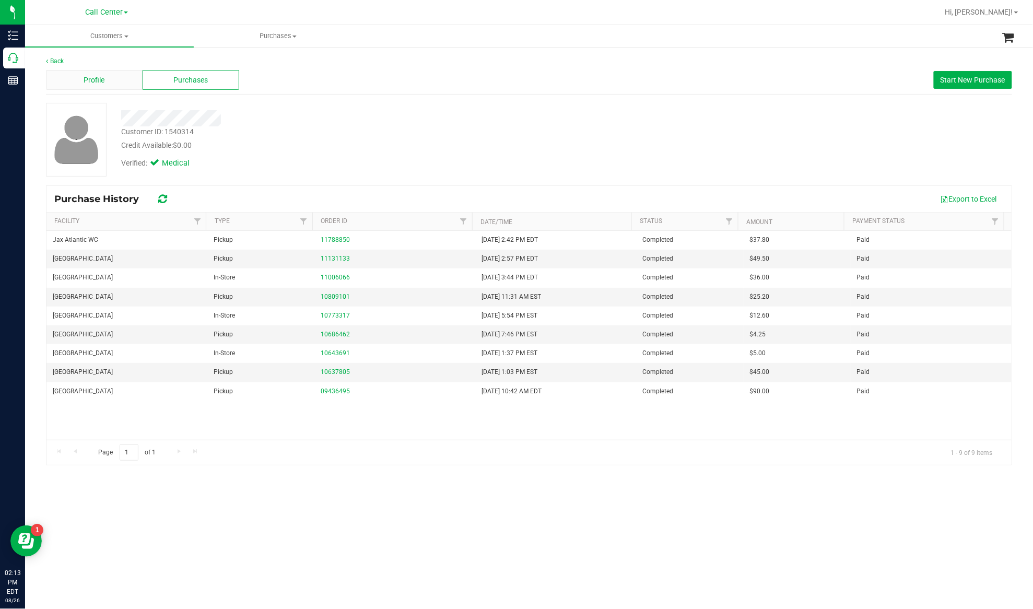
click at [85, 86] on div "Profile" at bounding box center [94, 80] width 97 height 20
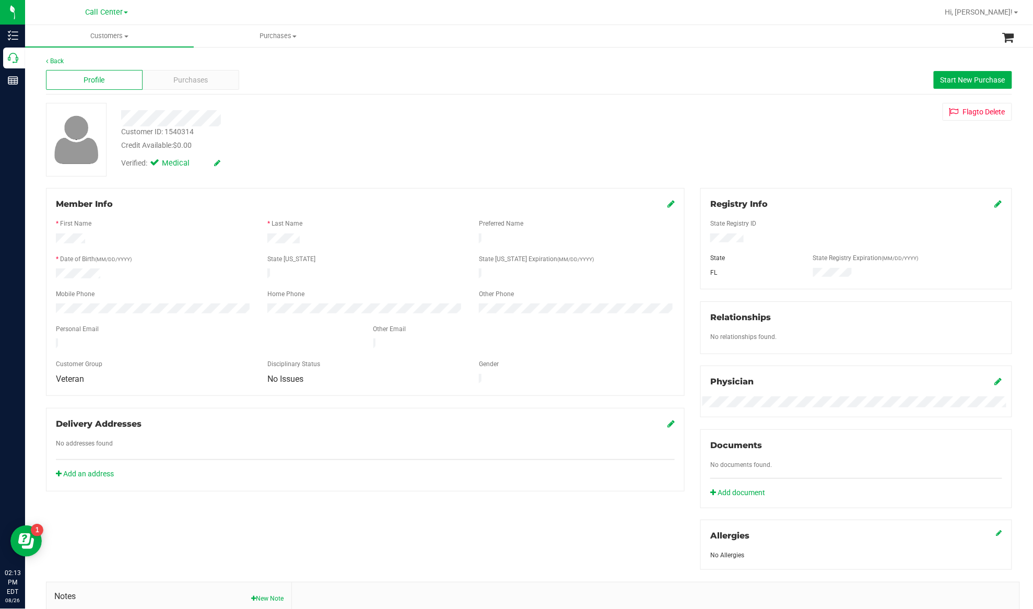
click at [174, 84] on span "Purchases" at bounding box center [191, 80] width 34 height 11
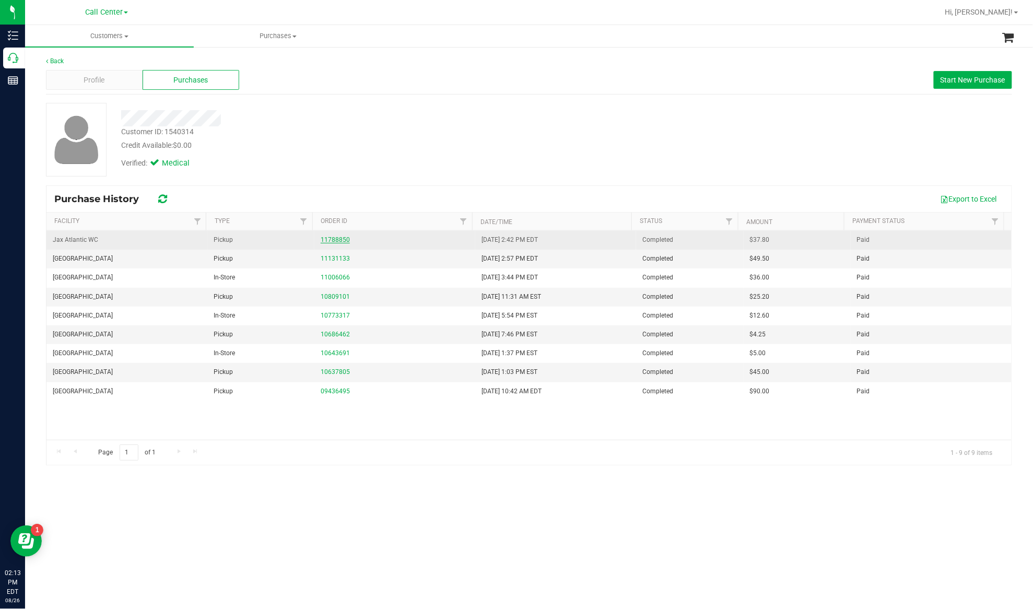
click at [326, 237] on link "11788850" at bounding box center [335, 239] width 29 height 7
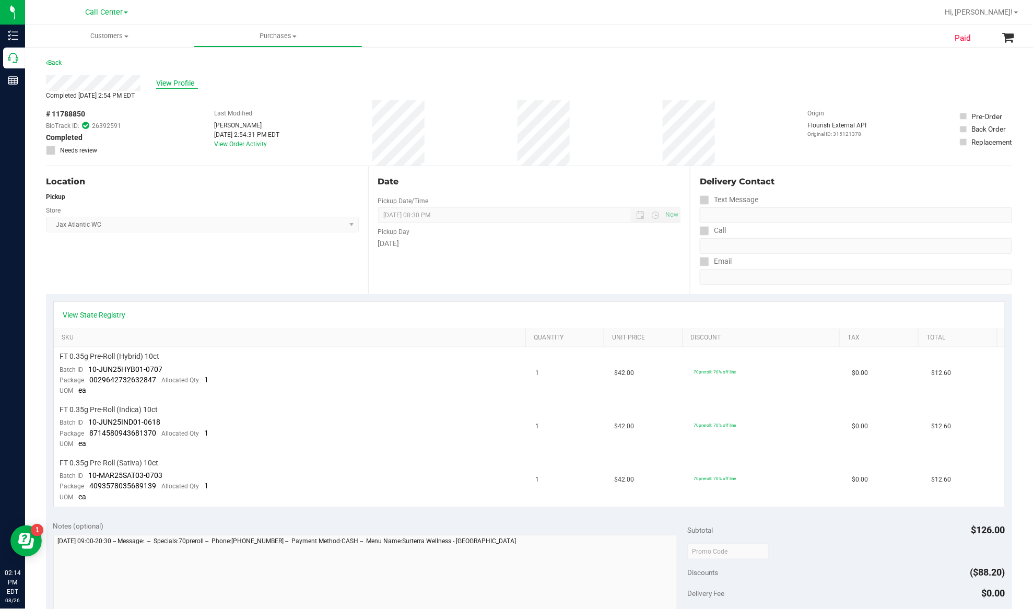
click at [181, 86] on span "View Profile" at bounding box center [177, 83] width 42 height 11
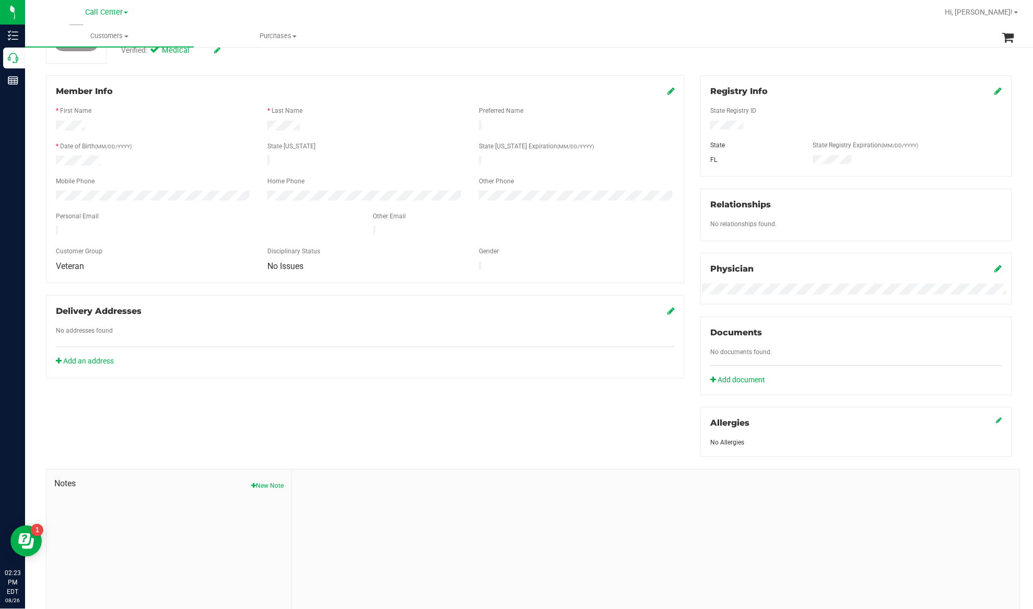
scroll to position [148, 0]
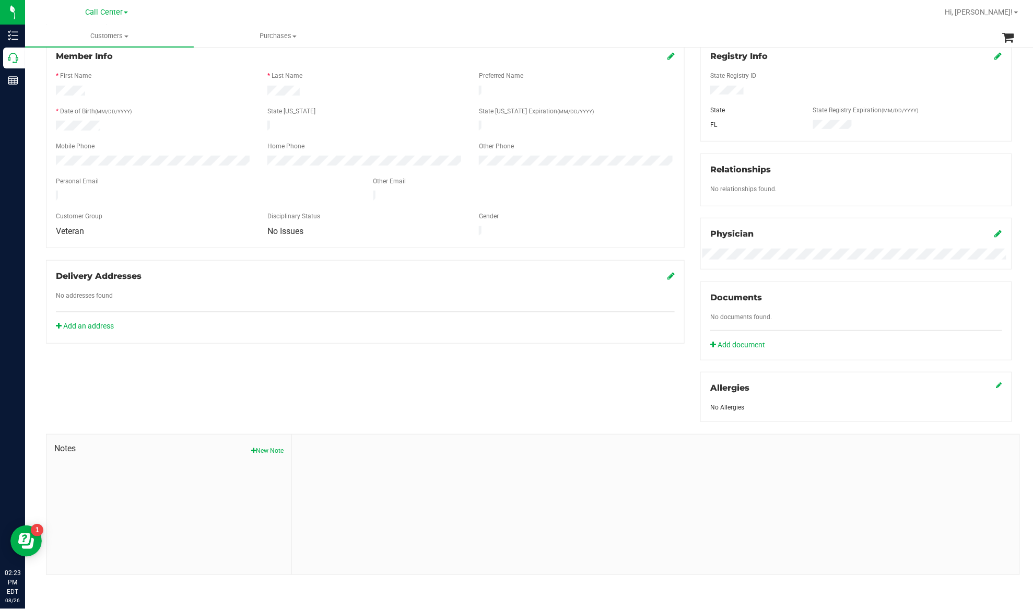
click at [263, 453] on button "New Note" at bounding box center [267, 450] width 32 height 9
click at [404, 482] on input "Note Title" at bounding box center [656, 477] width 712 height 16
type input "WINBACK SURVEY CC"
click at [371, 529] on textarea "* Note" at bounding box center [656, 525] width 712 height 42
click at [170, 437] on div "Notes" at bounding box center [168, 510] width 245 height 153
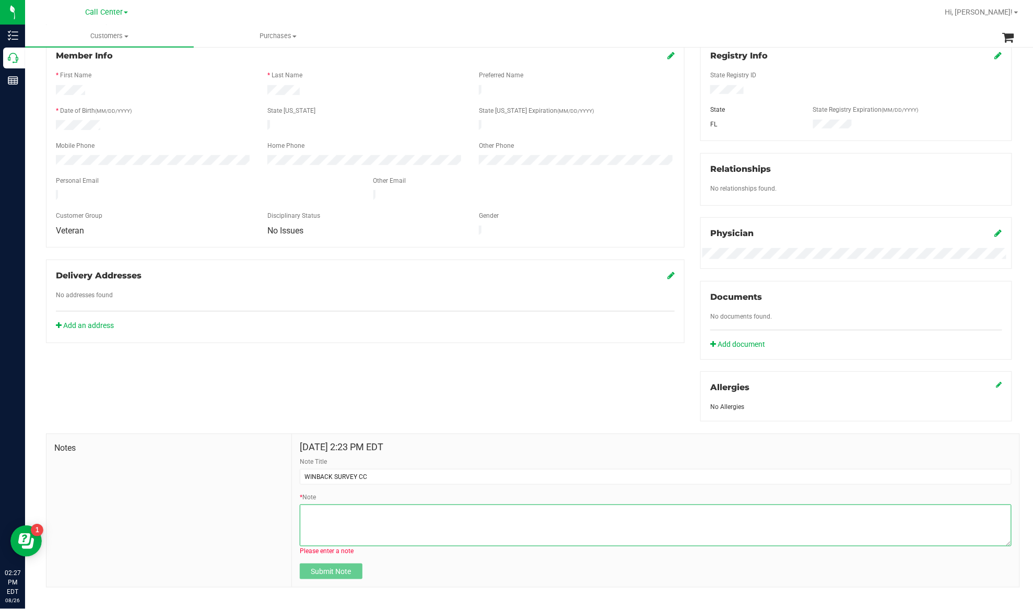
click at [358, 530] on textarea "* Note" at bounding box center [656, 525] width 712 height 42
click at [451, 531] on textarea "* Note" at bounding box center [656, 525] width 712 height 42
paste textarea "PT took survey and qualifies for free THC product Winback CC"
click at [438, 512] on textarea "* Note" at bounding box center [656, 525] width 712 height 42
click at [546, 516] on textarea "* Note" at bounding box center [656, 525] width 712 height 42
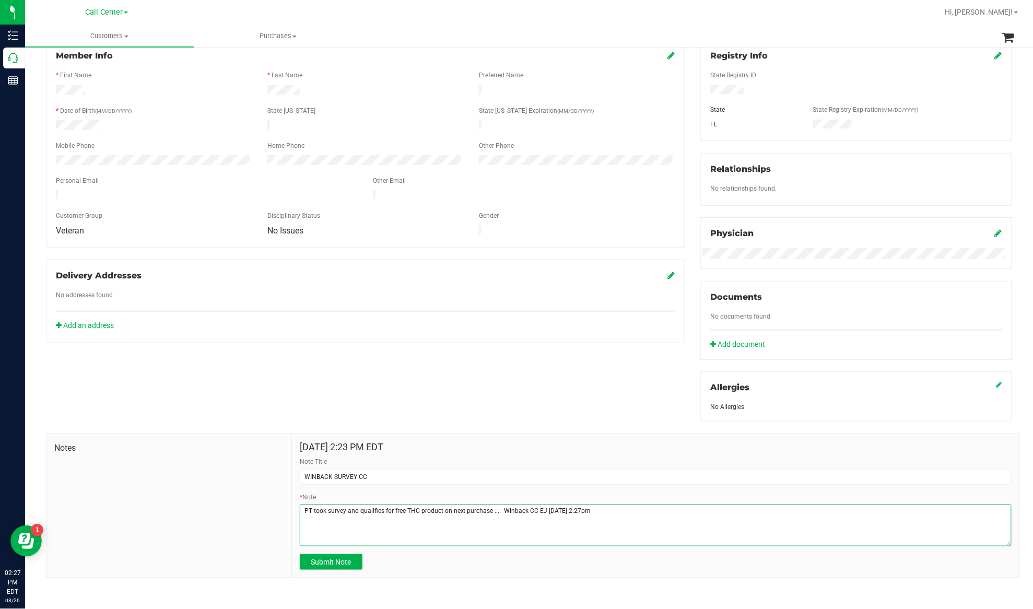
click at [514, 516] on textarea "* Note" at bounding box center [656, 525] width 712 height 42
click at [509, 514] on textarea "* Note" at bounding box center [656, 525] width 712 height 42
type textarea "PT took survey and qualifies for free THC product on next purchase :::: Win bac…"
click at [342, 564] on span "Submit Note" at bounding box center [331, 562] width 40 height 8
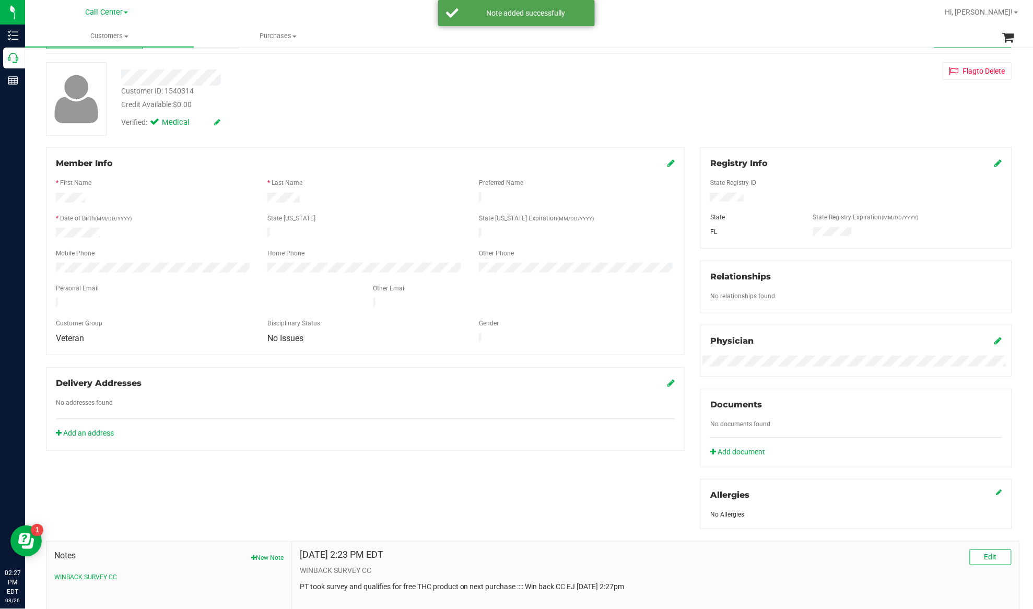
scroll to position [0, 0]
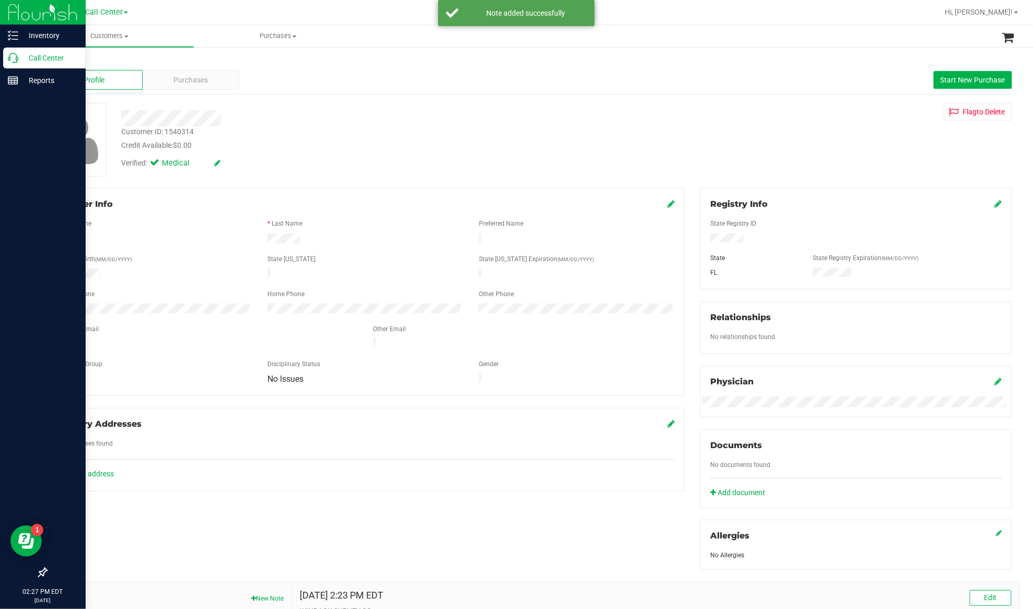
click at [51, 56] on p "Call Center" at bounding box center [49, 58] width 63 height 13
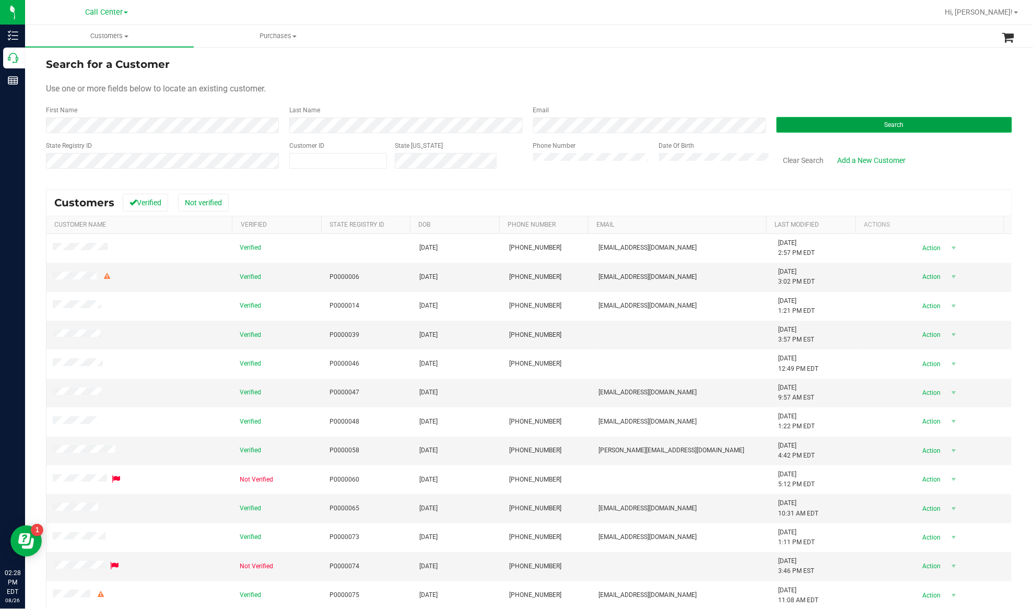
click at [806, 125] on button "Search" at bounding box center [893, 125] width 235 height 16
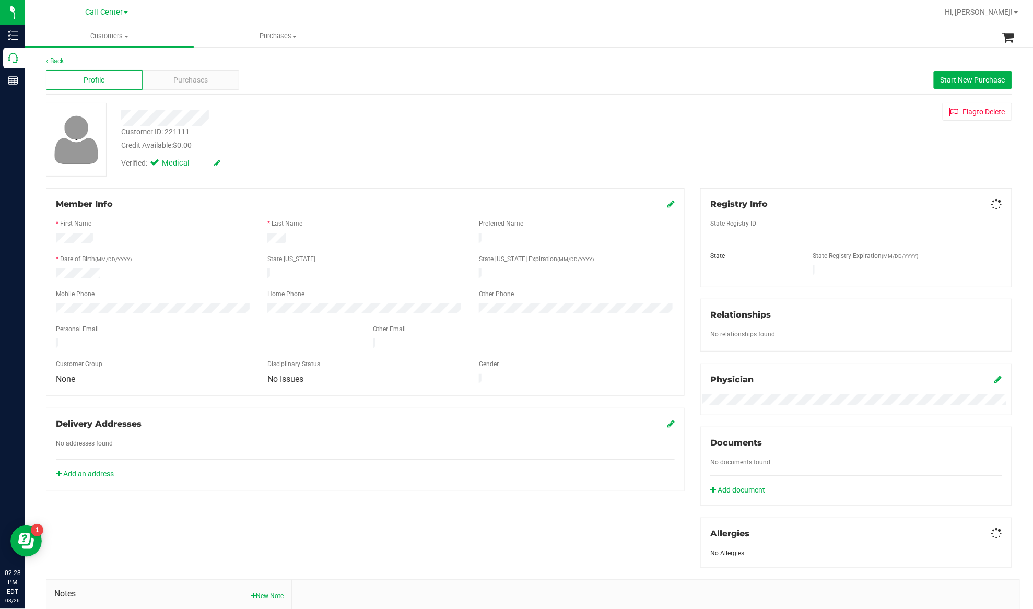
drag, startPoint x: 238, startPoint y: 277, endPoint x: 449, endPoint y: 251, distance: 212.5
click at [238, 277] on div at bounding box center [153, 274] width 211 height 13
click at [72, 266] on div at bounding box center [365, 267] width 619 height 3
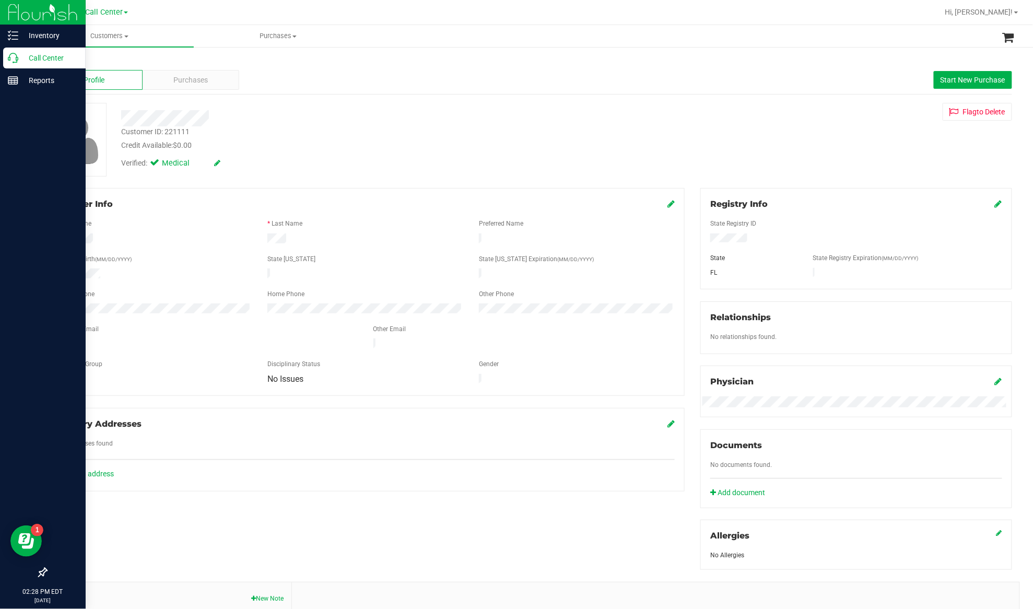
click at [36, 59] on p "Call Center" at bounding box center [49, 58] width 63 height 13
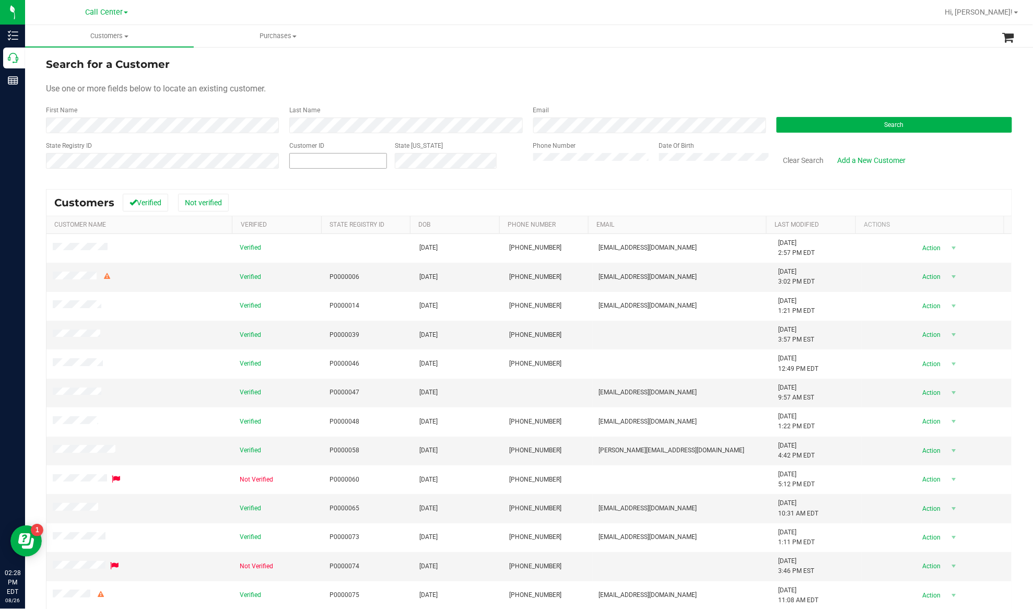
click at [316, 166] on span at bounding box center [338, 161] width 98 height 16
click at [815, 125] on button "Search" at bounding box center [893, 125] width 235 height 16
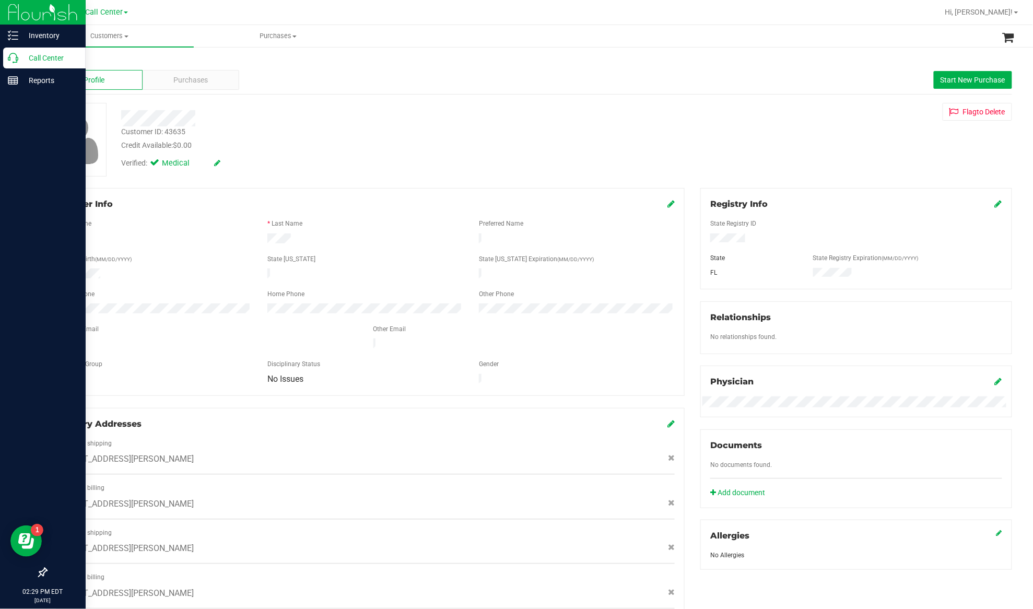
click at [42, 58] on p "Call Center" at bounding box center [49, 58] width 63 height 13
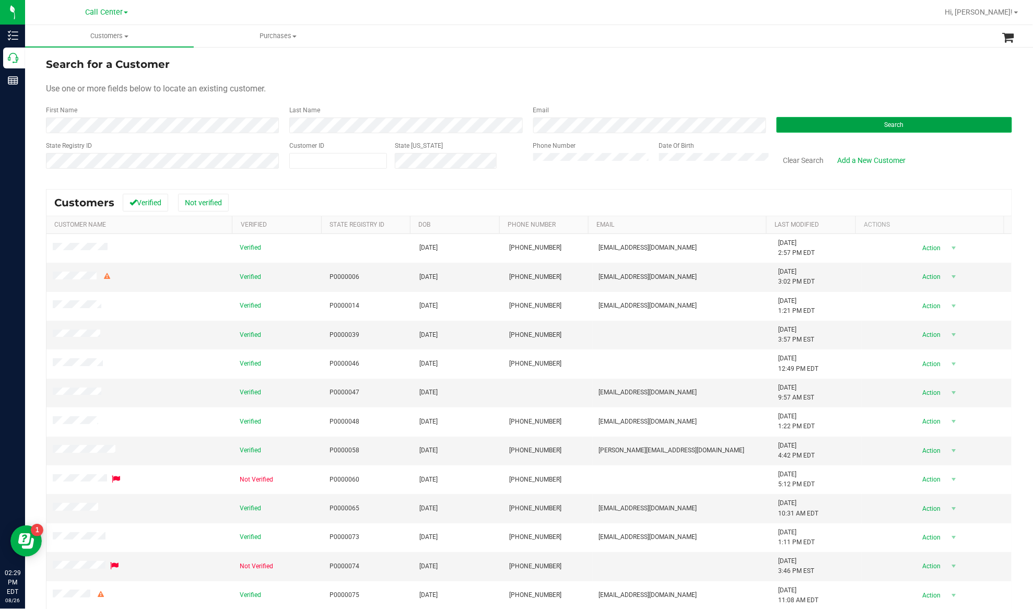
click at [776, 125] on button "Search" at bounding box center [893, 125] width 235 height 16
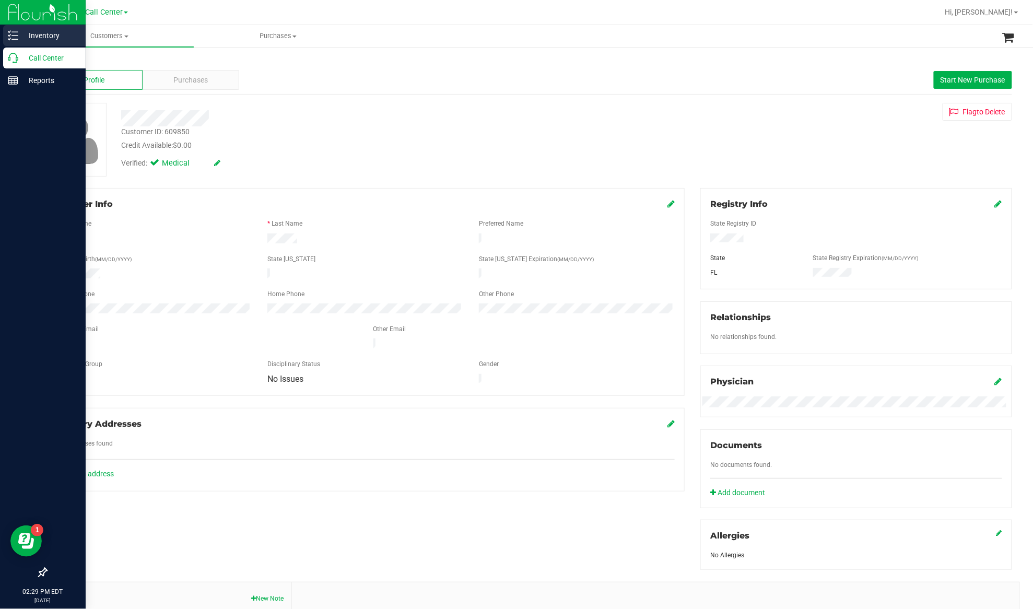
click at [30, 44] on div "Inventory" at bounding box center [44, 35] width 82 height 21
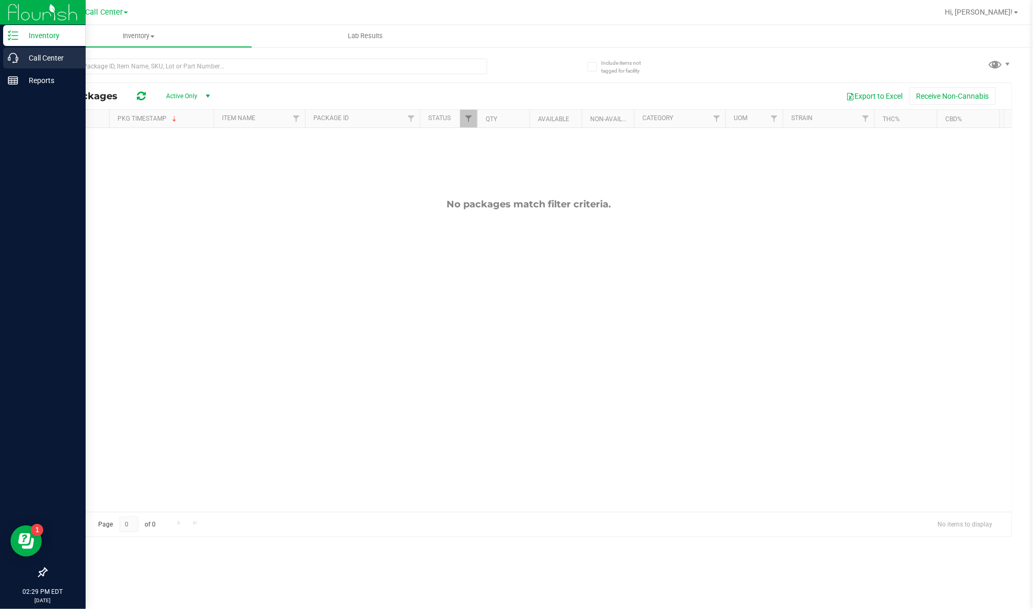
click at [53, 56] on p "Call Center" at bounding box center [49, 58] width 63 height 13
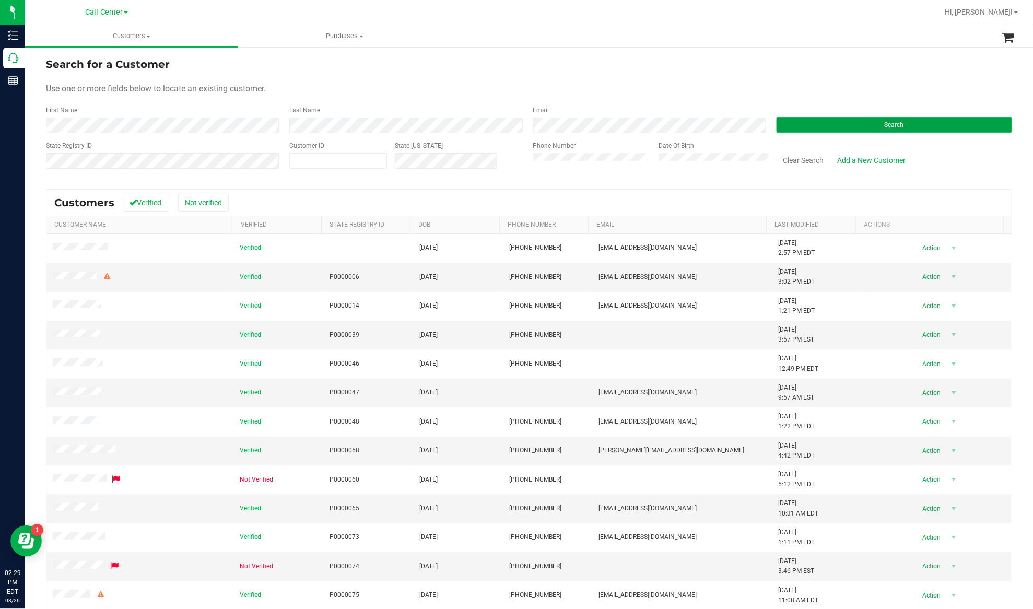
click at [796, 124] on button "Search" at bounding box center [893, 125] width 235 height 16
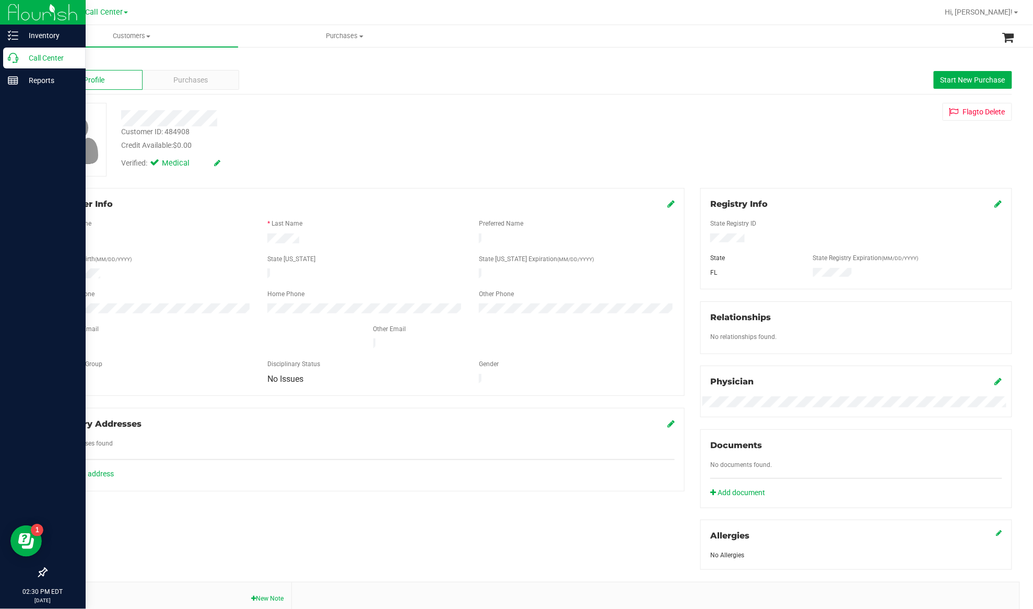
click at [54, 63] on p "Call Center" at bounding box center [49, 58] width 63 height 13
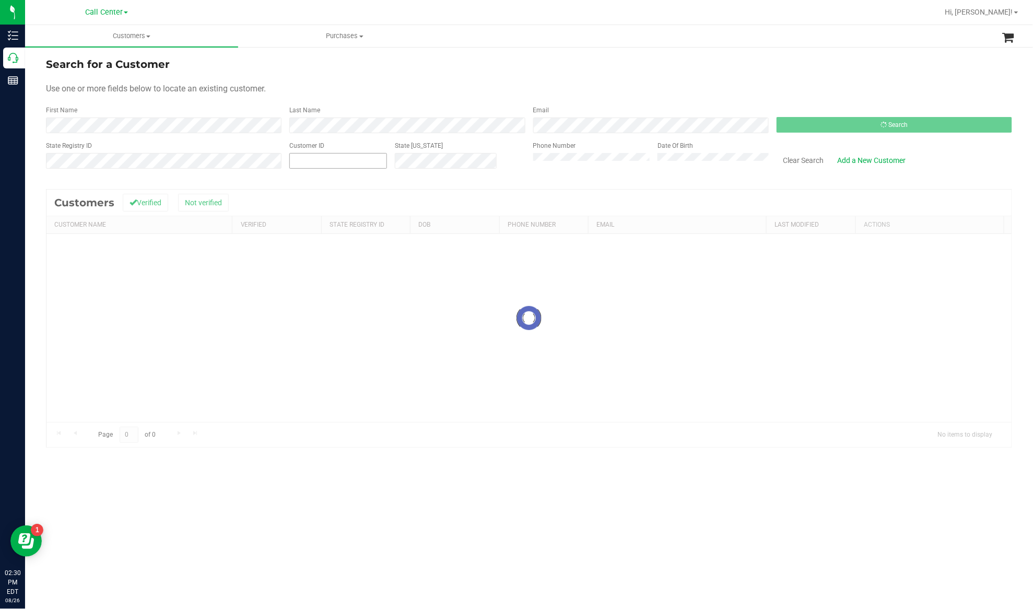
click at [322, 167] on input "text" at bounding box center [338, 160] width 97 height 15
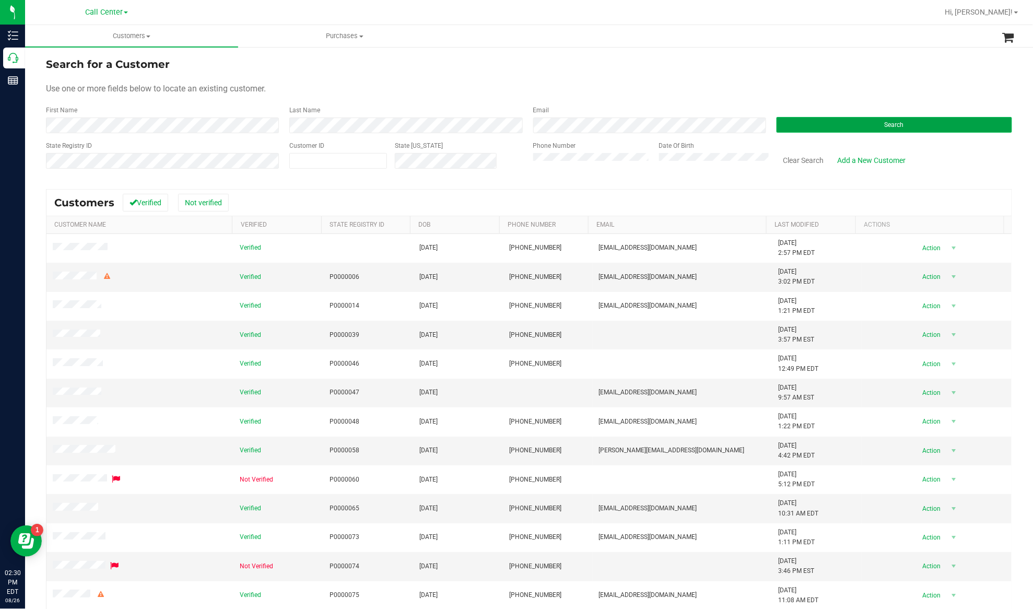
click at [825, 125] on button "Search" at bounding box center [893, 125] width 235 height 16
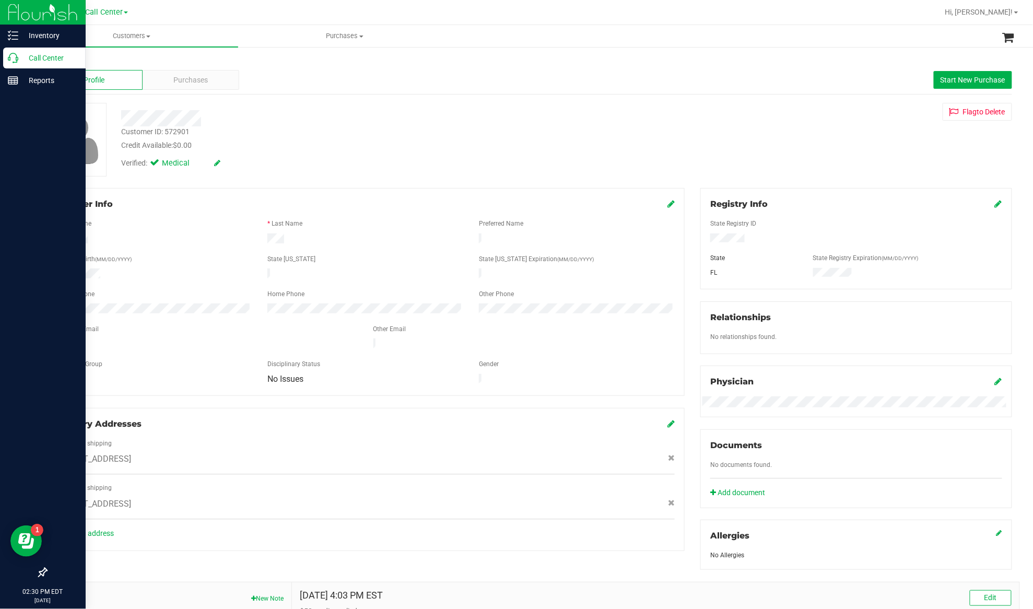
click at [38, 57] on p "Call Center" at bounding box center [49, 58] width 63 height 13
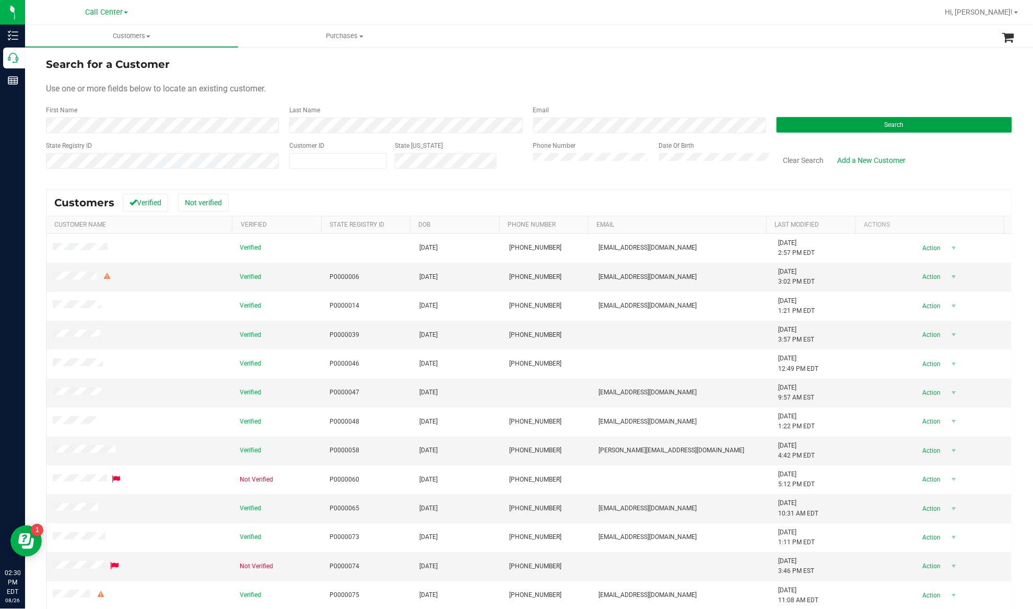
click at [810, 122] on button "Search" at bounding box center [893, 125] width 235 height 16
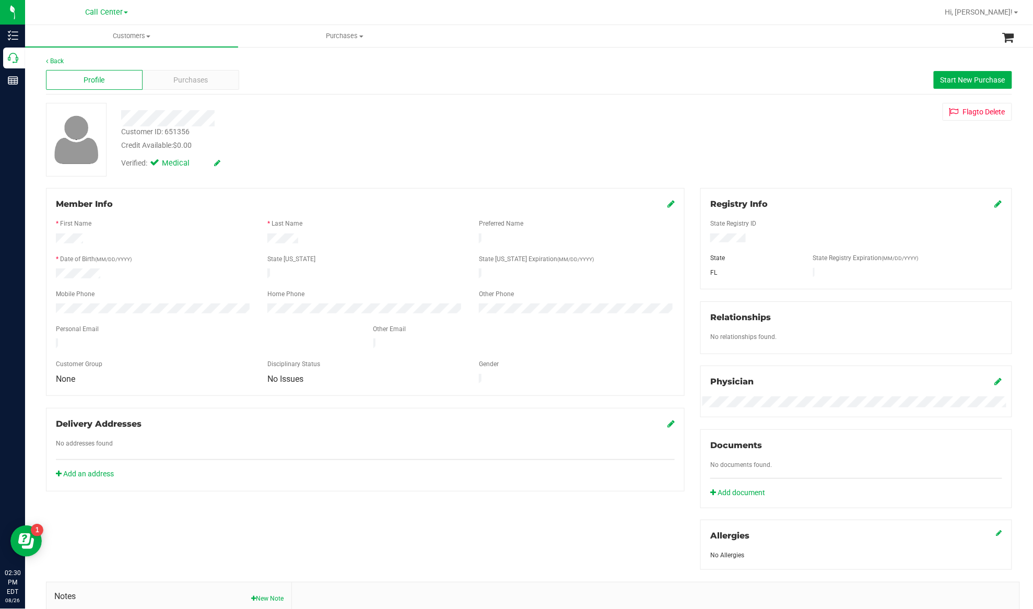
click at [53, 272] on div at bounding box center [153, 274] width 211 height 13
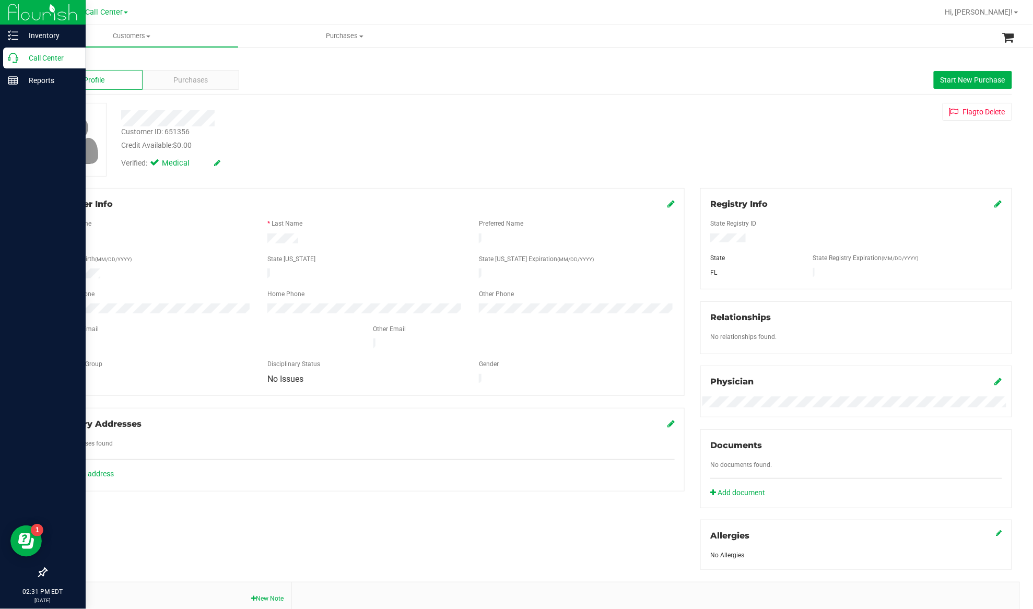
click at [39, 59] on p "Call Center" at bounding box center [49, 58] width 63 height 13
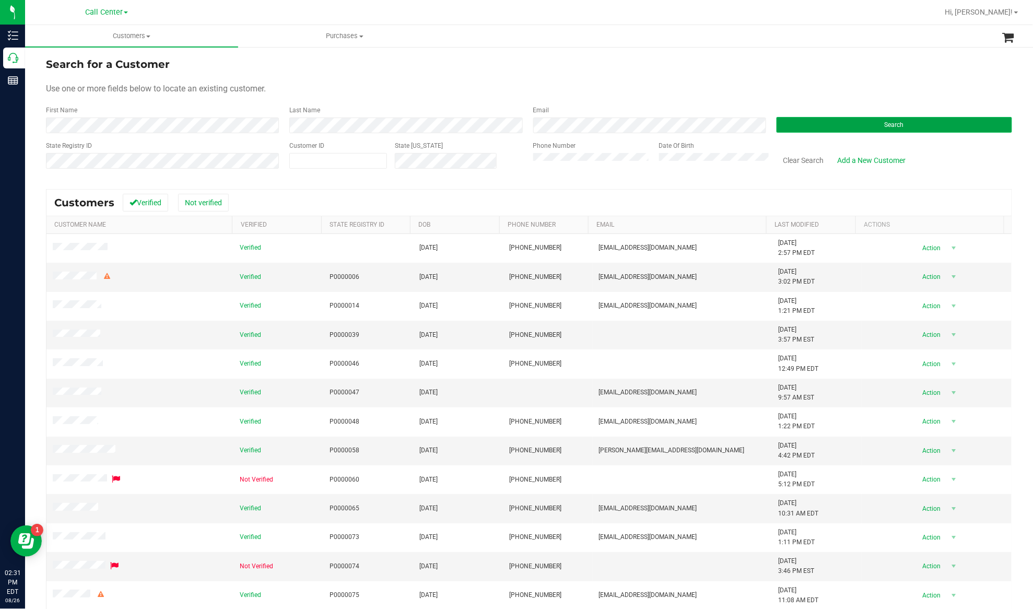
click at [787, 126] on button "Search" at bounding box center [893, 125] width 235 height 16
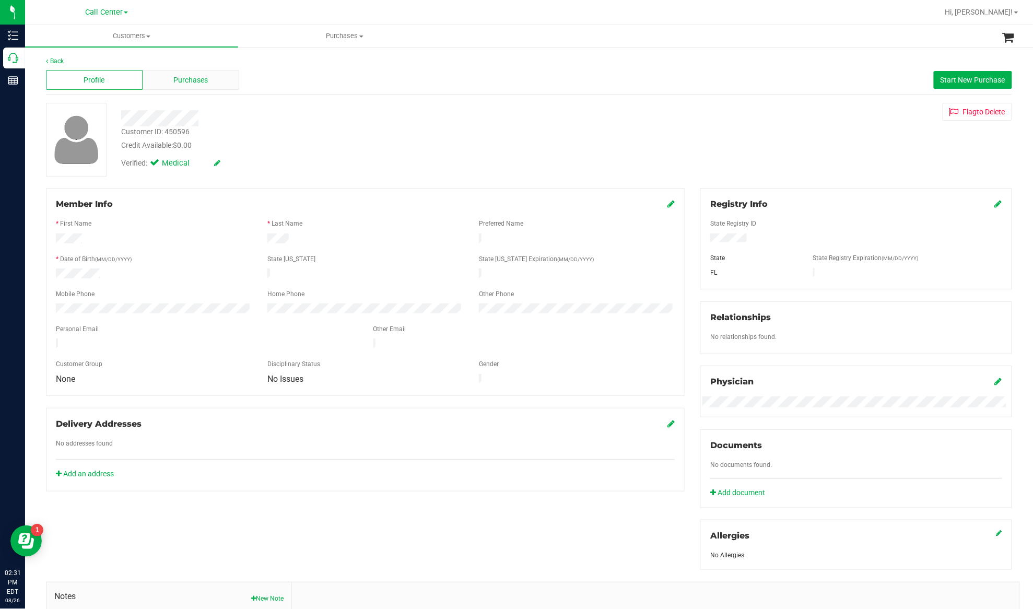
click at [179, 82] on span "Purchases" at bounding box center [191, 80] width 34 height 11
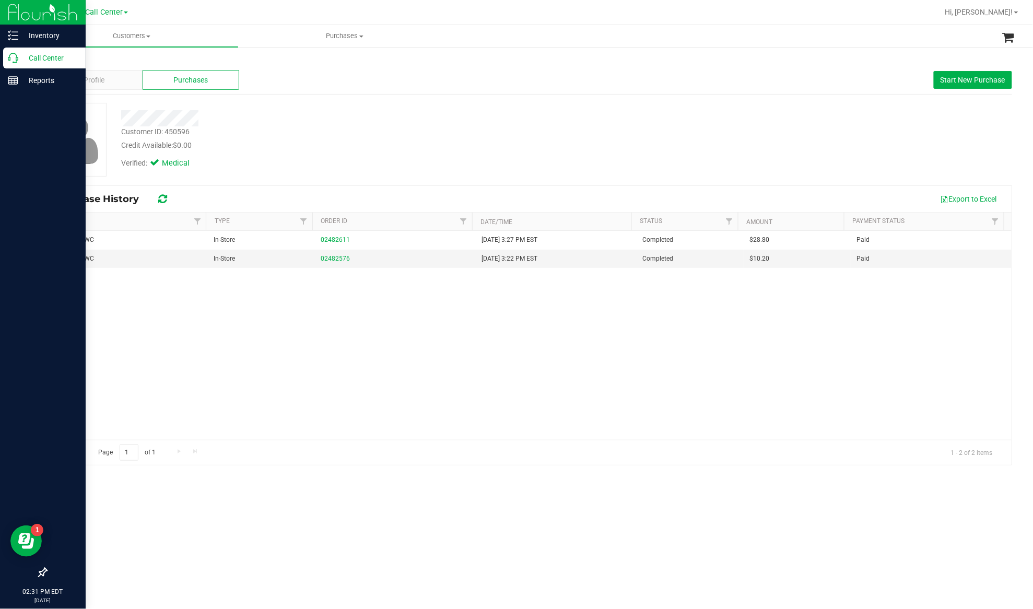
click at [44, 56] on p "Call Center" at bounding box center [49, 58] width 63 height 13
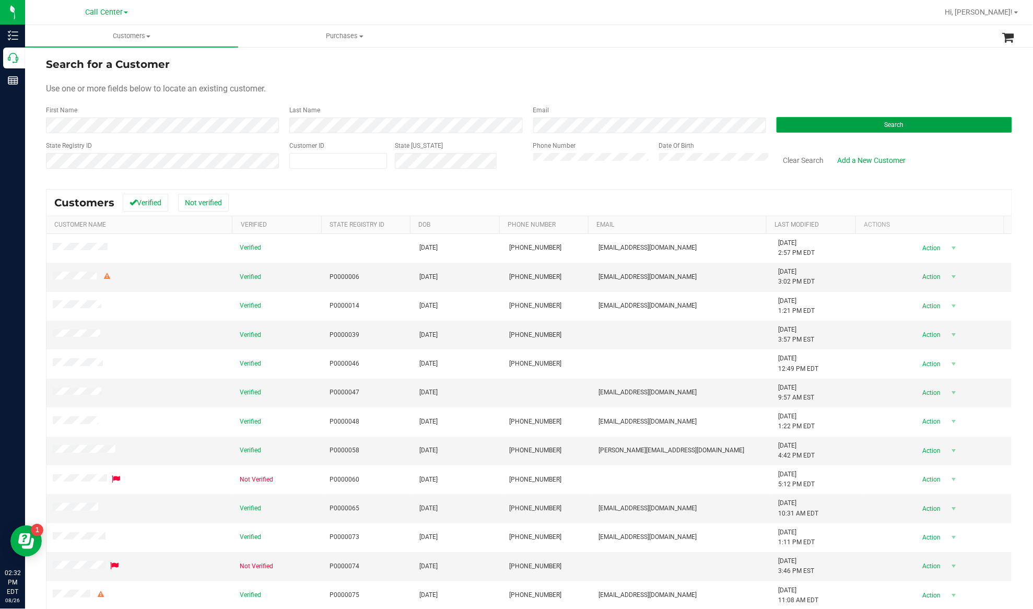
click at [818, 128] on button "Search" at bounding box center [893, 125] width 235 height 16
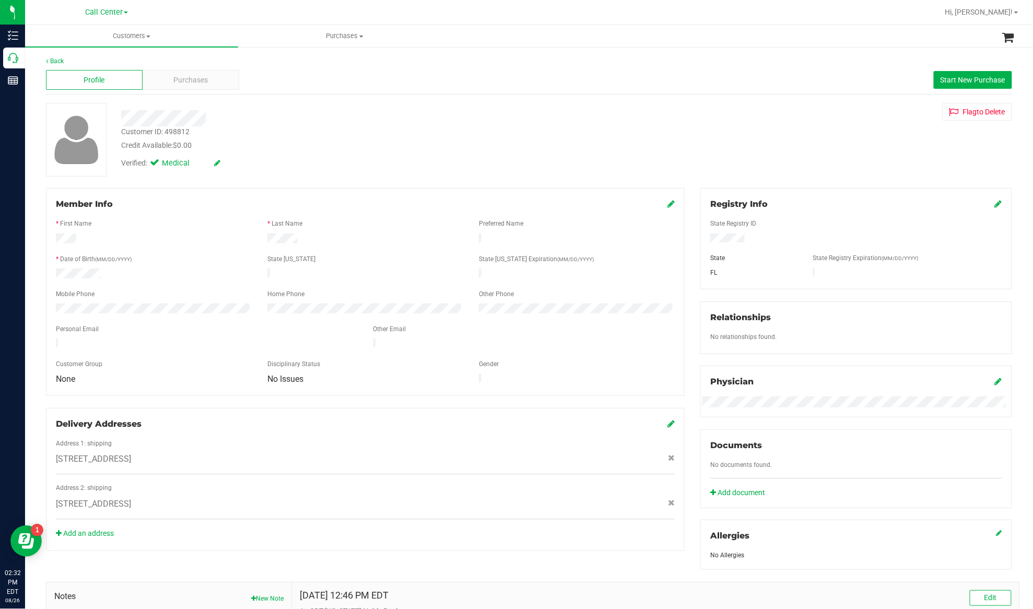
click at [204, 284] on div at bounding box center [365, 285] width 619 height 8
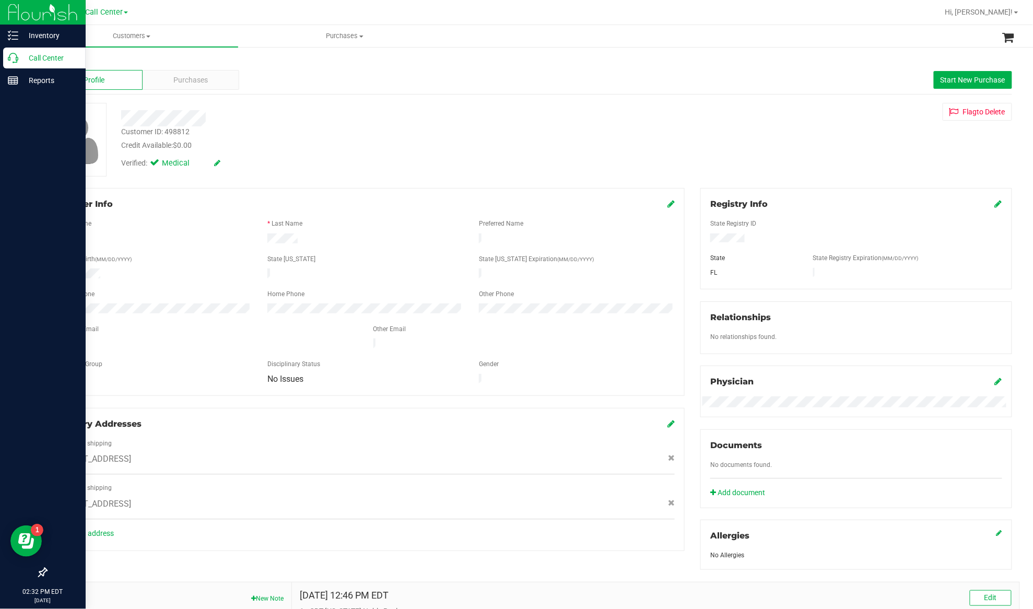
click at [43, 57] on p "Call Center" at bounding box center [49, 58] width 63 height 13
click at [34, 55] on p "Call Center" at bounding box center [49, 58] width 63 height 13
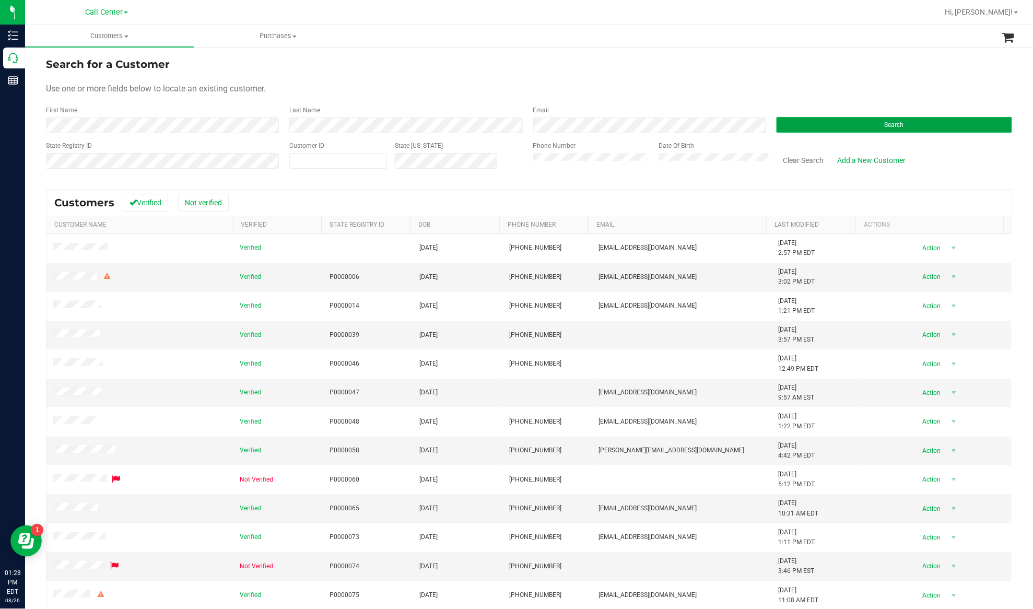
click at [809, 126] on button "Search" at bounding box center [893, 125] width 235 height 16
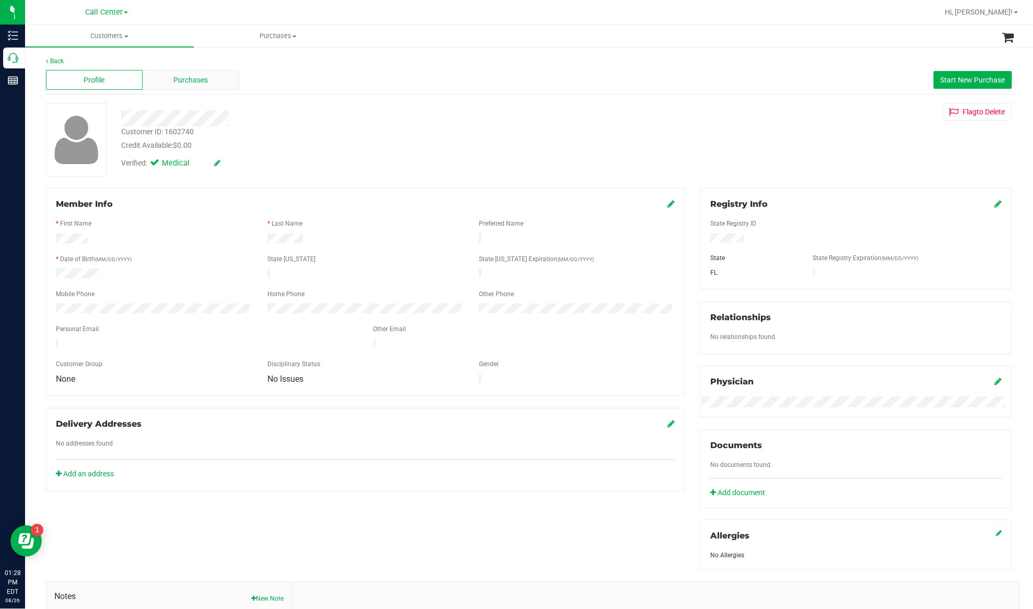
click at [189, 75] on span "Purchases" at bounding box center [191, 80] width 34 height 11
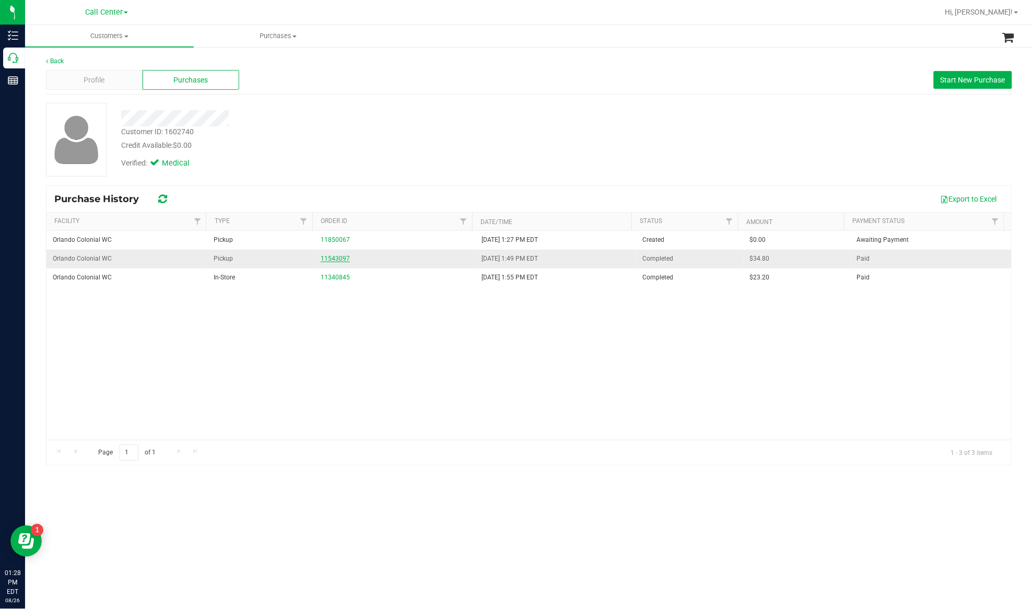
click at [331, 257] on link "11543097" at bounding box center [335, 258] width 29 height 7
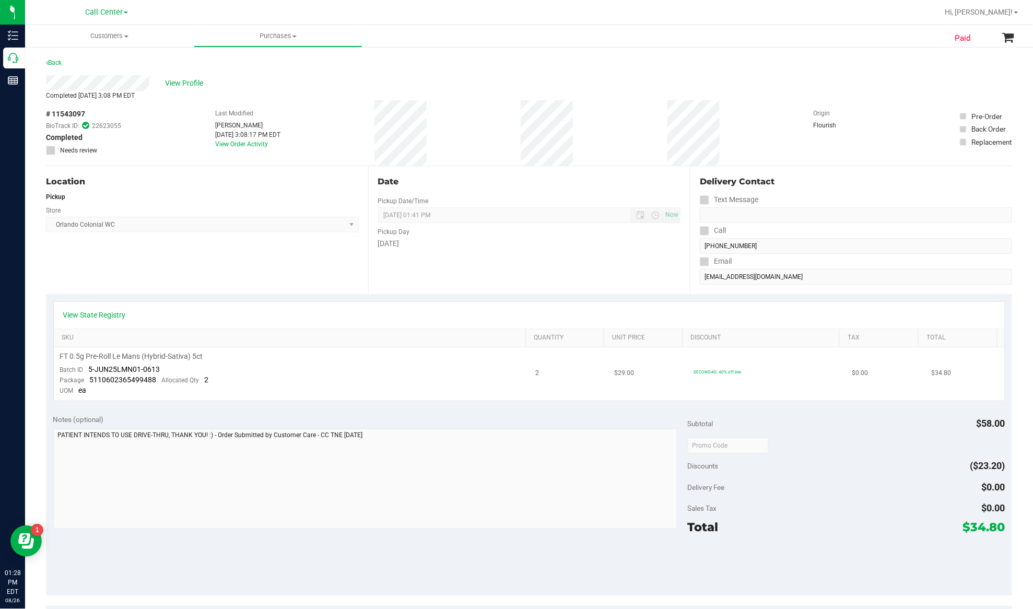
click at [124, 353] on span "FT 0.5g Pre-Roll Le Mans (Hybrid-Sativa) 5ct" at bounding box center [131, 356] width 143 height 10
copy div "FT 0.5g Pre-Roll Le Mans (Hybrid-Sativa) 5ct"
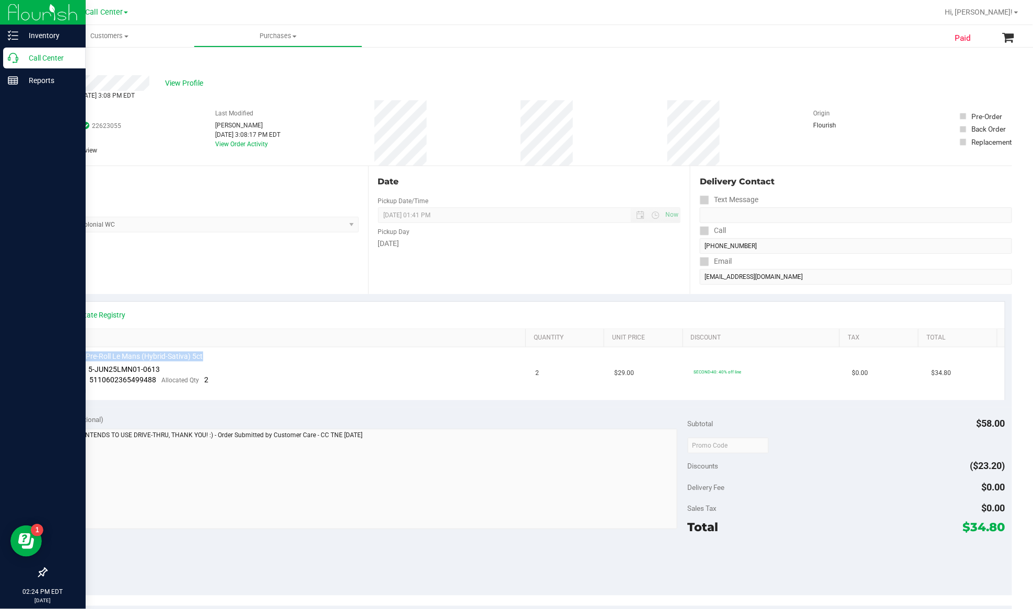
click at [38, 56] on p "Call Center" at bounding box center [49, 58] width 63 height 13
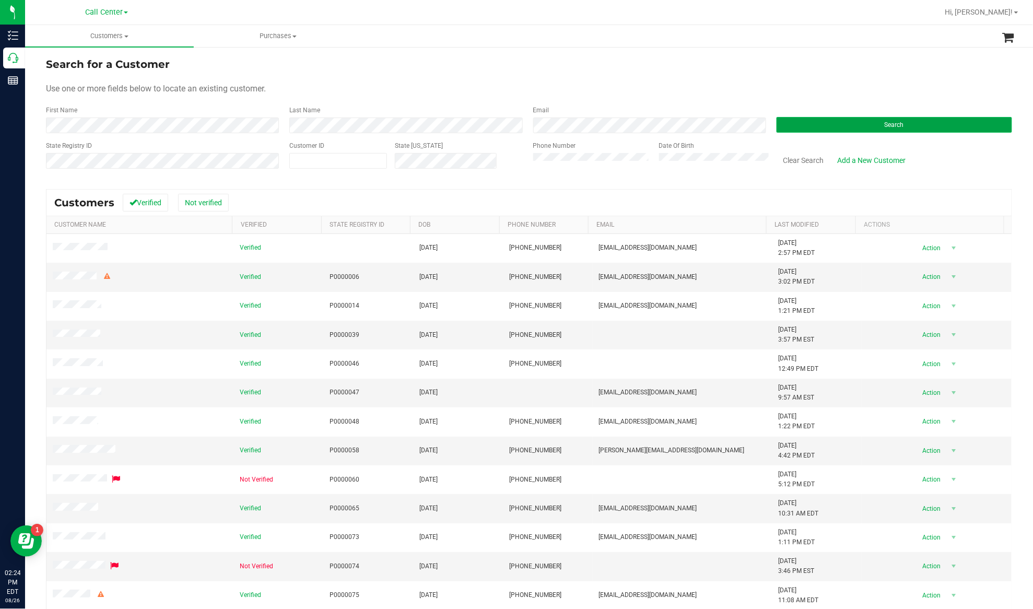
click at [804, 123] on button "Search" at bounding box center [893, 125] width 235 height 16
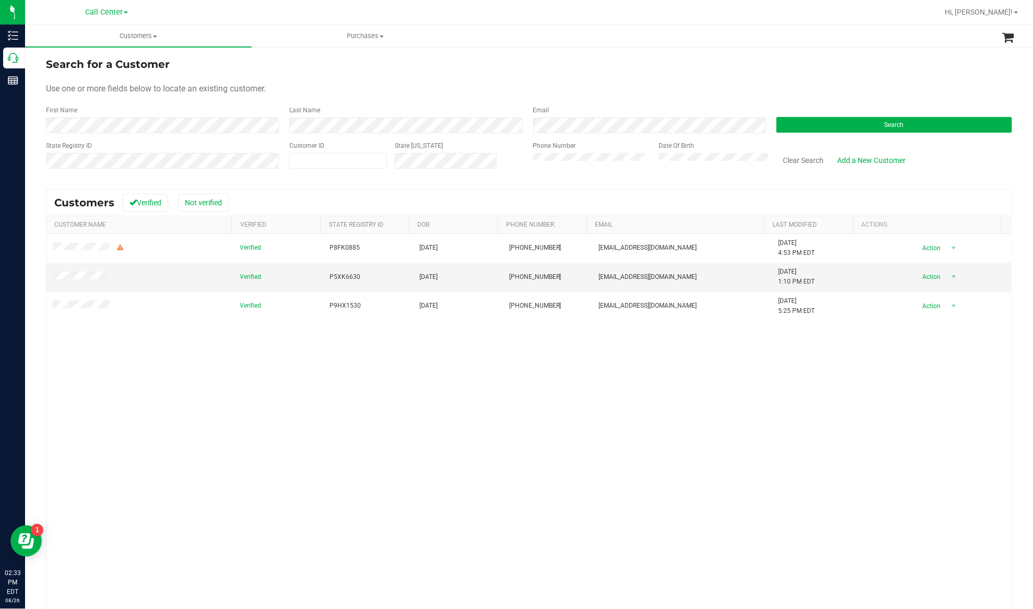
click at [218, 365] on div "Verified P8FK0885 [DATE] (305) 251-7481 [EMAIL_ADDRESS][DOMAIN_NAME] [DATE] 4:5…" at bounding box center [528, 426] width 965 height 384
